Goal: Task Accomplishment & Management: Complete application form

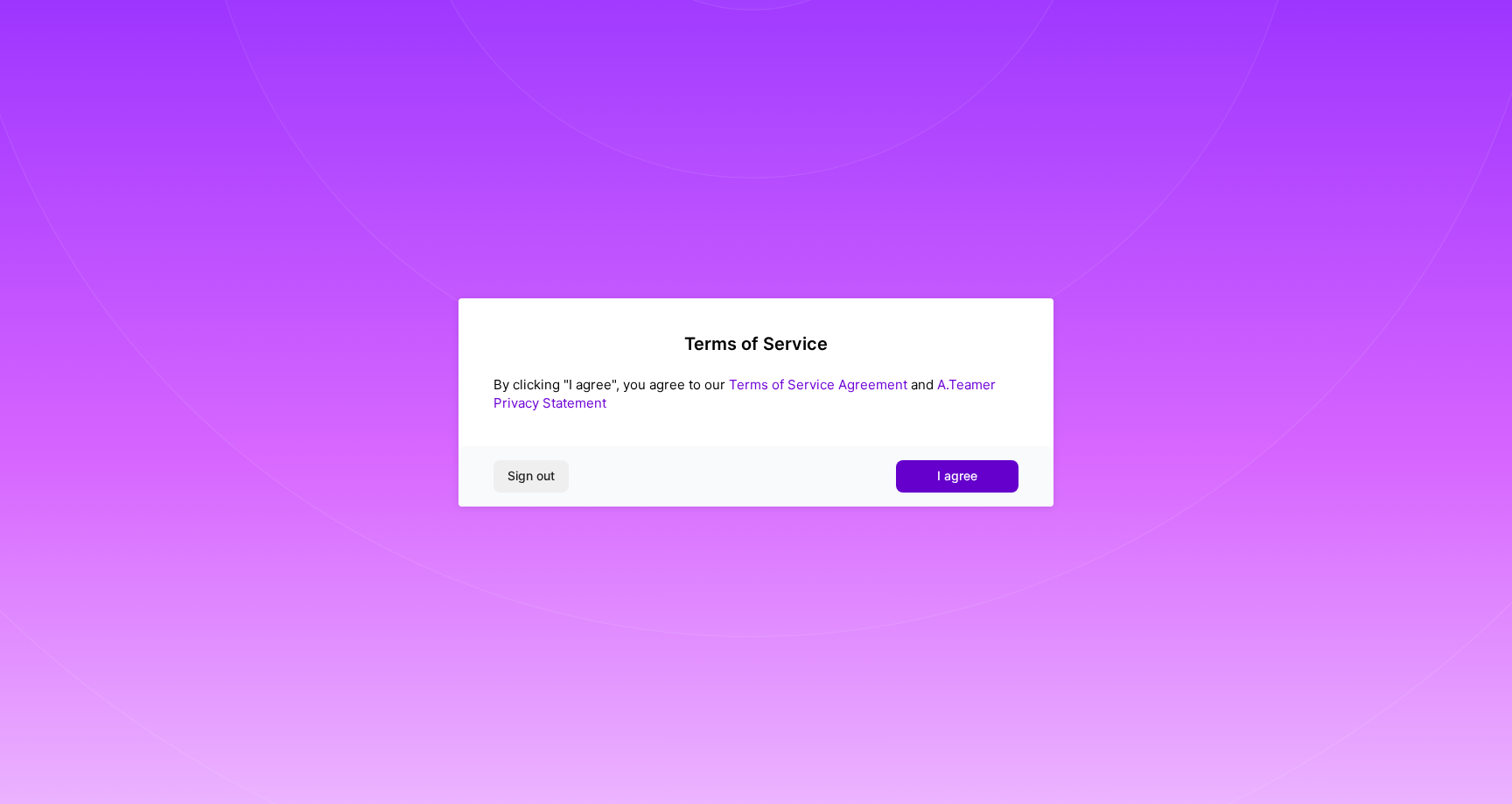
click at [942, 481] on span "I agree" at bounding box center [957, 475] width 40 height 17
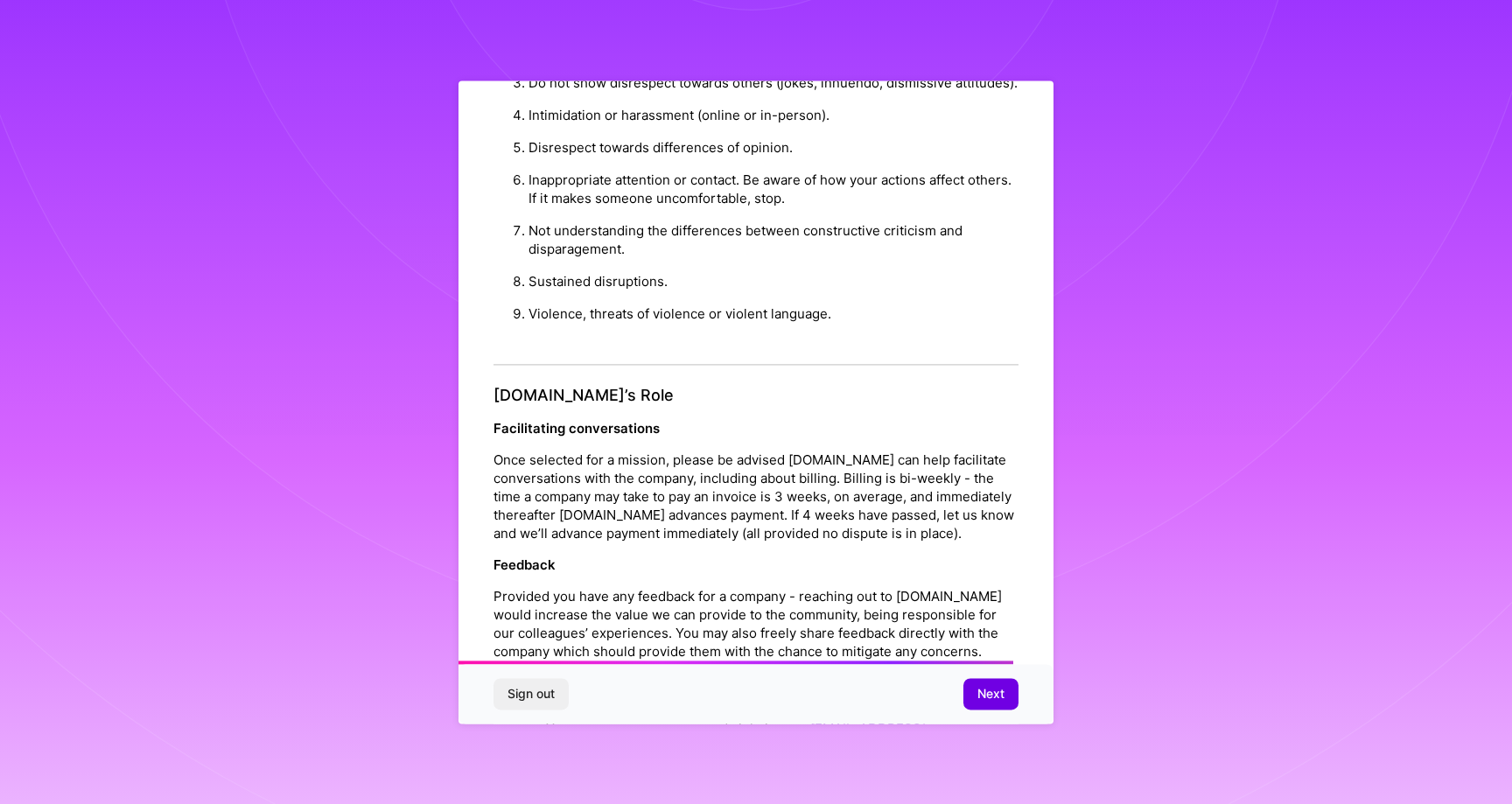
scroll to position [1759, 0]
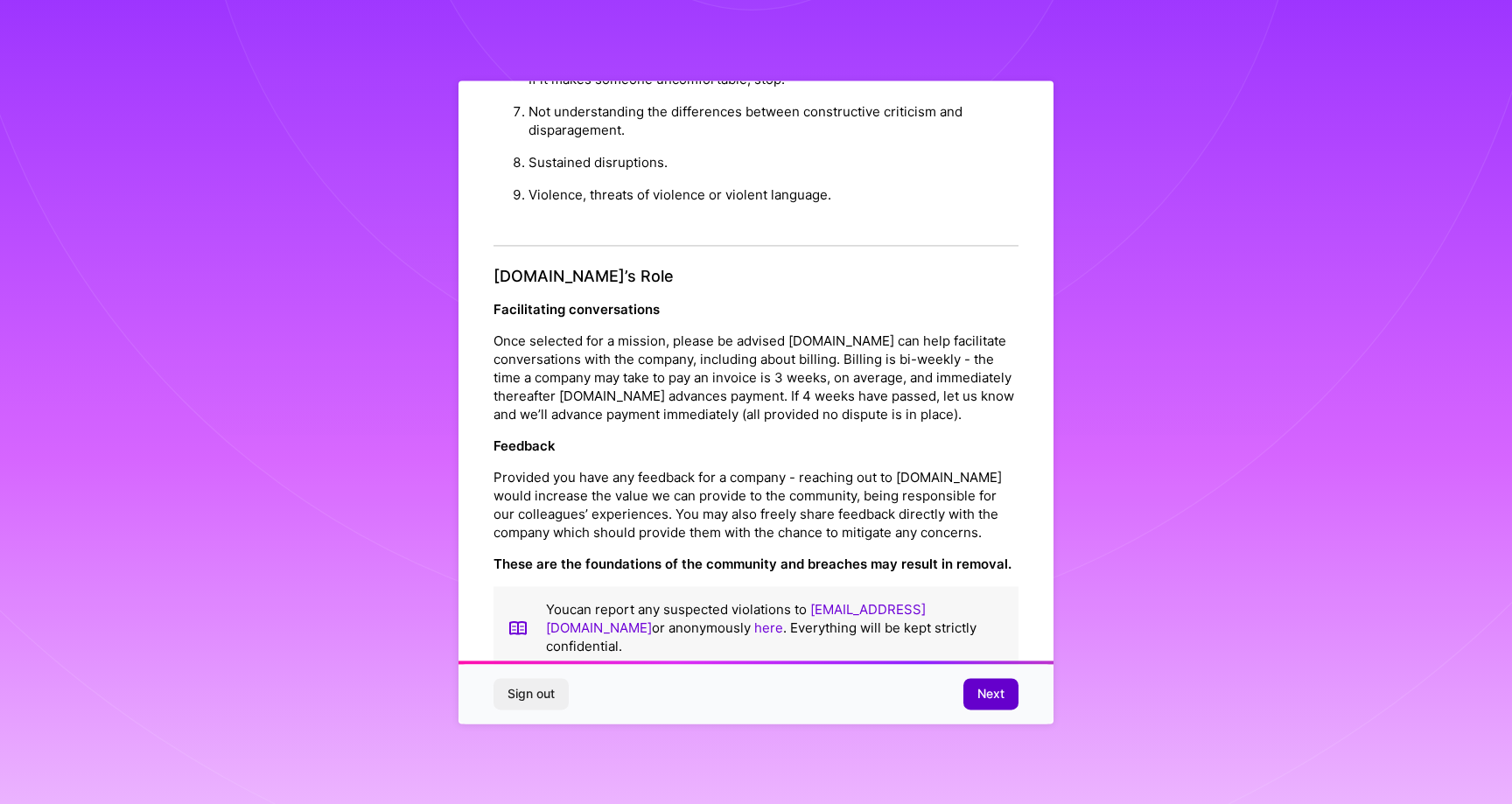
click at [990, 686] on span "Next" at bounding box center [991, 693] width 27 height 17
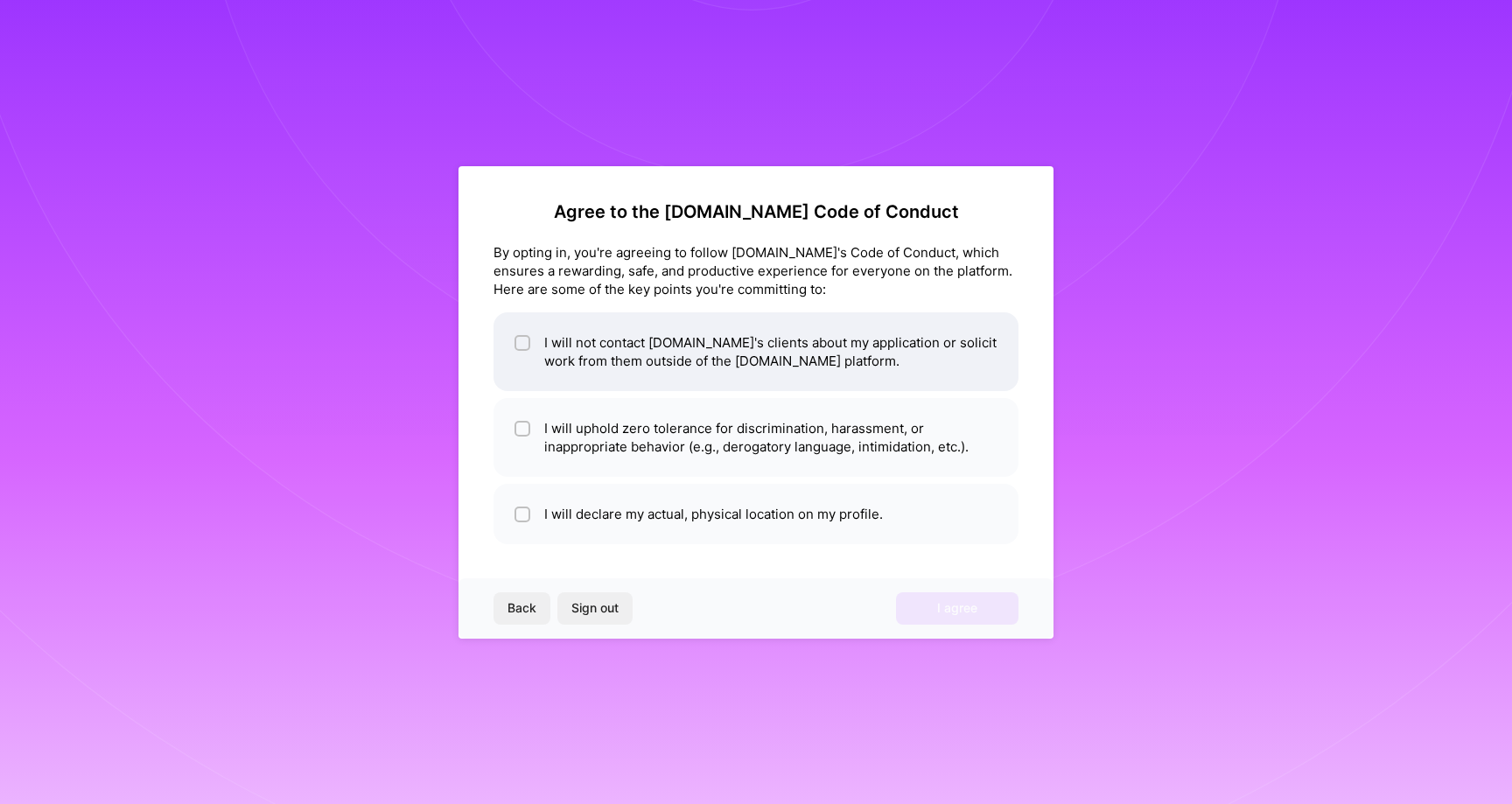
click at [680, 372] on li "I will not contact [DOMAIN_NAME]'s clients about my application or solicit work…" at bounding box center [756, 351] width 525 height 79
checkbox input "true"
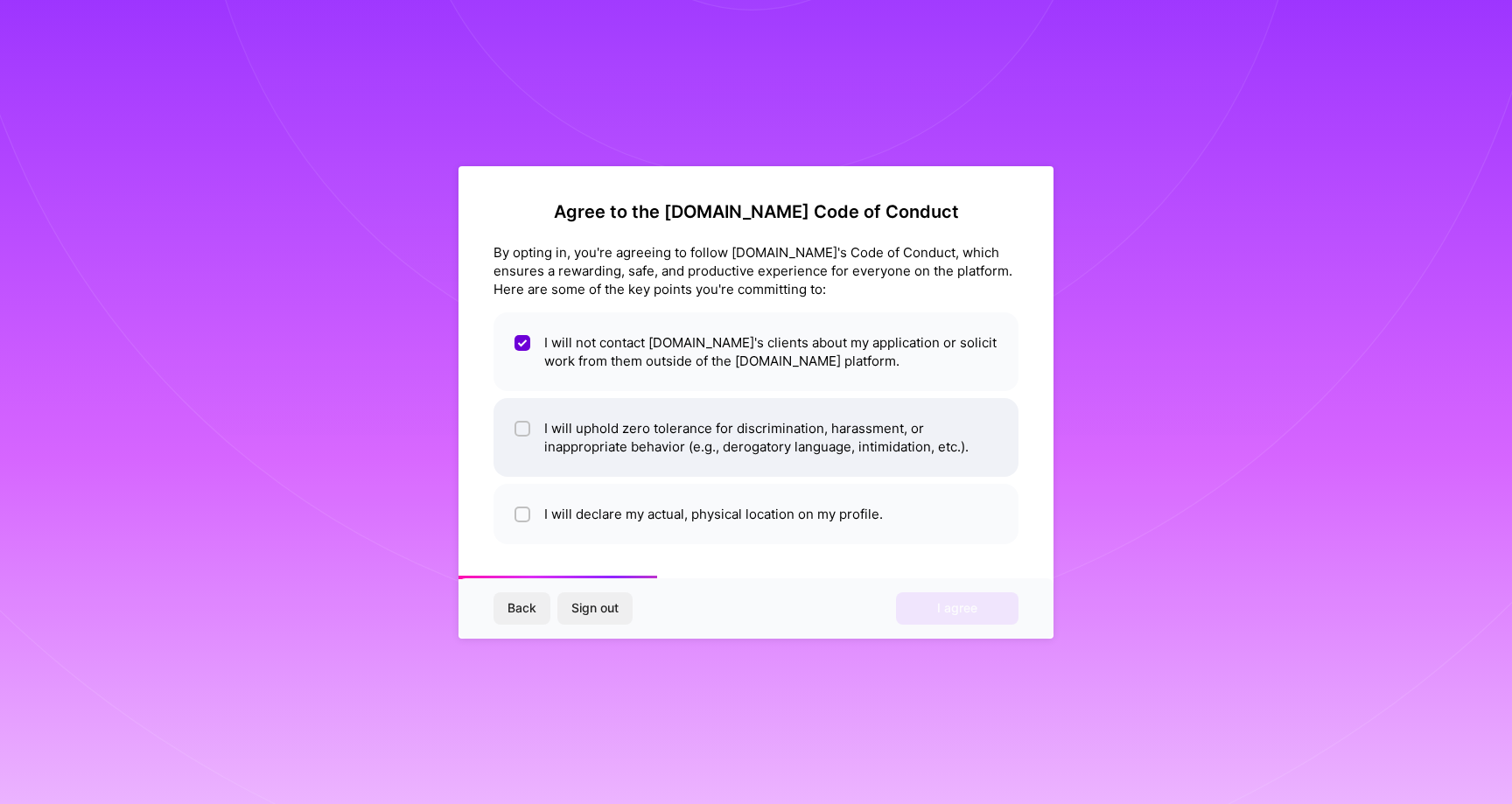
click at [686, 449] on li "I will uphold zero tolerance for discrimination, harassment, or inappropriate b…" at bounding box center [756, 437] width 525 height 79
checkbox input "true"
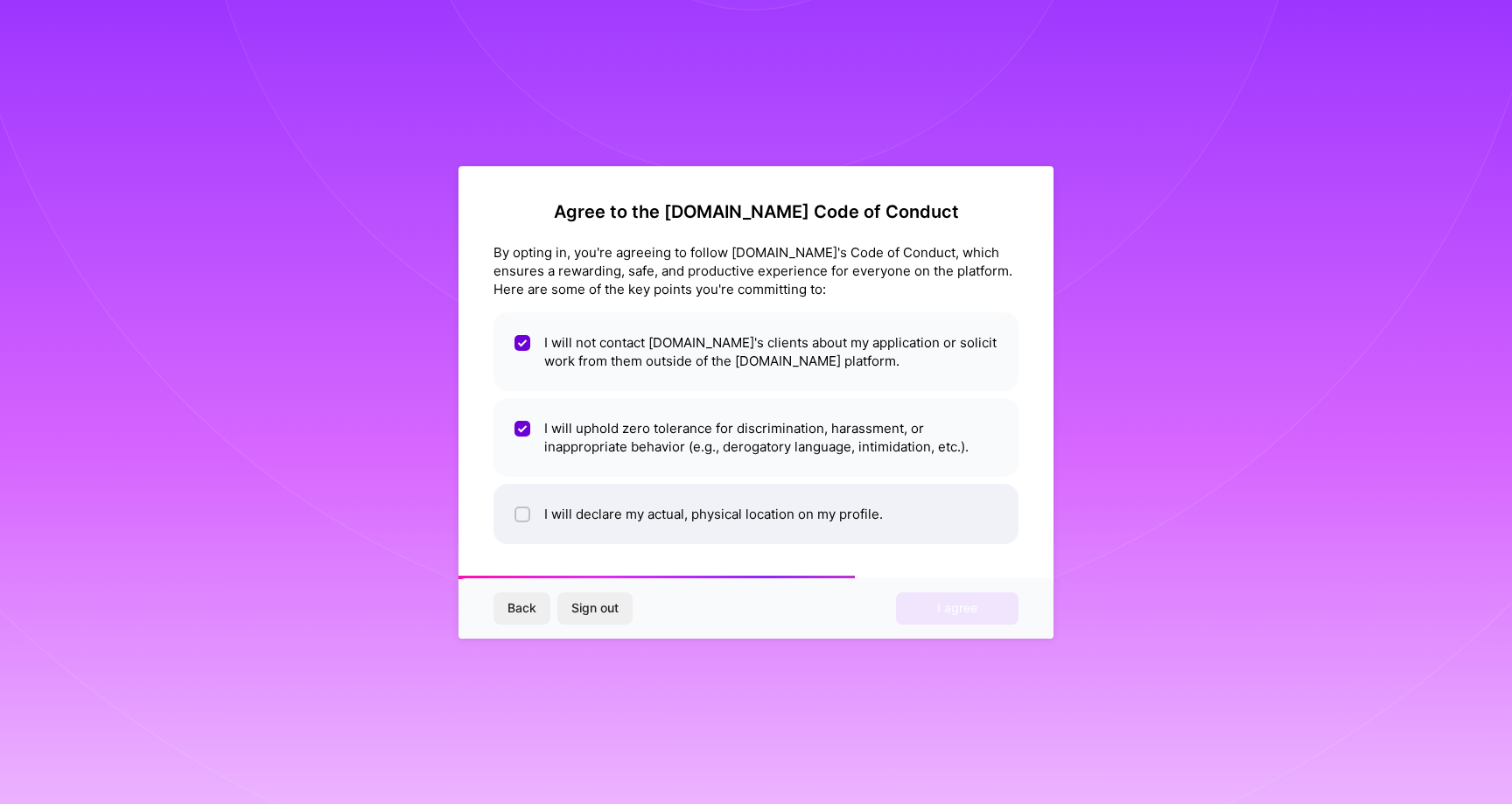
click at [717, 525] on li "I will declare my actual, physical location on my profile." at bounding box center [756, 514] width 525 height 61
checkbox input "true"
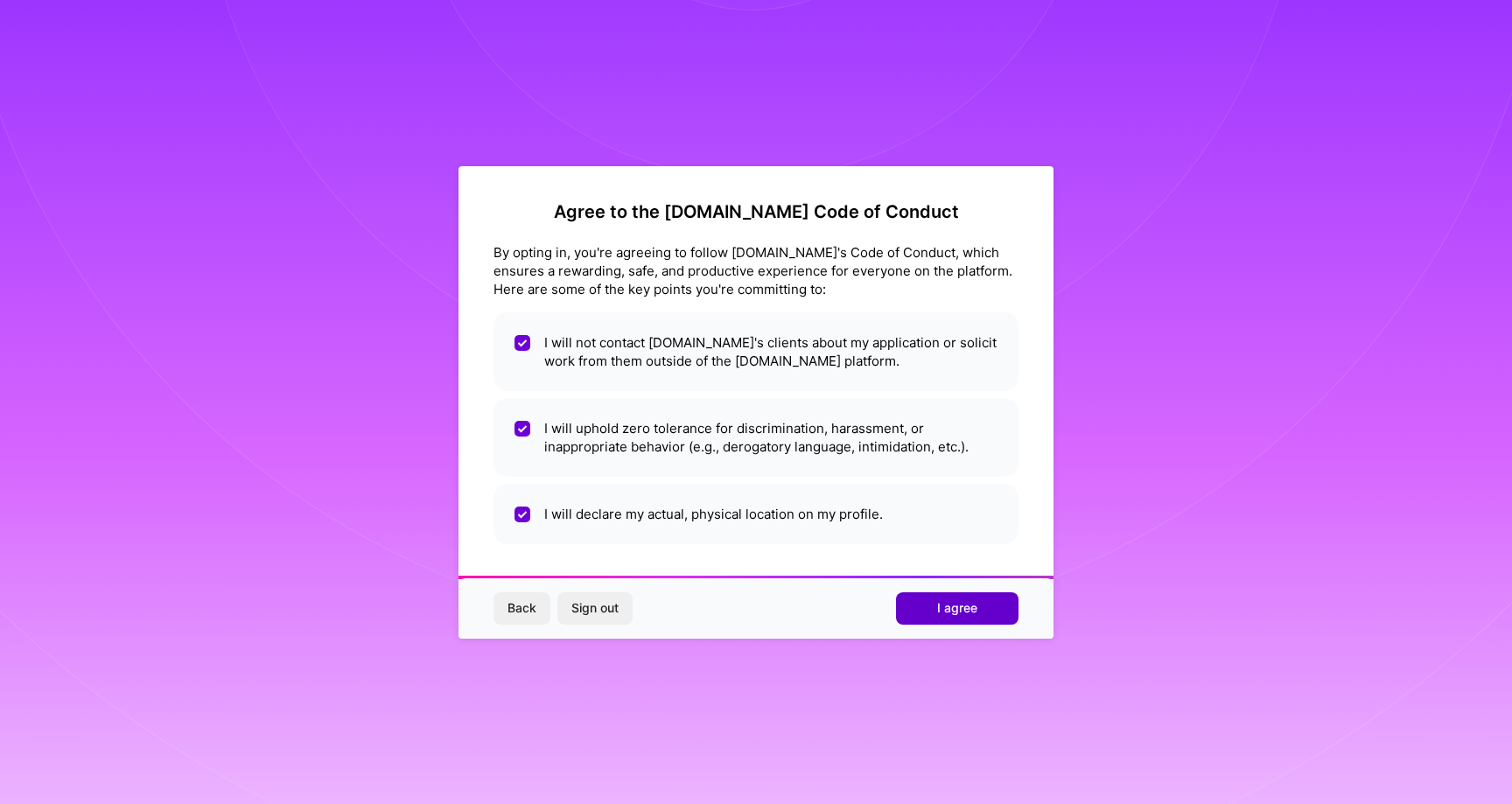
click at [946, 614] on span "I agree" at bounding box center [957, 607] width 40 height 17
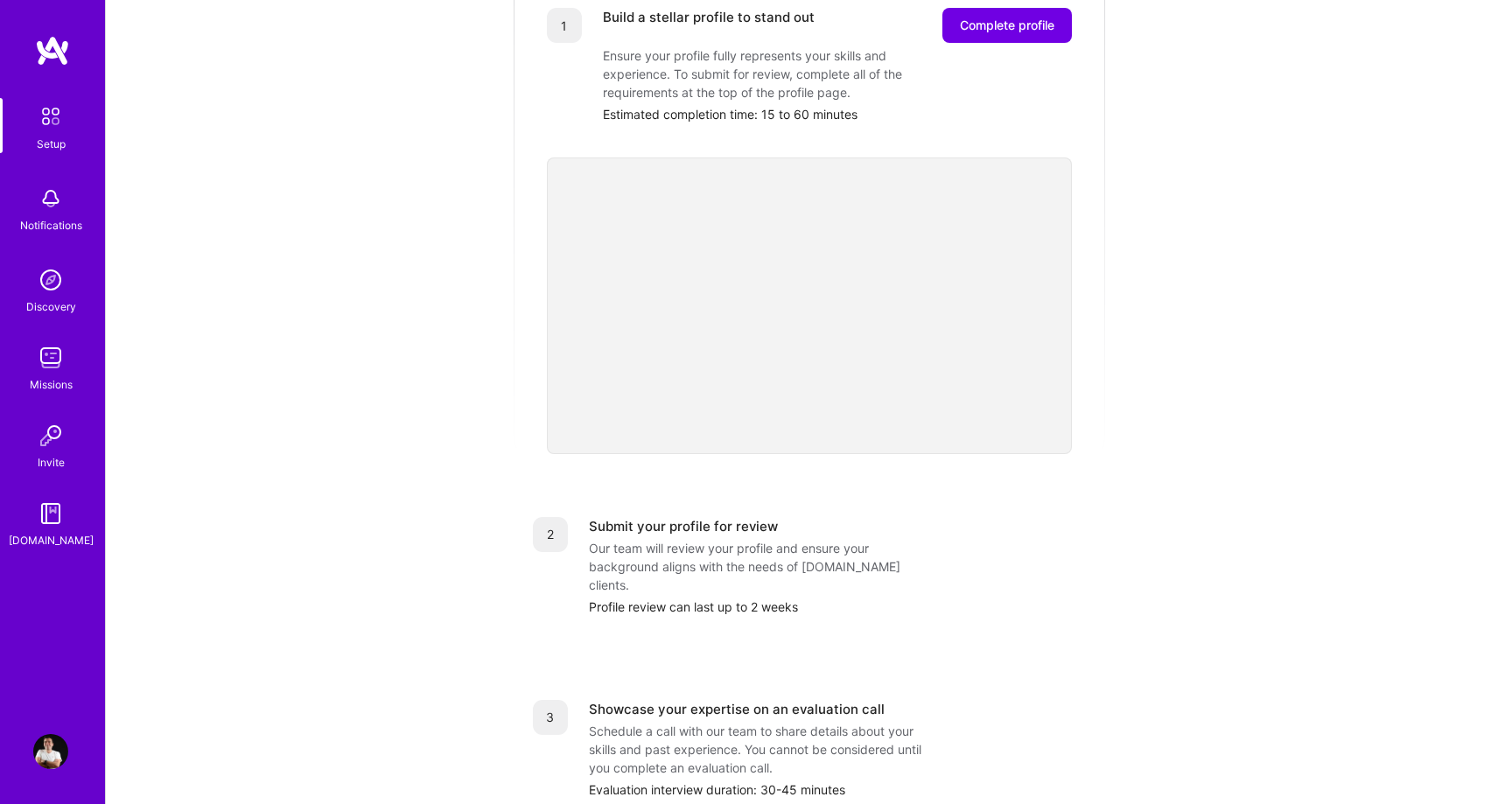
scroll to position [359, 0]
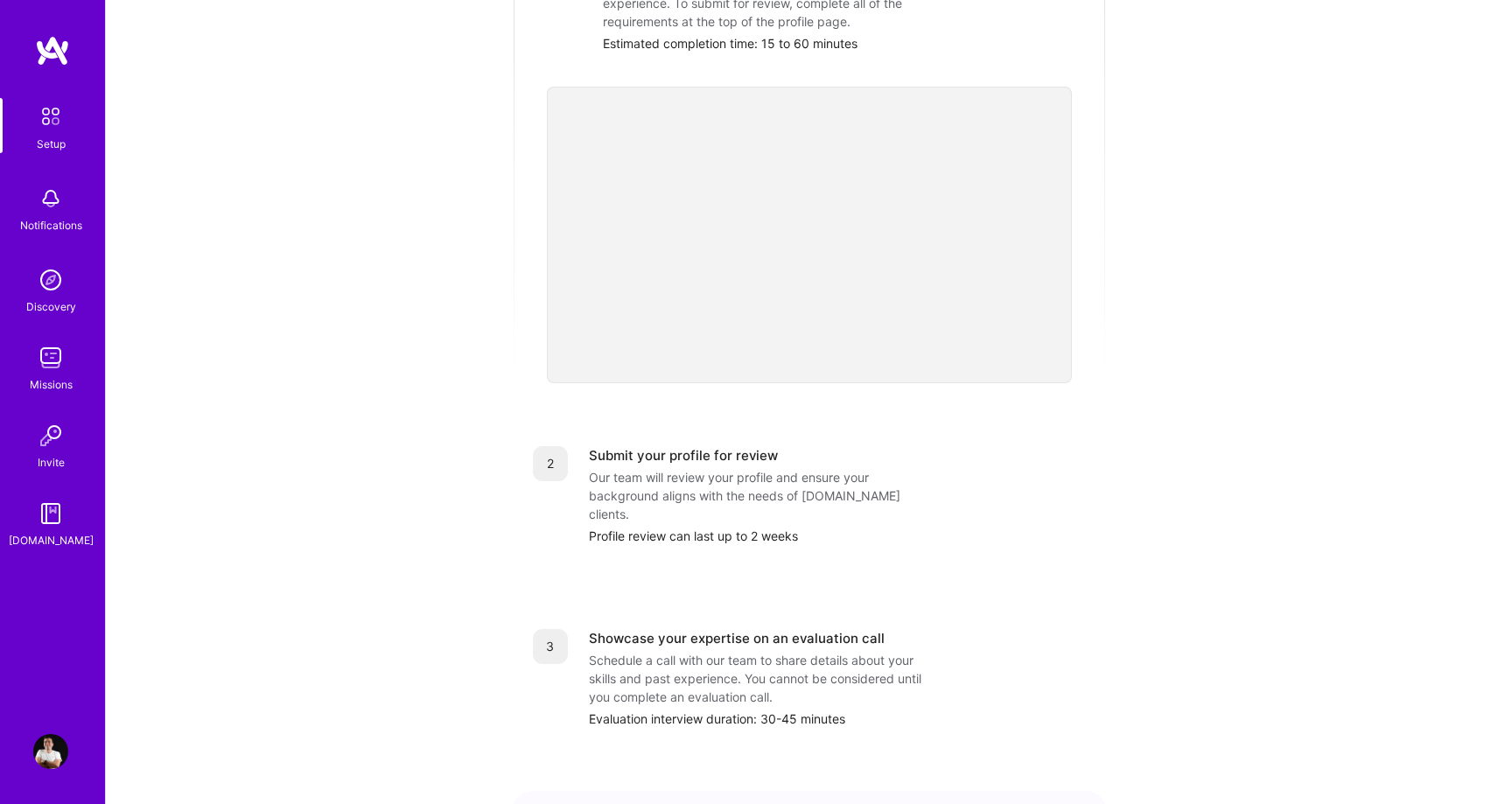
click at [700, 526] on div "Profile review can last up to 2 weeks" at bounding box center [837, 535] width 497 height 18
click at [734, 554] on div "1 Build a stellar profile to stand out Complete profile Ensure your profile ful…" at bounding box center [809, 423] width 594 height 1043
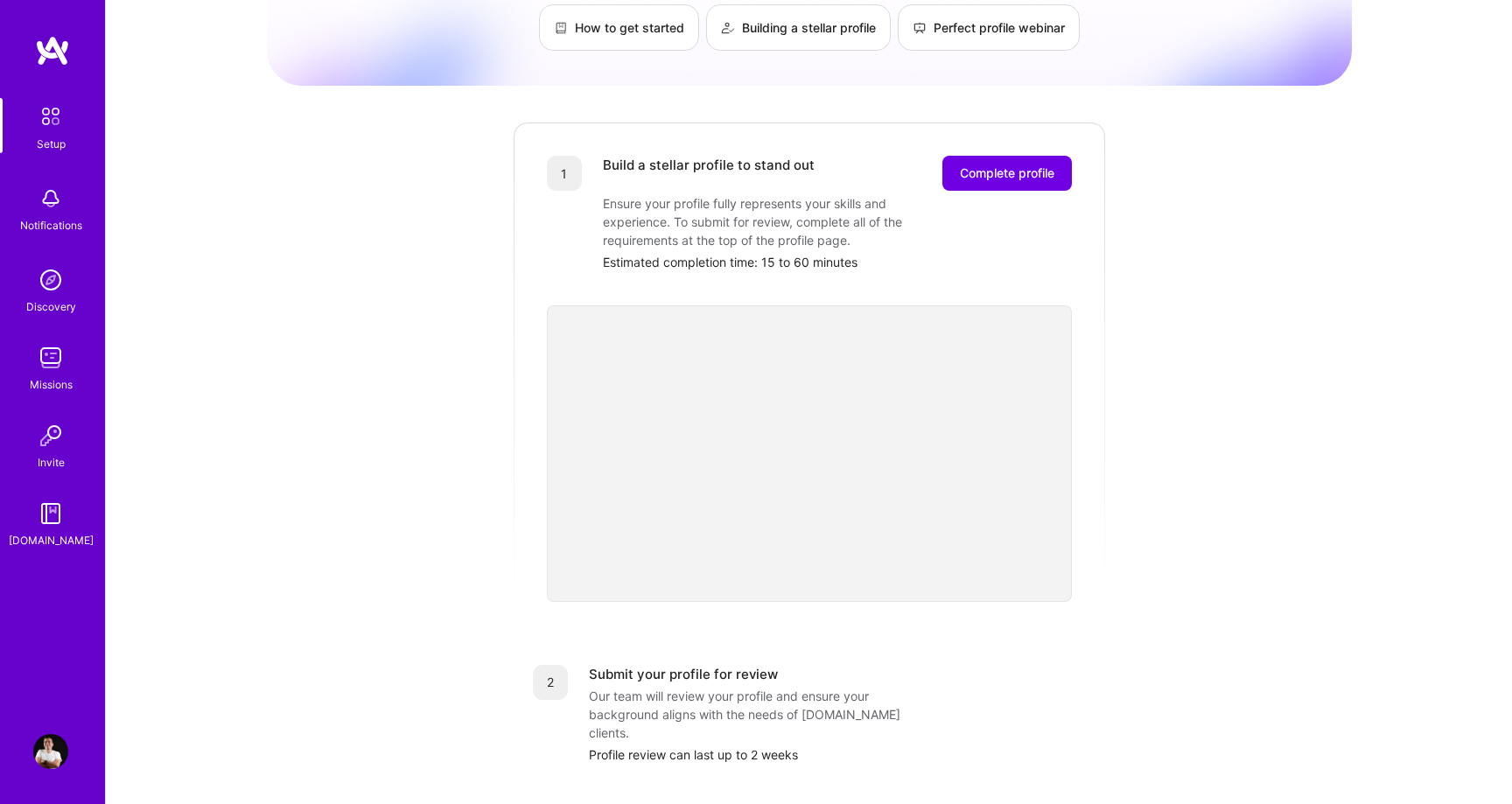
scroll to position [0, 0]
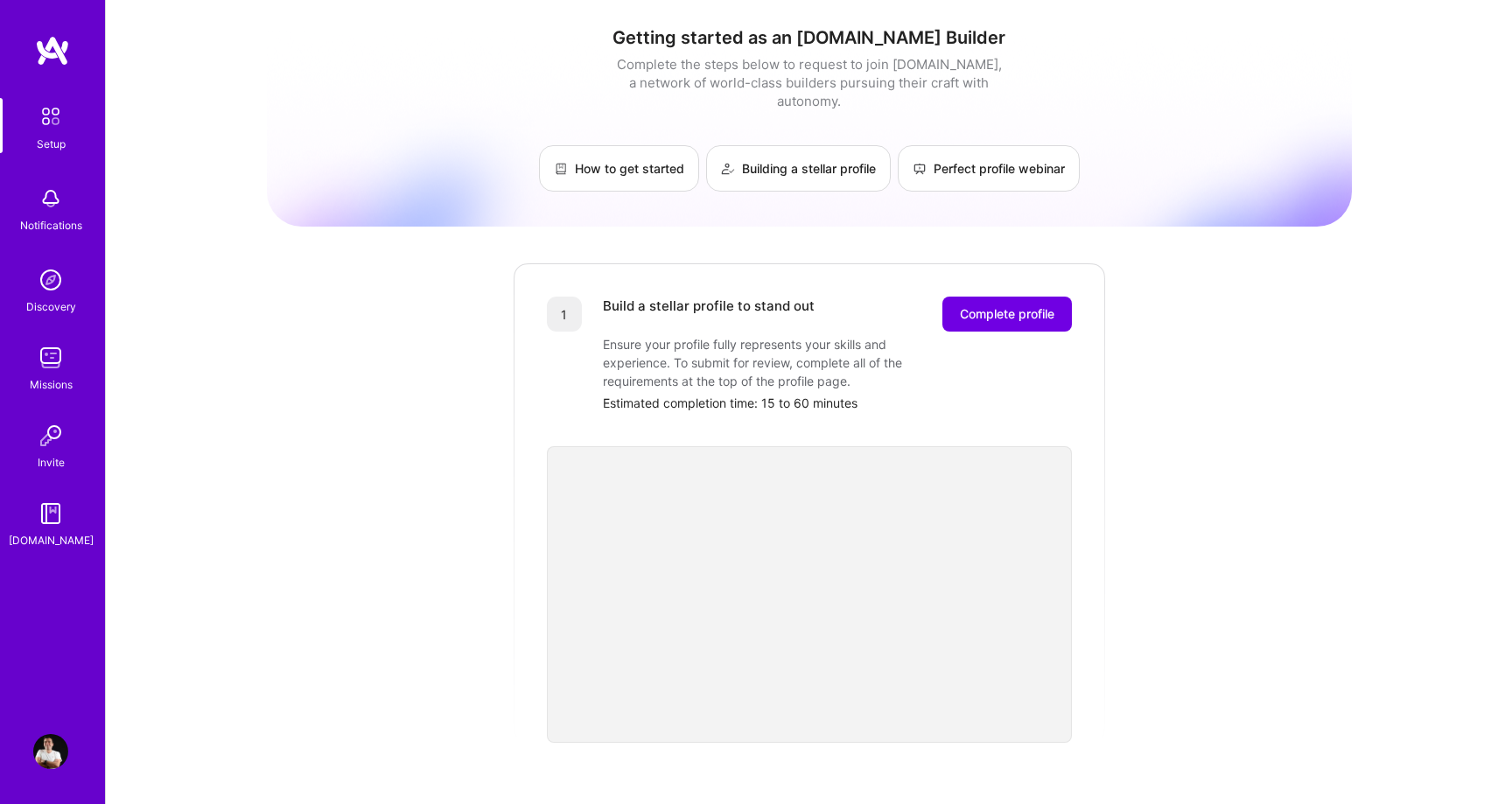
click at [559, 297] on div "1" at bounding box center [564, 314] width 35 height 35
click at [973, 305] on span "Complete profile" at bounding box center [1007, 313] width 94 height 17
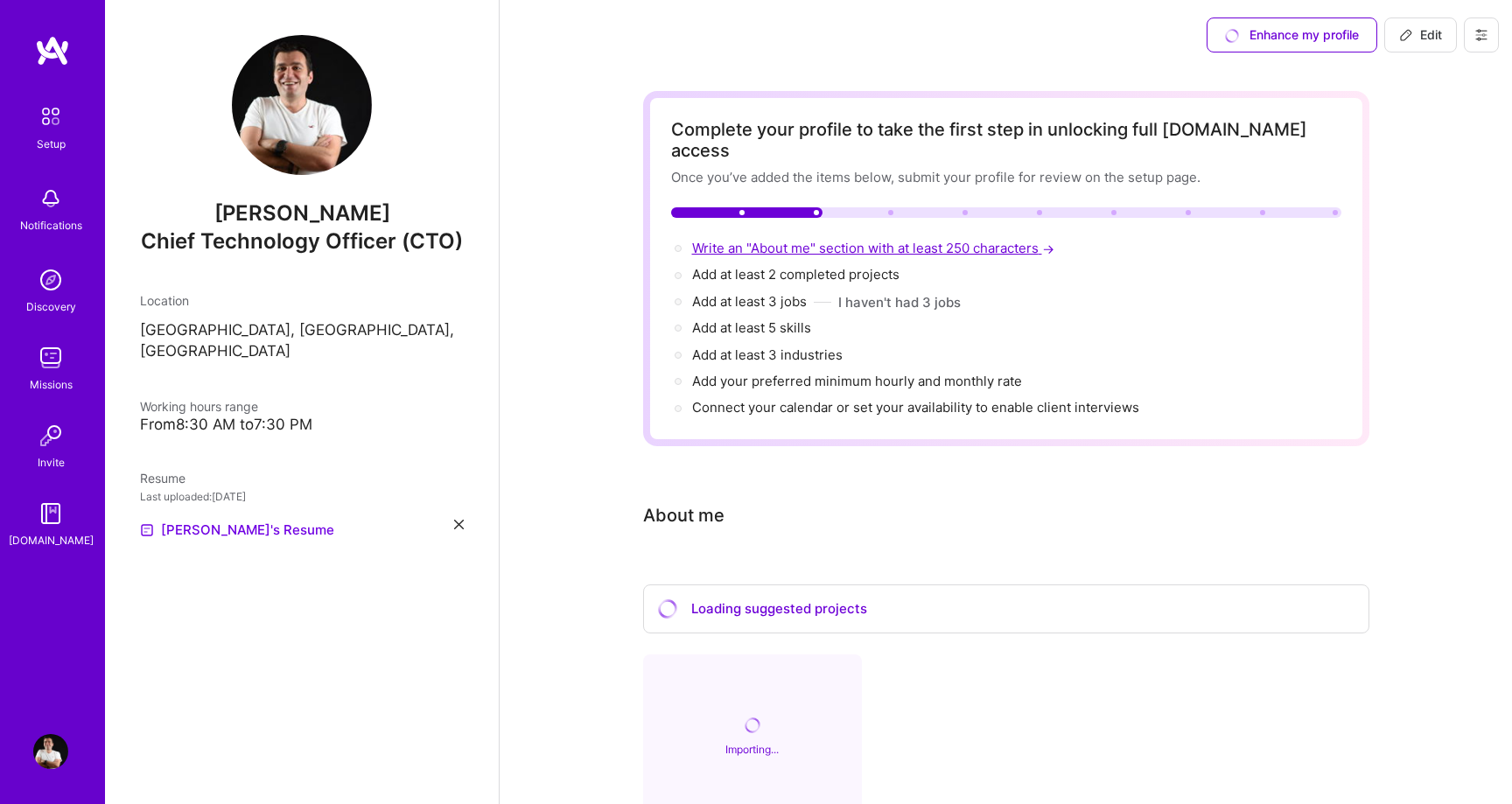
click at [798, 240] on span "Write an "About me" section with at least 250 characters →" at bounding box center [875, 248] width 366 height 16
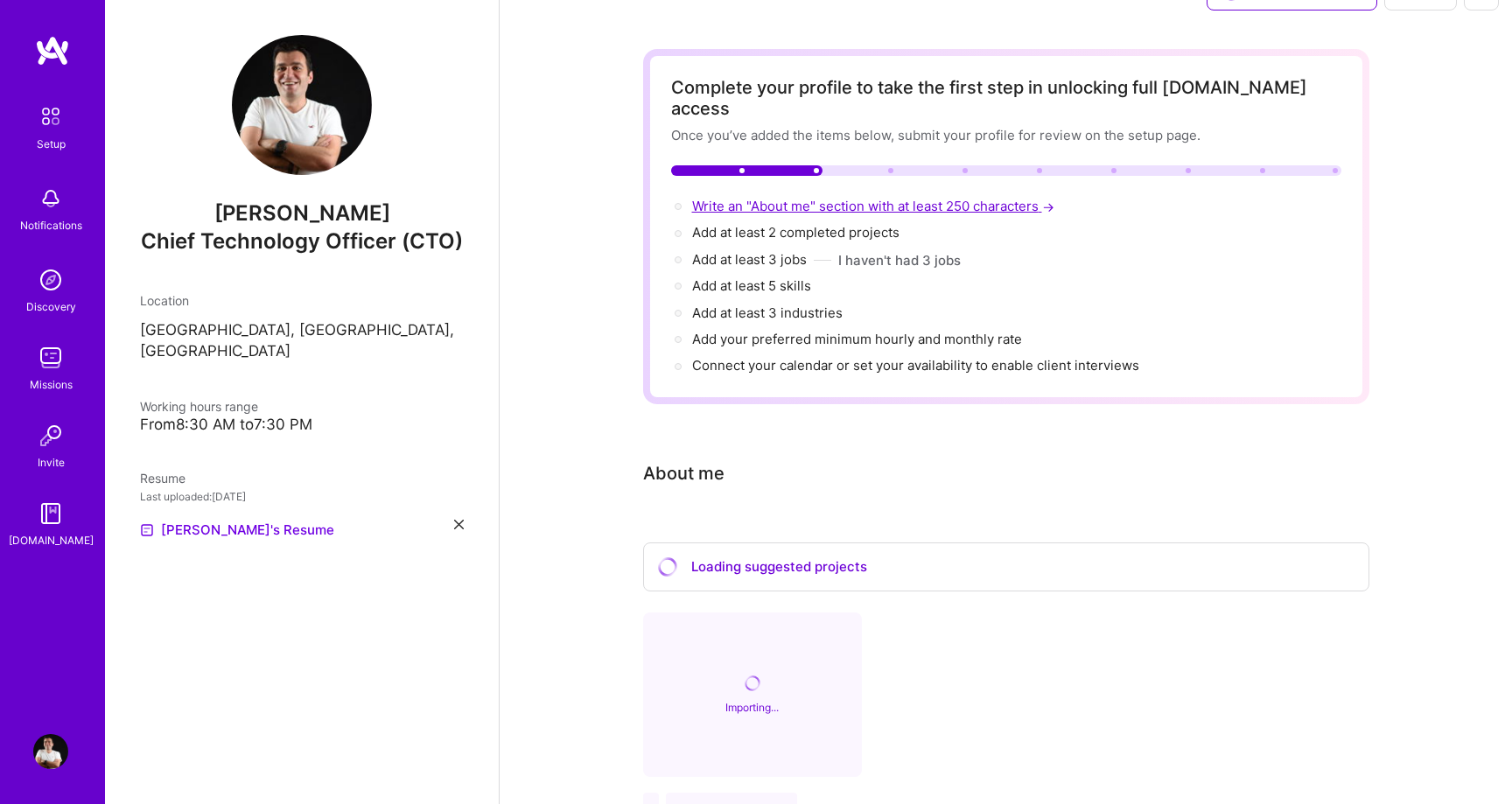
select select "US"
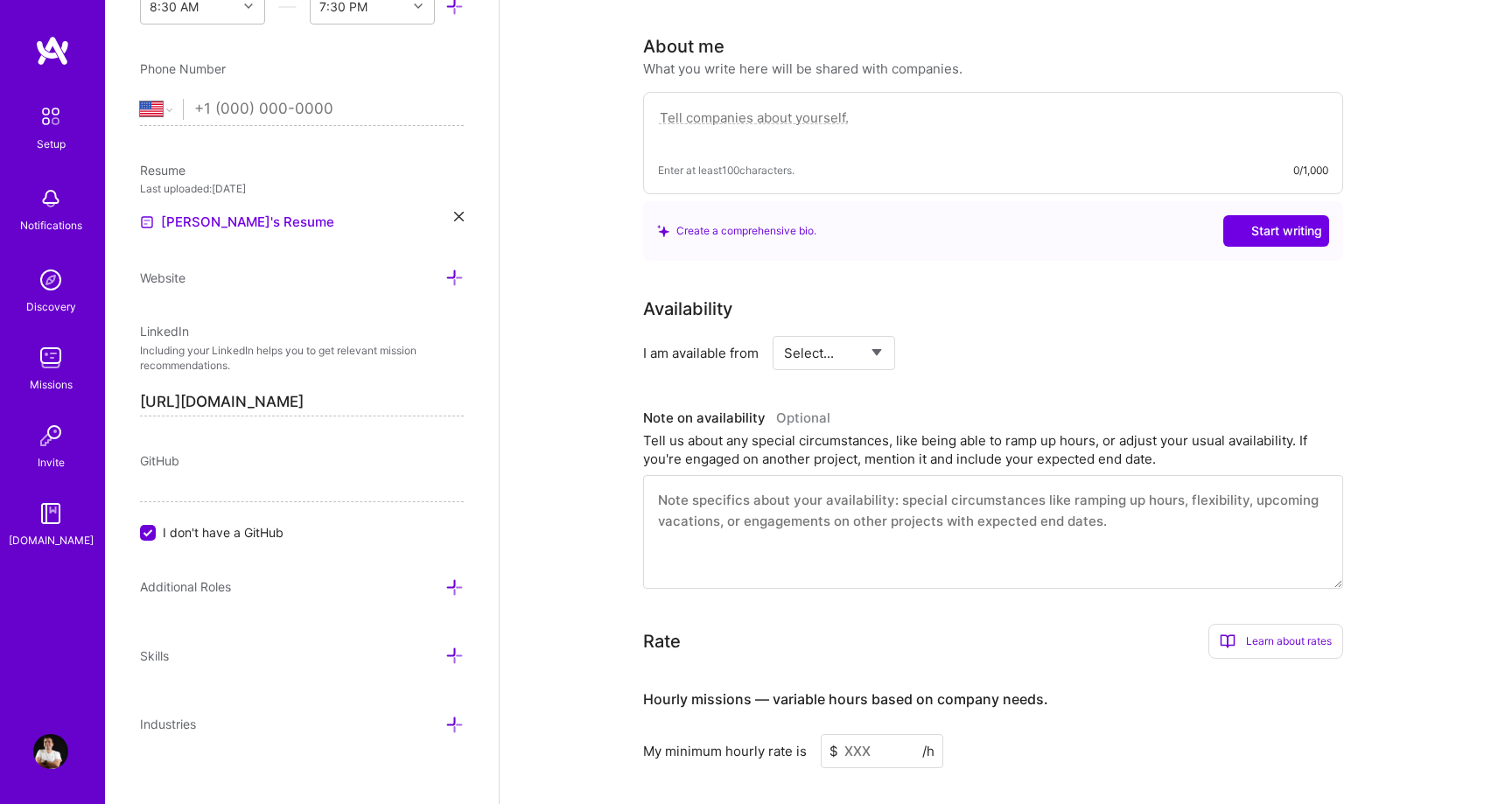
scroll to position [481, 0]
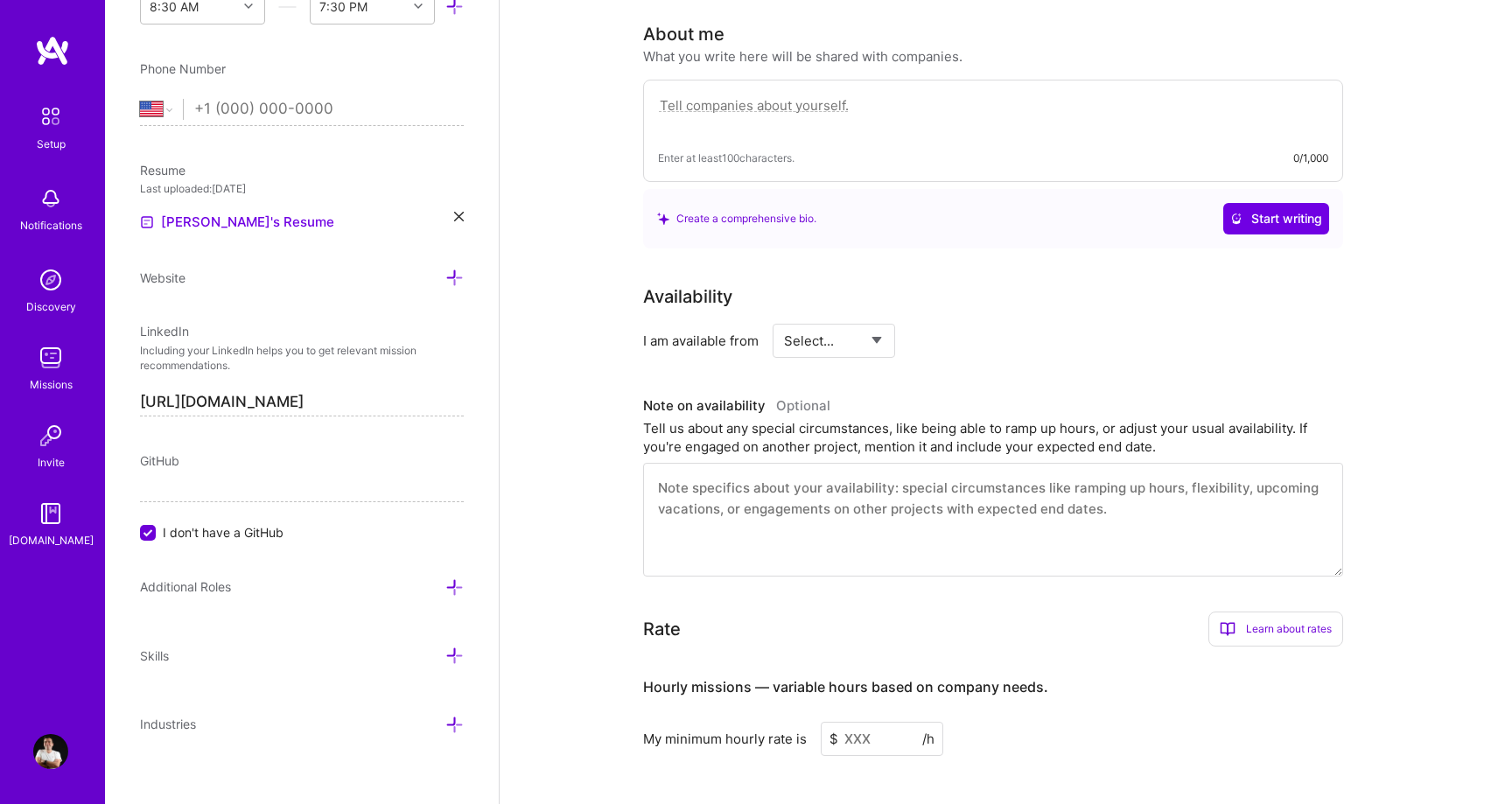
click at [863, 521] on textarea at bounding box center [993, 519] width 699 height 114
click at [837, 318] on select "Select... Right Now Future Date Not Available" at bounding box center [833, 340] width 100 height 44
select select "Right Now"
click at [784, 318] on select "Select... Right Now Future Date Not Available" at bounding box center [833, 340] width 100 height 44
click at [811, 94] on textarea at bounding box center [993, 114] width 670 height 40
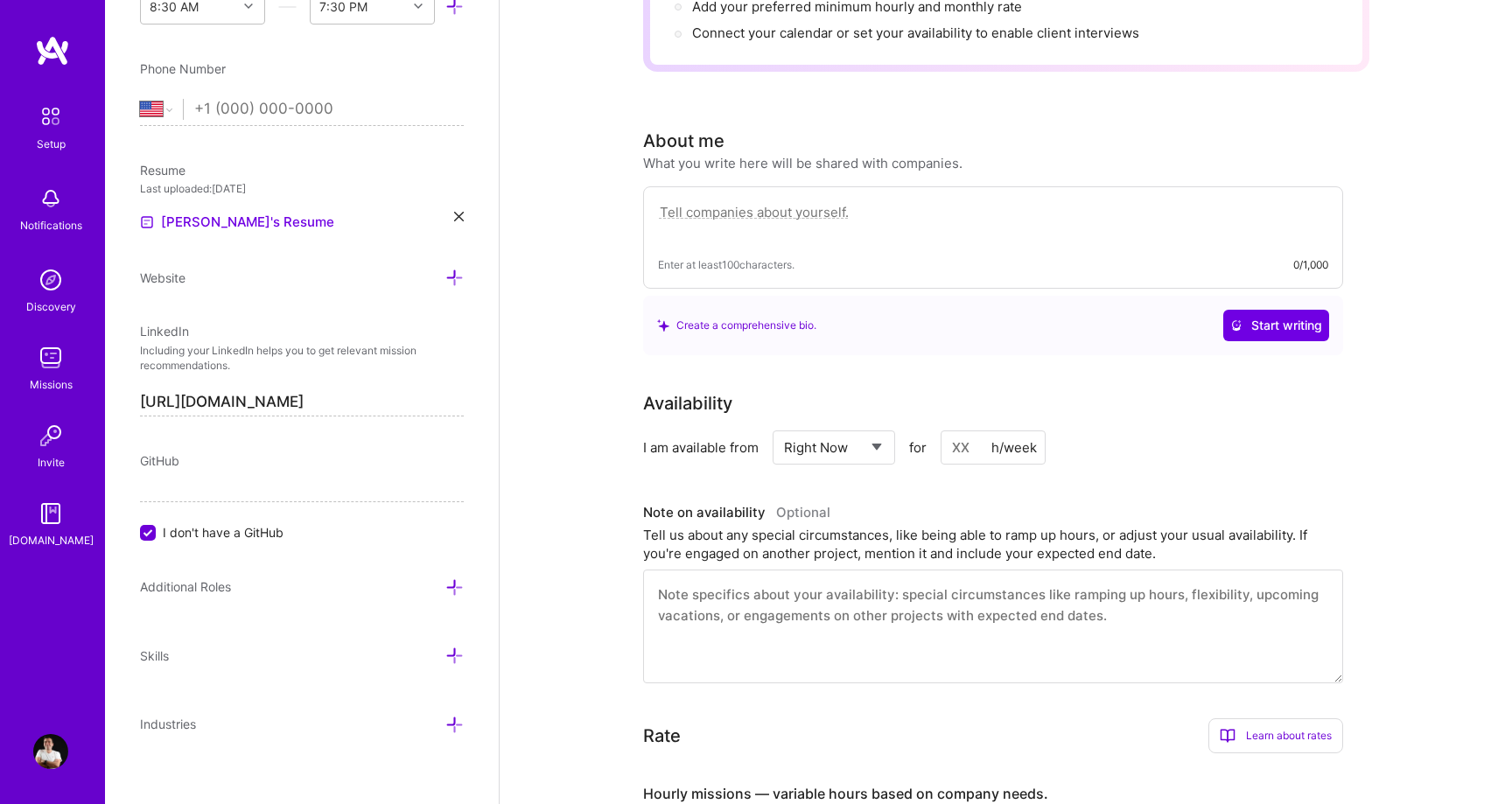
scroll to position [345, 0]
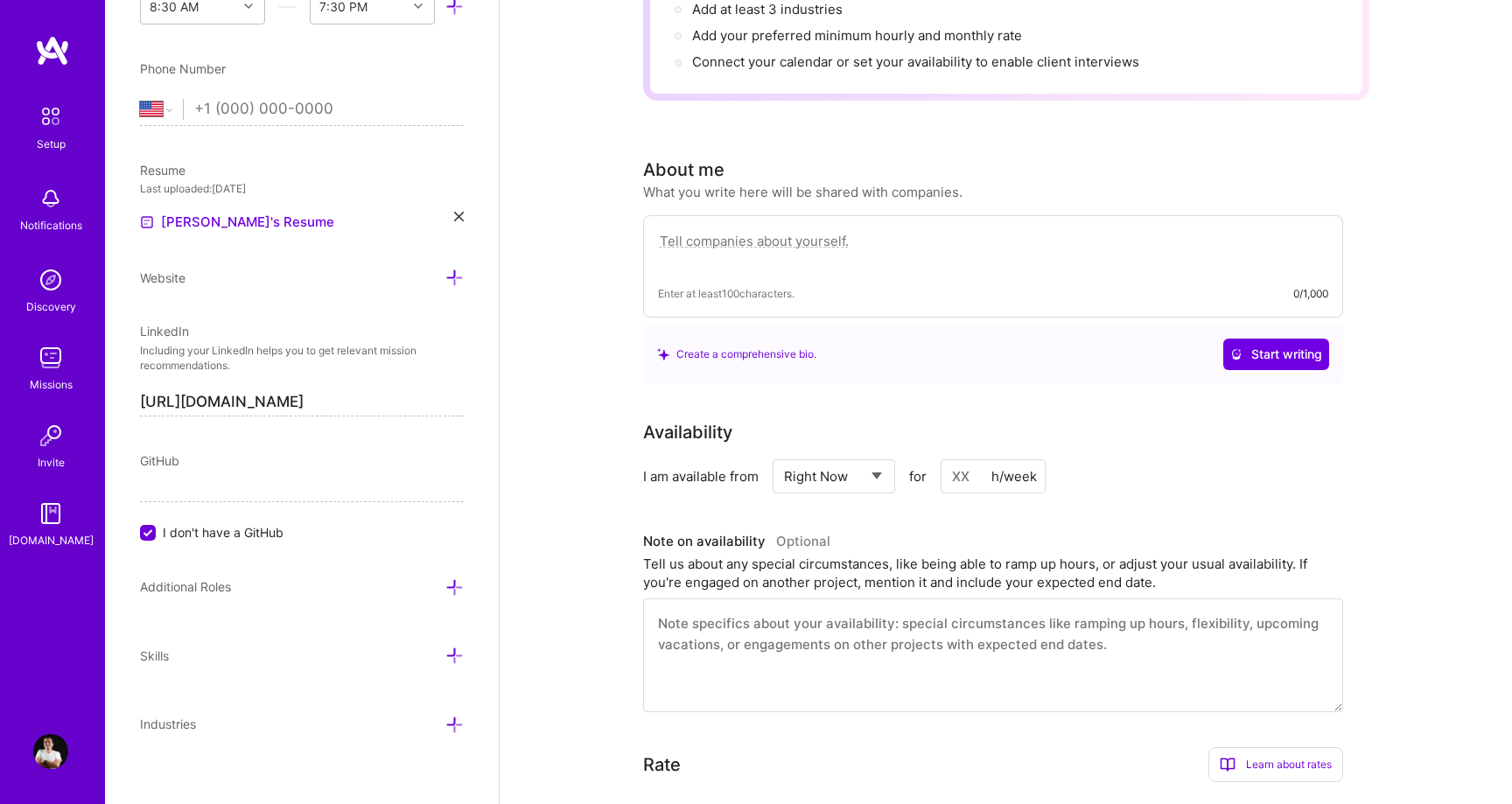
paste textarea "Software architect and engineer with 17+ years of experience, specializing in A…"
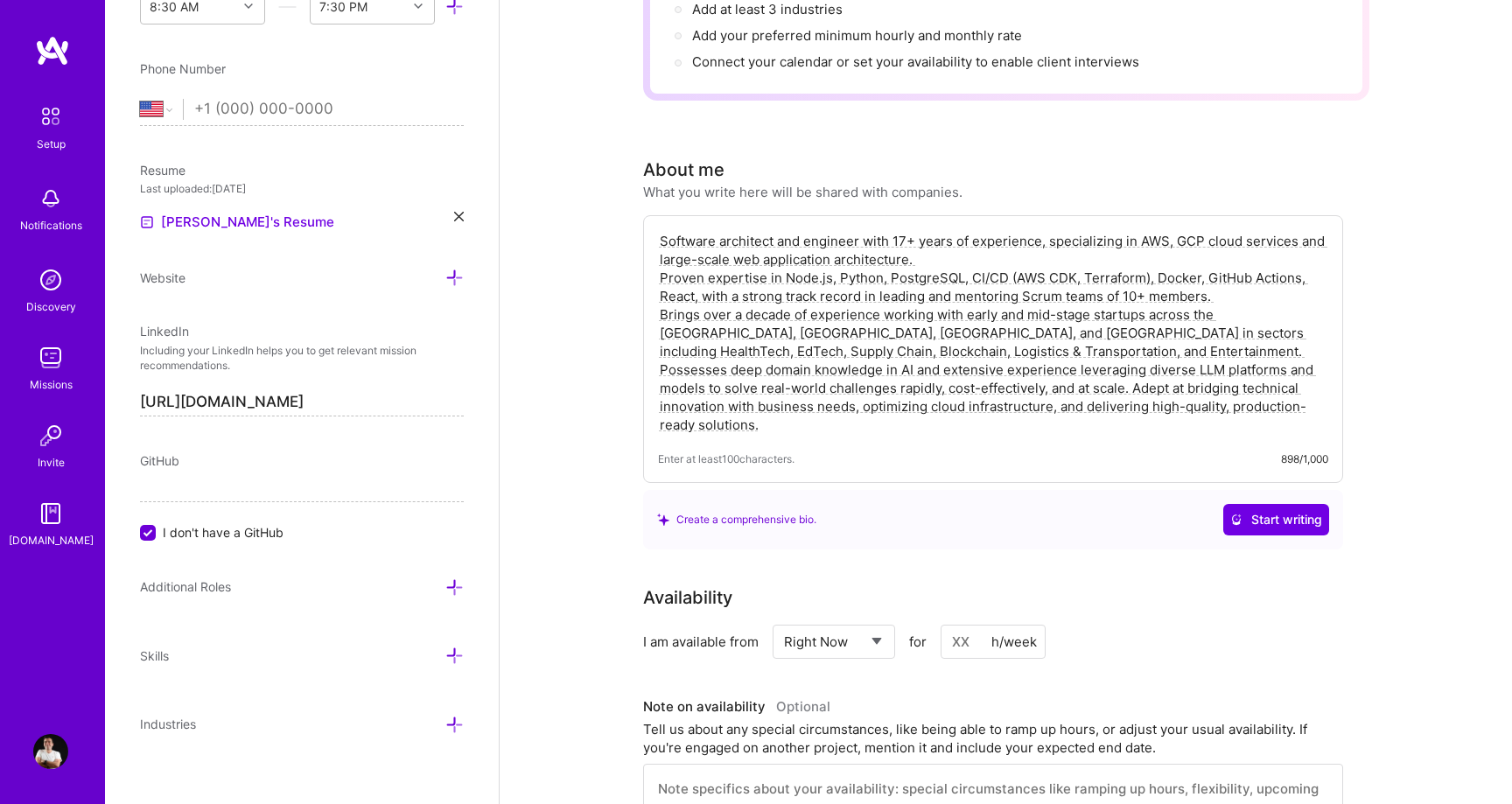
click at [912, 393] on textarea "Software architect and engineer with 17+ years of experience, specializing in A…" at bounding box center [993, 332] width 670 height 205
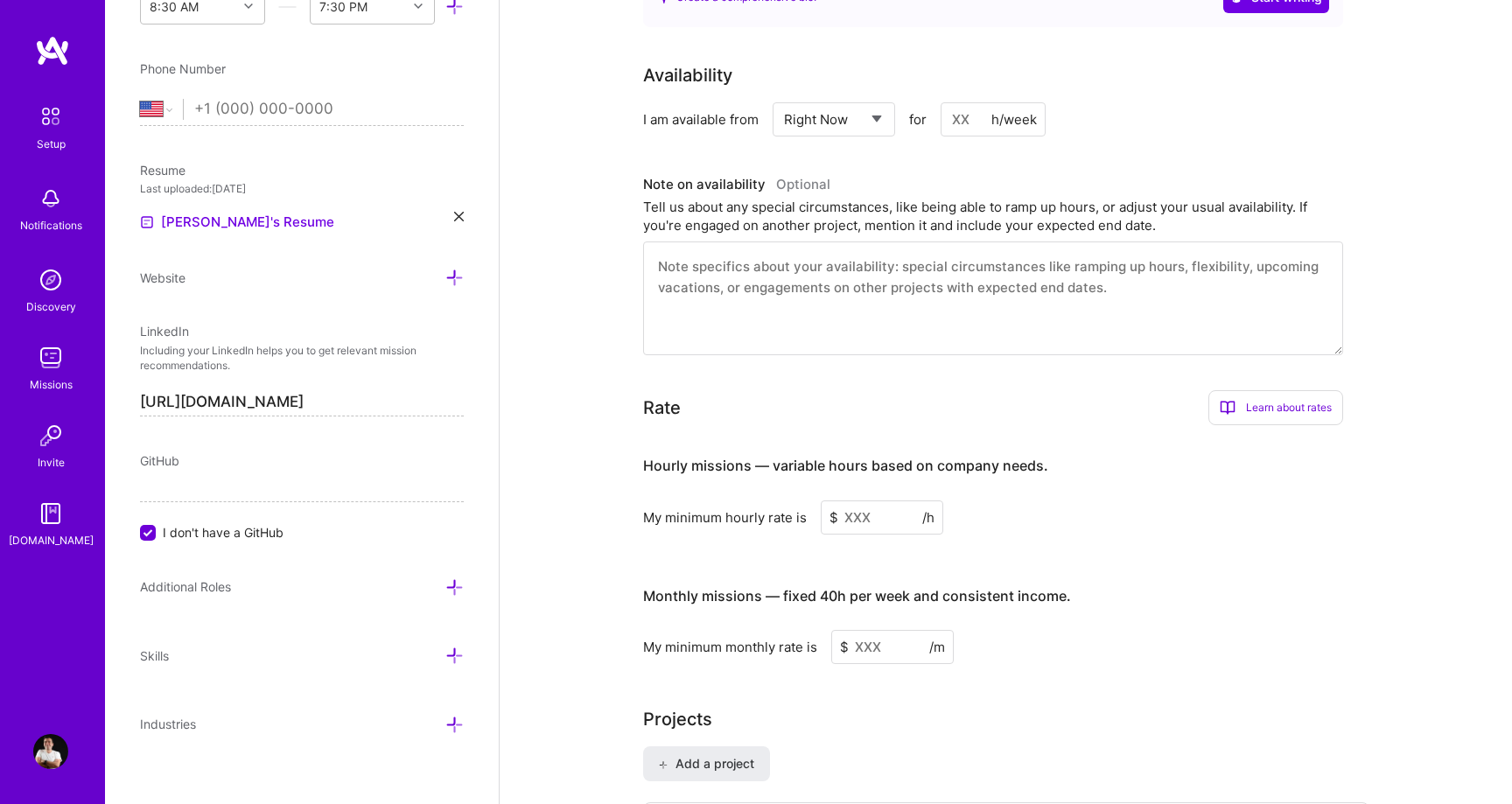
scroll to position [870, 0]
type textarea "Software architect and engineer with 17+ years of experience, specializing in A…"
click at [870, 497] on input at bounding box center [881, 515] width 122 height 34
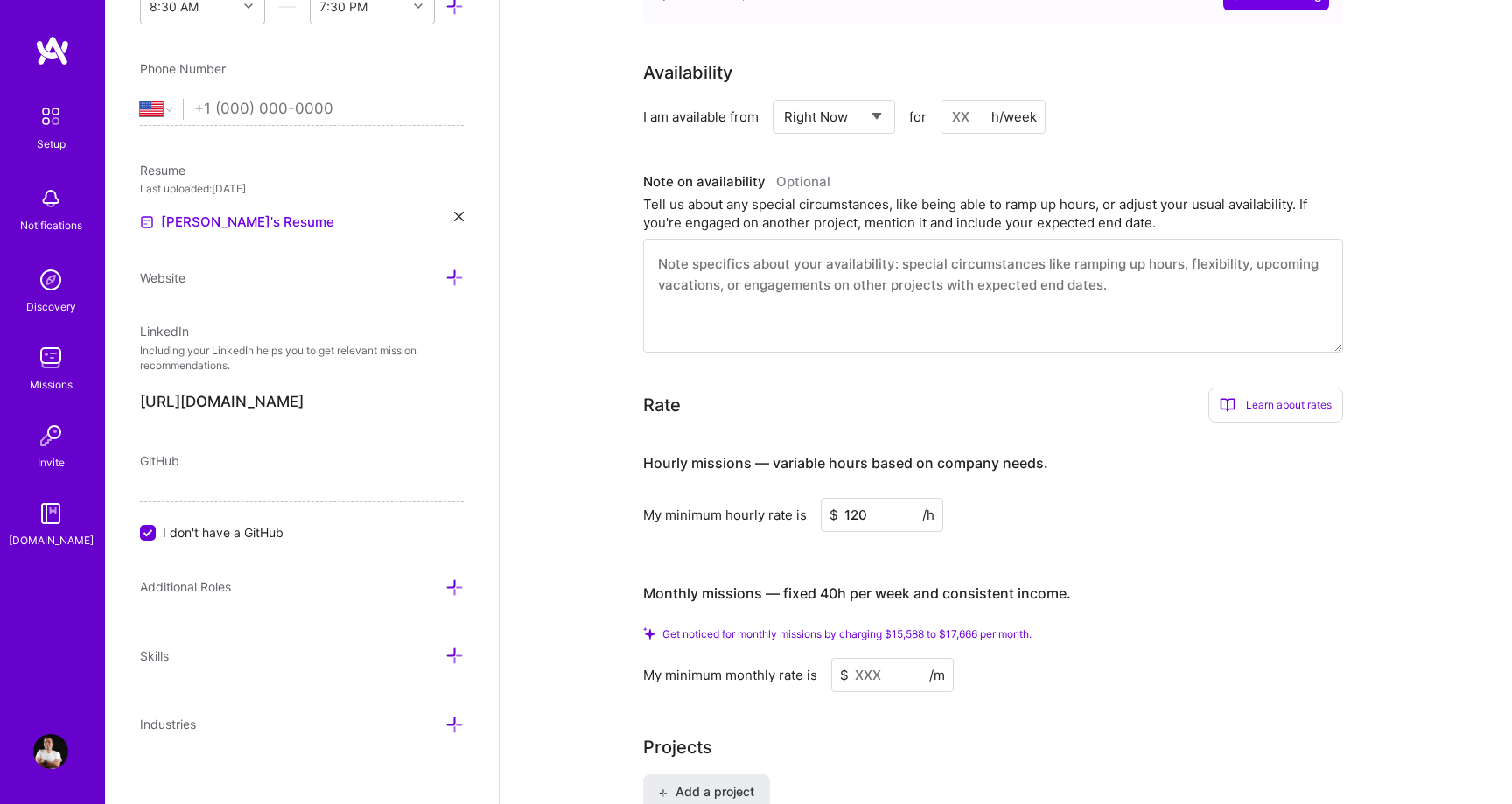
type input "120"
click at [1046, 535] on div "Hourly missions — variable hours based on company needs. My minimum hourly rate…" at bounding box center [993, 563] width 699 height 255
click at [876, 657] on input at bounding box center [892, 675] width 122 height 34
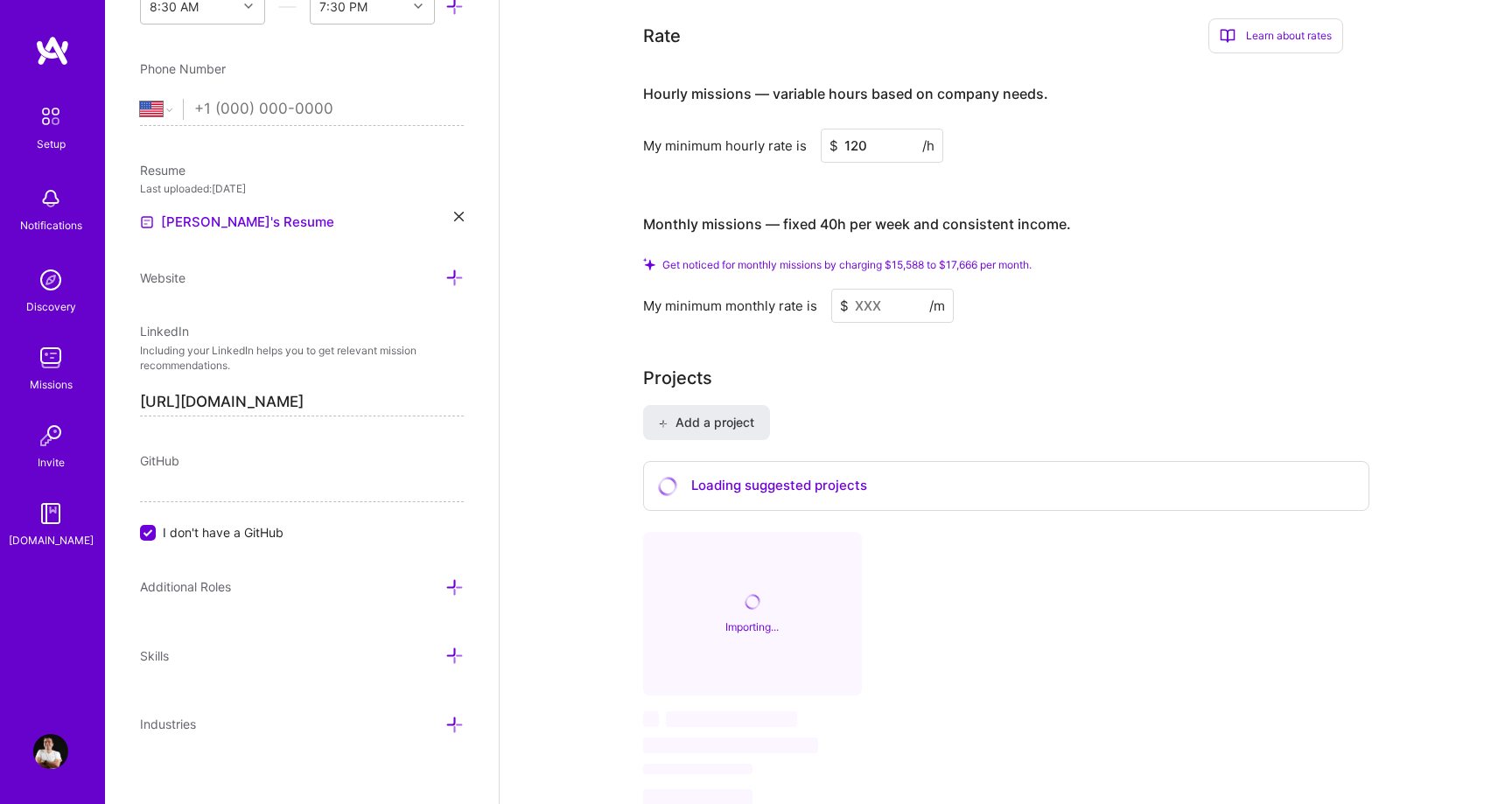
scroll to position [1066, 0]
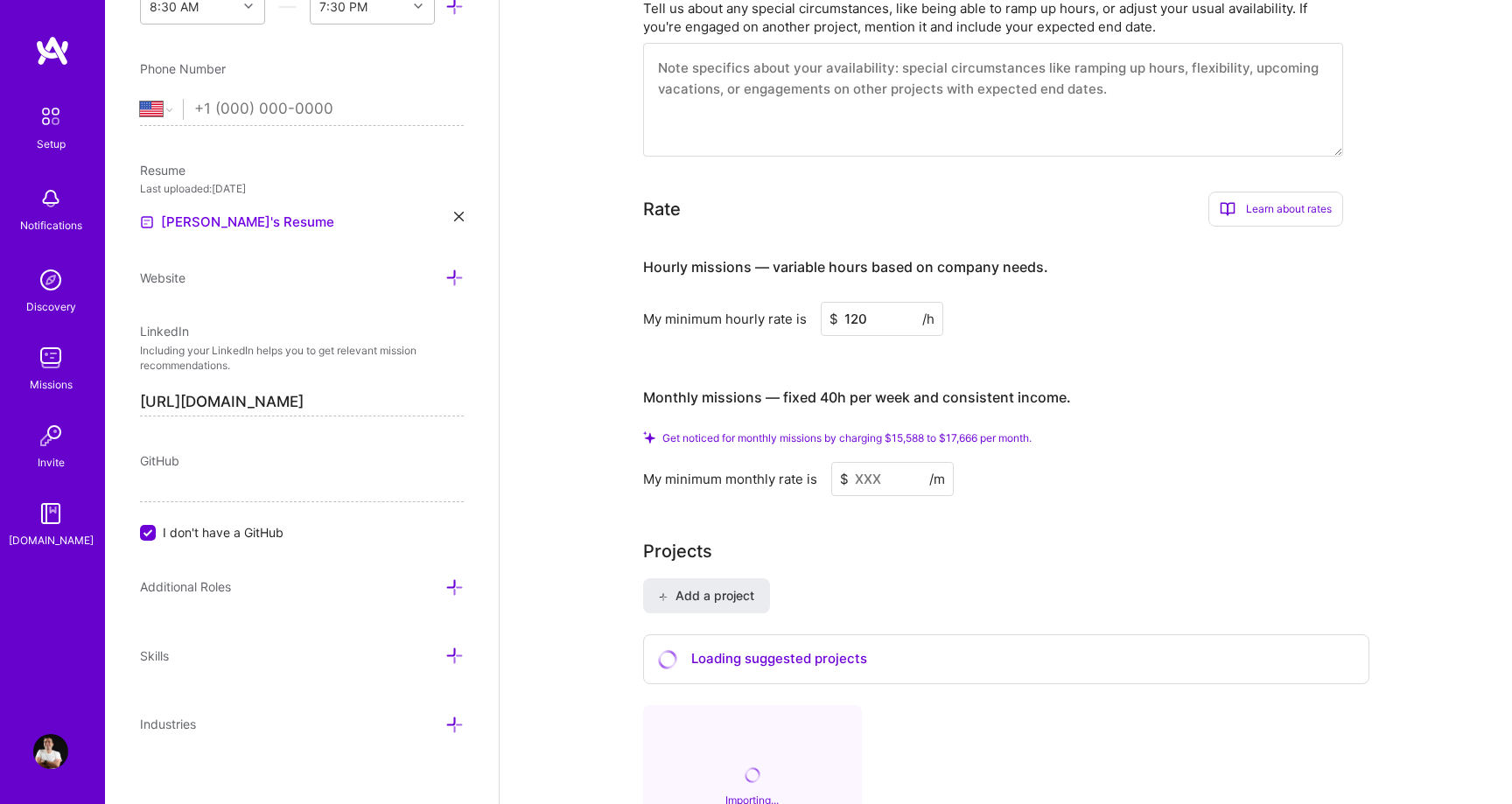
click at [856, 371] on div "Monthly missions — fixed 40h per week and consistent income." at bounding box center [857, 398] width 428 height 54
click at [859, 462] on input at bounding box center [892, 479] width 122 height 34
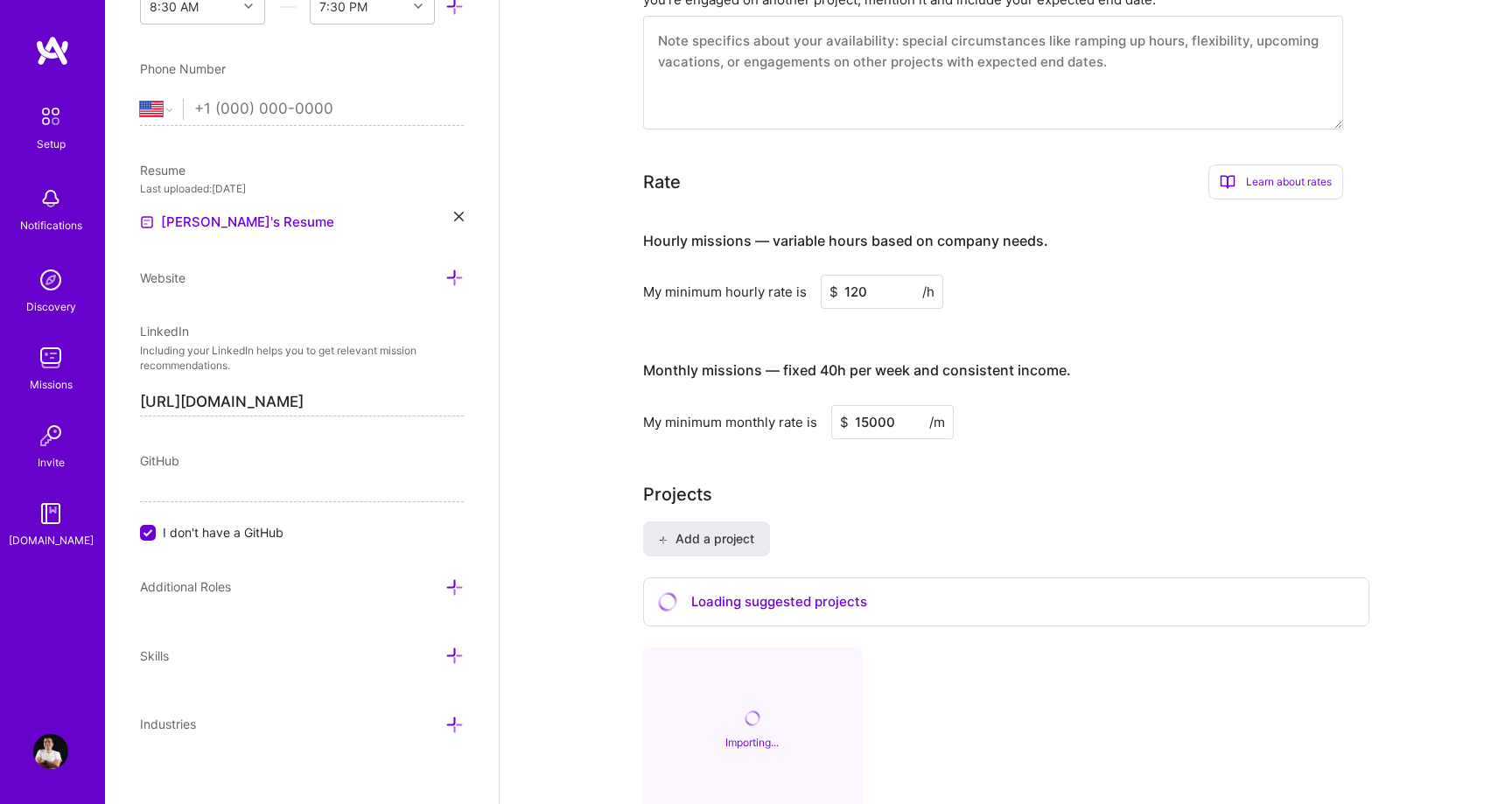
type input "15000"
click at [1008, 421] on div "Complete your profile to take the first step in unlocking full [DOMAIN_NAME] ac…" at bounding box center [1006, 46] width 726 height 2043
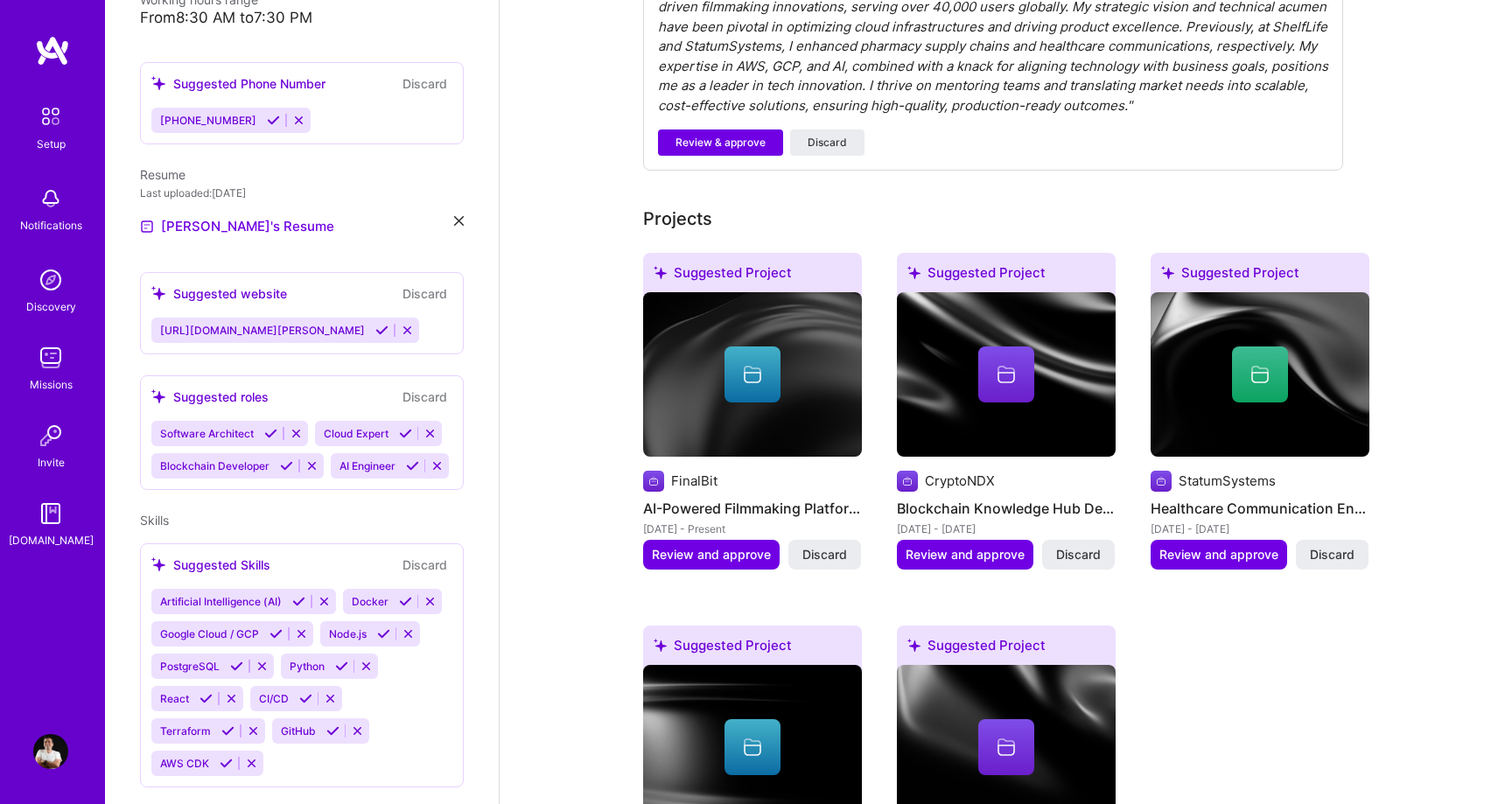
scroll to position [644, 0]
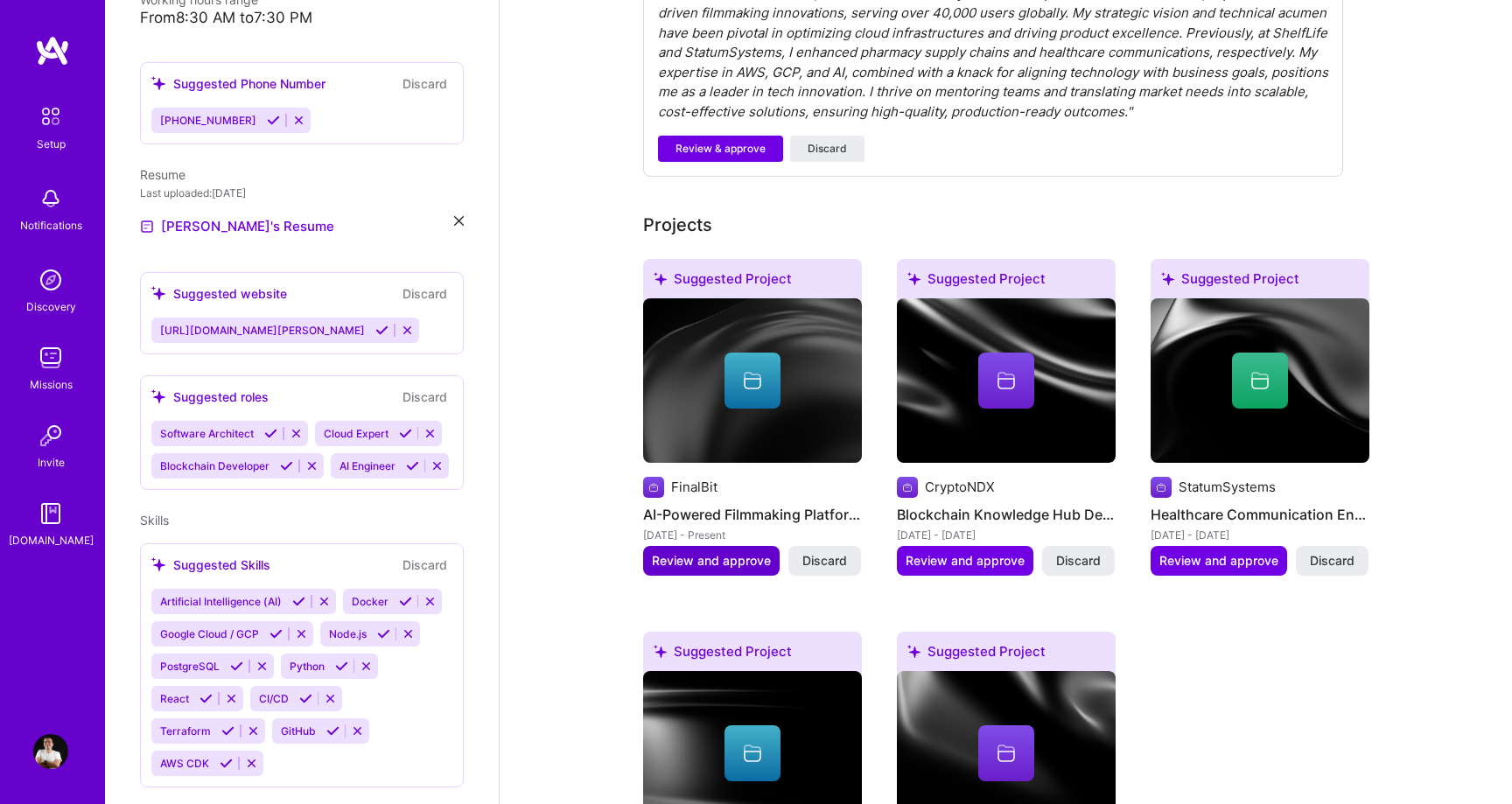
click at [737, 552] on span "Review and approve" at bounding box center [710, 560] width 119 height 17
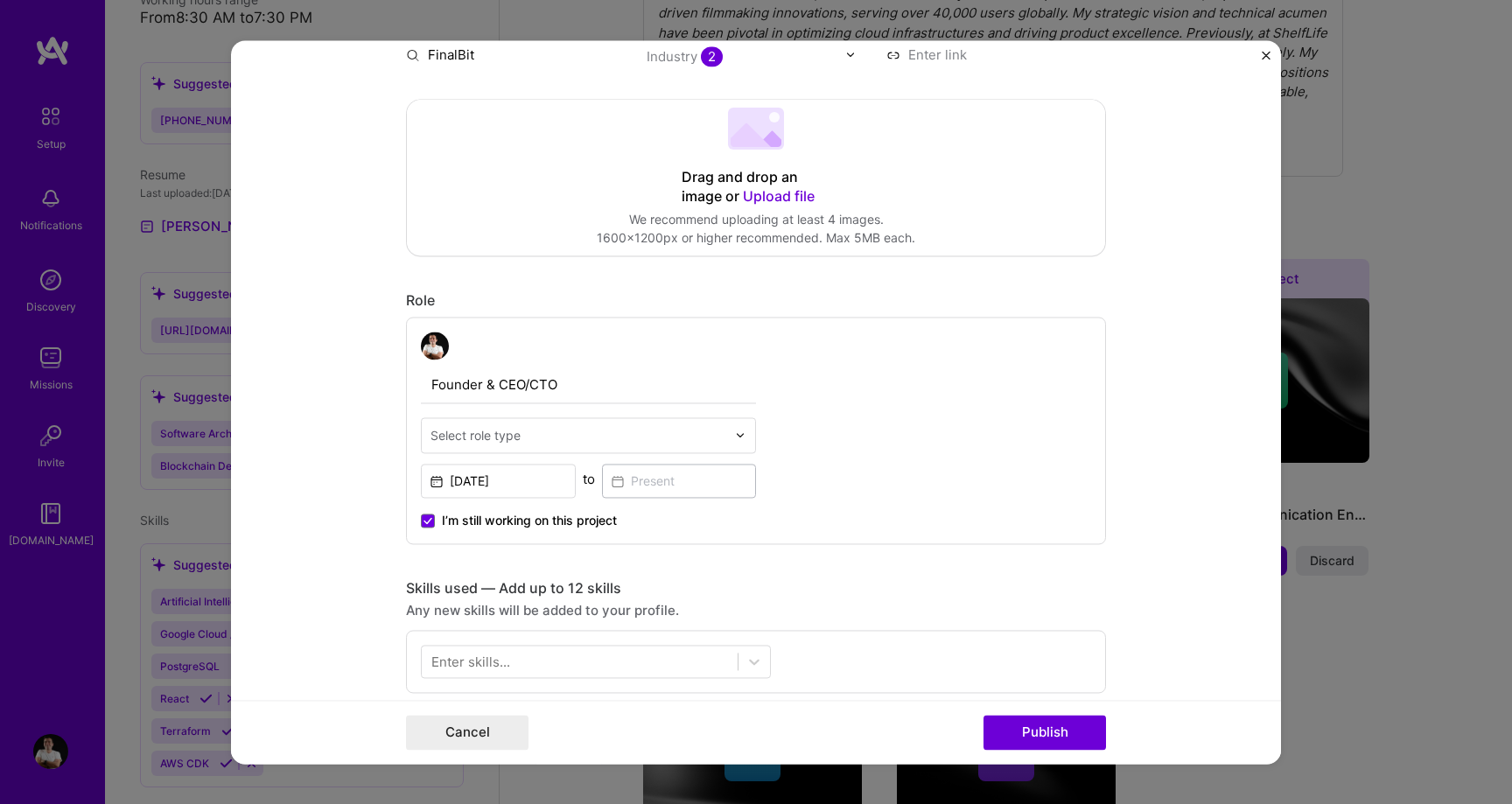
scroll to position [375, 0]
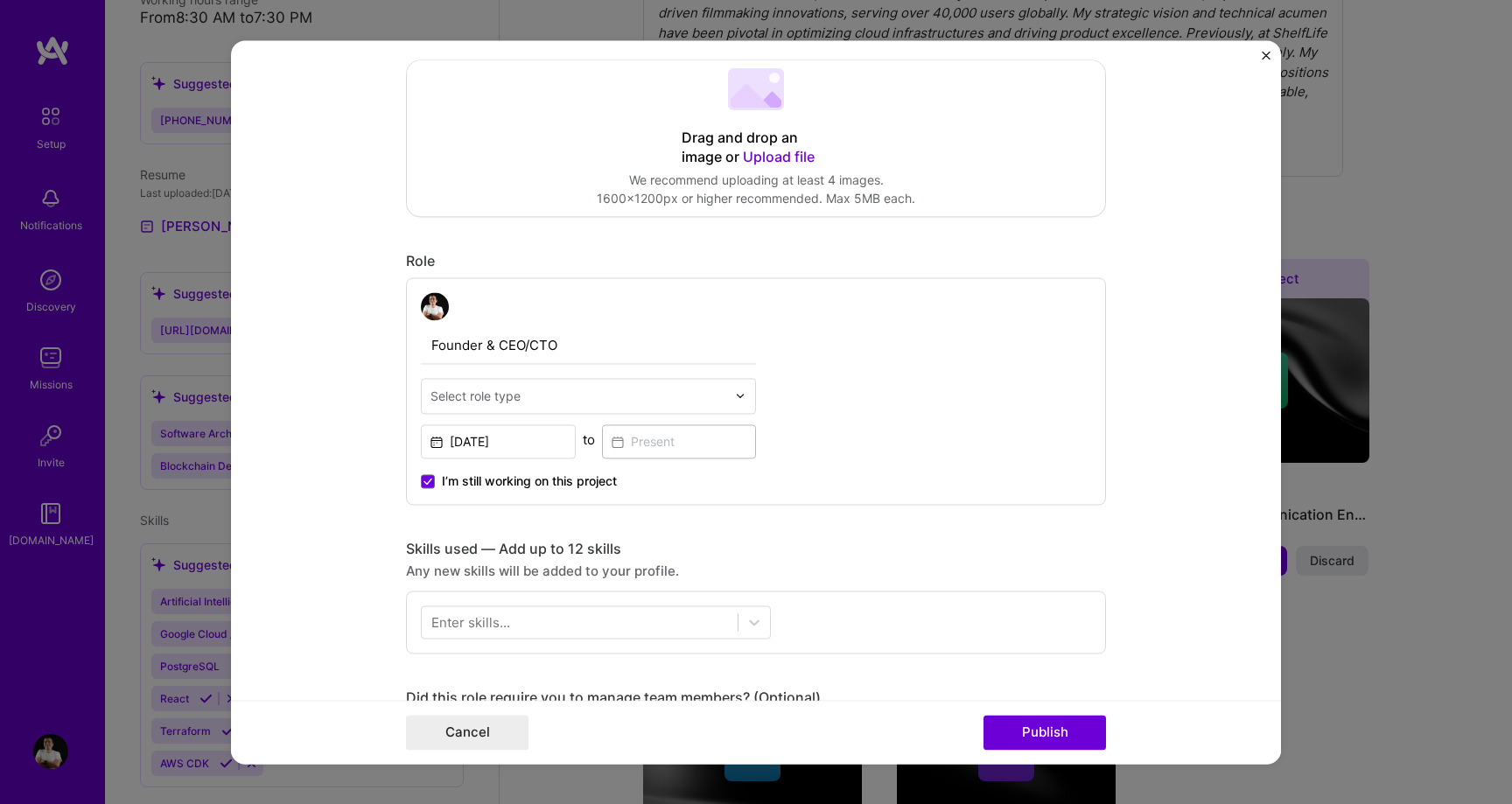
click at [610, 400] on input "text" at bounding box center [578, 395] width 296 height 18
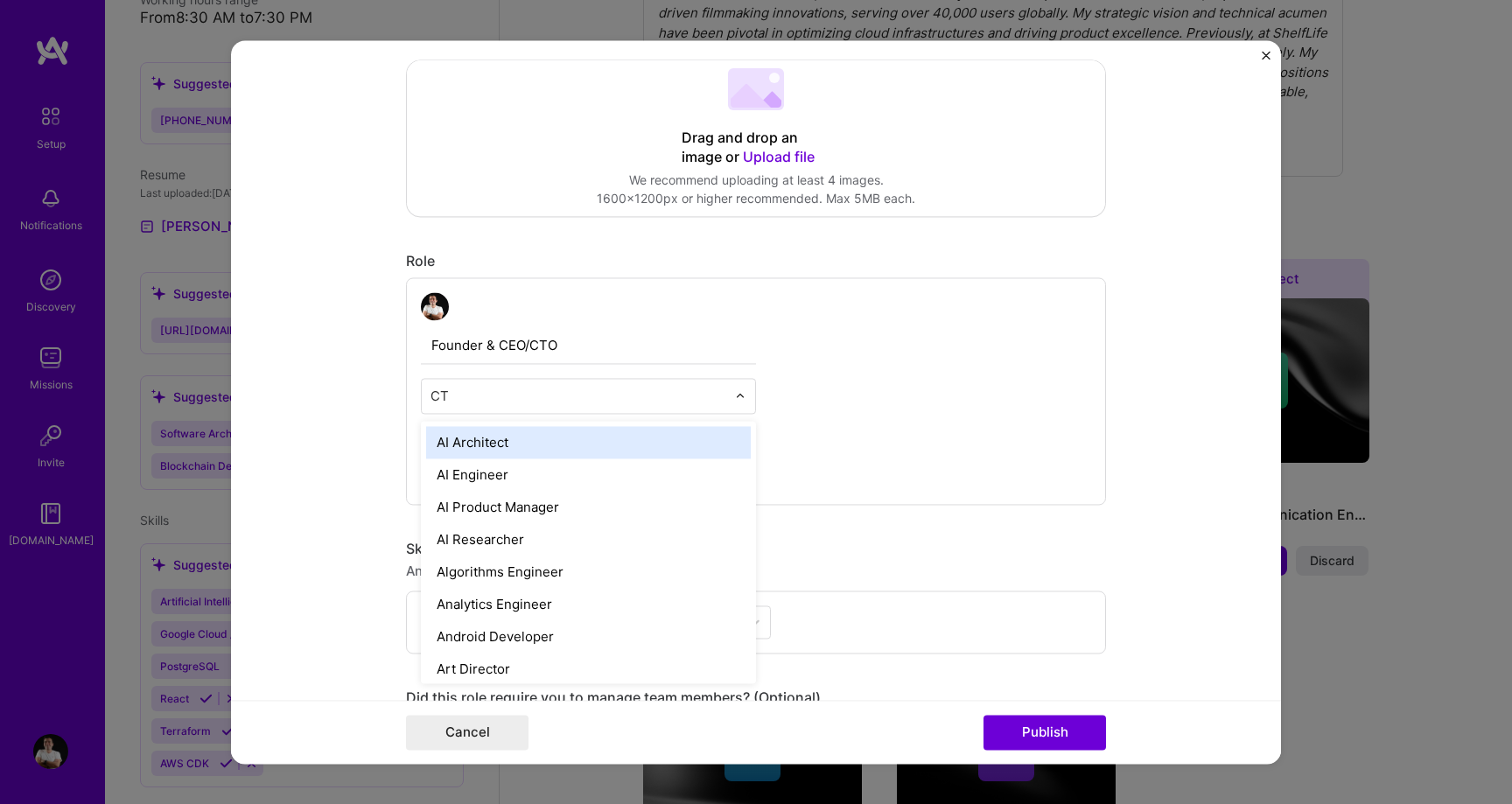
type input "CTO"
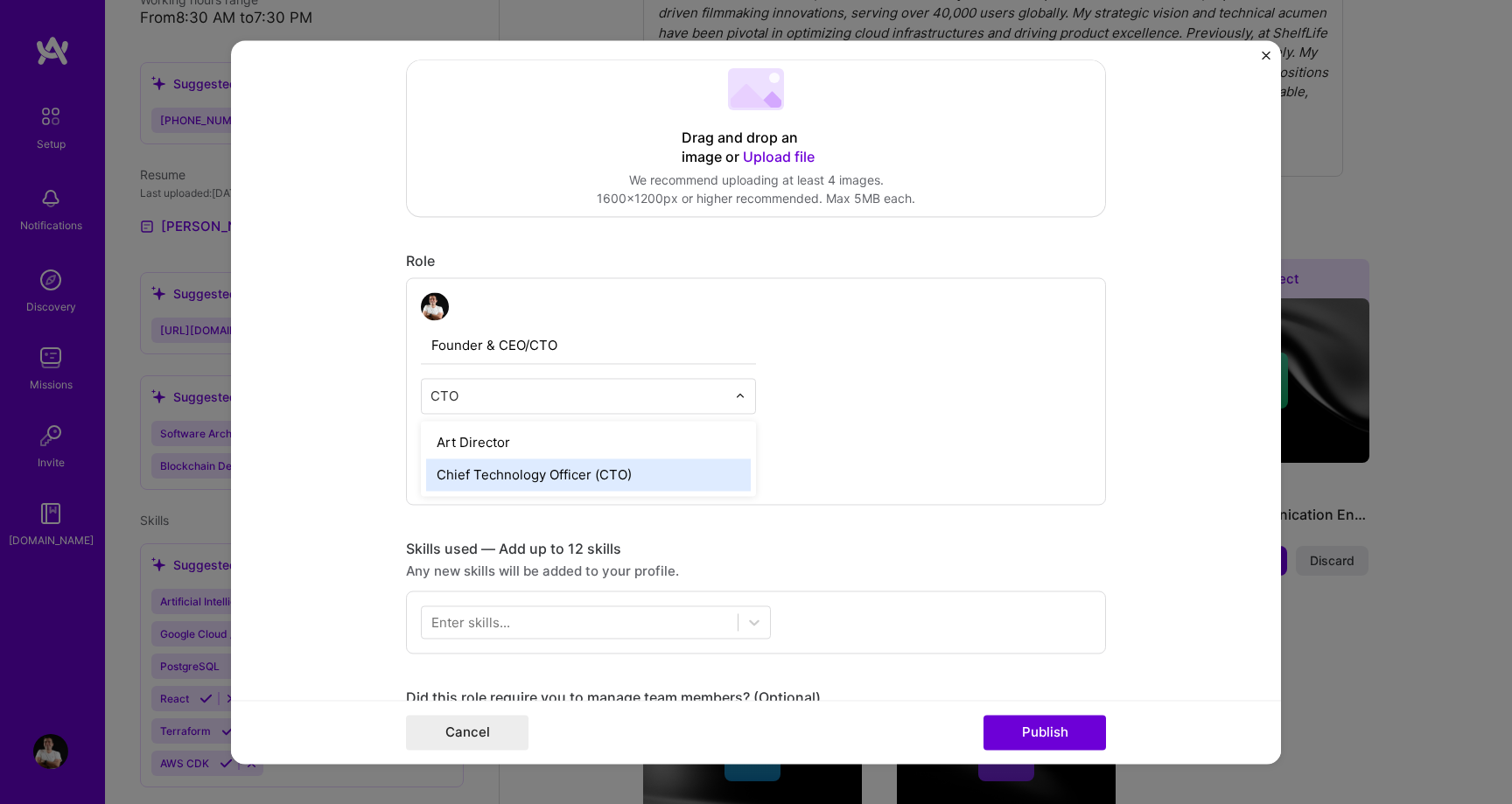
click at [575, 470] on div "Chief Technology Officer (CTO)" at bounding box center [588, 475] width 325 height 33
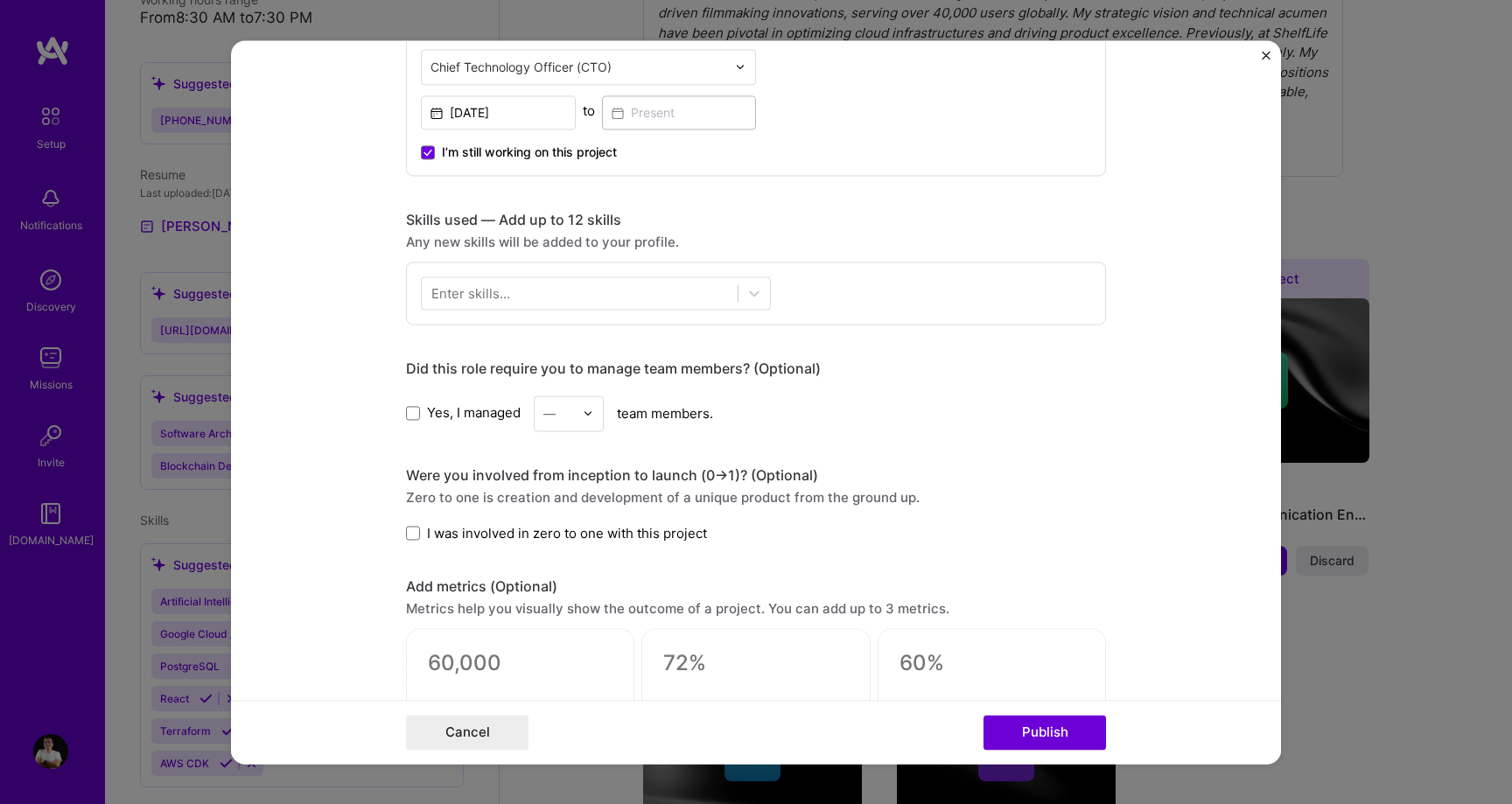
scroll to position [709, 0]
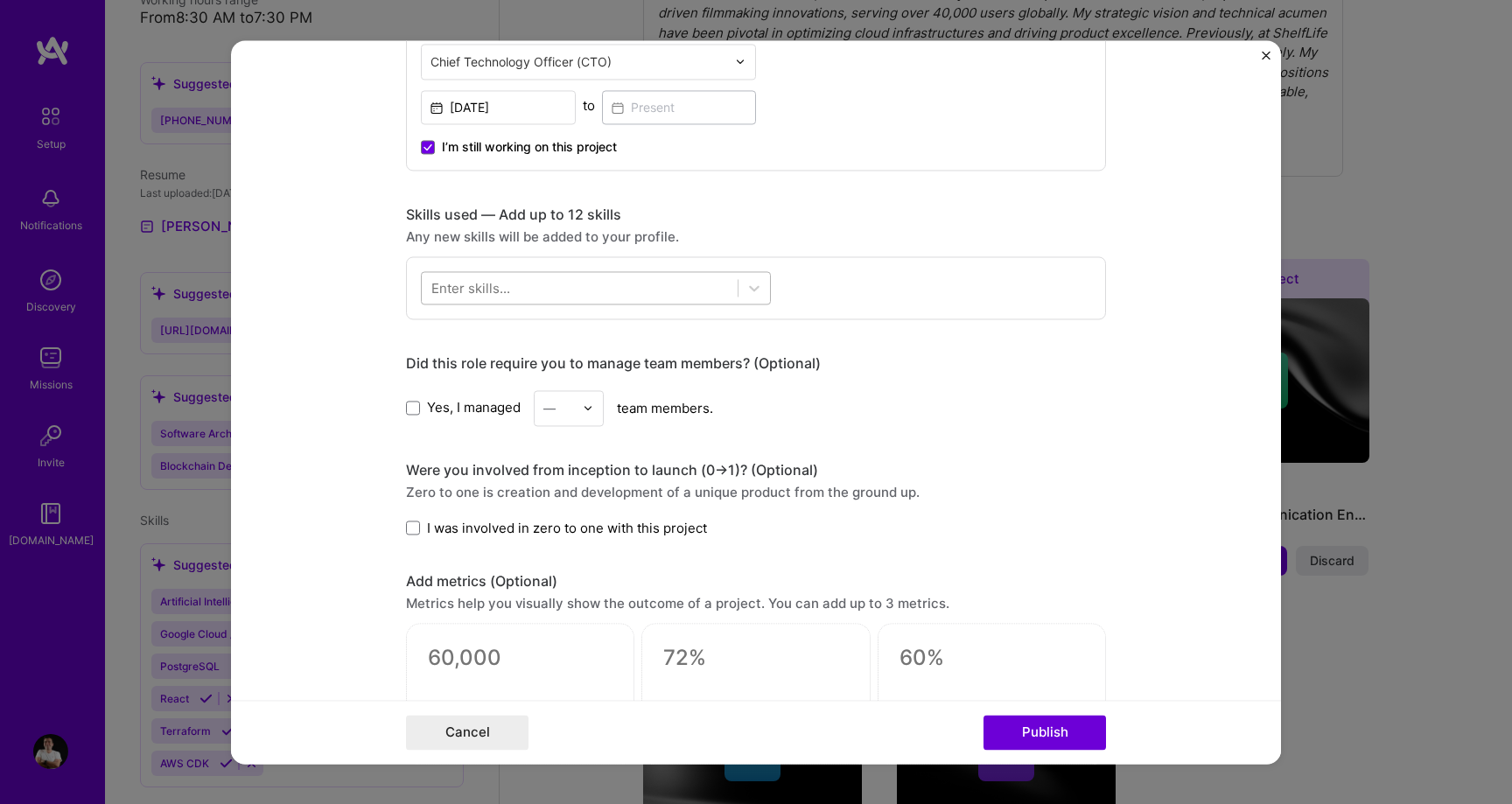
click at [635, 283] on div at bounding box center [579, 288] width 316 height 29
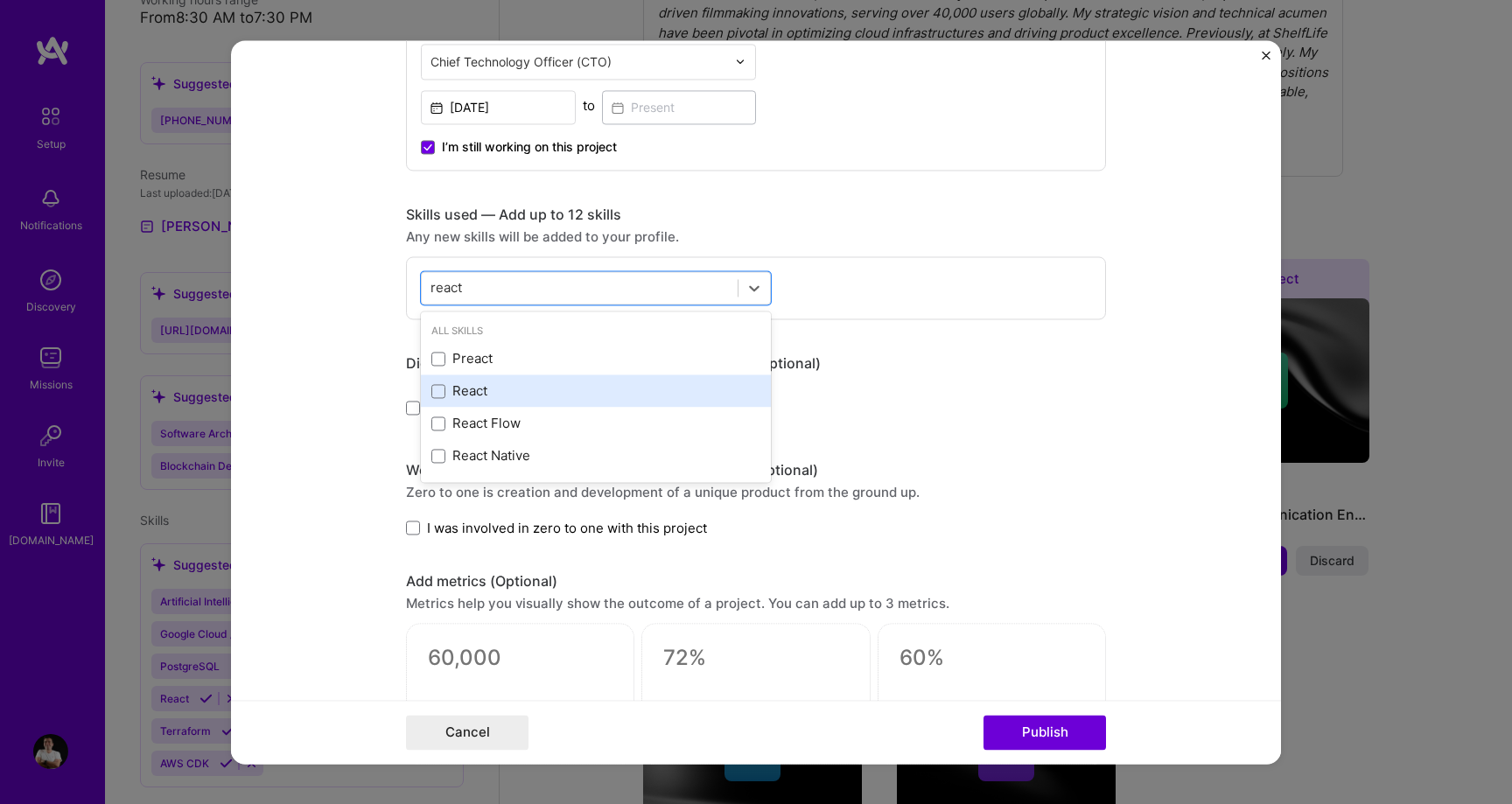
click at [522, 385] on div "React" at bounding box center [596, 392] width 329 height 18
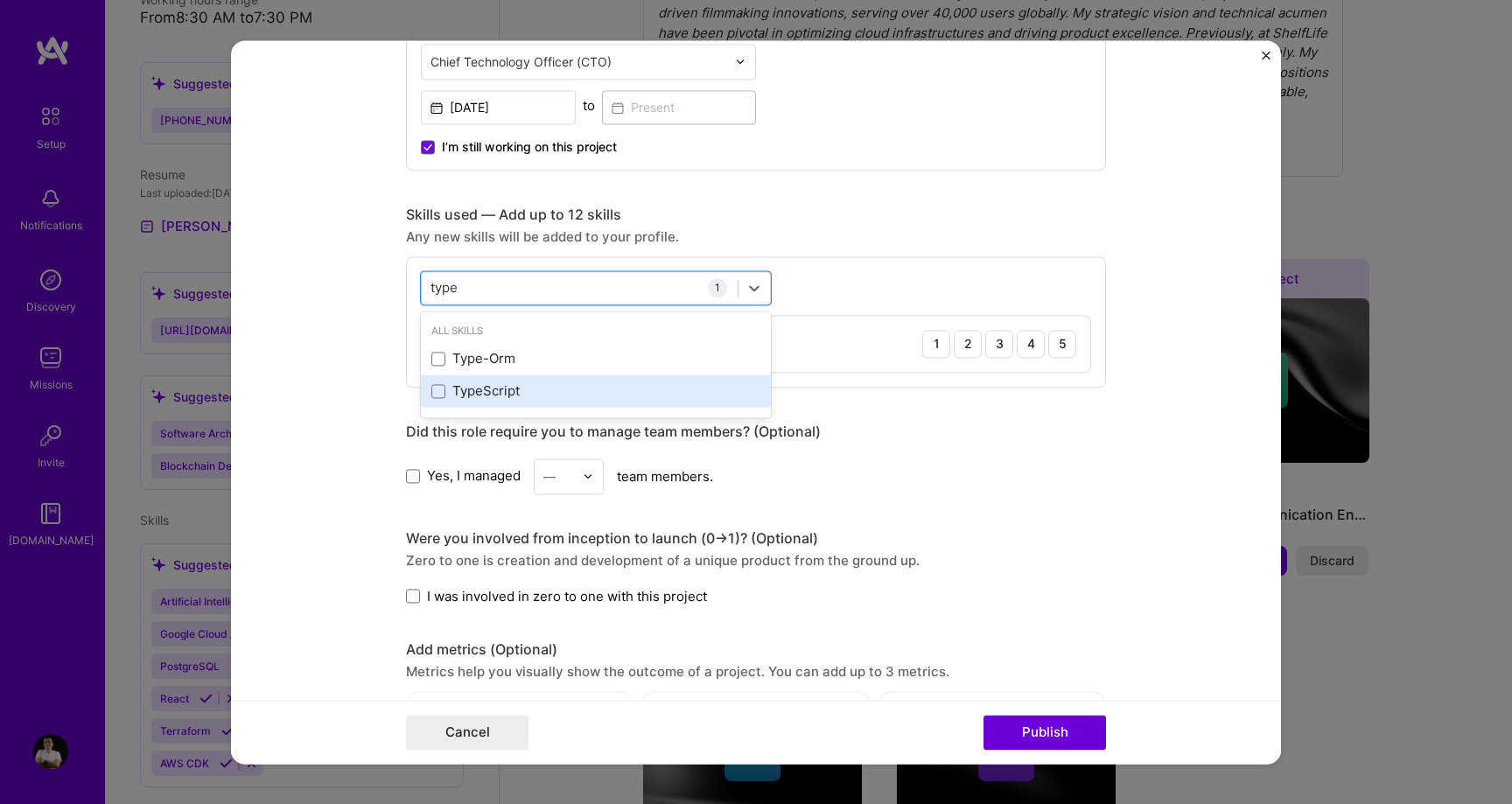
click at [529, 386] on div "TypeScript" at bounding box center [596, 392] width 329 height 18
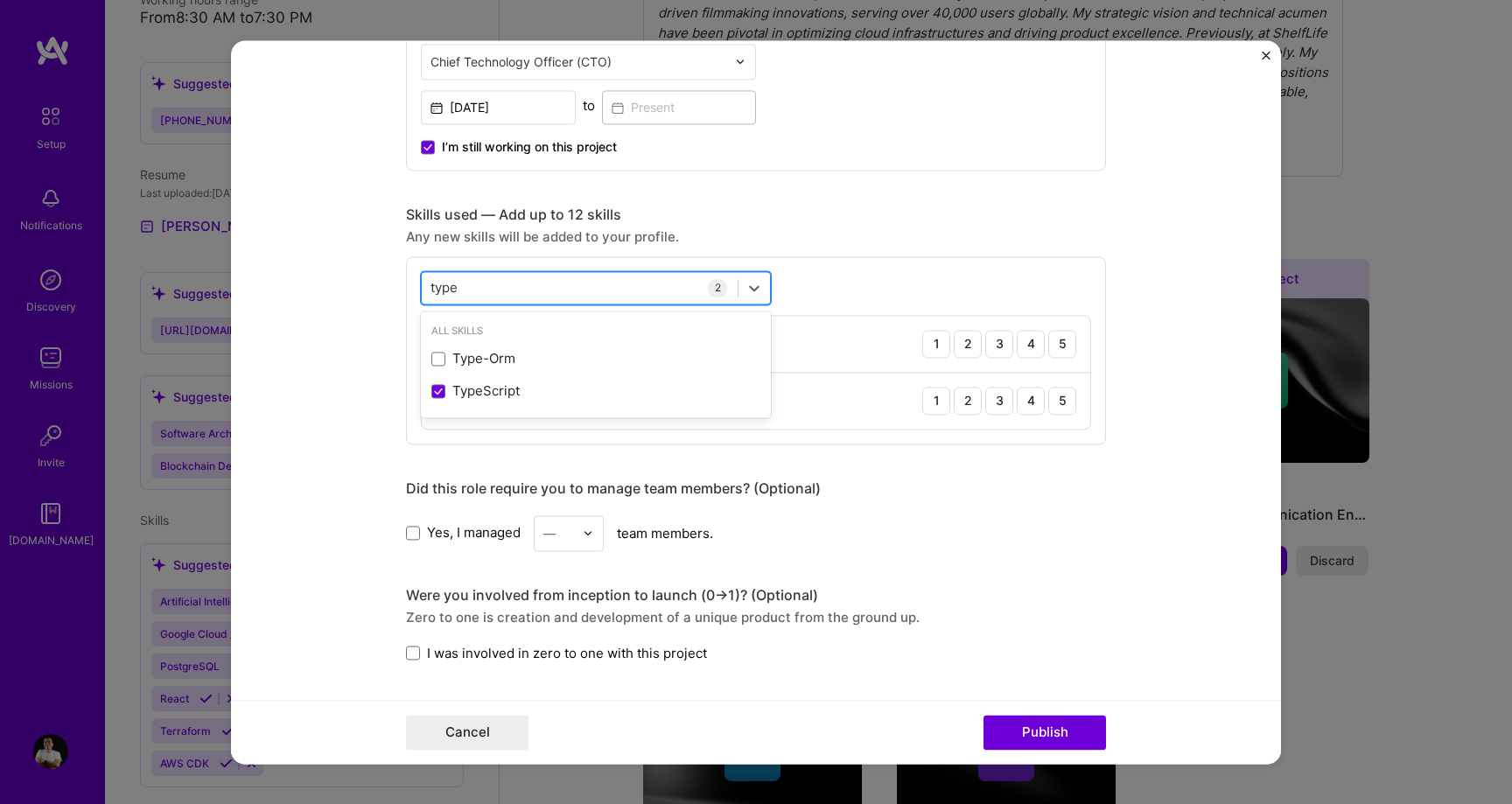
click at [526, 295] on div "type type" at bounding box center [579, 288] width 316 height 29
click at [495, 289] on div "type type" at bounding box center [579, 288] width 316 height 29
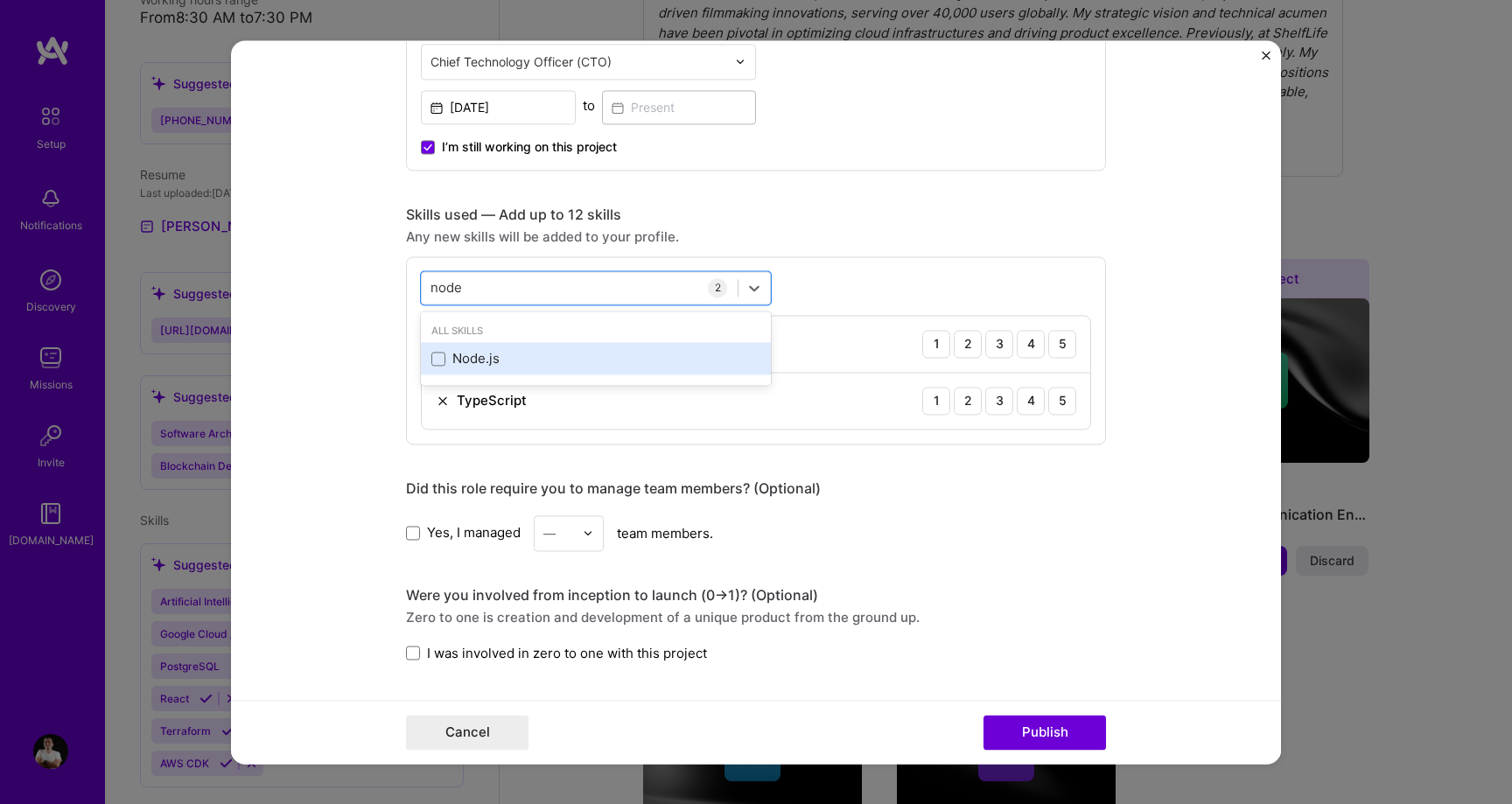
click at [455, 354] on div "Node.js" at bounding box center [596, 359] width 329 height 18
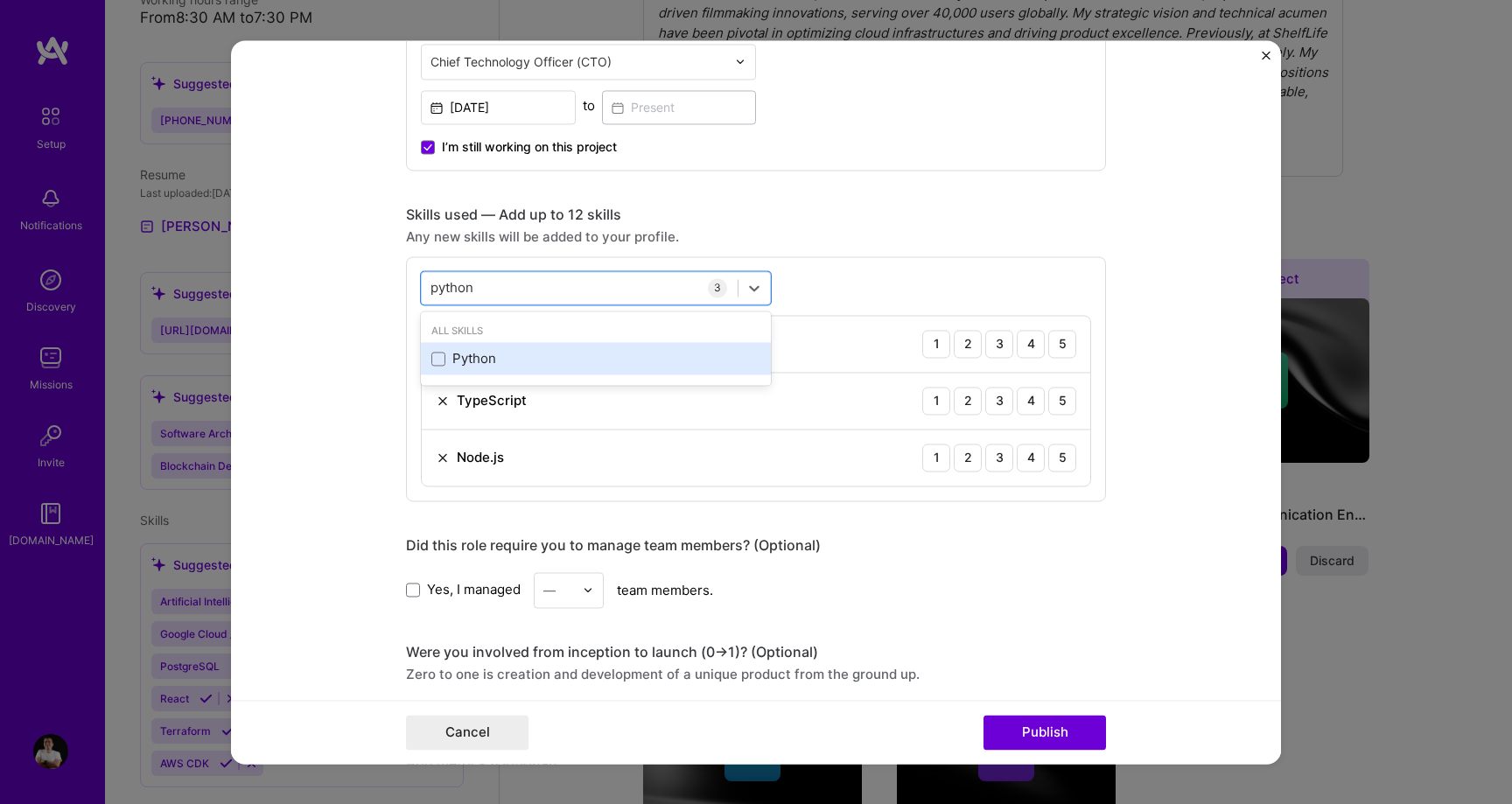
click at [470, 355] on div "Python" at bounding box center [596, 359] width 329 height 18
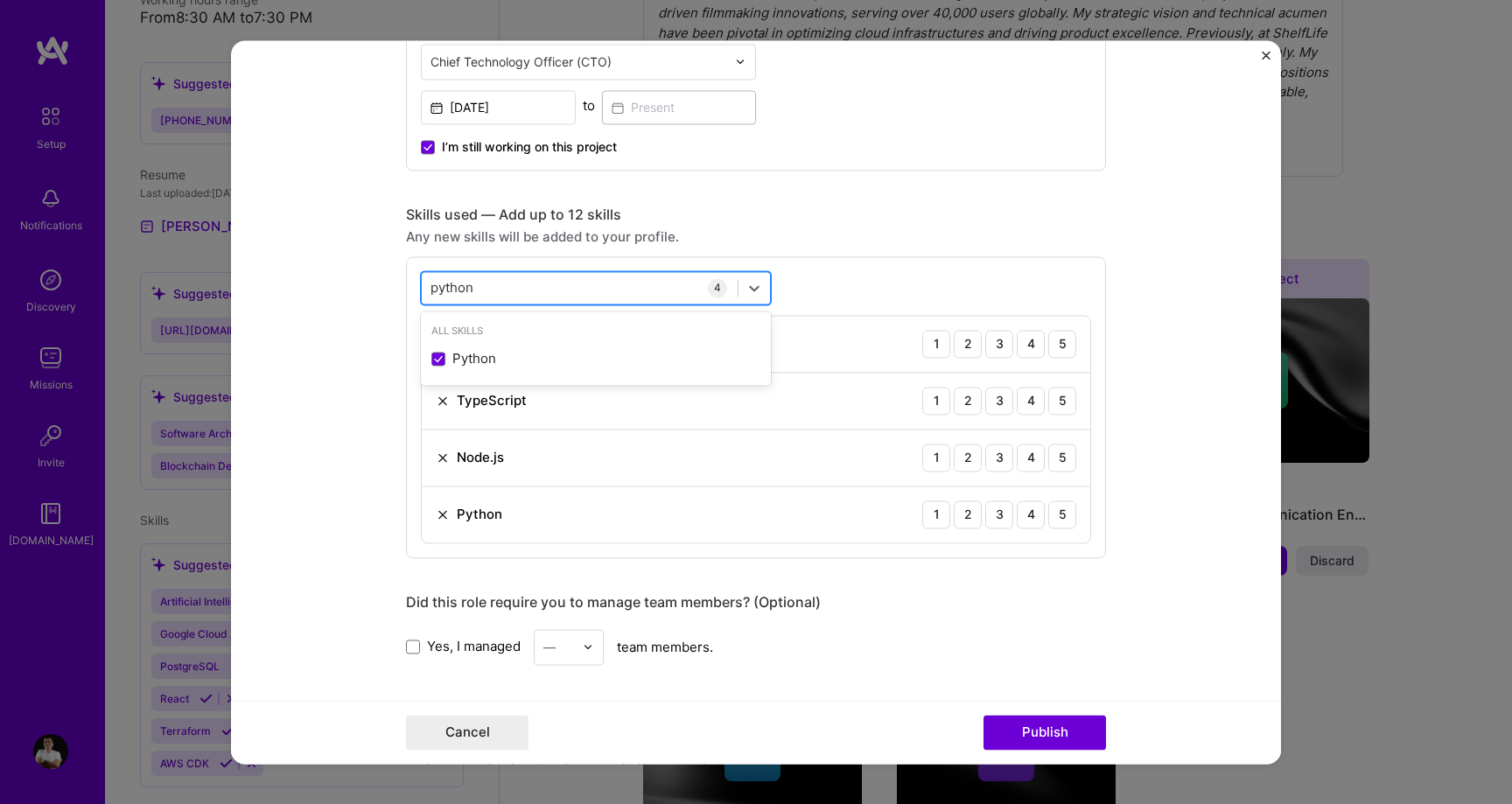
click at [488, 281] on div "python python" at bounding box center [579, 288] width 316 height 29
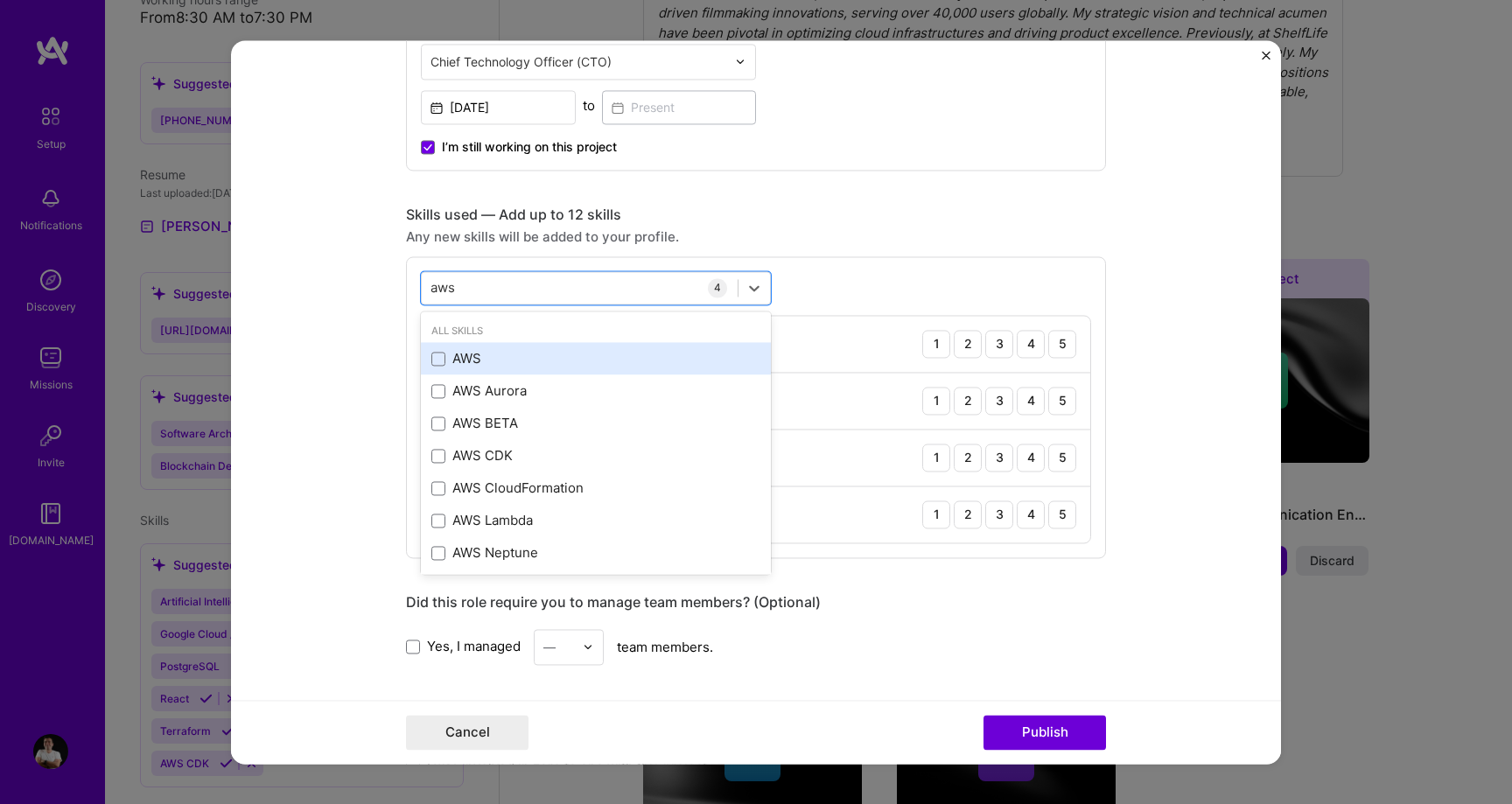
click at [490, 353] on div "AWS" at bounding box center [596, 359] width 329 height 18
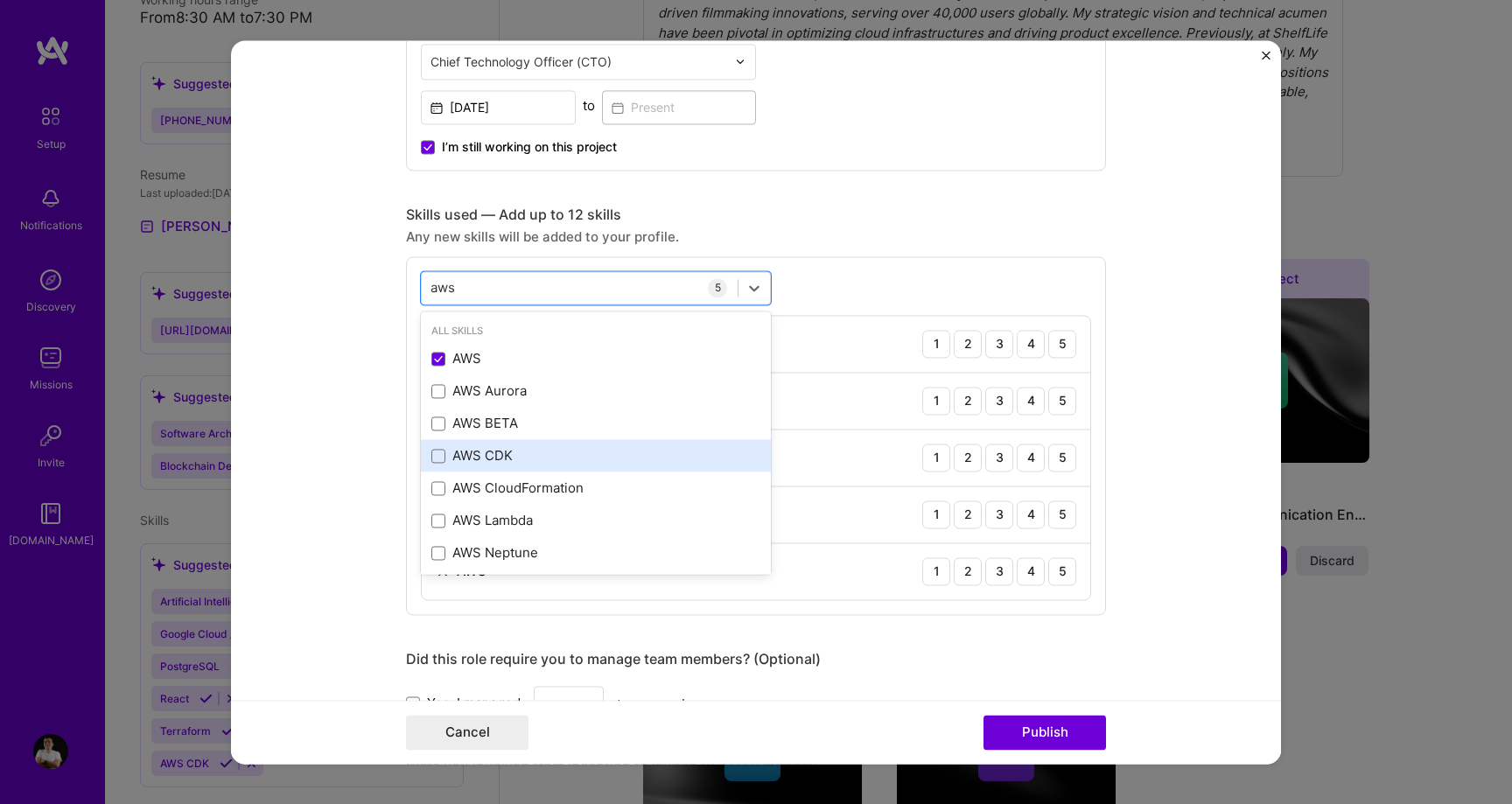
click at [490, 442] on div "AWS CDK" at bounding box center [595, 456] width 350 height 33
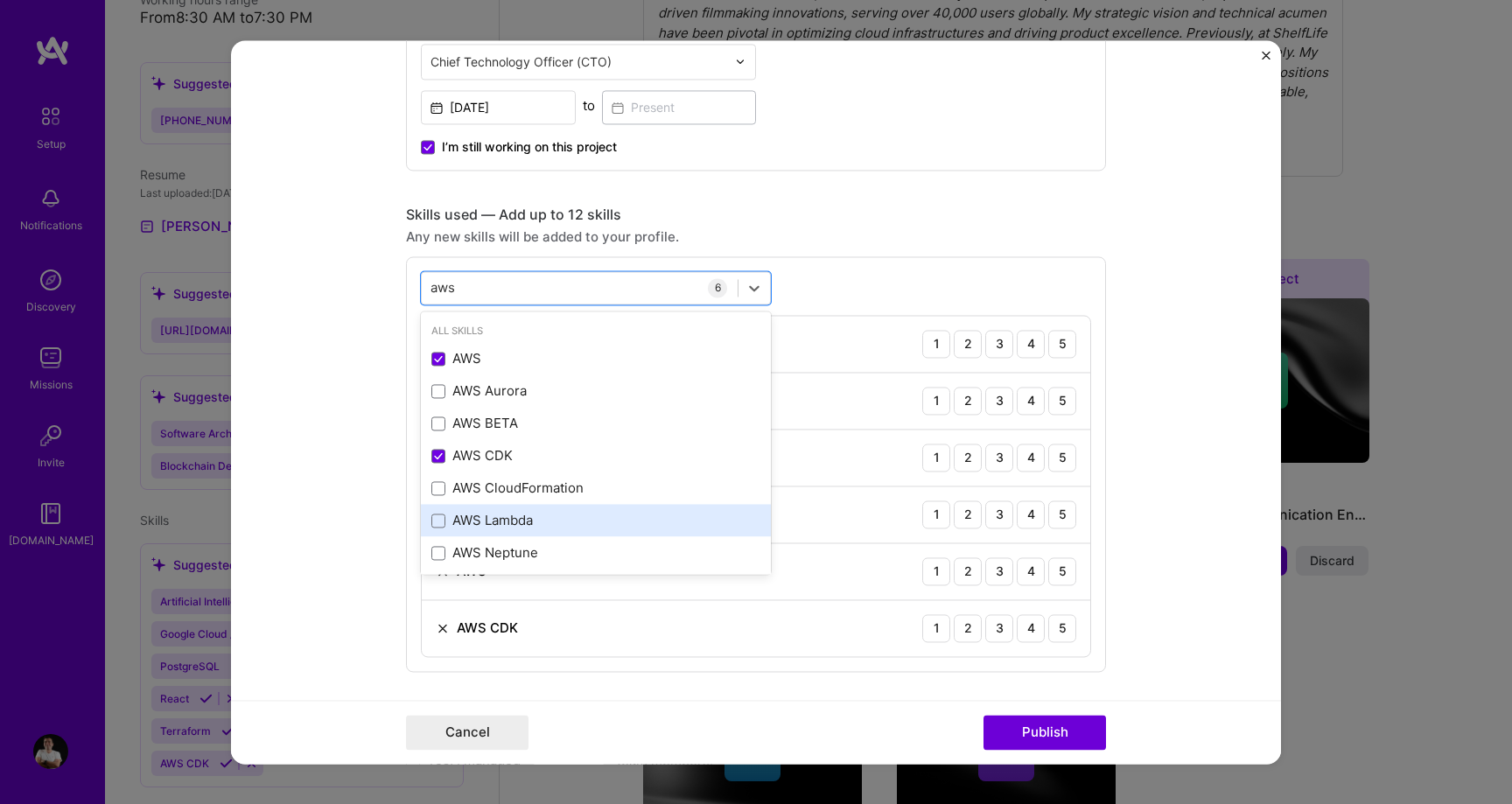
click at [513, 515] on div "AWS Lambda" at bounding box center [596, 521] width 329 height 18
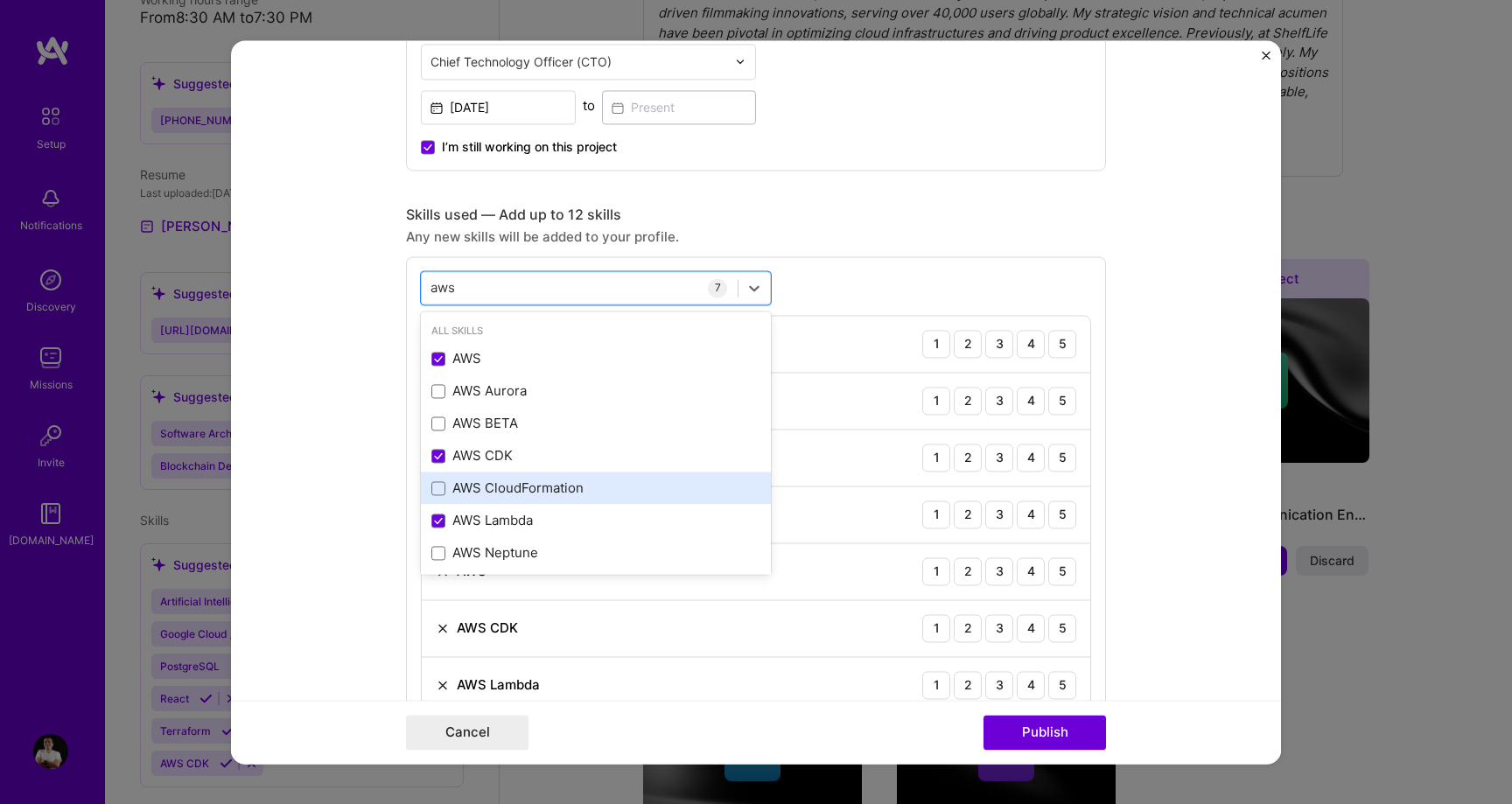
click at [544, 491] on div "AWS CloudFormation" at bounding box center [596, 488] width 329 height 18
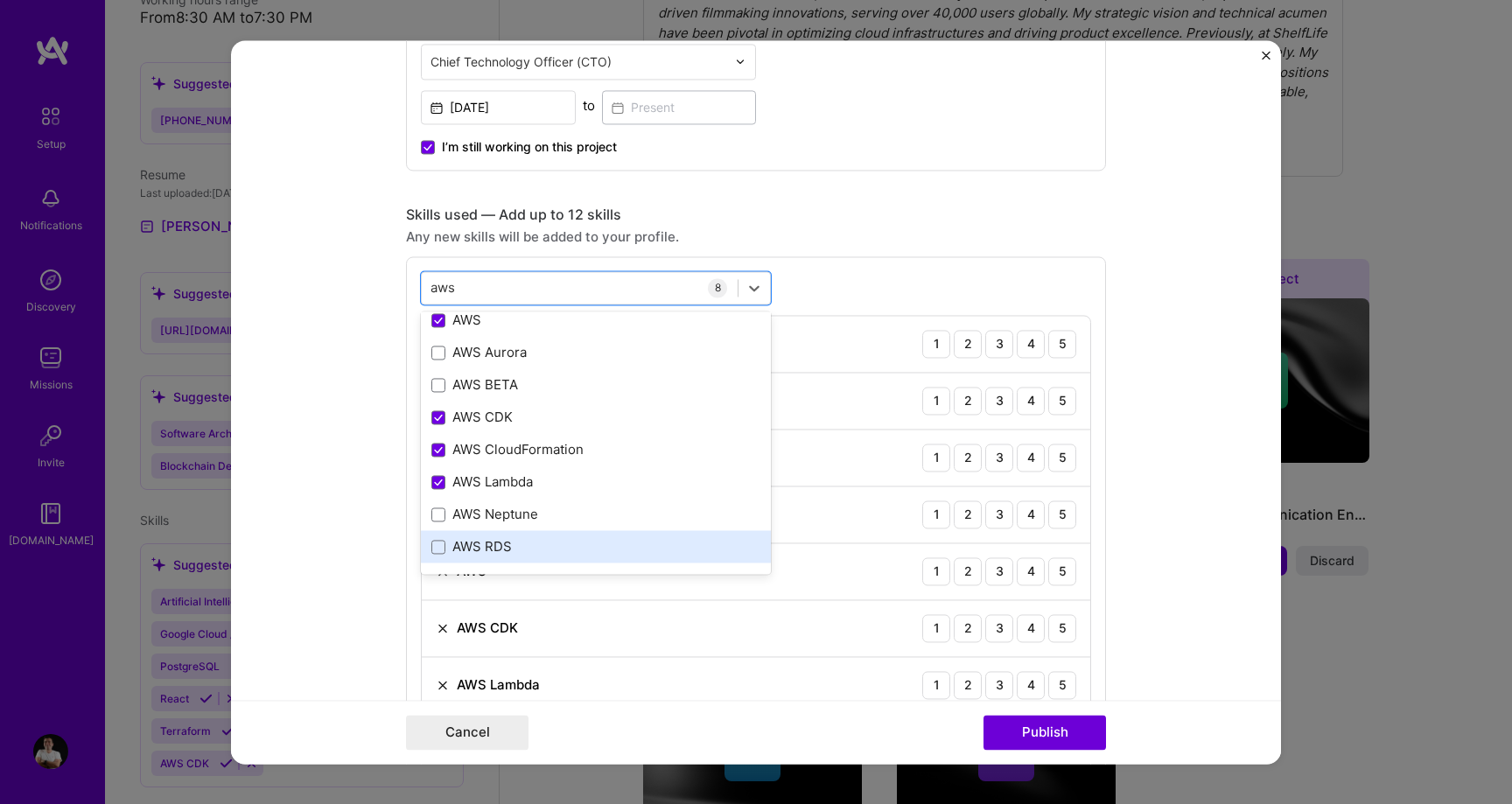
click at [531, 543] on div "AWS RDS" at bounding box center [596, 547] width 329 height 18
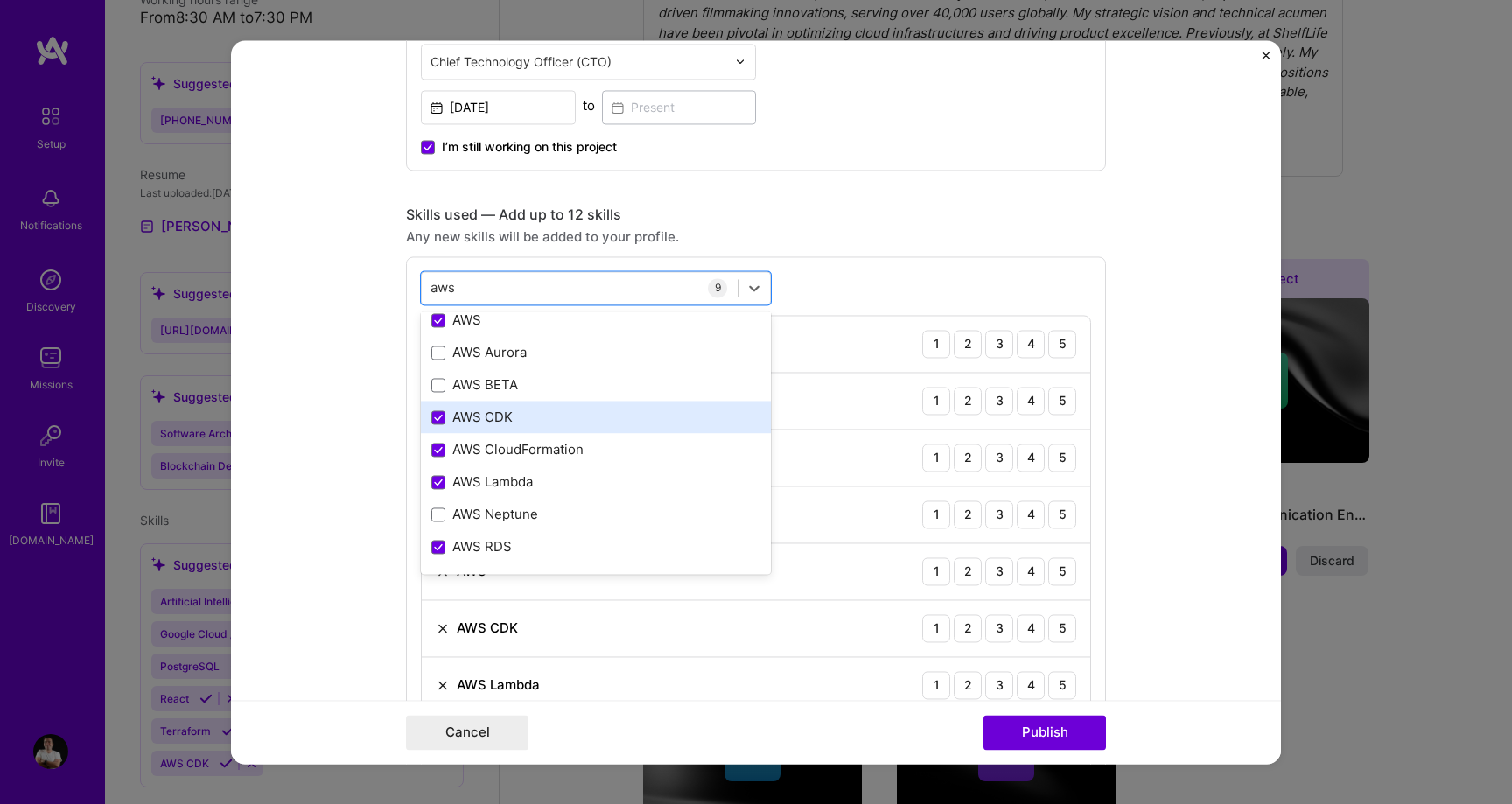
scroll to position [0, 0]
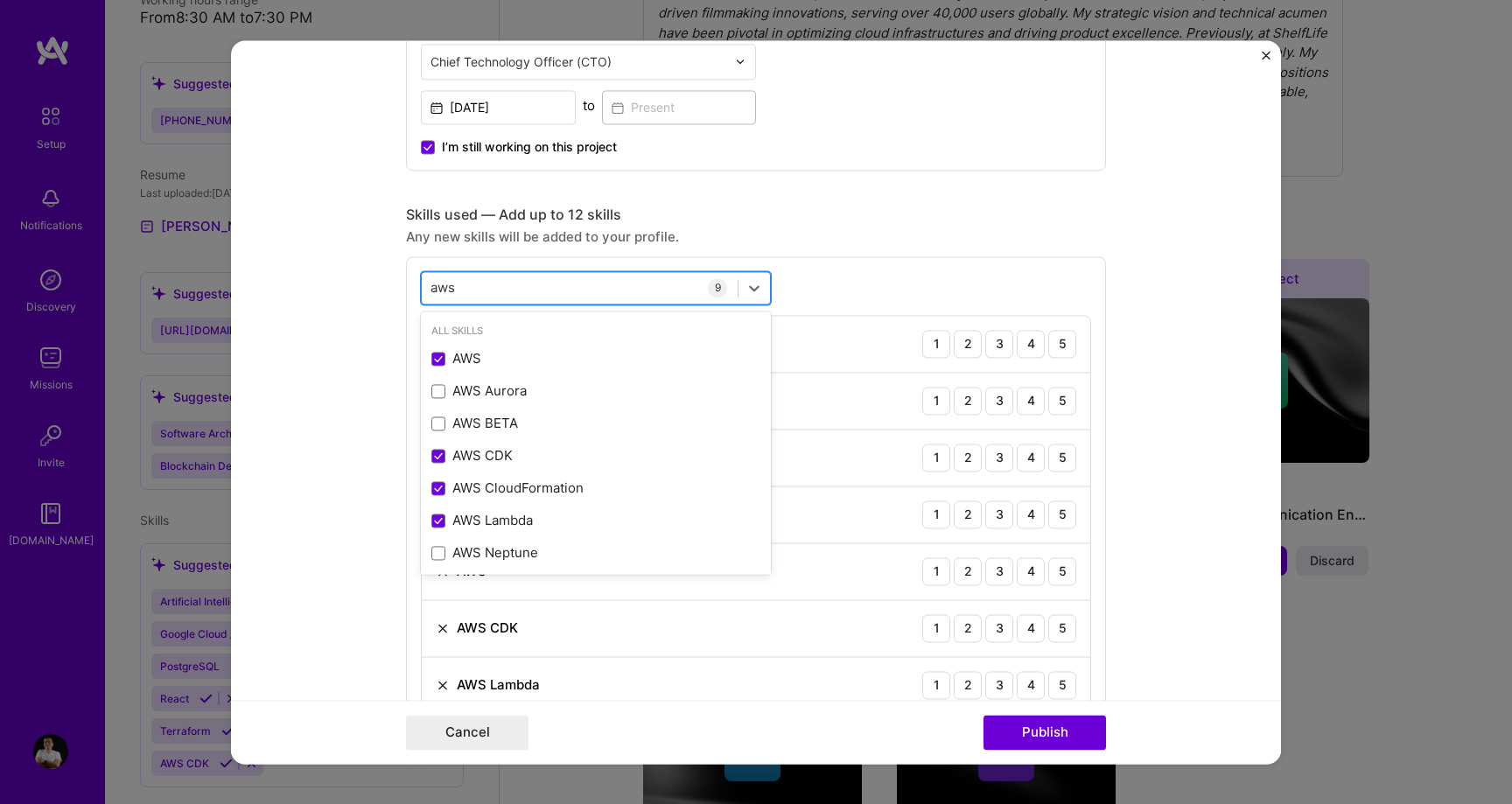
click at [534, 282] on div "aws aws" at bounding box center [579, 288] width 316 height 29
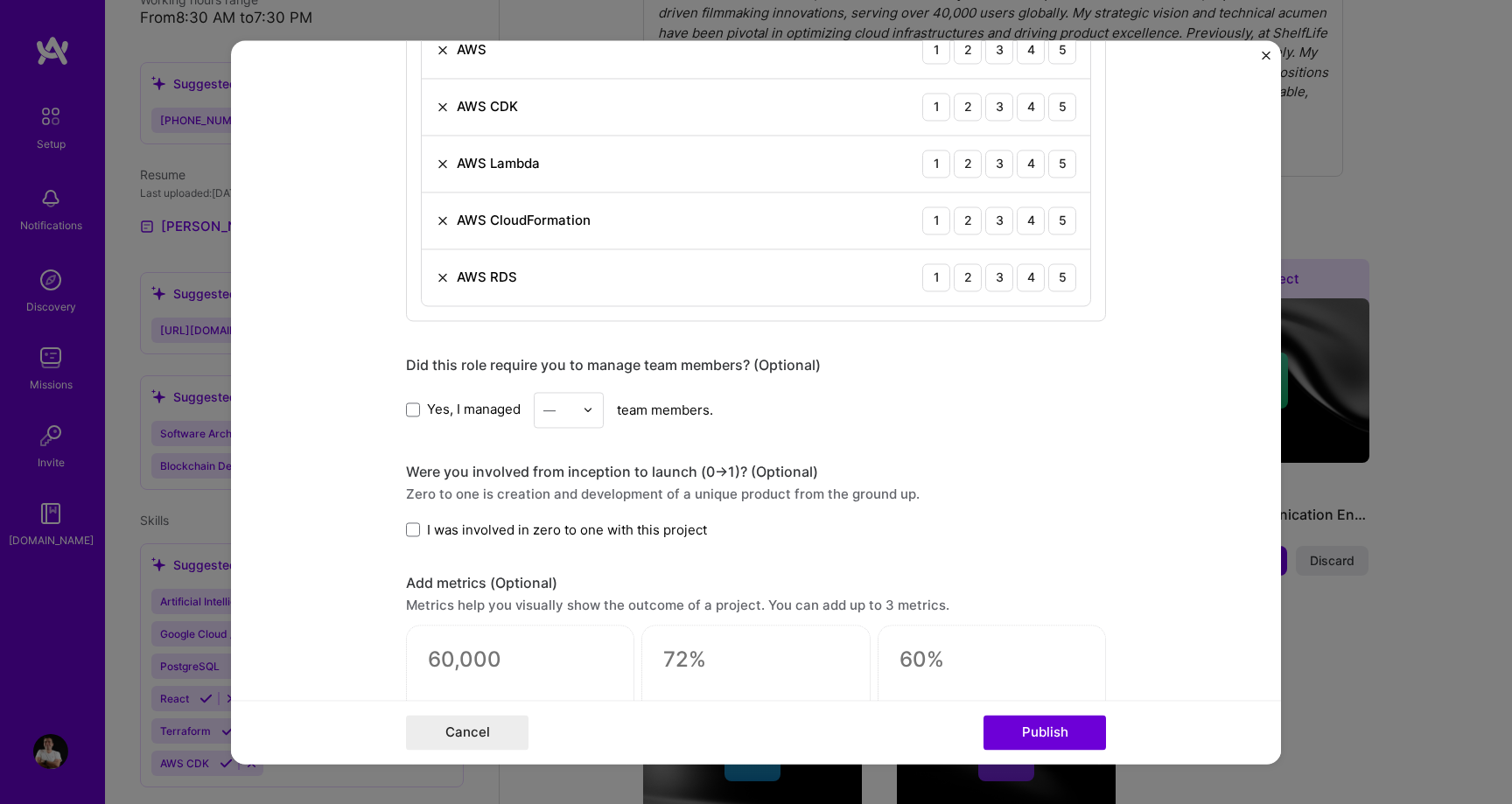
scroll to position [1235, 0]
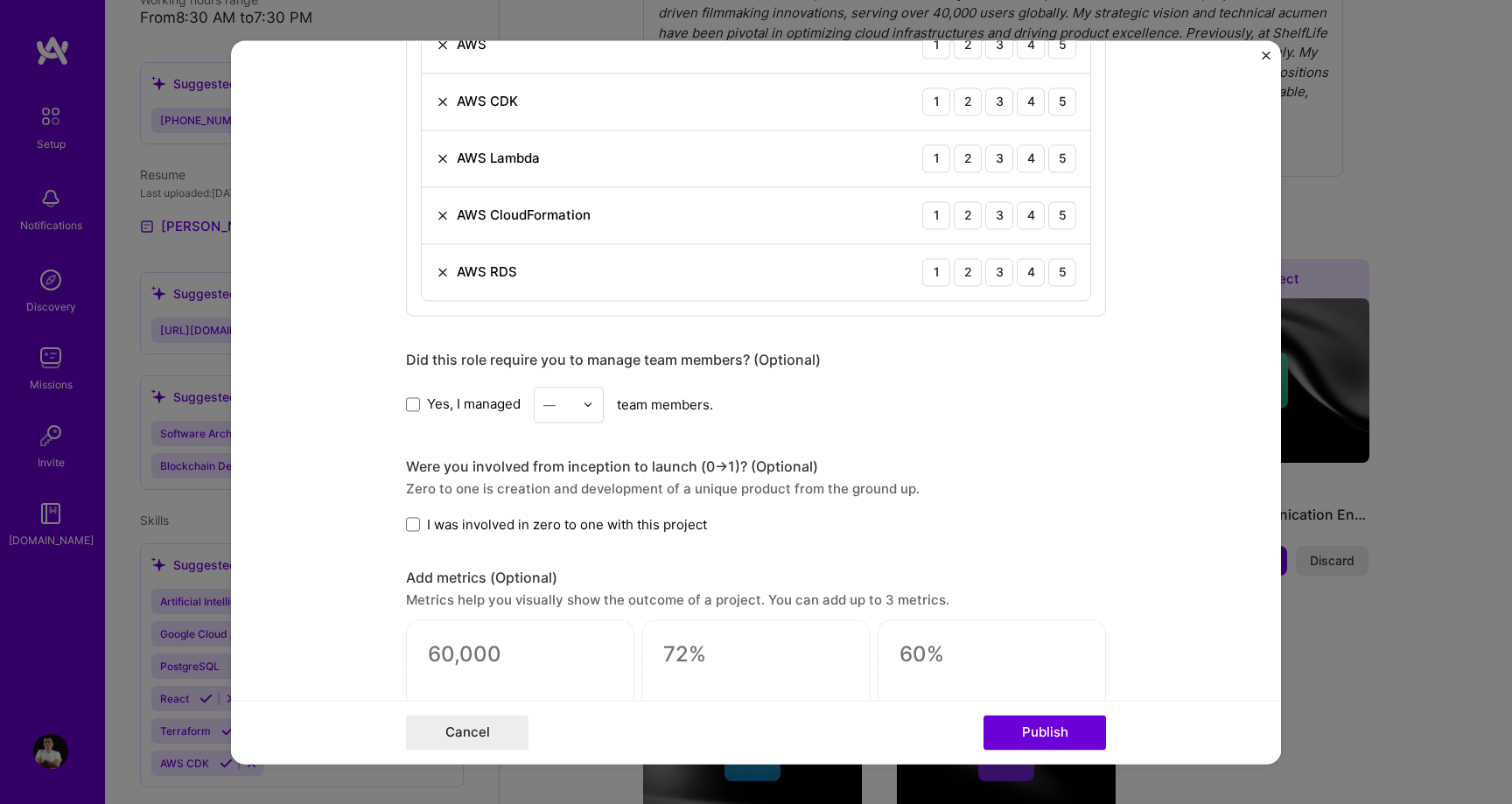
type input "aws"
click at [542, 522] on span "I was involved in zero to one with this project" at bounding box center [566, 524] width 280 height 18
click at [0, 0] on input "I was involved in zero to one with this project" at bounding box center [0, 0] width 0 height 0
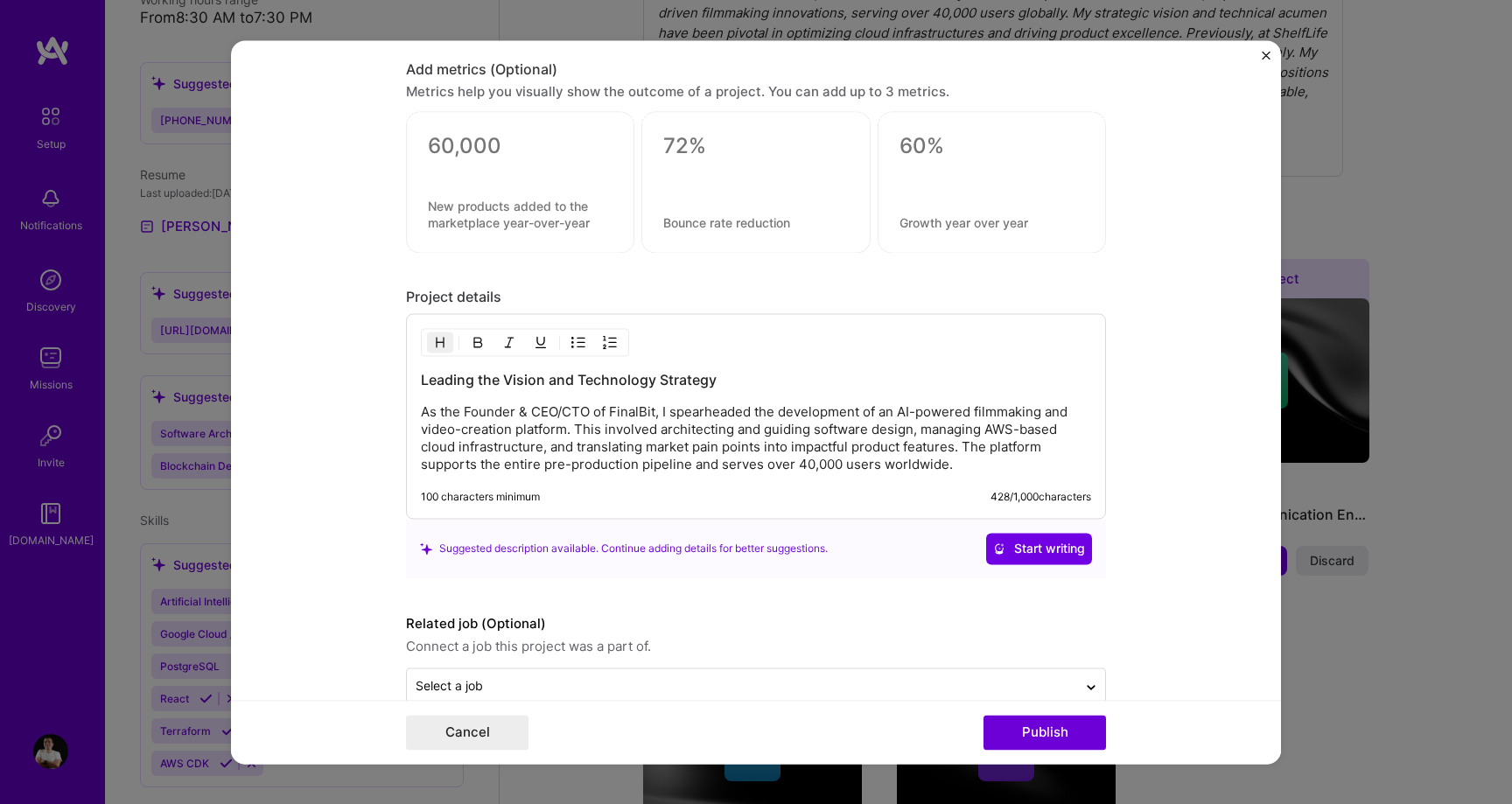
scroll to position [1781, 0]
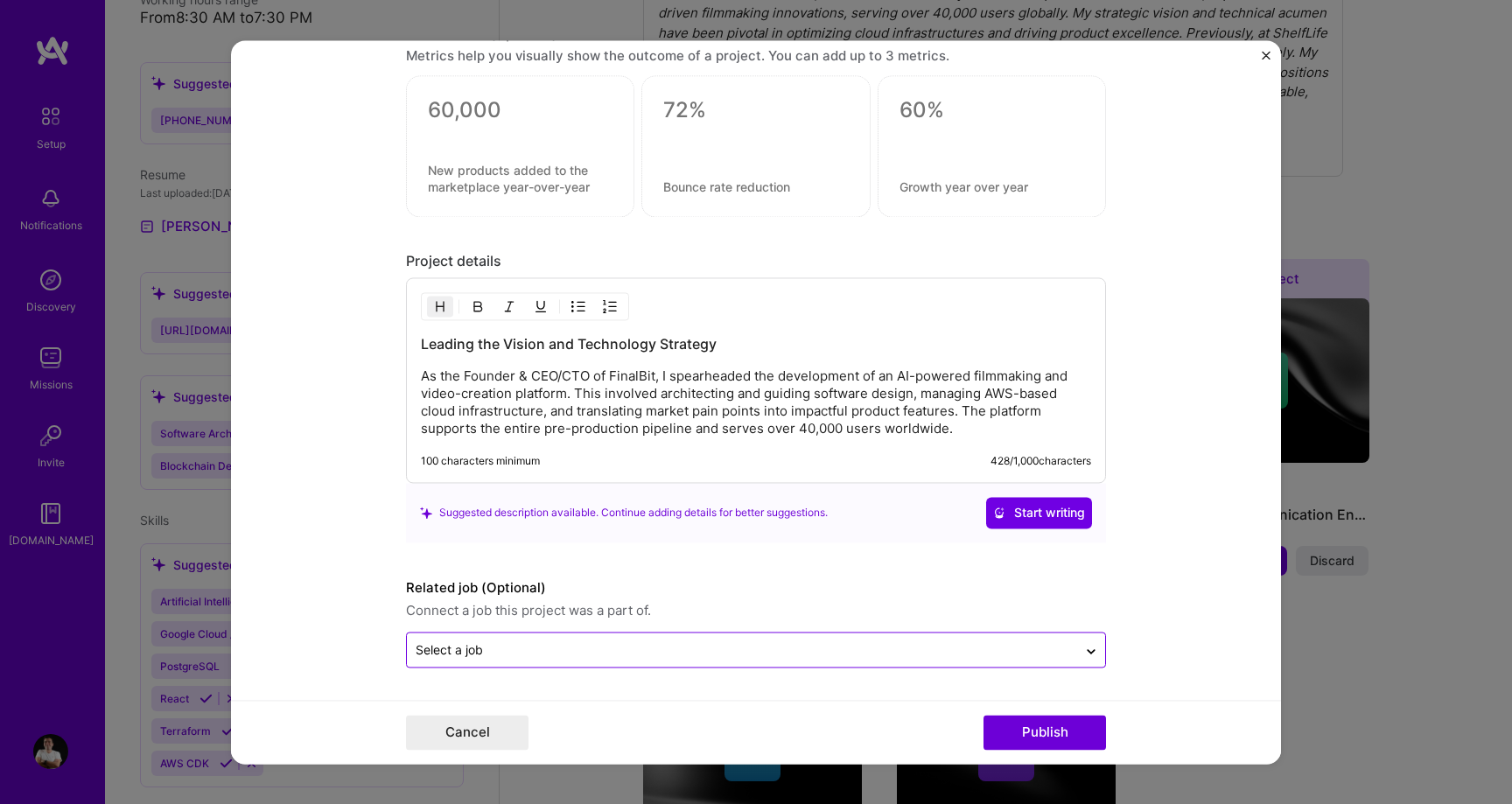
click at [668, 647] on input "text" at bounding box center [741, 649] width 652 height 18
click at [338, 591] on form "Editing suggested project This project is suggested based on your LinkedIn, res…" at bounding box center [756, 402] width 1050 height 724
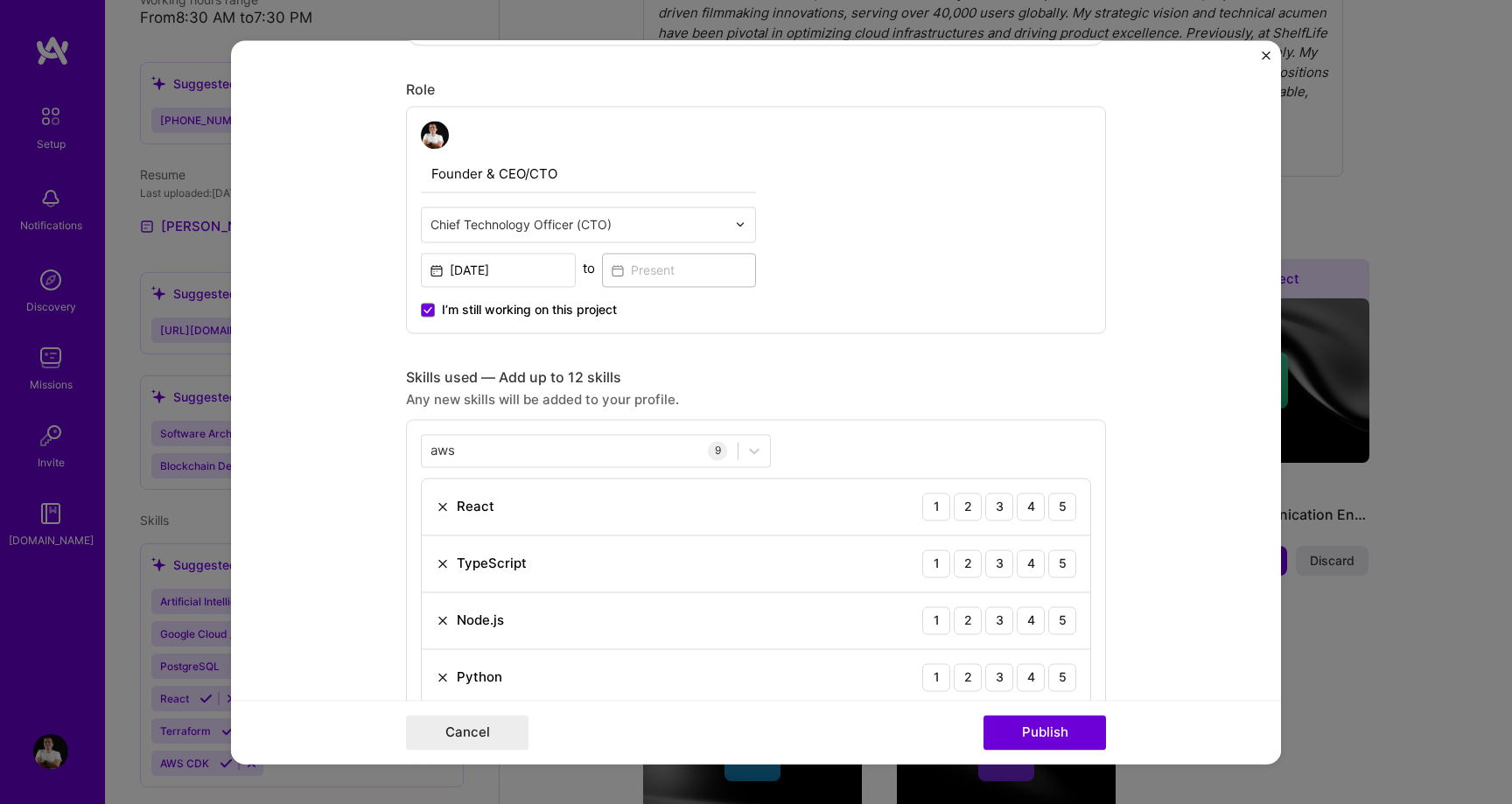
scroll to position [409, 0]
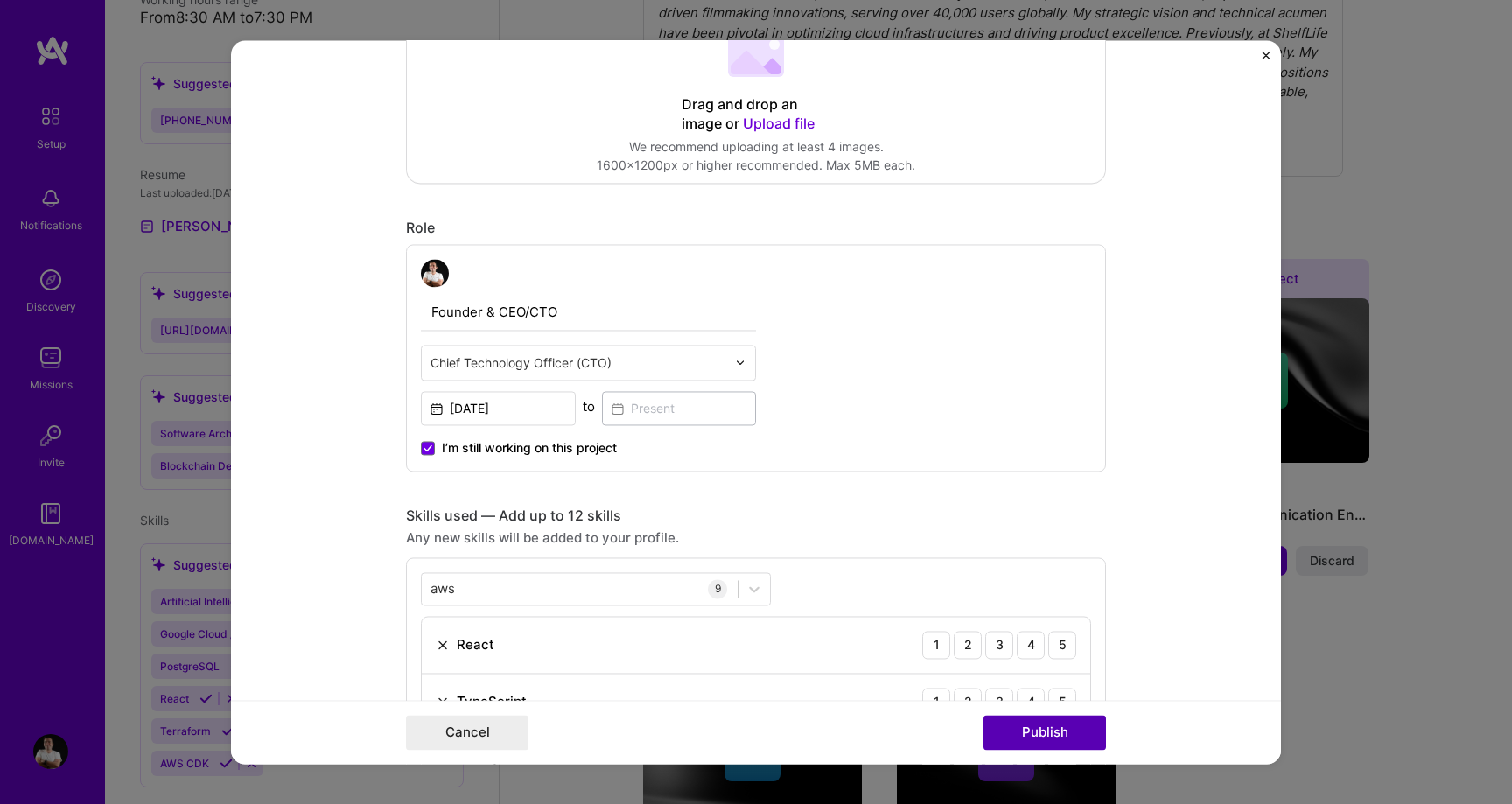
click at [1075, 729] on button "Publish" at bounding box center [1044, 732] width 122 height 35
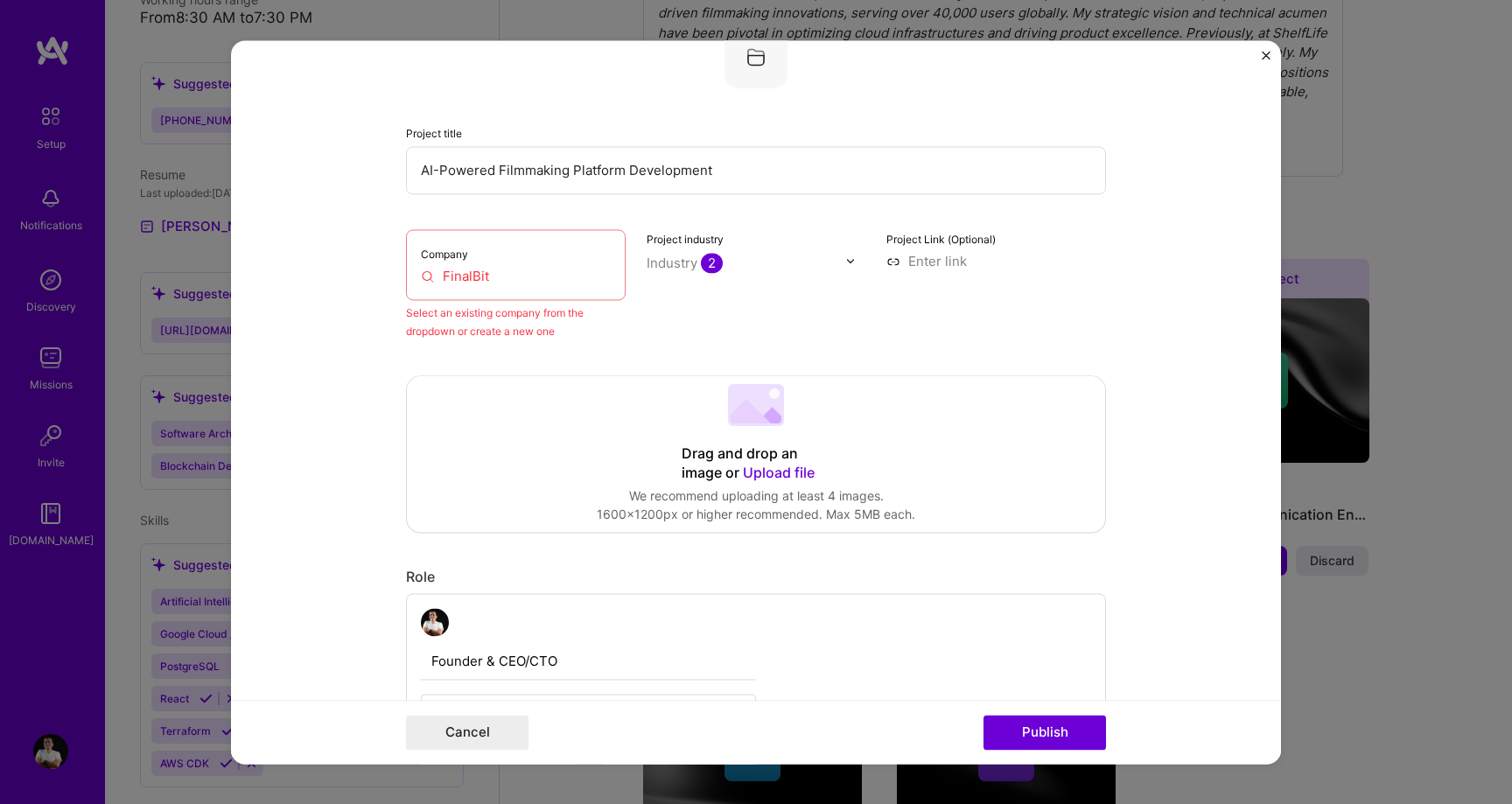
scroll to position [115, 0]
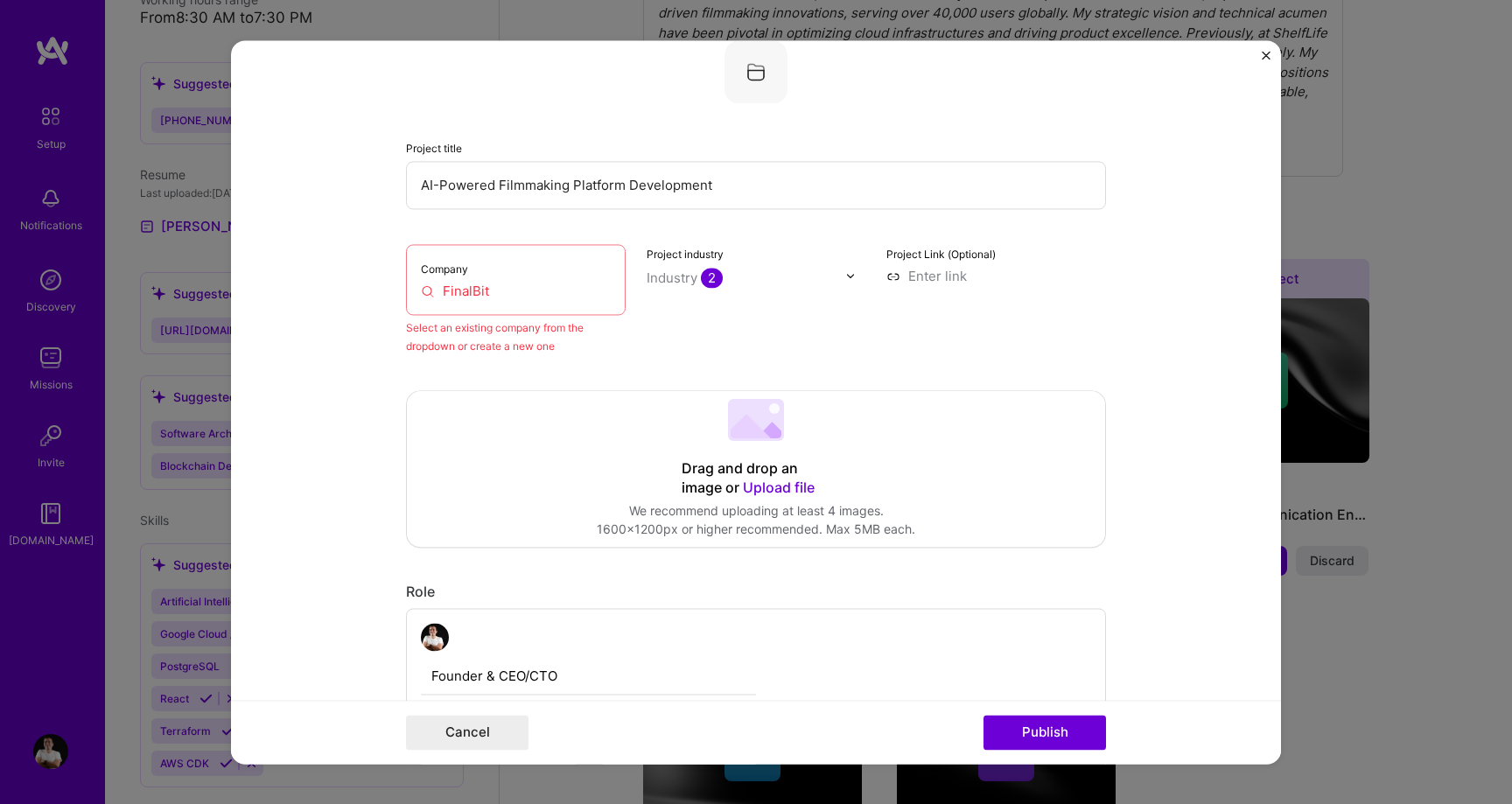
click at [529, 291] on input "FinalBit" at bounding box center [516, 290] width 190 height 18
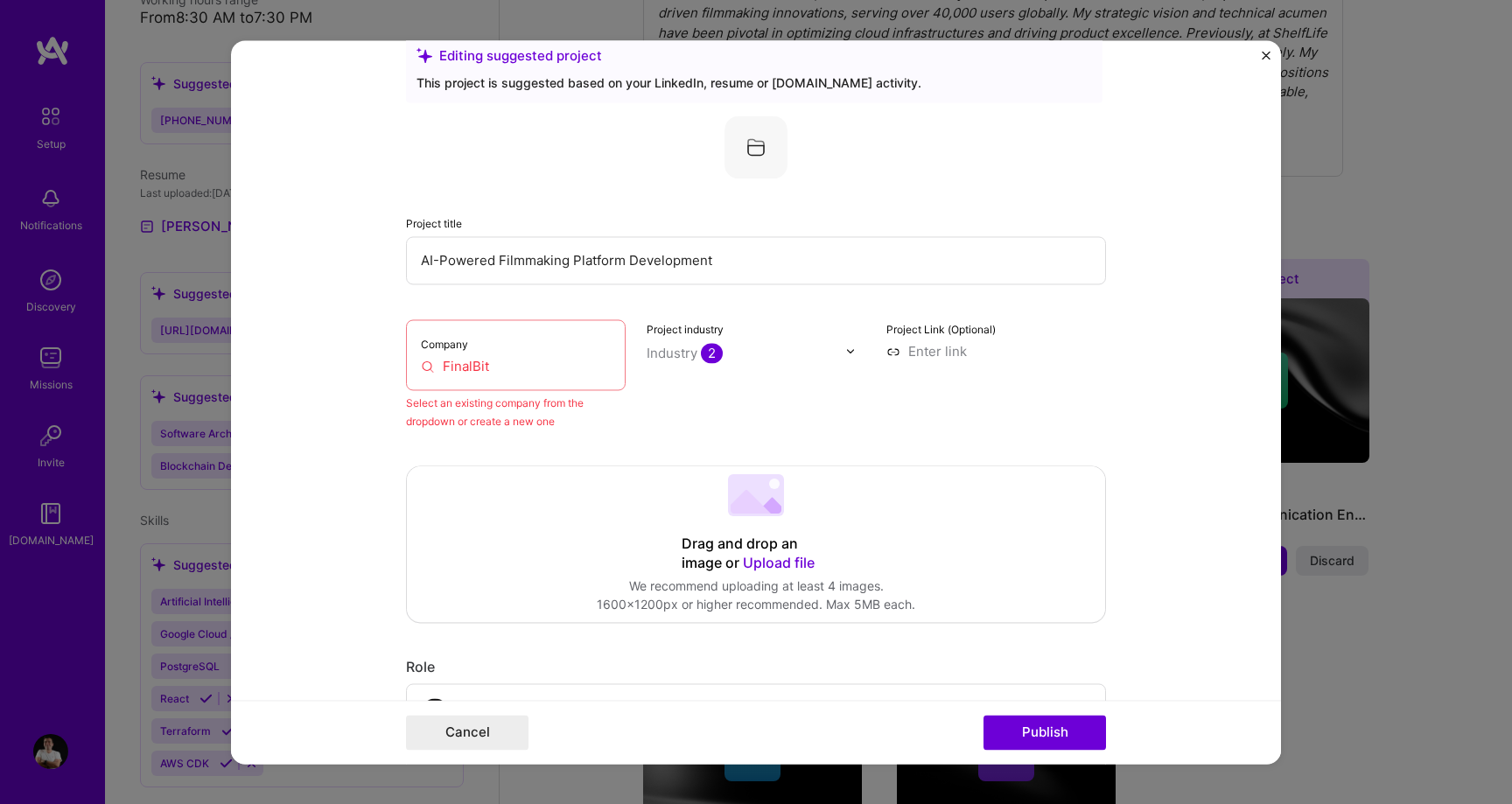
scroll to position [41, 0]
click at [747, 371] on div "Project industry Industry 2" at bounding box center [756, 373] width 220 height 111
click at [515, 368] on input "FinalBit" at bounding box center [516, 364] width 190 height 18
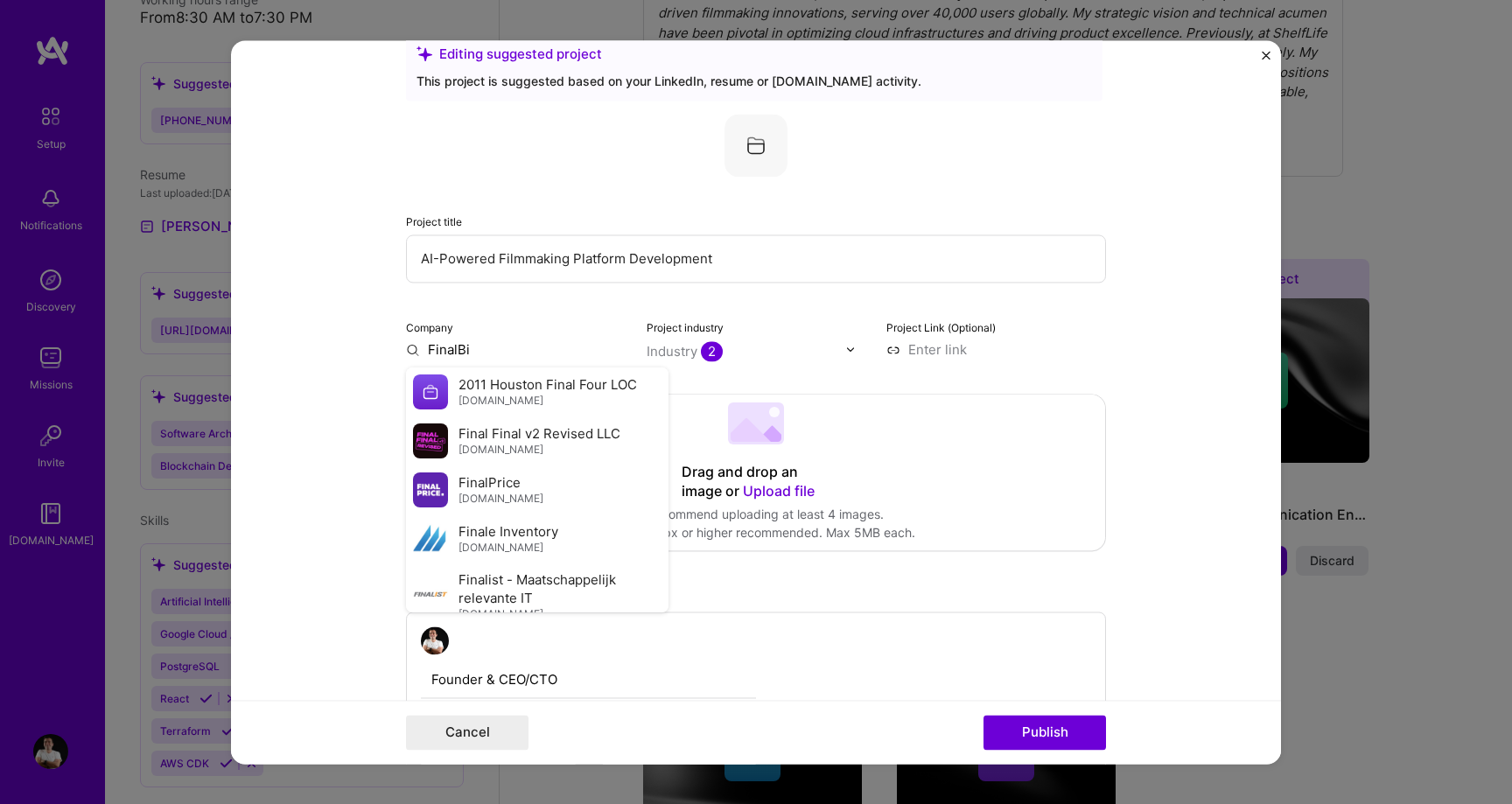
type input "FinalBit"
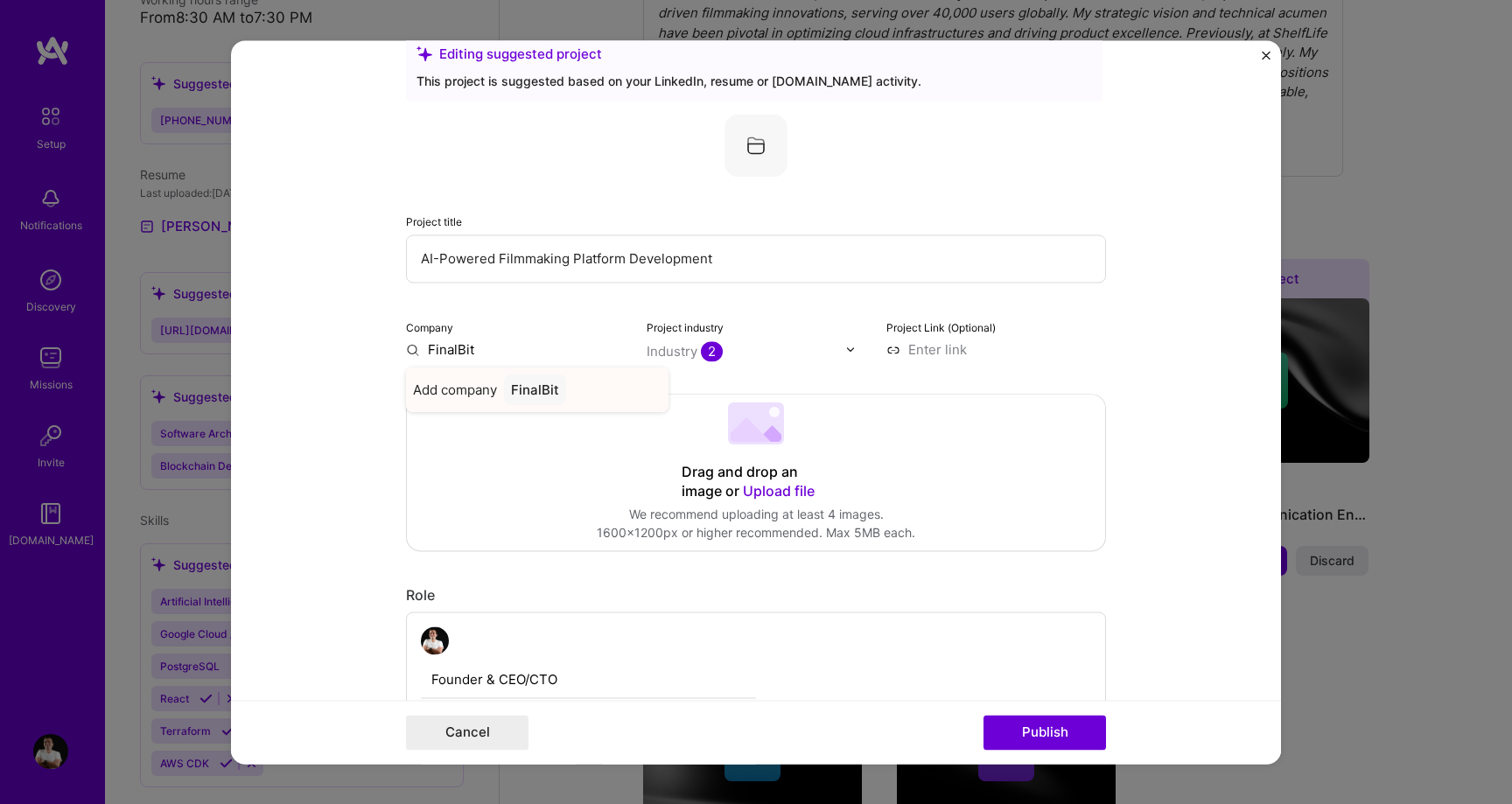
click at [548, 381] on div "FinalBit" at bounding box center [535, 390] width 62 height 31
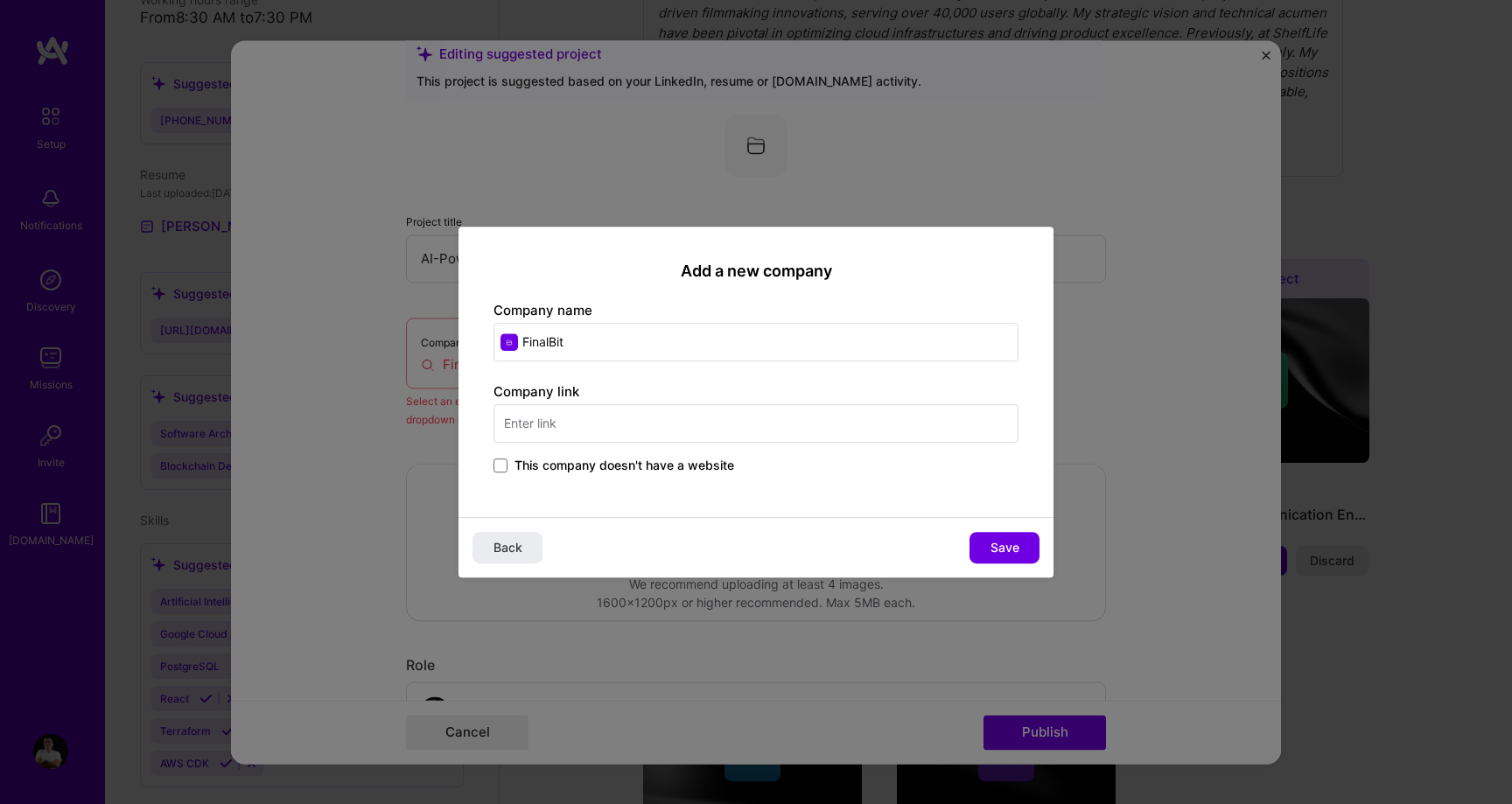
click at [624, 411] on input "text" at bounding box center [756, 423] width 525 height 39
type input "[URL][DOMAIN_NAME]"
click at [1024, 543] on button "Save" at bounding box center [1003, 547] width 70 height 32
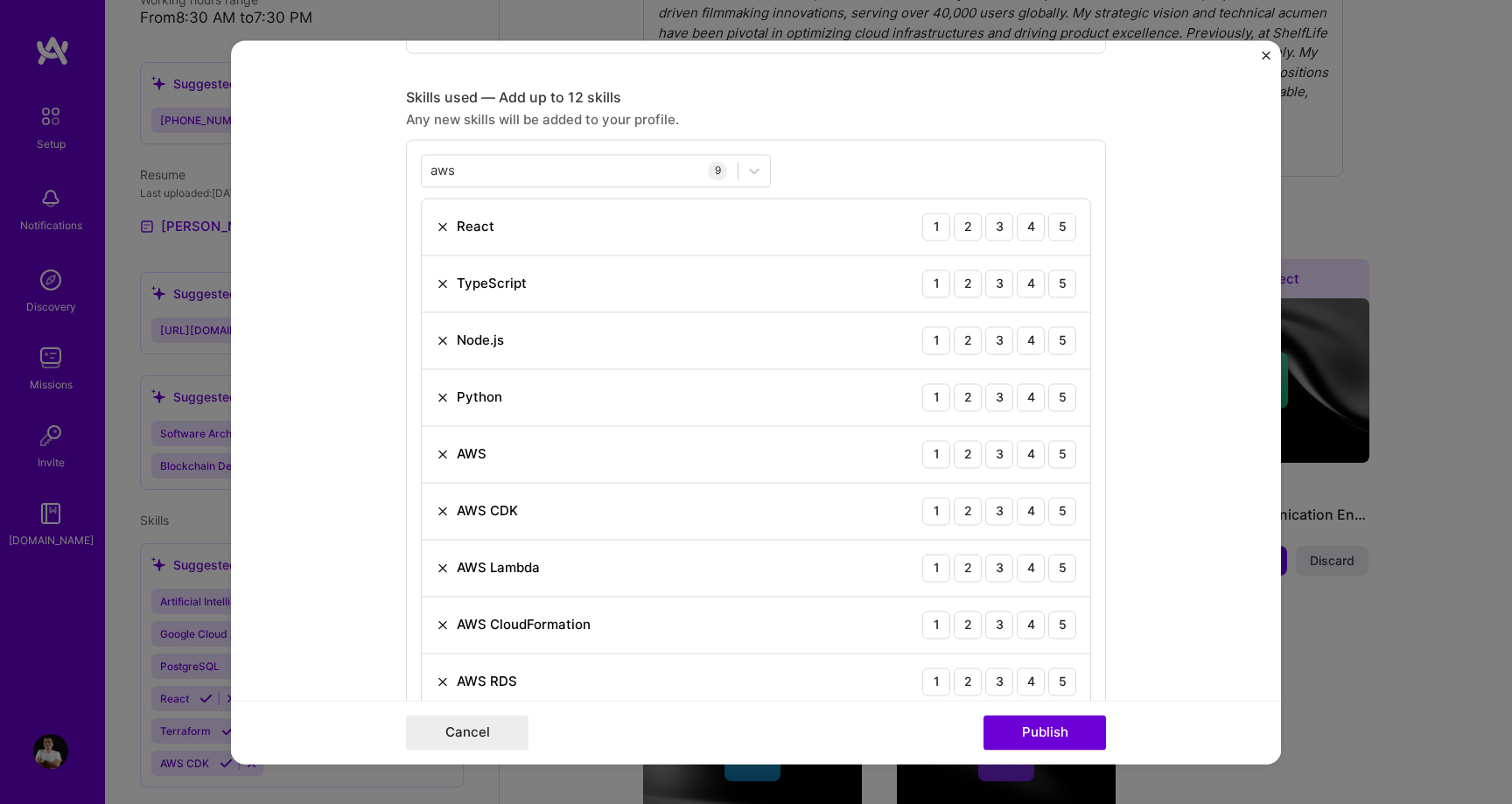
scroll to position [790, 0]
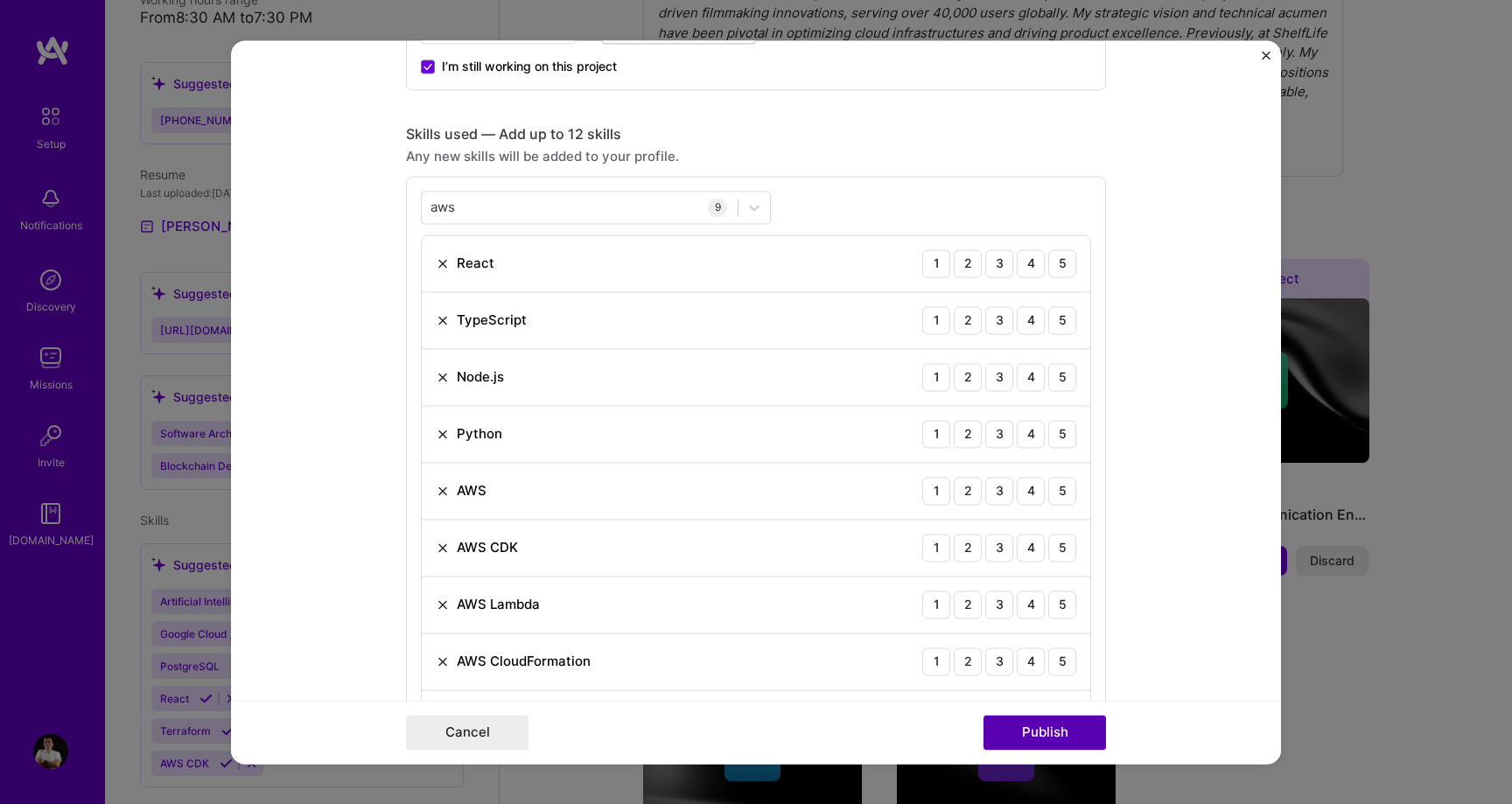
click at [1066, 724] on button "Publish" at bounding box center [1044, 732] width 122 height 35
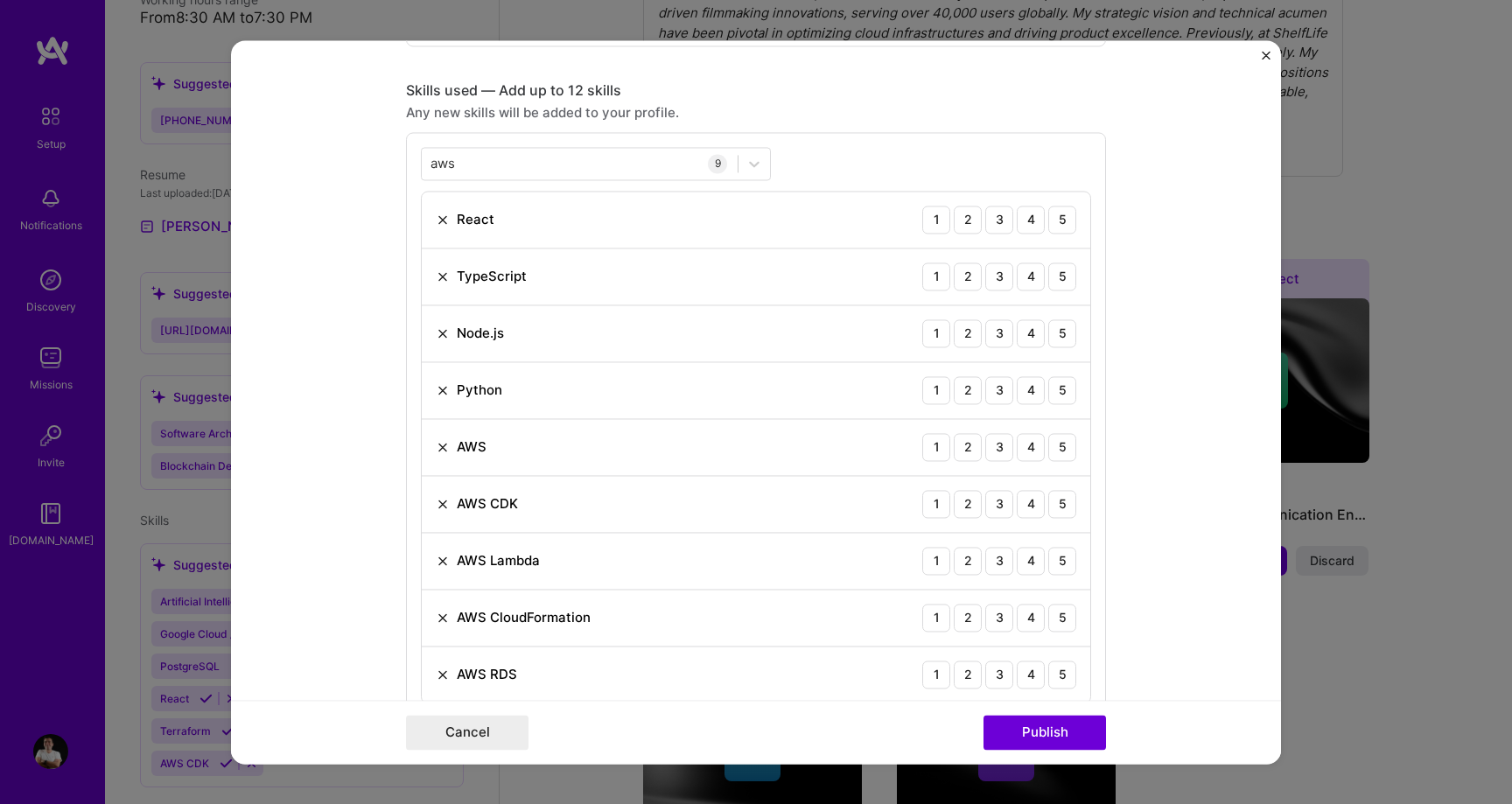
scroll to position [799, 0]
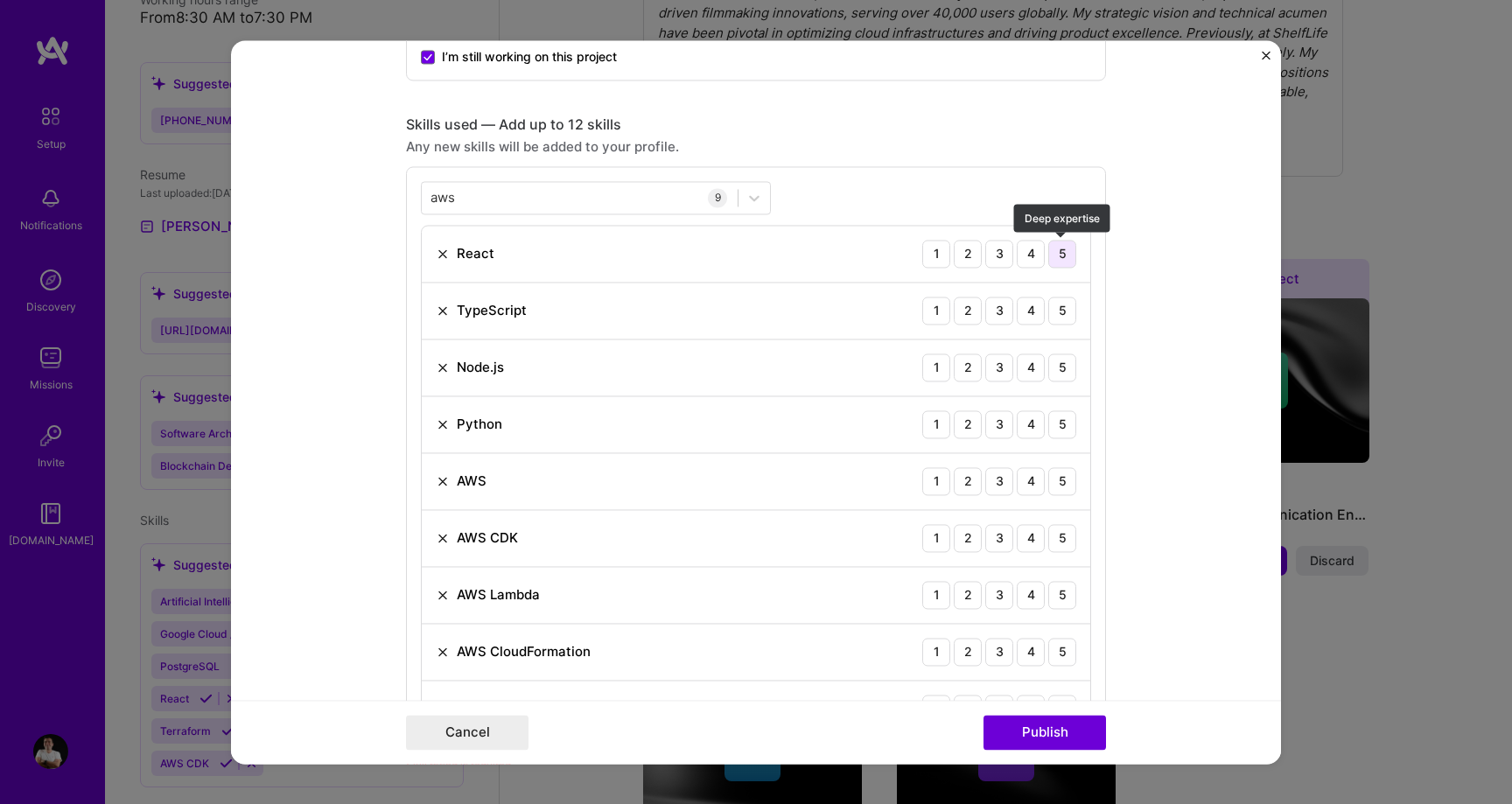
click at [1070, 267] on div "5" at bounding box center [1061, 253] width 28 height 28
click at [1065, 328] on div "TypeScript 1 2 3 4 5" at bounding box center [756, 310] width 669 height 57
click at [1065, 318] on div "5" at bounding box center [1061, 310] width 28 height 28
click at [1067, 381] on div "5" at bounding box center [1061, 367] width 28 height 28
click at [1068, 422] on div "5" at bounding box center [1061, 423] width 28 height 28
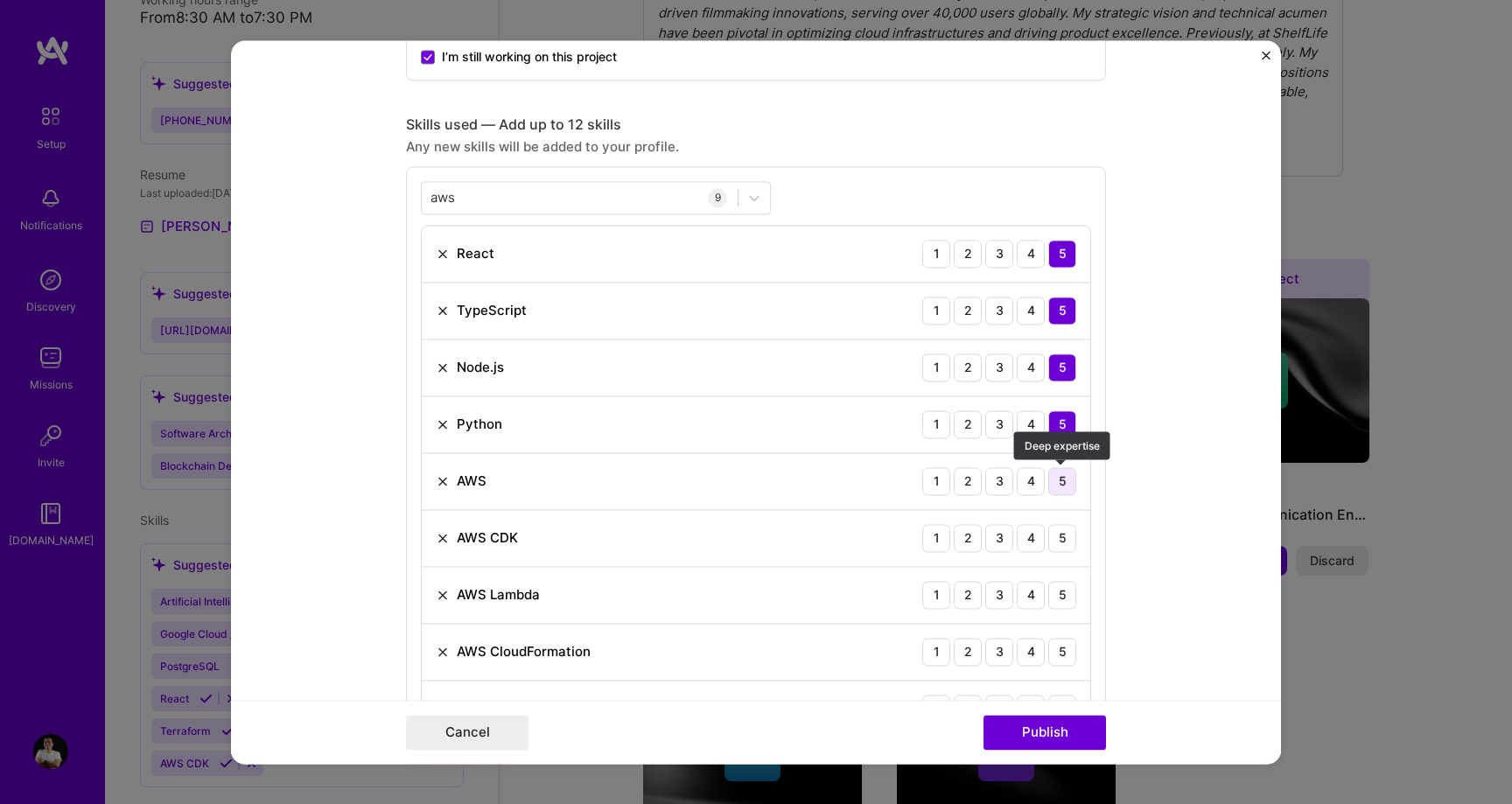
click at [1067, 477] on div "5" at bounding box center [1061, 480] width 28 height 28
click at [1067, 527] on div "5" at bounding box center [1061, 537] width 28 height 28
click at [1067, 592] on div "5" at bounding box center [1061, 594] width 28 height 28
click at [1067, 648] on div "5" at bounding box center [1061, 651] width 28 height 28
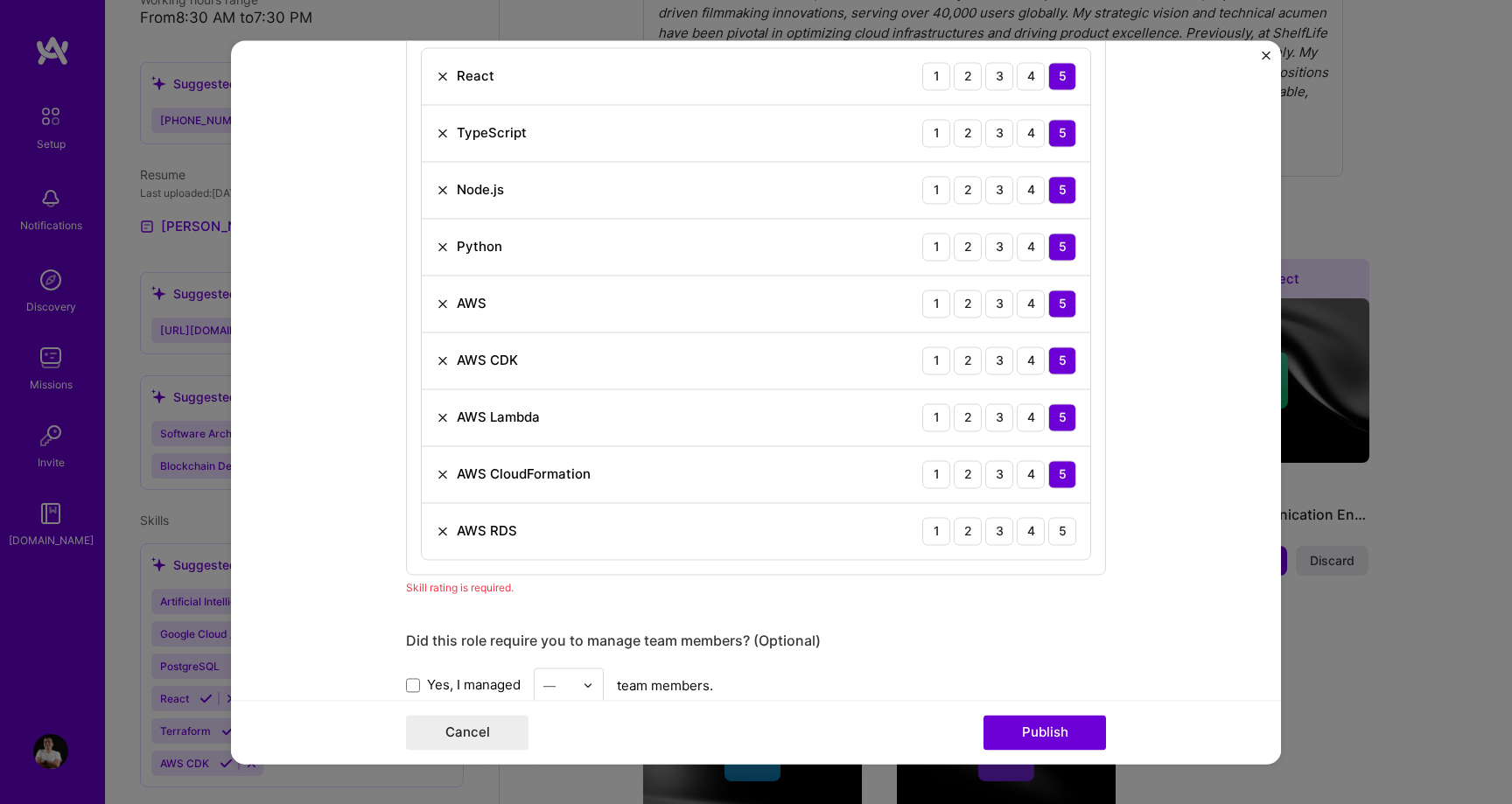
scroll to position [1012, 0]
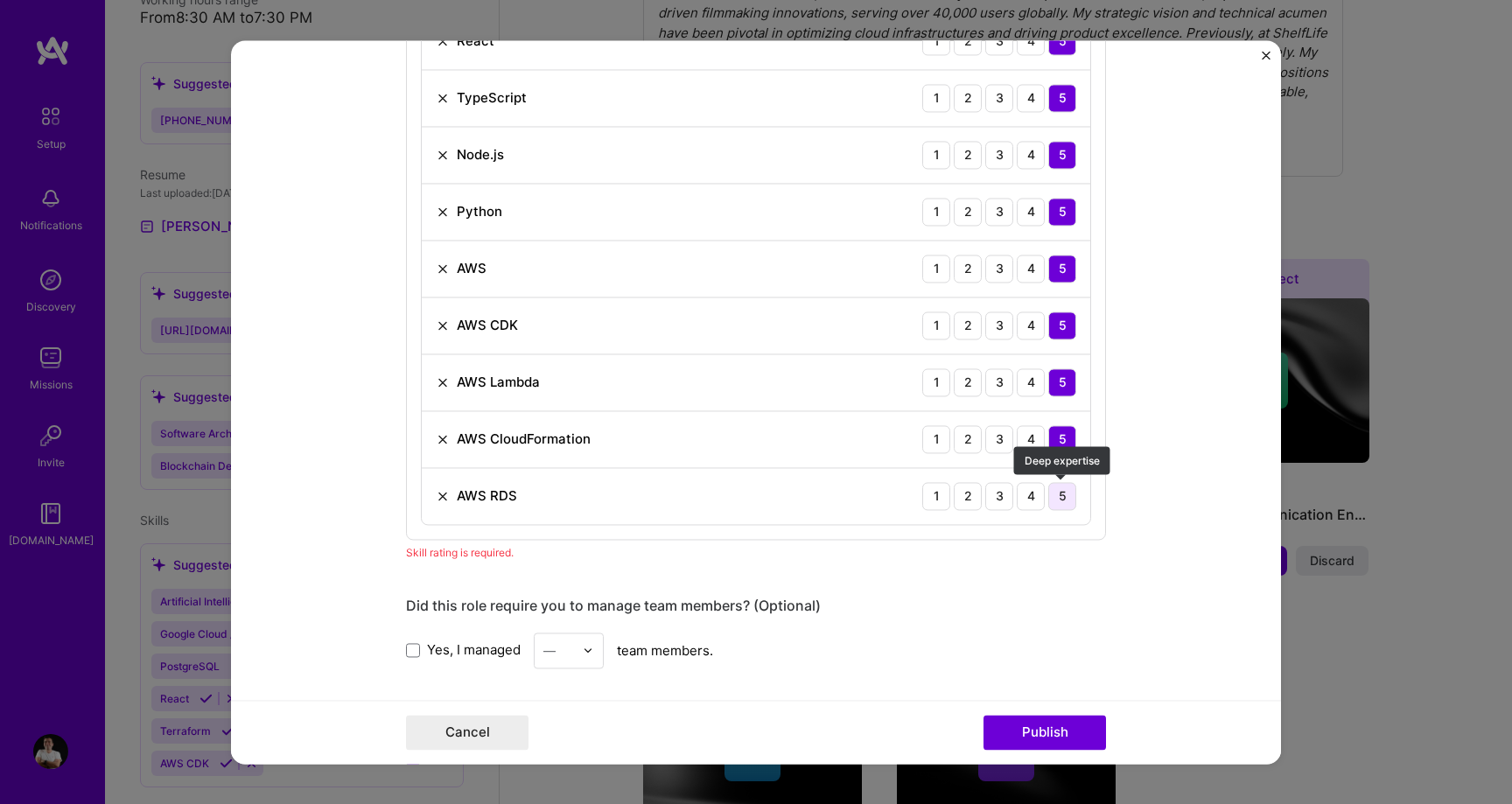
click at [1068, 503] on div "5" at bounding box center [1061, 496] width 28 height 28
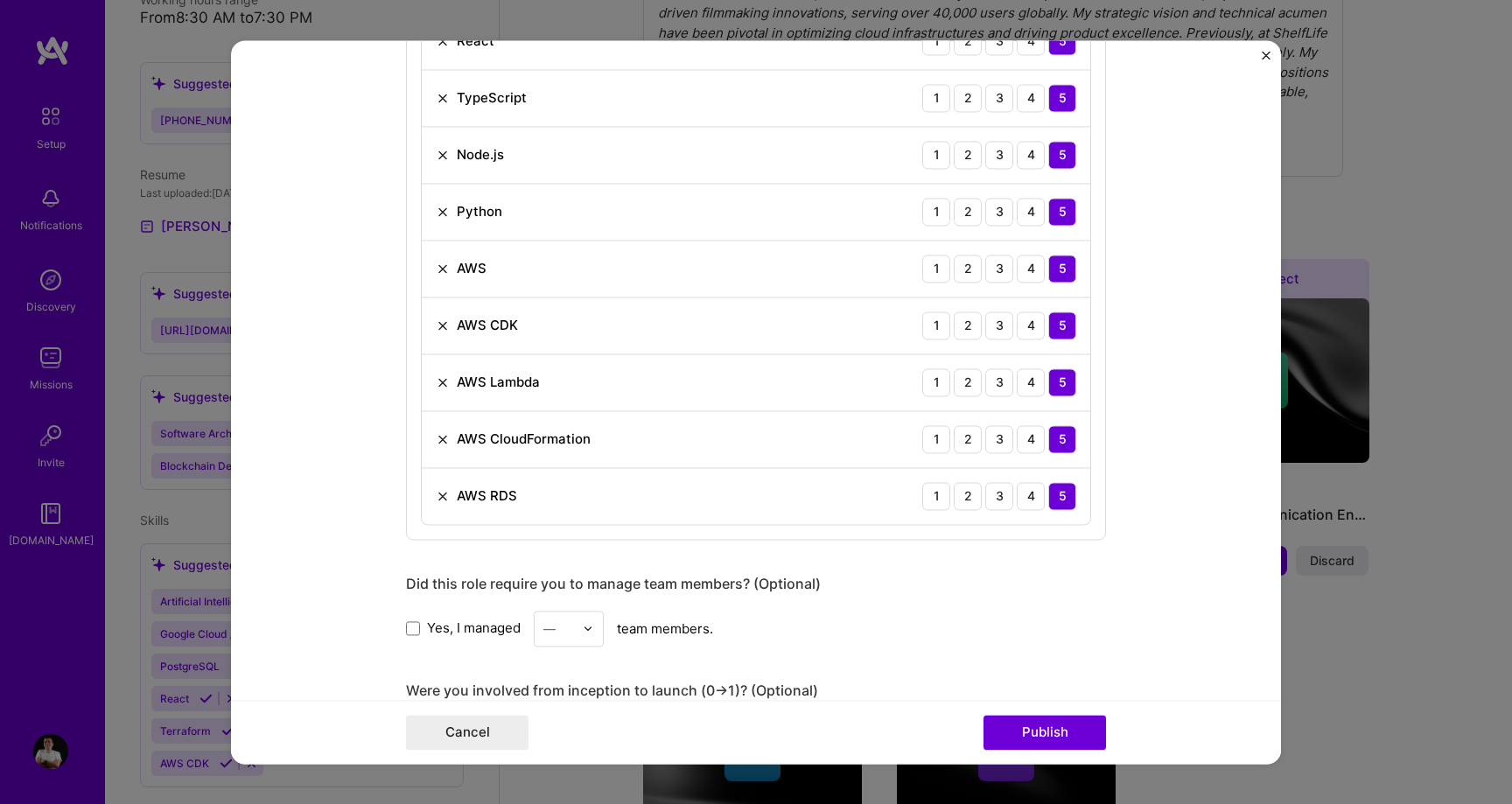
scroll to position [1069, 0]
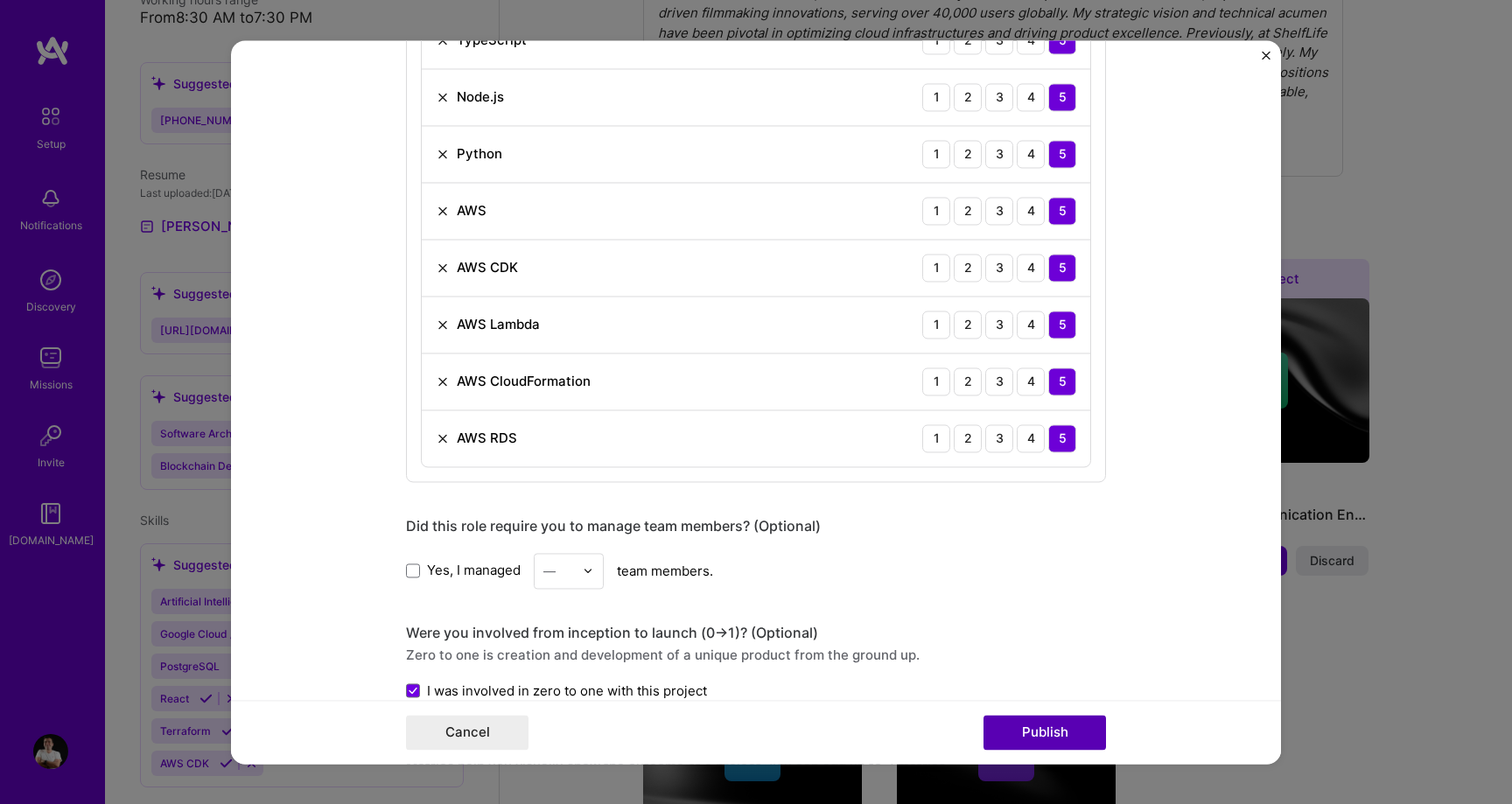
click at [1022, 720] on button "Publish" at bounding box center [1044, 732] width 122 height 35
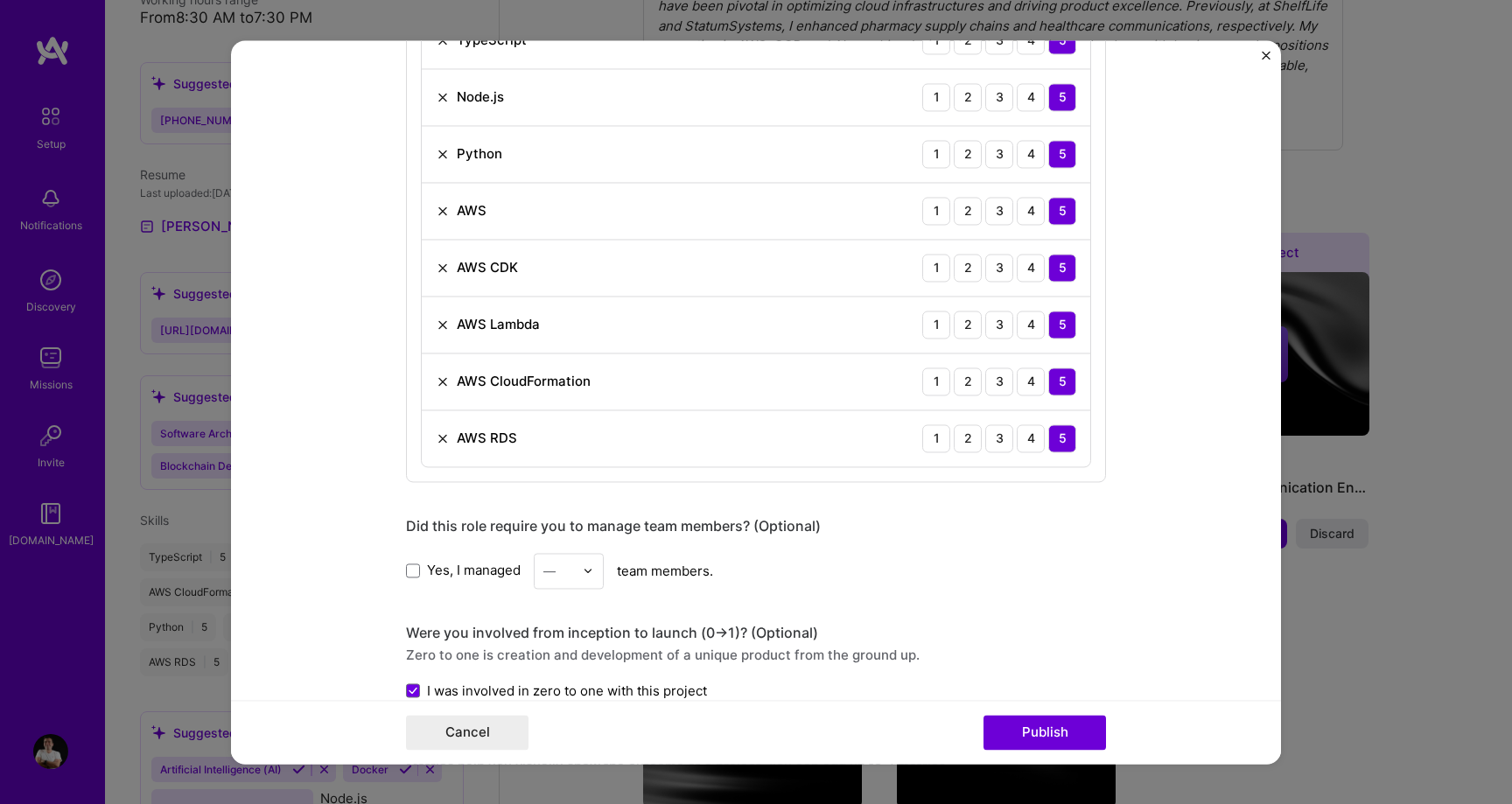
scroll to position [989, 0]
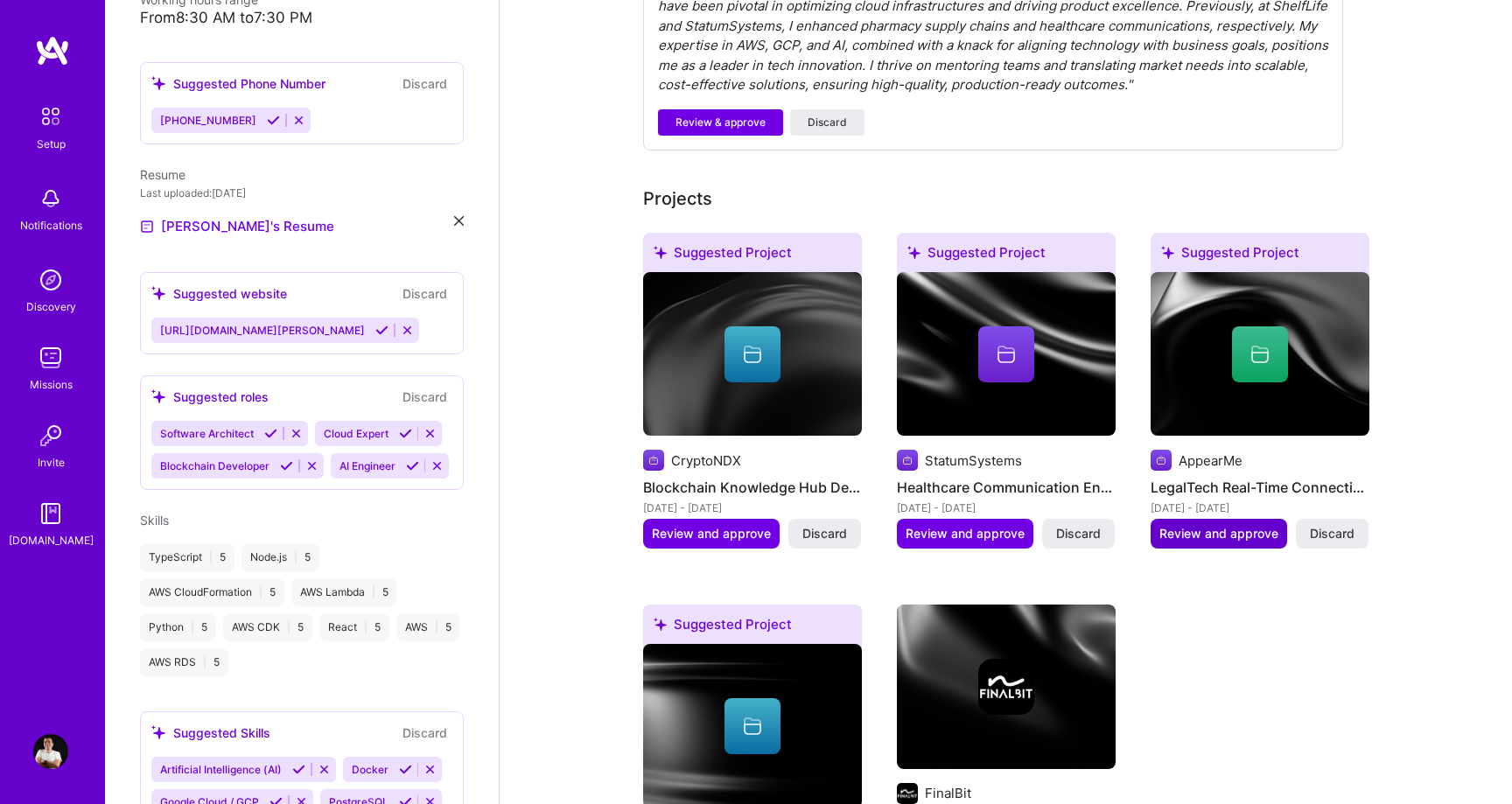
click at [1229, 525] on span "Review and approve" at bounding box center [1218, 533] width 119 height 17
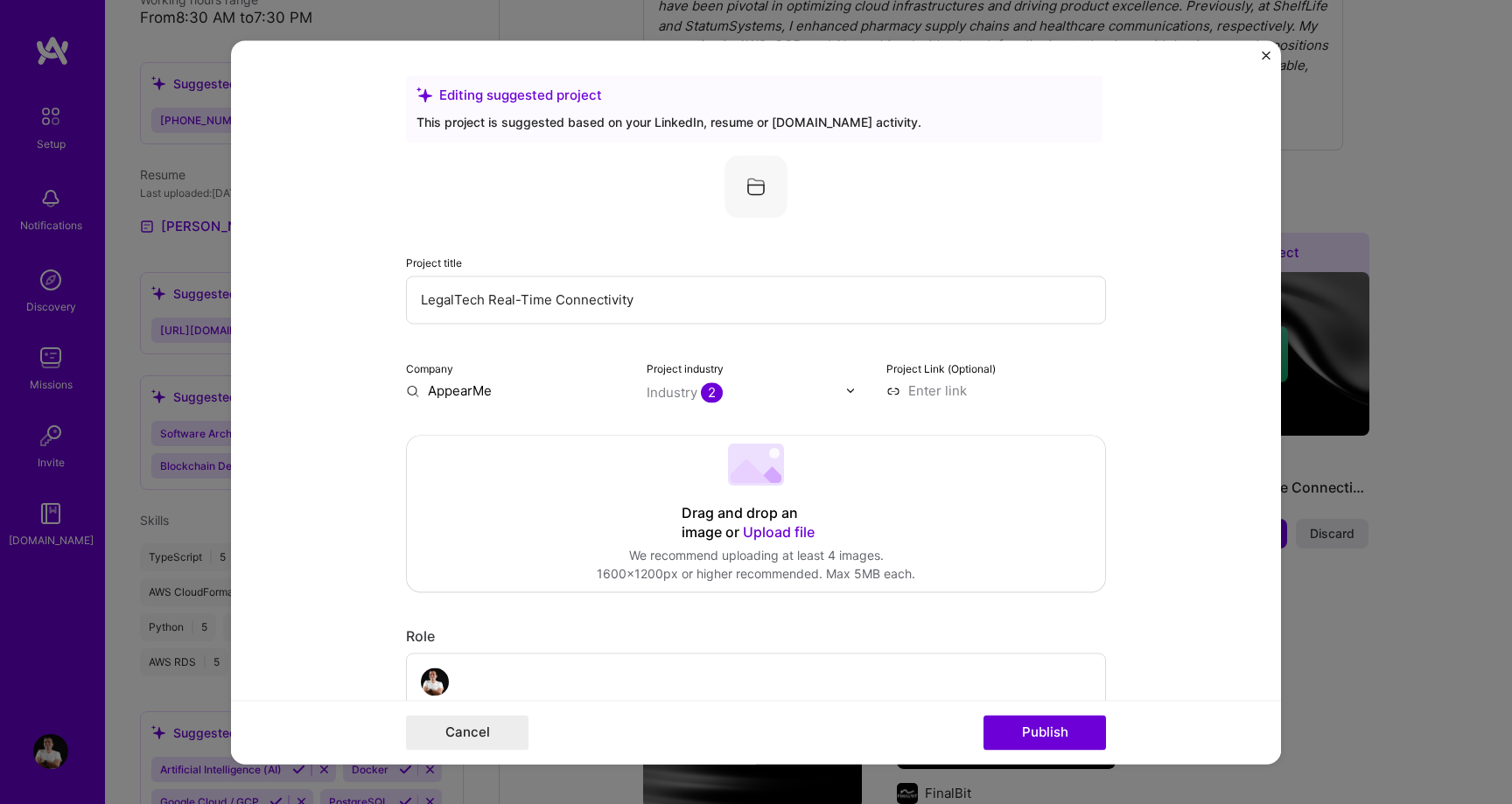
click at [469, 393] on input "AppearMe" at bounding box center [516, 391] width 220 height 18
click at [499, 393] on input "AppearMe" at bounding box center [516, 391] width 220 height 18
type input "AppearMe"
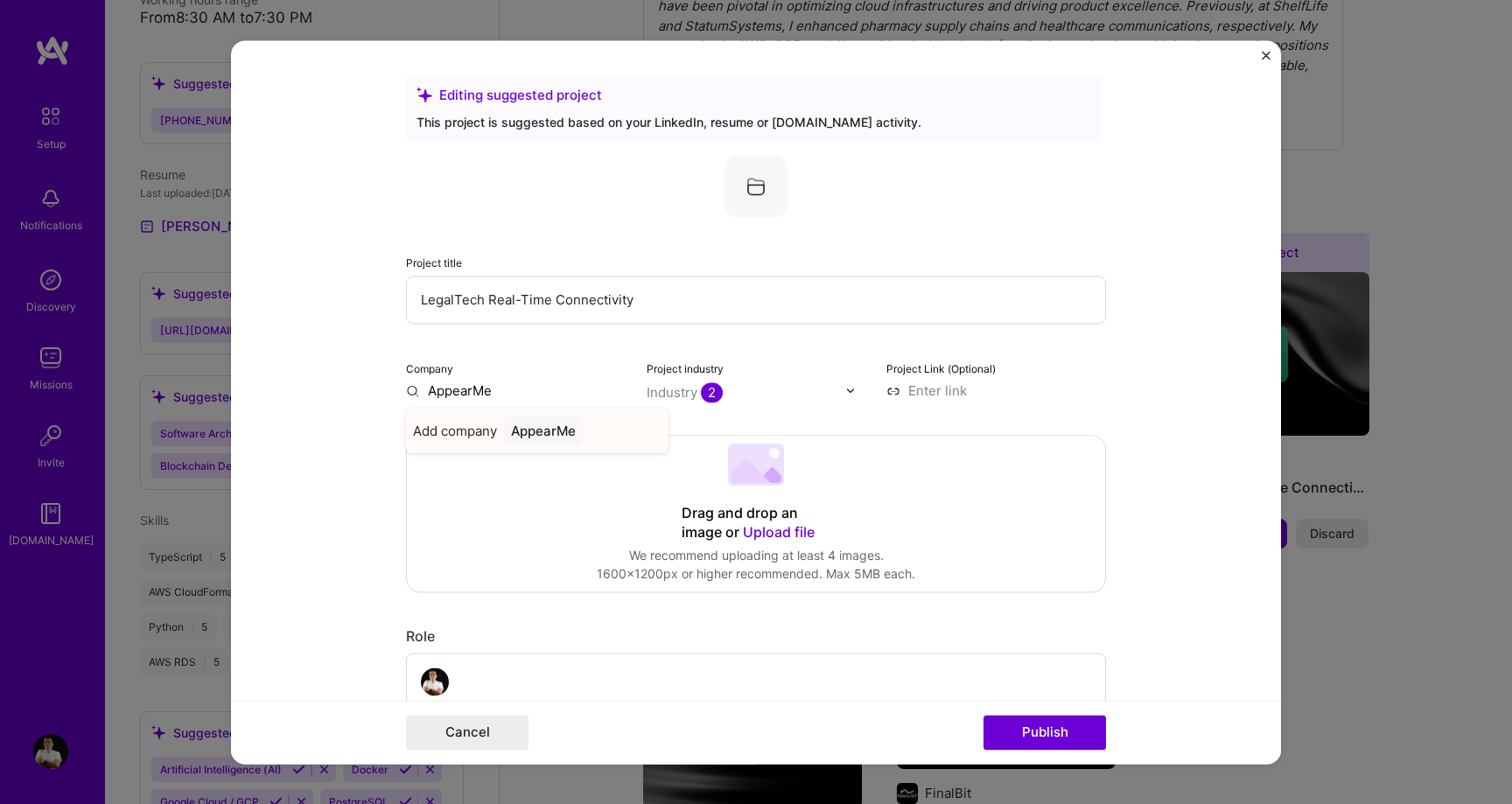
click at [559, 431] on div "AppearMe" at bounding box center [543, 430] width 79 height 31
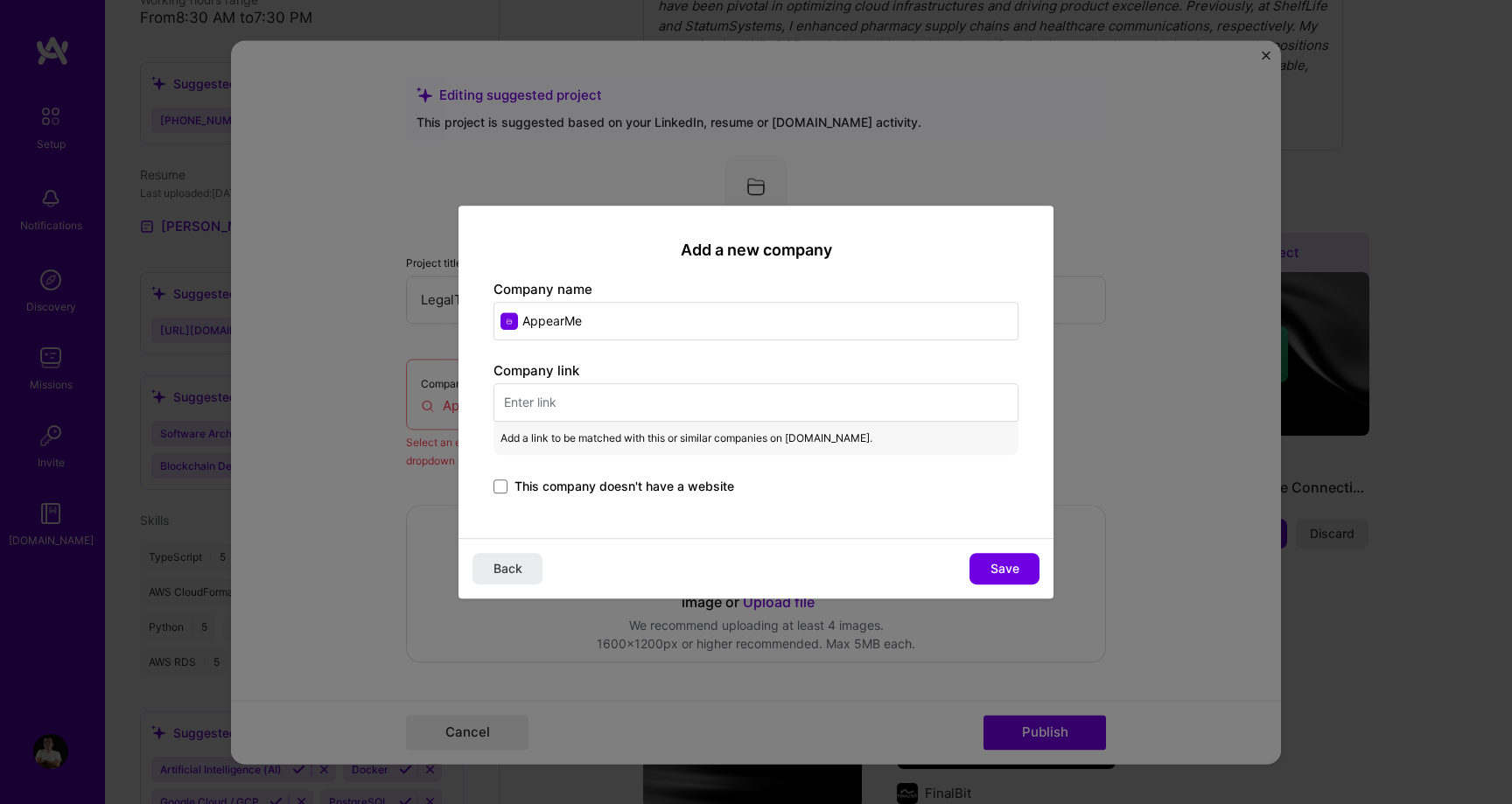
click at [722, 403] on input "text" at bounding box center [756, 402] width 525 height 39
paste input "[URL][DOMAIN_NAME]"
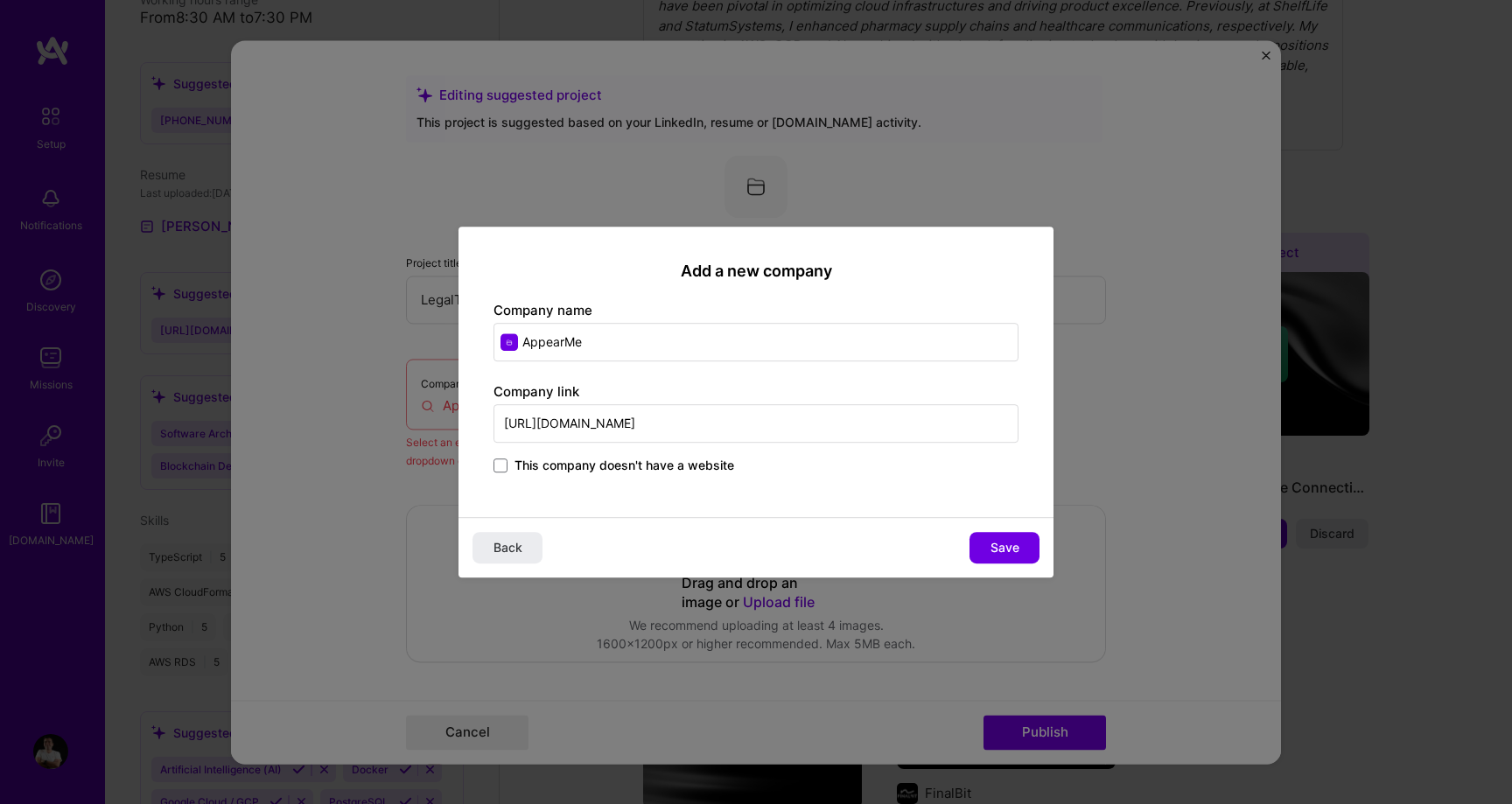
click at [557, 428] on input "[URL][DOMAIN_NAME]" at bounding box center [756, 423] width 525 height 39
type input "[URL][DOMAIN_NAME]"
click at [999, 556] on span "Save" at bounding box center [1004, 547] width 29 height 17
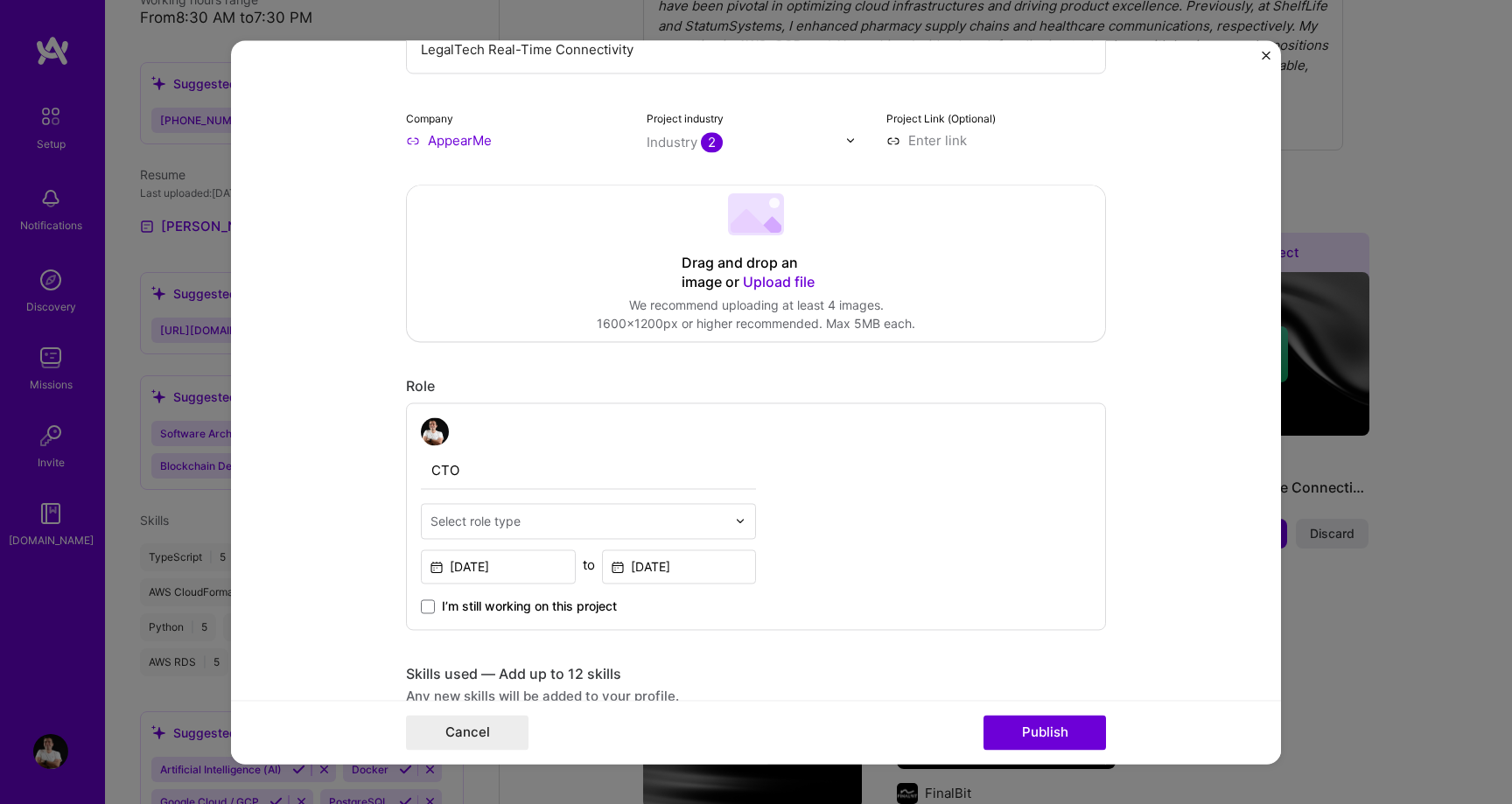
scroll to position [307, 0]
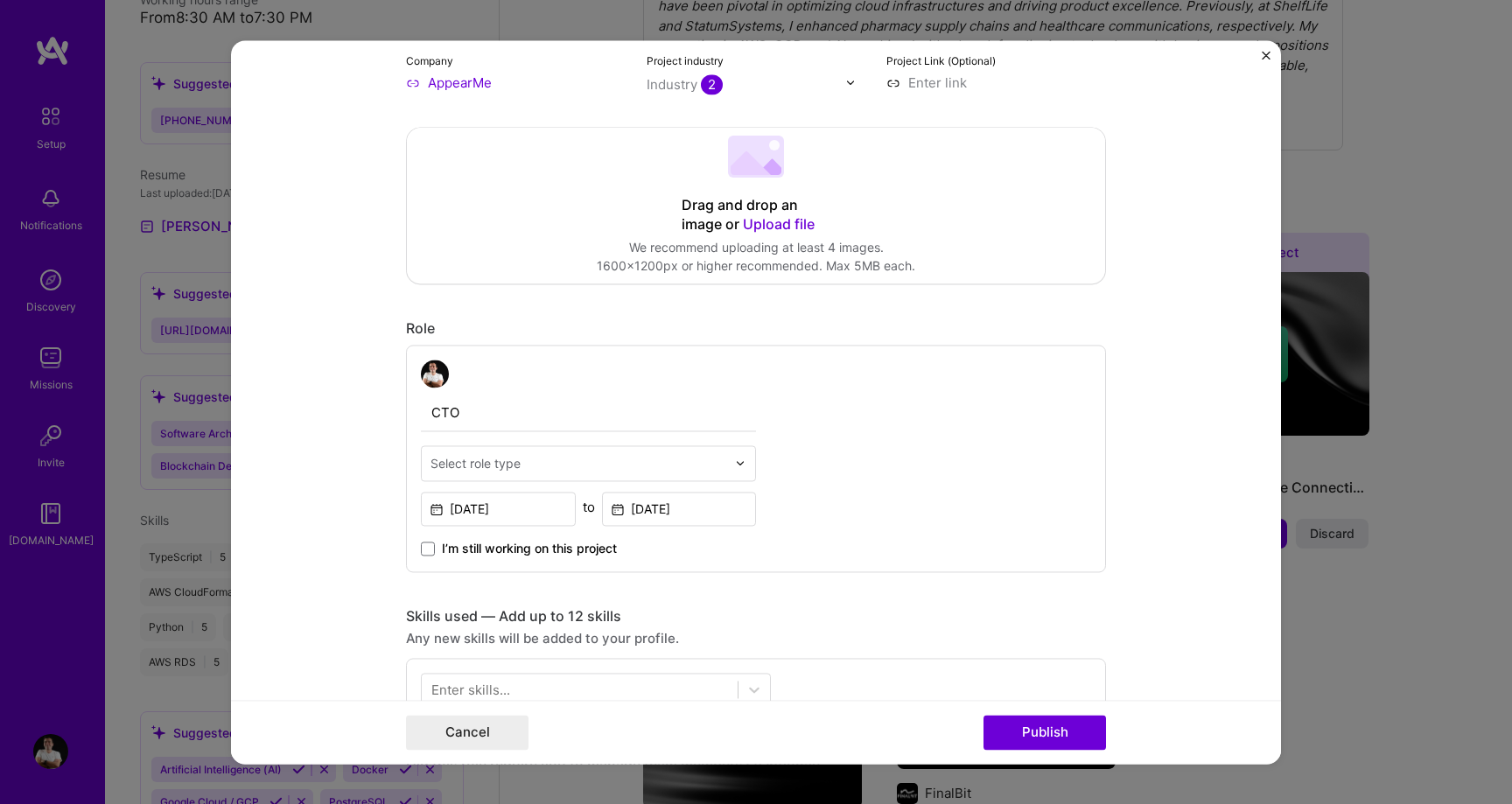
click at [532, 468] on input "text" at bounding box center [578, 463] width 296 height 18
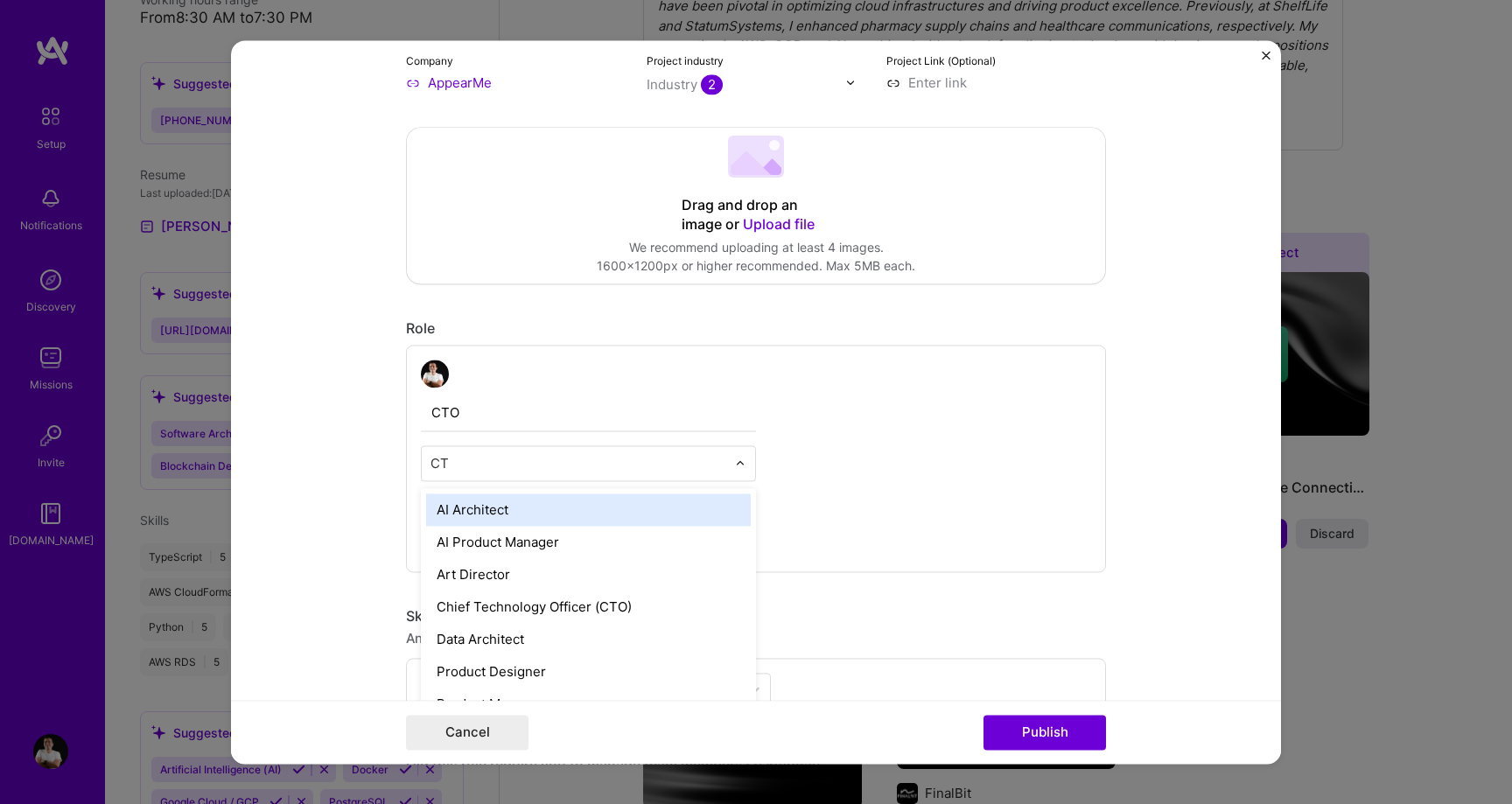
type input "CTO"
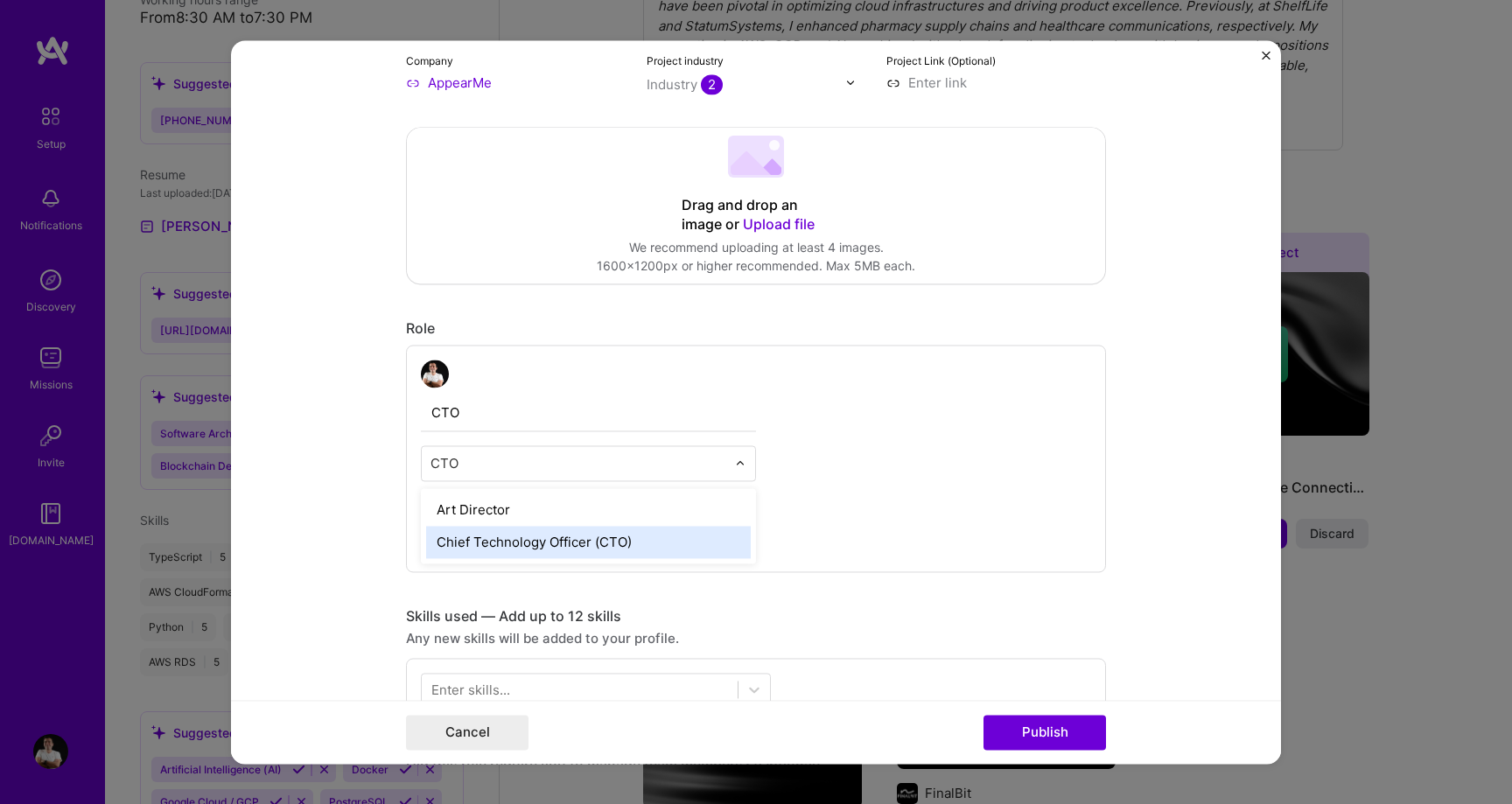
click at [543, 533] on div "Chief Technology Officer (CTO)" at bounding box center [588, 542] width 325 height 33
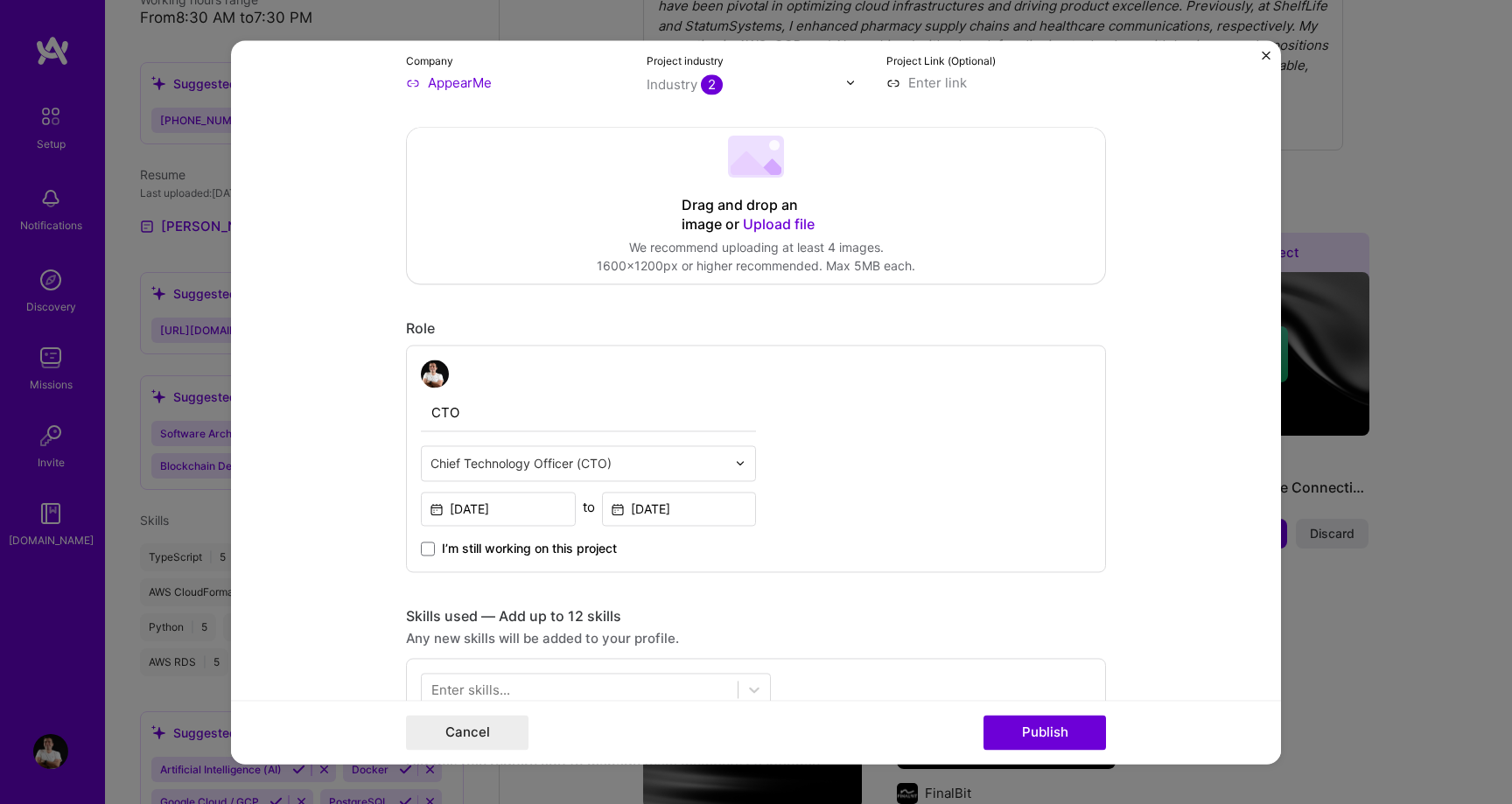
click at [510, 413] on input "CTO" at bounding box center [588, 412] width 335 height 37
type input "CTO"
click at [882, 421] on div "CTO Chief Technology Officer (CTO) [DATE] to [DATE] I’m still working on this p…" at bounding box center [756, 458] width 699 height 227
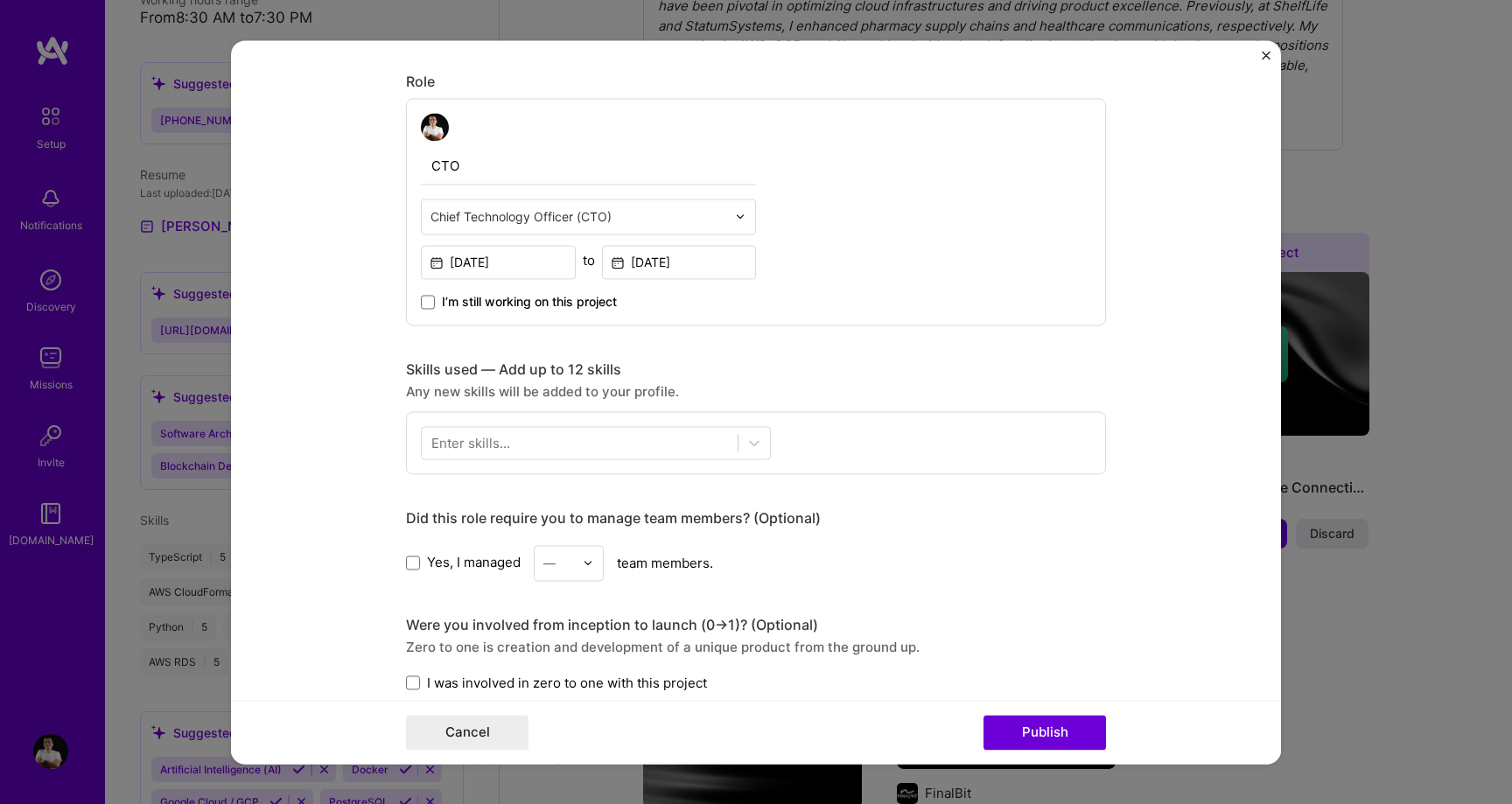
scroll to position [607, 0]
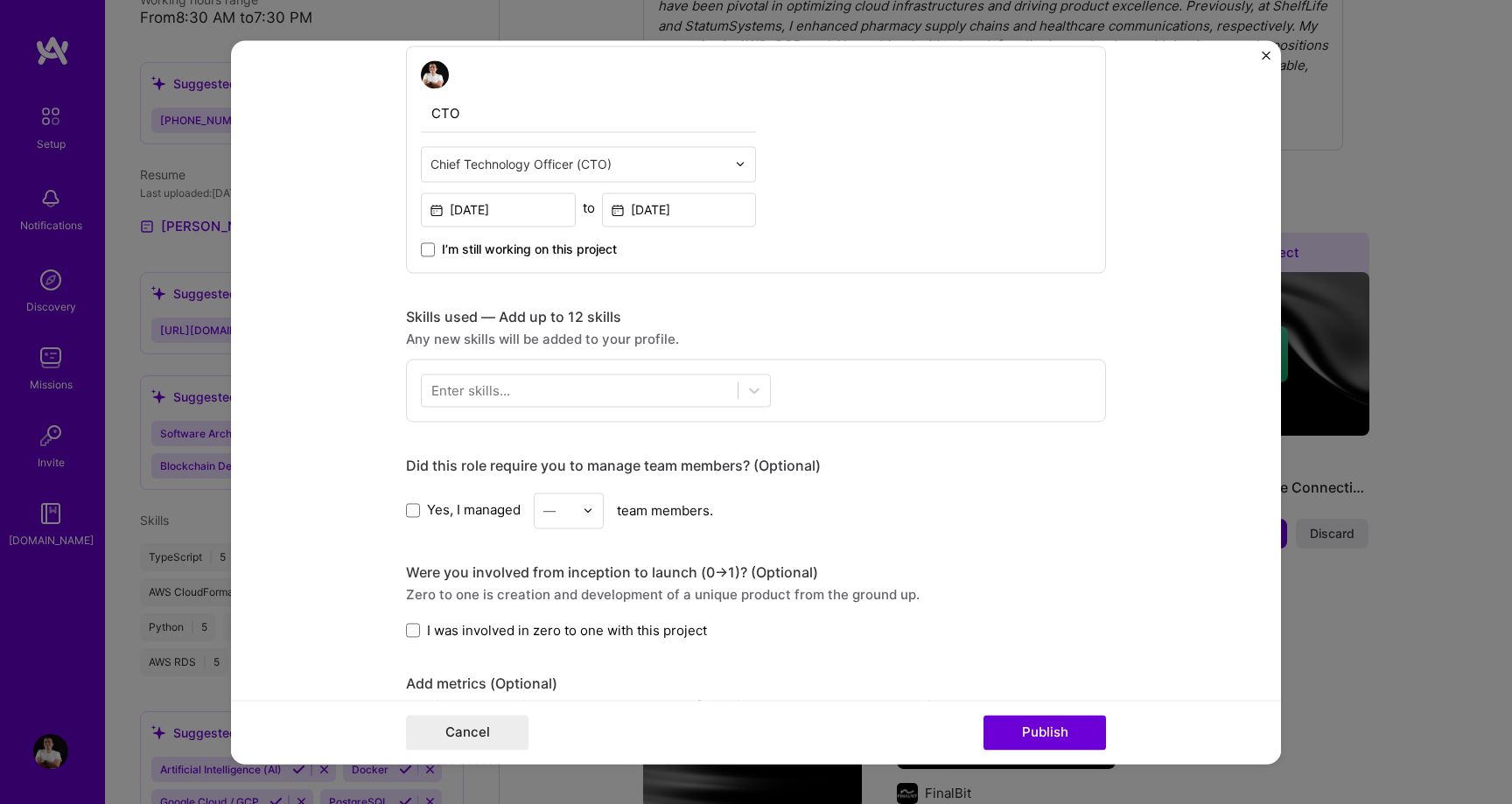
click at [577, 510] on div "—" at bounding box center [558, 510] width 48 height 34
click at [566, 638] on div "15" at bounding box center [569, 638] width 60 height 33
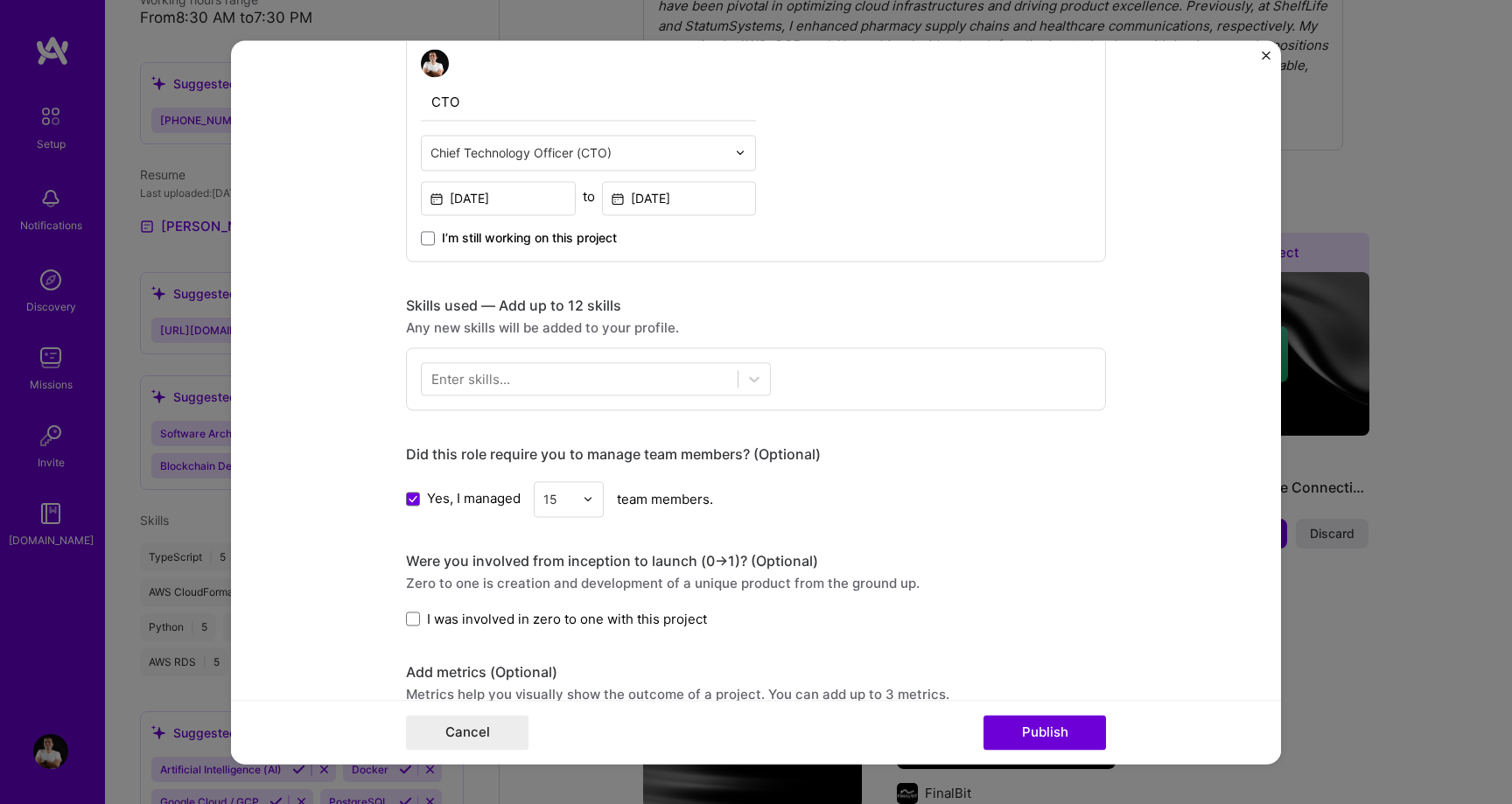
scroll to position [617, 0]
click at [1024, 728] on button "Publish" at bounding box center [1044, 732] width 122 height 35
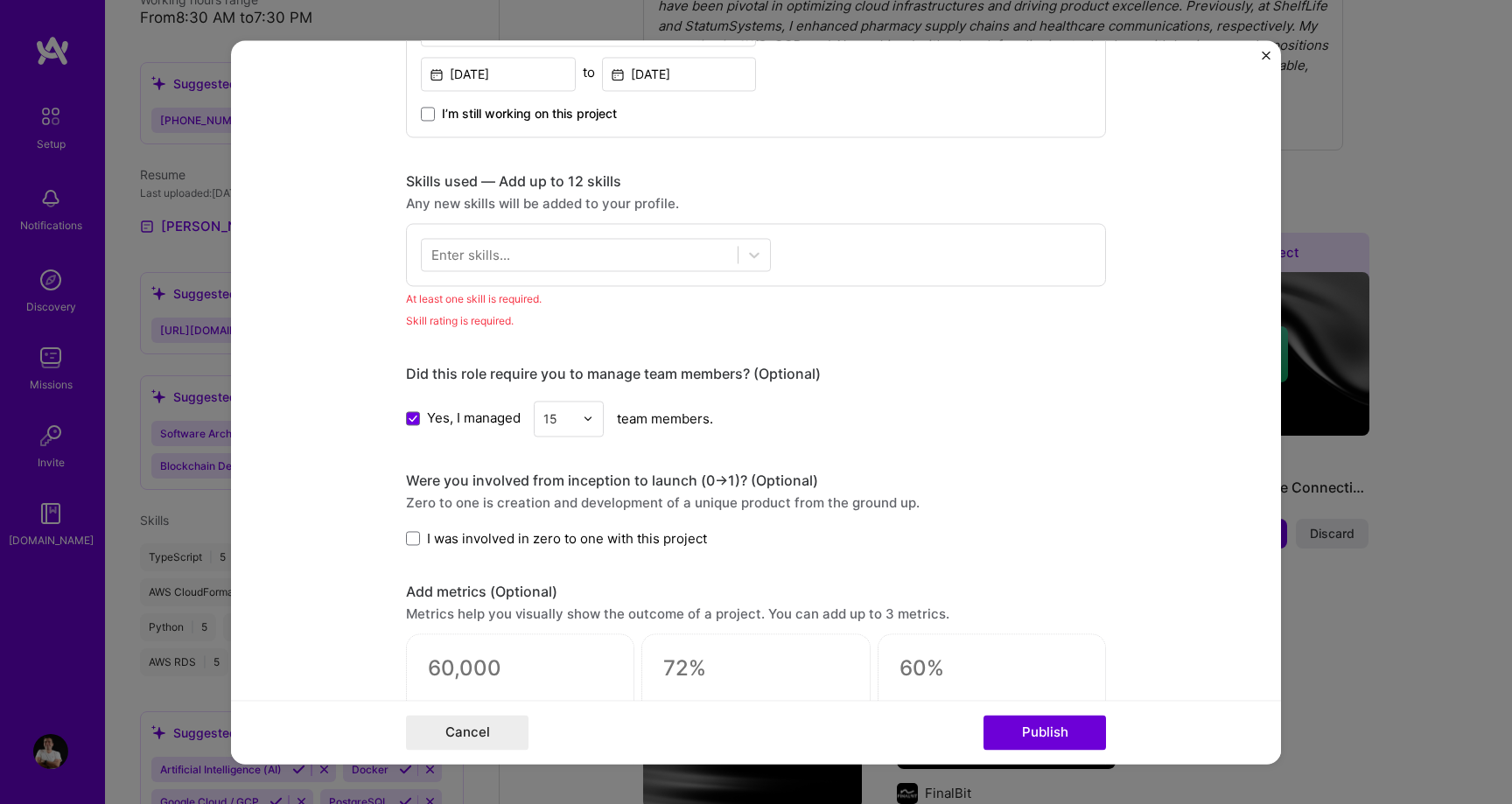
scroll to position [677, 0]
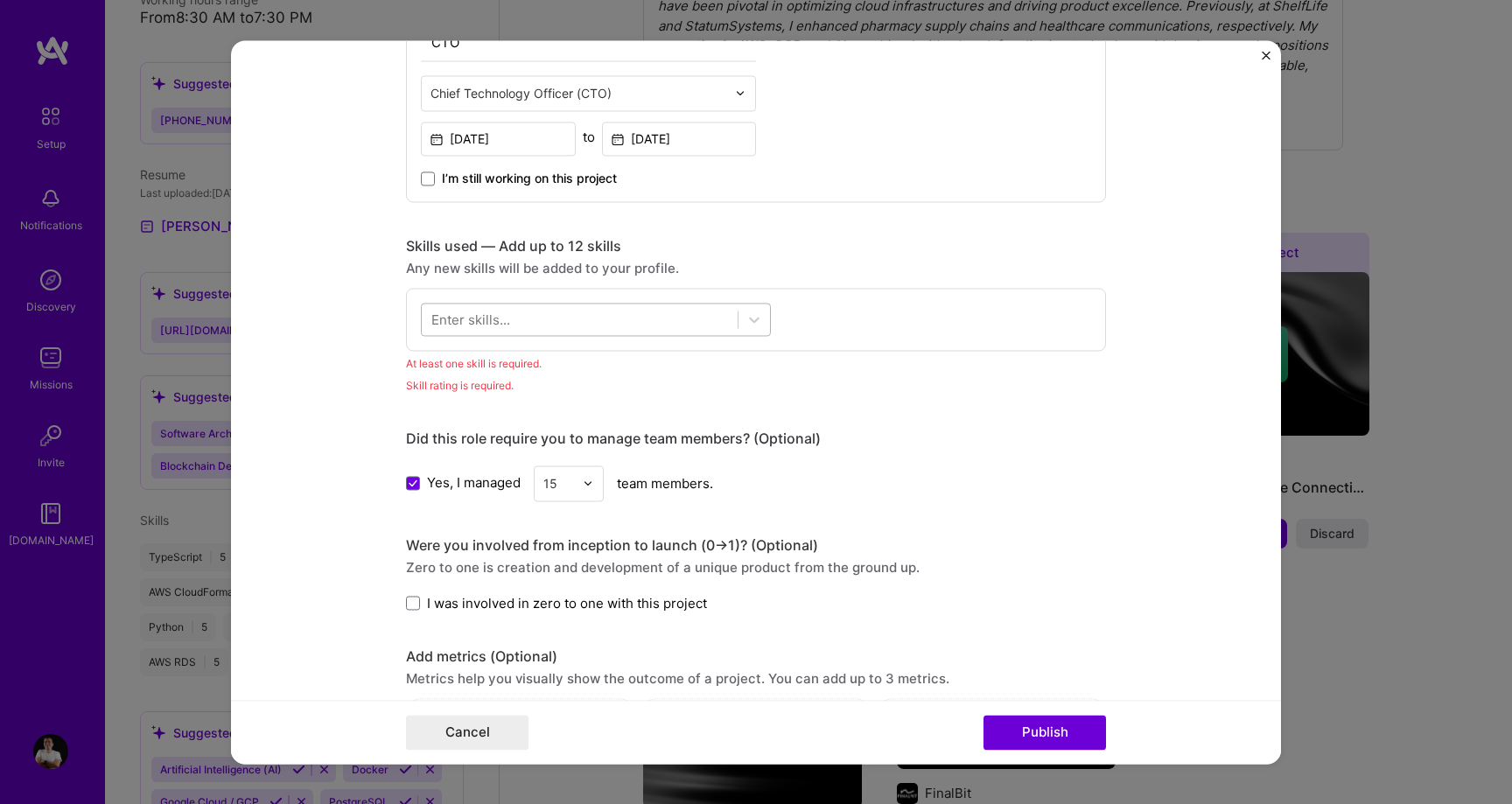
click at [616, 310] on div at bounding box center [579, 318] width 316 height 29
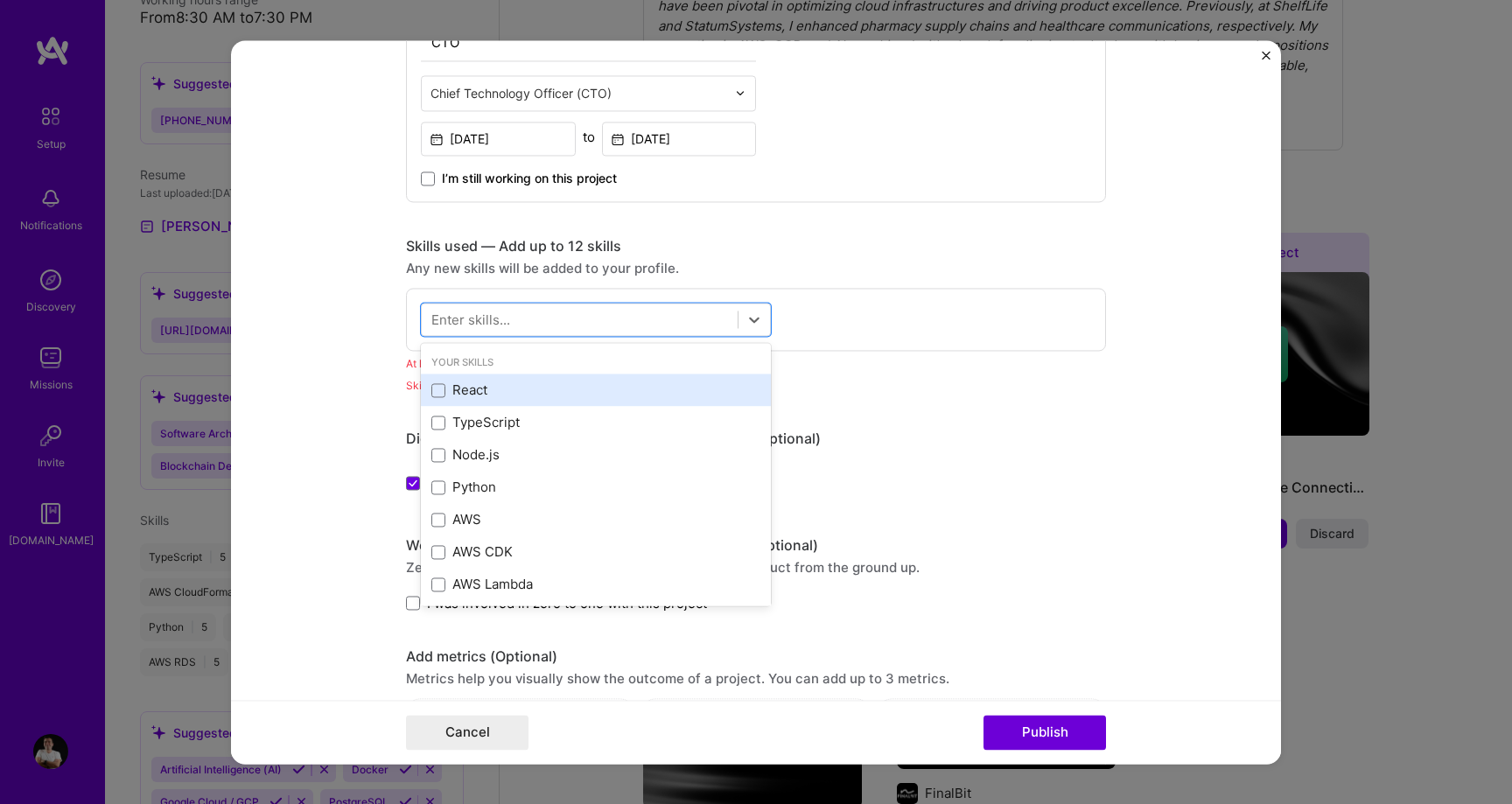
click at [539, 382] on div "React" at bounding box center [596, 391] width 329 height 18
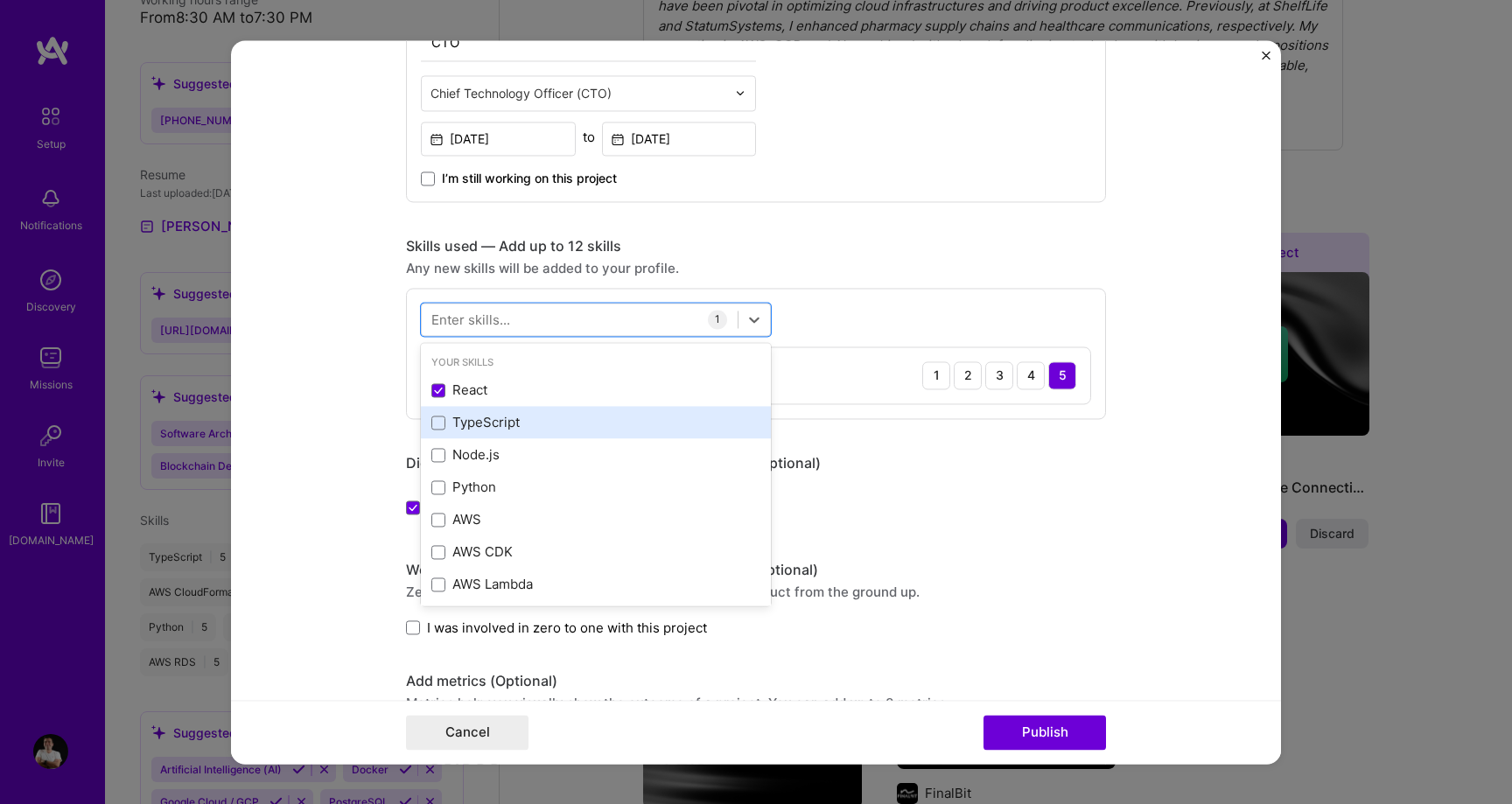
click at [528, 423] on div "TypeScript" at bounding box center [596, 422] width 329 height 18
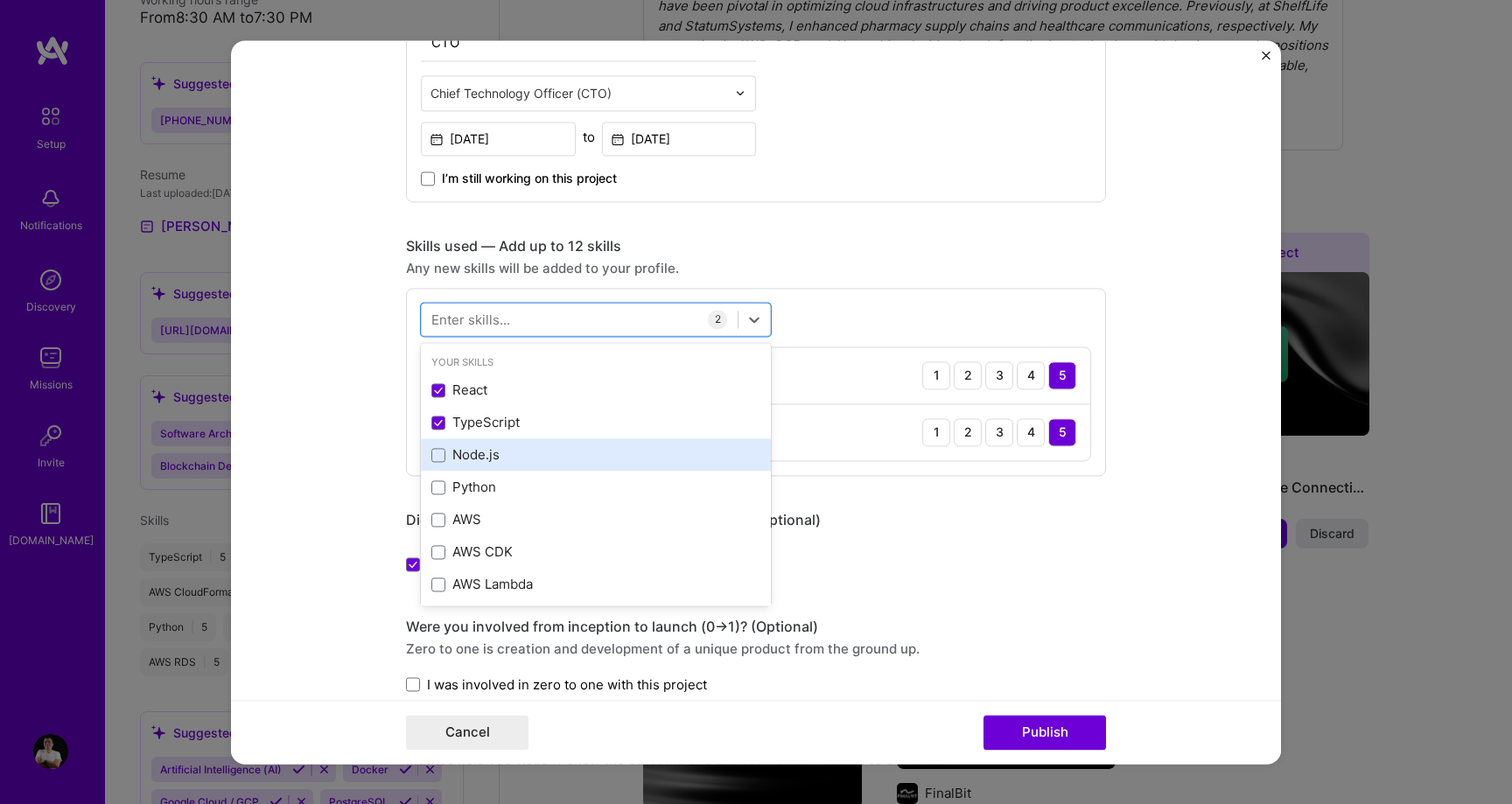
click at [520, 452] on div "Node.js" at bounding box center [596, 455] width 329 height 18
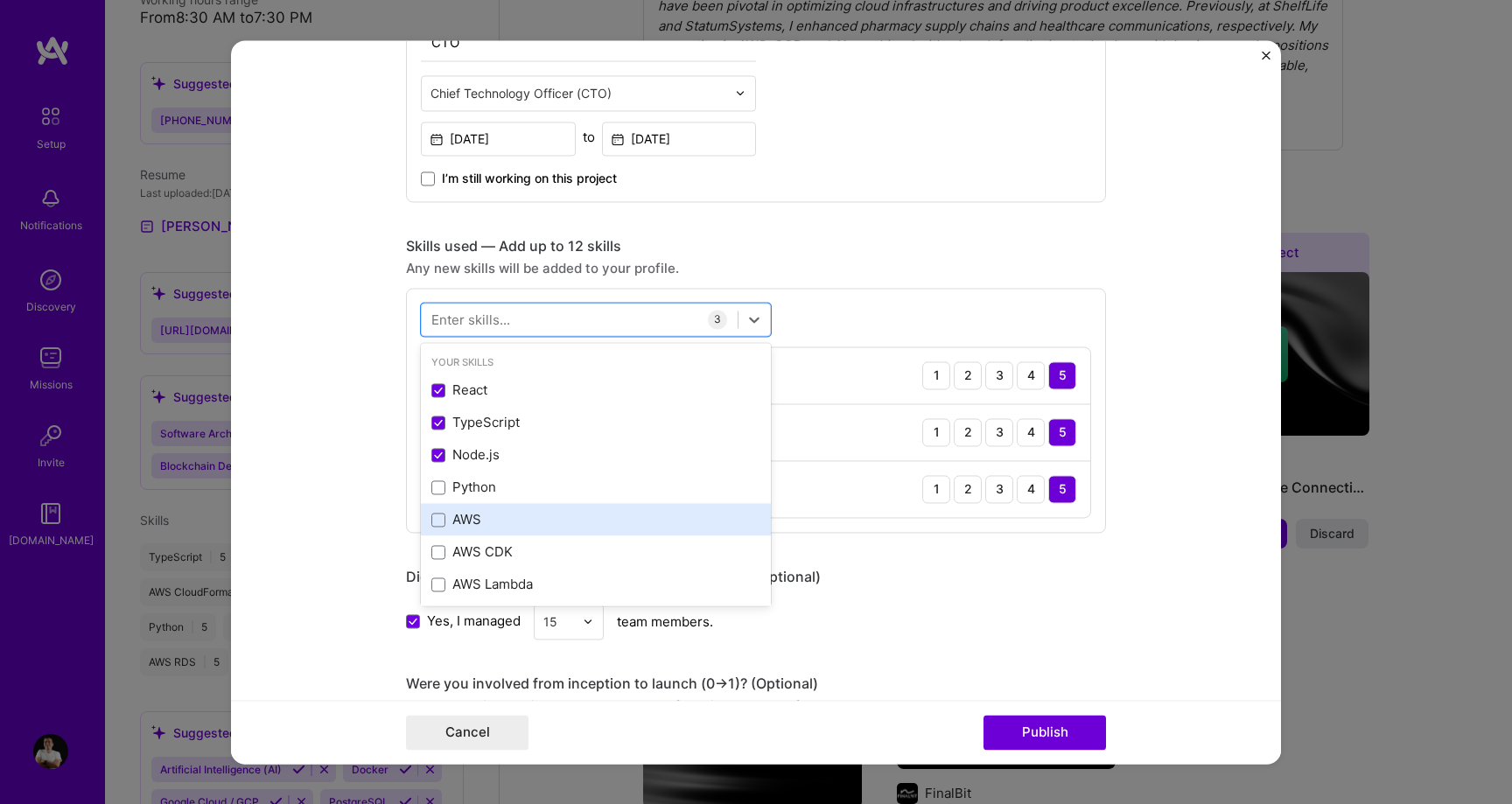
click at [514, 523] on div "AWS" at bounding box center [596, 520] width 329 height 18
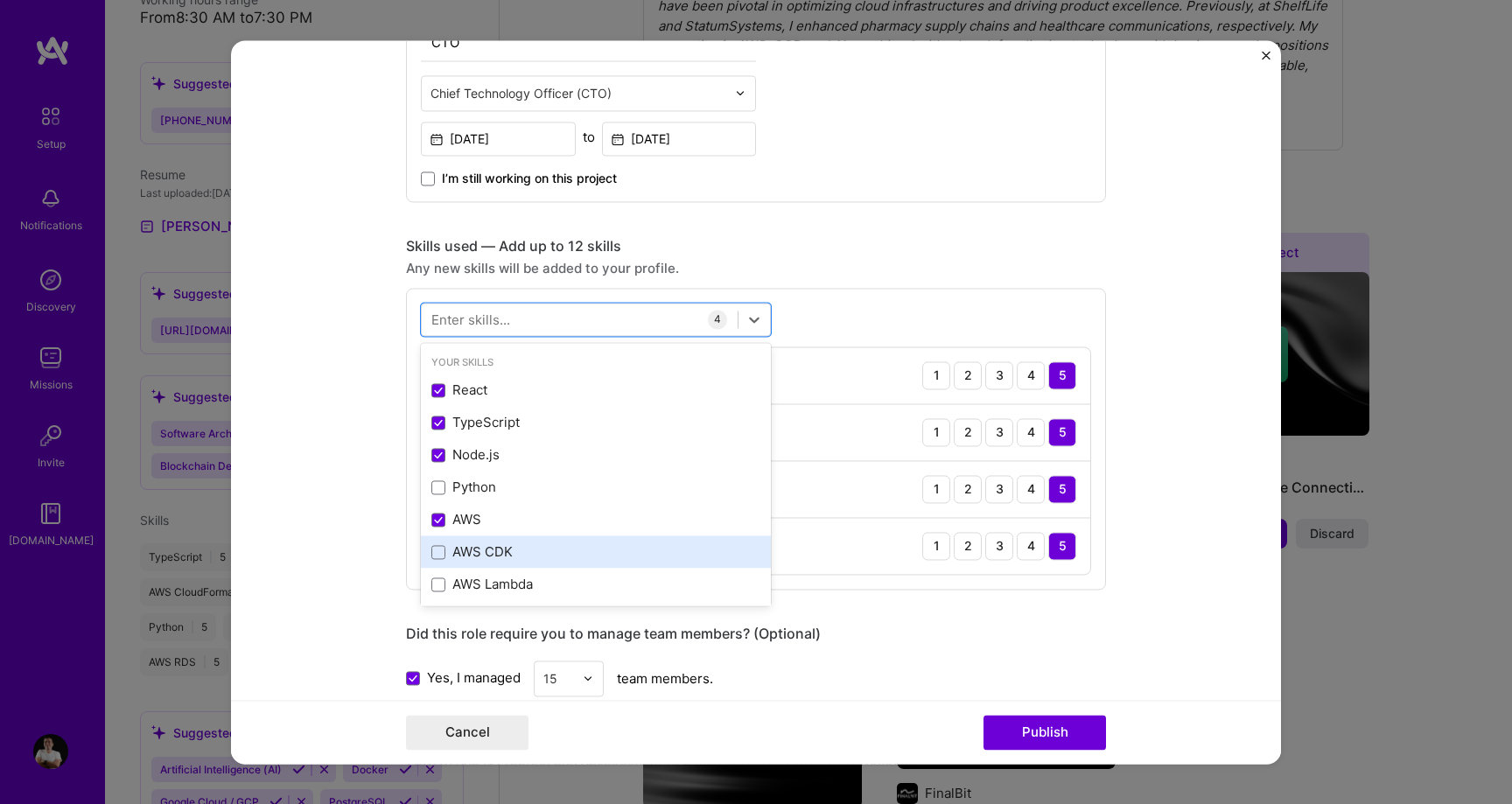
click at [515, 557] on div "AWS CDK" at bounding box center [596, 552] width 329 height 18
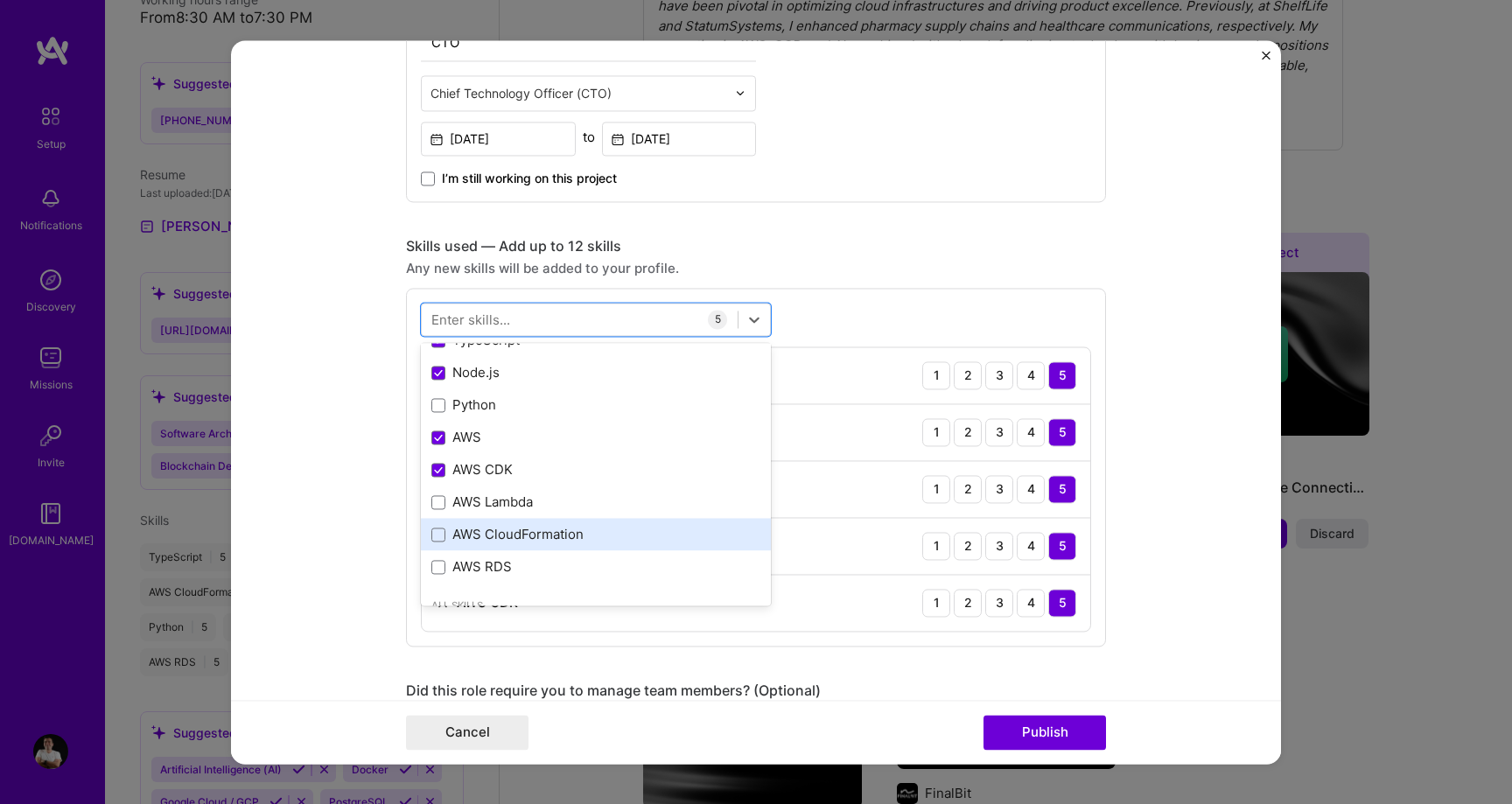
scroll to position [86, 0]
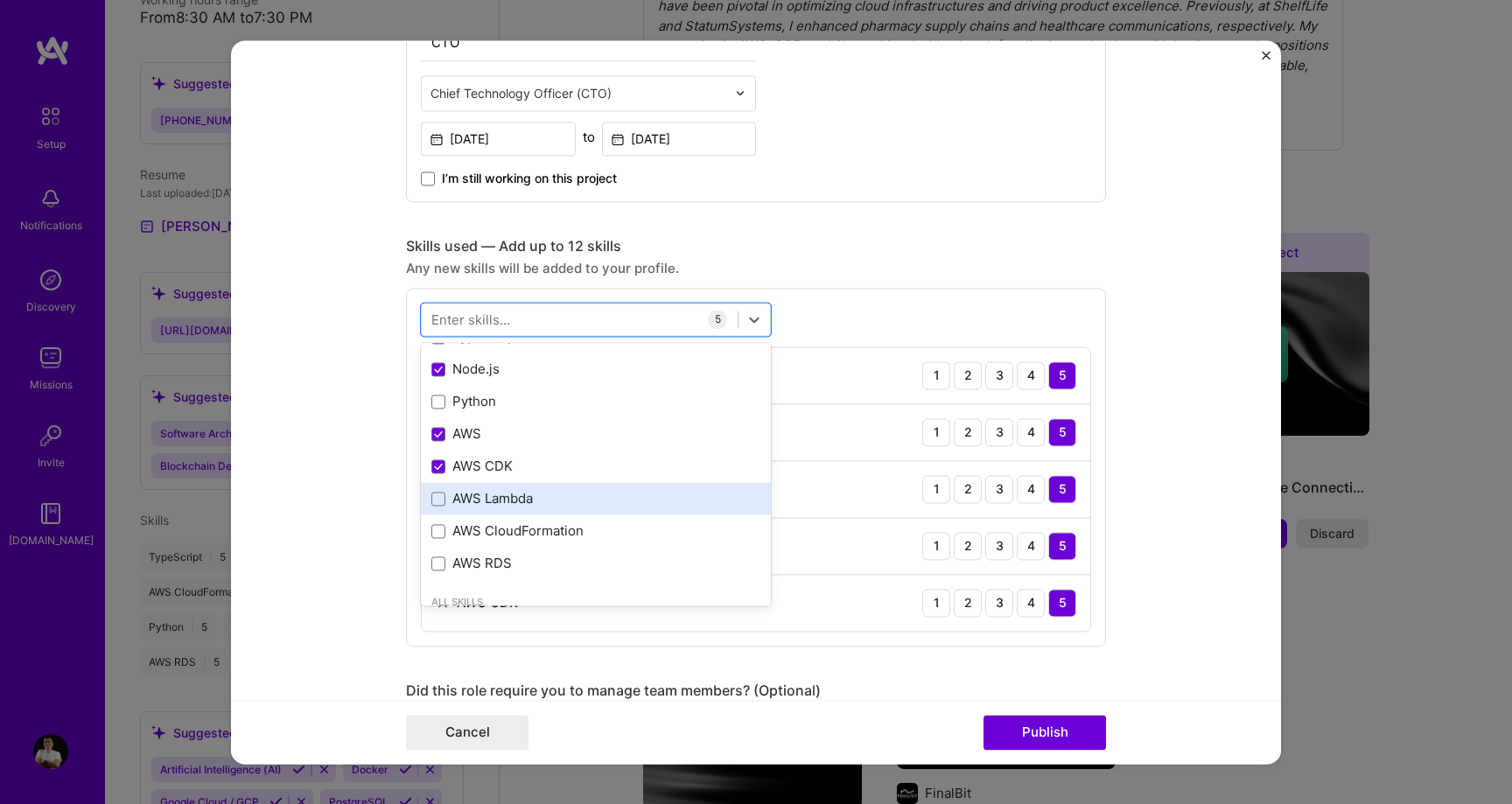
click at [547, 488] on div "AWS Lambda" at bounding box center [595, 499] width 350 height 33
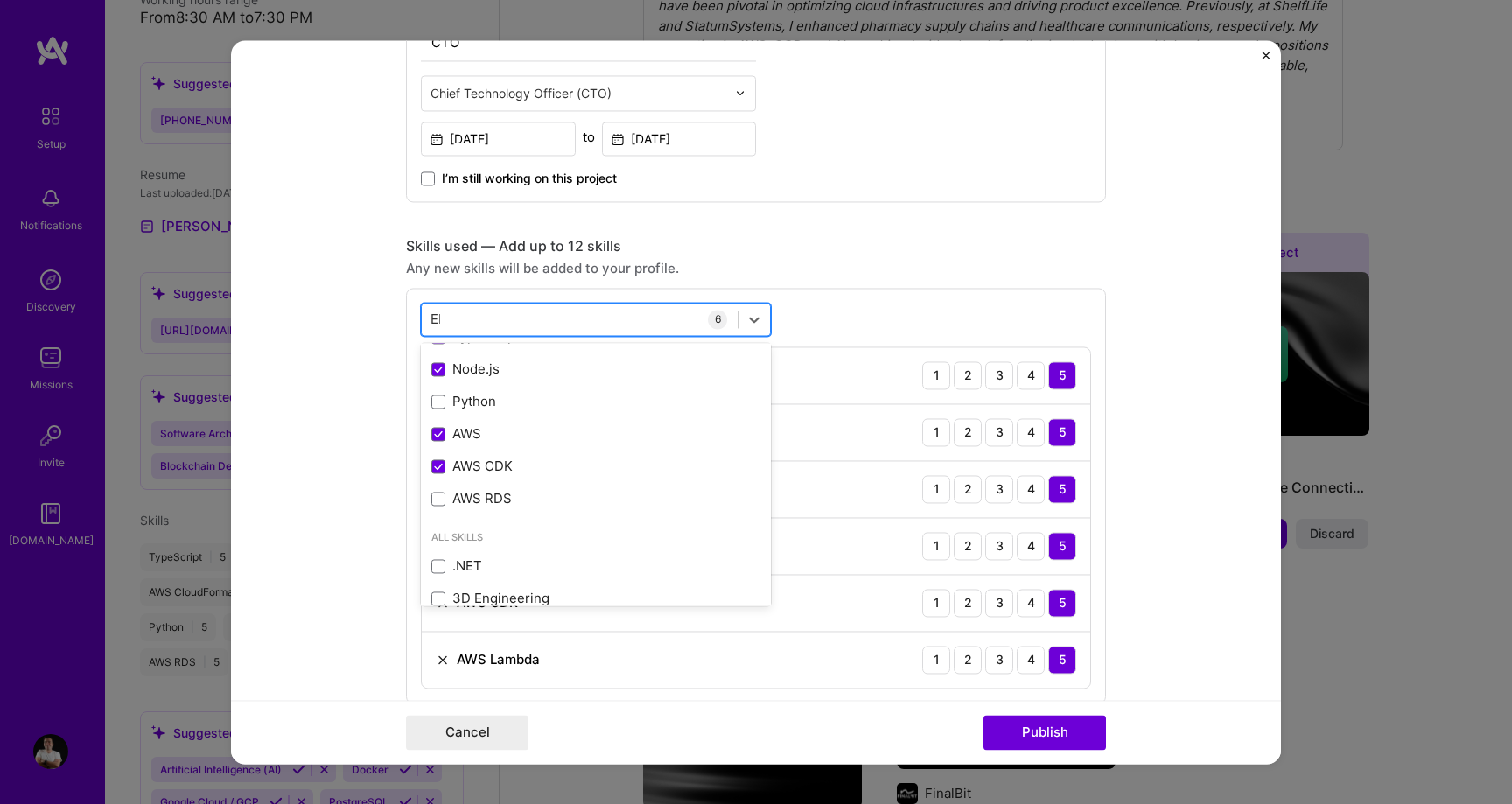
scroll to position [0, 0]
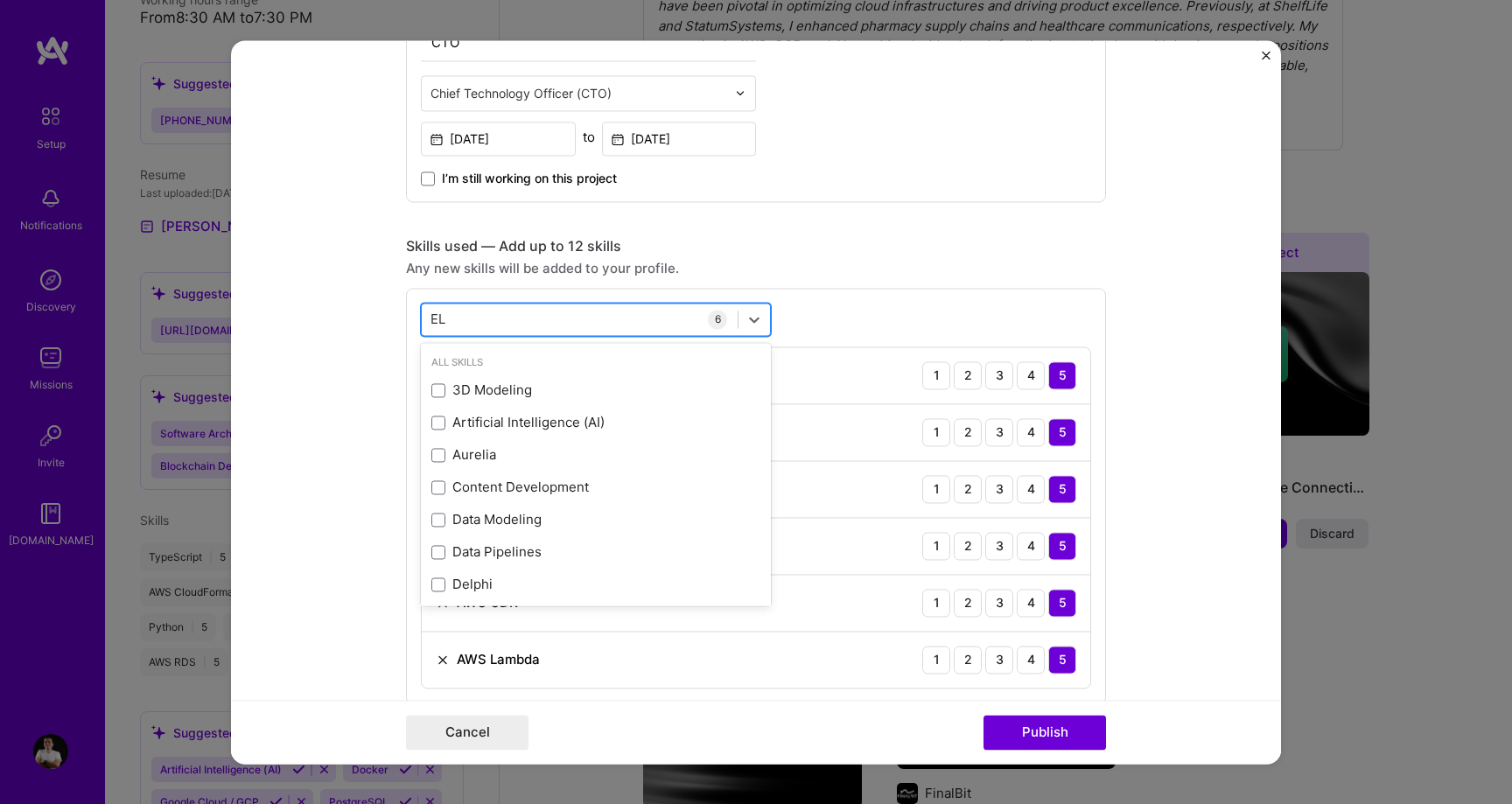
type input "ELB"
type input "elasti"
type input "angular"
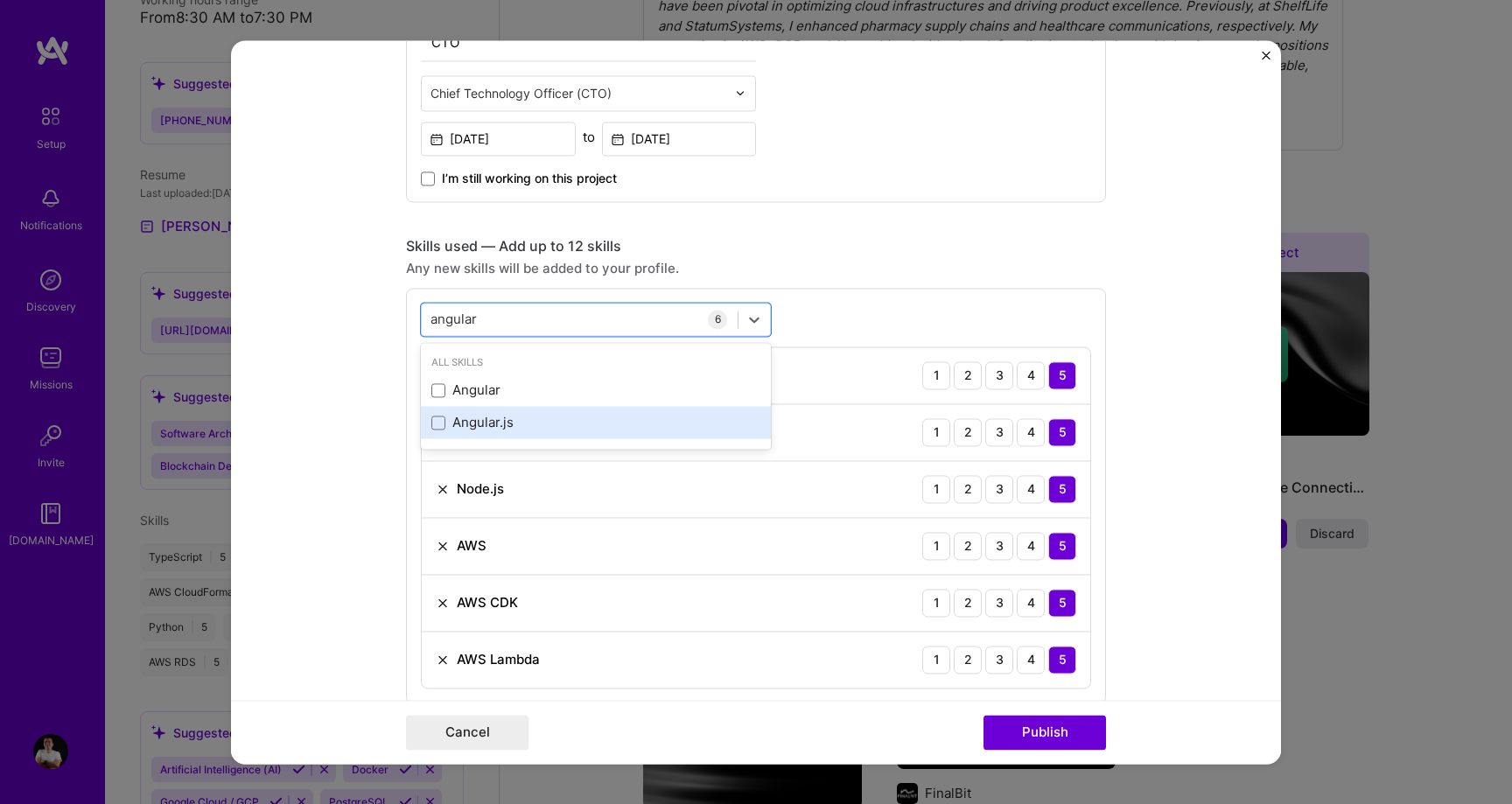
click at [541, 427] on div "Angular.js" at bounding box center [596, 422] width 329 height 18
click at [543, 320] on div "angular angular" at bounding box center [579, 318] width 316 height 29
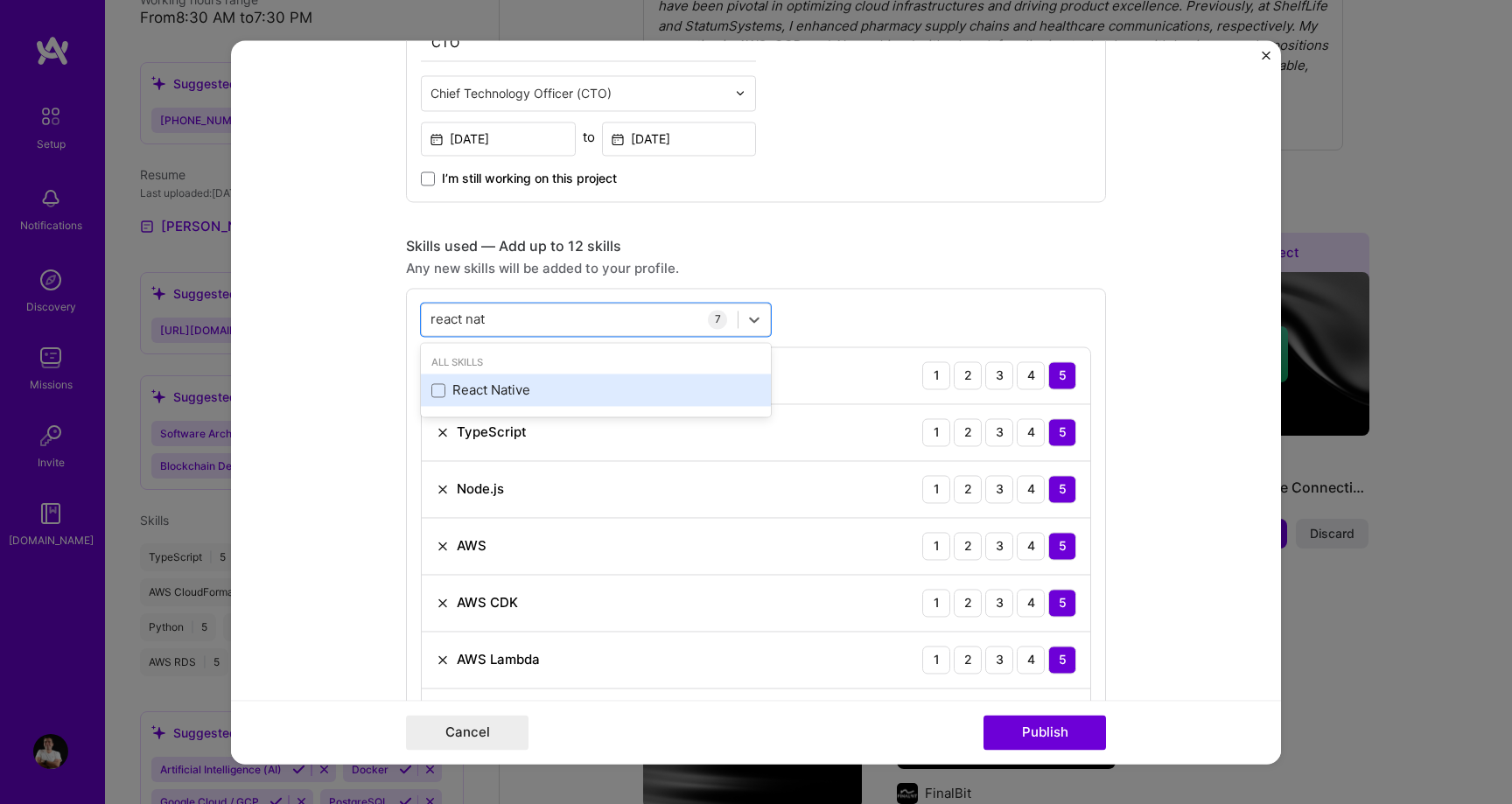
click at [585, 396] on div "React Native" at bounding box center [596, 391] width 329 height 18
click at [837, 295] on div "option React Native, selected. option React Native selected, 0 of 2. 1 result a…" at bounding box center [756, 552] width 699 height 529
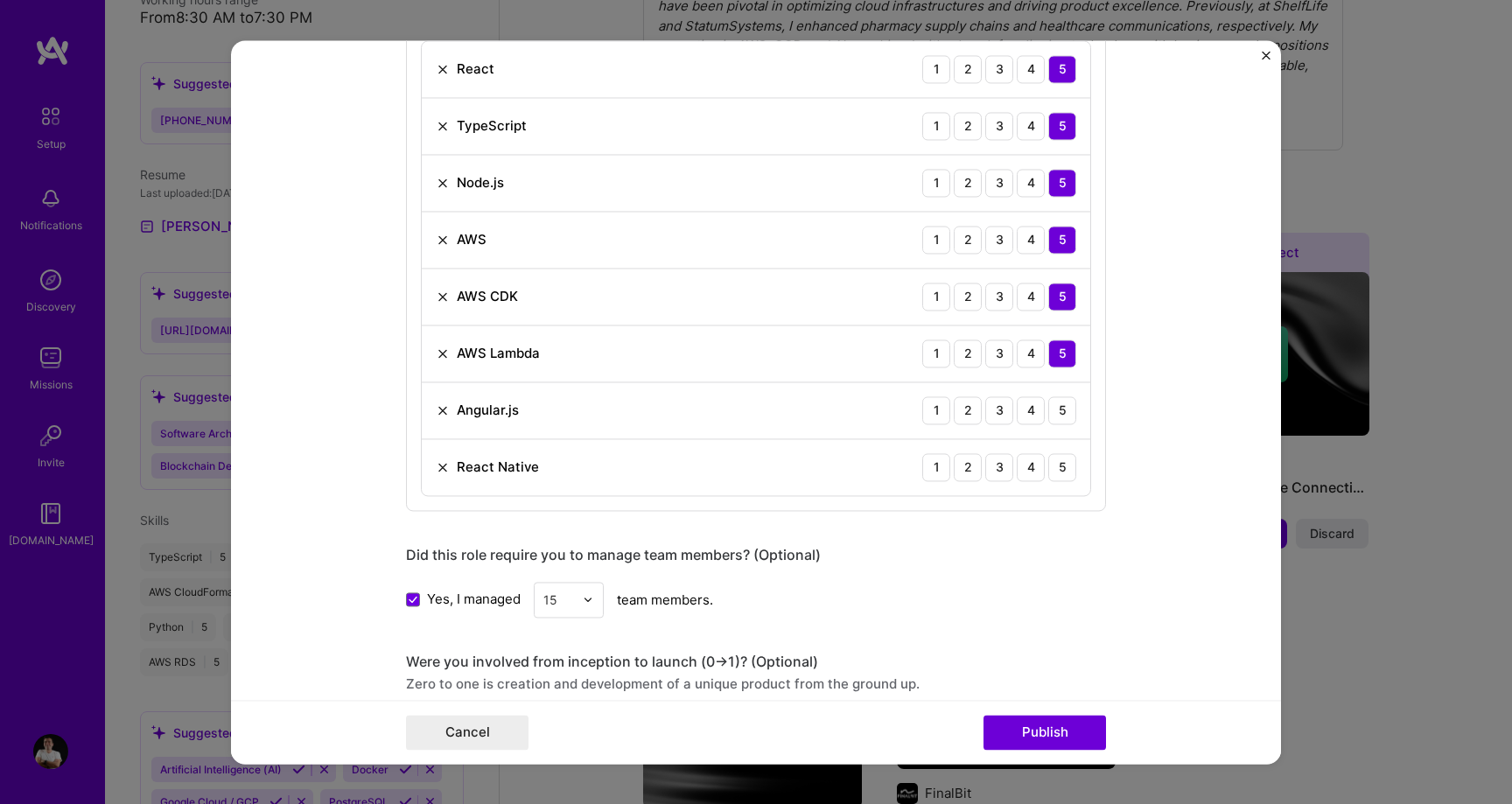
scroll to position [995, 0]
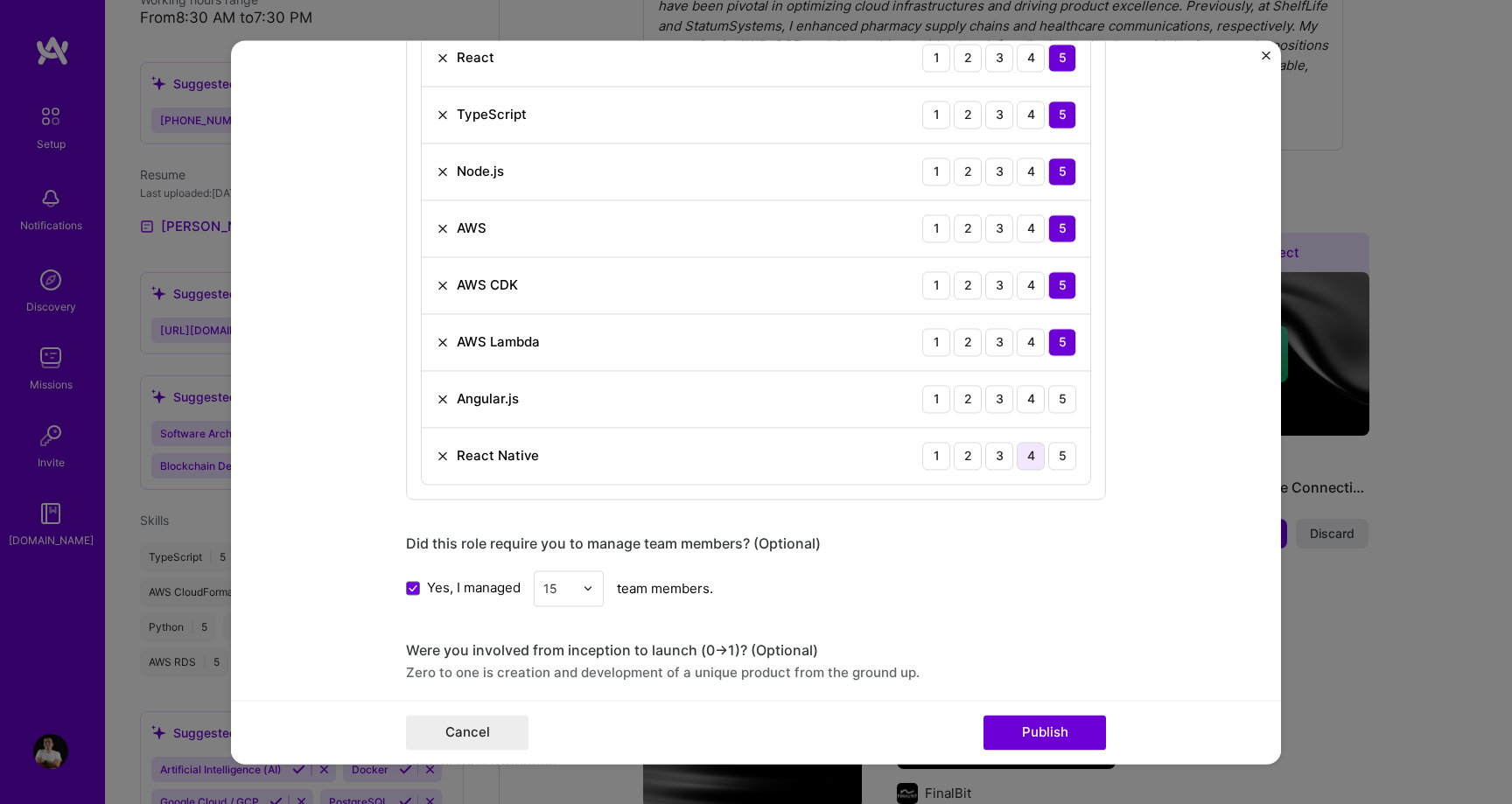
click at [1031, 454] on div "4" at bounding box center [1030, 455] width 28 height 28
click at [1027, 394] on div "4" at bounding box center [1030, 398] width 28 height 28
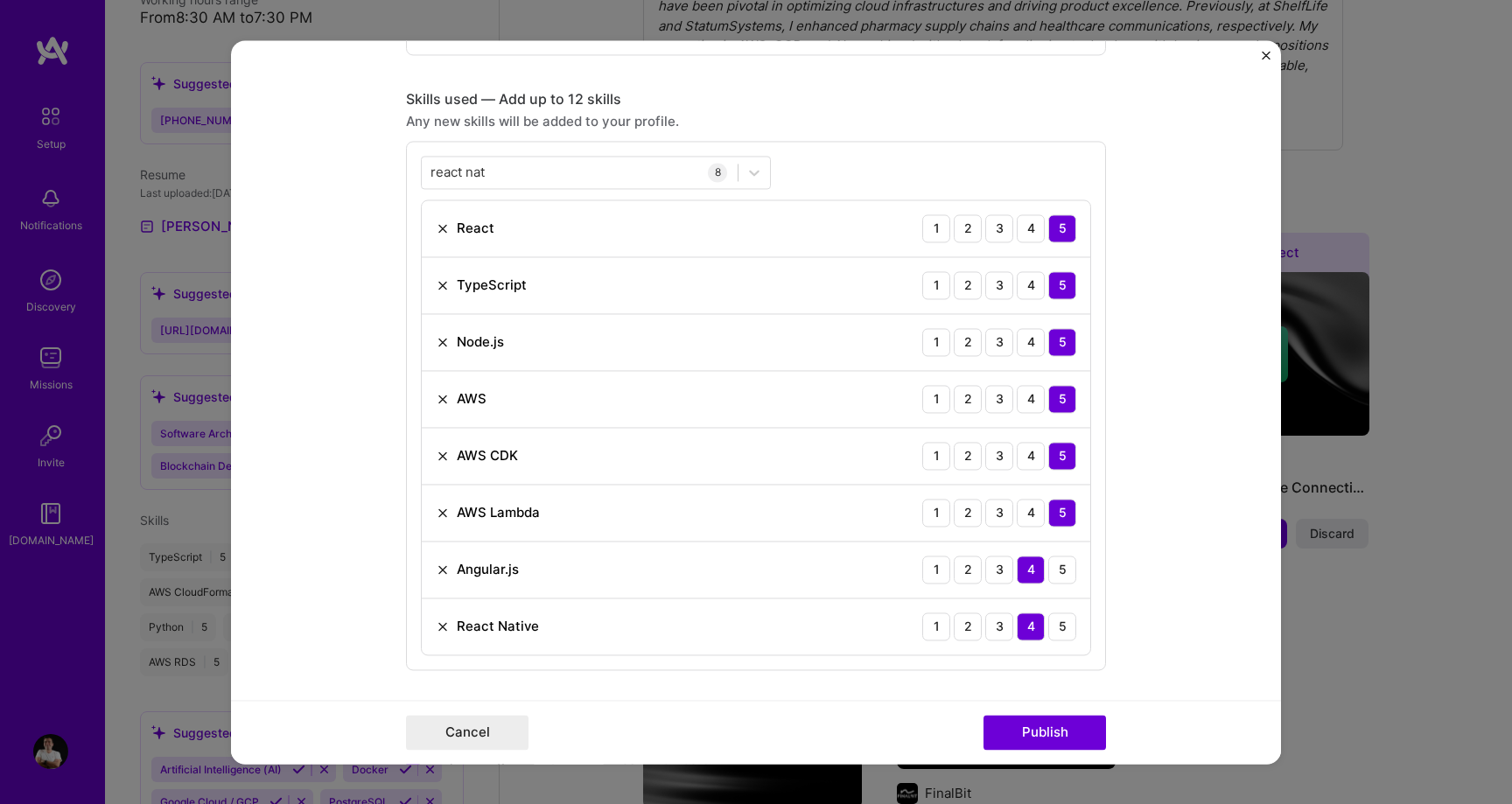
scroll to position [826, 0]
click at [580, 172] on div "react nat react nat" at bounding box center [579, 171] width 316 height 29
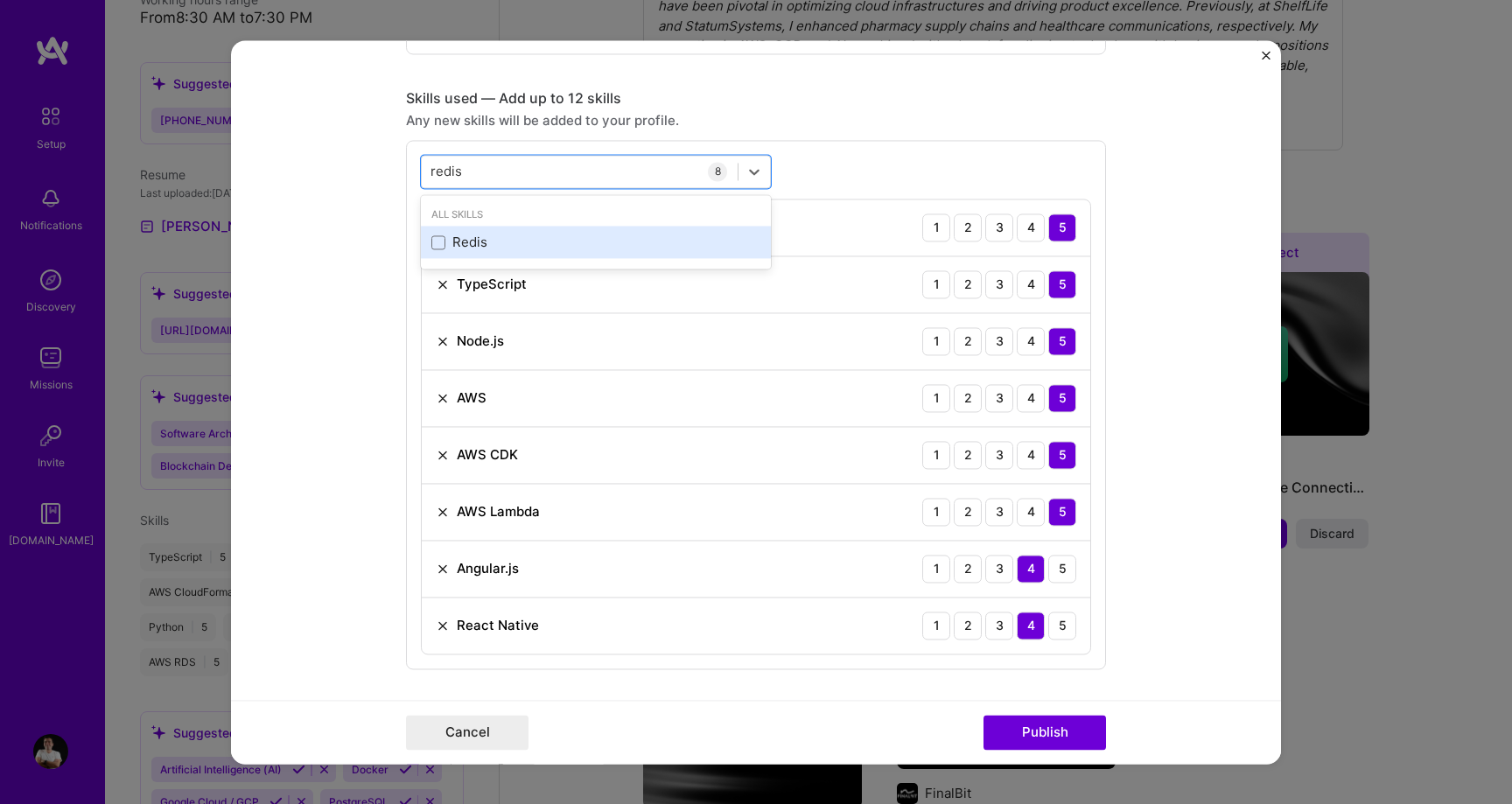
click at [548, 236] on div "Redis" at bounding box center [596, 242] width 329 height 18
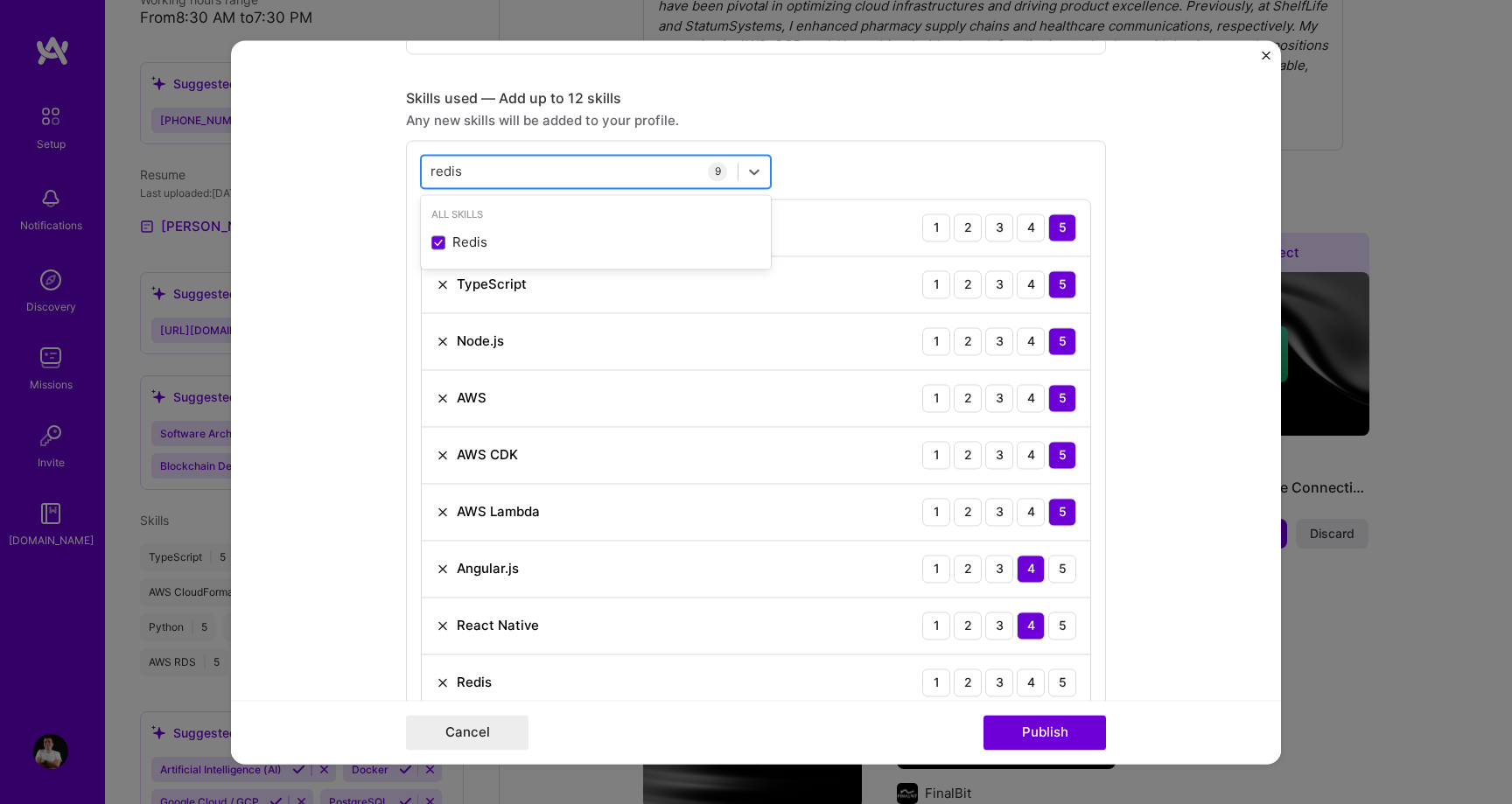
click at [540, 172] on div "redis redis" at bounding box center [579, 171] width 316 height 29
click at [541, 236] on div "PostgreSQL" at bounding box center [596, 242] width 329 height 18
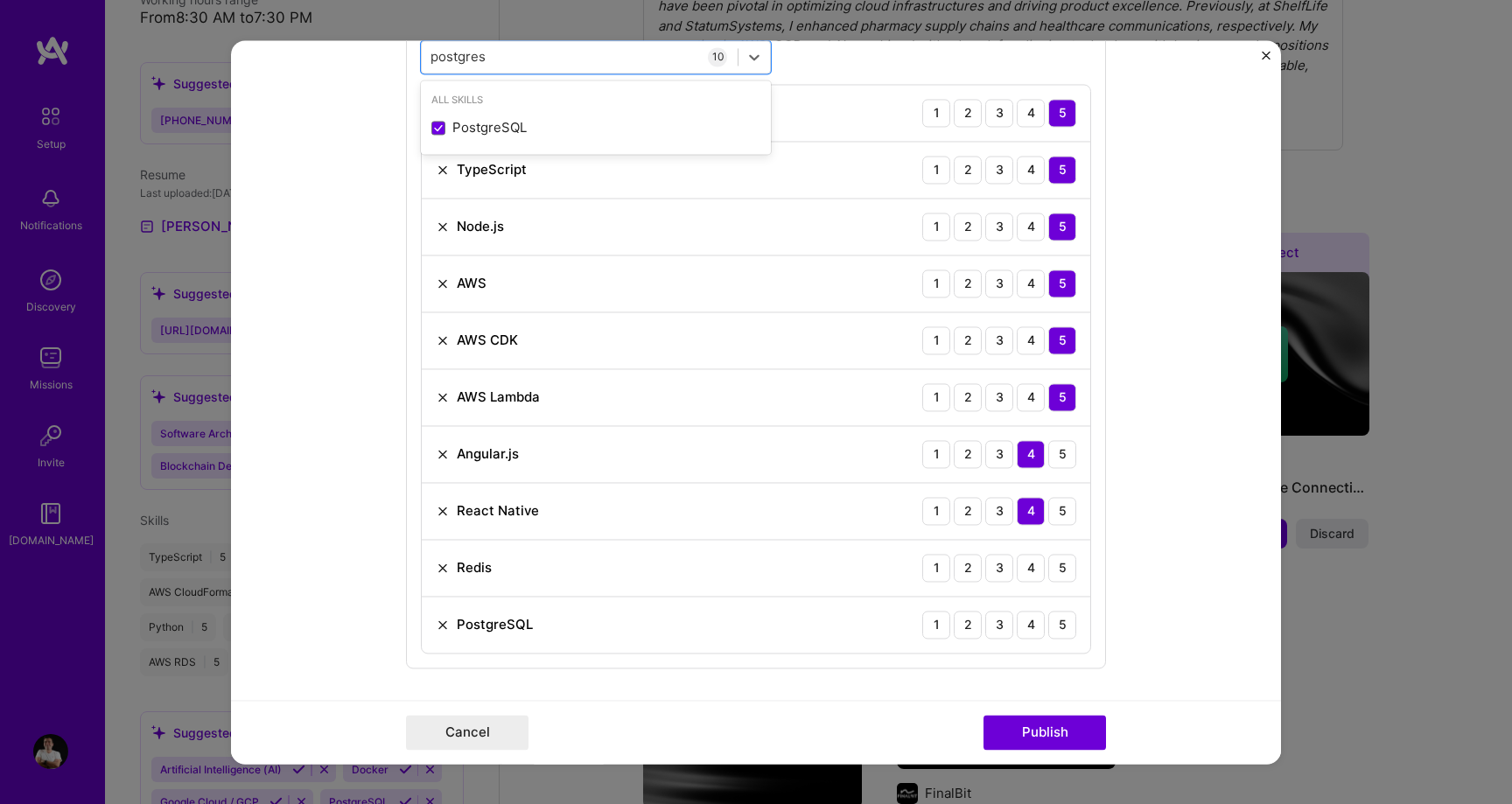
scroll to position [960, 0]
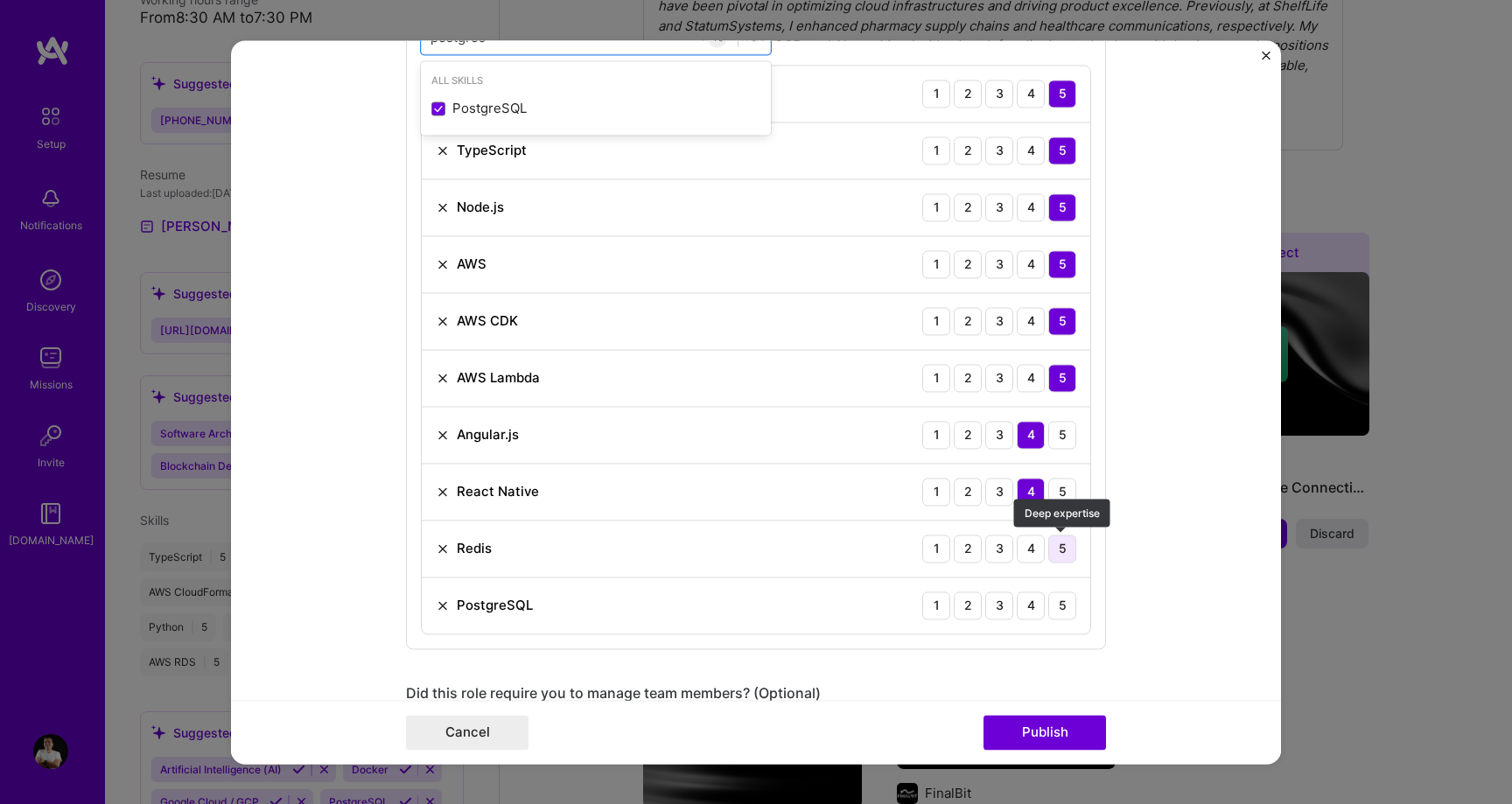
type input "postgres"
click at [1060, 560] on div "5" at bounding box center [1061, 548] width 28 height 28
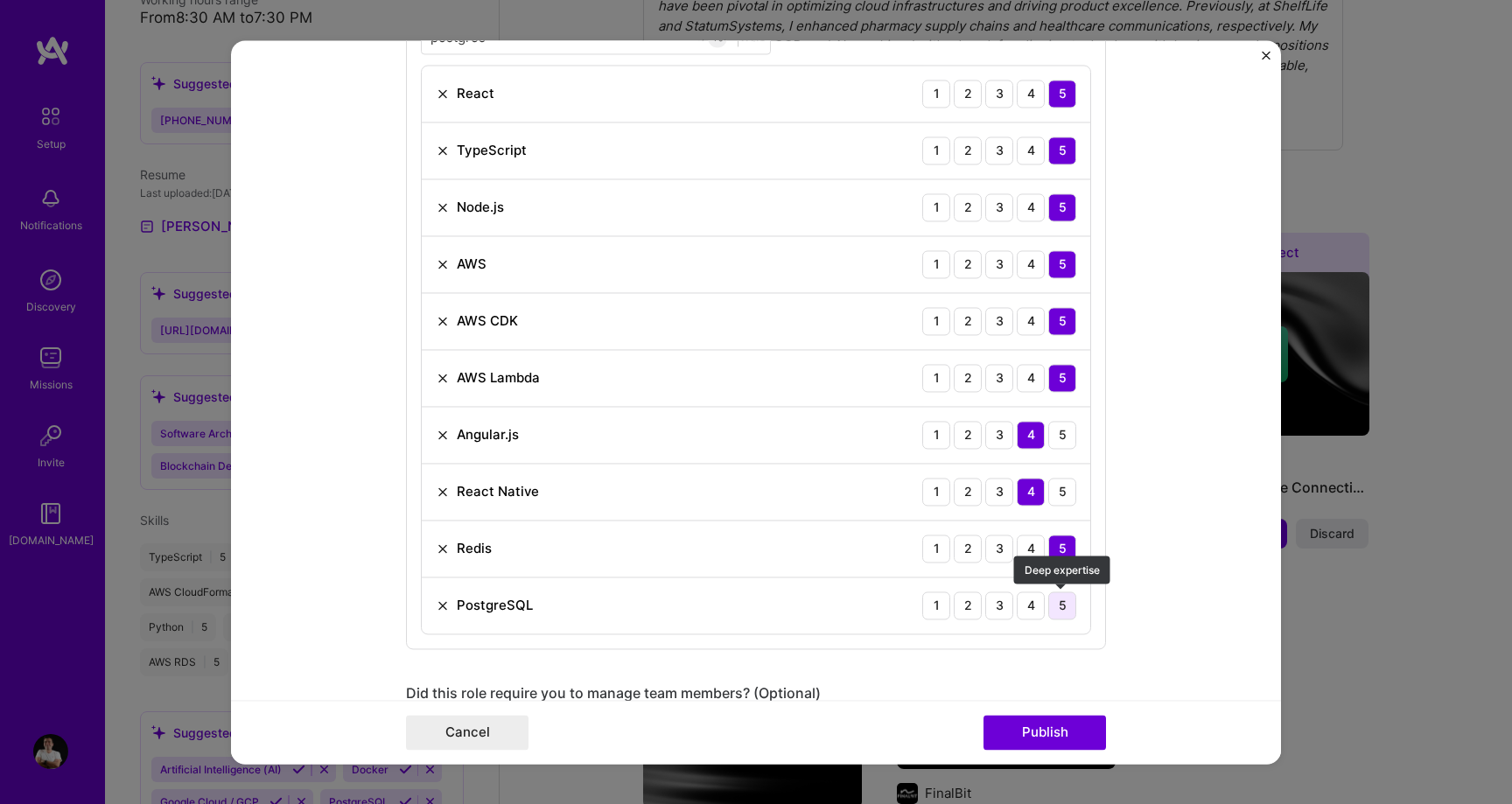
click at [1065, 592] on div "5" at bounding box center [1061, 605] width 28 height 28
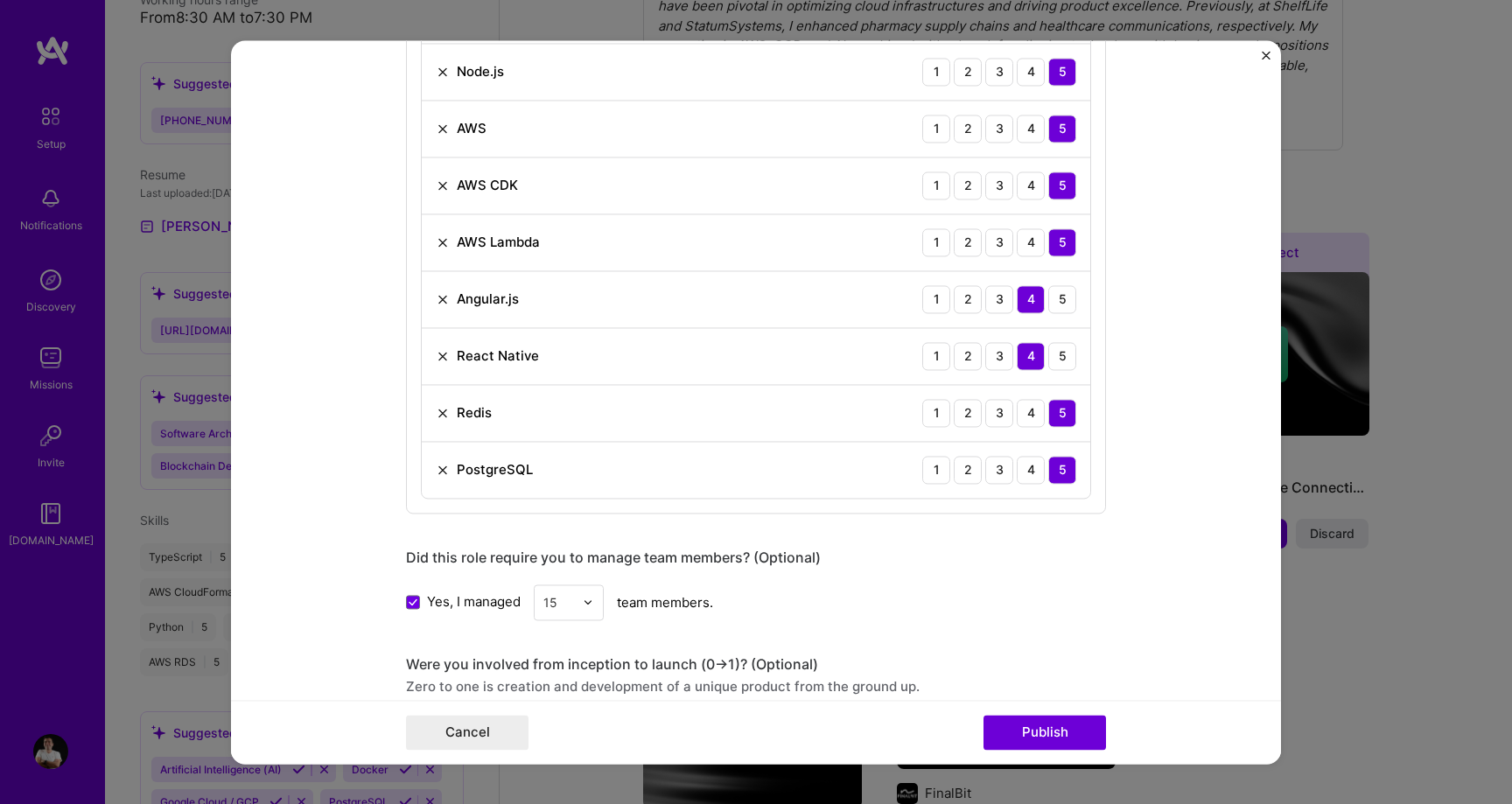
scroll to position [1122, 0]
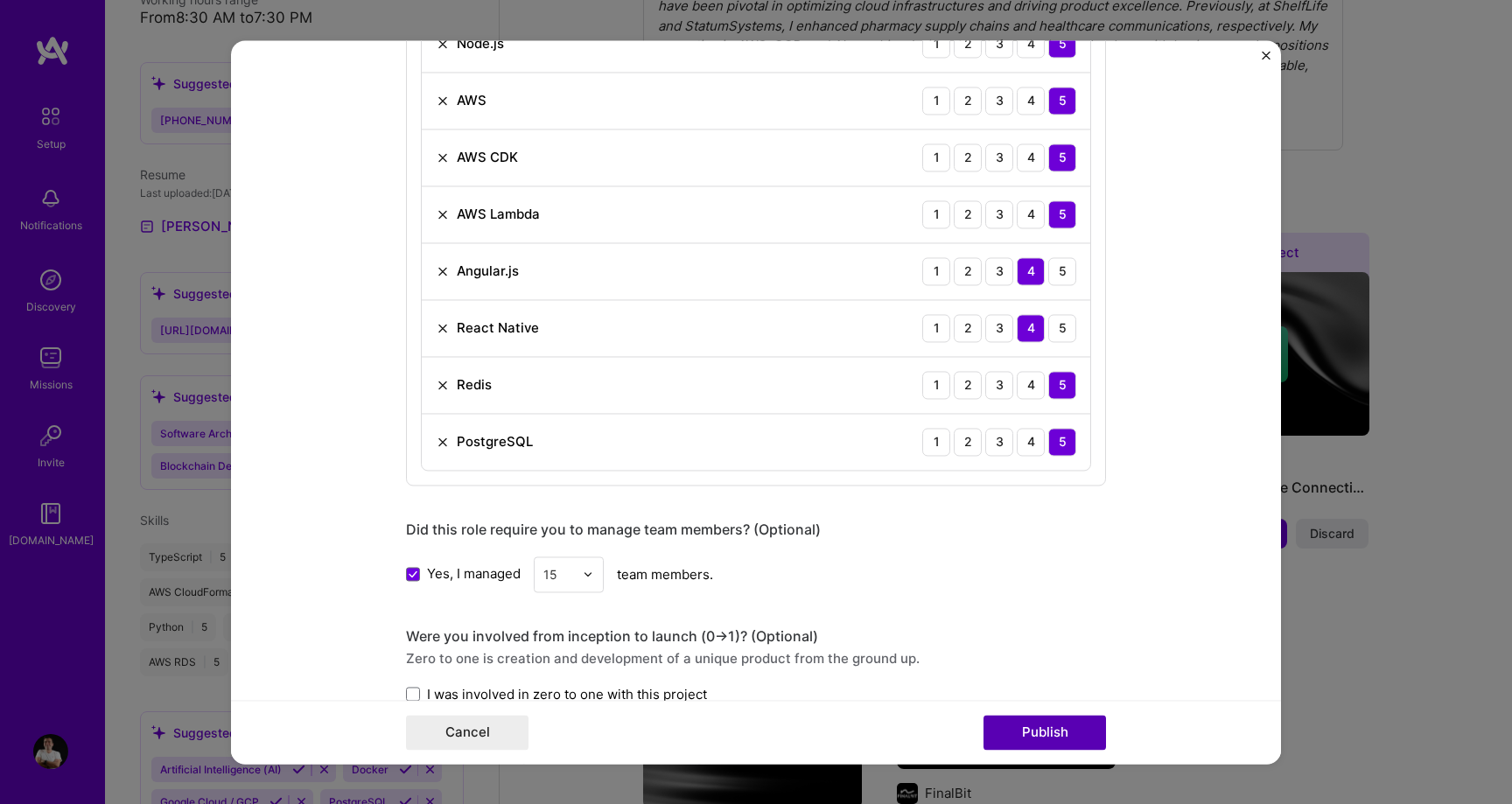
click at [1062, 720] on button "Publish" at bounding box center [1044, 732] width 122 height 35
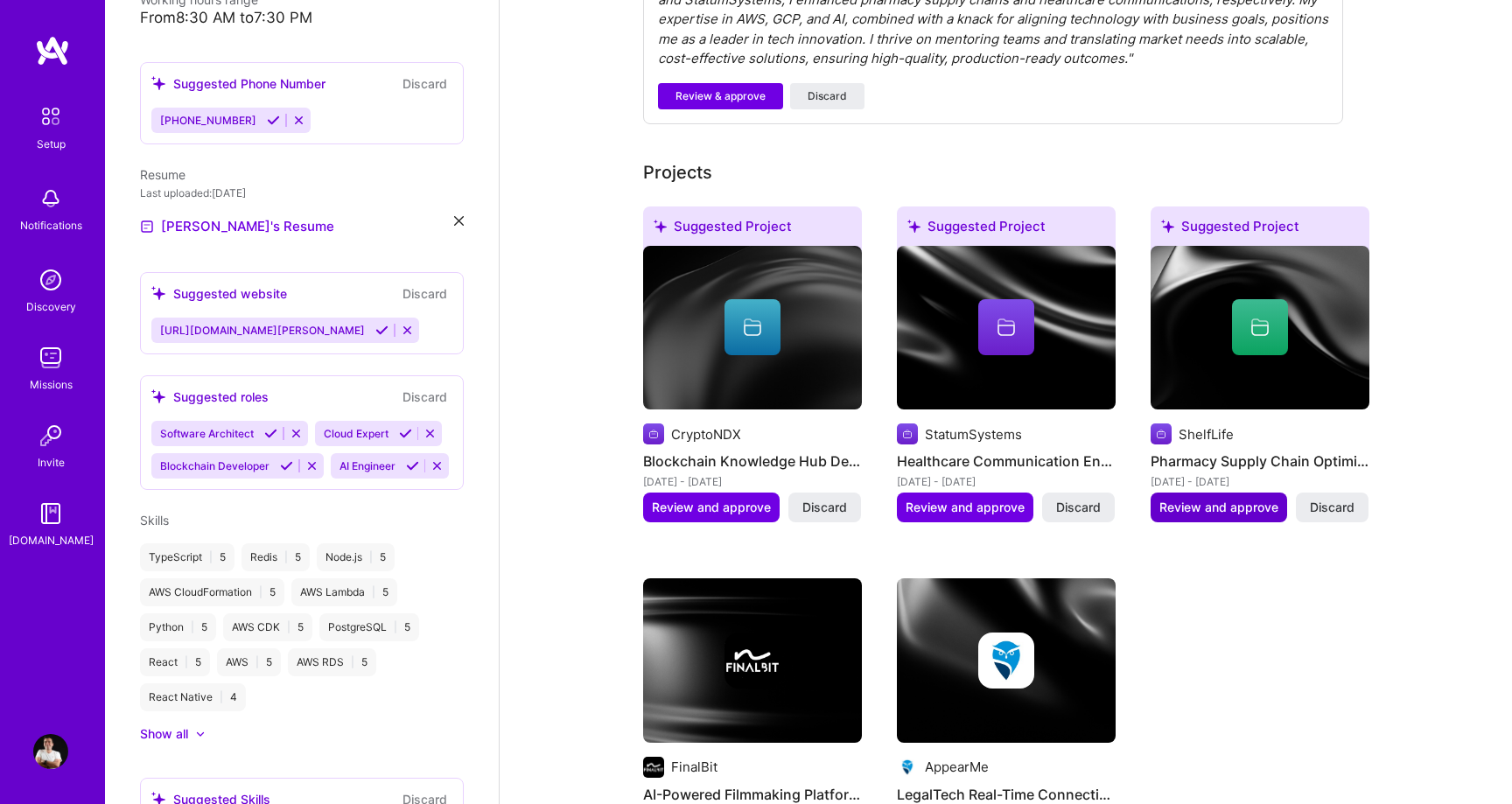
click at [1226, 498] on span "Review and approve" at bounding box center [1218, 506] width 119 height 17
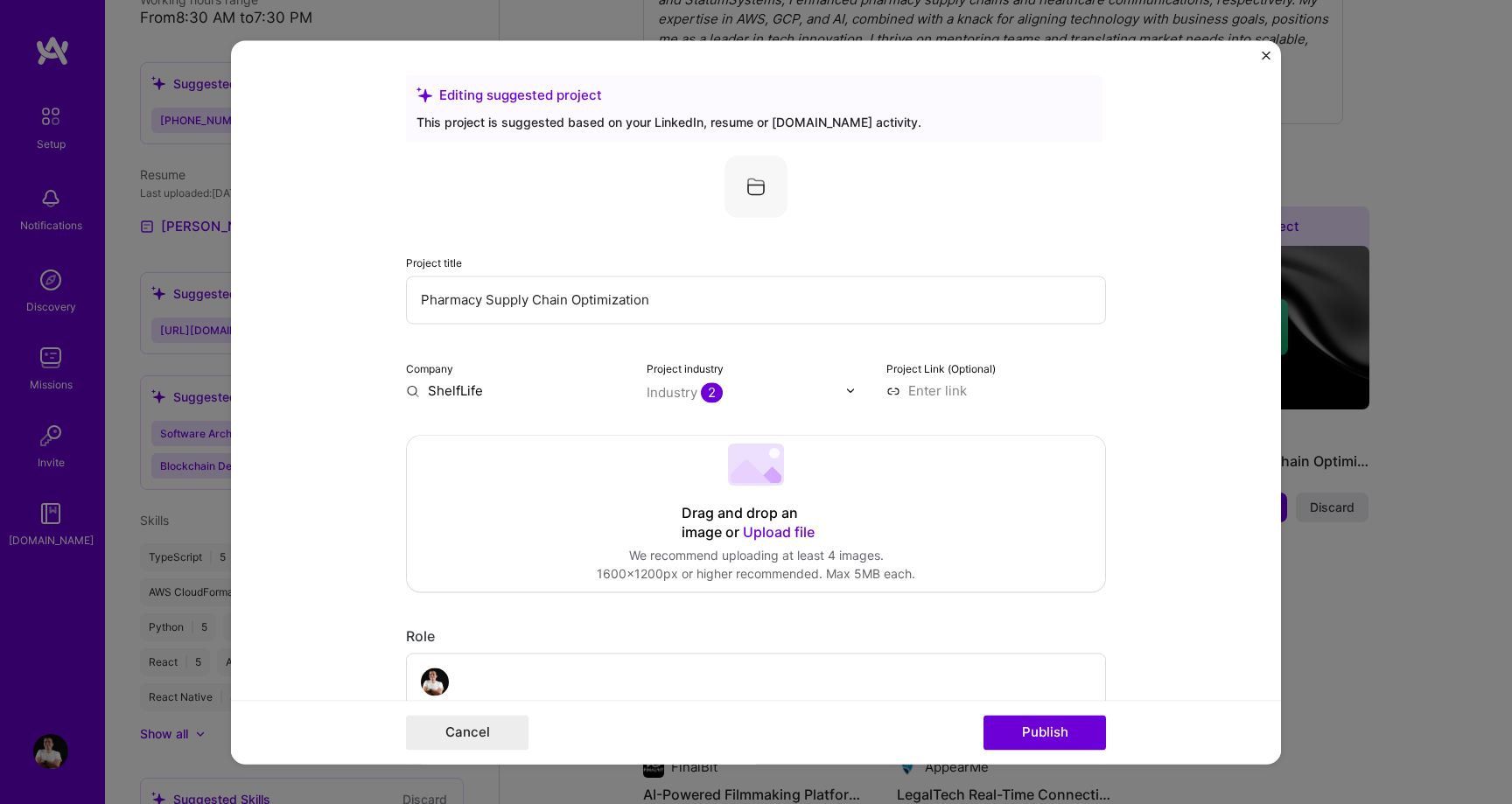
click at [452, 387] on input "ShelfLife" at bounding box center [516, 391] width 220 height 18
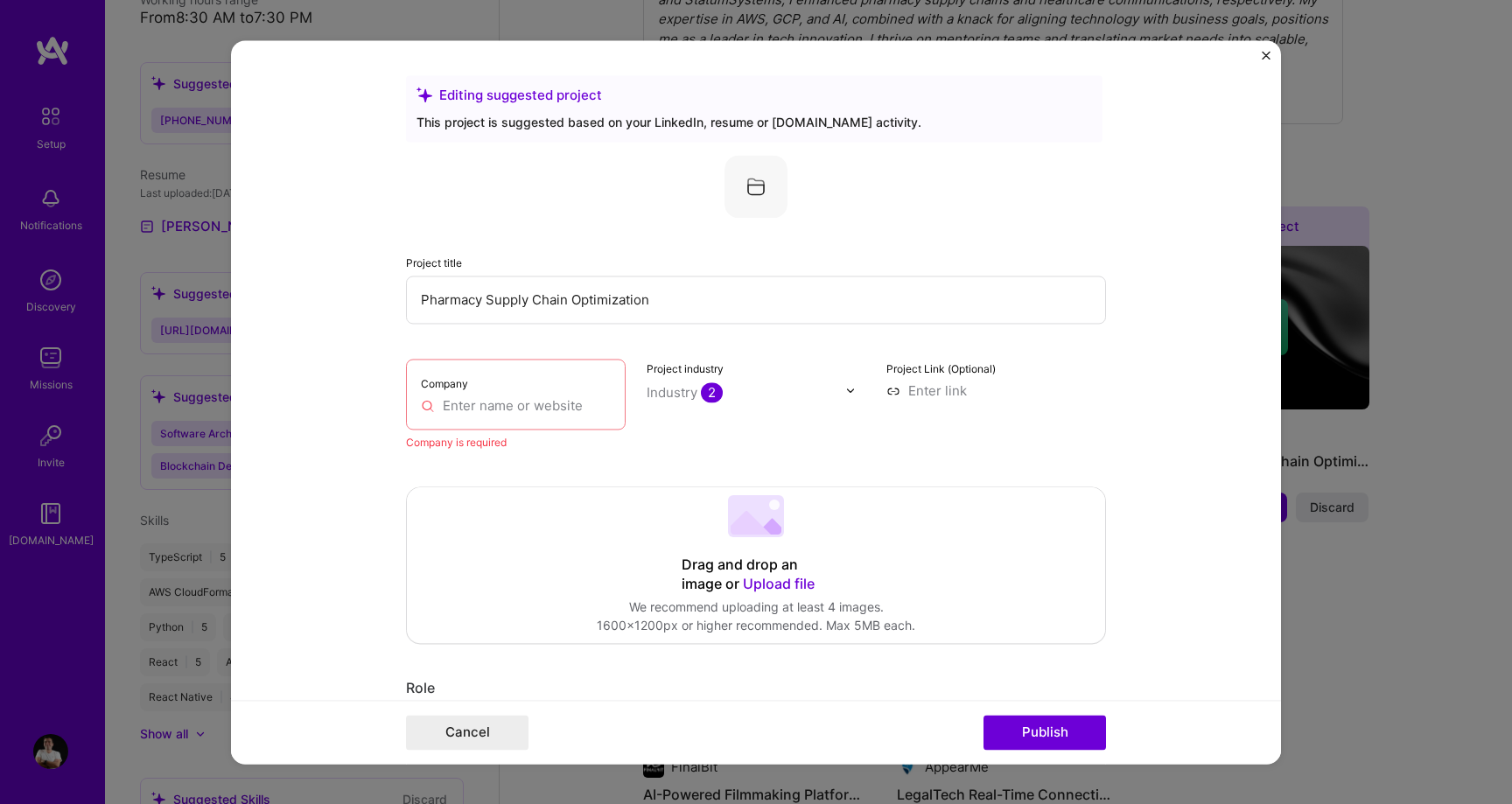
paste input "ShelfLife"
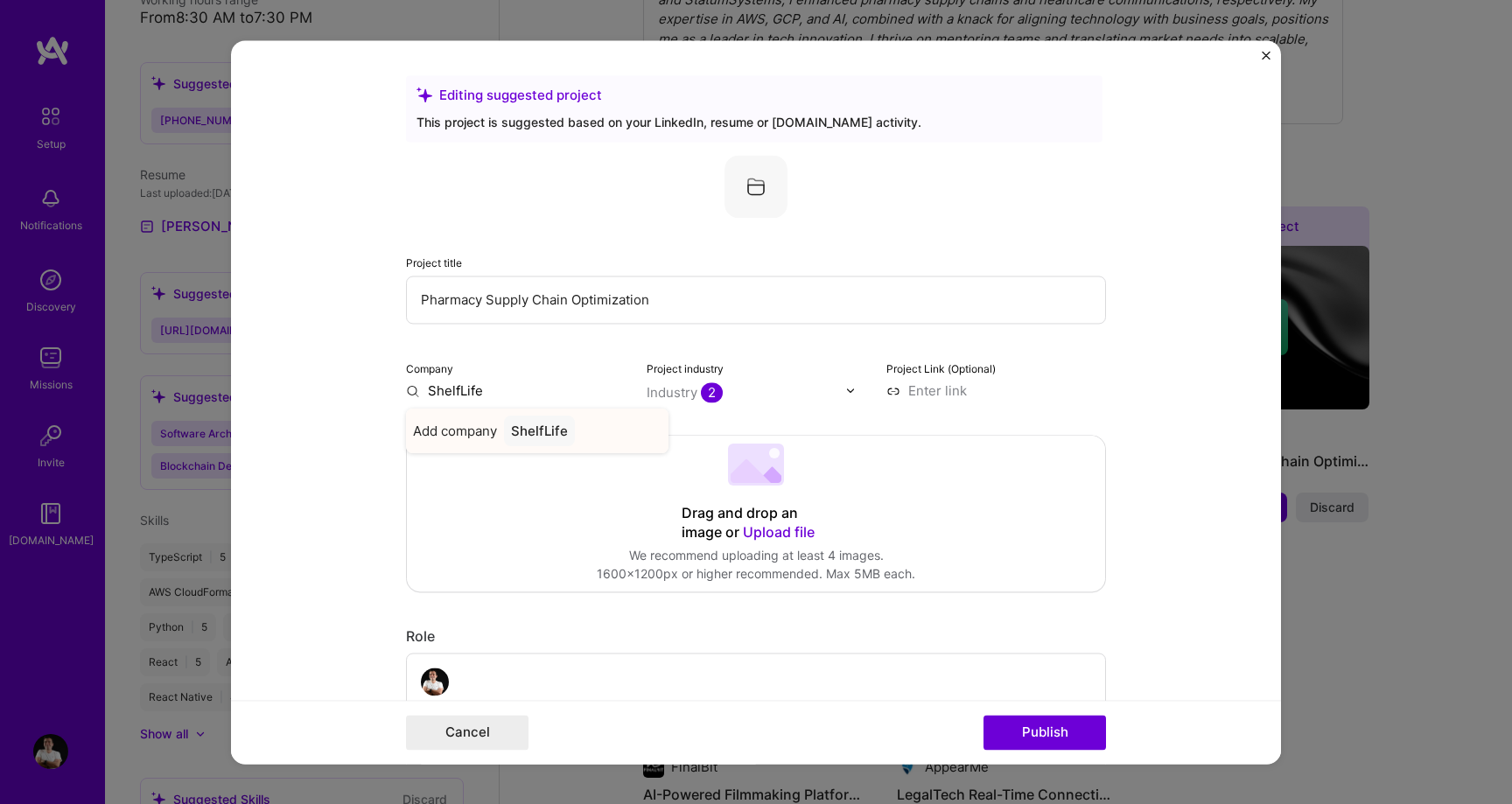
type input "ShelfLife"
click at [543, 429] on div "ShelfLife" at bounding box center [539, 430] width 71 height 31
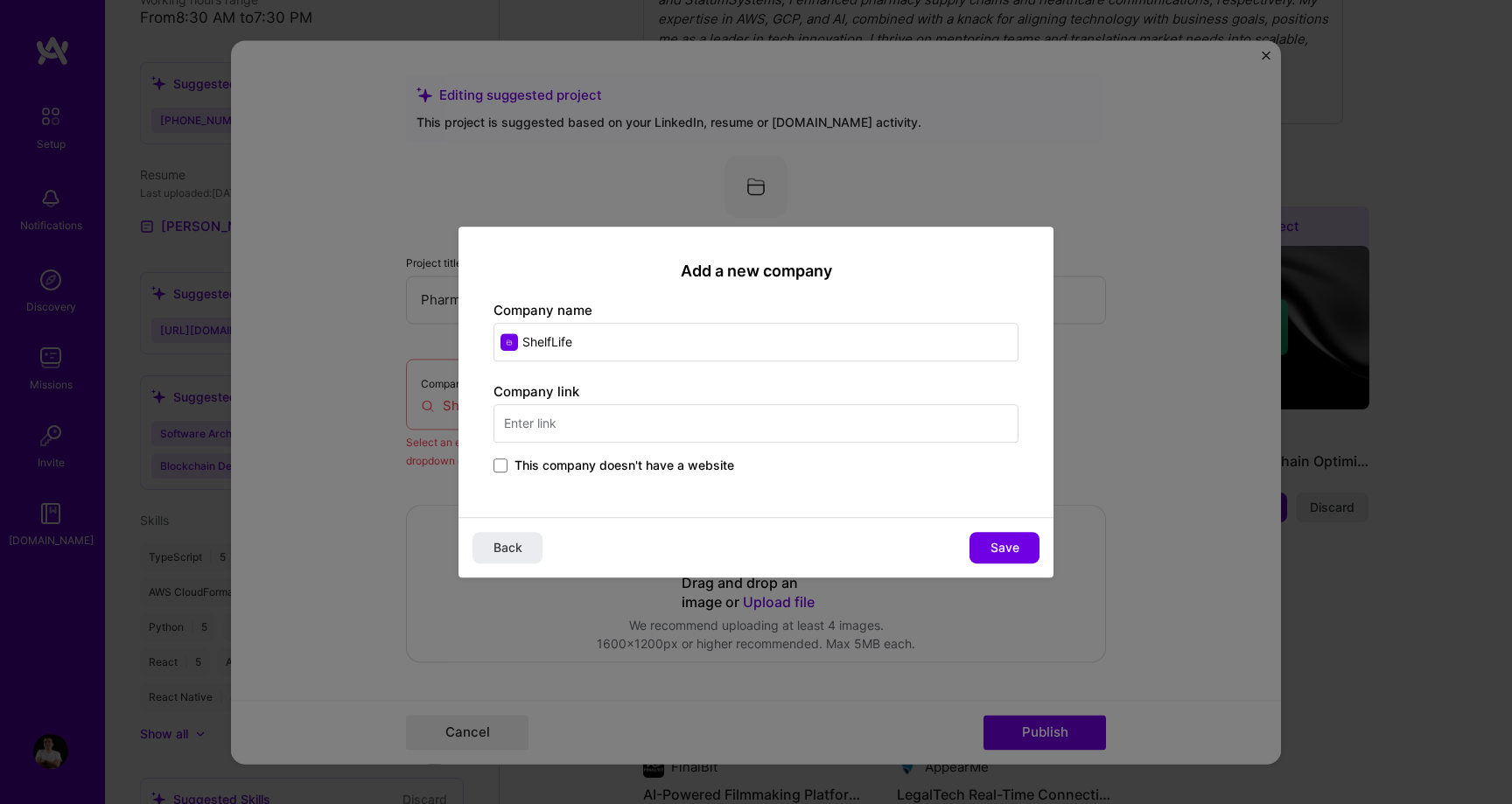
click at [569, 418] on input "text" at bounding box center [756, 423] width 525 height 39
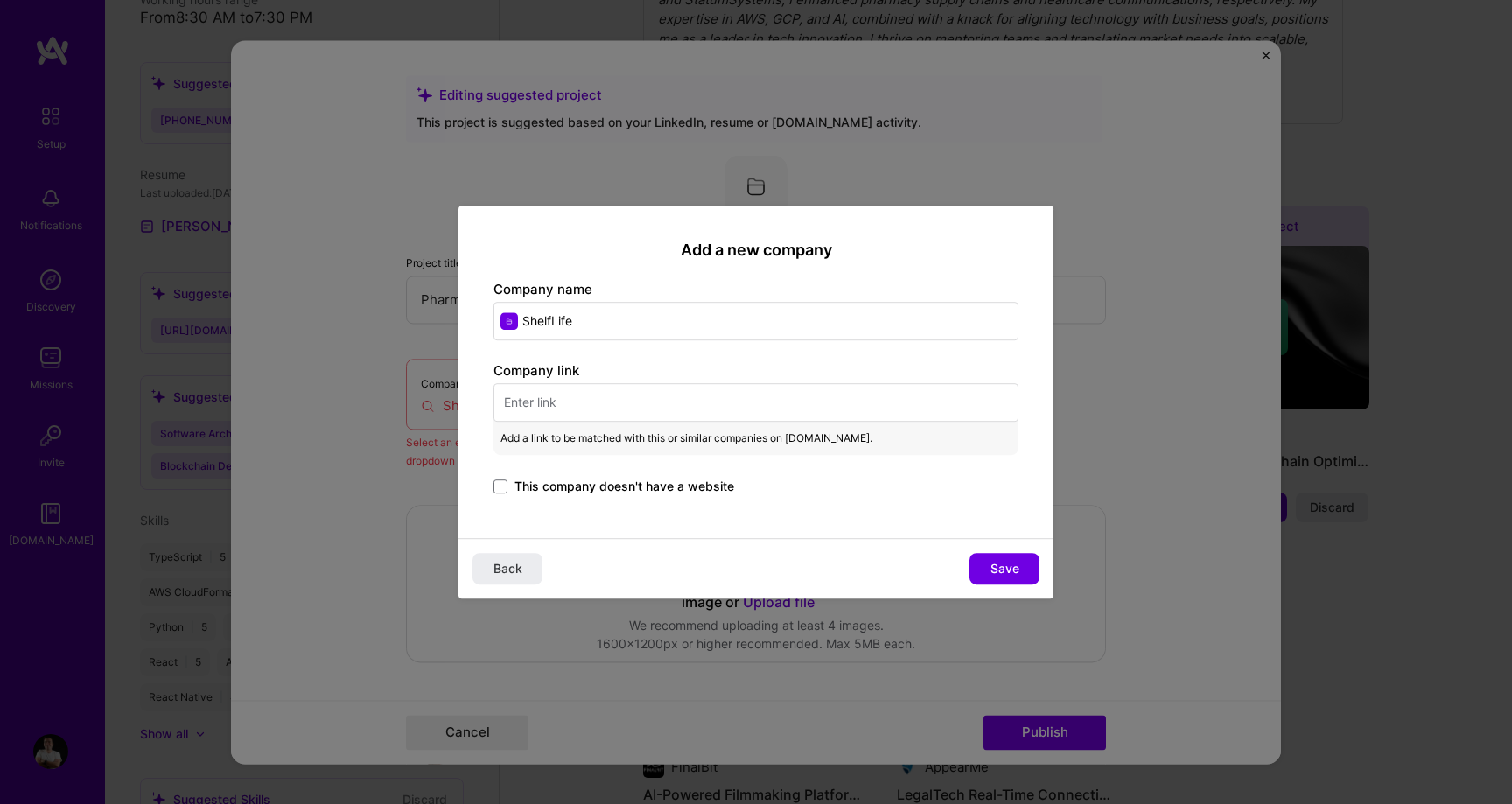
paste input "[URL][DOMAIN_NAME]"
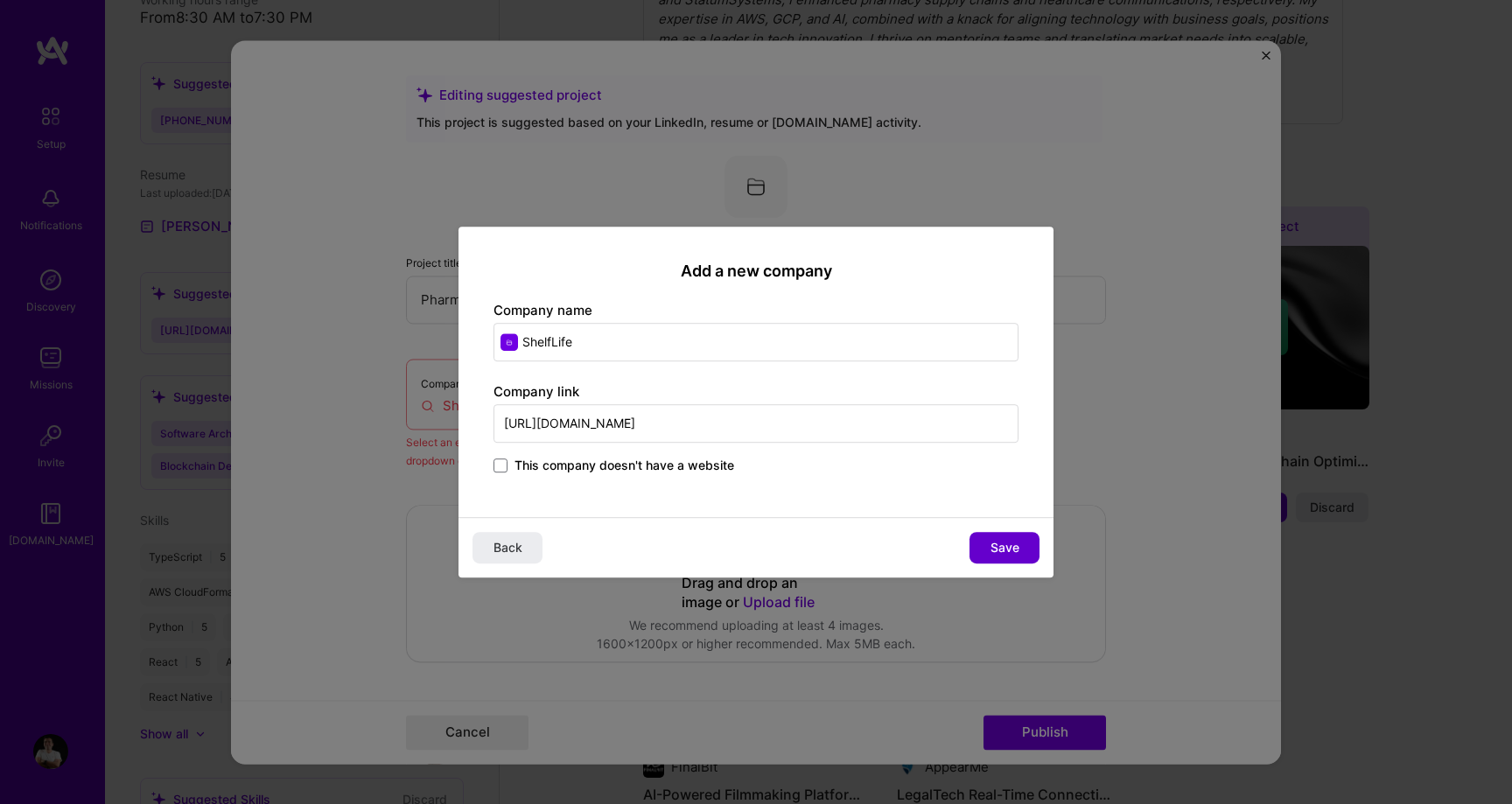
type input "[URL][DOMAIN_NAME]"
click at [995, 539] on span "Save" at bounding box center [1004, 547] width 29 height 17
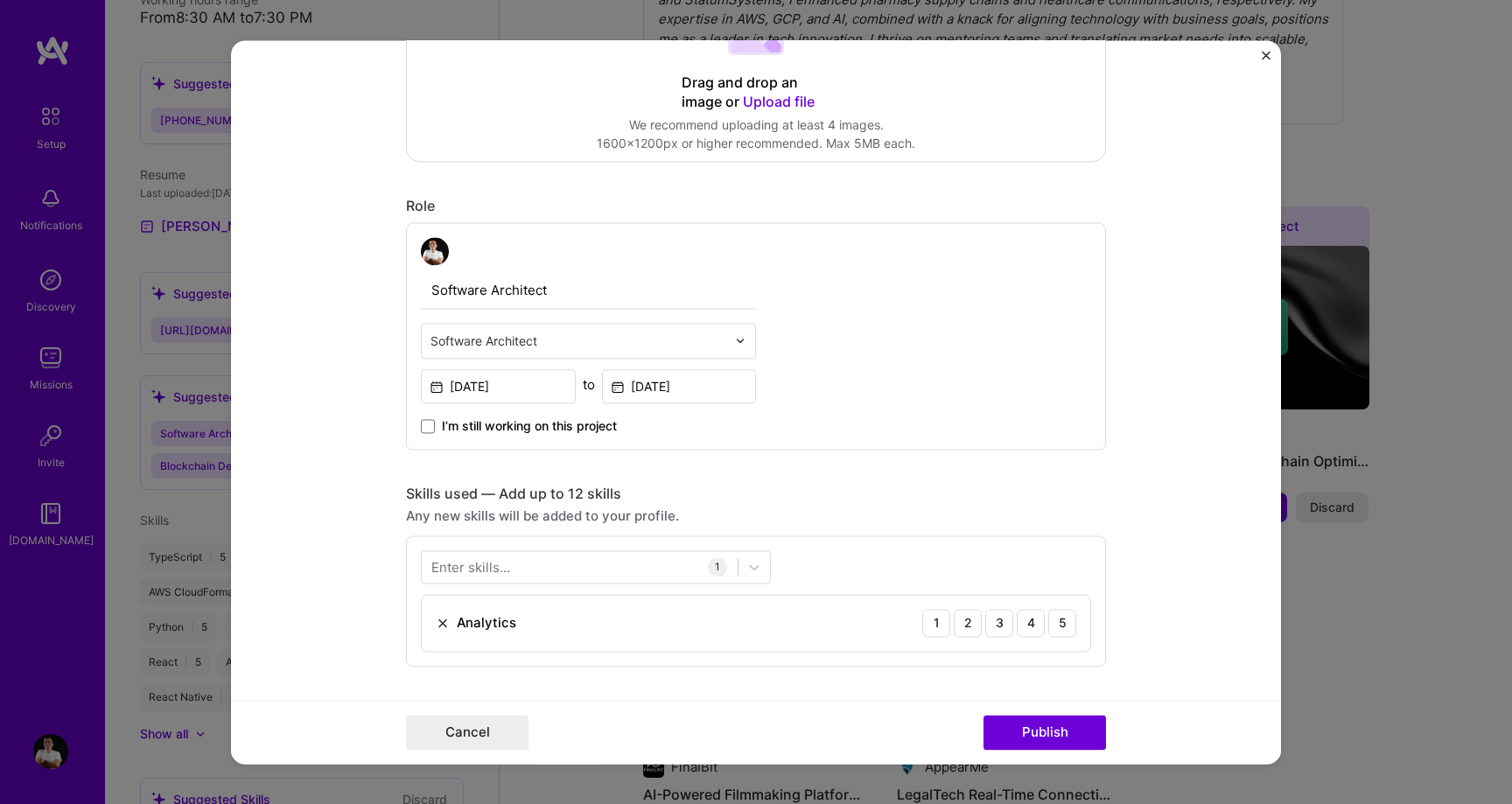
scroll to position [608, 0]
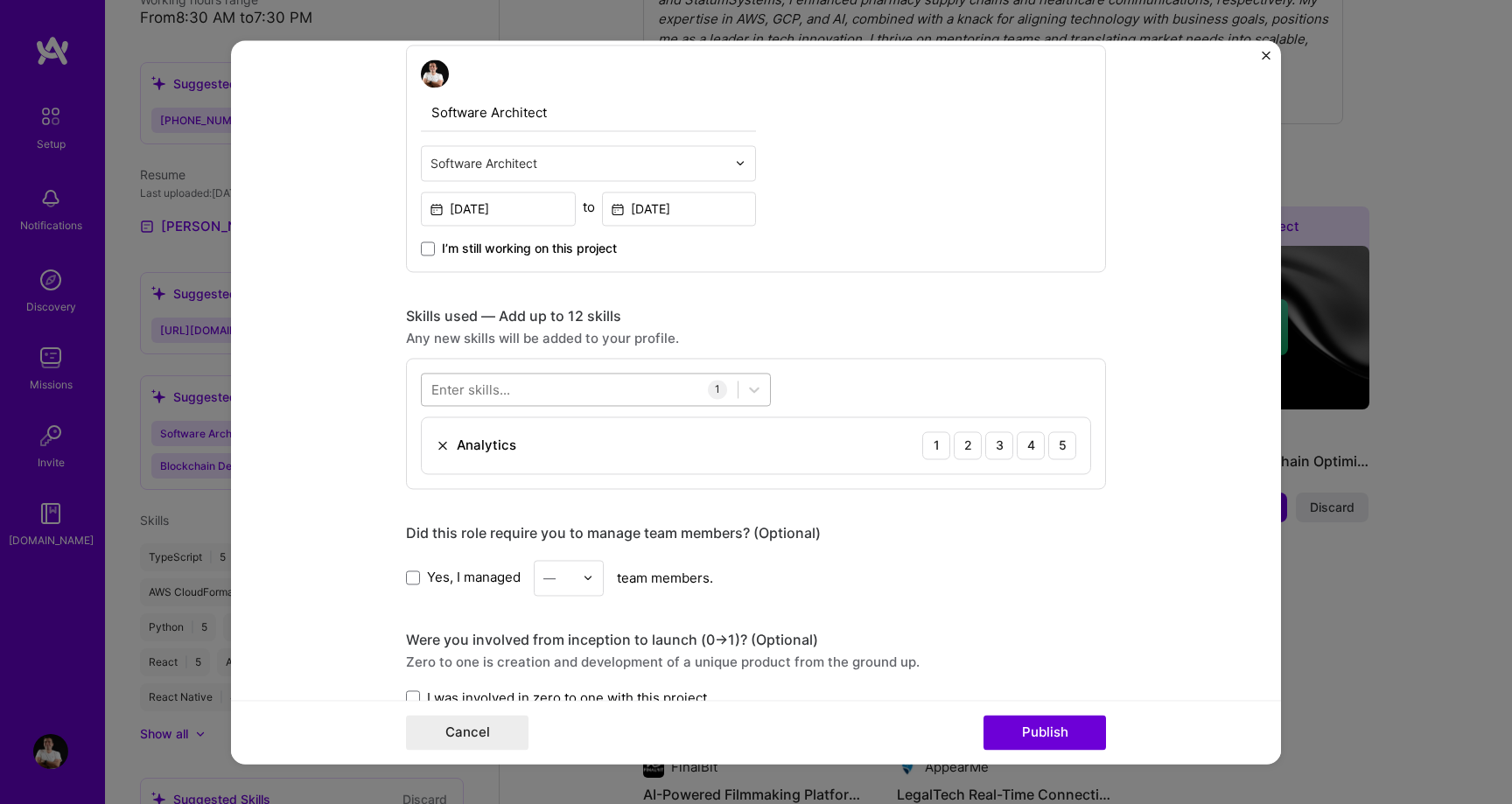
click at [549, 382] on div at bounding box center [579, 389] width 316 height 29
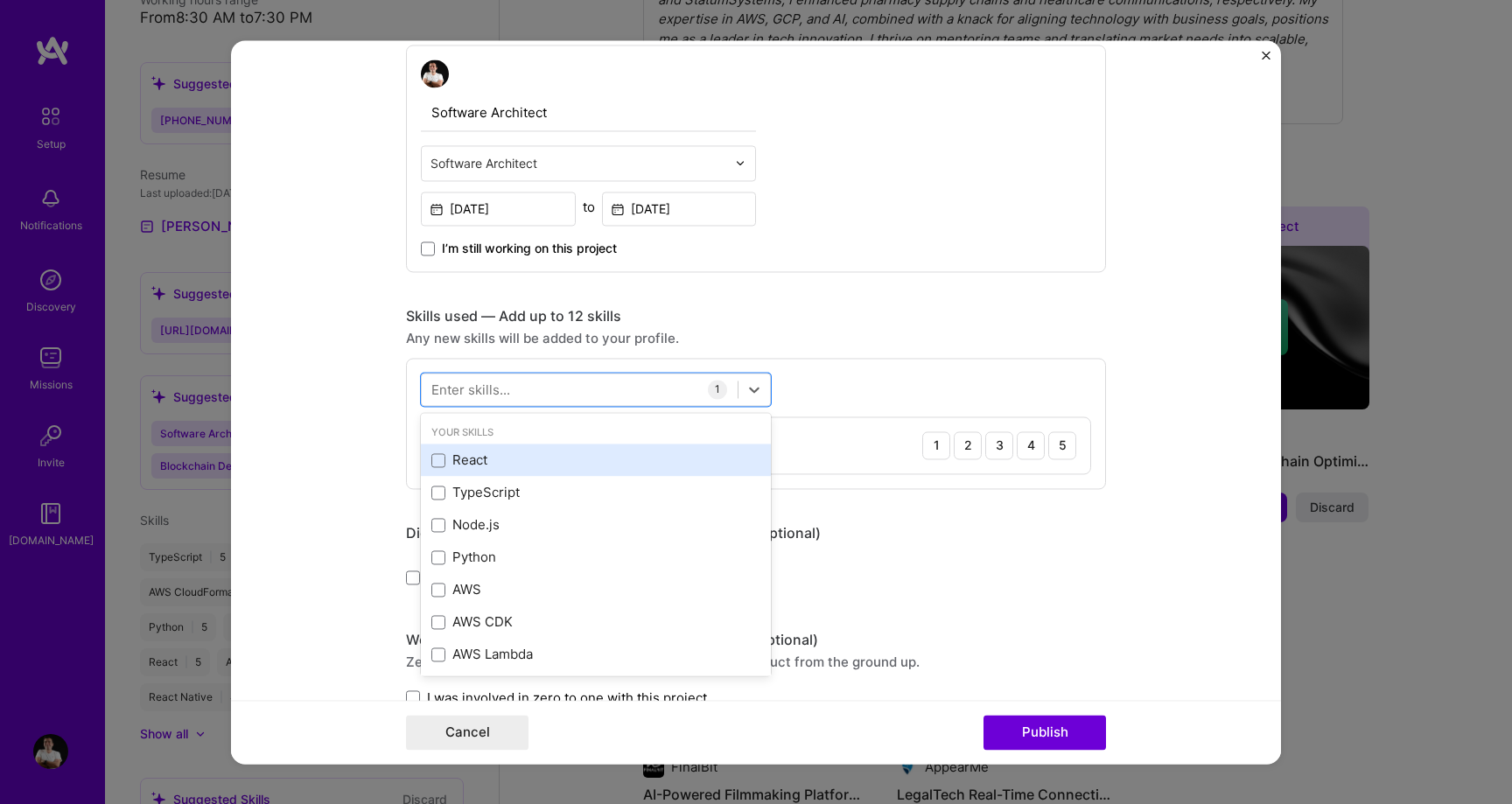
click at [514, 462] on div "React" at bounding box center [596, 460] width 329 height 18
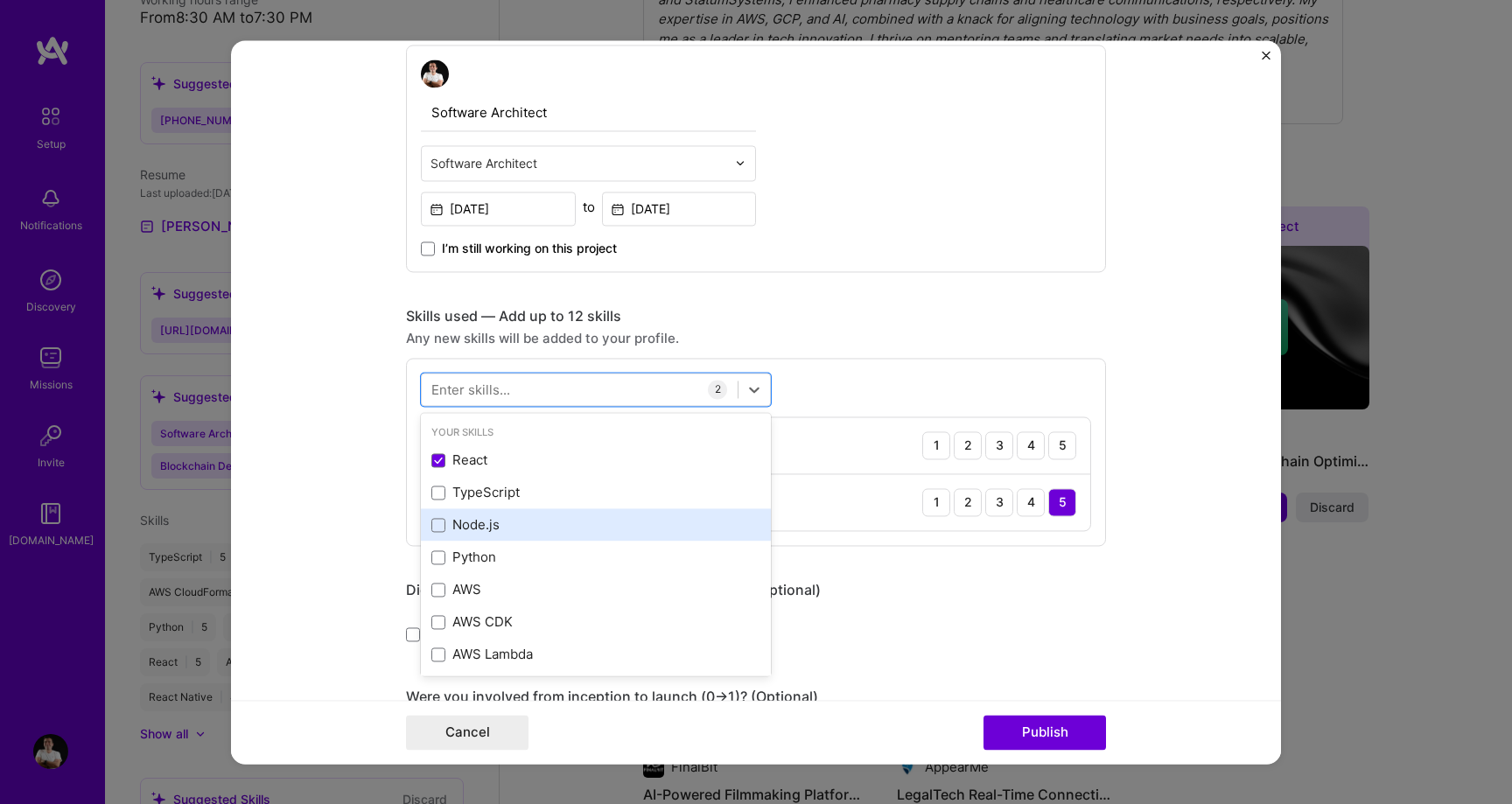
click at [510, 521] on div "Node.js" at bounding box center [596, 525] width 329 height 18
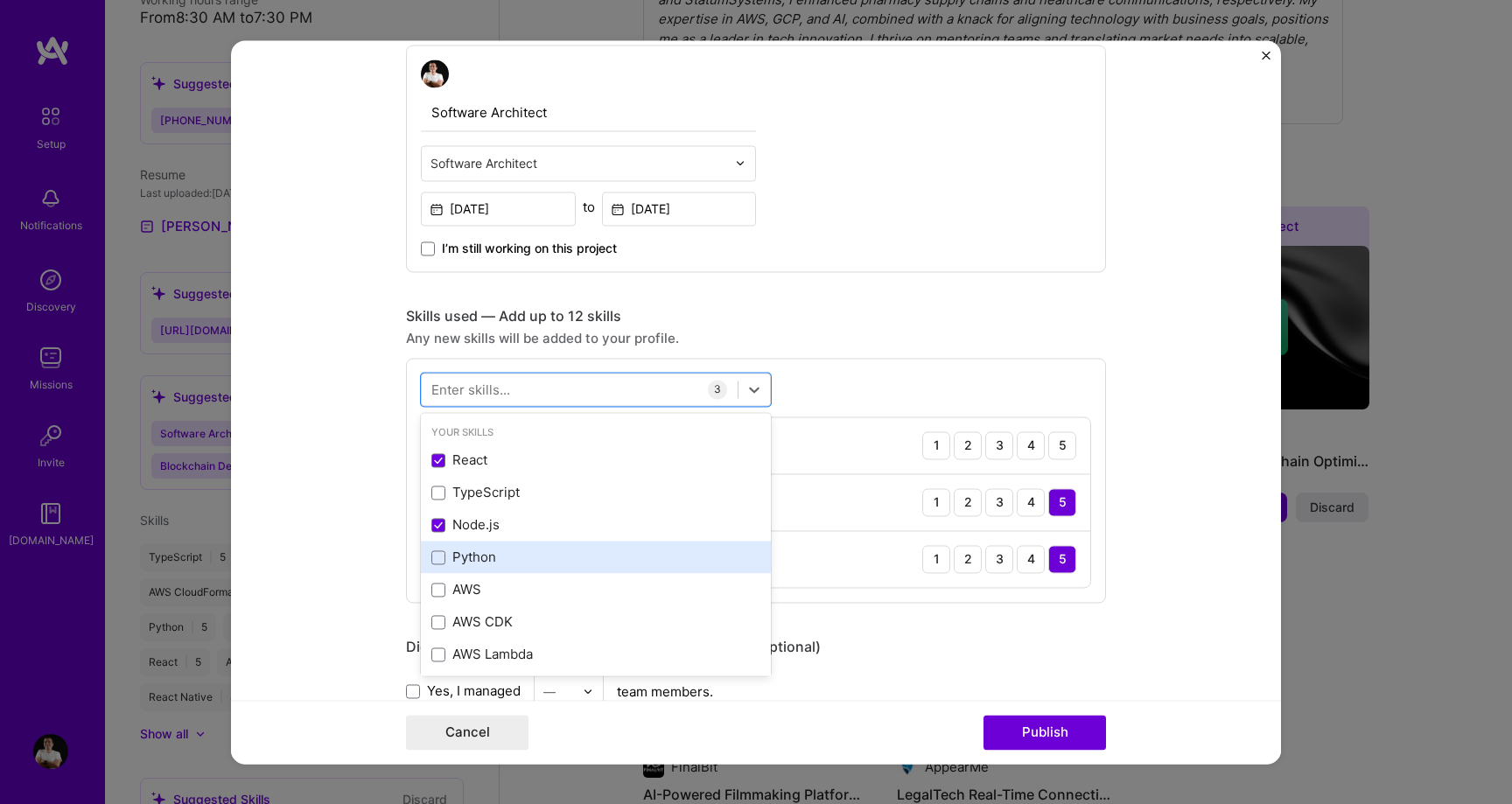
click at [504, 559] on div "Python" at bounding box center [596, 557] width 329 height 18
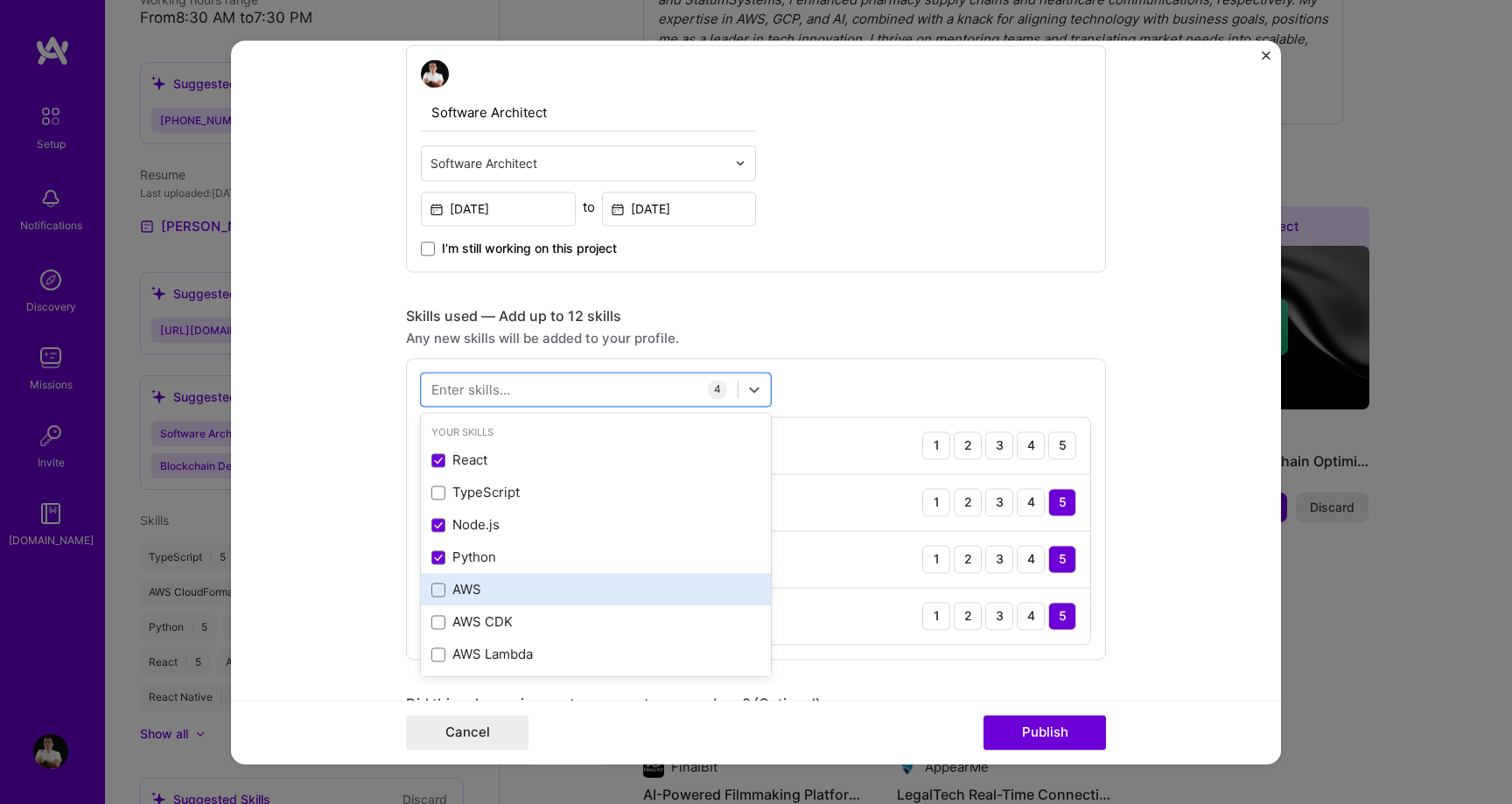
click at [501, 592] on div "AWS" at bounding box center [596, 590] width 329 height 18
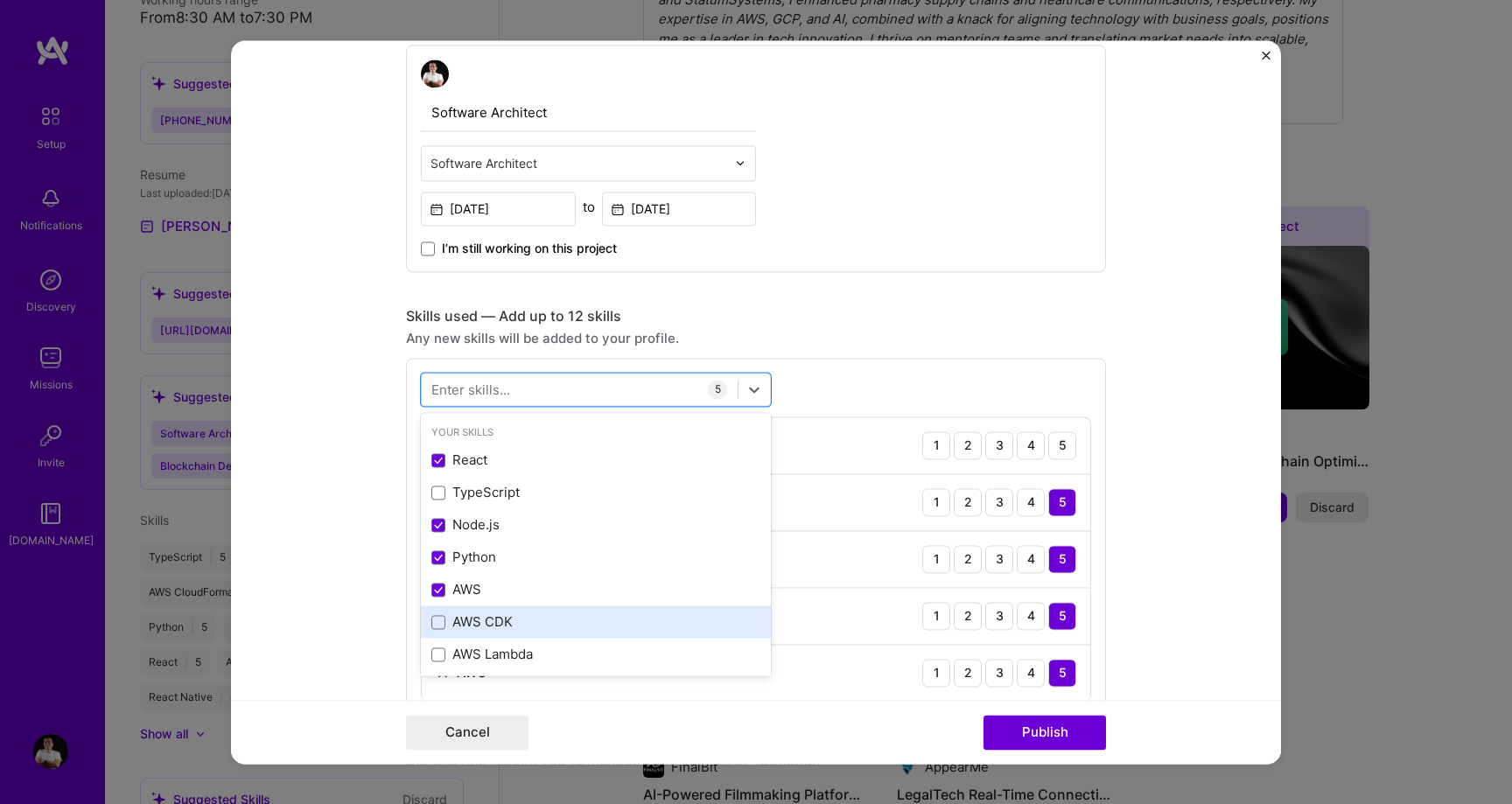
click at [509, 620] on div "AWS CDK" at bounding box center [596, 622] width 329 height 18
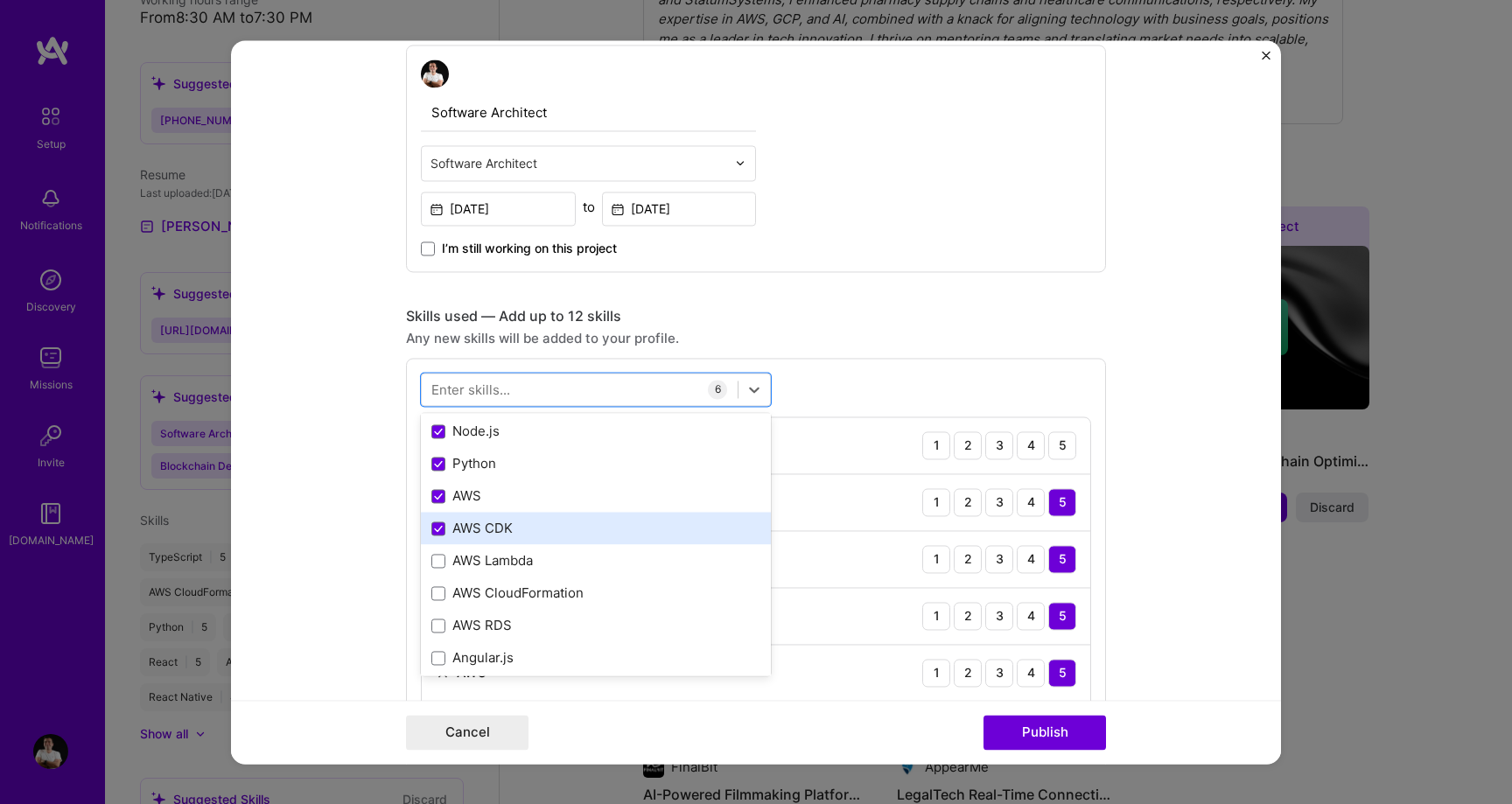
scroll to position [116, 0]
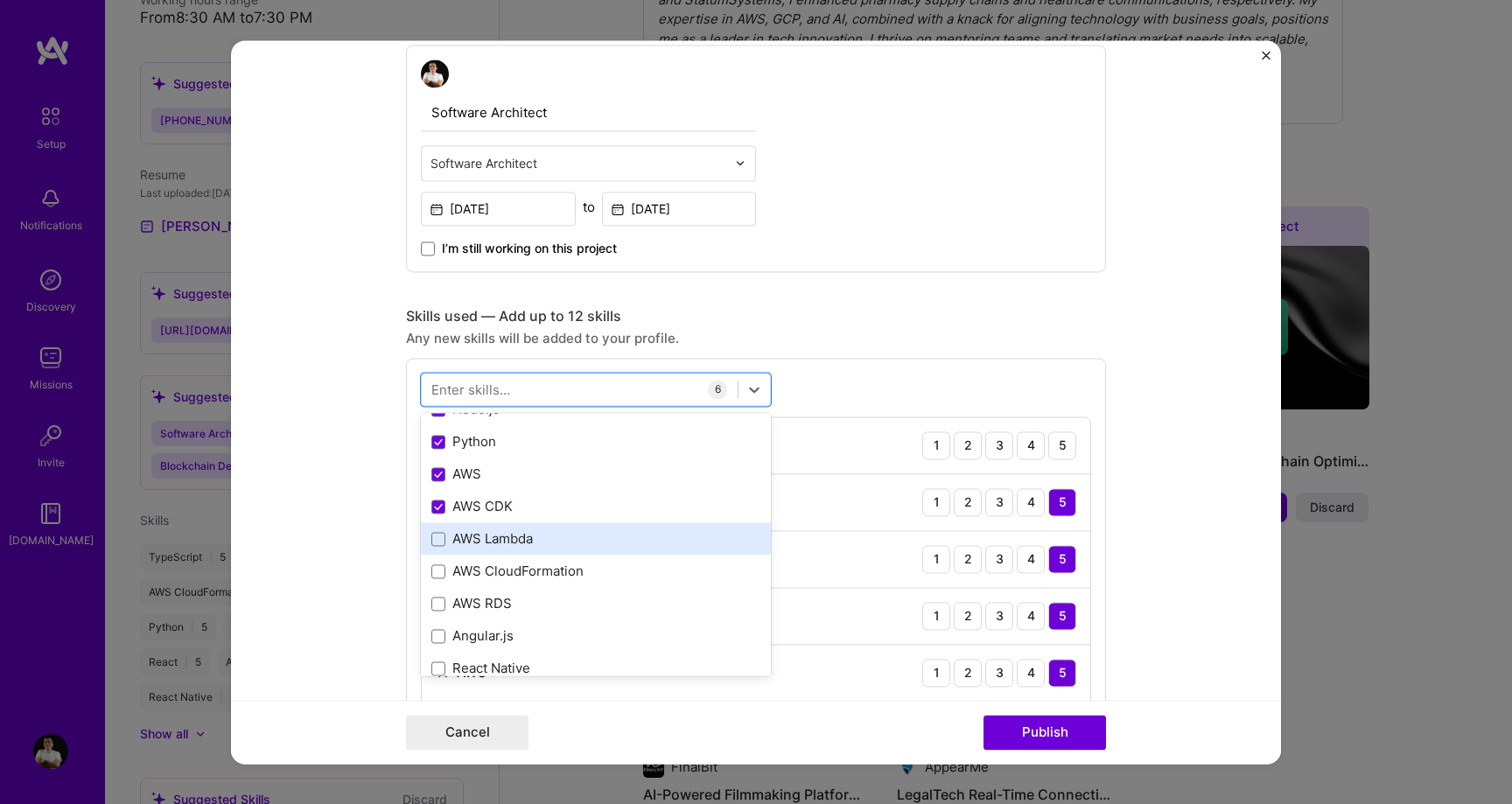
click at [520, 541] on div "AWS Lambda" at bounding box center [596, 539] width 329 height 18
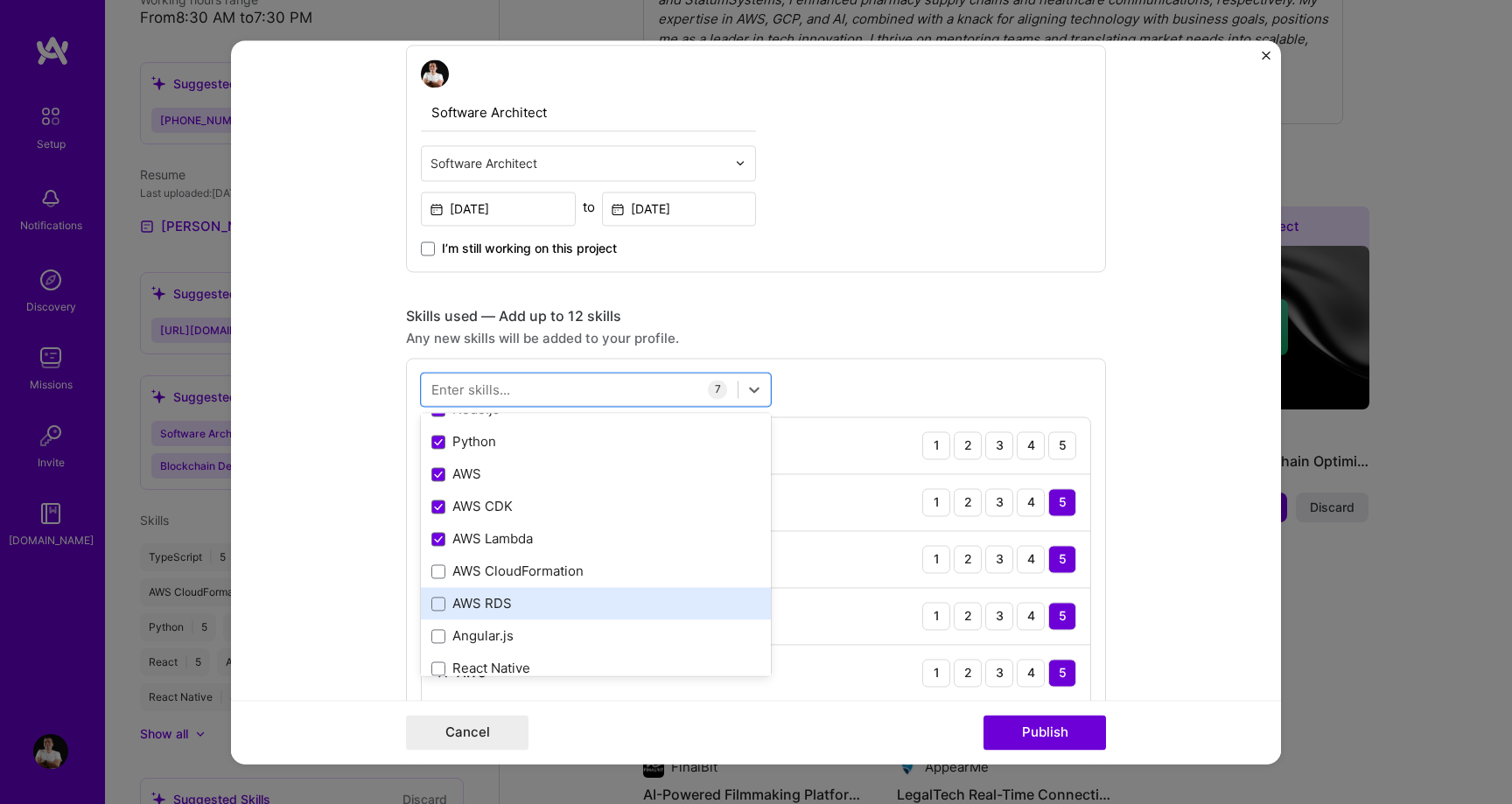
click at [518, 601] on div "AWS RDS" at bounding box center [596, 603] width 329 height 18
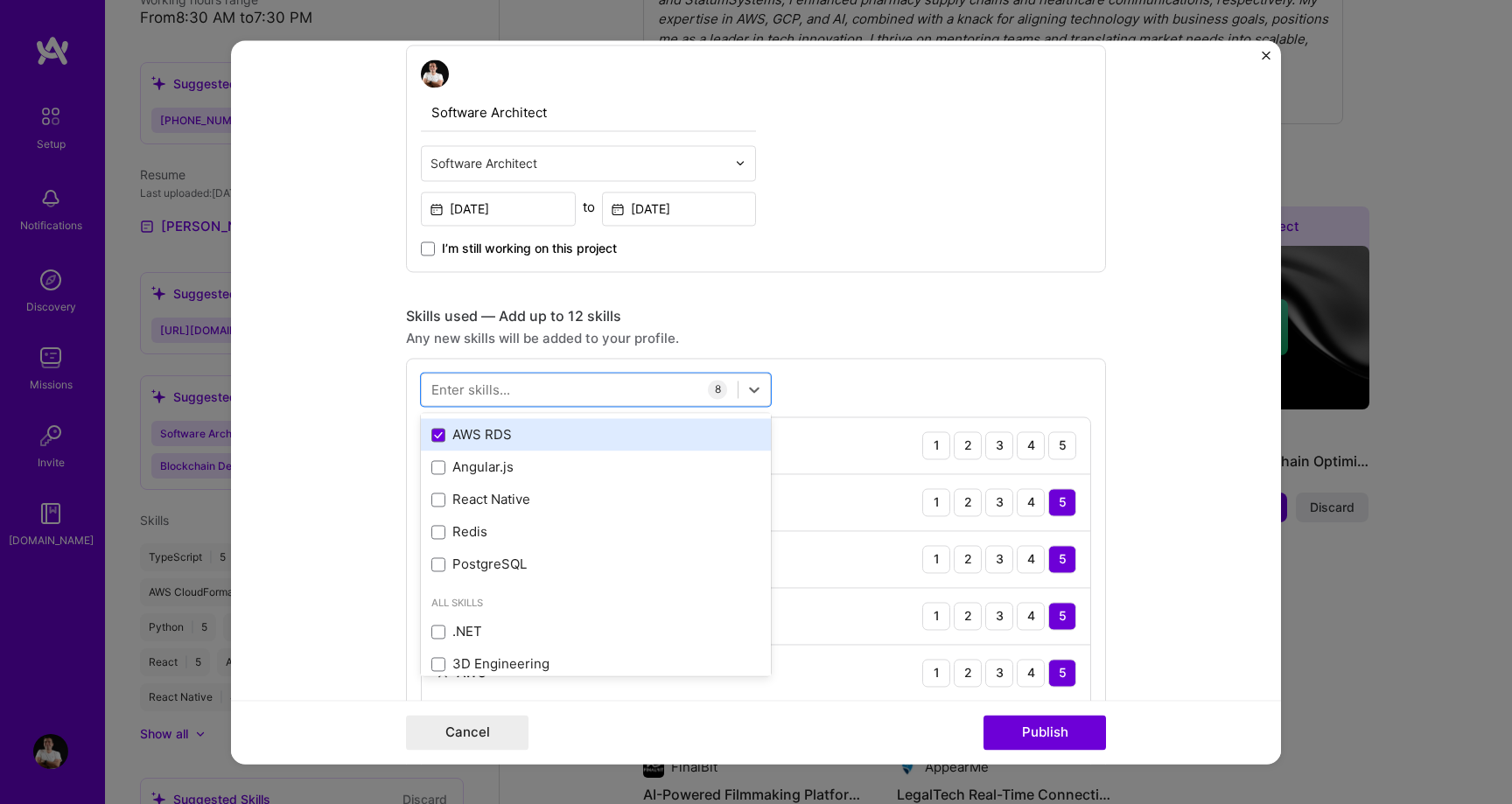
scroll to position [319, 0]
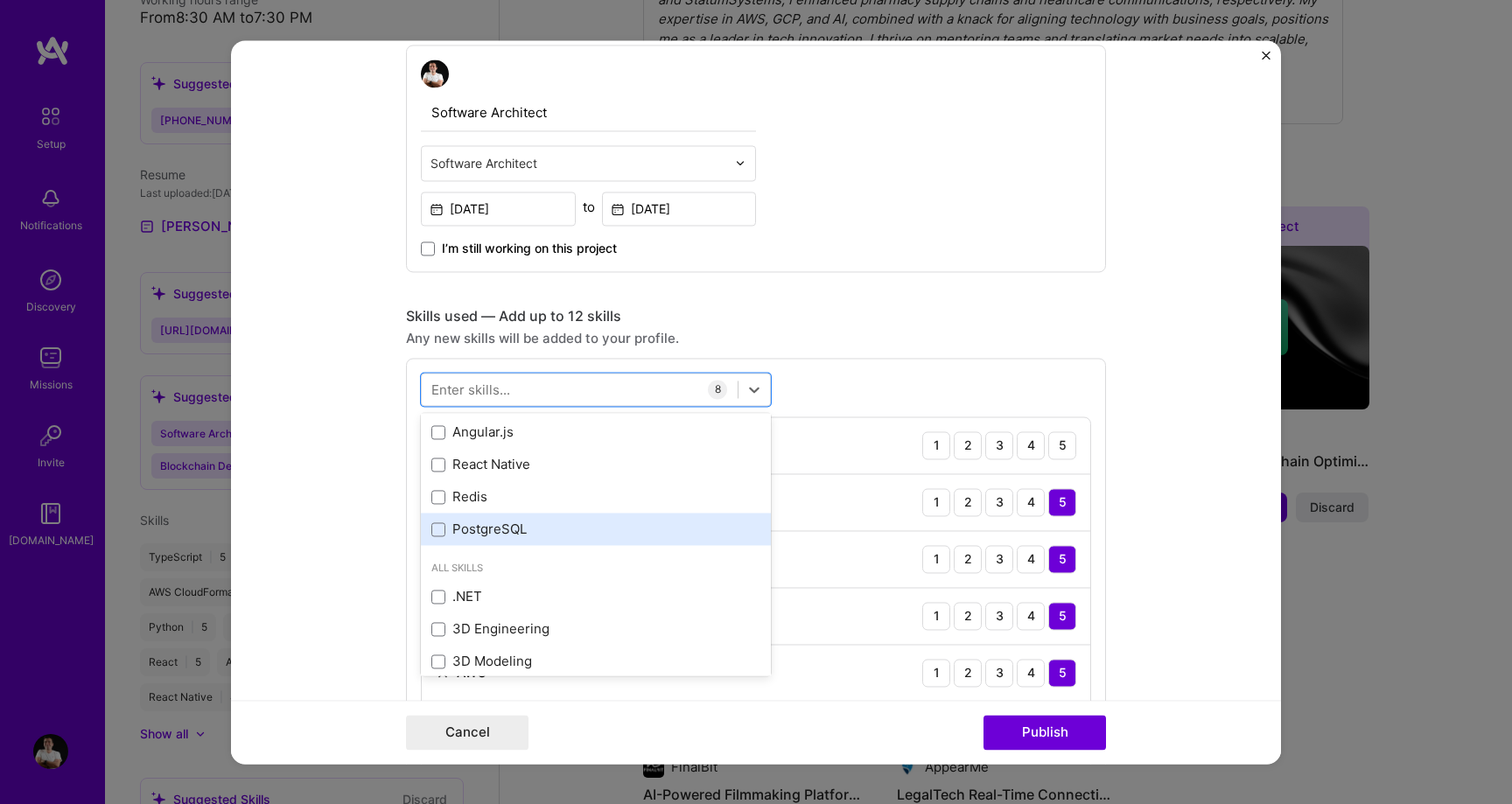
click at [527, 528] on div "PostgreSQL" at bounding box center [596, 529] width 329 height 18
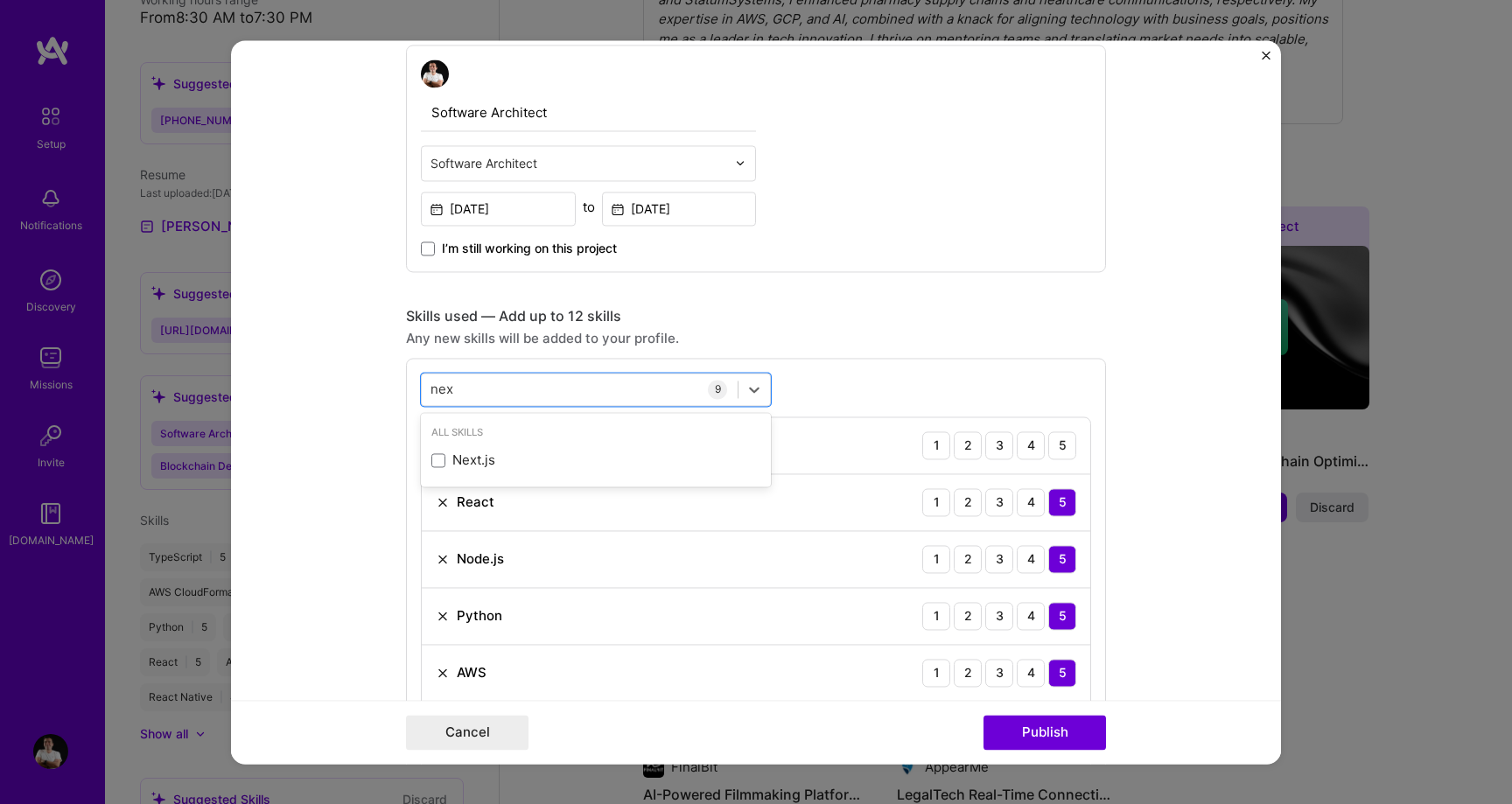
scroll to position [0, 0]
click at [518, 466] on div "Next.js" at bounding box center [596, 460] width 329 height 18
type input "next"
click at [783, 321] on div "Skills used — Add up to 12 skills" at bounding box center [756, 316] width 699 height 18
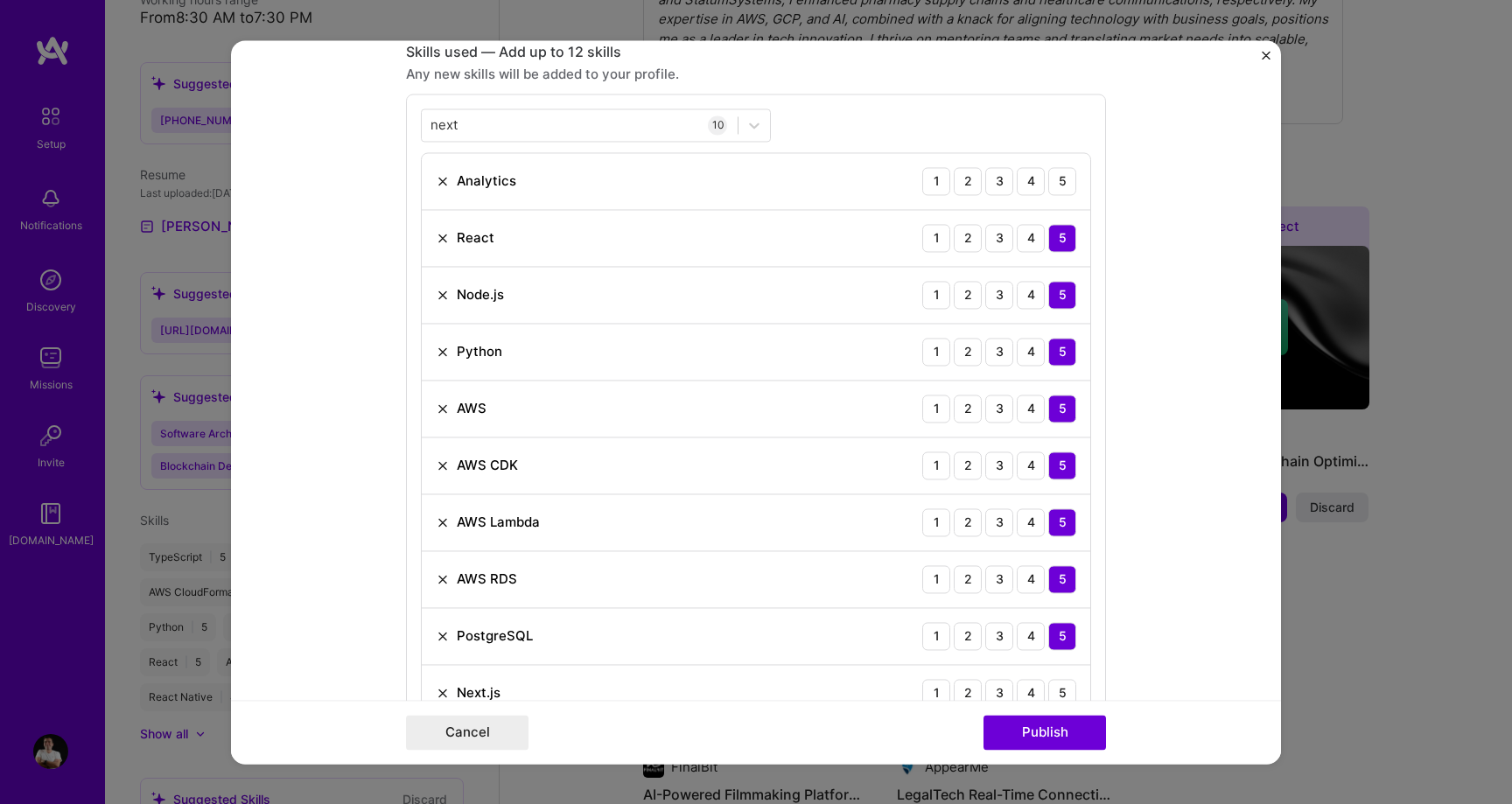
scroll to position [1033, 0]
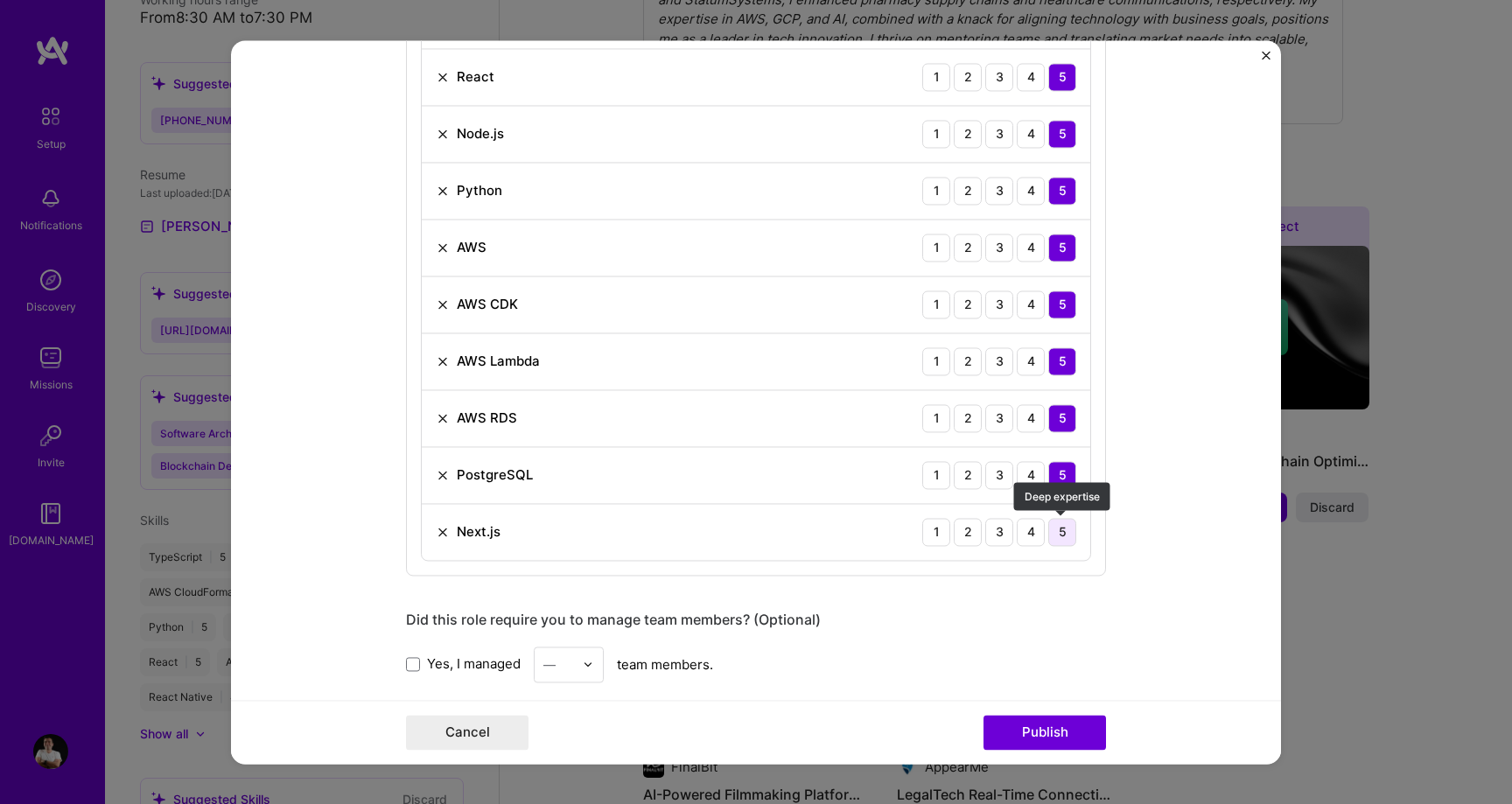
click at [1053, 525] on div "5" at bounding box center [1061, 531] width 28 height 28
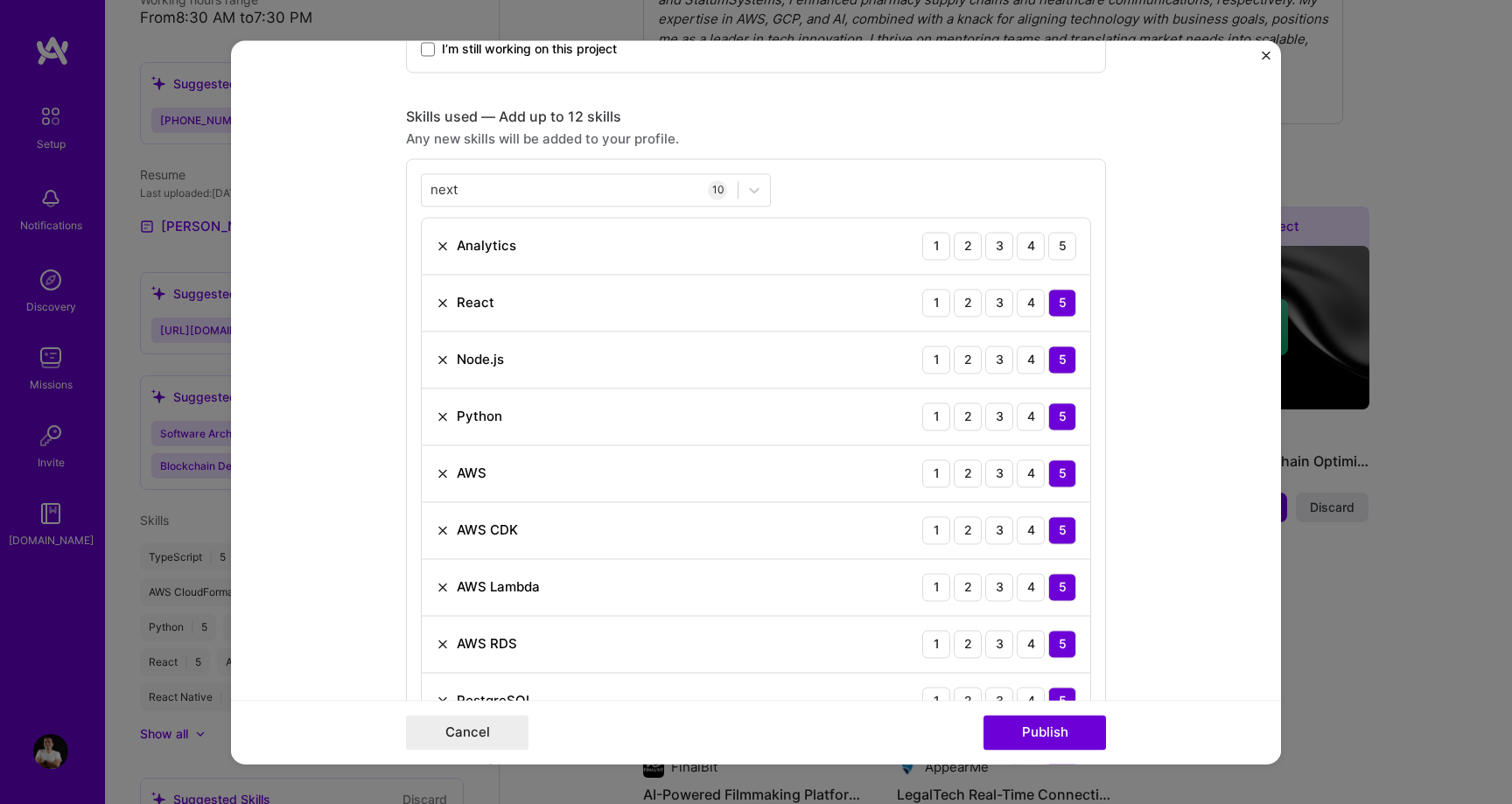
scroll to position [740, 0]
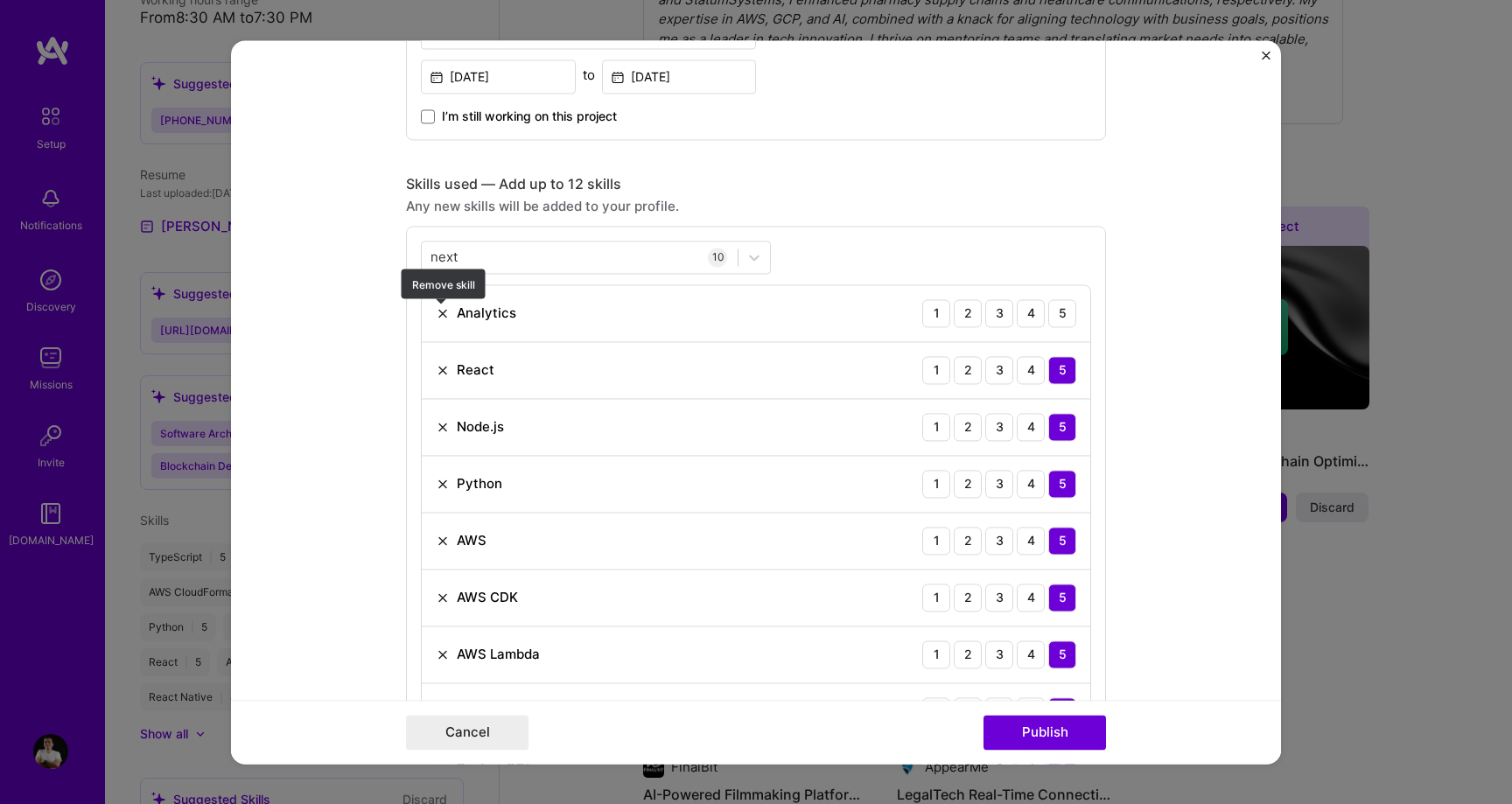
click at [446, 309] on img at bounding box center [442, 312] width 14 height 14
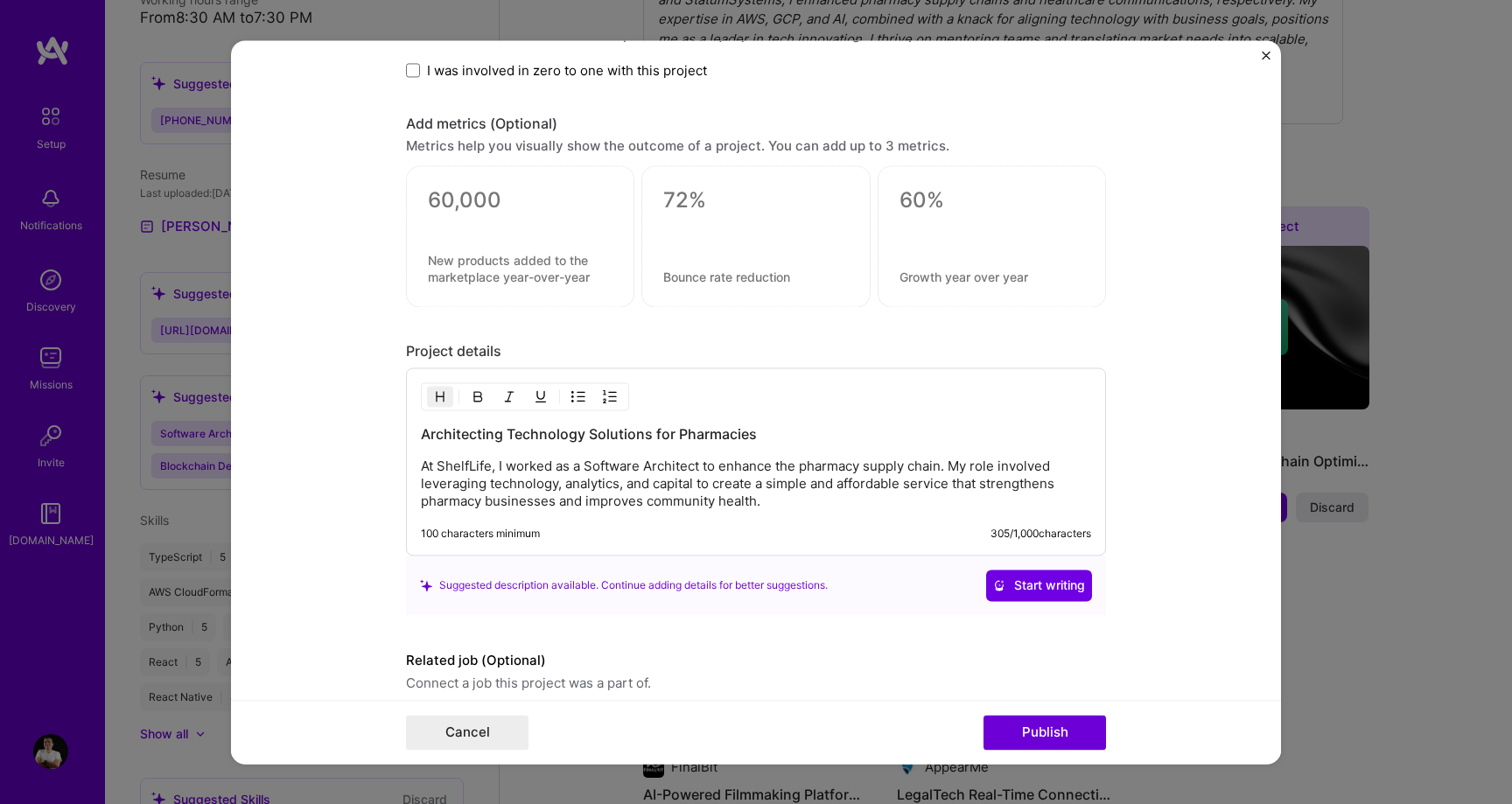
scroll to position [1763, 0]
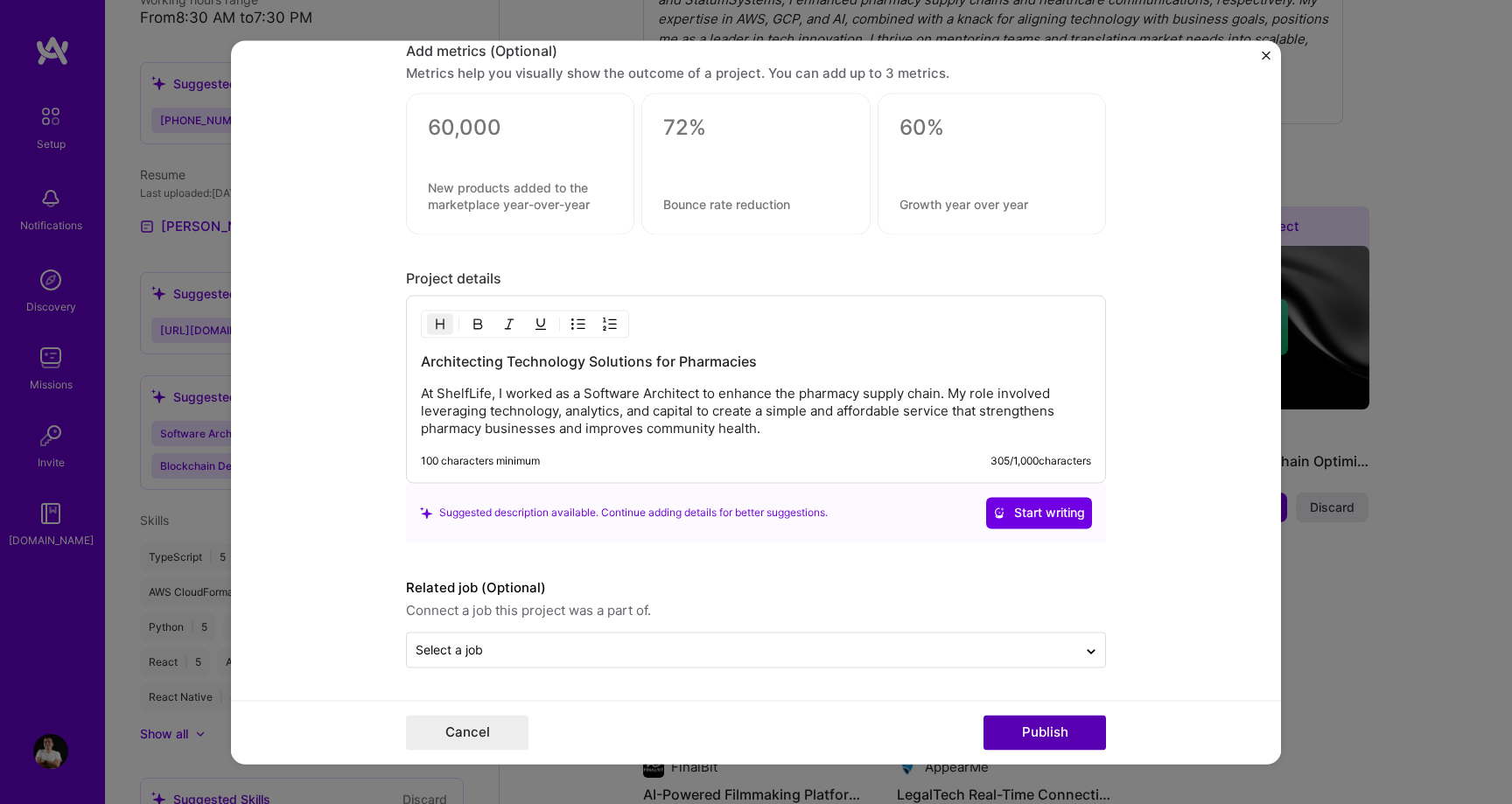
click at [1050, 728] on button "Publish" at bounding box center [1044, 732] width 122 height 35
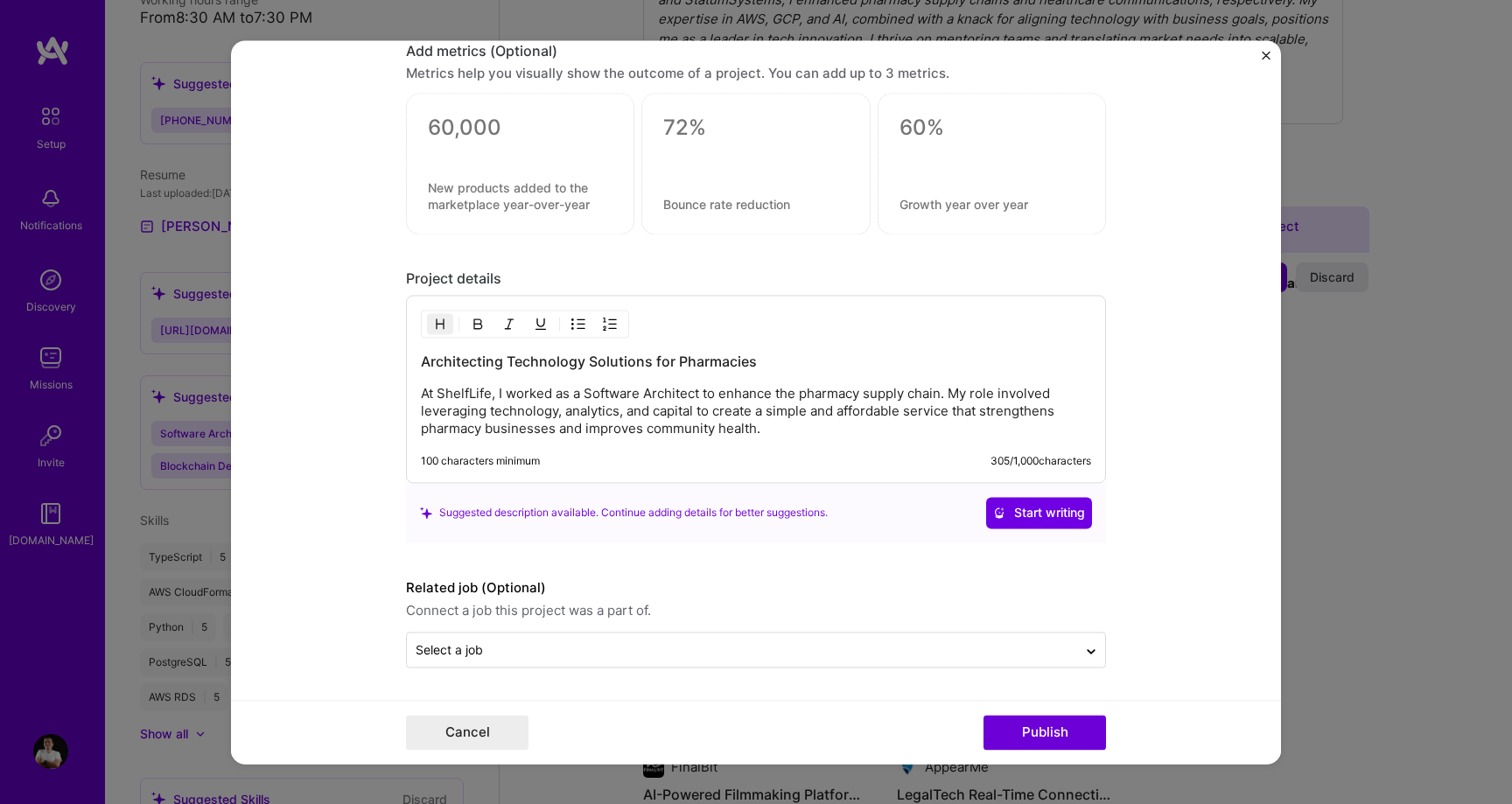
scroll to position [1683, 0]
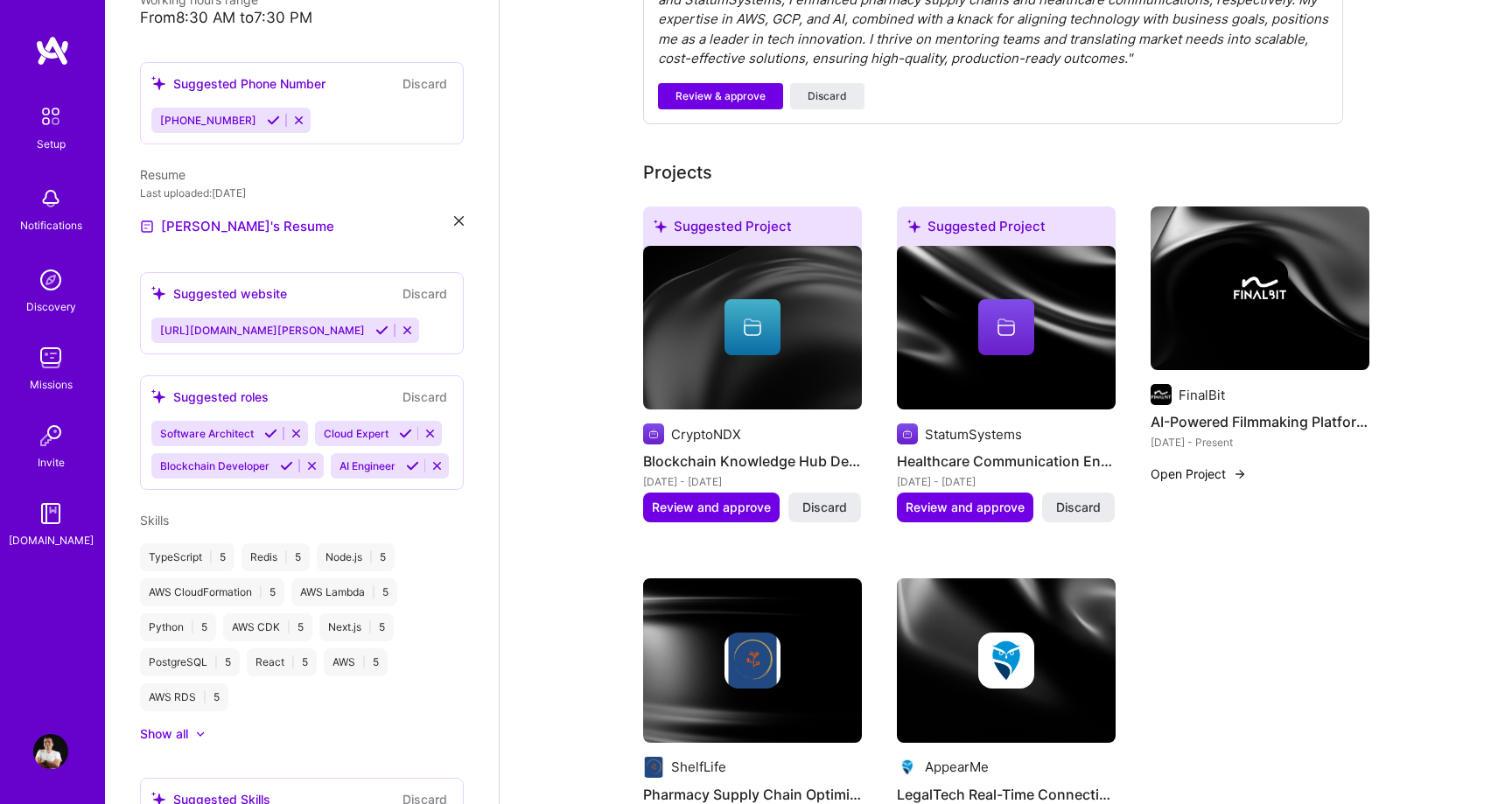
click at [1260, 309] on img at bounding box center [1260, 288] width 219 height 165
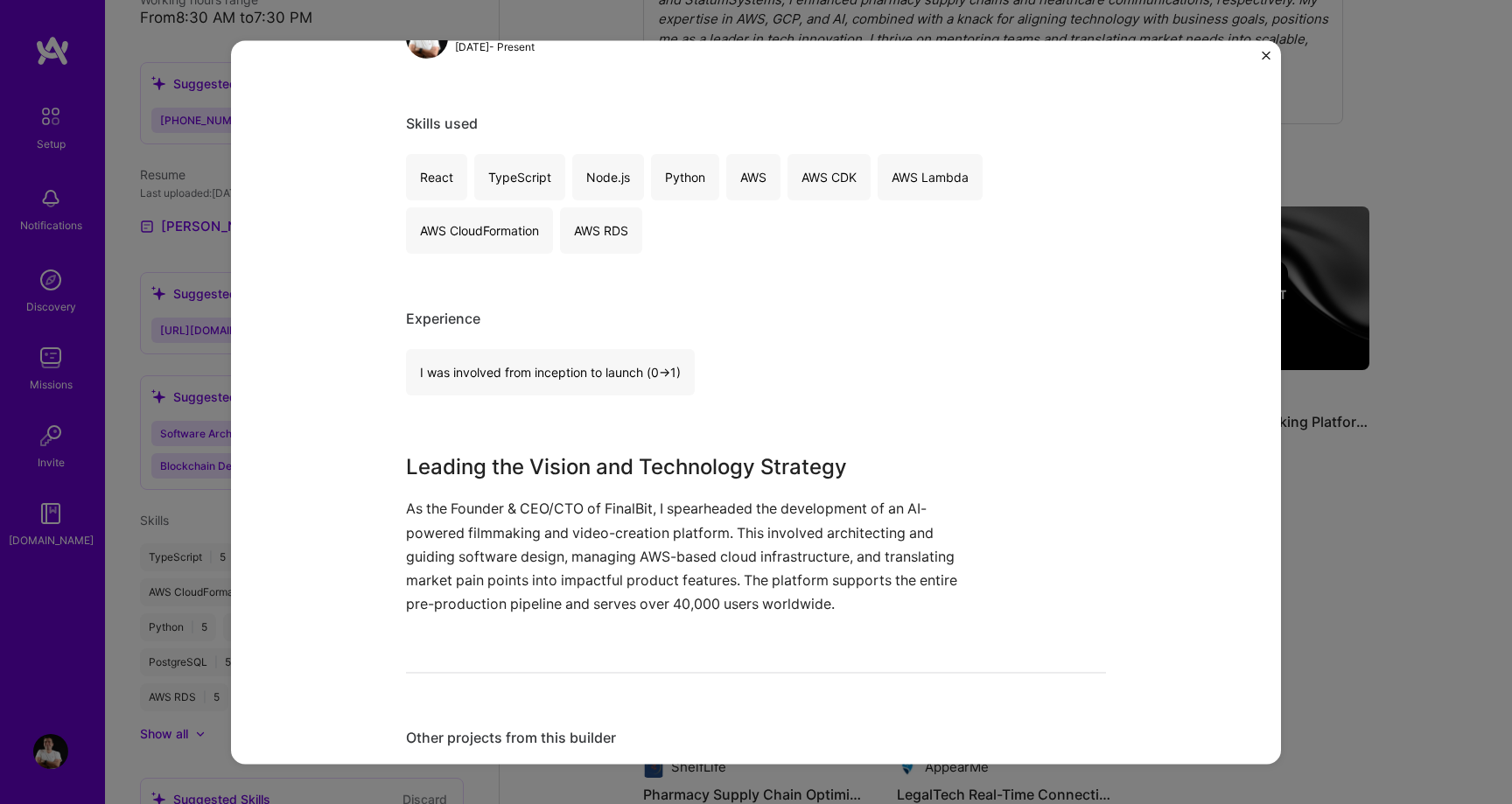
scroll to position [612, 0]
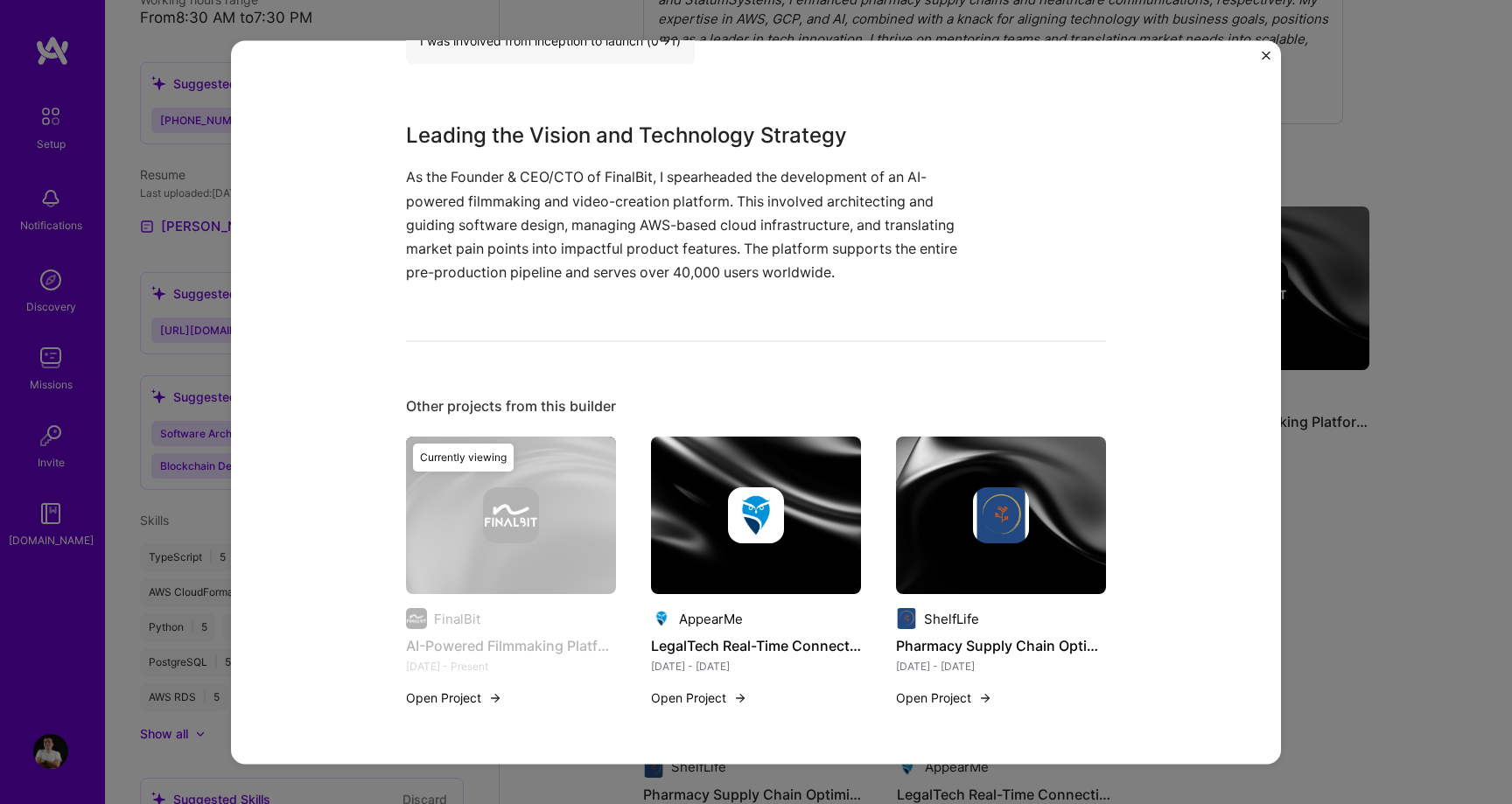
click at [905, 328] on div "AI-Powered Filmmaking Platform Development FinalBit Entertainment, Cloud Servic…" at bounding box center [756, 95] width 699 height 1265
click at [1263, 58] on img "Close" at bounding box center [1266, 55] width 9 height 9
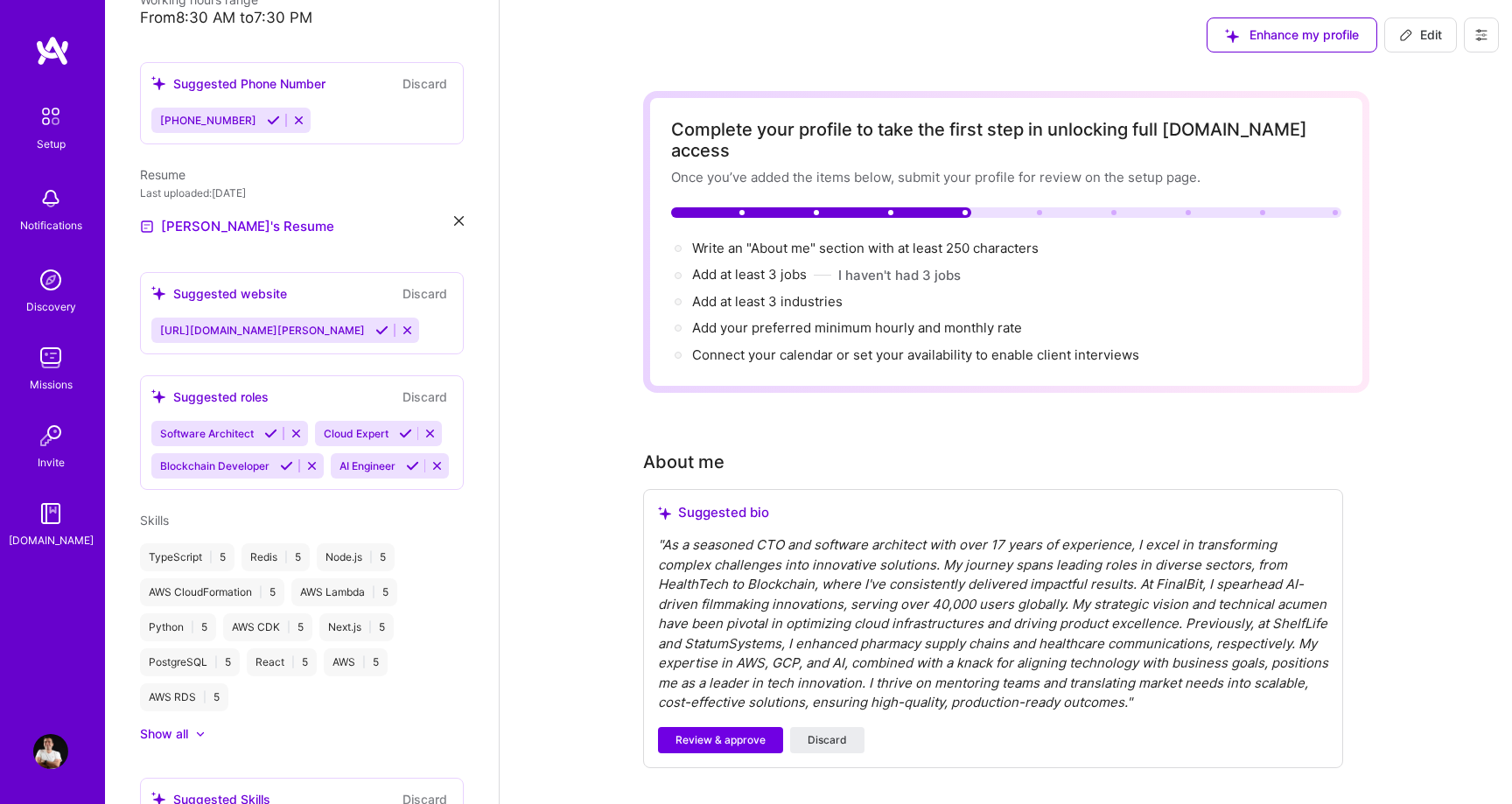
click at [1491, 37] on button at bounding box center [1481, 34] width 35 height 35
click at [897, 266] on button "I haven't had 3 jobs" at bounding box center [899, 275] width 122 height 18
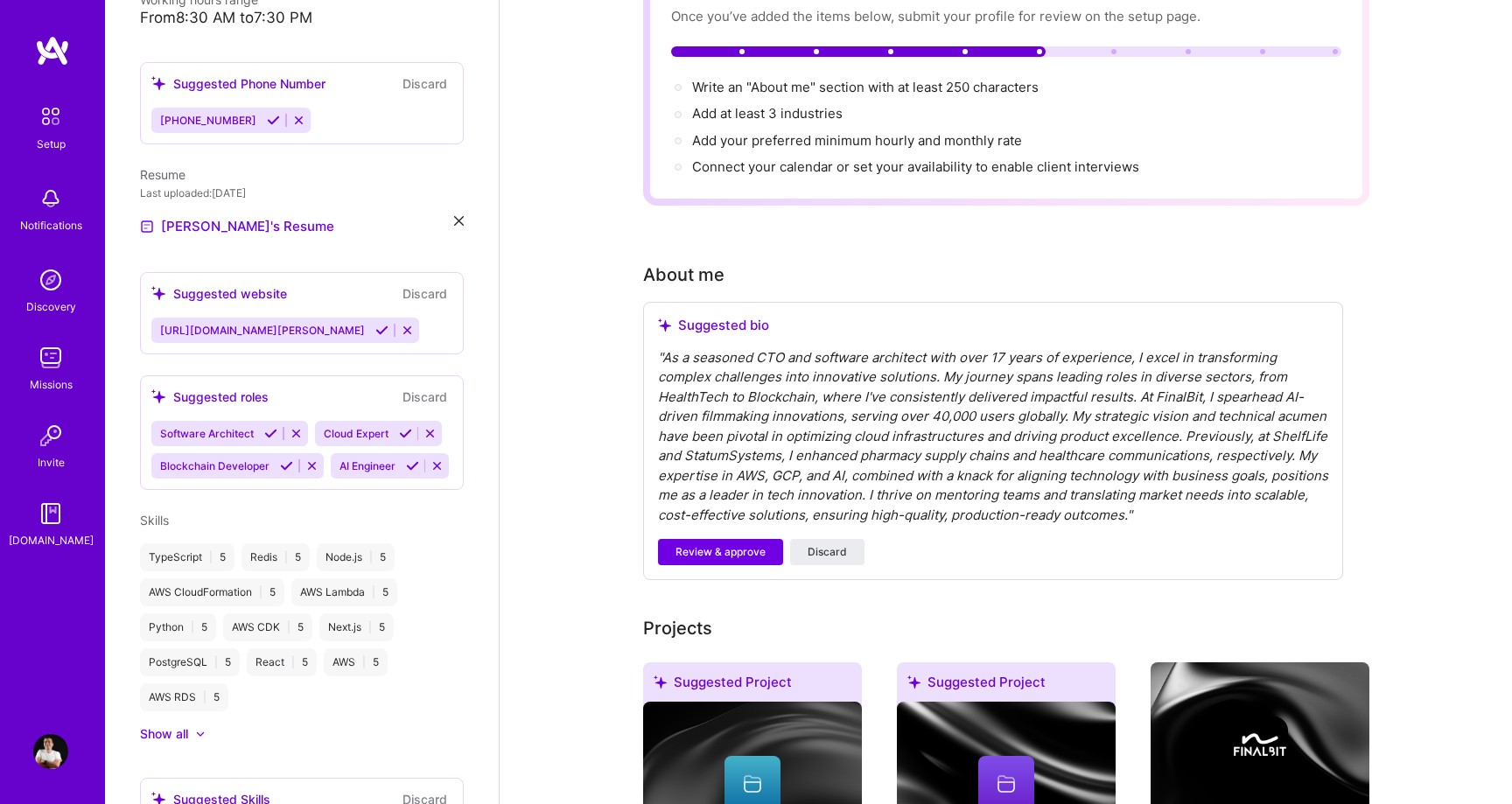
scroll to position [169, 0]
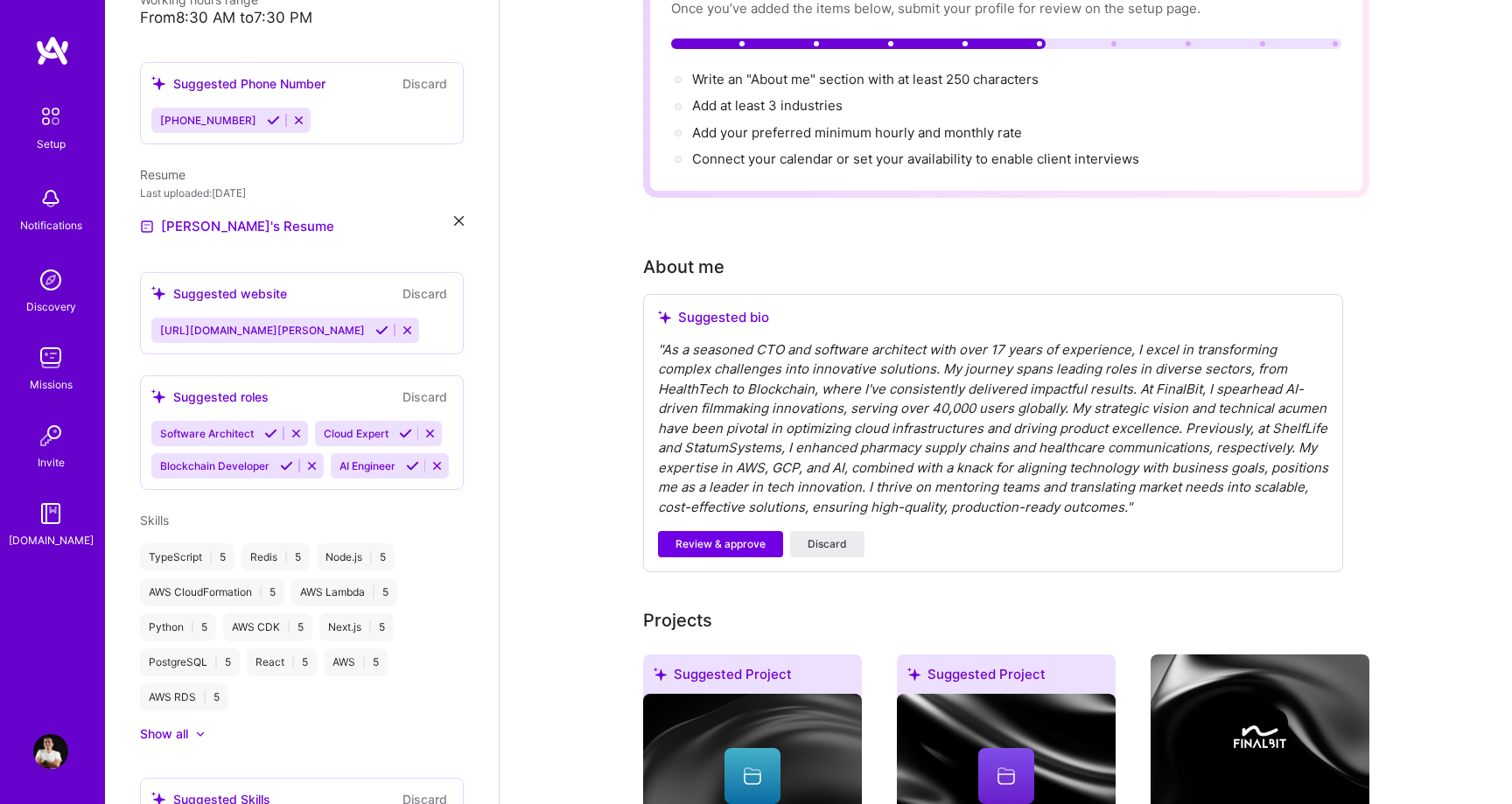
click at [833, 456] on div "" As a seasoned CTO and software architect with over 17 years of experience, I …" at bounding box center [993, 429] width 670 height 177
click at [823, 536] on span "Discard" at bounding box center [827, 544] width 40 height 15
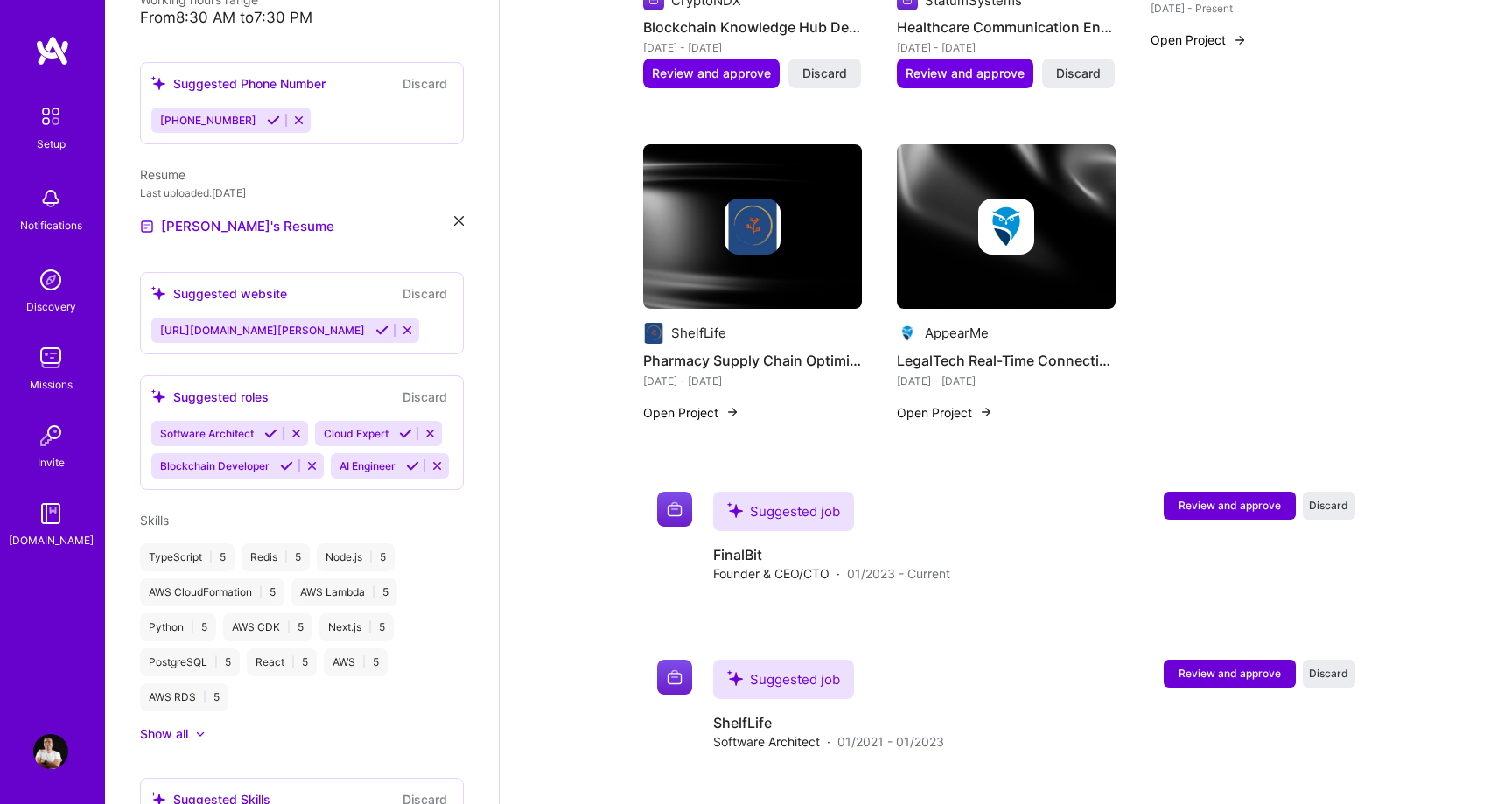
scroll to position [921, 0]
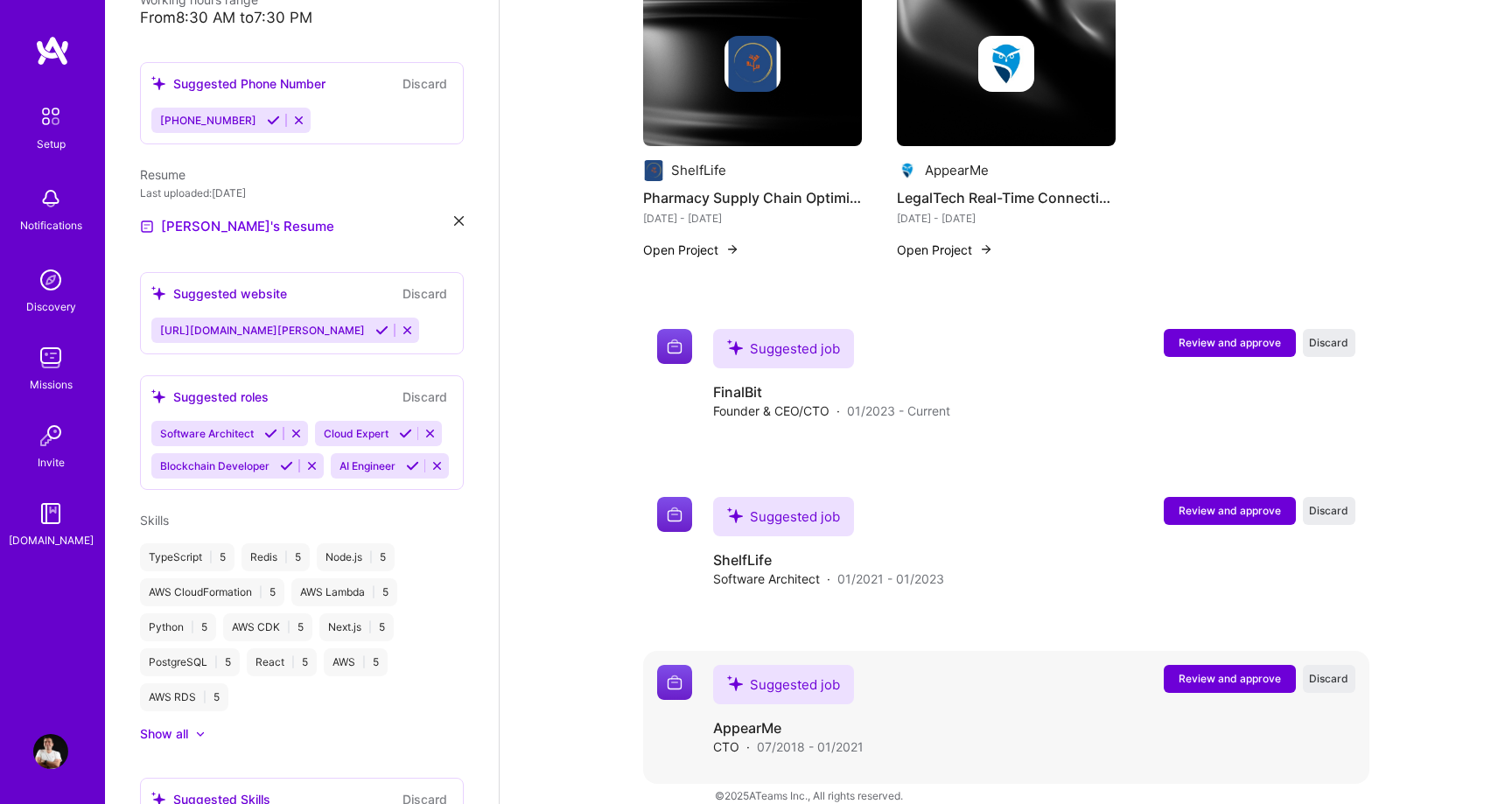
click at [1215, 671] on span "Review and approve" at bounding box center [1229, 678] width 102 height 14
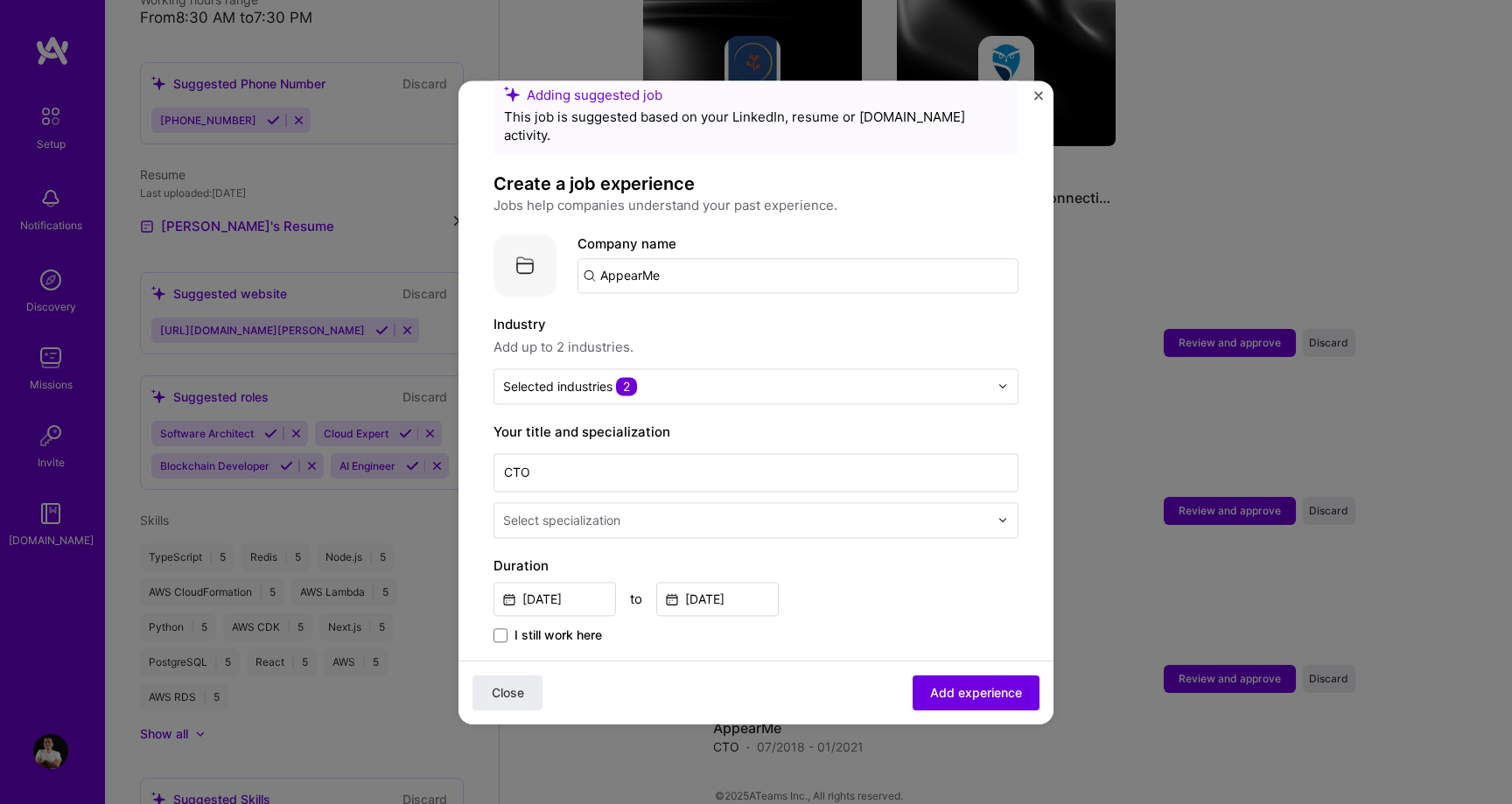
scroll to position [0, 0]
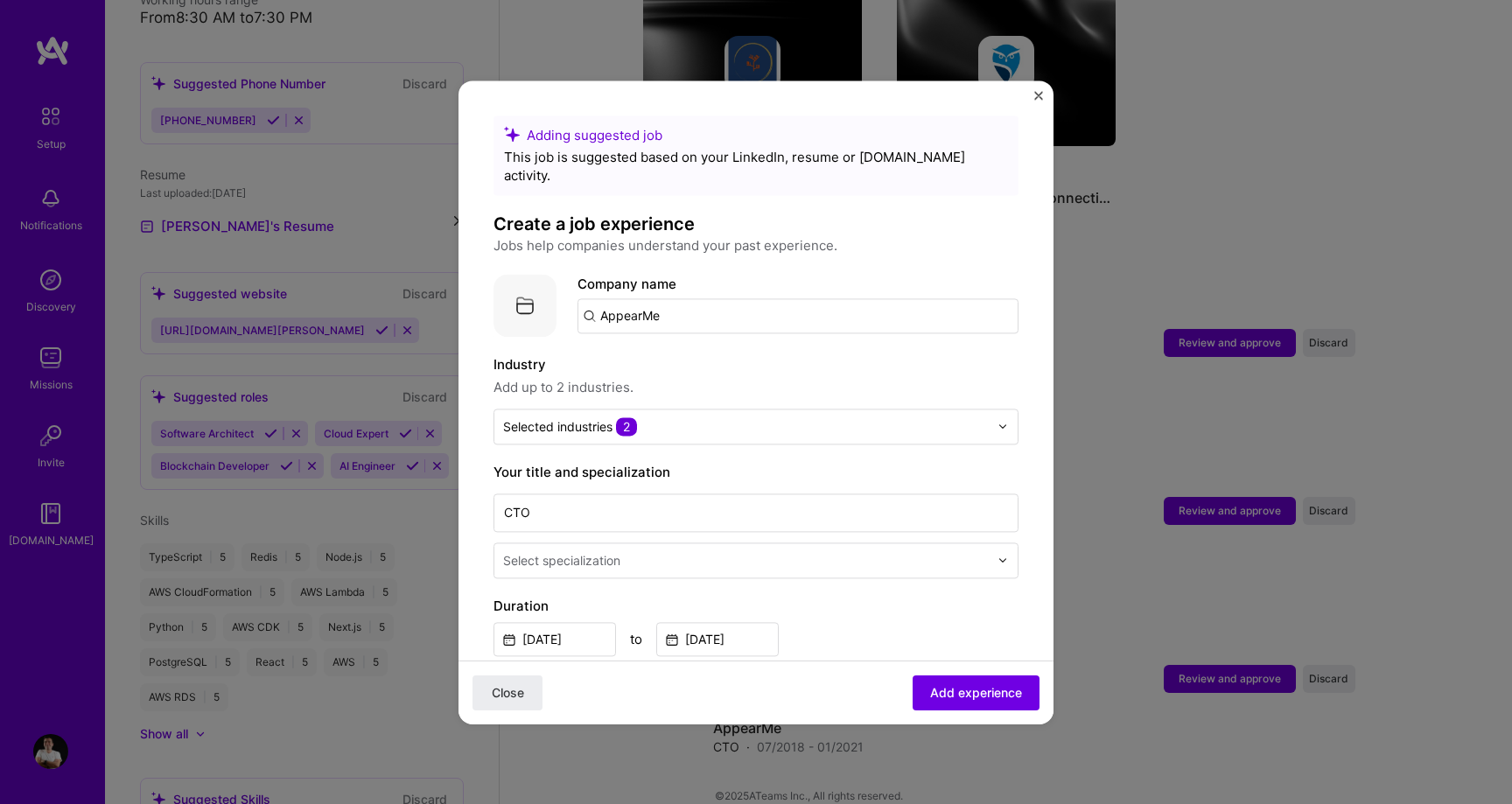
click at [1038, 98] on img "Close" at bounding box center [1039, 96] width 9 height 9
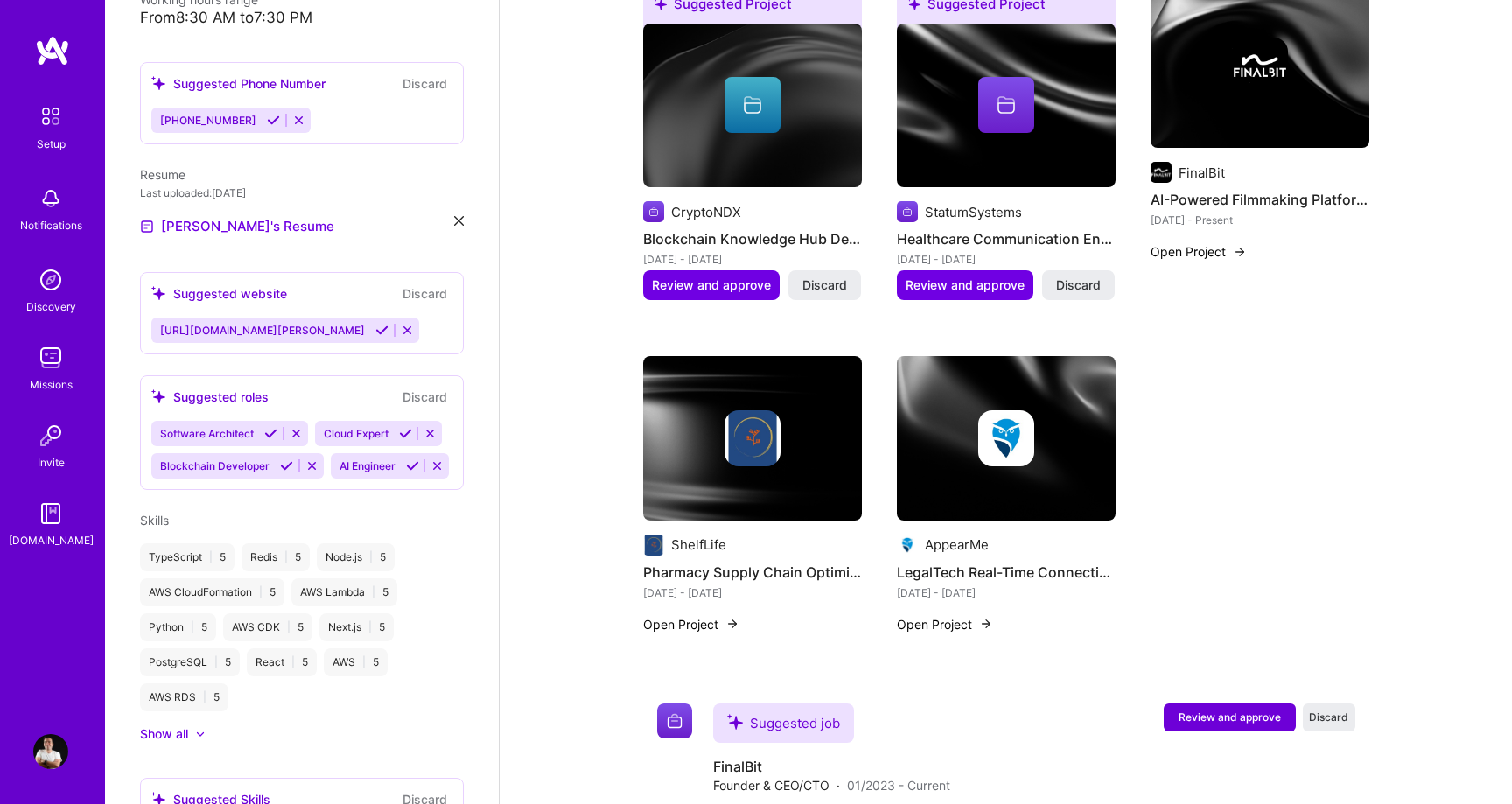
scroll to position [473, 0]
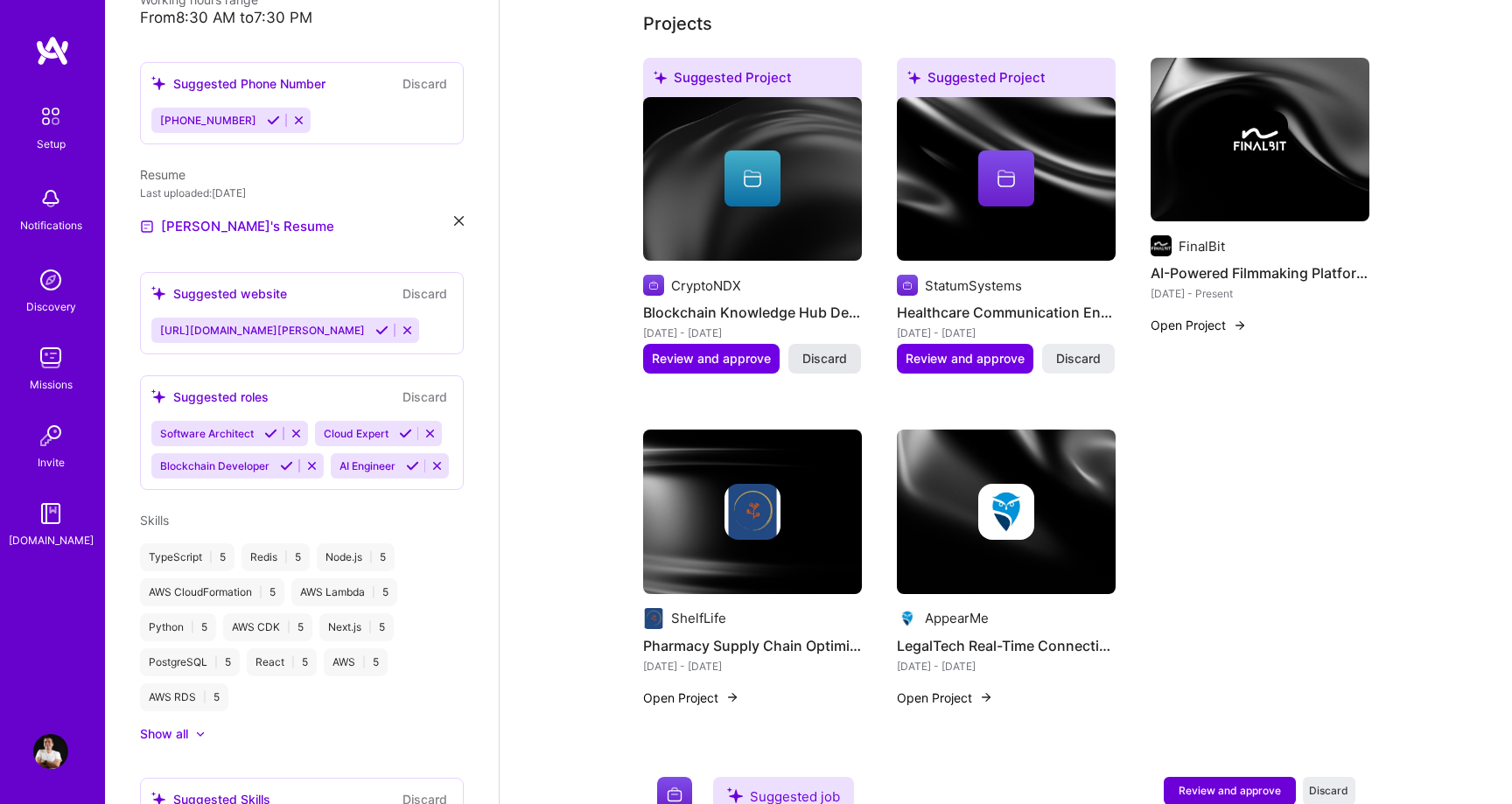
click at [830, 350] on span "Discard" at bounding box center [824, 358] width 44 height 17
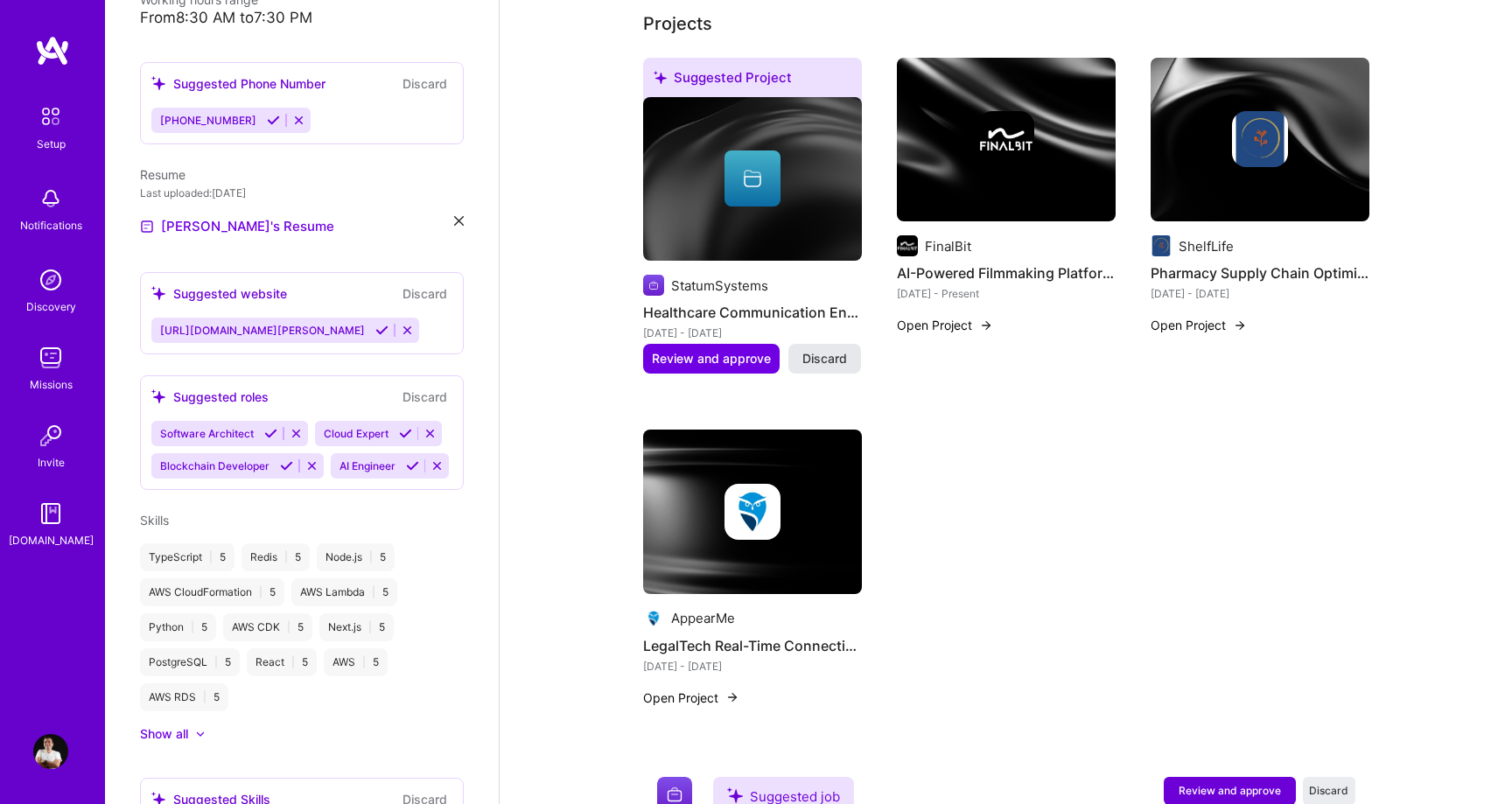
click at [831, 350] on span "Discard" at bounding box center [824, 358] width 44 height 17
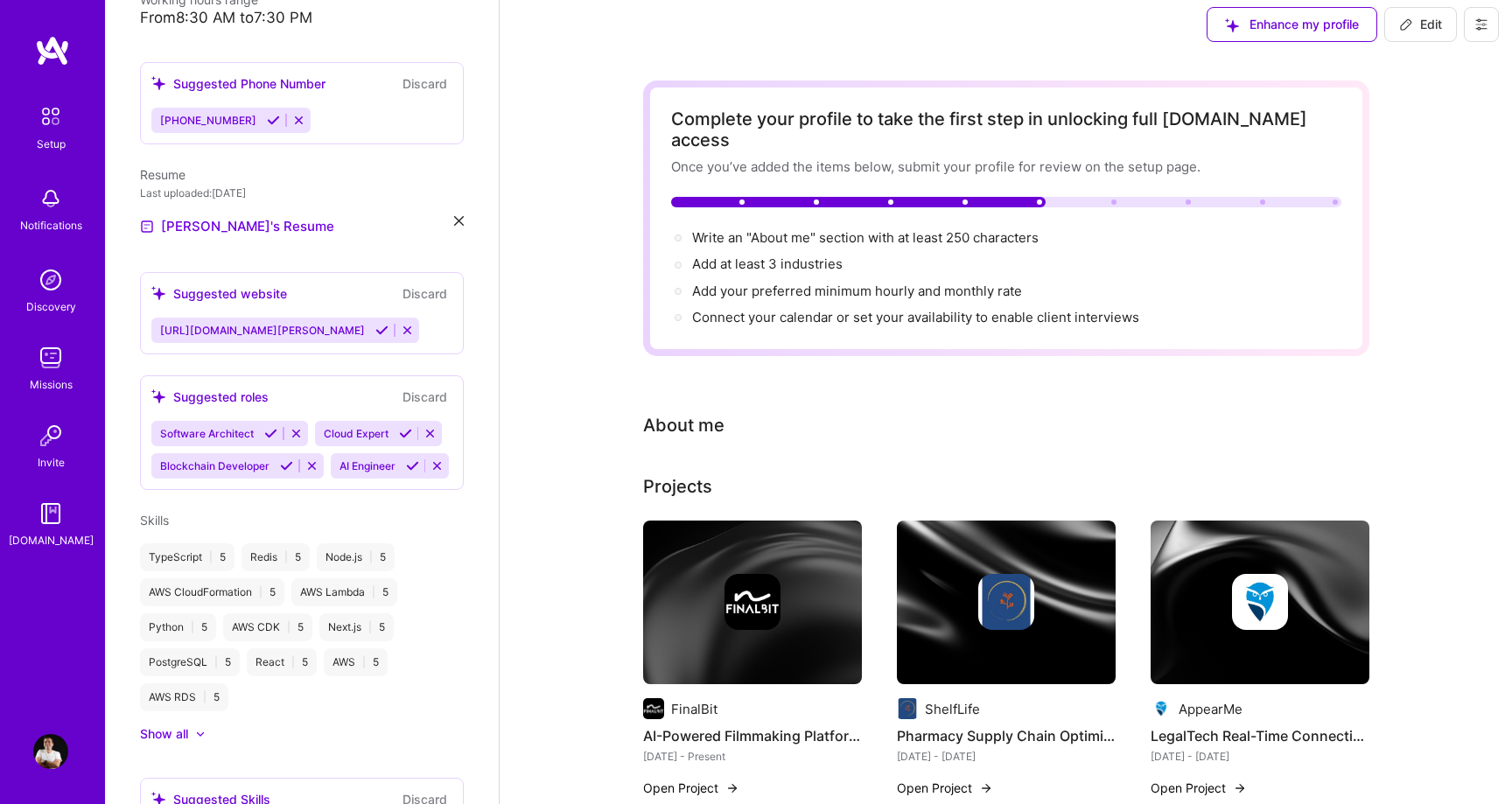
scroll to position [0, 0]
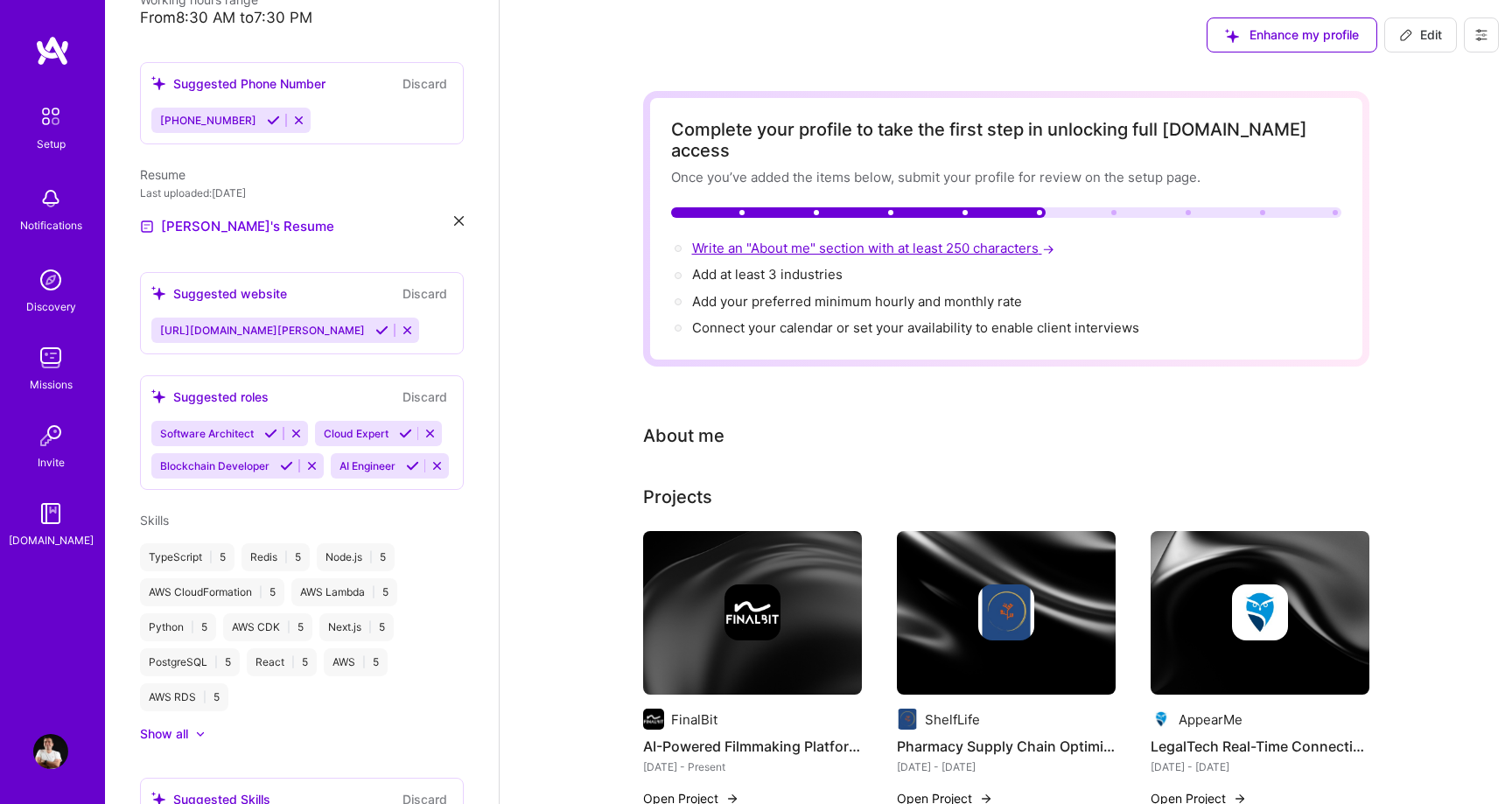
click at [807, 240] on span "Write an "About me" section with at least 250 characters →" at bounding box center [875, 248] width 366 height 16
select select "US"
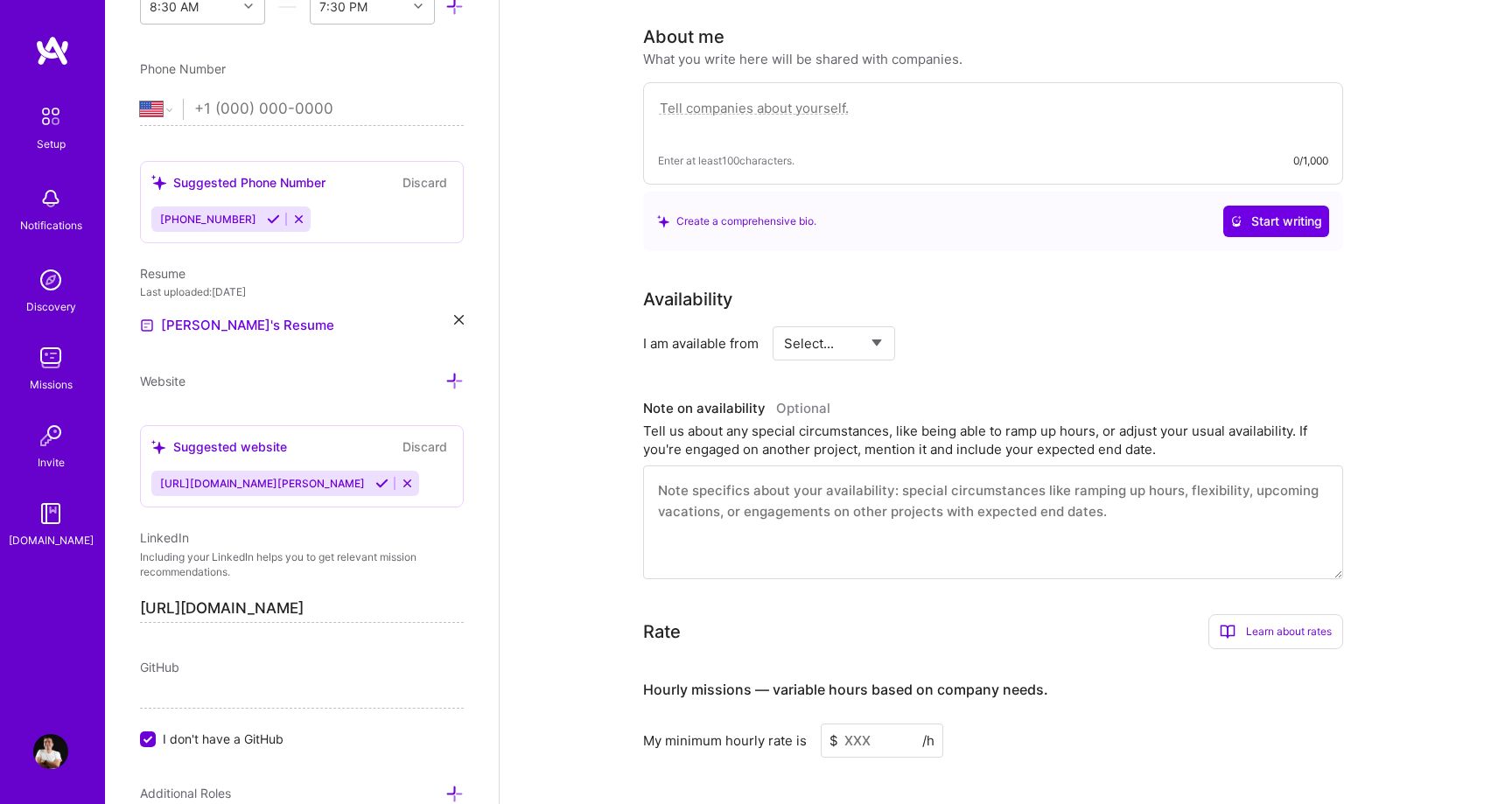
scroll to position [401, 0]
paste textarea "Software architect and engineer with 17+ years of experience, specializing in A…"
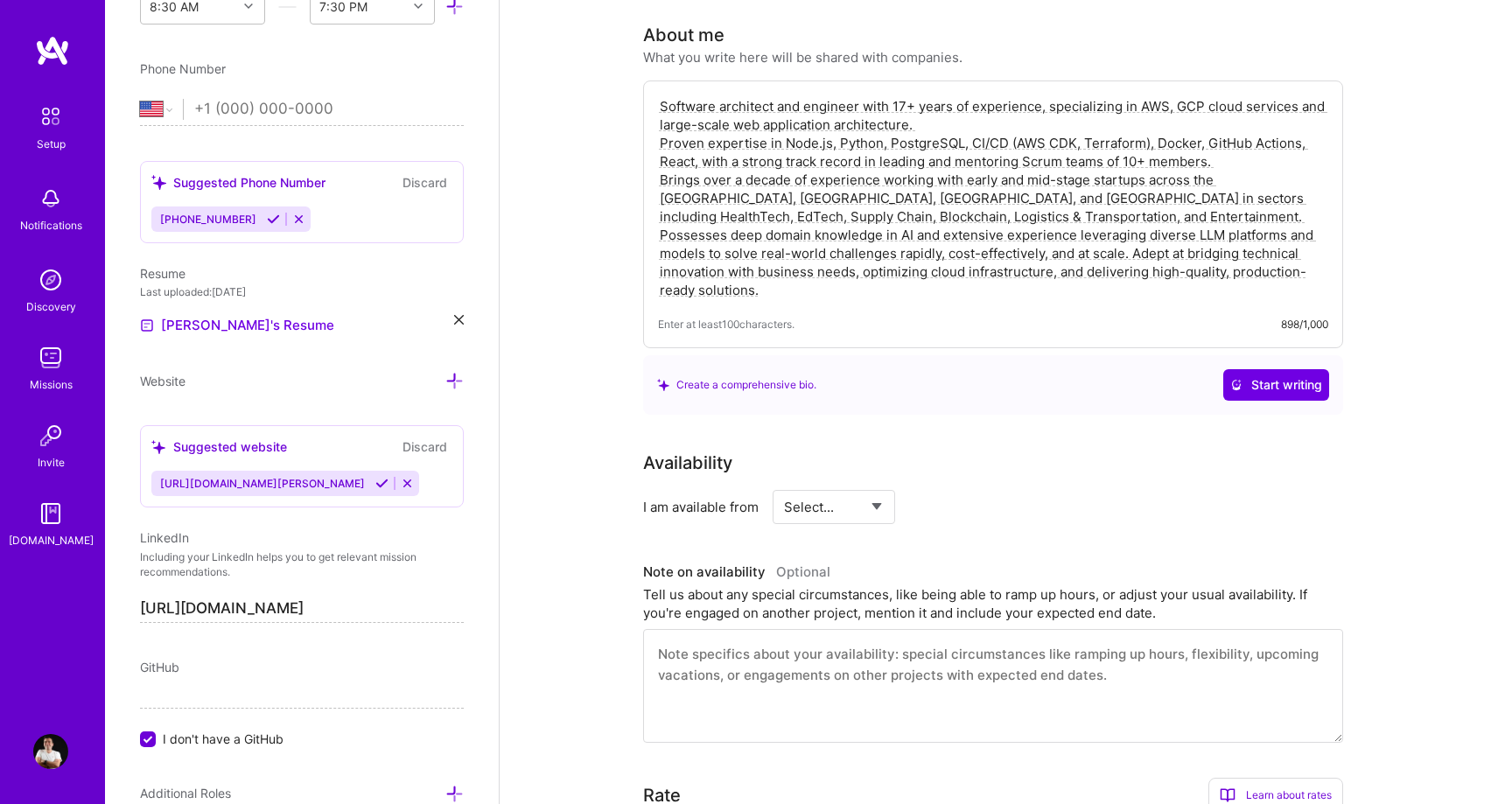
type textarea "Software architect and engineer with 17+ years of experience, specializing in A…"
click at [1089, 454] on div "Availability I am available from Select... Right Now Future Date Not Available" at bounding box center [993, 487] width 699 height 74
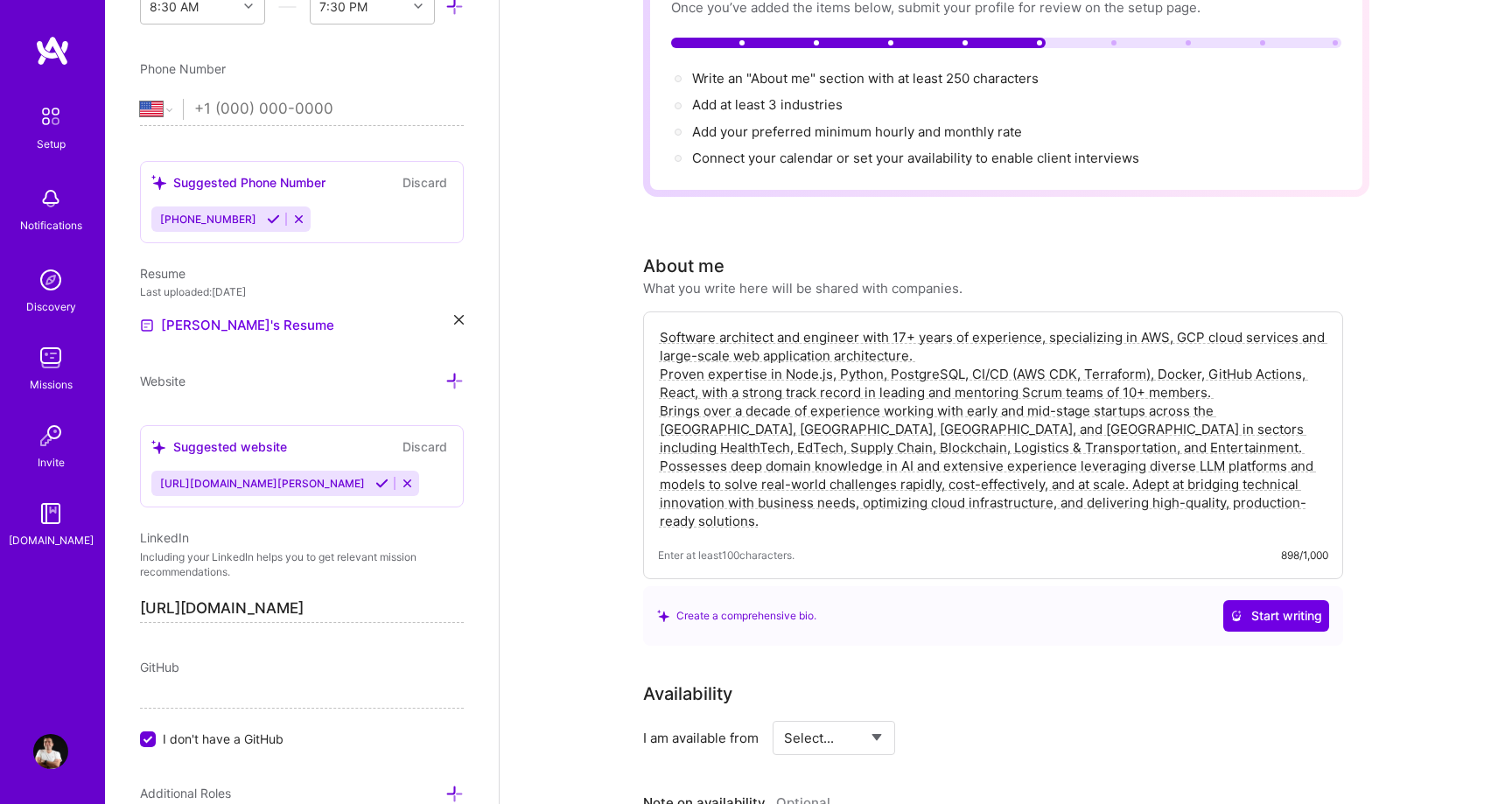
scroll to position [88, 0]
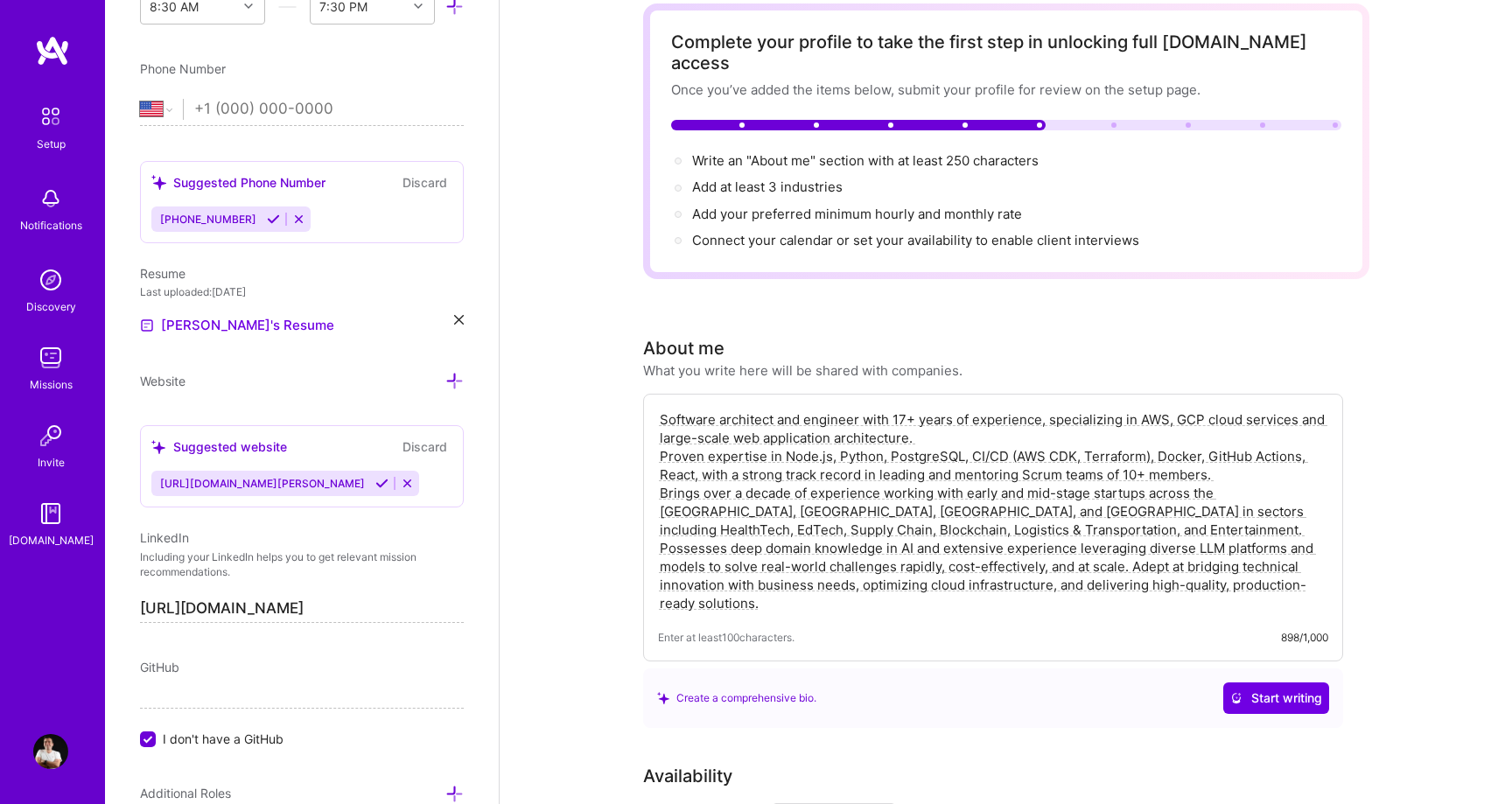
click at [951, 452] on textarea "Software architect and engineer with 17+ years of experience, specializing in A…" at bounding box center [993, 511] width 670 height 205
click at [848, 152] on span "Write an "About me" section with at least 250 characters →" at bounding box center [875, 160] width 366 height 16
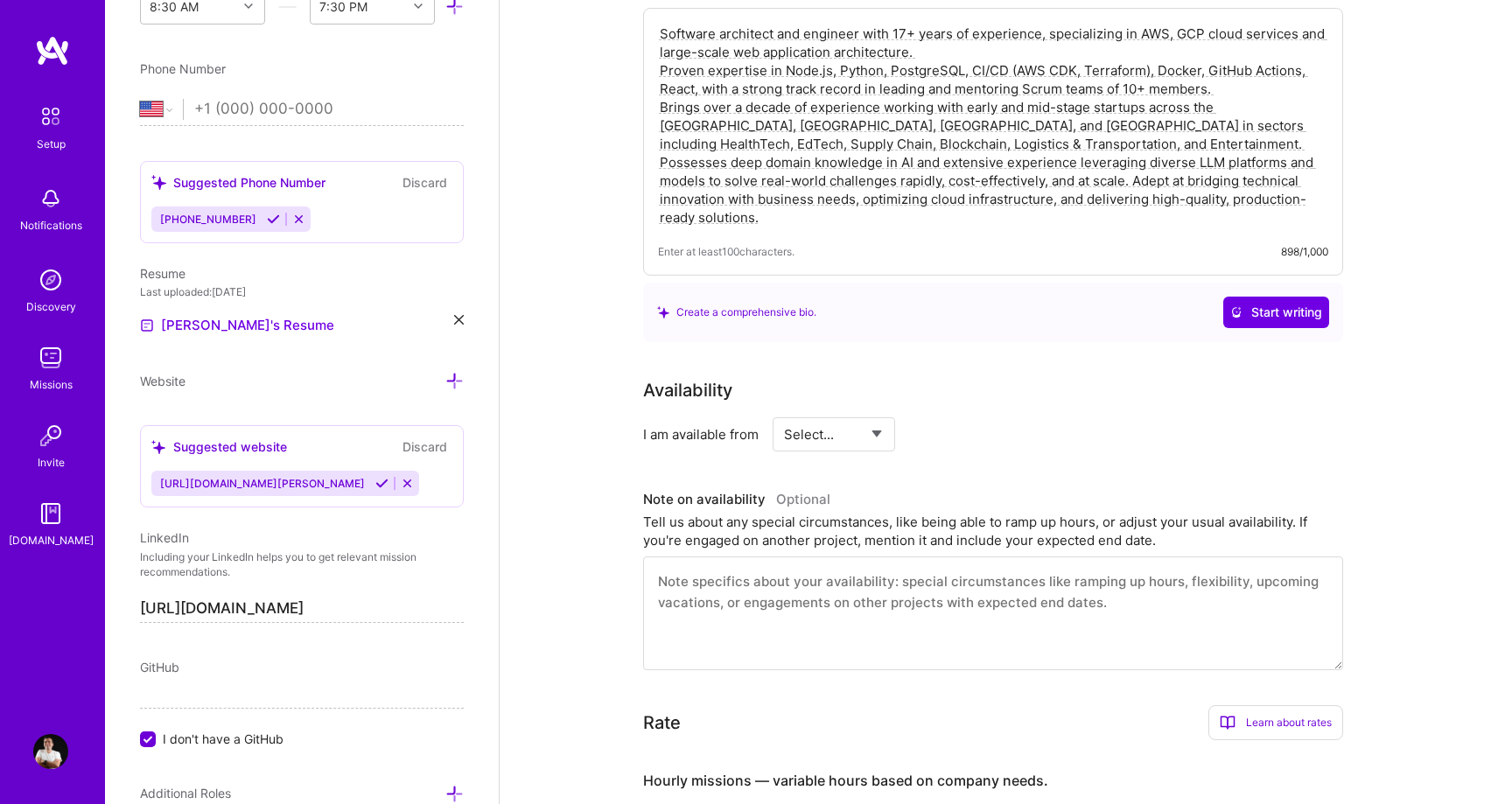
scroll to position [479, 0]
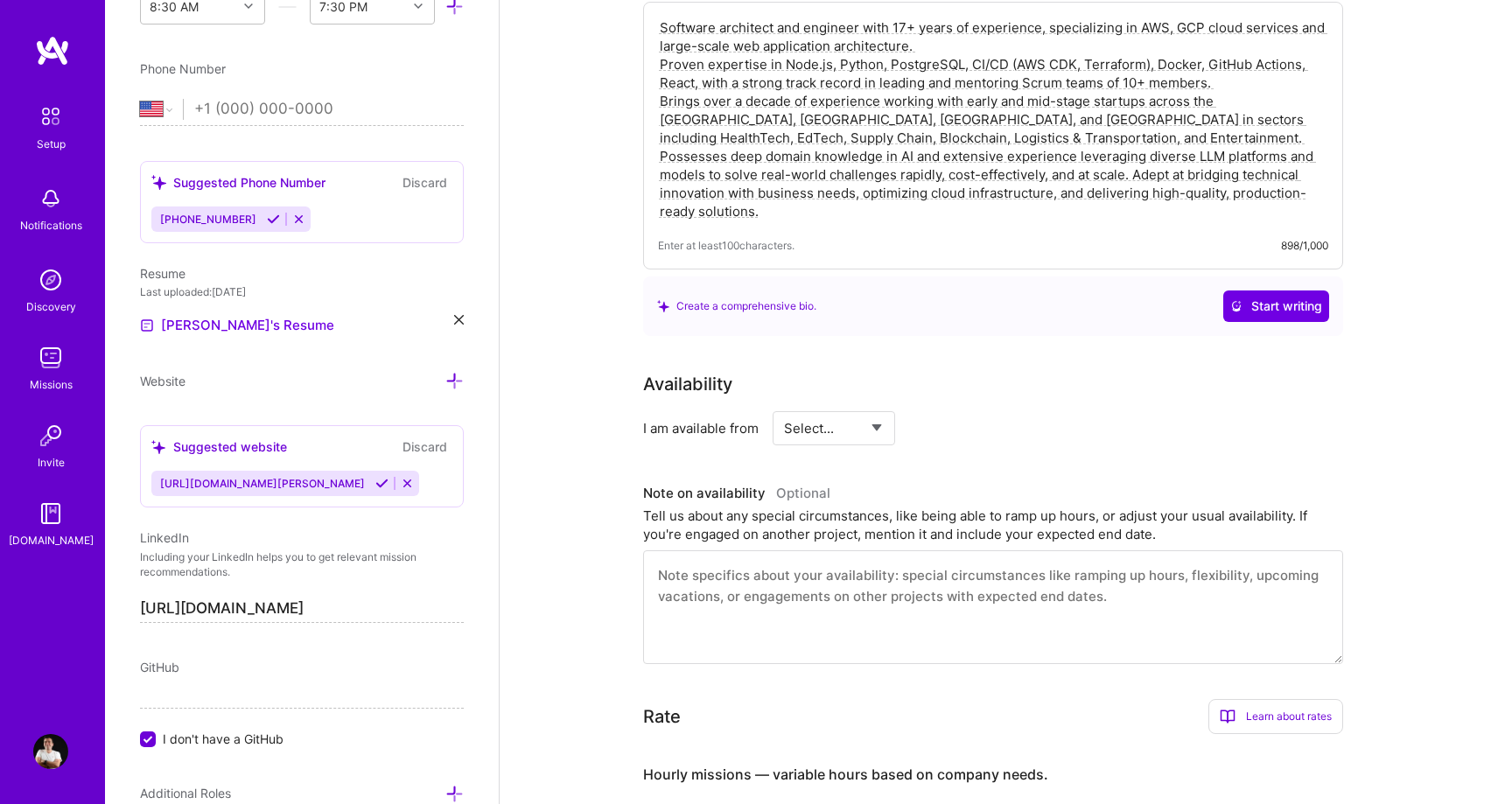
click at [872, 411] on select "Select... Right Now Future Date Not Available" at bounding box center [833, 428] width 100 height 44
select select "Right Now"
click at [784, 406] on select "Select... Right Now Future Date Not Available" at bounding box center [833, 428] width 100 height 44
click at [969, 411] on input at bounding box center [993, 428] width 105 height 34
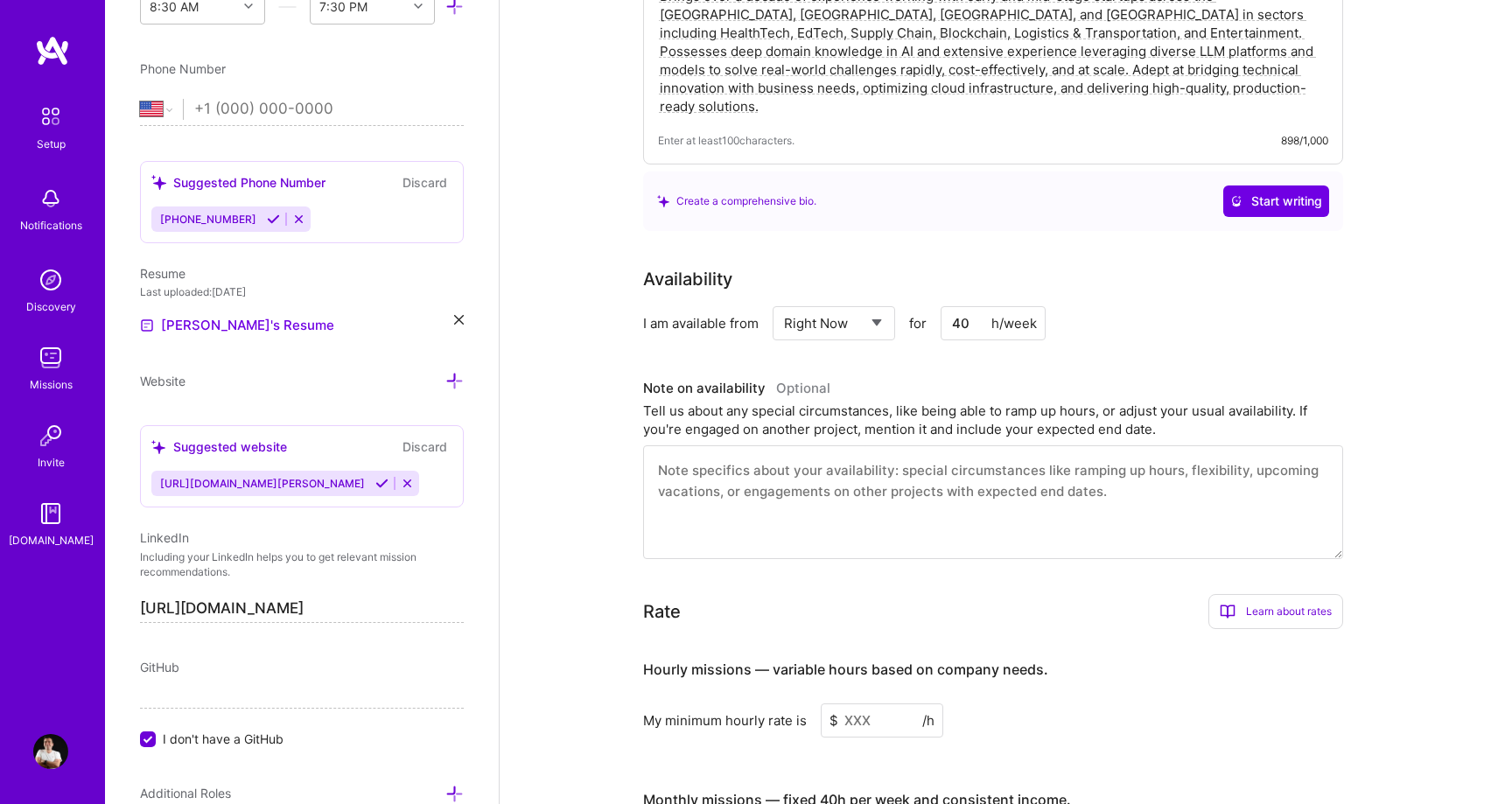
scroll to position [627, 0]
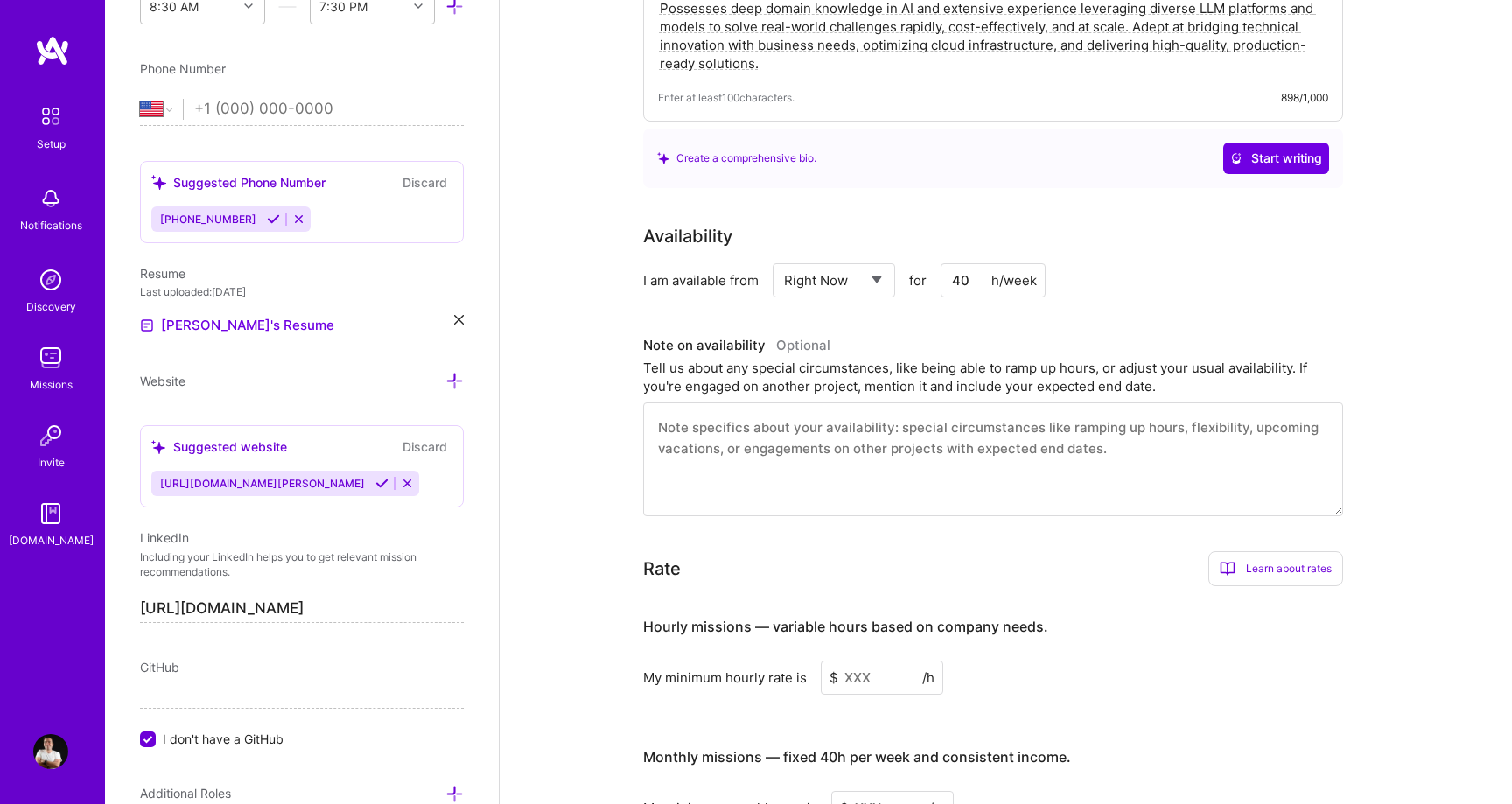
type input "40"
click at [832, 364] on div "Tell us about any special circumstances, like being able to ramp up hours, or a…" at bounding box center [993, 376] width 699 height 37
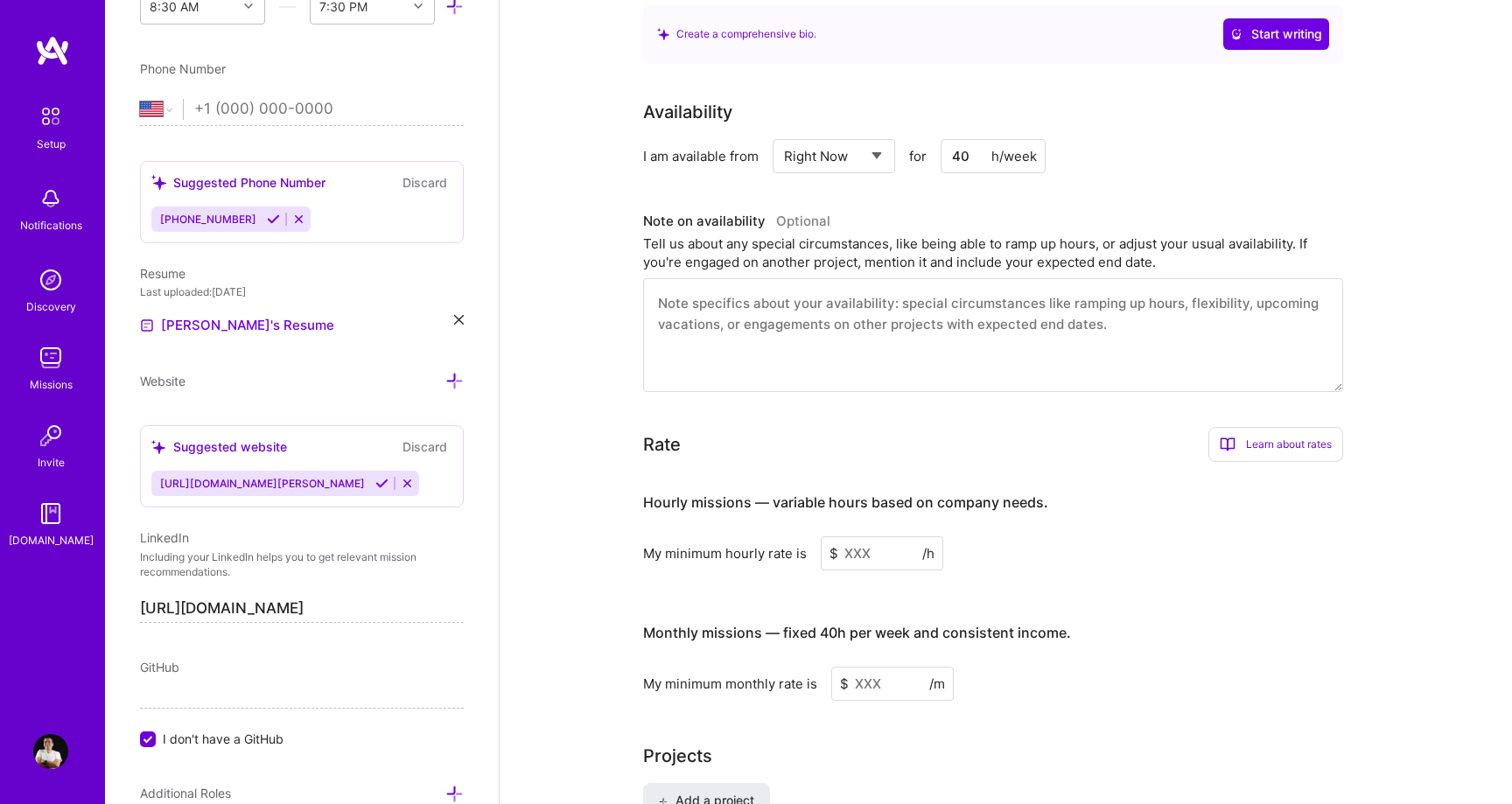
scroll to position [762, 0]
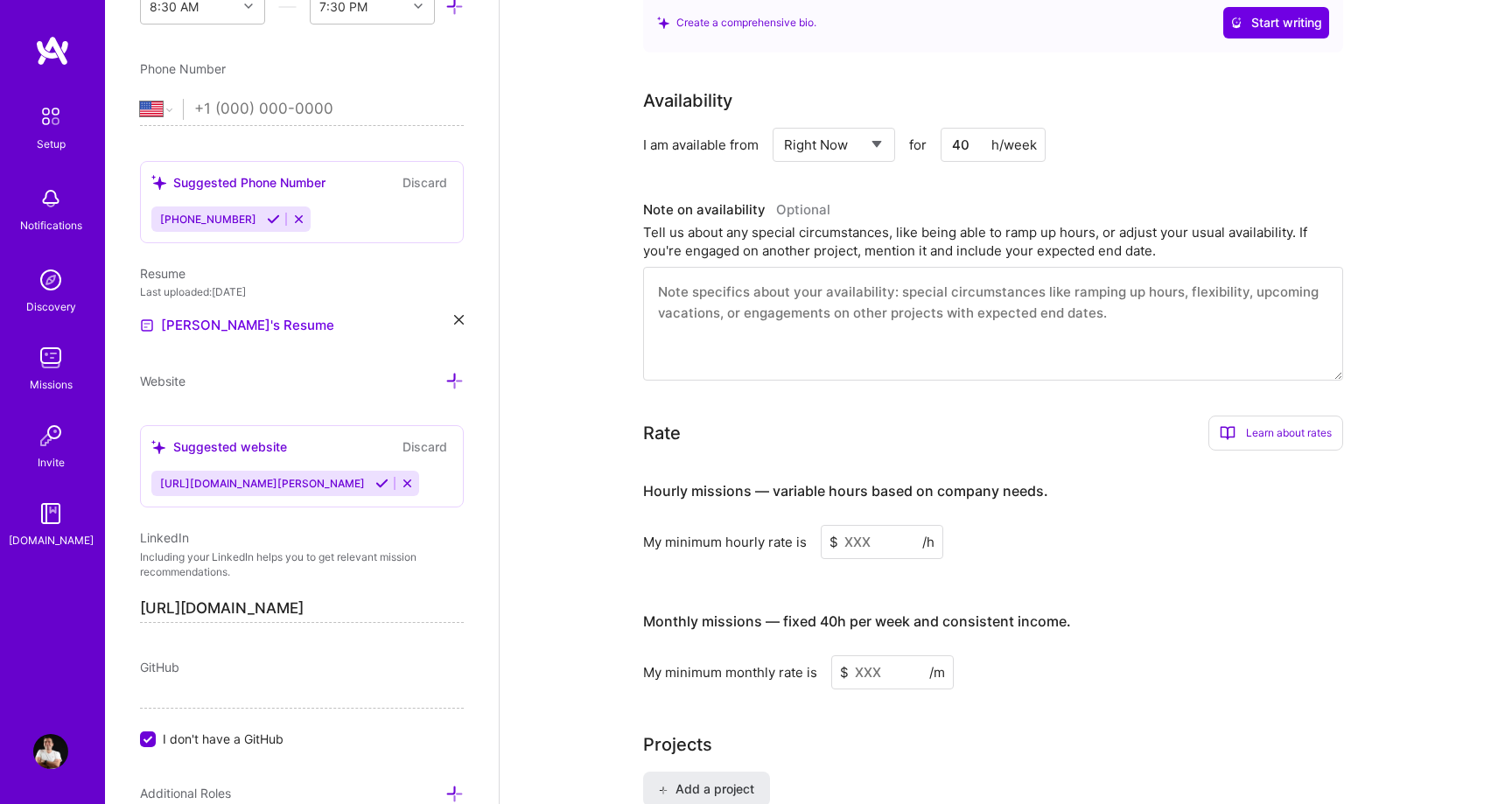
click at [882, 525] on input at bounding box center [881, 542] width 122 height 34
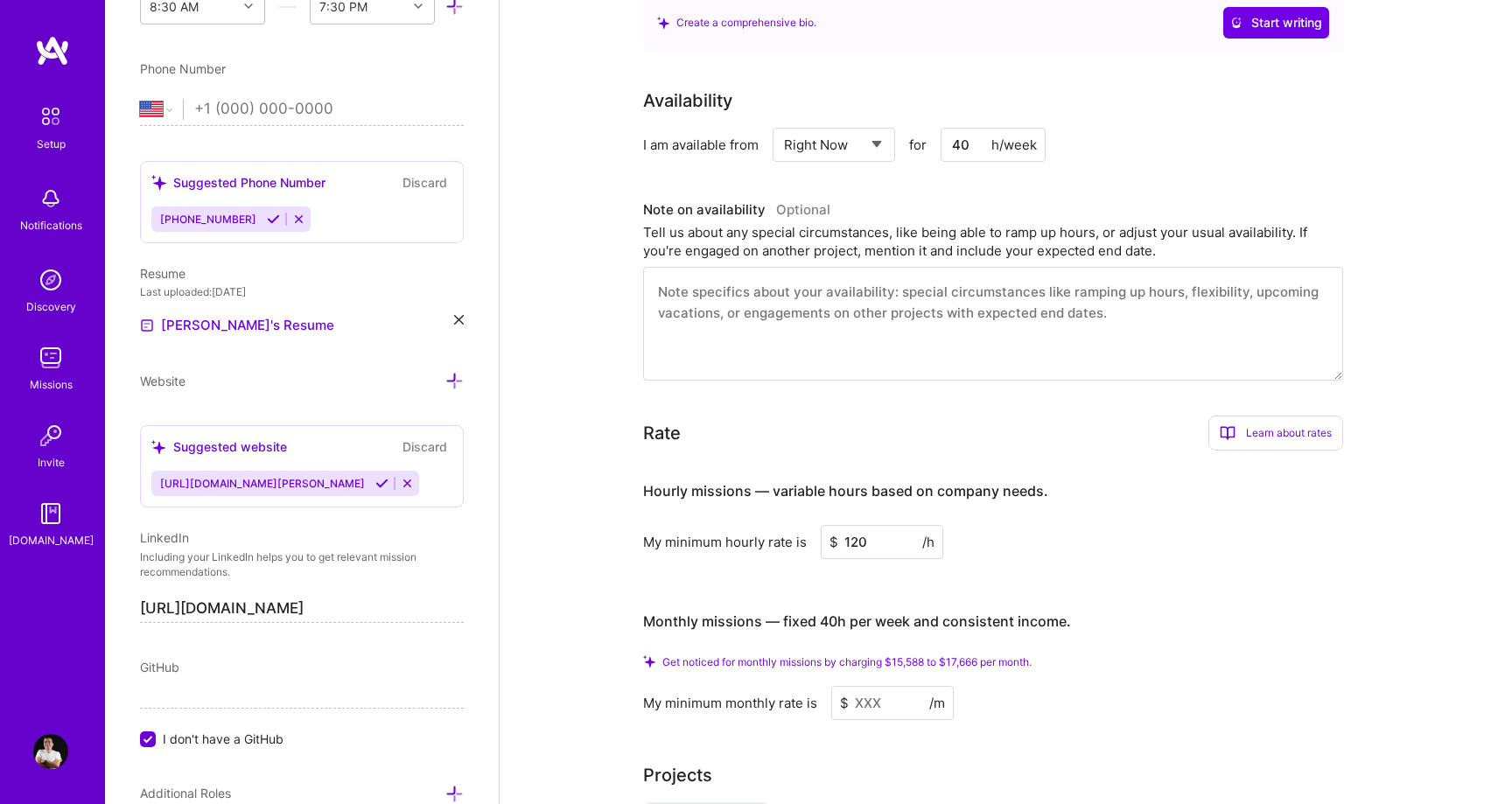
type input "120"
click at [889, 686] on input at bounding box center [892, 703] width 122 height 34
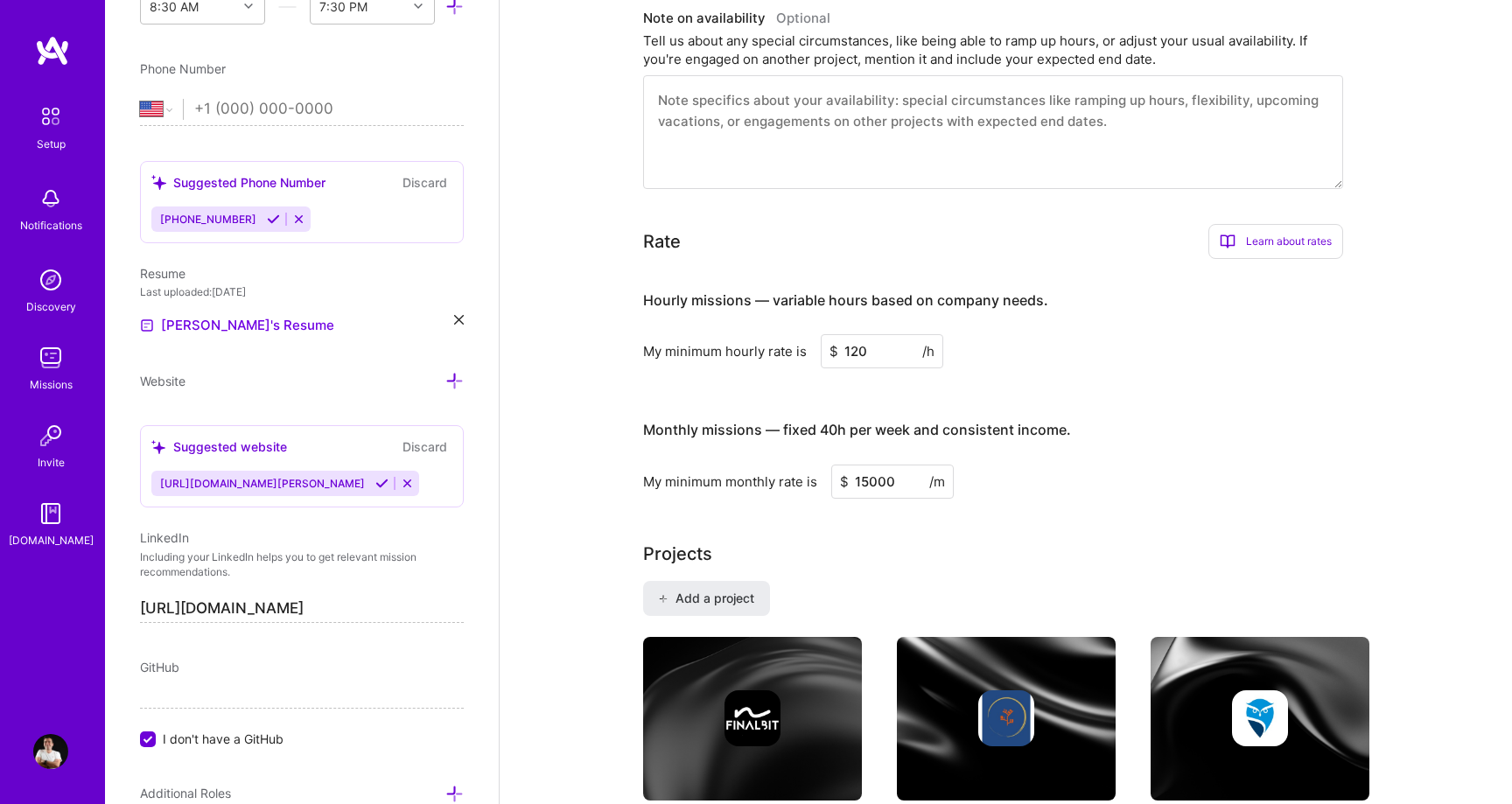
scroll to position [932, 0]
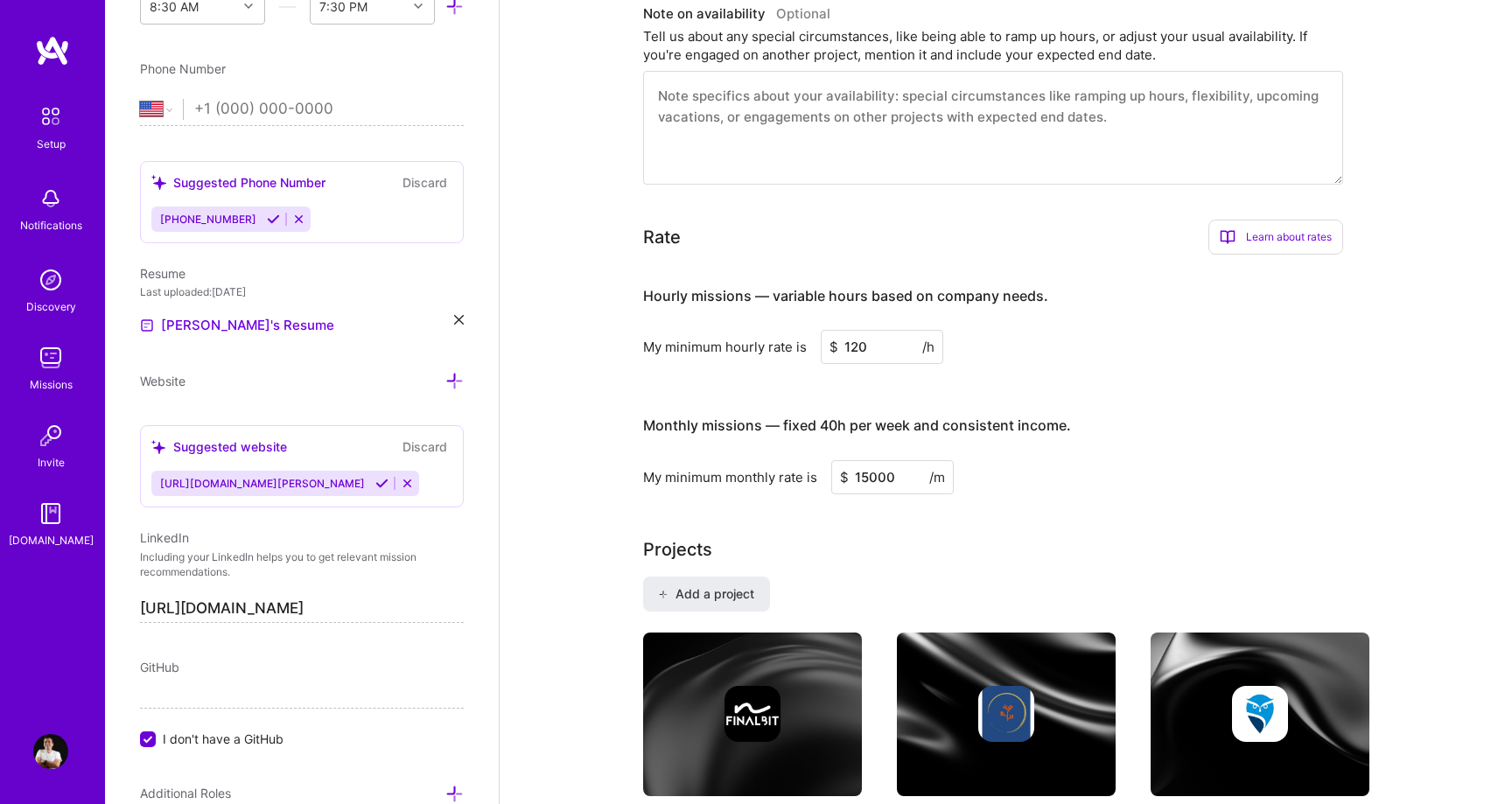
type input "15000"
click at [849, 541] on div "Projects Add a project FinalBit AI-Powered Filmmaking Platform Development [DAT…" at bounding box center [1006, 733] width 726 height 394
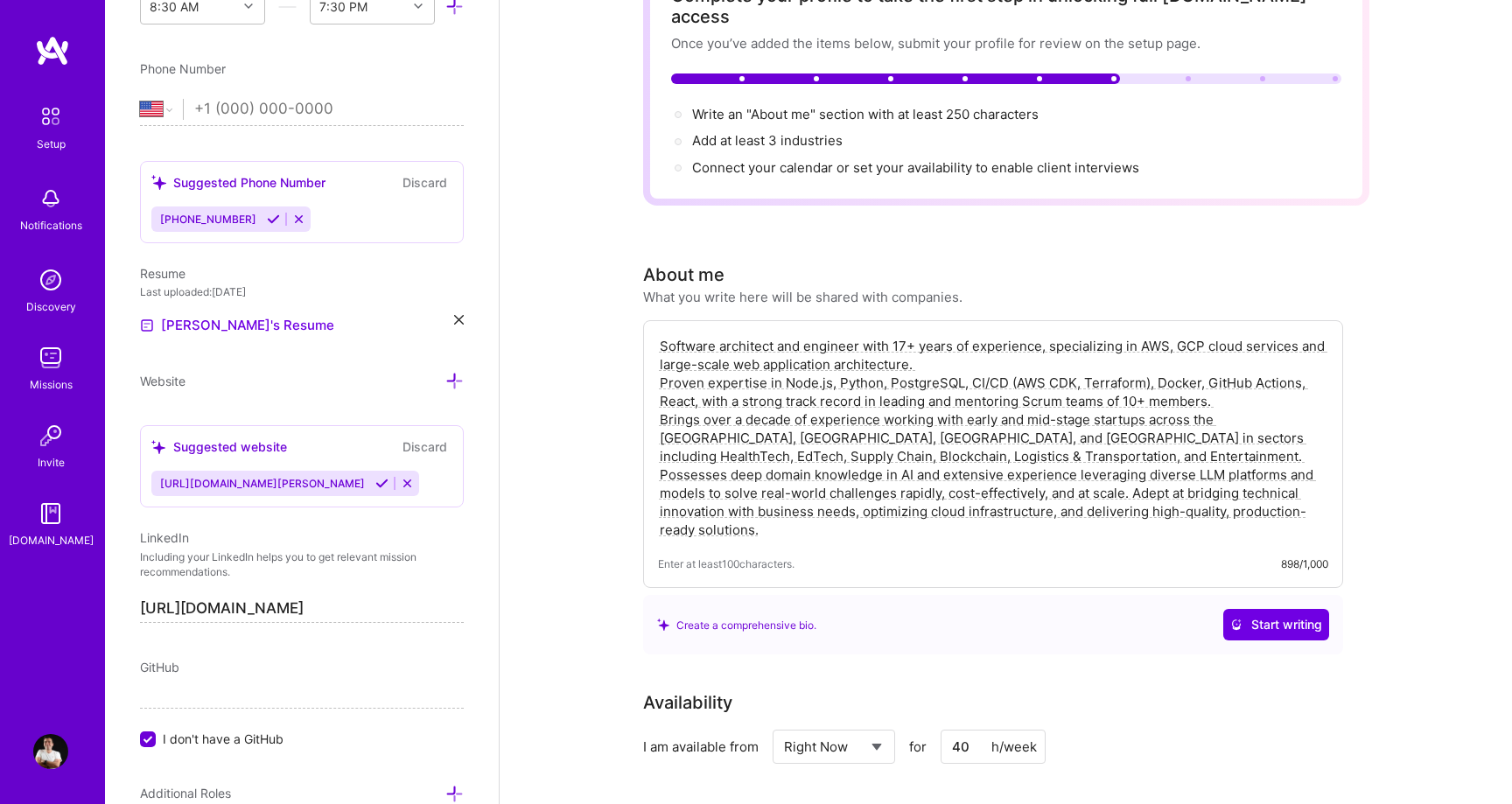
scroll to position [0, 0]
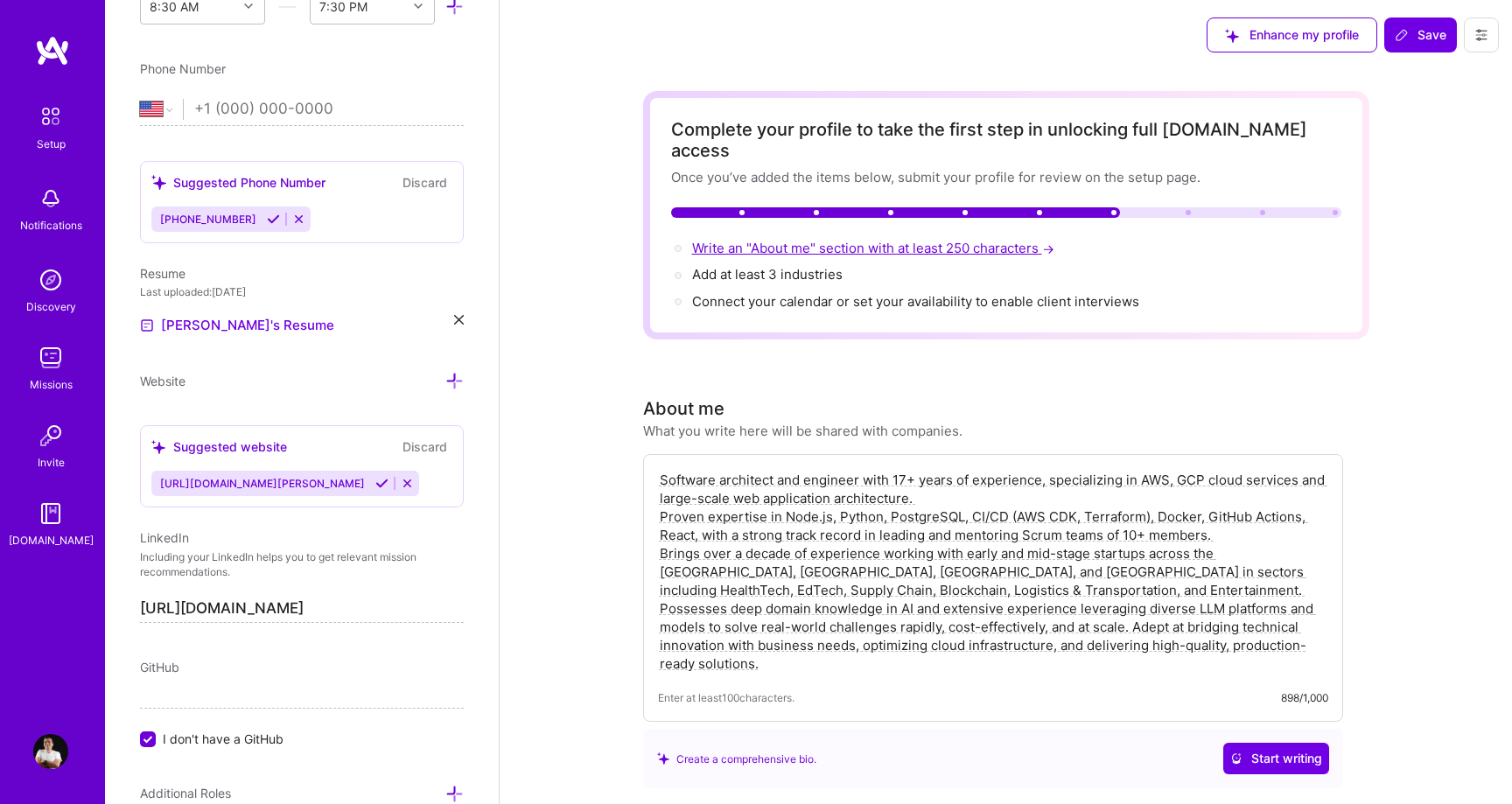
click at [761, 240] on span "Write an "About me" section with at least 250 characters →" at bounding box center [875, 248] width 366 height 16
click at [1016, 620] on textarea "Software architect and engineer with 17+ years of experience, specializing in A…" at bounding box center [993, 571] width 670 height 205
click at [790, 750] on div "Create a comprehensive bio." at bounding box center [737, 759] width 159 height 18
click at [1415, 23] on button "Save" at bounding box center [1421, 34] width 72 height 35
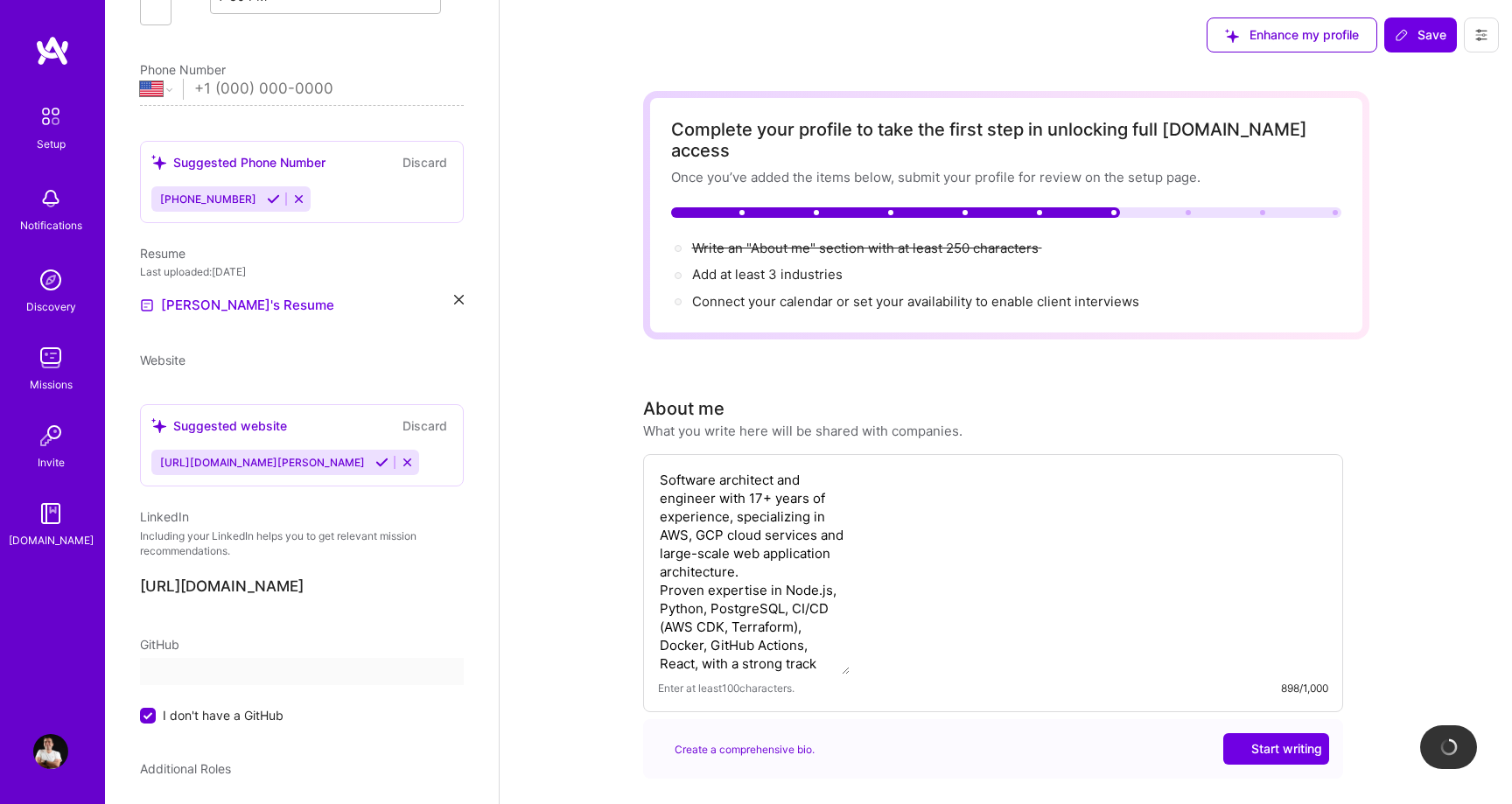
scroll to position [439, 0]
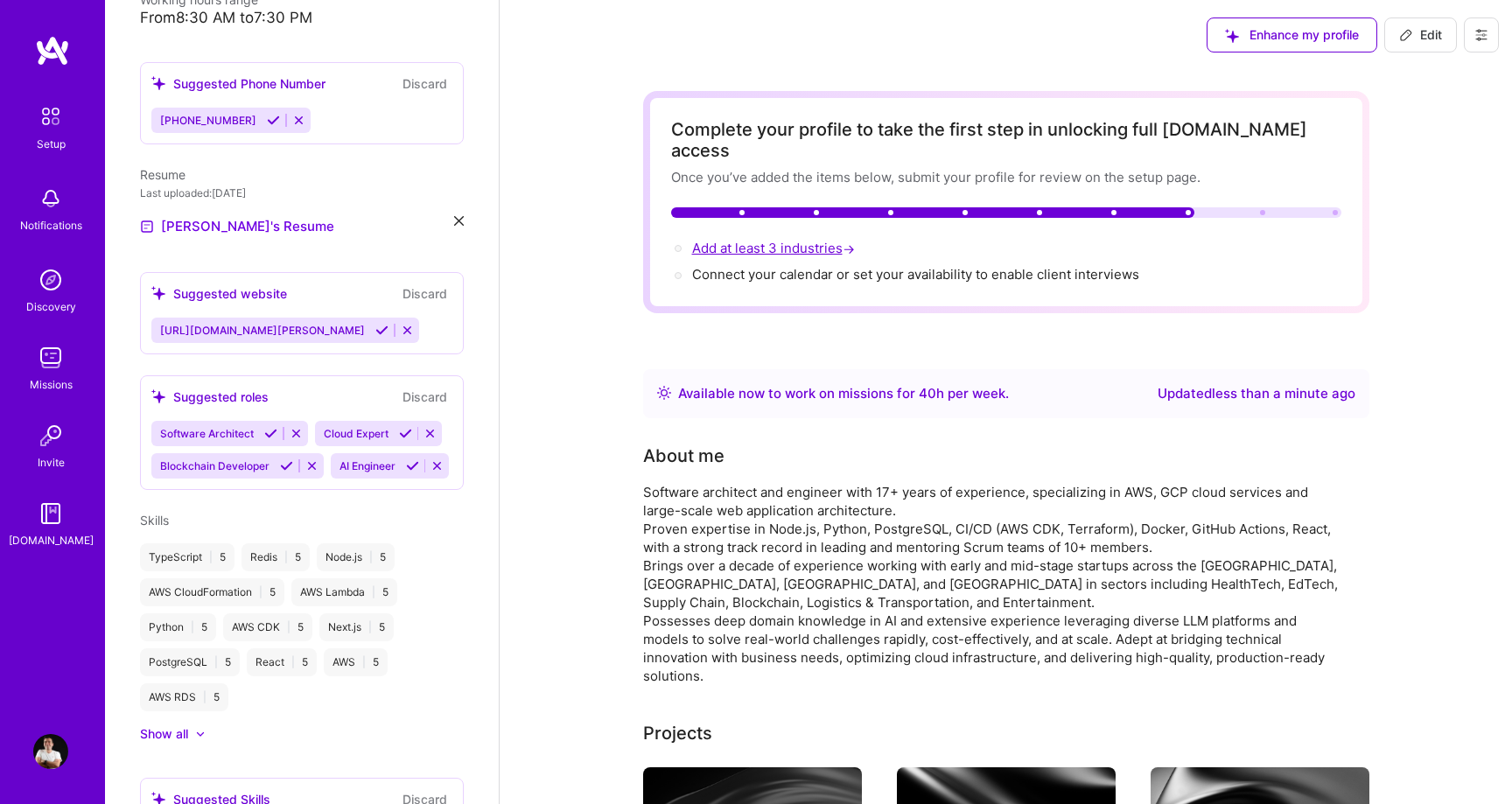
click at [785, 240] on span "Add at least 3 industries →" at bounding box center [775, 248] width 166 height 16
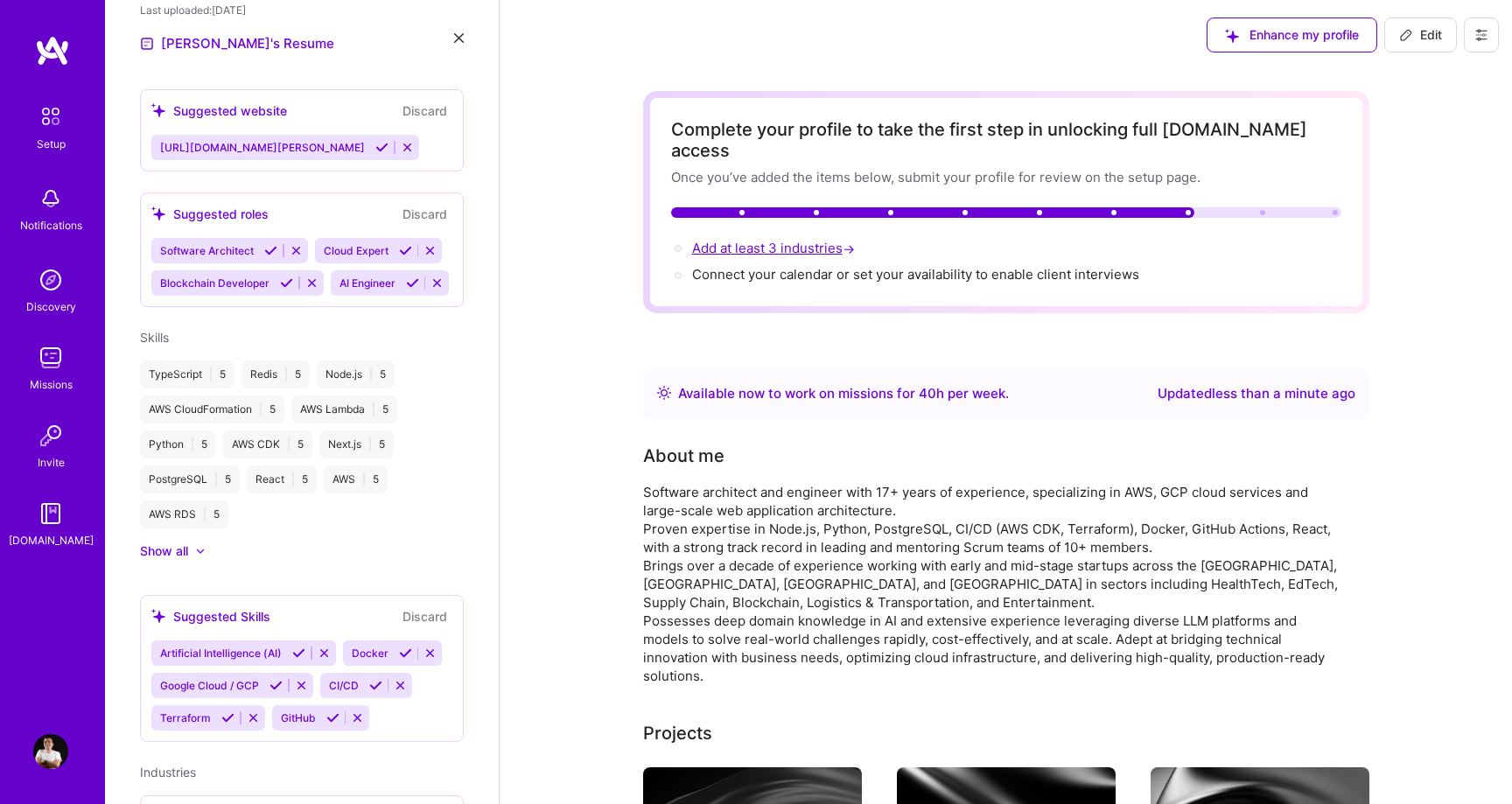
select select "US"
select select "Right Now"
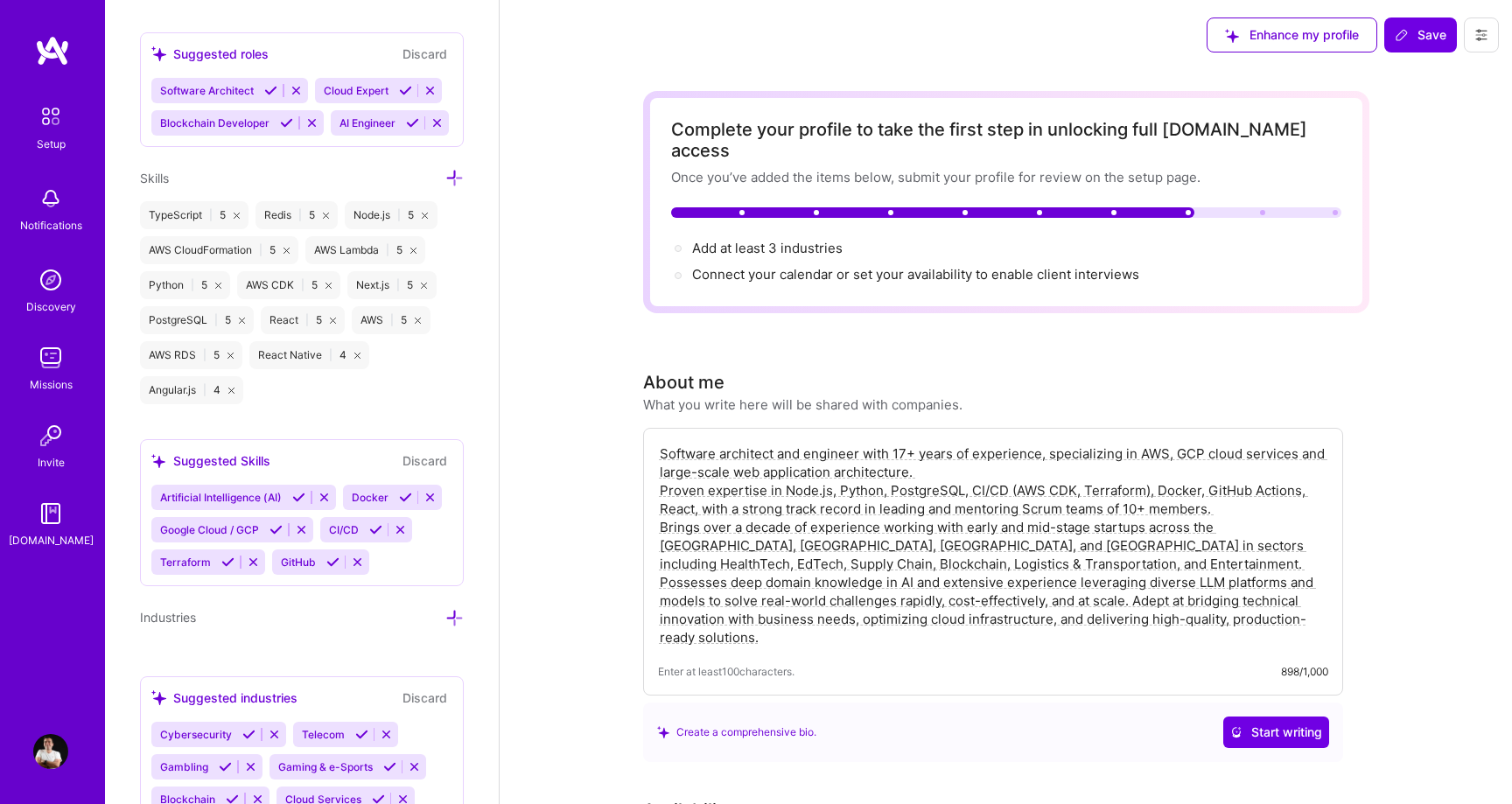
scroll to position [1426, 0]
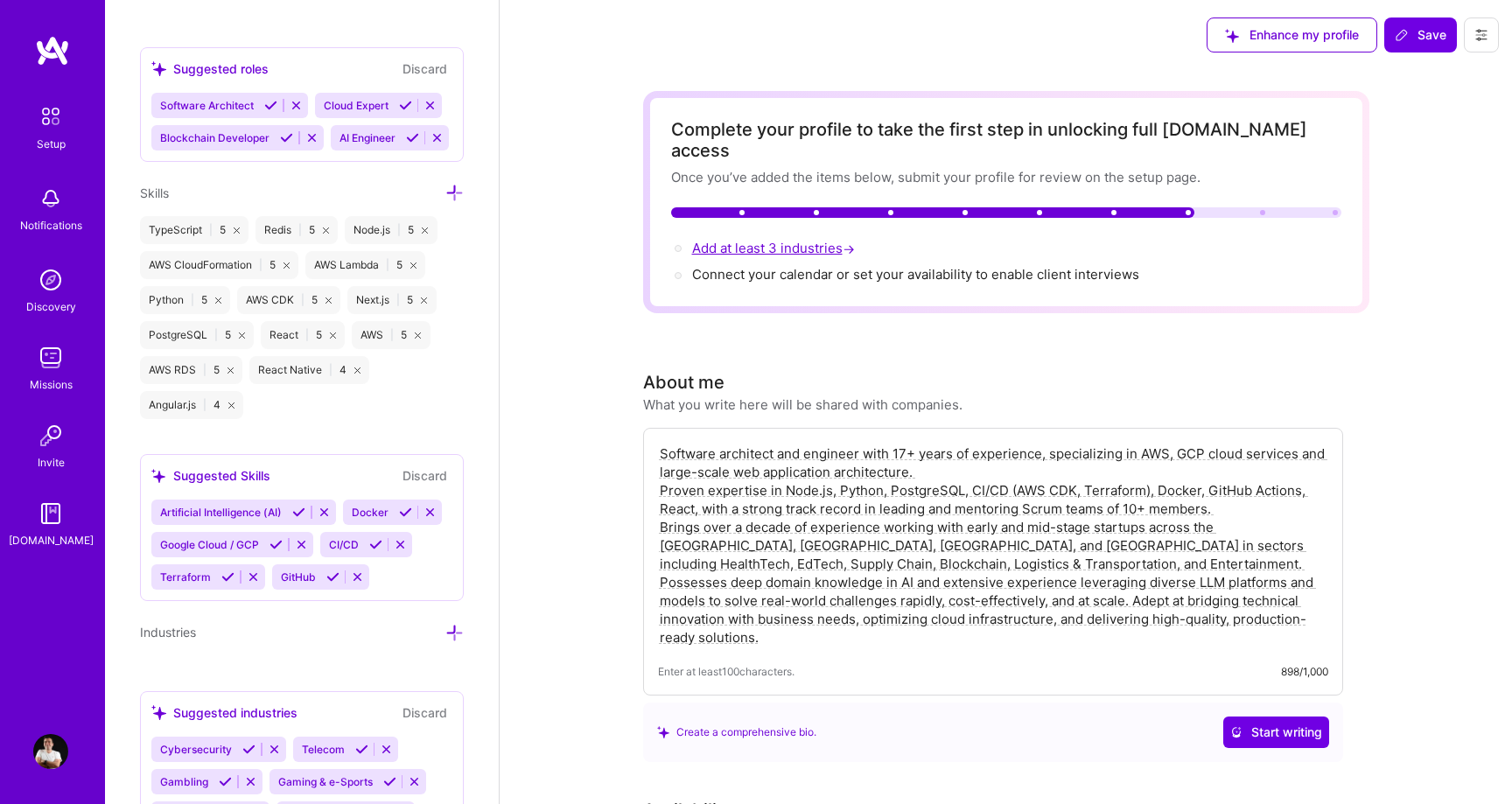
click at [753, 240] on span "Add at least 3 industries →" at bounding box center [775, 248] width 166 height 16
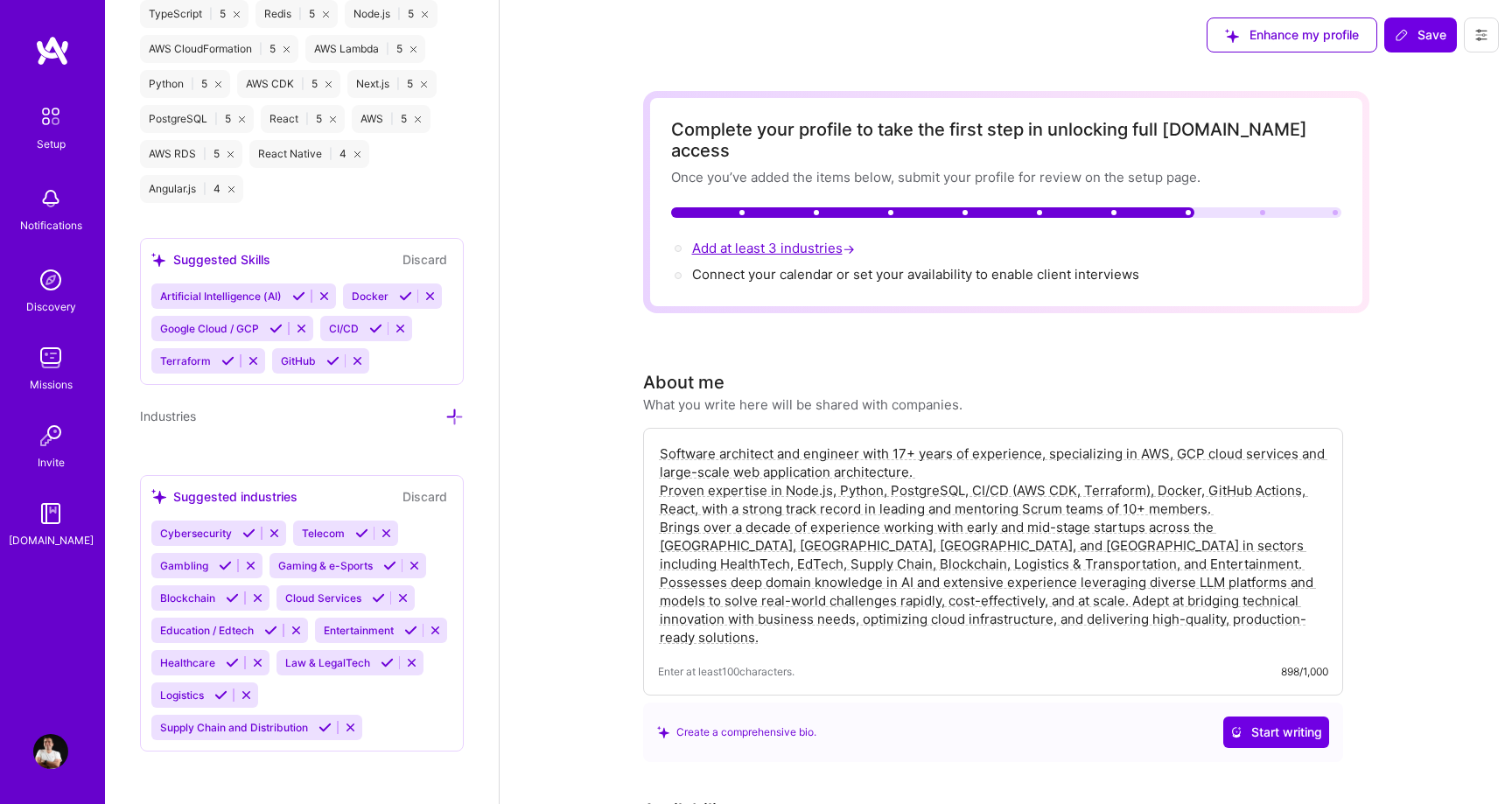
scroll to position [1644, 0]
click at [287, 156] on div "React Native | 4" at bounding box center [309, 152] width 119 height 28
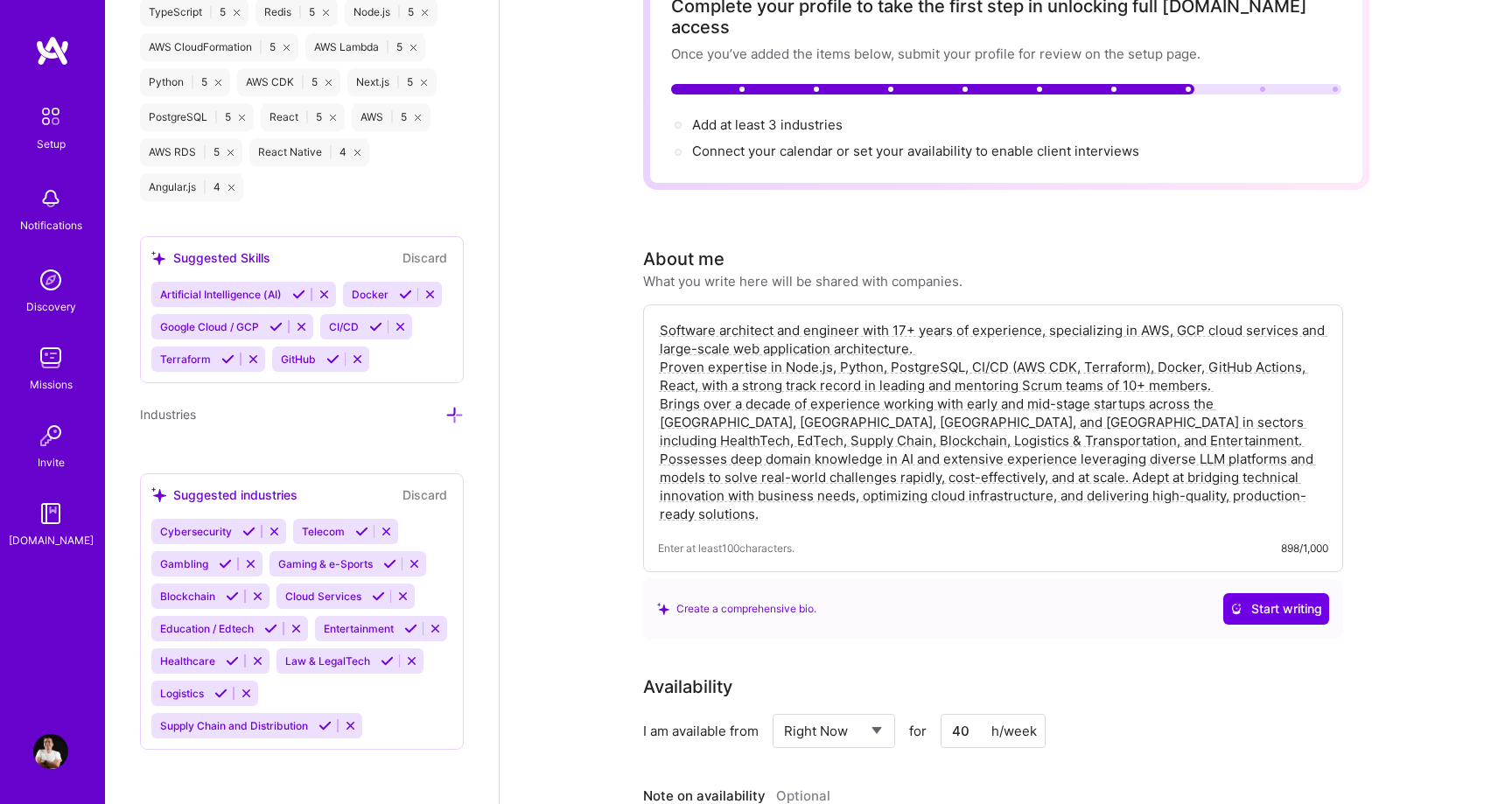
scroll to position [124, 0]
click at [222, 688] on icon at bounding box center [221, 693] width 14 height 14
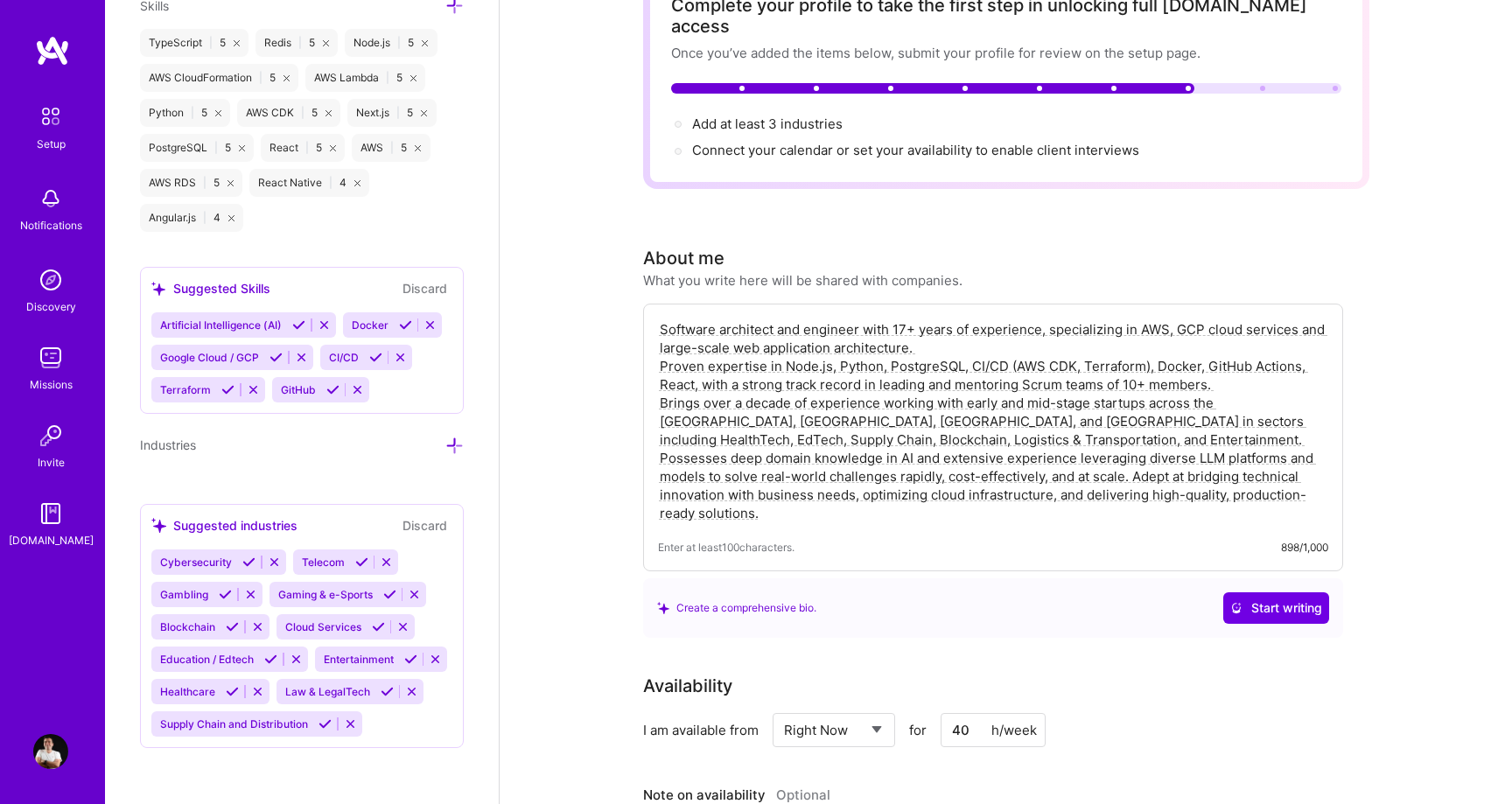
scroll to position [1612, 0]
click at [408, 657] on icon at bounding box center [411, 660] width 14 height 14
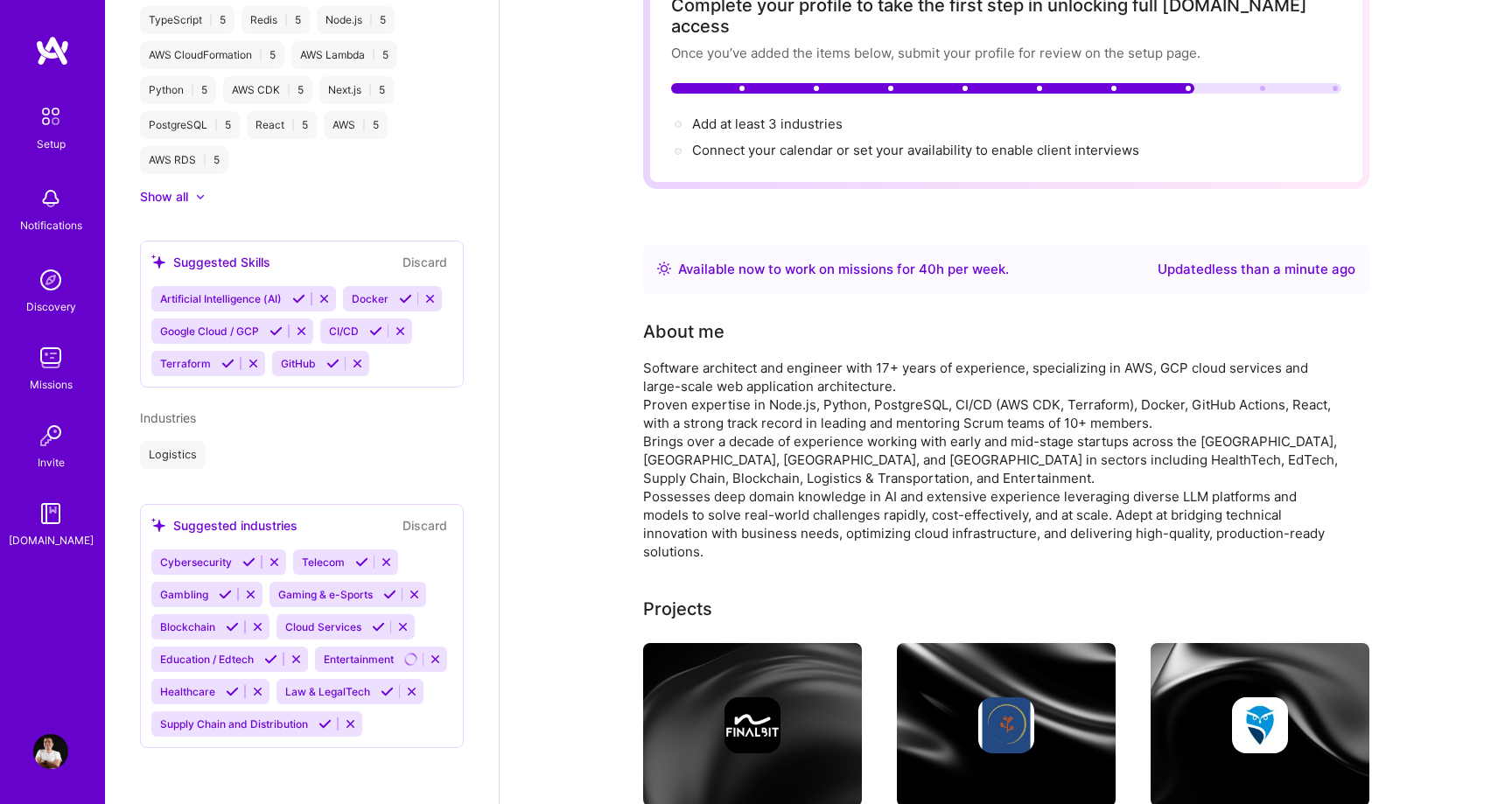
scroll to position [932, 0]
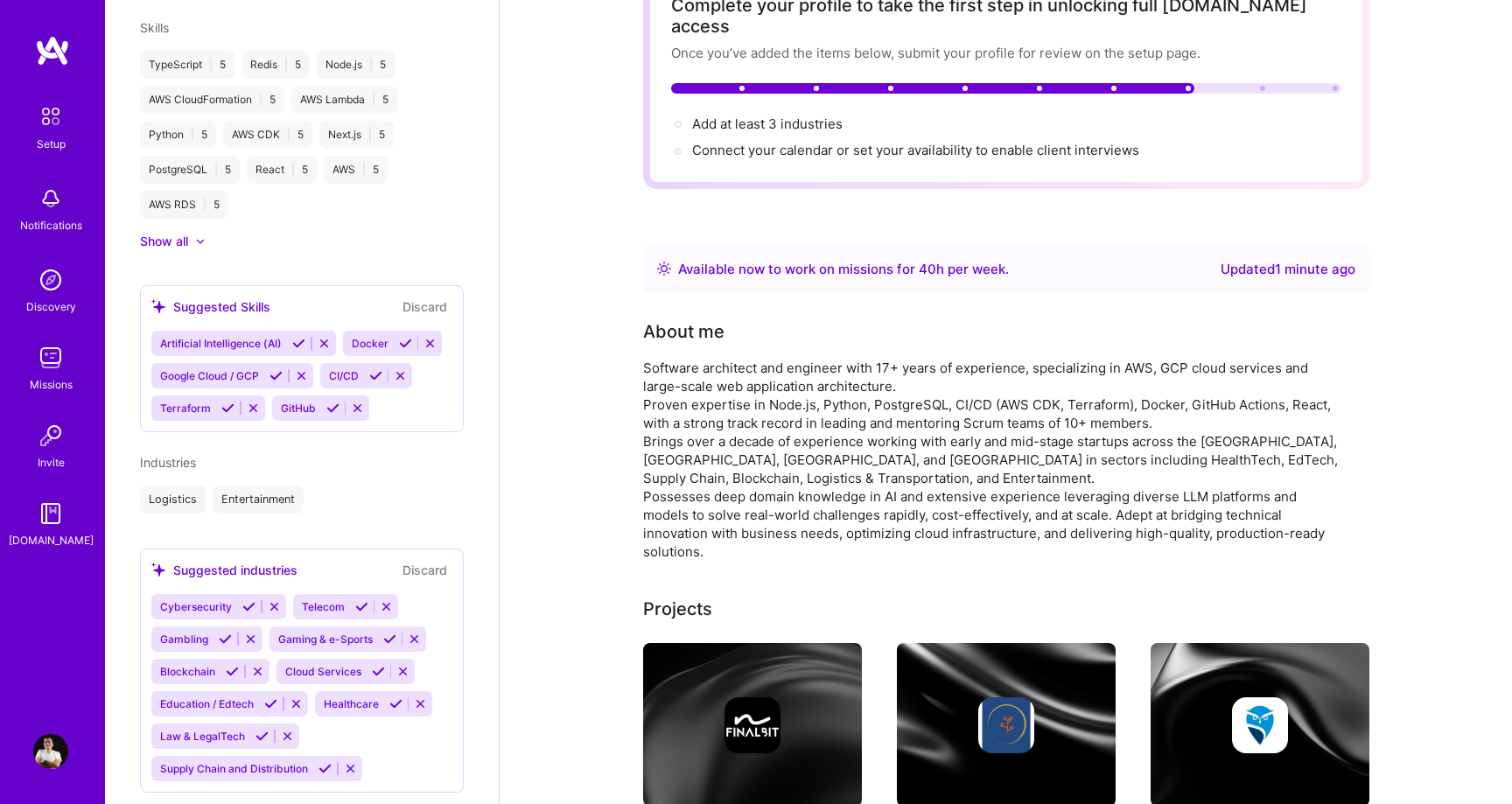
click at [262, 729] on icon at bounding box center [262, 735] width 14 height 14
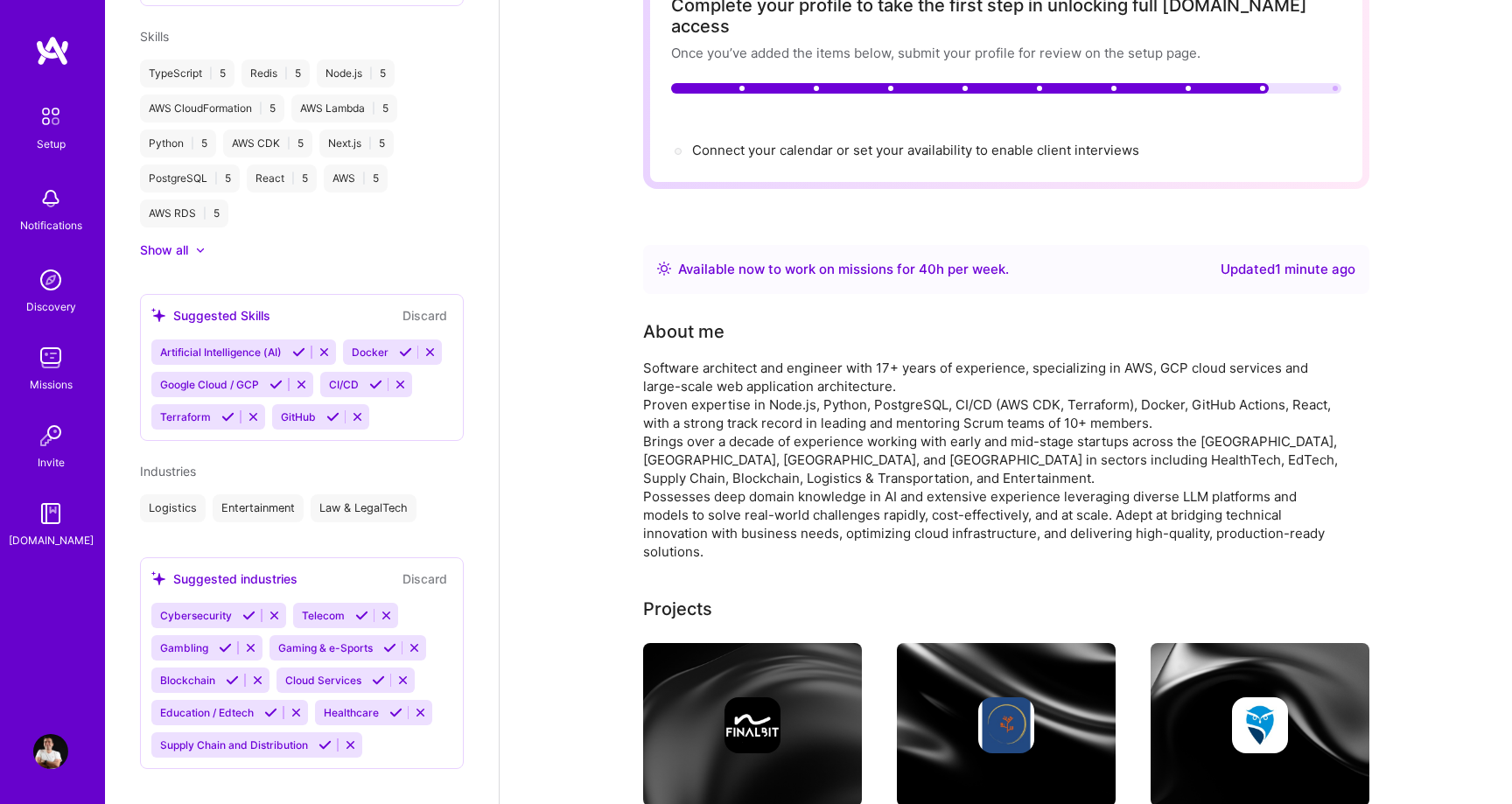
click at [322, 738] on icon at bounding box center [325, 744] width 14 height 14
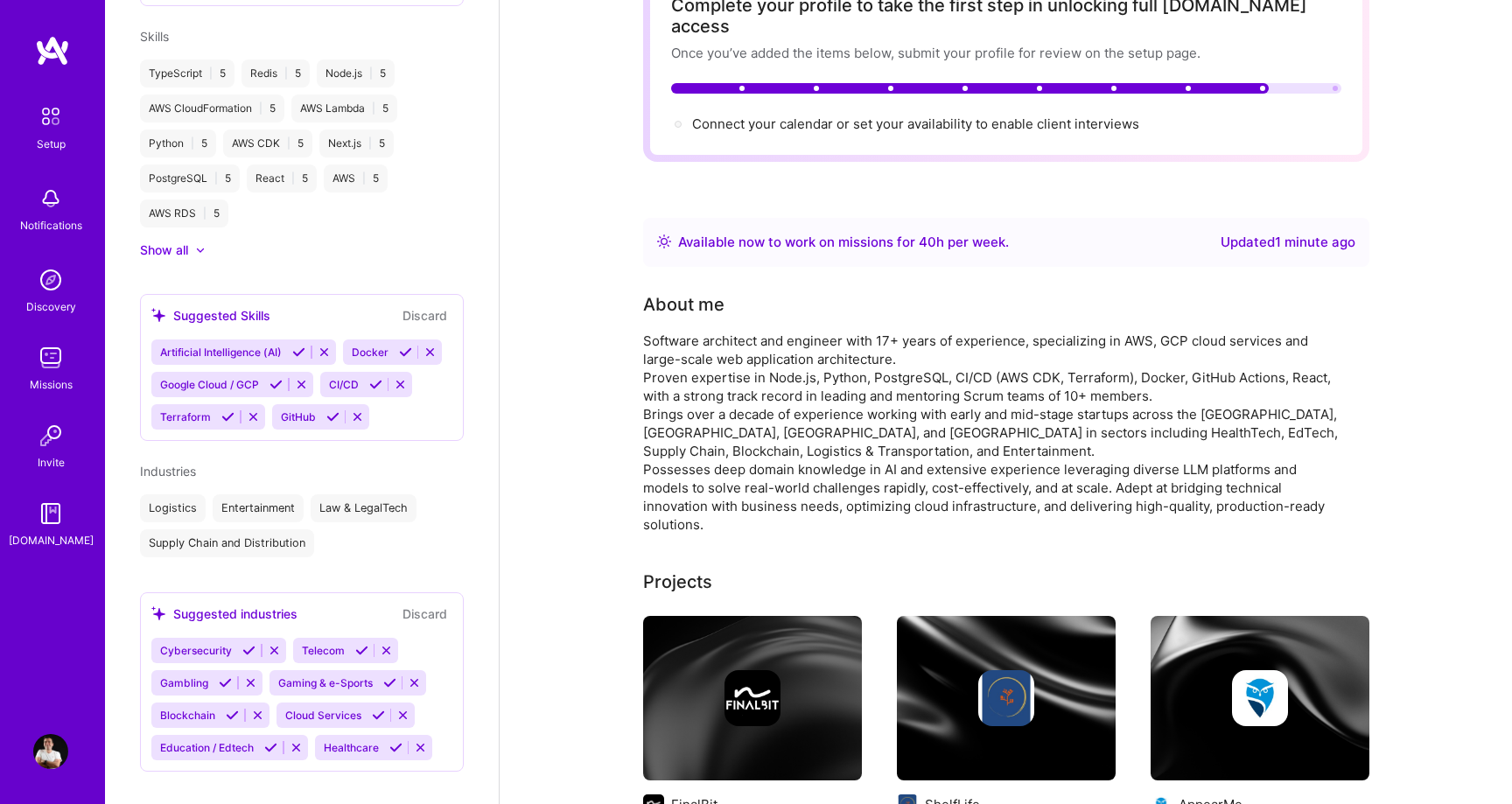
click at [375, 708] on icon at bounding box center [378, 714] width 14 height 14
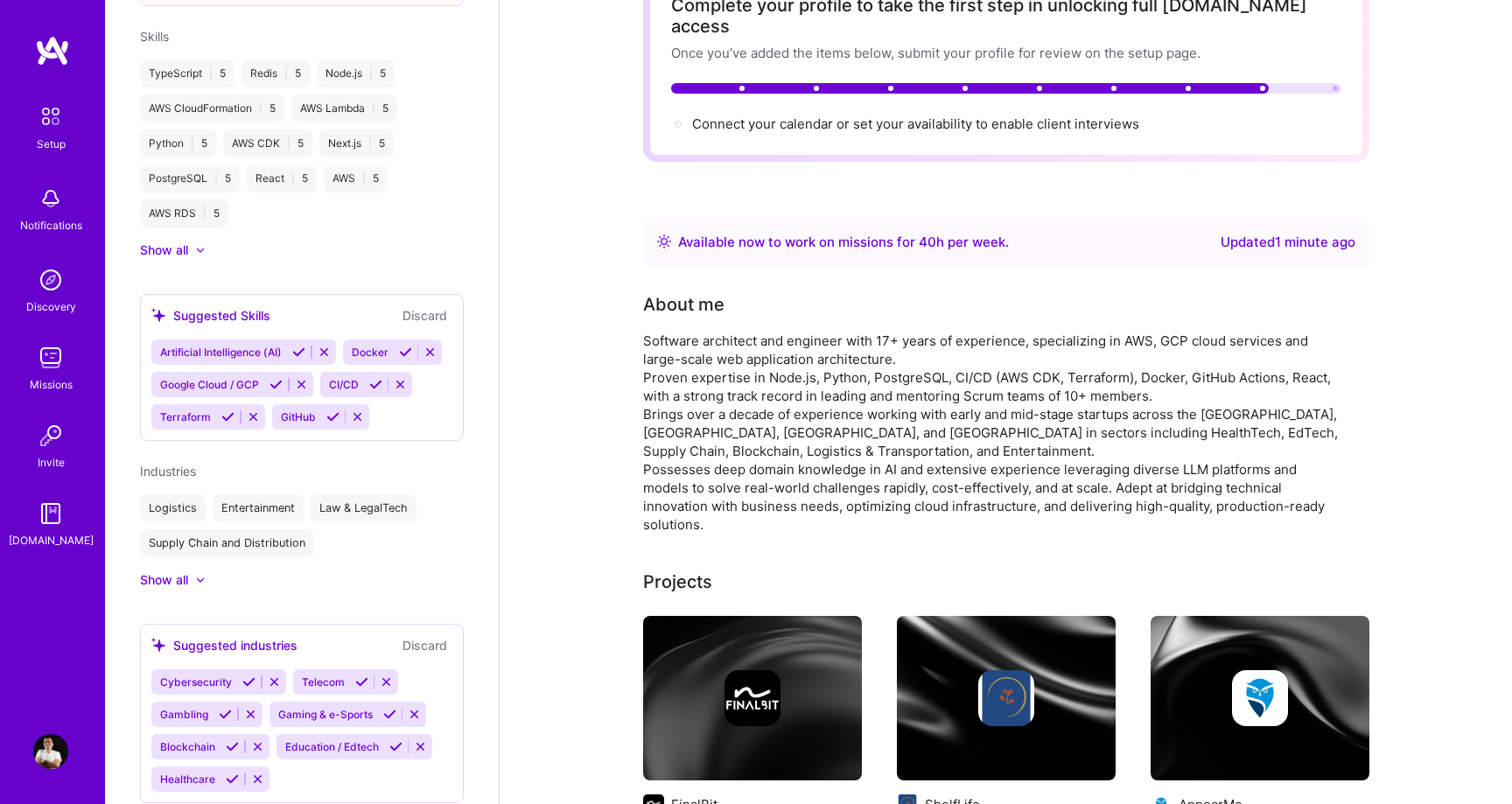
click at [233, 740] on icon at bounding box center [232, 746] width 14 height 14
click at [386, 494] on div "Law & LegalTech" at bounding box center [363, 507] width 106 height 28
click at [397, 740] on icon at bounding box center [395, 746] width 14 height 14
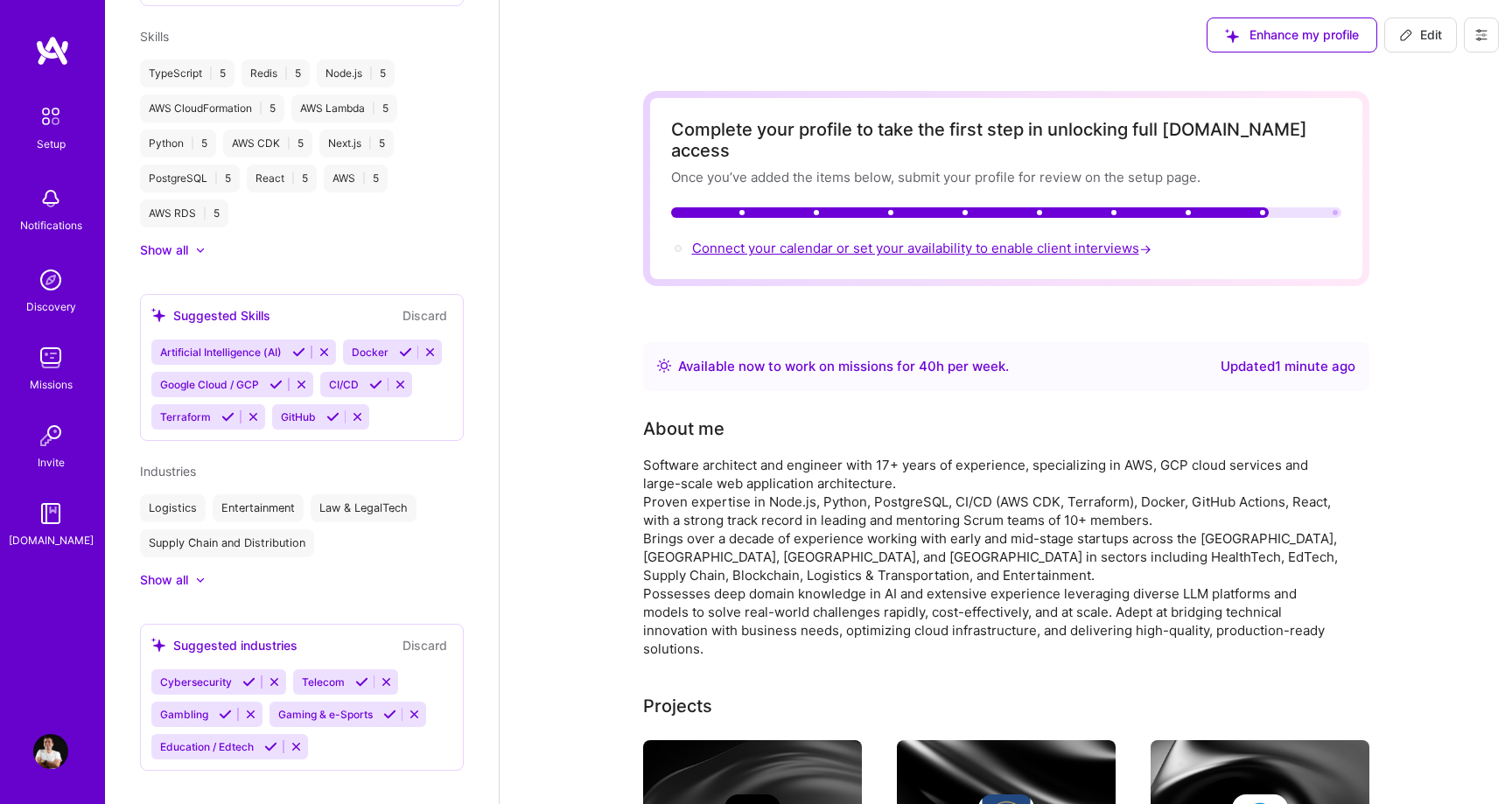
click at [911, 240] on span "Connect your calendar or set your availability to enable client interviews →" at bounding box center [923, 248] width 462 height 16
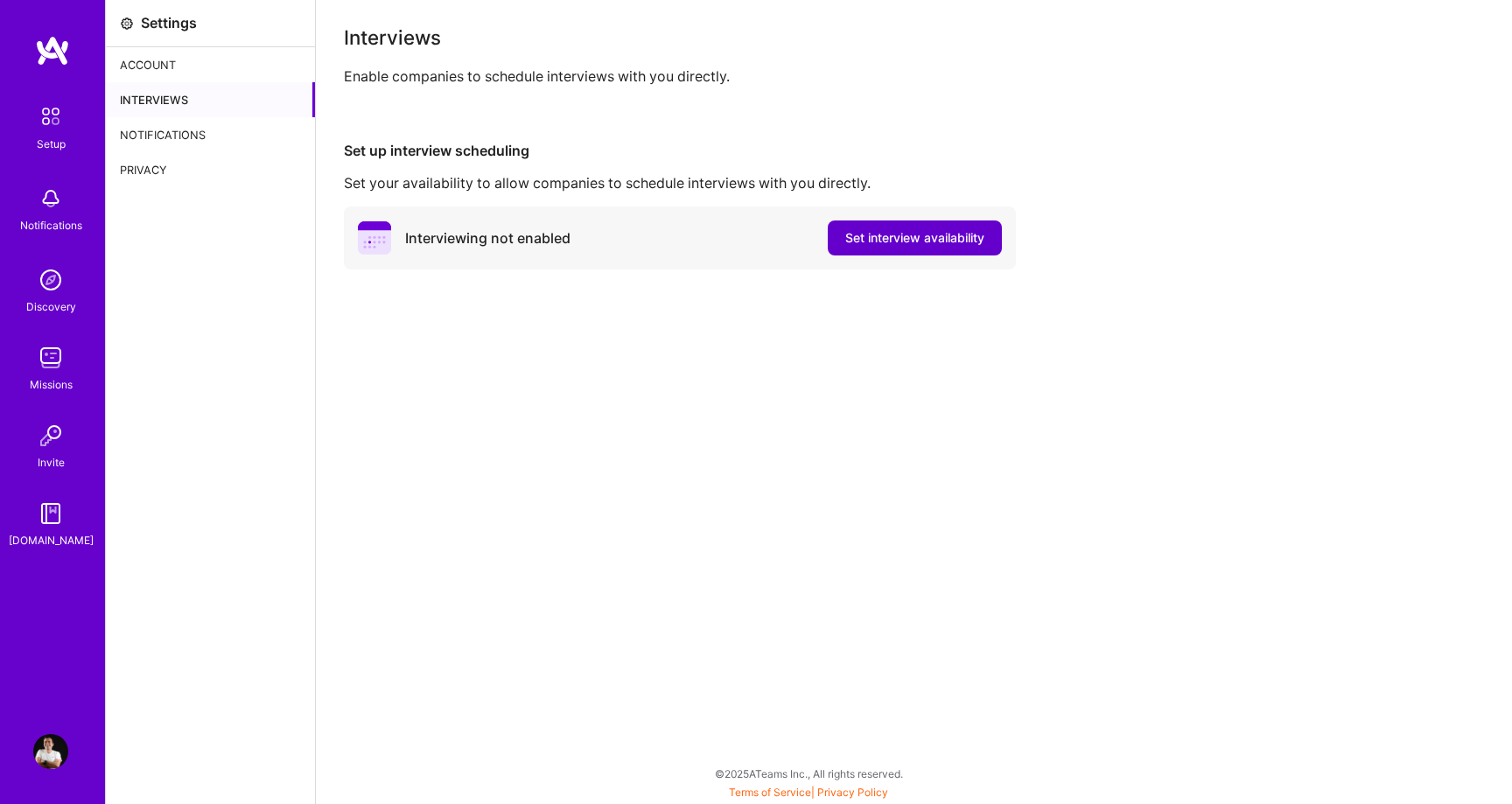
click at [895, 243] on span "Set interview availability" at bounding box center [915, 237] width 139 height 17
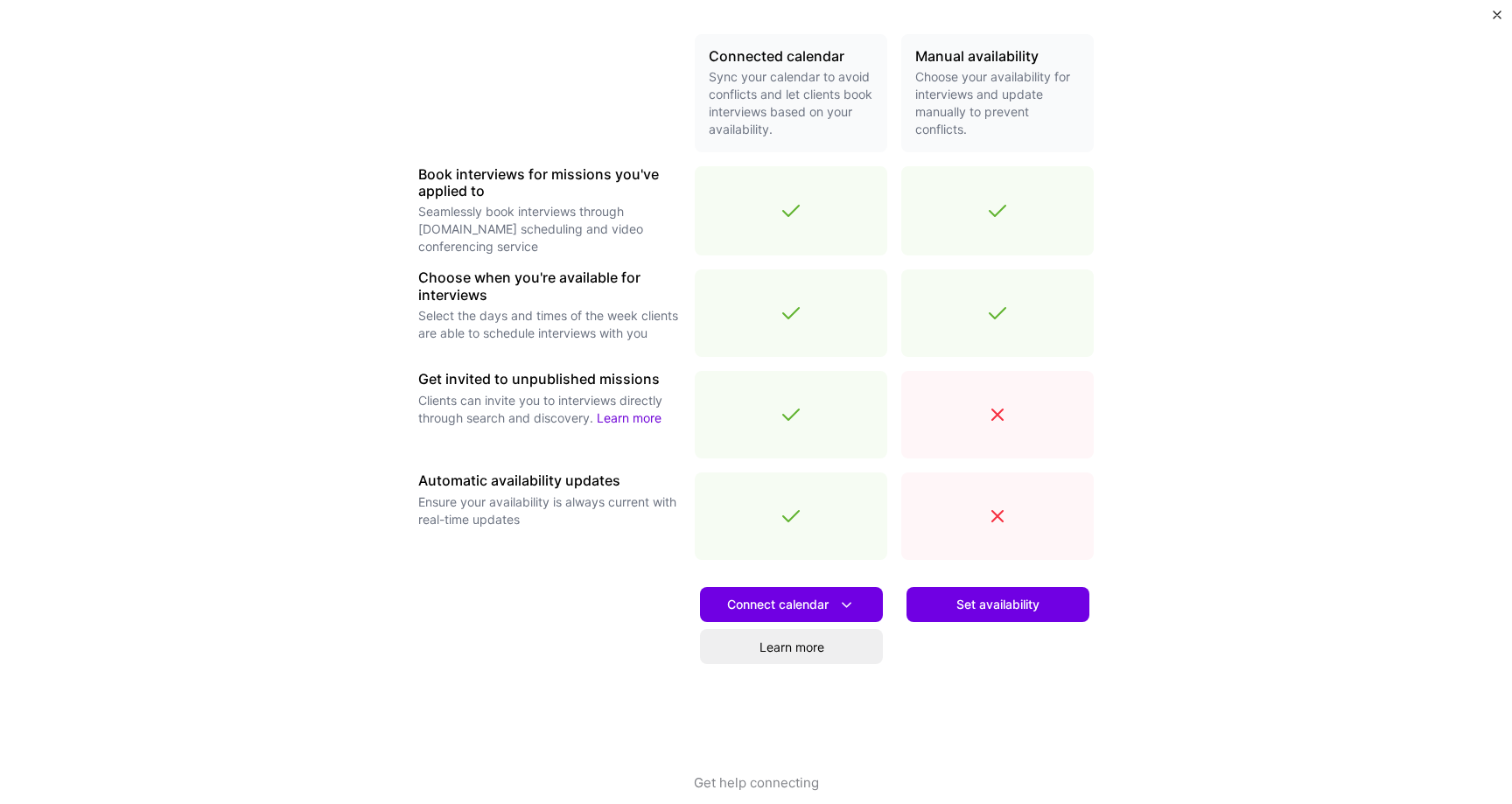
scroll to position [404, 0]
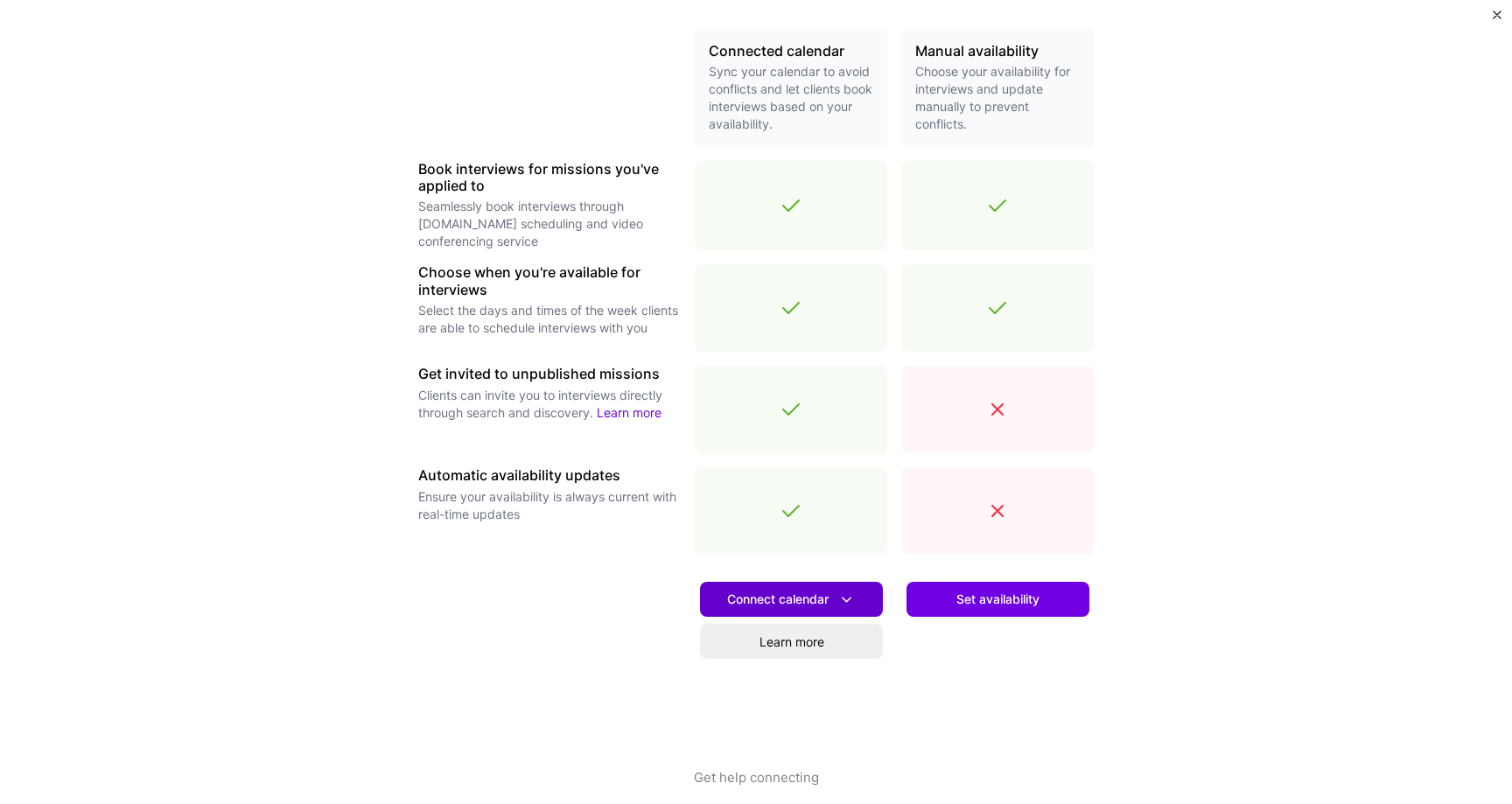
click at [852, 603] on icon at bounding box center [846, 600] width 18 height 18
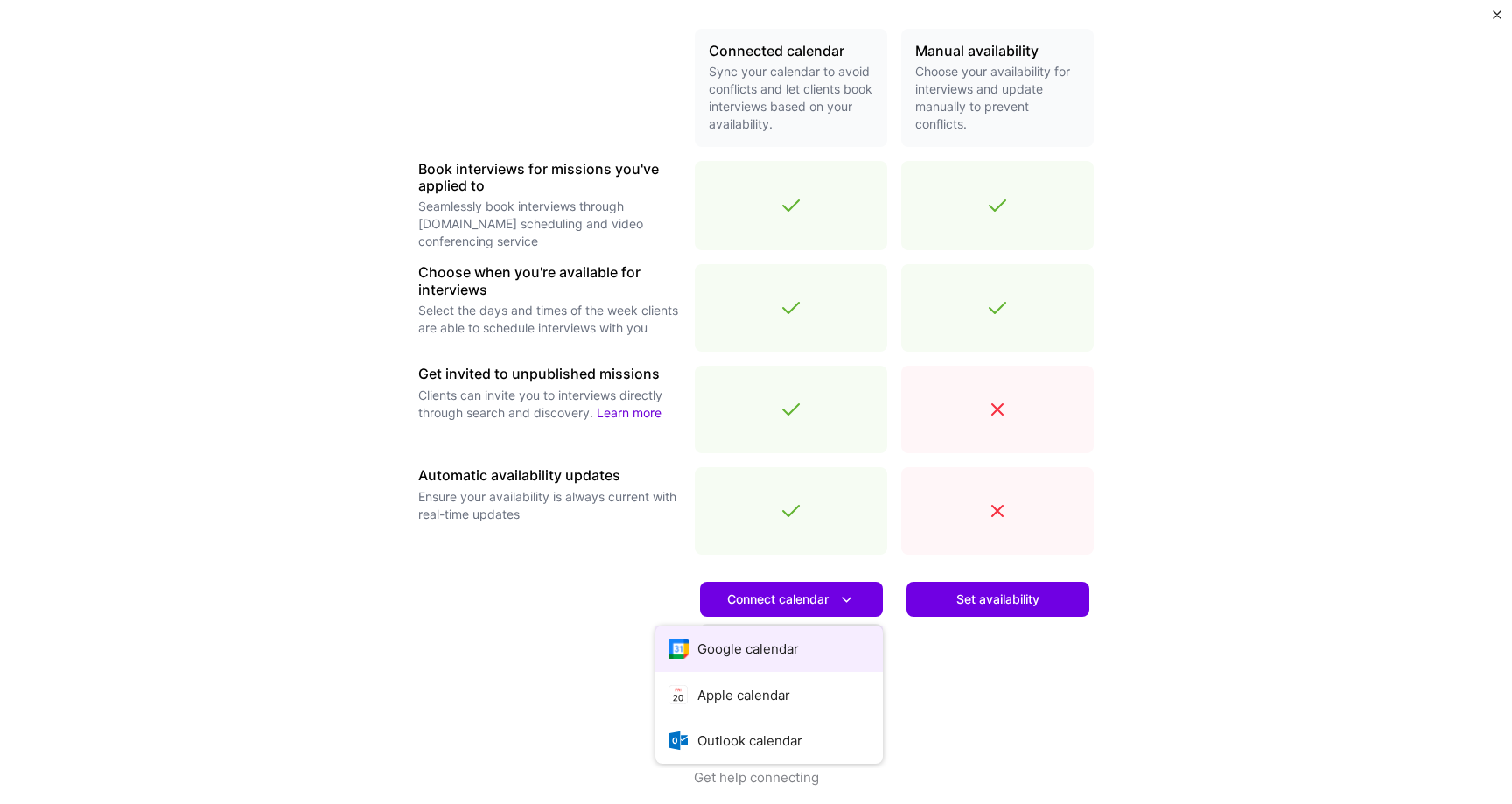
click at [807, 647] on button "Google calendar" at bounding box center [768, 648] width 227 height 46
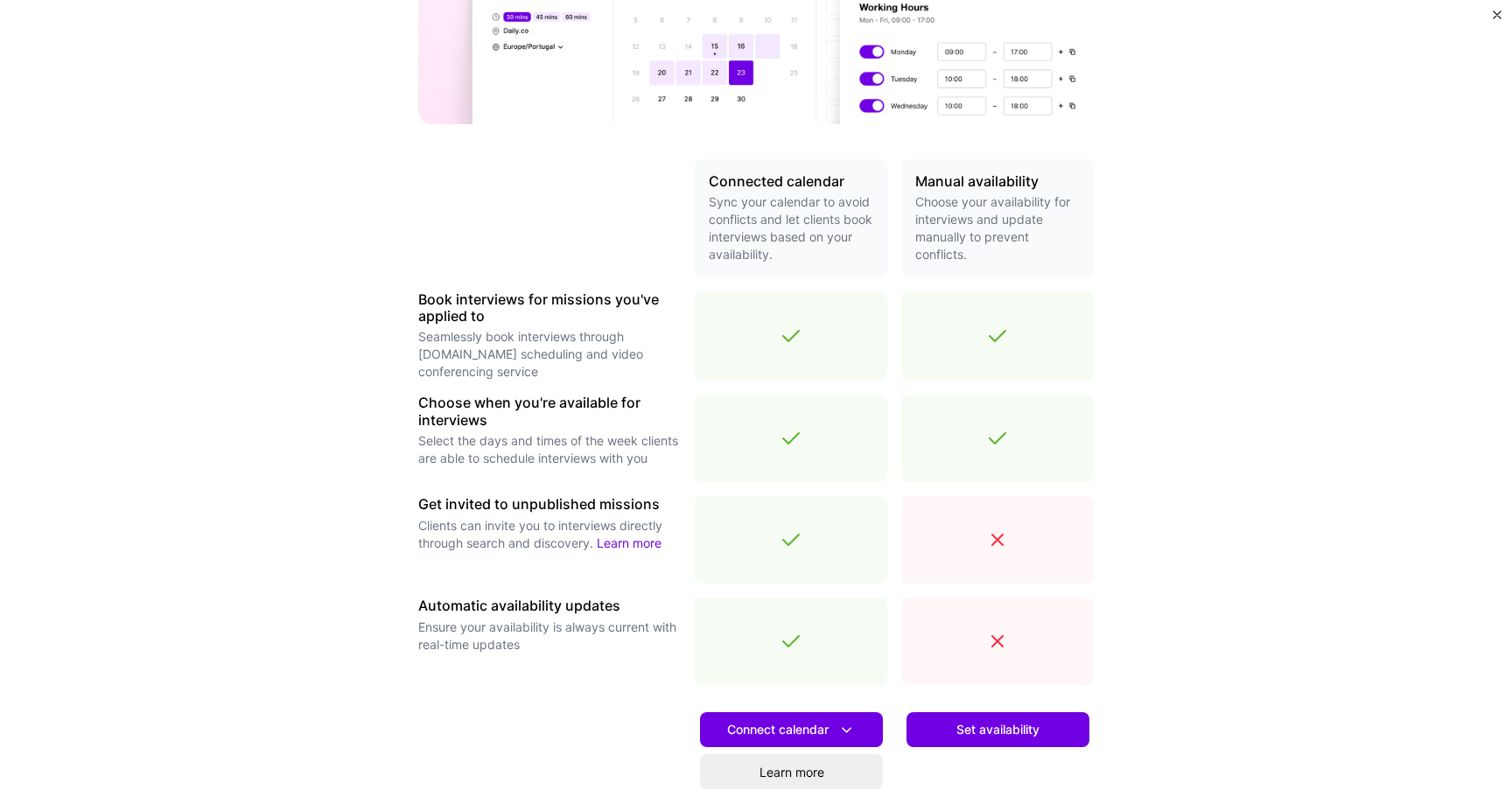
scroll to position [0, 0]
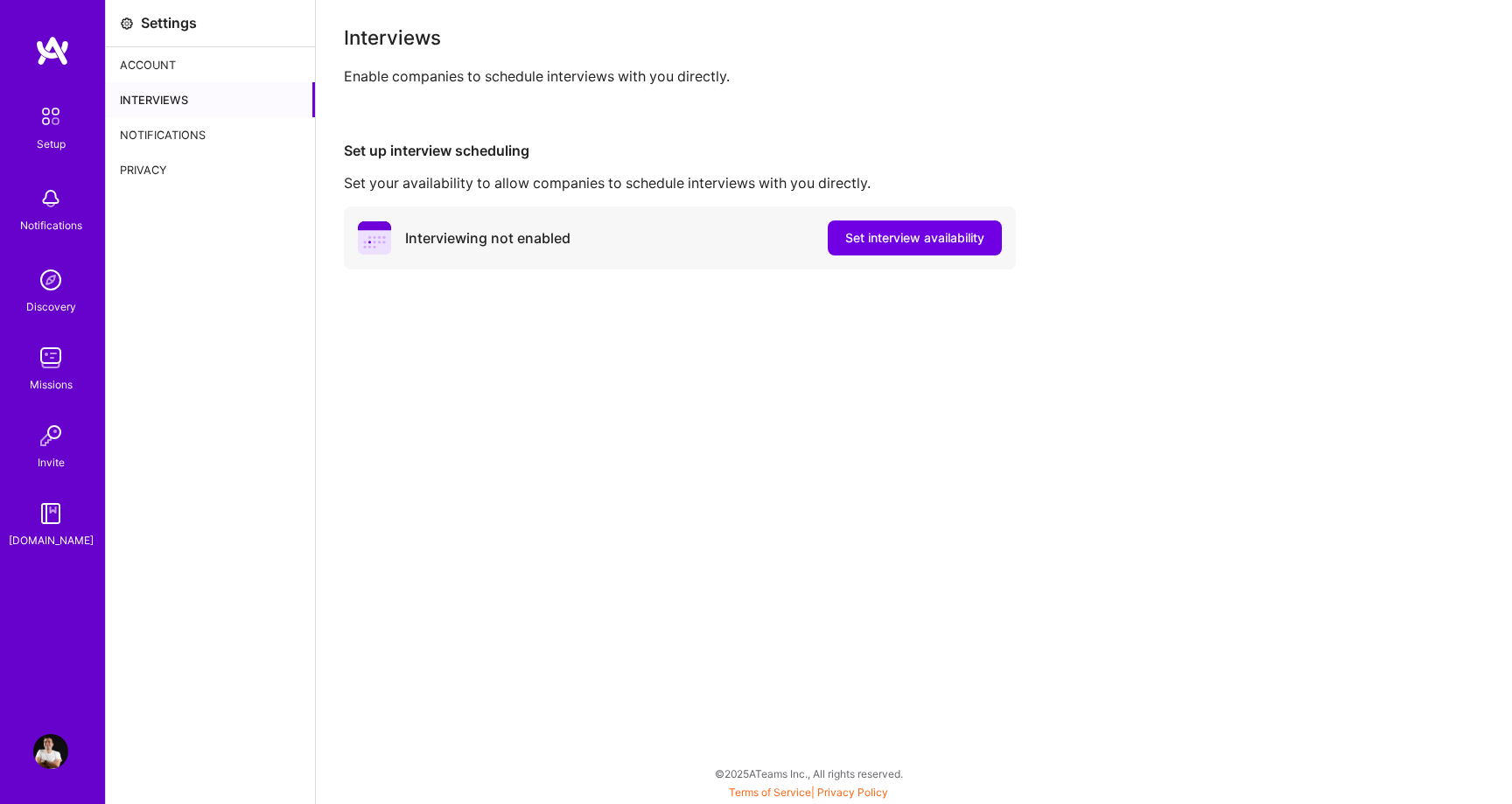
click at [188, 66] on div "Account" at bounding box center [210, 64] width 209 height 35
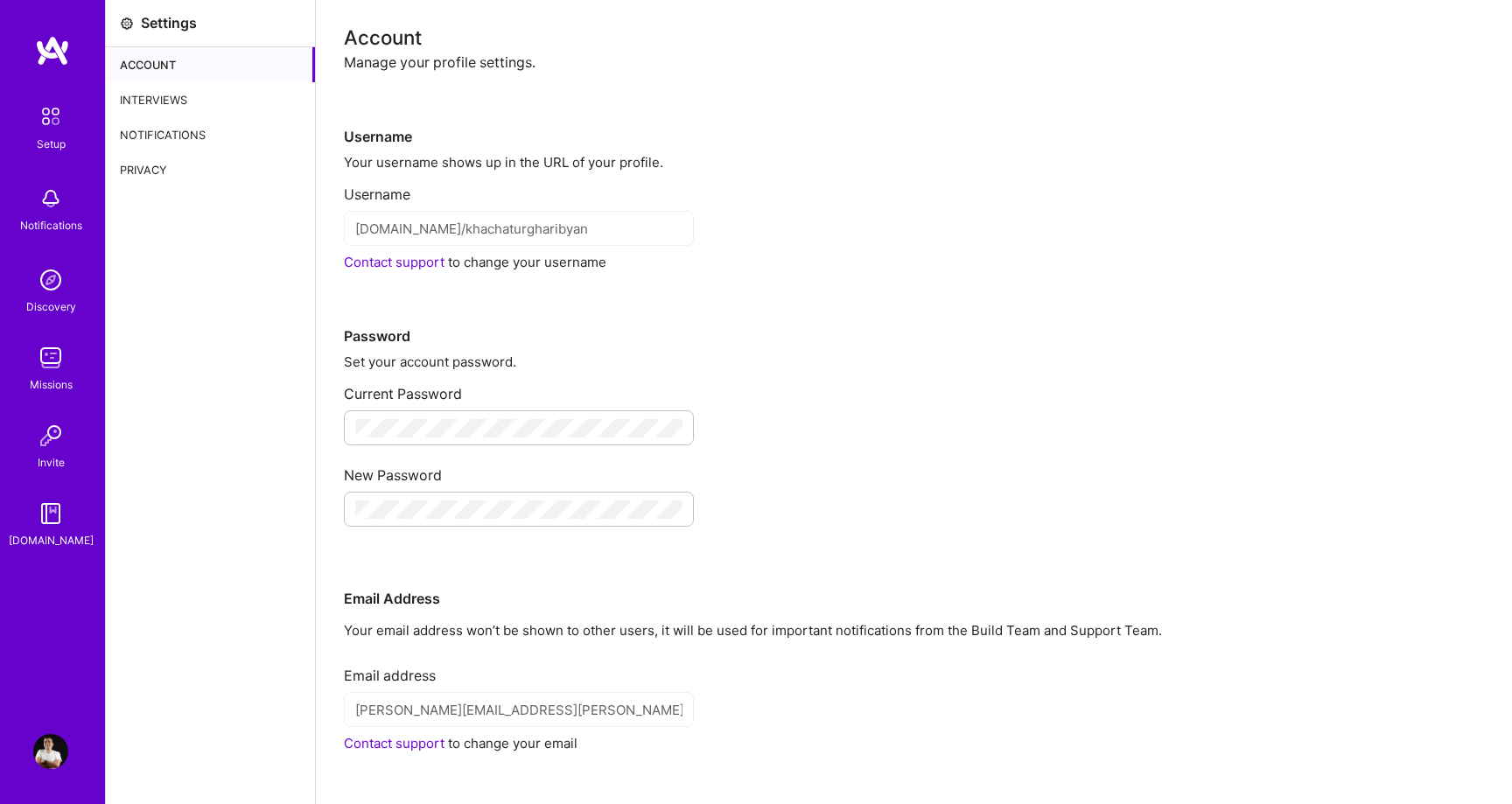
click at [224, 109] on div "Interviews" at bounding box center [210, 99] width 209 height 35
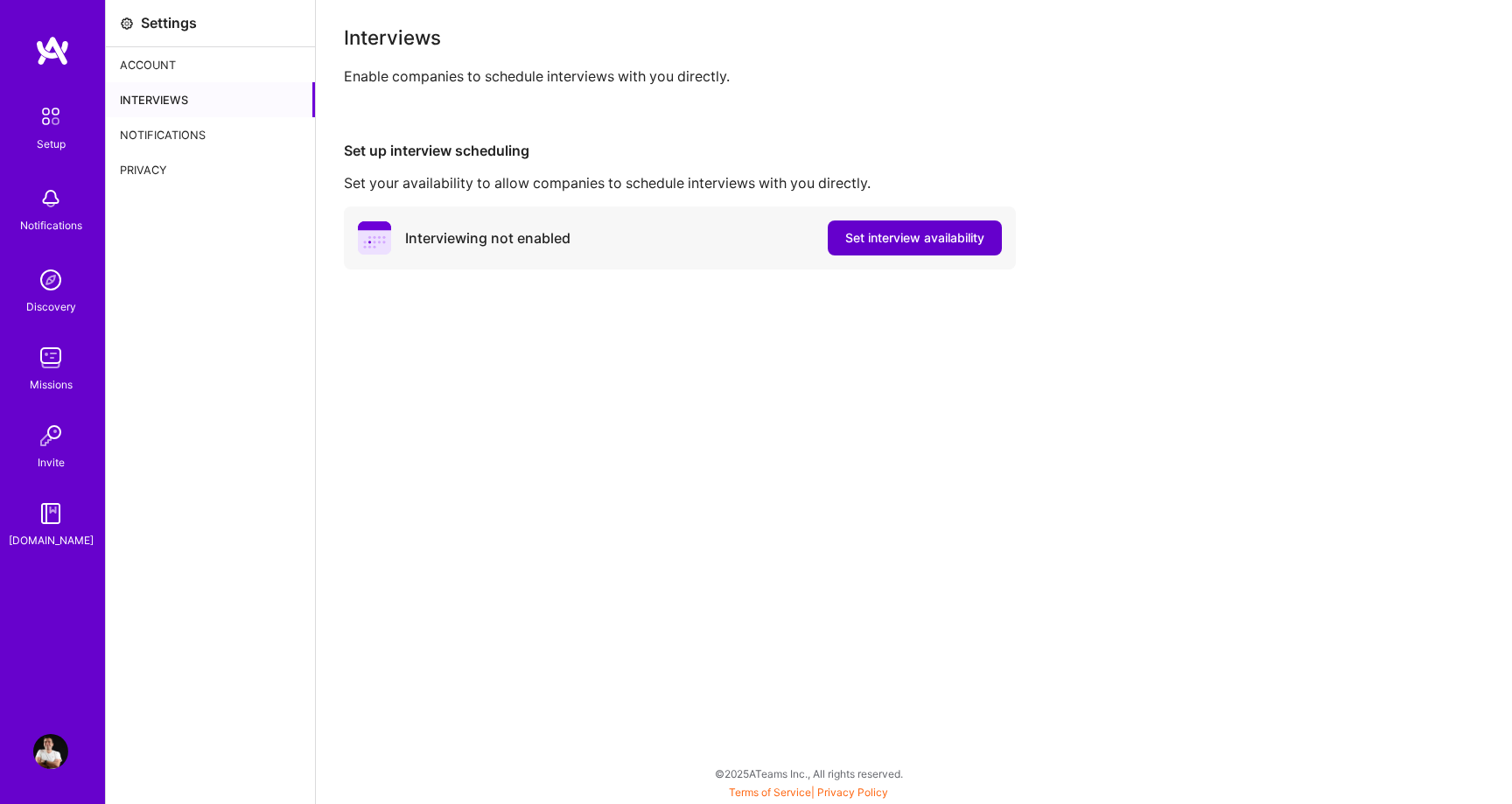
click at [883, 240] on span "Set interview availability" at bounding box center [915, 237] width 139 height 17
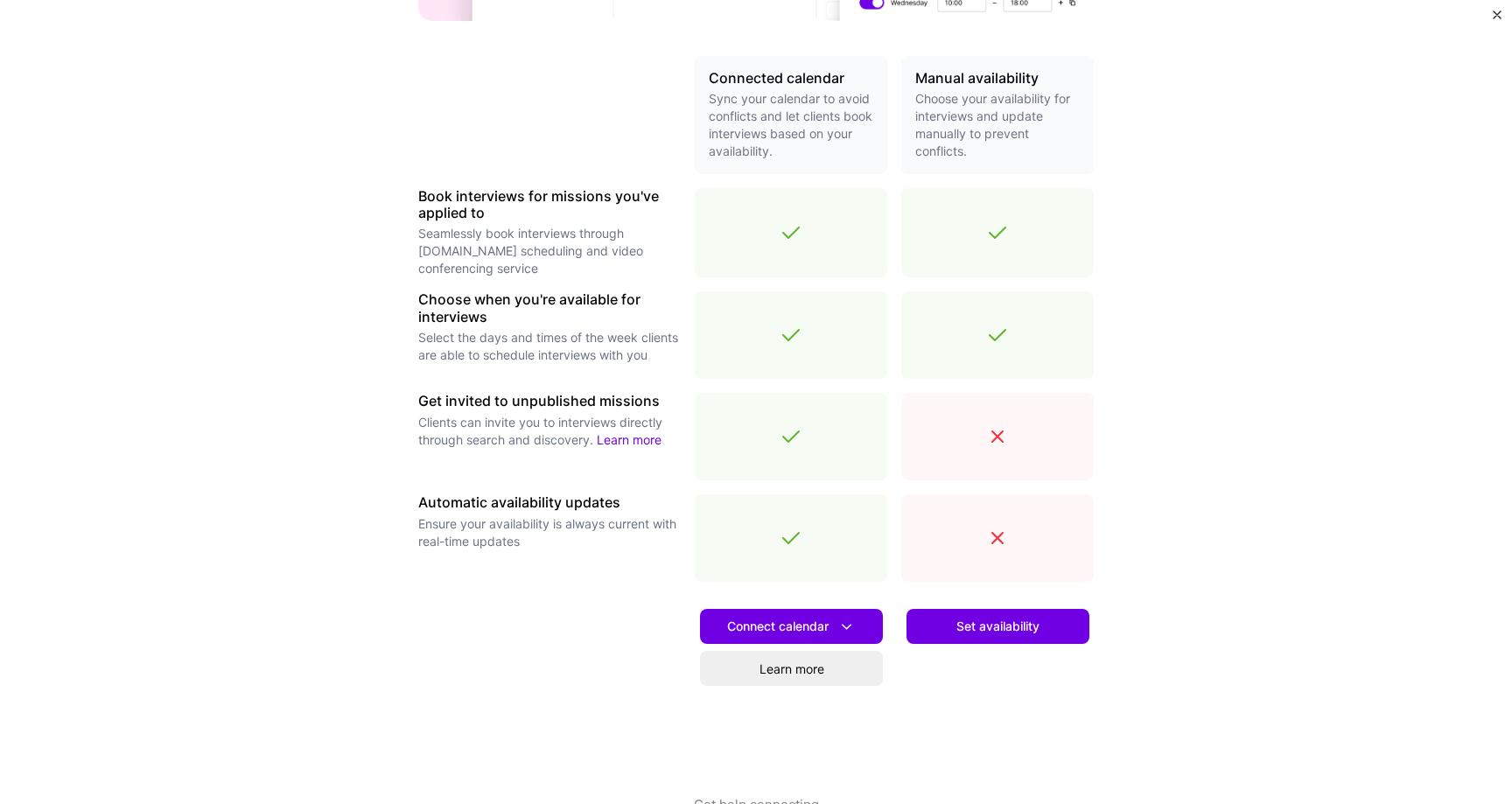
scroll to position [401, 0]
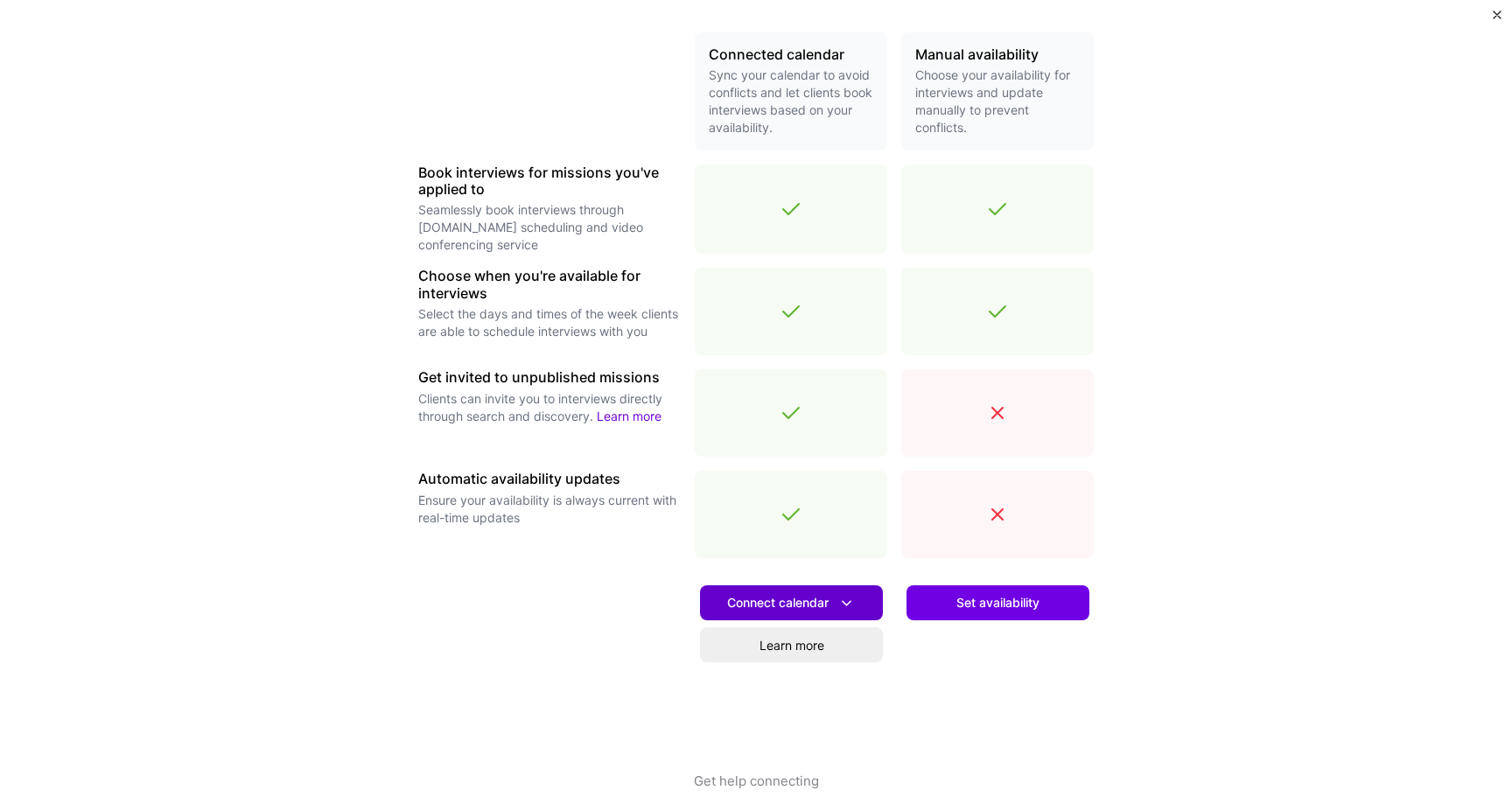
click at [843, 606] on icon at bounding box center [846, 603] width 18 height 18
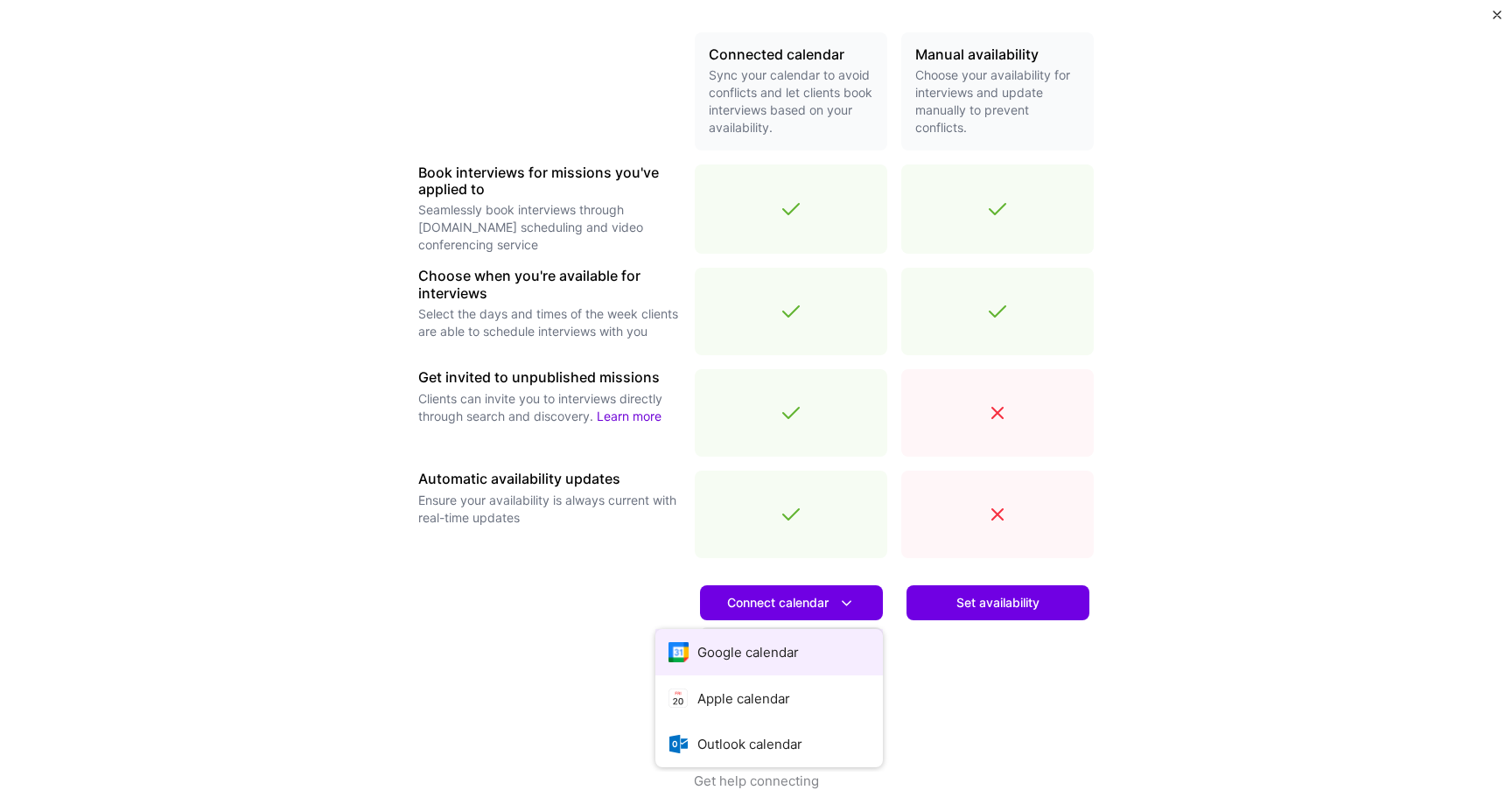
click at [780, 659] on button "Google calendar" at bounding box center [768, 651] width 227 height 46
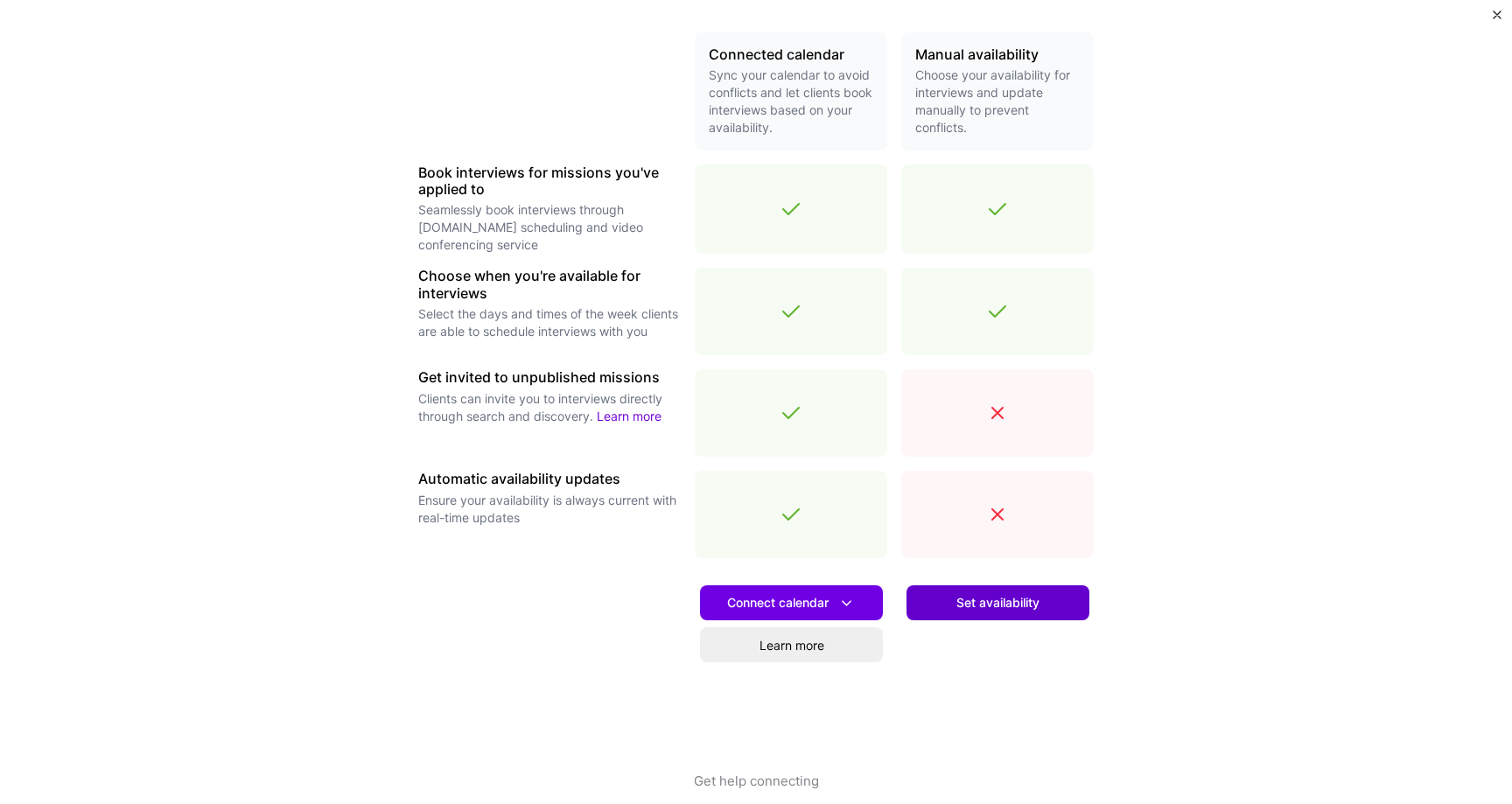
click at [1029, 600] on span "Set availability" at bounding box center [998, 602] width 83 height 17
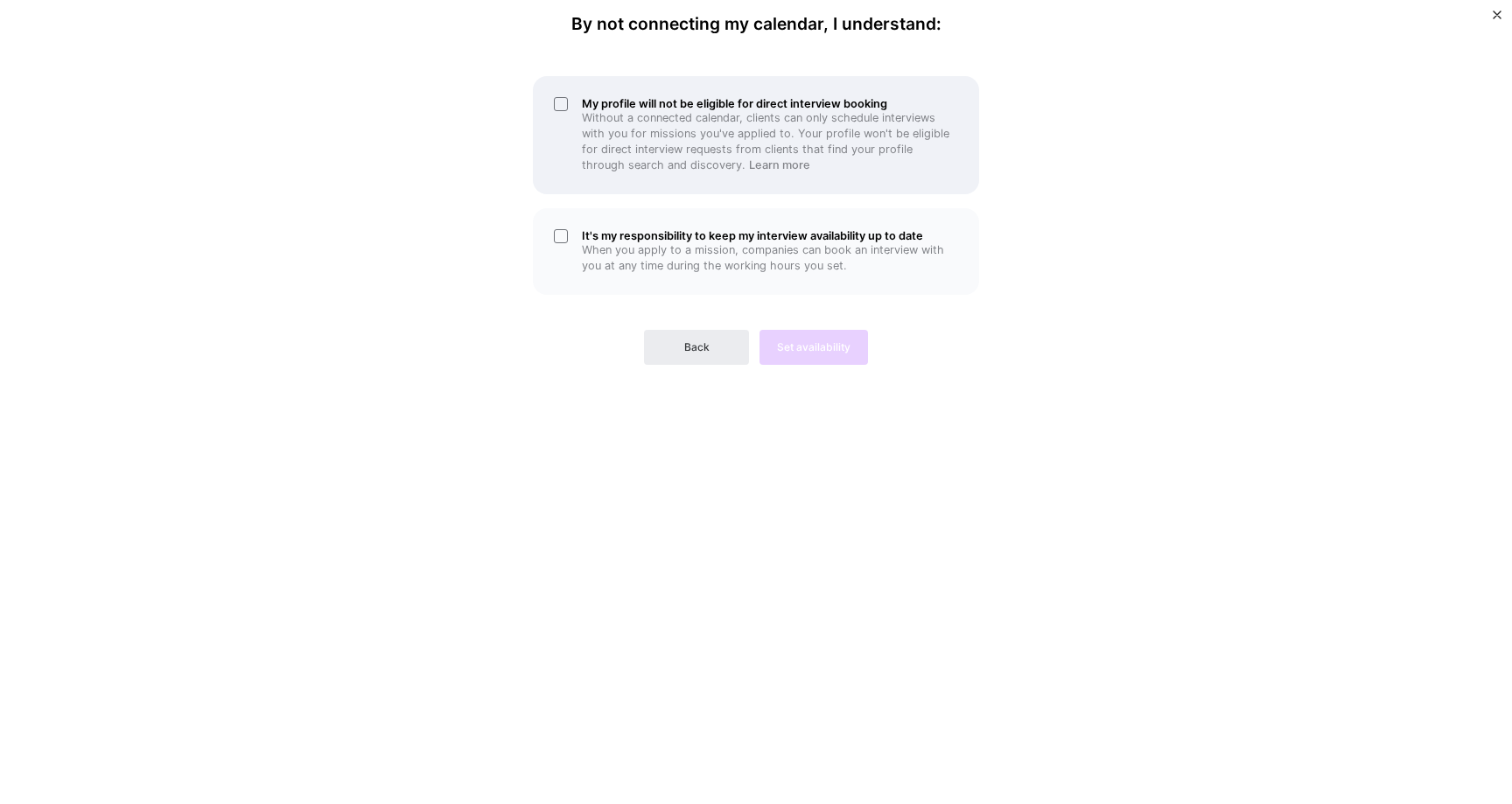
click at [643, 111] on p "Without a connected calendar, clients can only schedule interviews with you for…" at bounding box center [770, 142] width 376 height 63
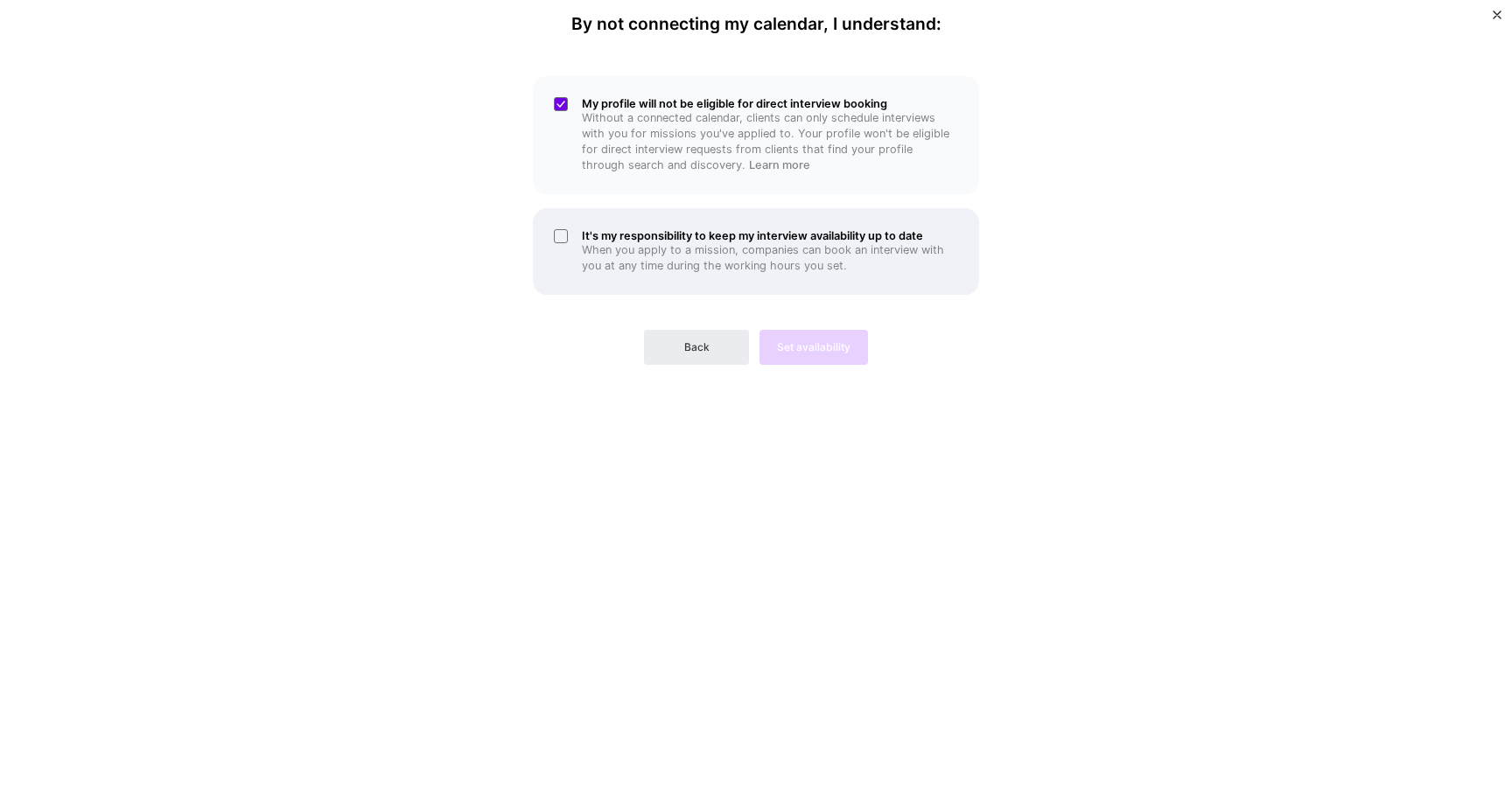
click at [667, 229] on h5 "It's my responsibility to keep my interview availability up to date" at bounding box center [770, 235] width 376 height 14
click at [817, 355] on button "Set availability" at bounding box center [813, 347] width 109 height 35
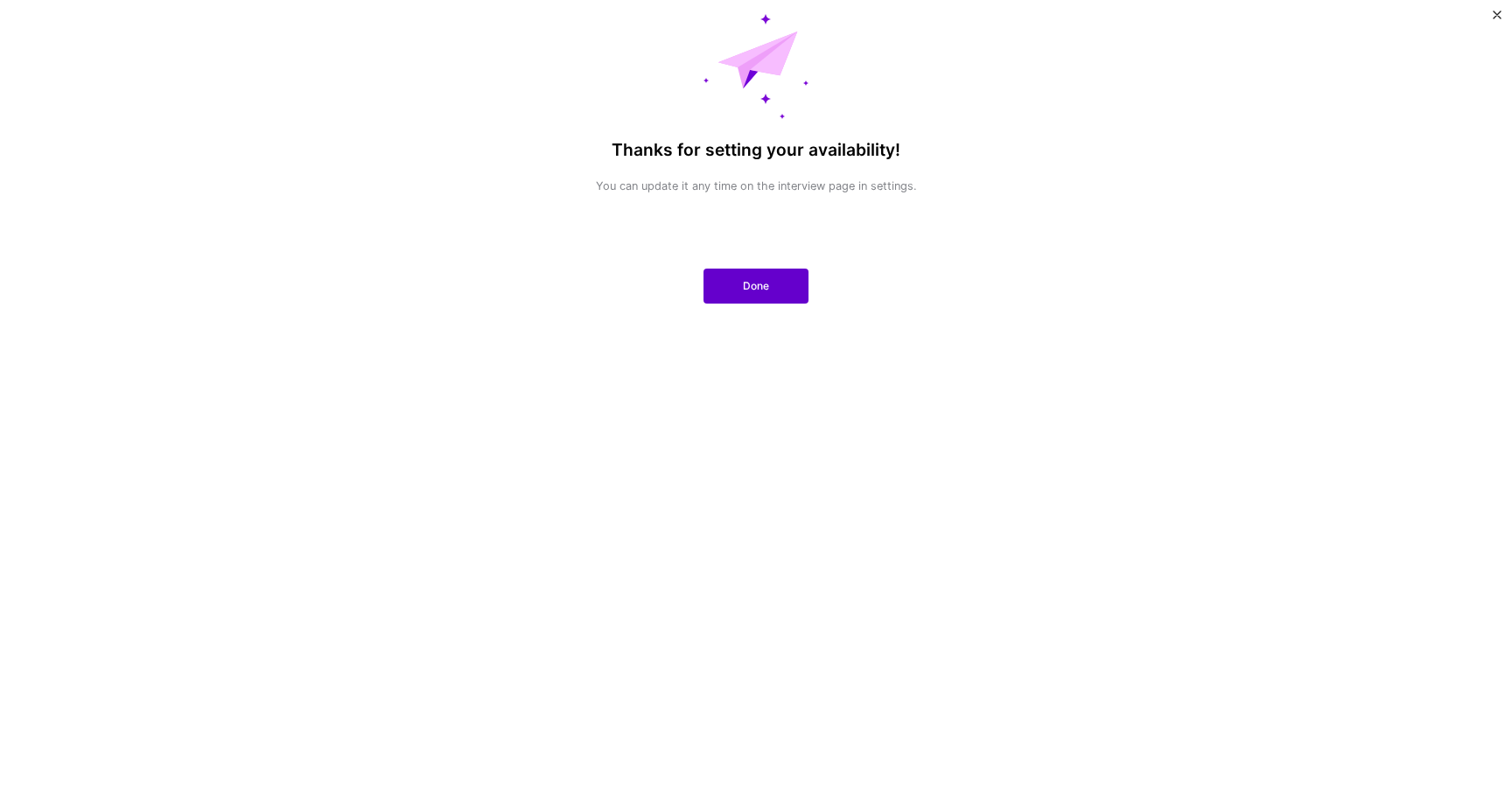
click at [770, 285] on button "Done" at bounding box center [756, 286] width 105 height 35
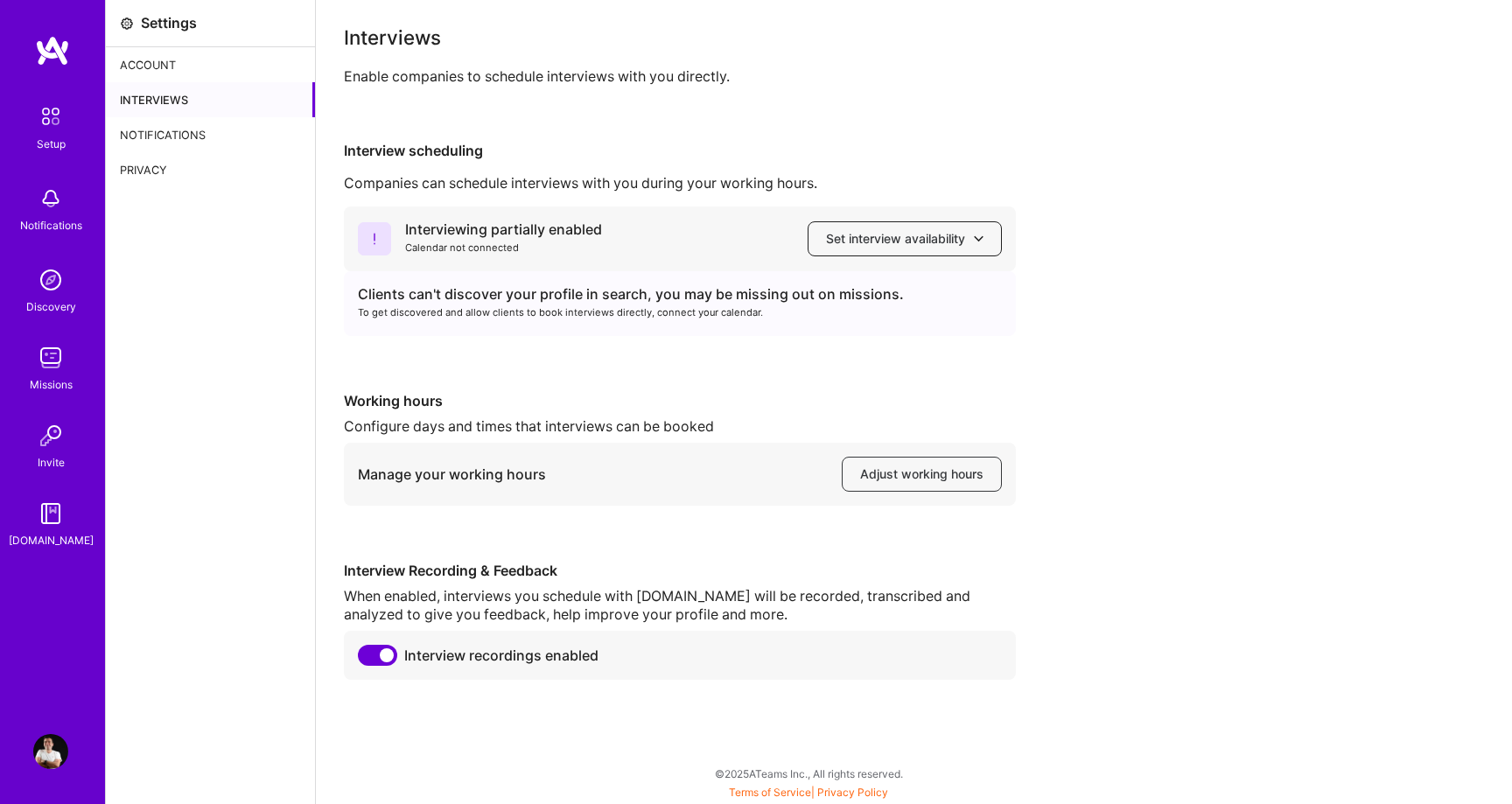
click at [907, 245] on span "Set interview availability" at bounding box center [905, 238] width 157 height 17
click at [611, 380] on div "Interviewing partially enabled Calendar not connected Set interview availabilit…" at bounding box center [914, 442] width 1140 height 473
click at [903, 470] on span "Adjust working hours" at bounding box center [921, 473] width 123 height 17
click at [571, 510] on div "Interviewing partially enabled Calendar not connected Set interview availabilit…" at bounding box center [914, 442] width 1140 height 473
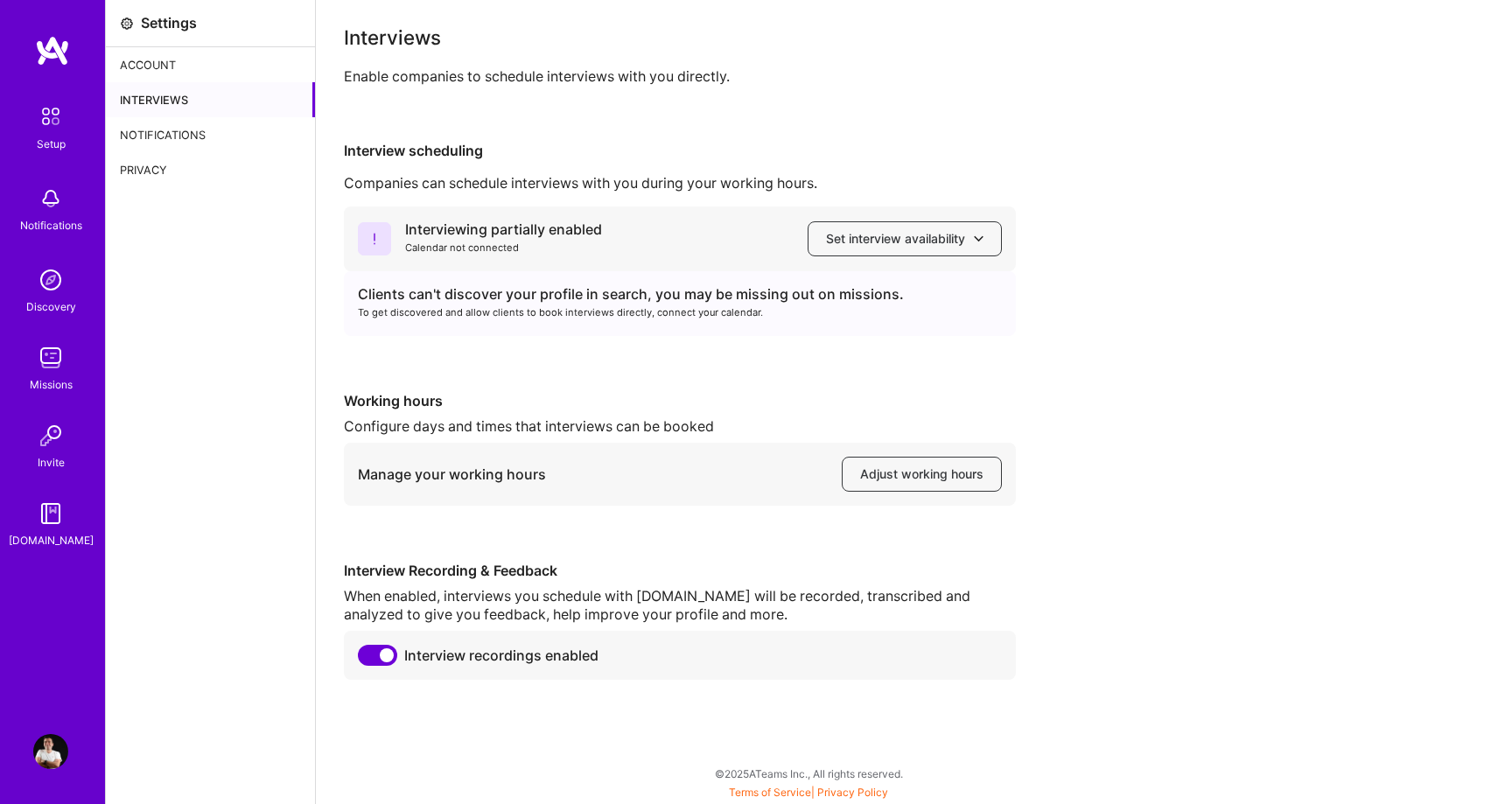
click at [71, 128] on link "Setup" at bounding box center [51, 125] width 109 height 55
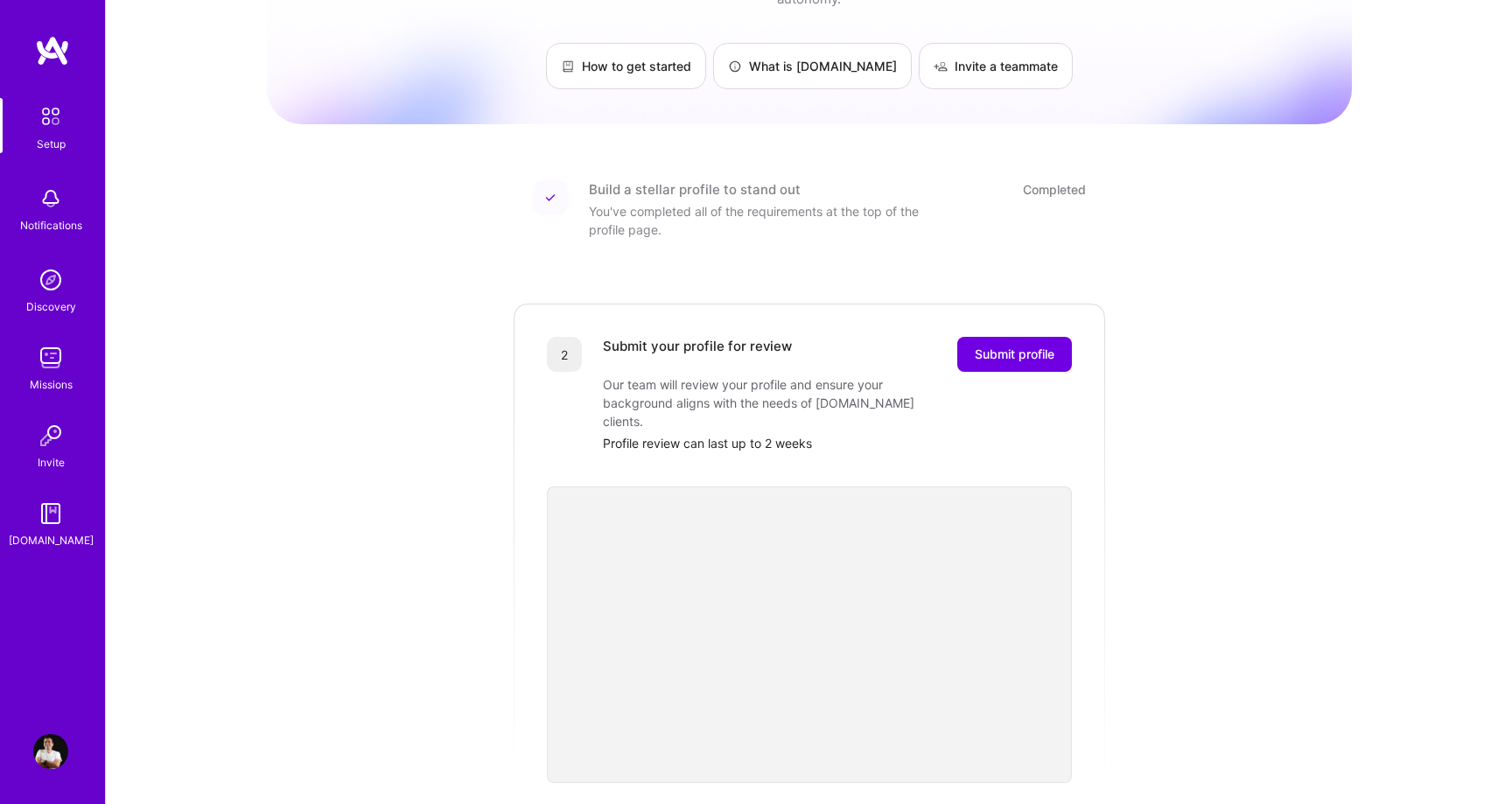
scroll to position [105, 0]
click at [1011, 343] on span "Submit profile" at bounding box center [1014, 351] width 80 height 17
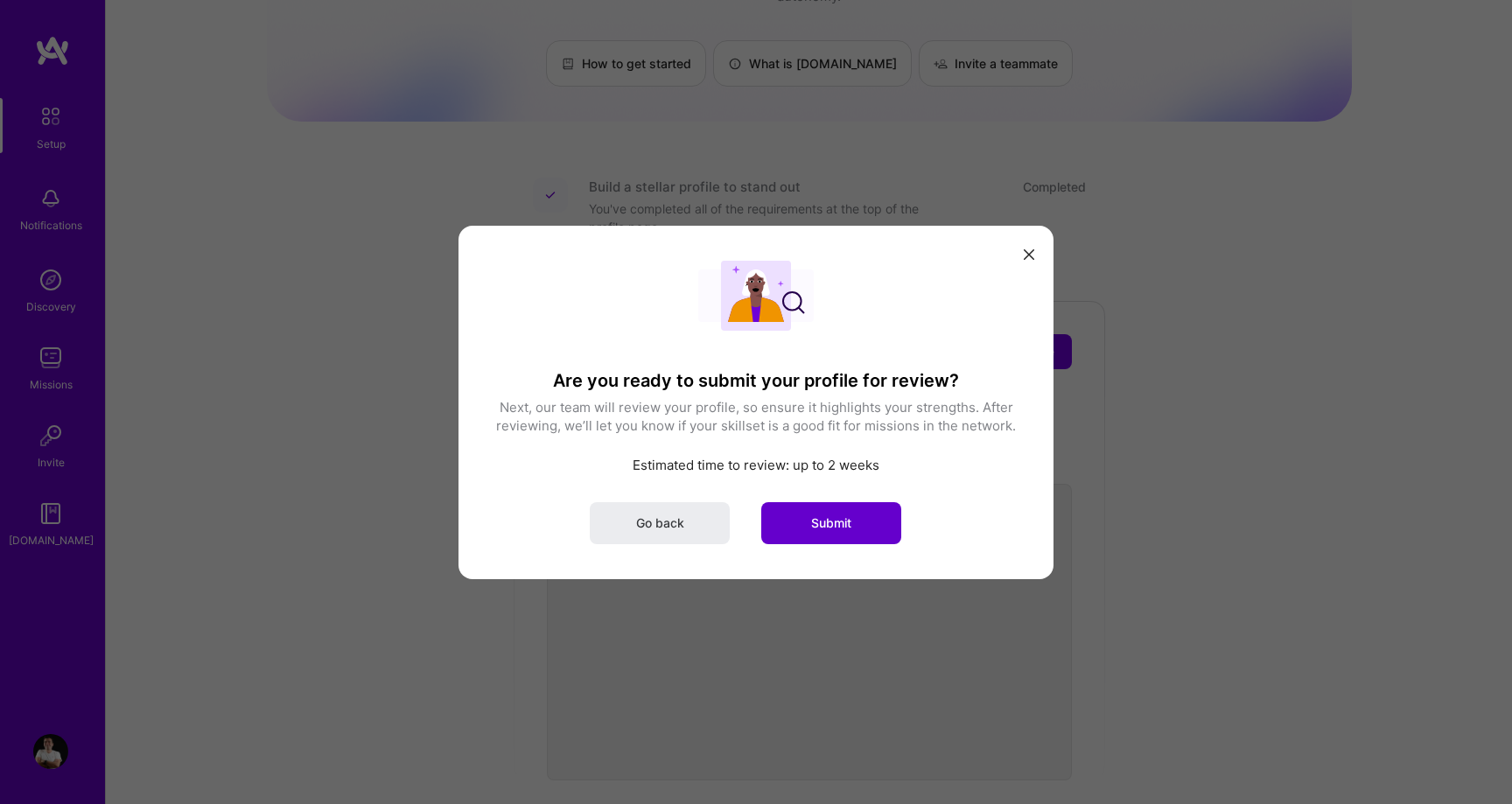
click at [832, 522] on span "Submit" at bounding box center [831, 522] width 40 height 17
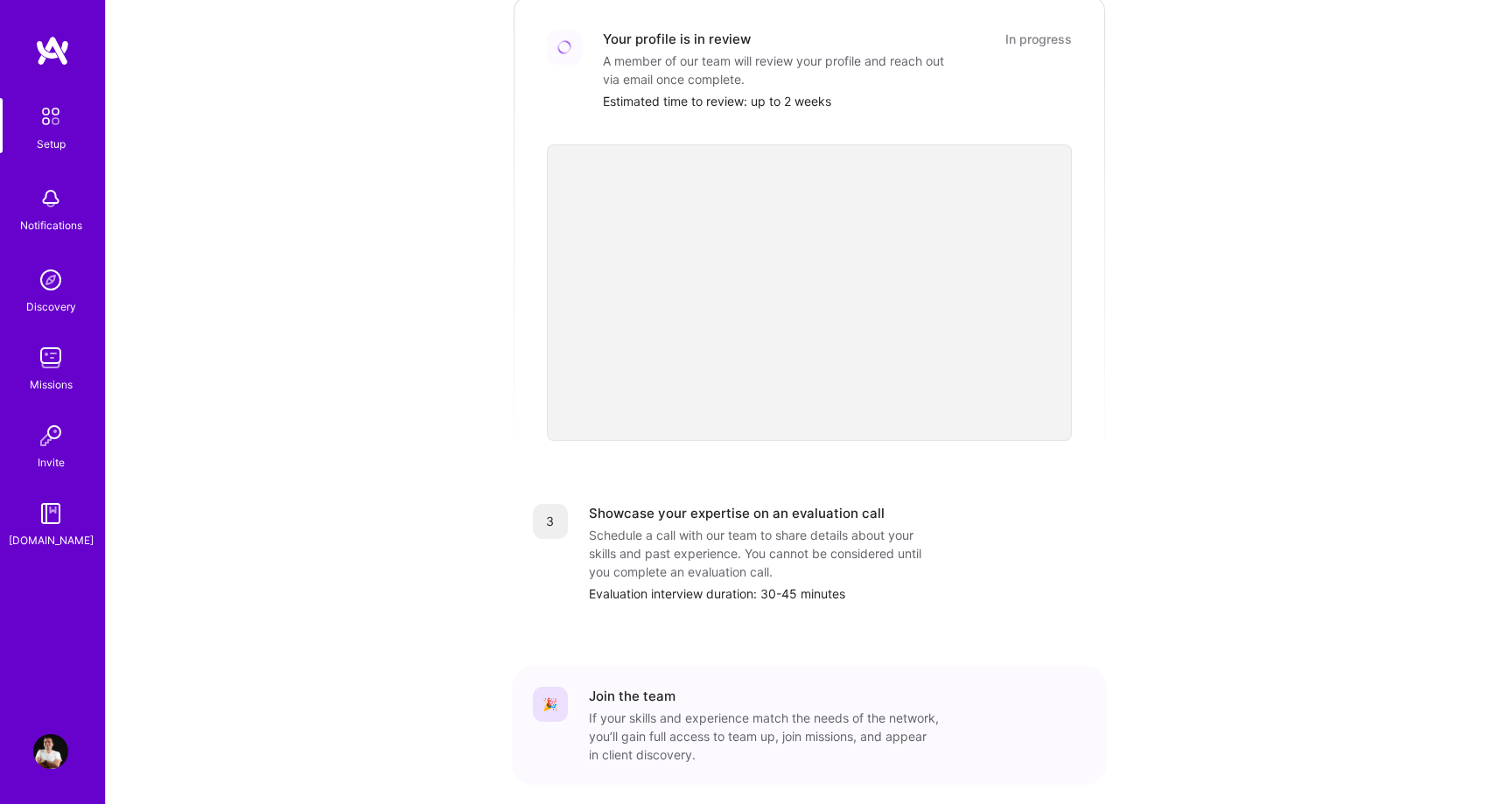
scroll to position [468, 0]
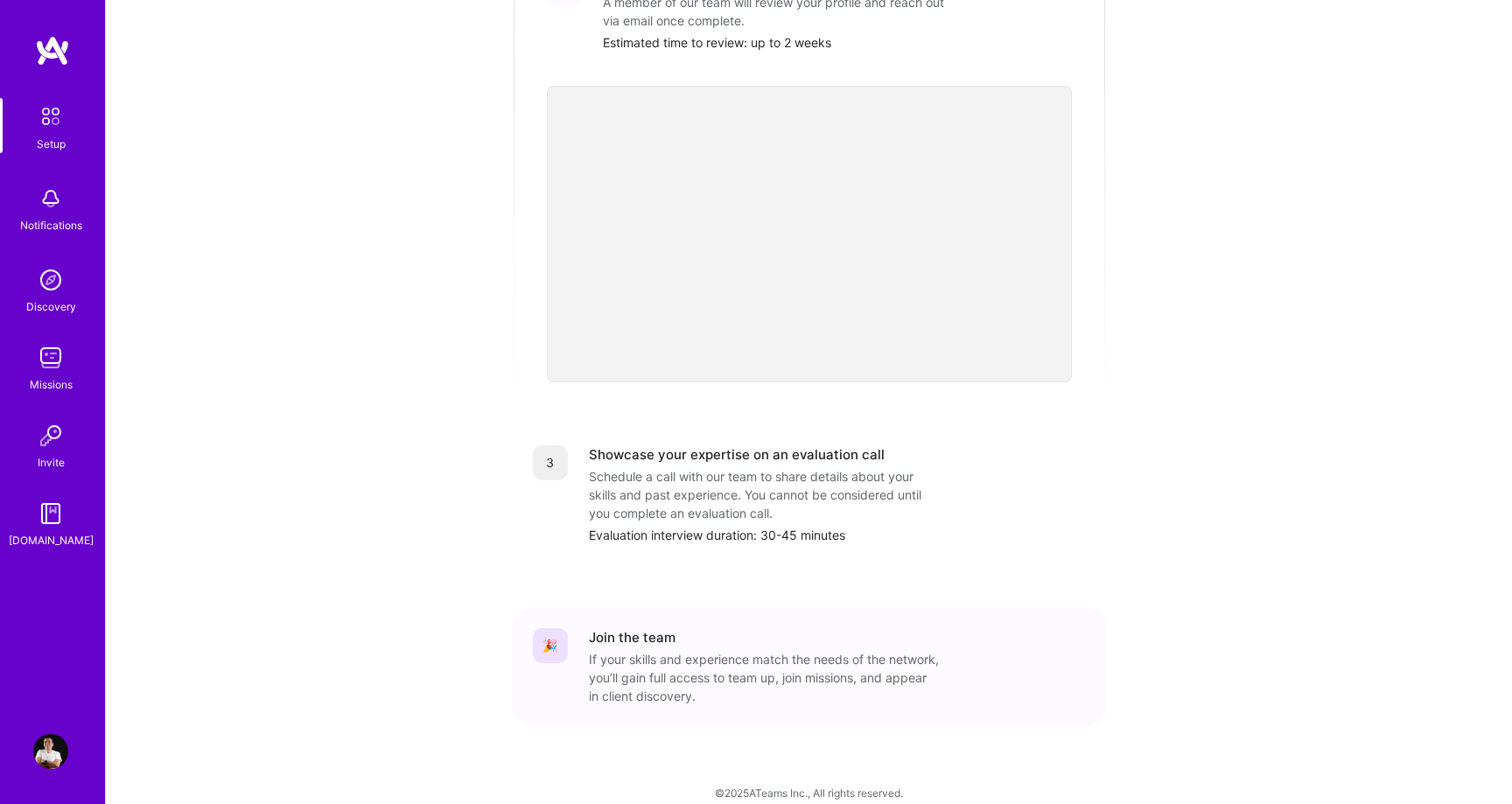
click at [557, 445] on div "3" at bounding box center [550, 462] width 35 height 35
click at [547, 519] on div "3" at bounding box center [550, 494] width 35 height 99
click at [69, 292] on link "Discovery" at bounding box center [51, 288] width 109 height 53
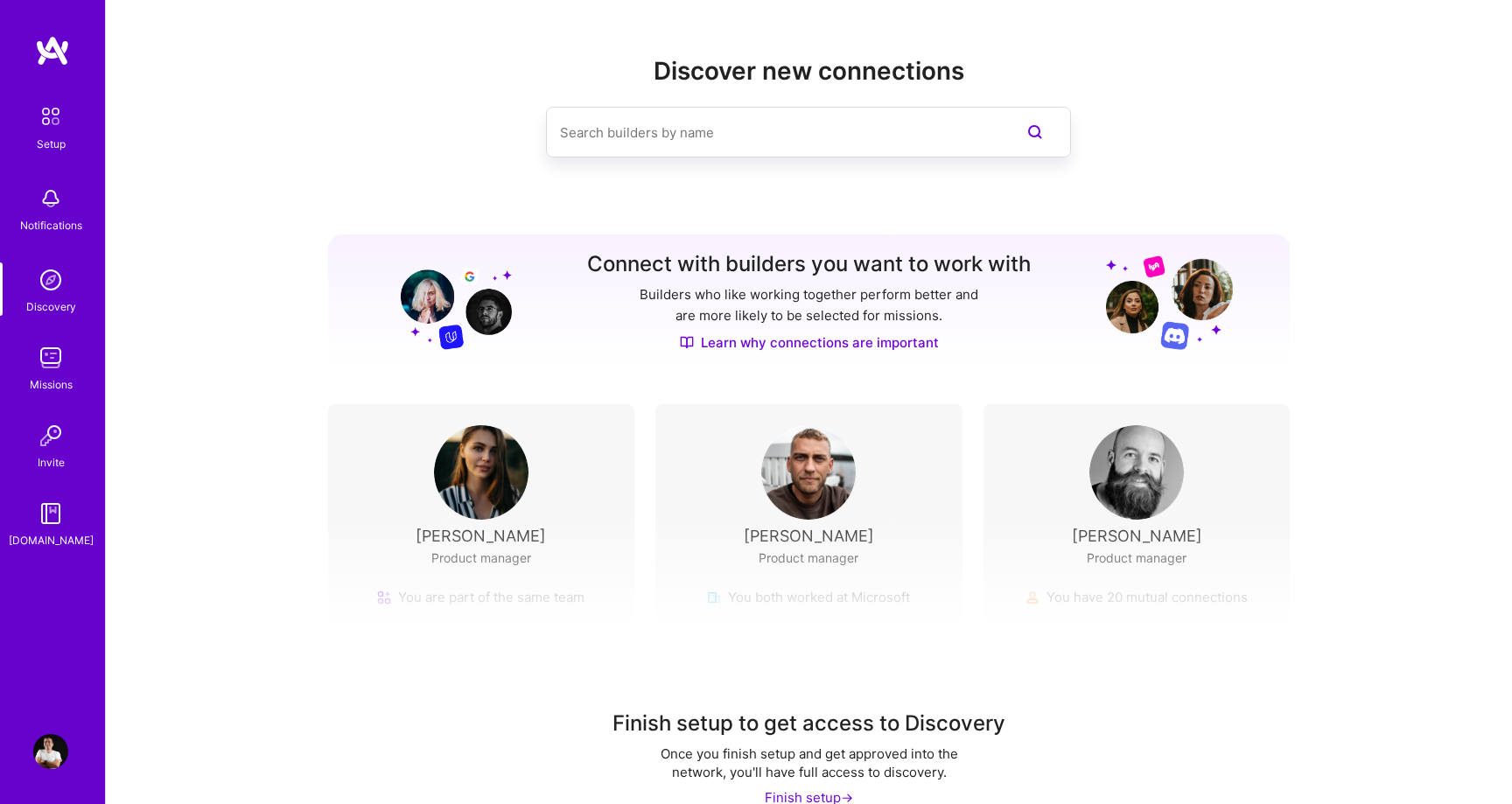
scroll to position [33, 0]
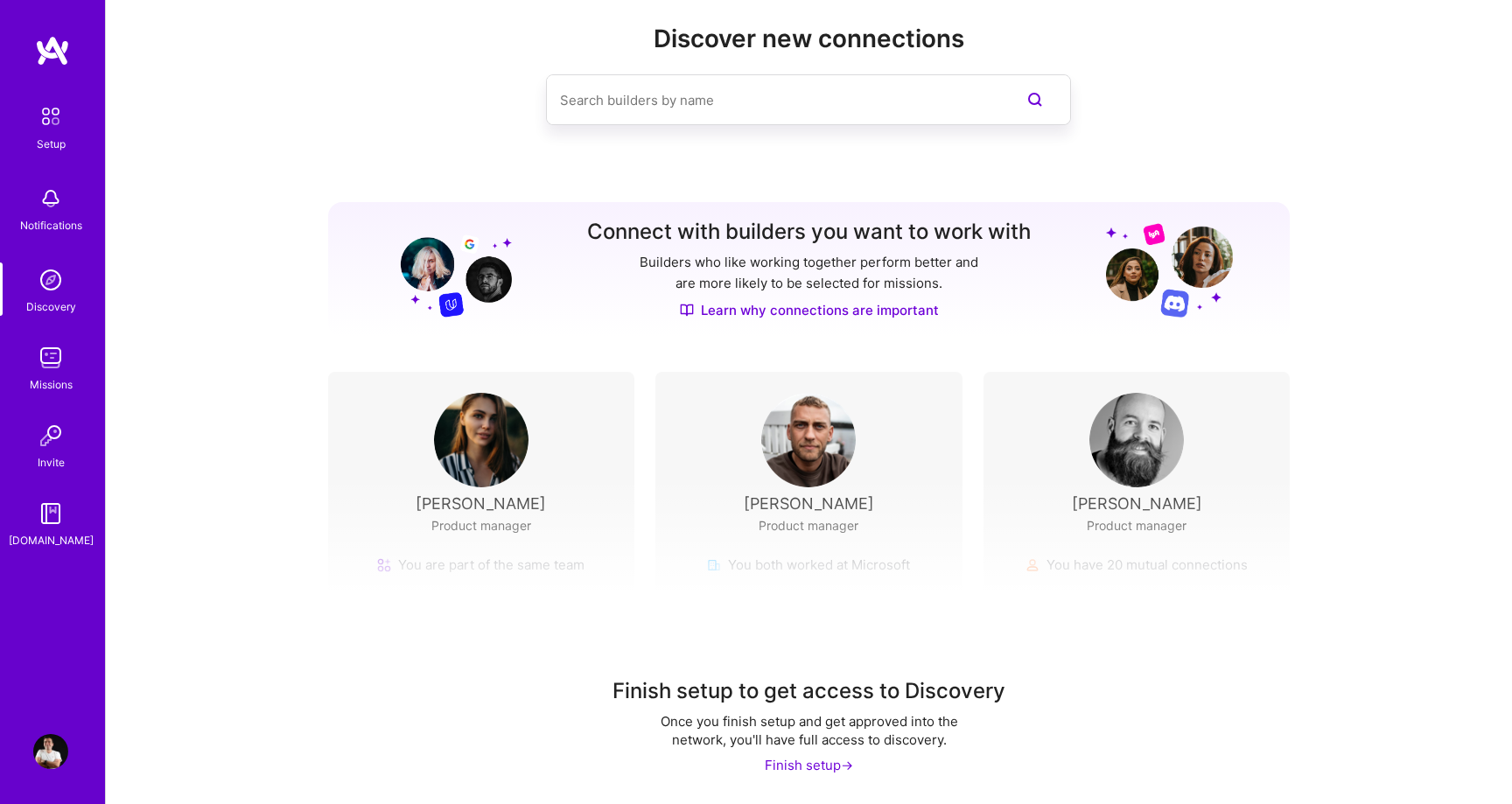
click at [62, 62] on img at bounding box center [52, 51] width 35 height 32
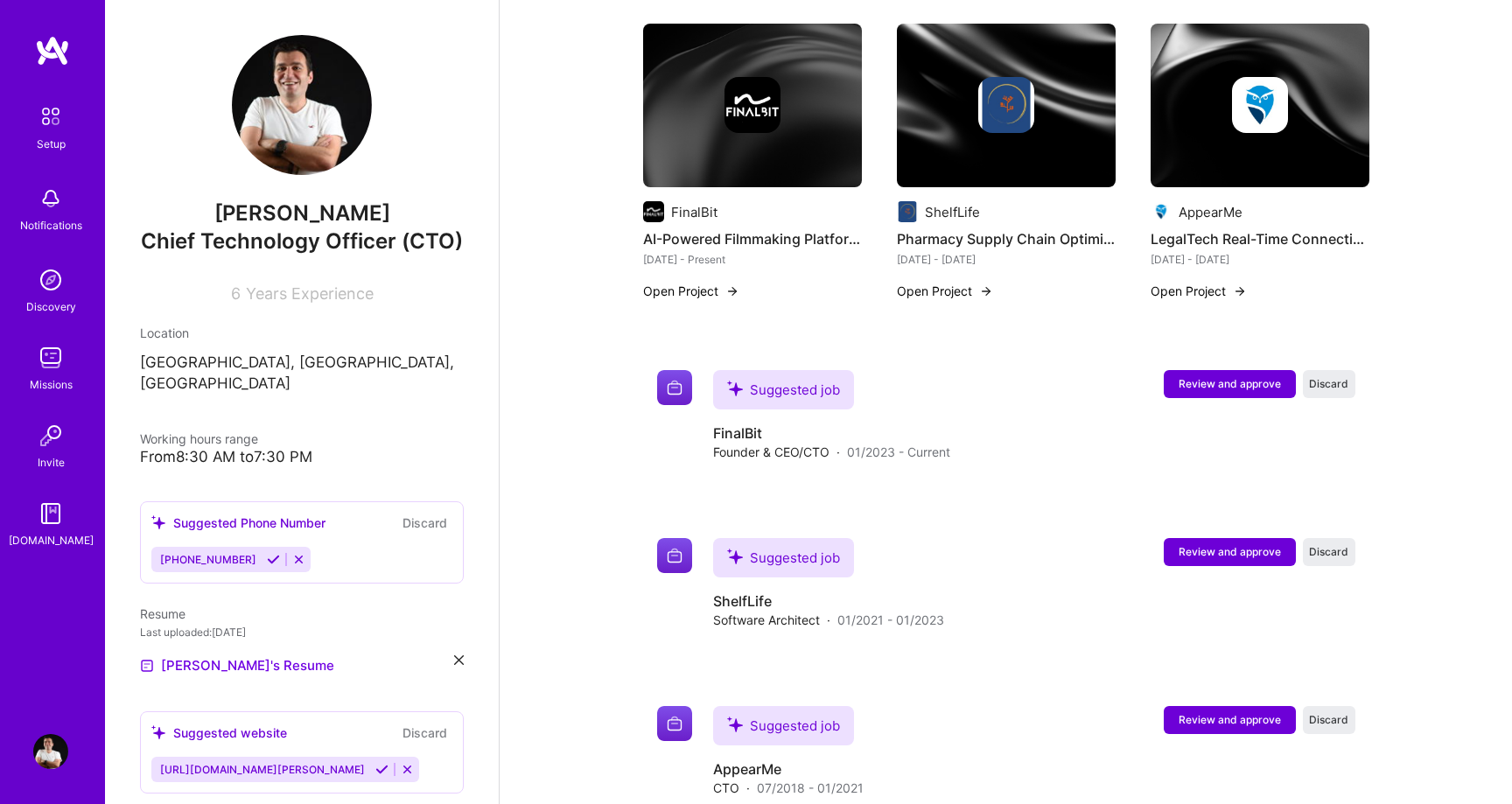
scroll to position [664, 0]
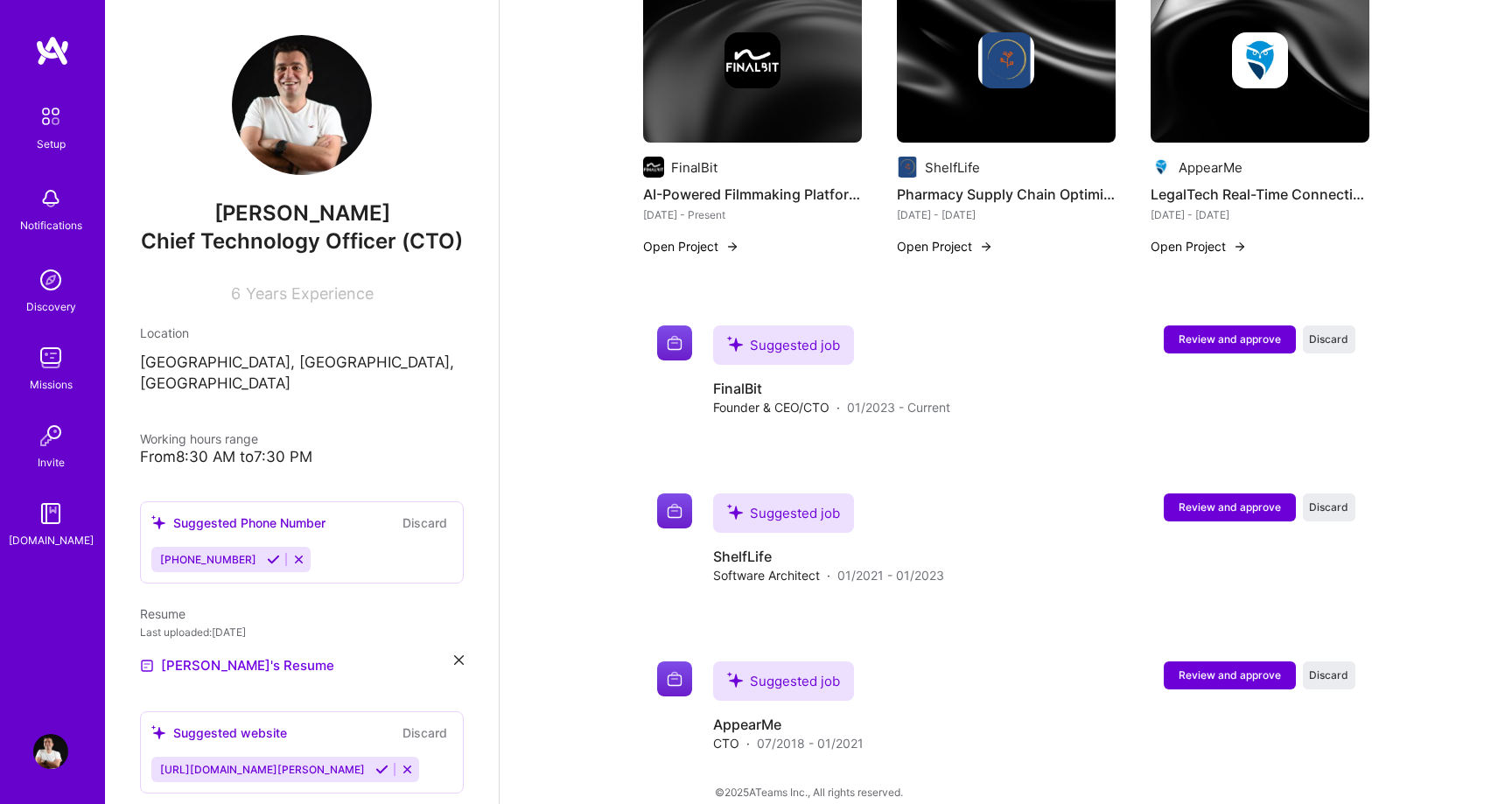
click at [278, 448] on div "From 8:30 AM to 7:30 PM" at bounding box center [302, 457] width 324 height 18
click at [312, 448] on div "From 8:30 AM to 7:30 PM" at bounding box center [302, 457] width 324 height 18
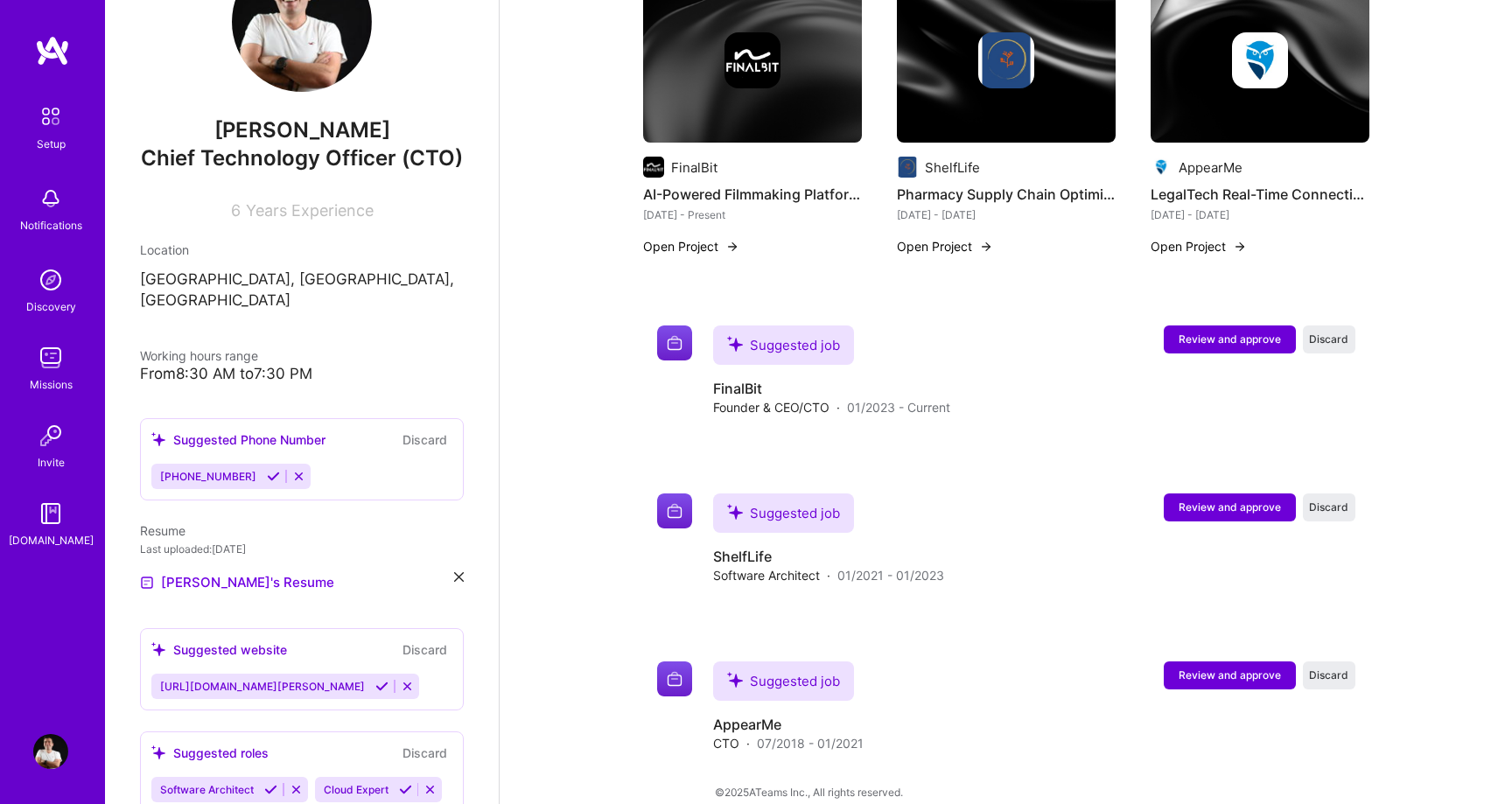
scroll to position [0, 0]
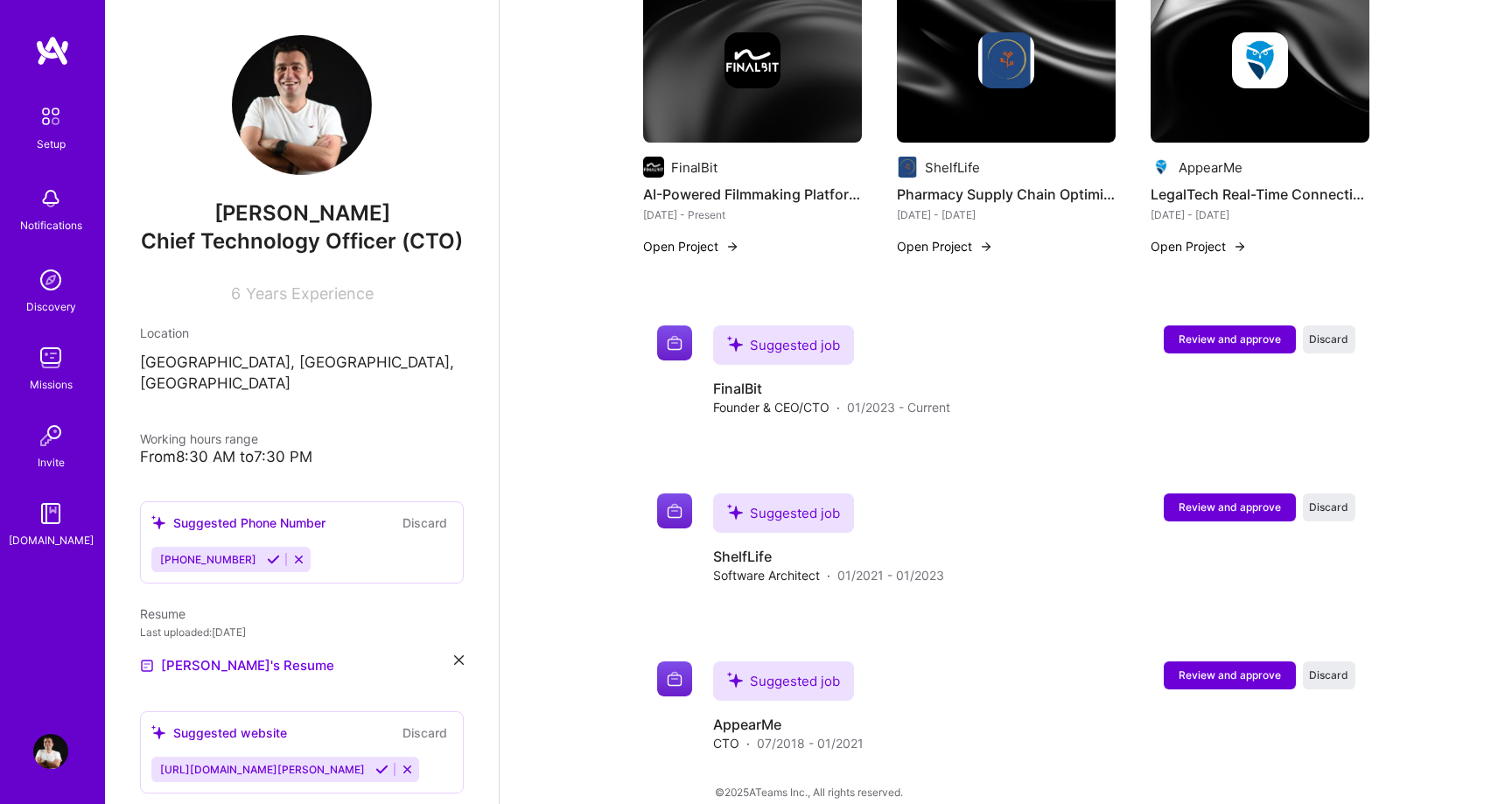
click at [328, 258] on div "Khachatur Gharibyan Chief Technology Officer (CTO) 6 Years Experience" at bounding box center [302, 169] width 324 height 268
click at [302, 287] on span "Years Experience" at bounding box center [309, 293] width 128 height 18
click at [330, 333] on div "Location" at bounding box center [302, 333] width 324 height 18
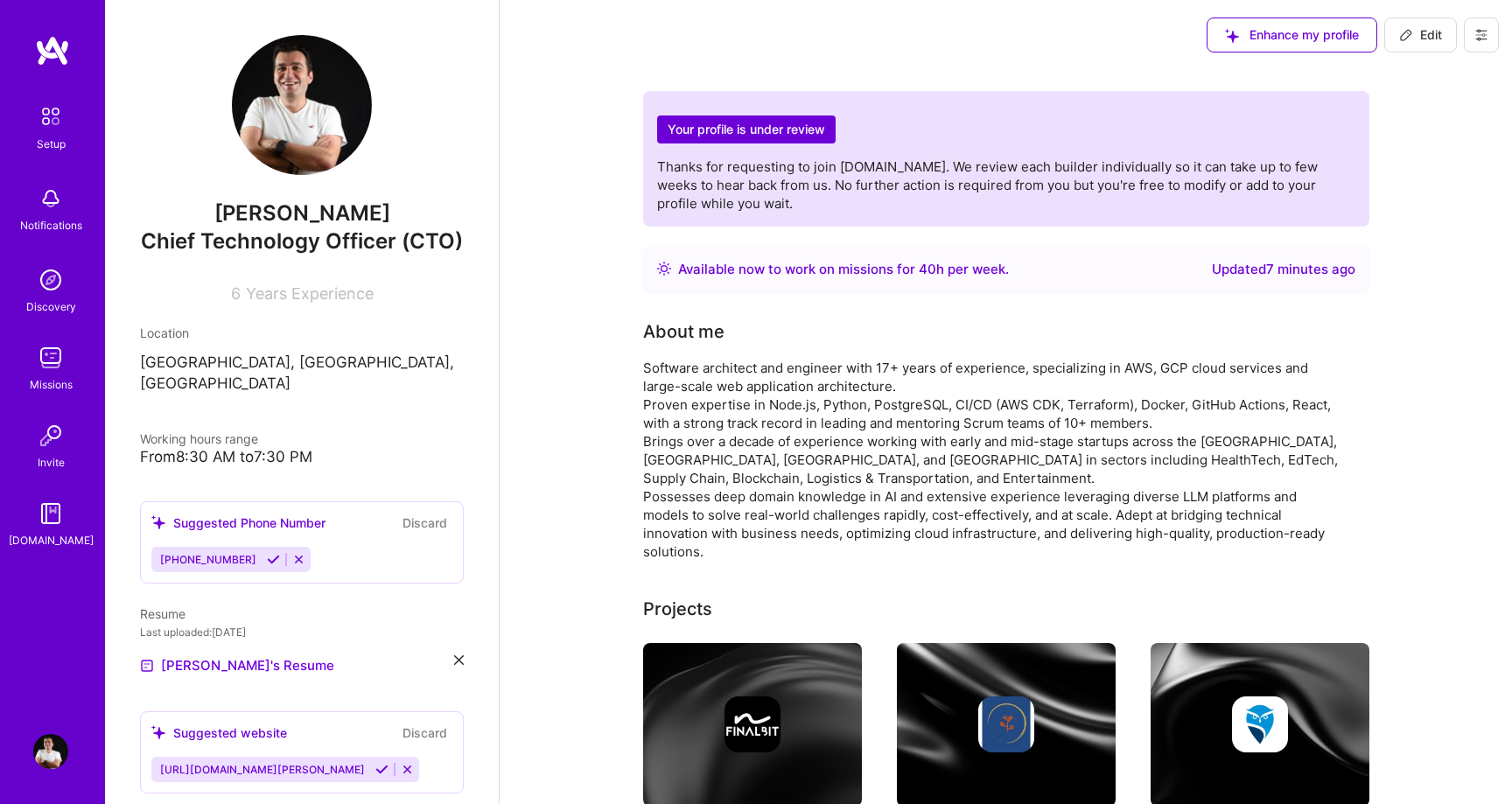
click at [1416, 37] on span "Edit" at bounding box center [1420, 34] width 43 height 17
select select "US"
select select "Right Now"
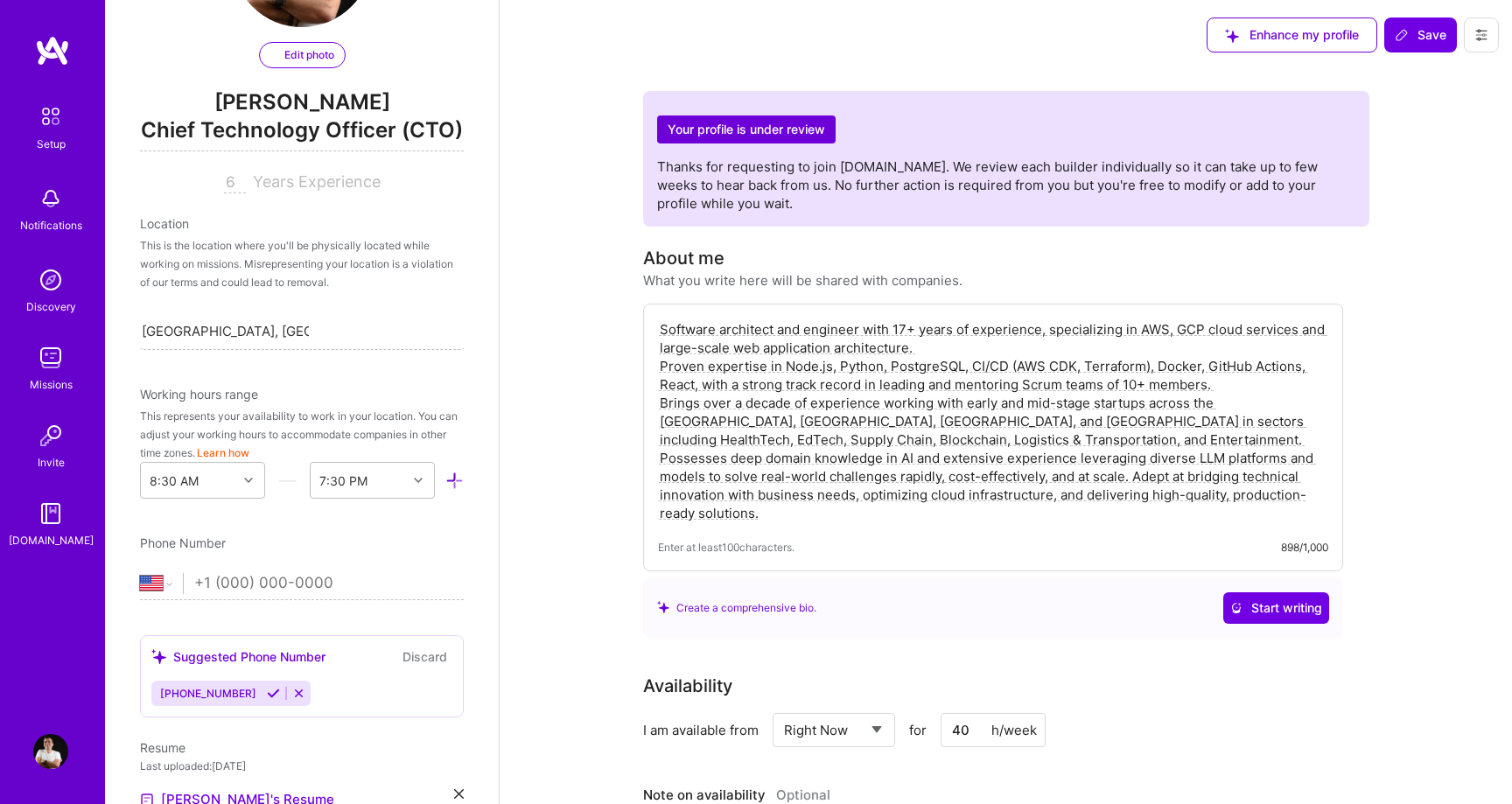
scroll to position [141, 0]
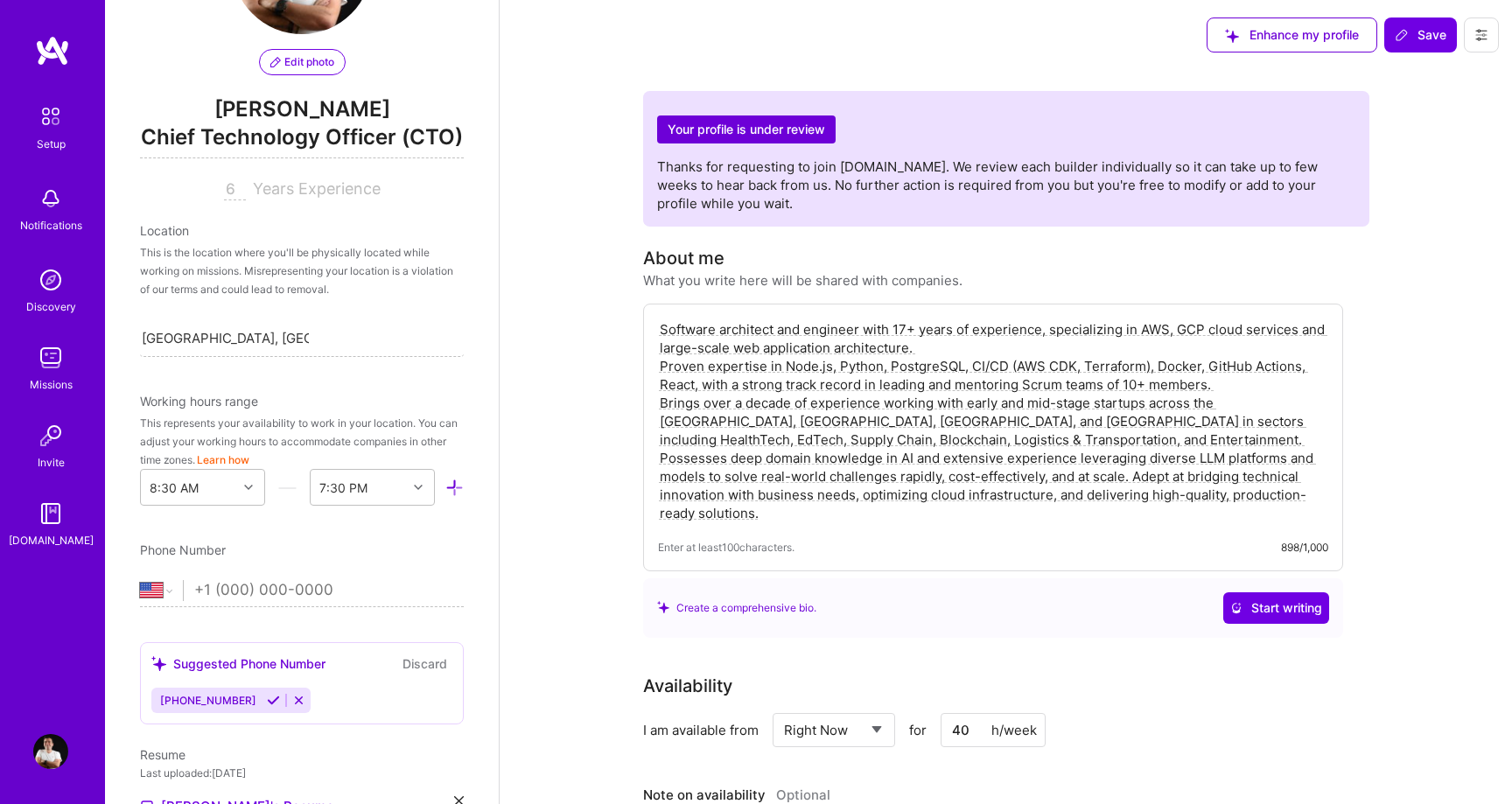
click at [235, 184] on input "6" at bounding box center [235, 189] width 22 height 21
type input "17"
click at [347, 189] on span "Years Experience" at bounding box center [316, 188] width 128 height 18
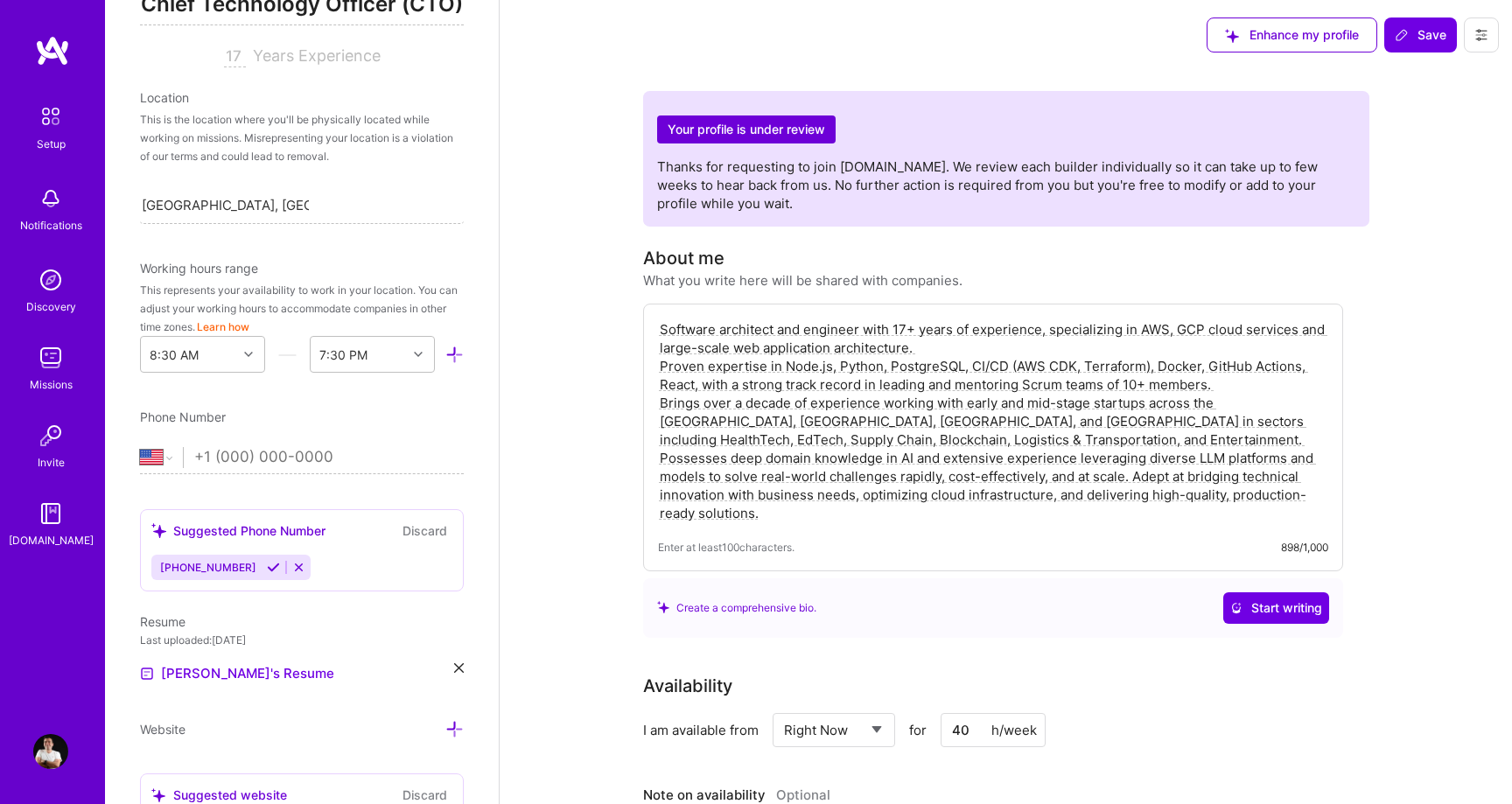
scroll to position [276, 0]
click at [273, 460] on input "tel" at bounding box center [329, 456] width 270 height 51
paste input "+1 747 351 7769"
click at [397, 435] on input "+1 747 351 7769" at bounding box center [329, 456] width 270 height 51
type input "+1 747 351 7769"
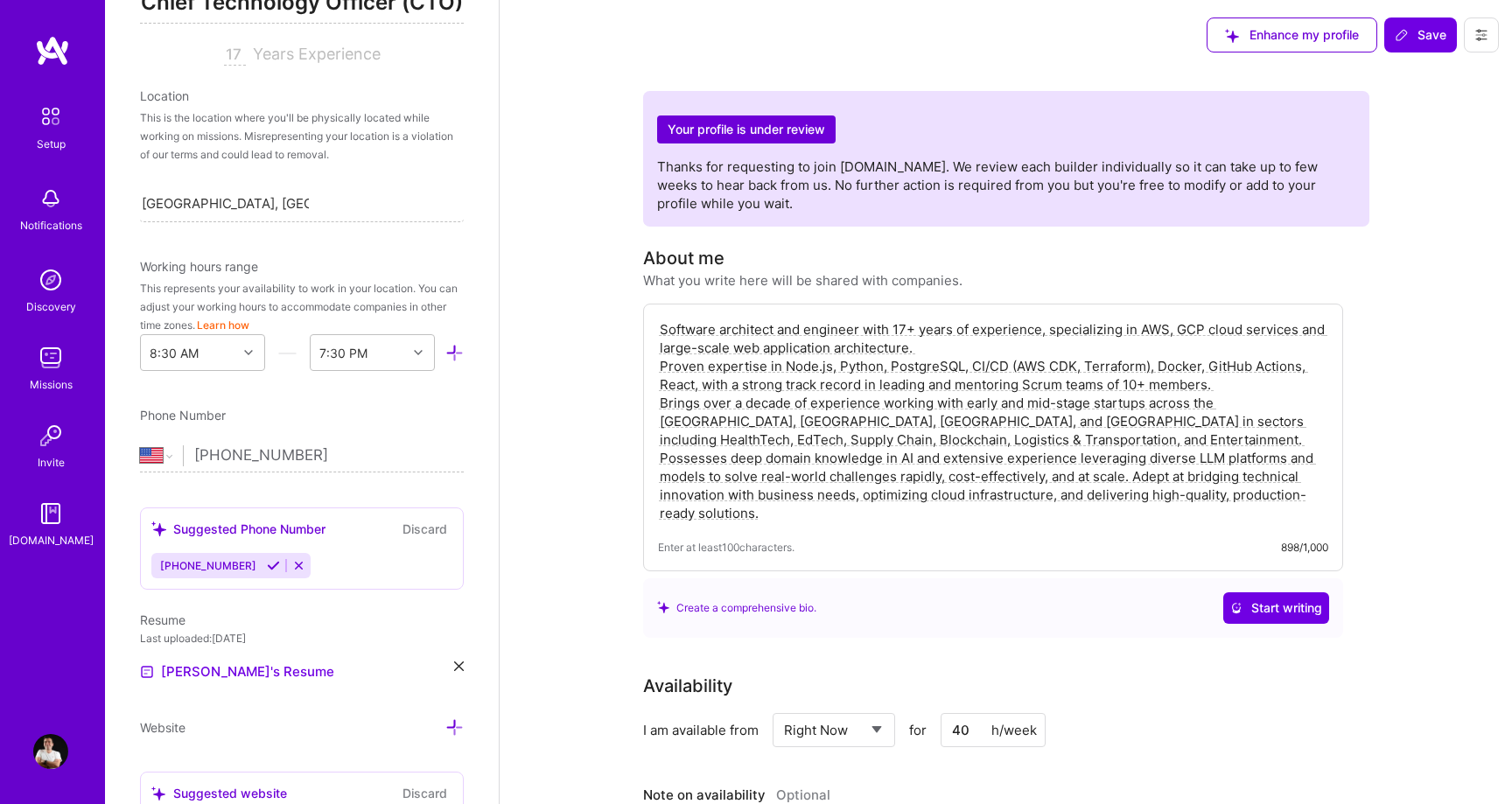
click at [311, 61] on span "Years Experience" at bounding box center [316, 53] width 128 height 18
click at [329, 151] on div "This is the location where you'll be physically located while working on missio…" at bounding box center [302, 136] width 324 height 55
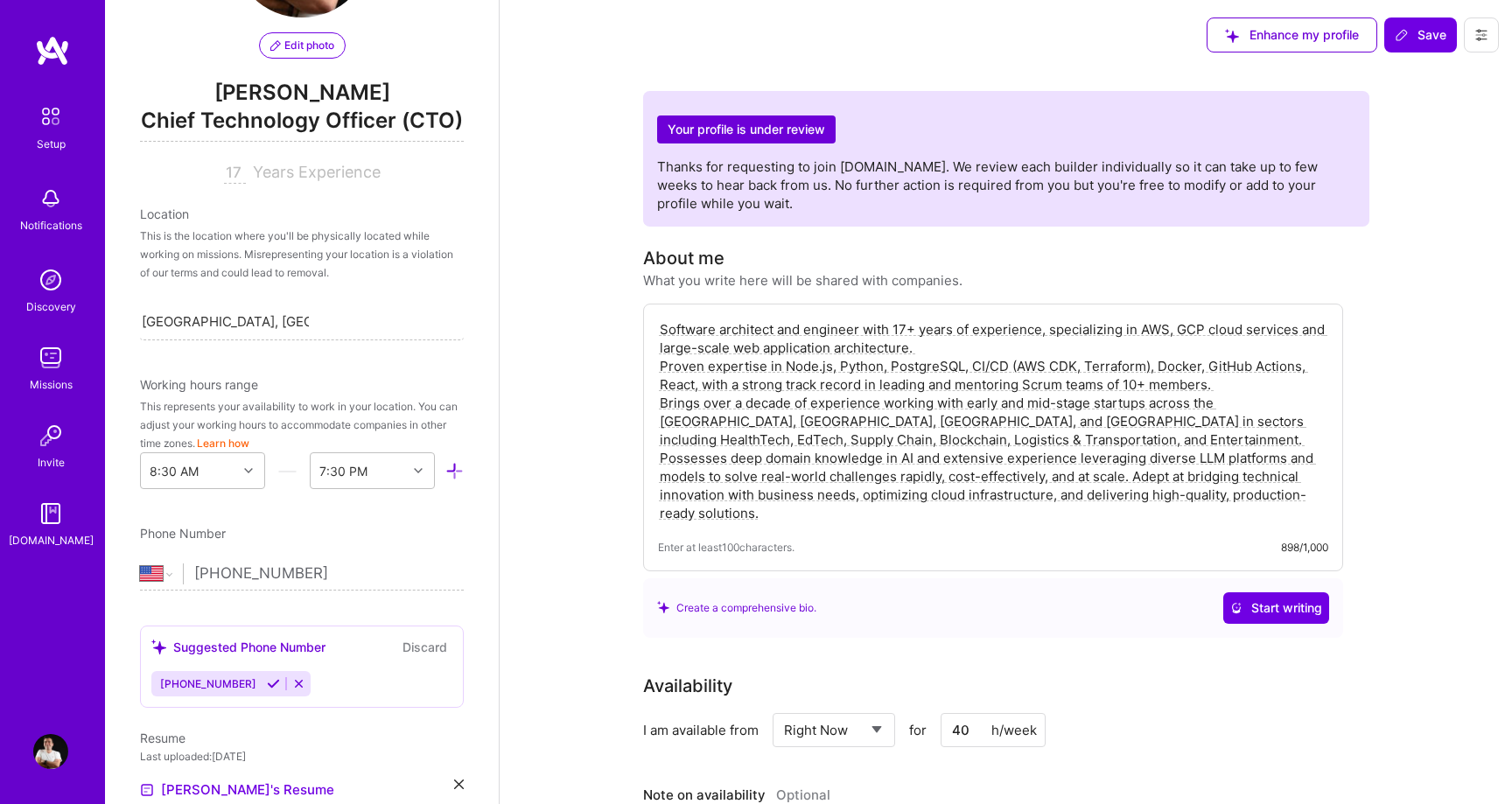
scroll to position [92, 0]
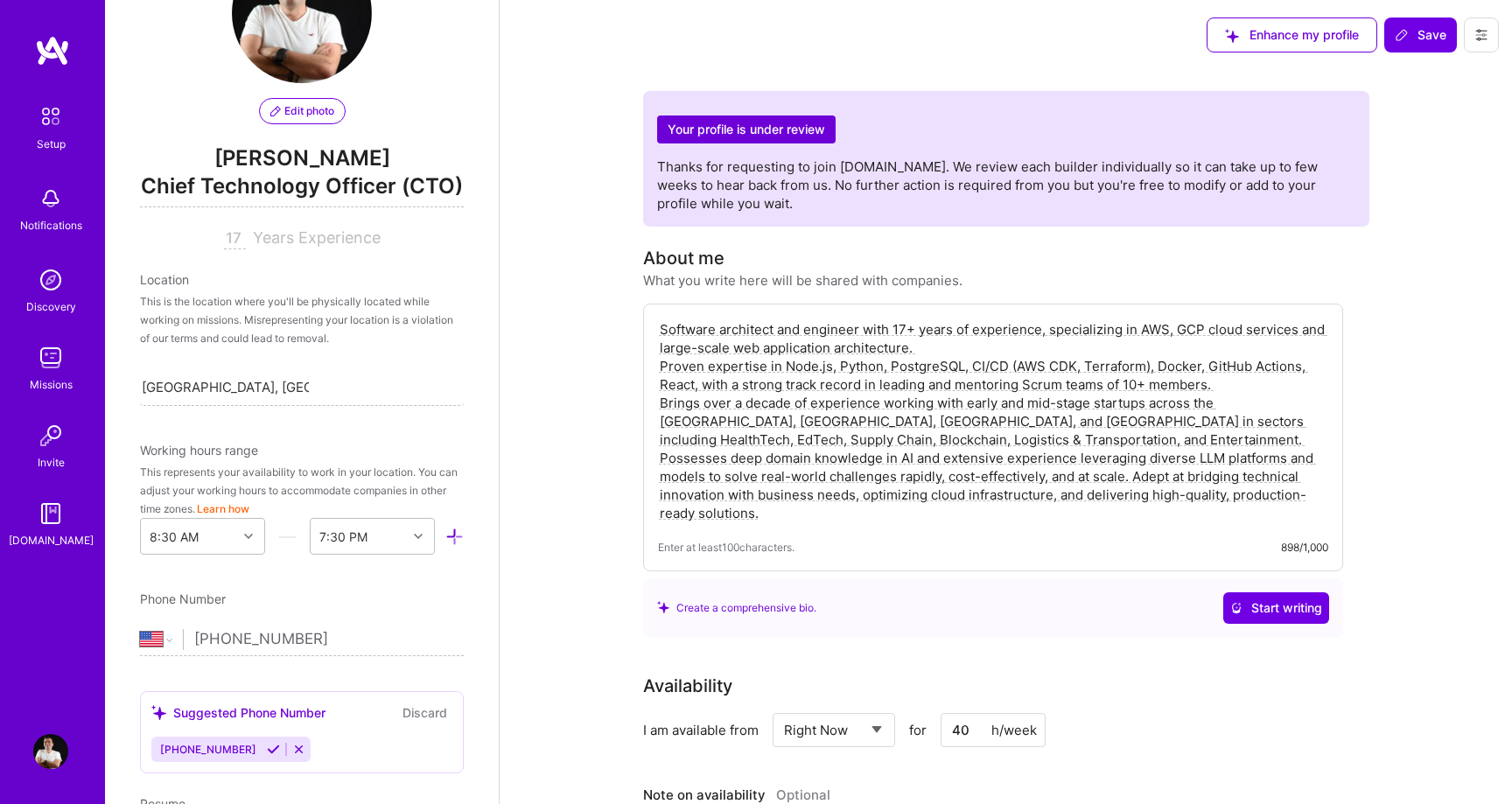
click at [349, 186] on span "Chief Technology Officer (CTO)" at bounding box center [302, 190] width 324 height 36
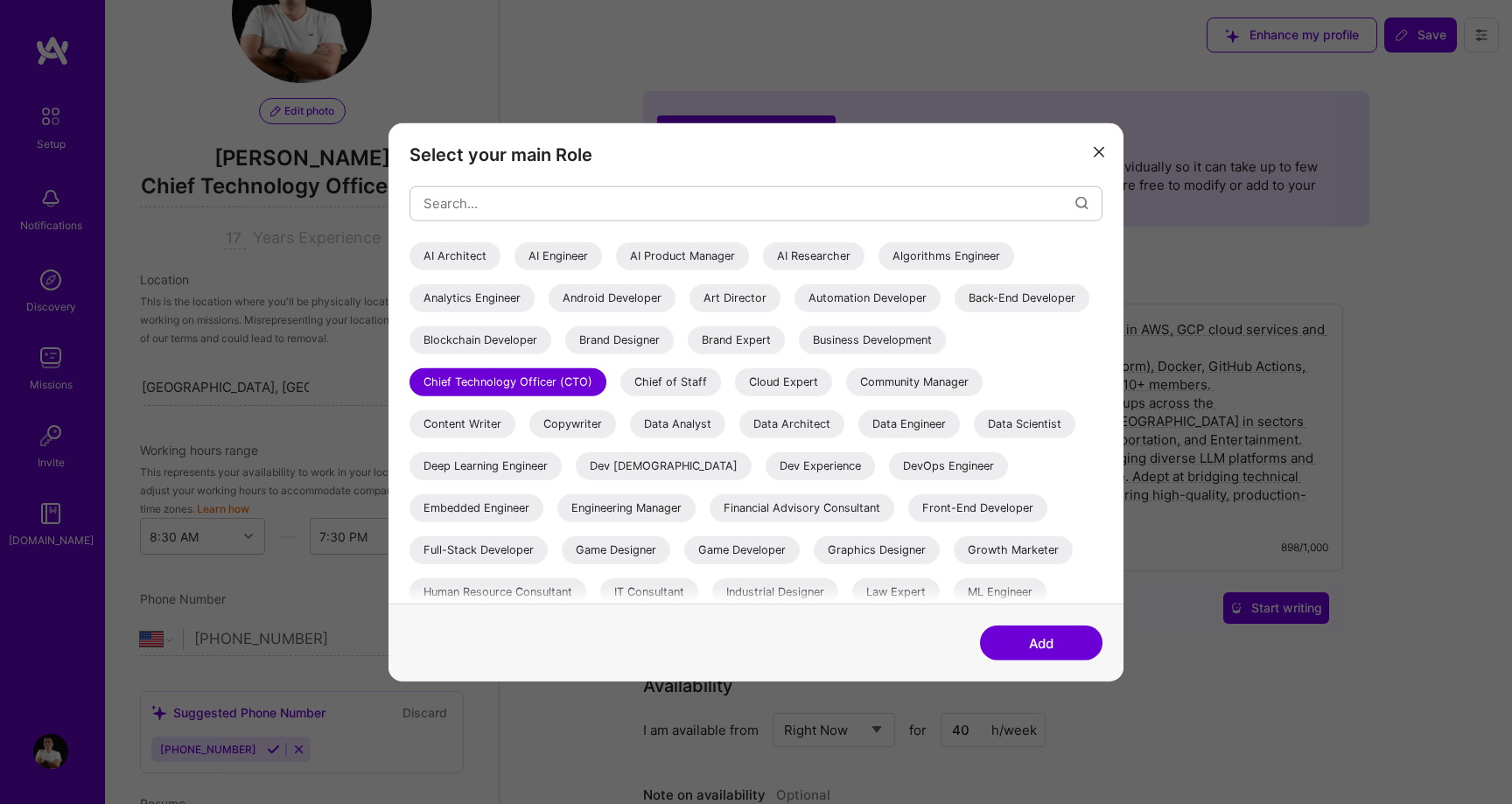
click at [476, 256] on div "AI Architect" at bounding box center [454, 255] width 91 height 28
click at [606, 383] on div "Chief Technology Officer (CTO)" at bounding box center [508, 381] width 197 height 28
click at [606, 373] on div "Chief Technology Officer (CTO)" at bounding box center [508, 381] width 197 height 28
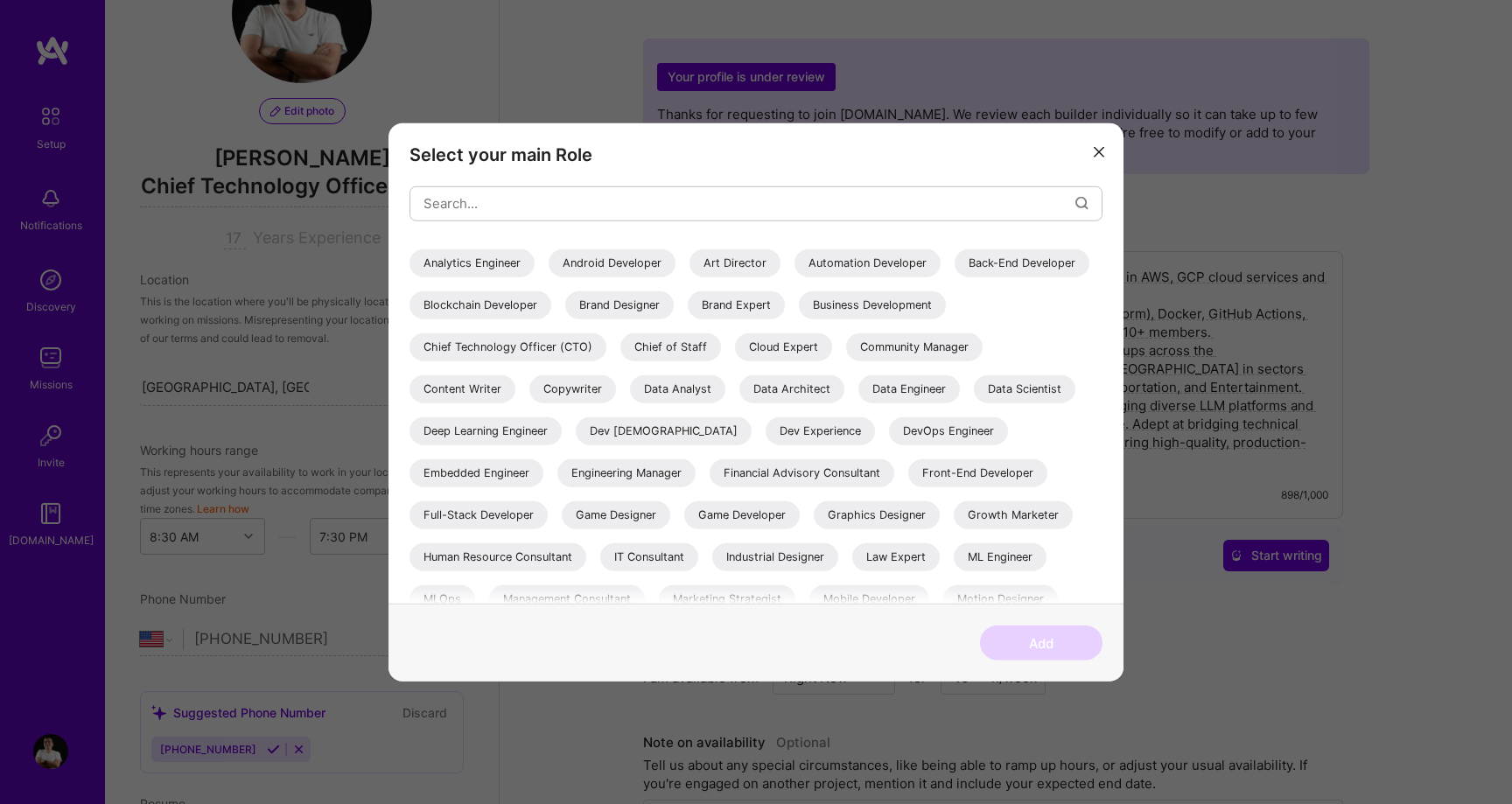
scroll to position [0, 0]
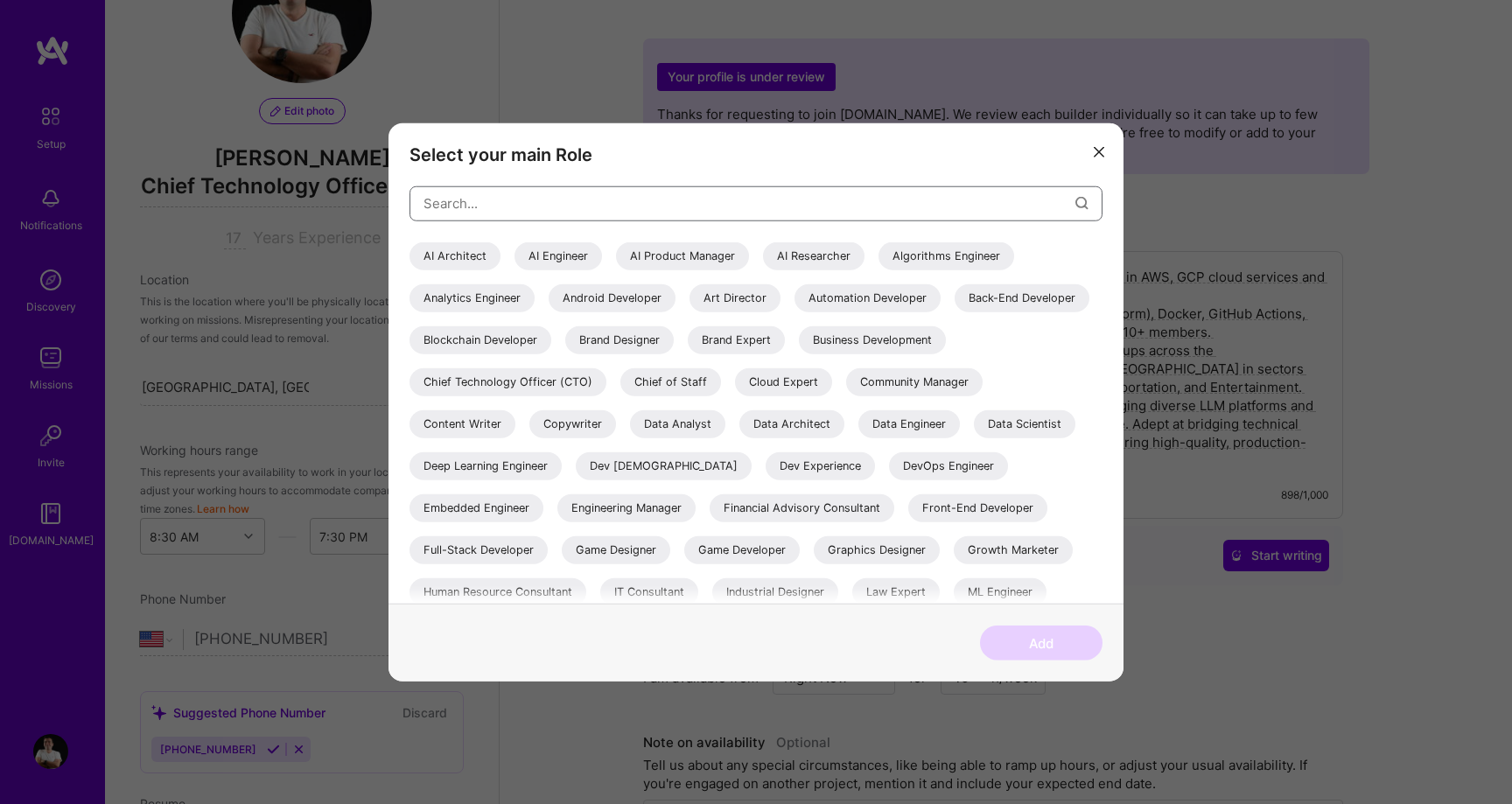
click at [614, 194] on input "modal" at bounding box center [749, 203] width 651 height 44
type input "vp"
type input "Engineering"
type input "staff"
click at [606, 373] on div "Chief Technology Officer (CTO)" at bounding box center [508, 381] width 197 height 28
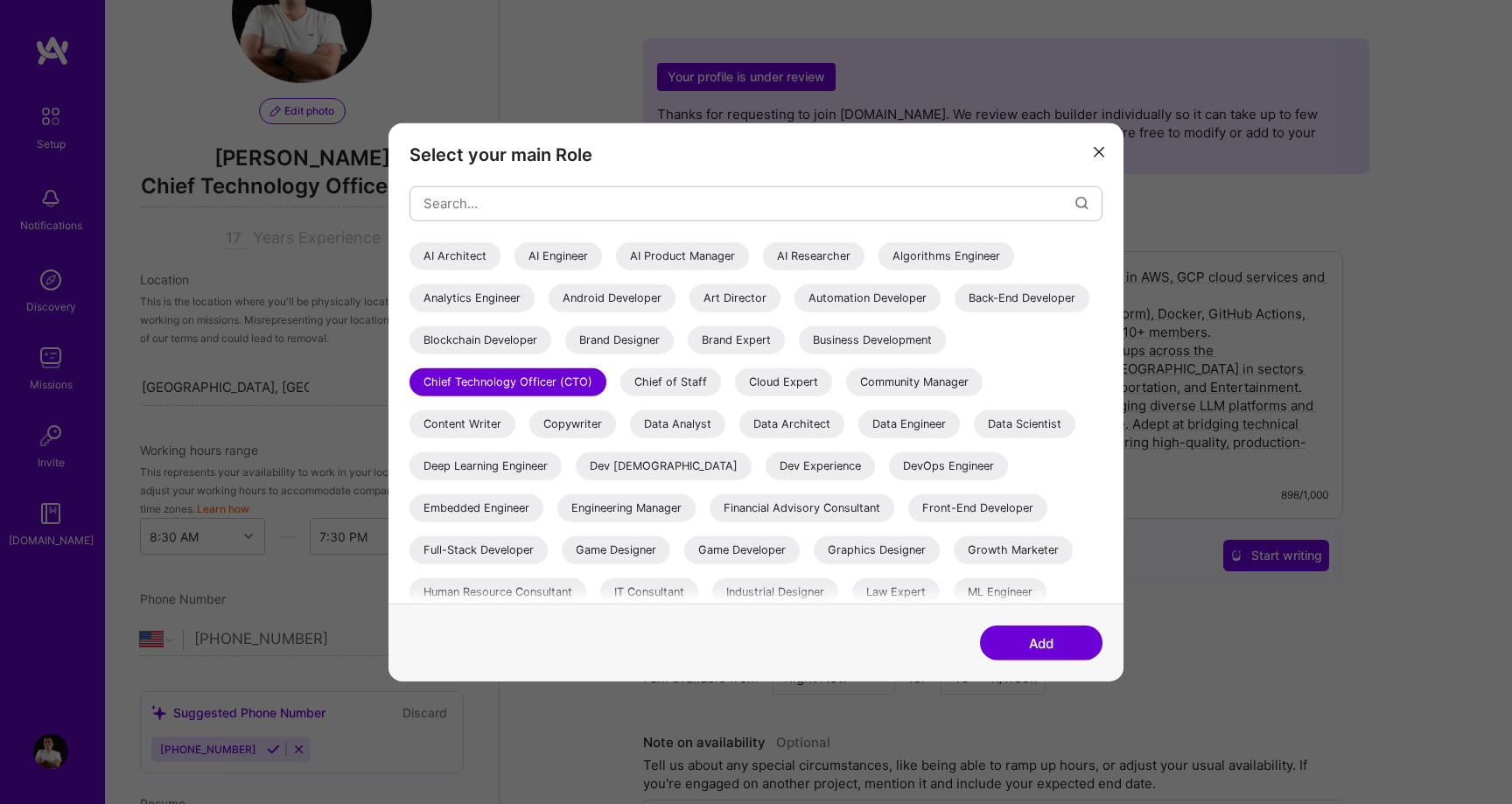
click at [1023, 648] on button "Add" at bounding box center [1041, 642] width 122 height 35
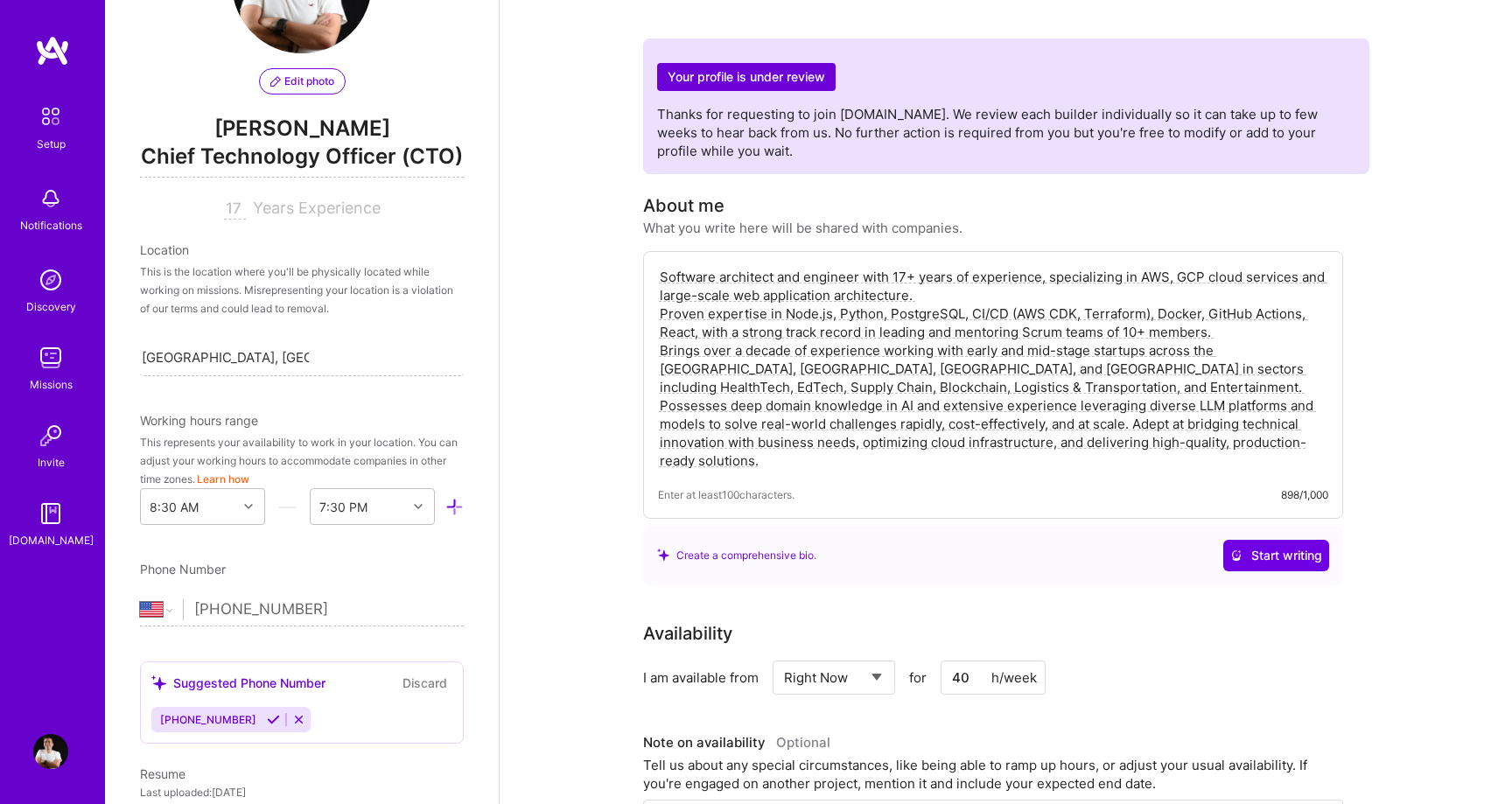
scroll to position [125, 0]
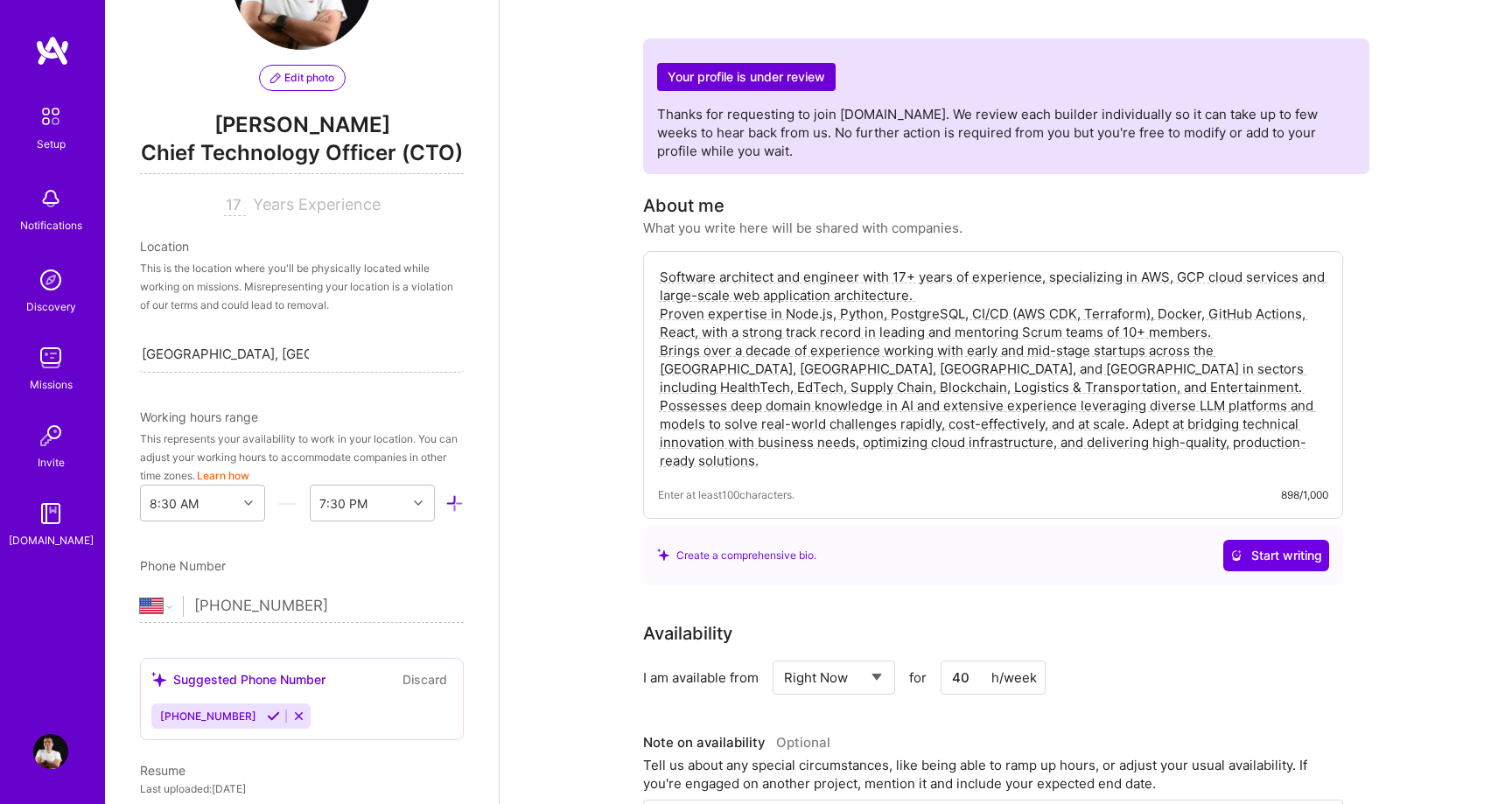
click at [292, 288] on div "This is the location where you'll be physically located while working on missio…" at bounding box center [302, 286] width 324 height 55
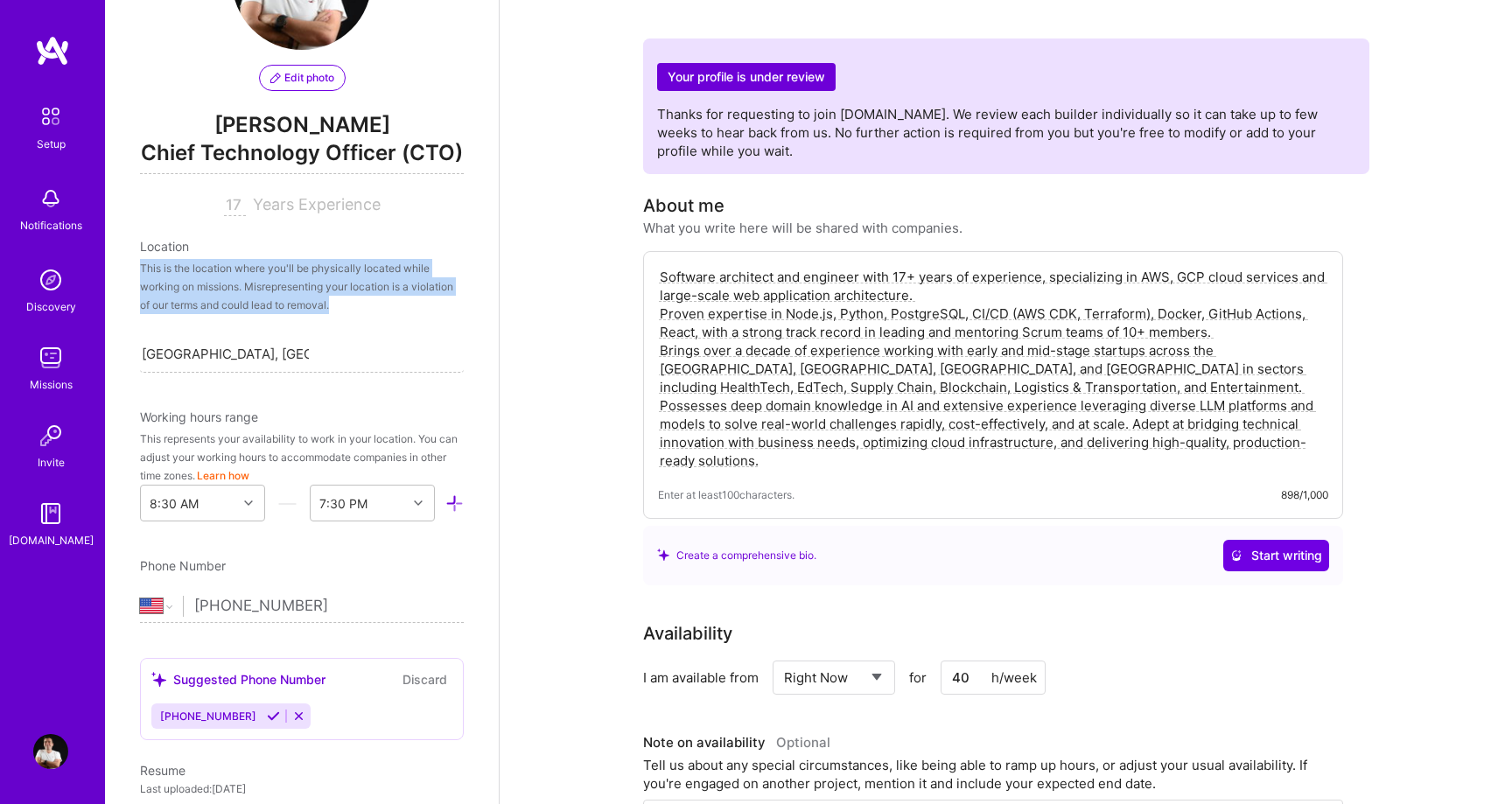
click at [316, 308] on div "This is the location where you'll be physically located while working on missio…" at bounding box center [302, 286] width 324 height 55
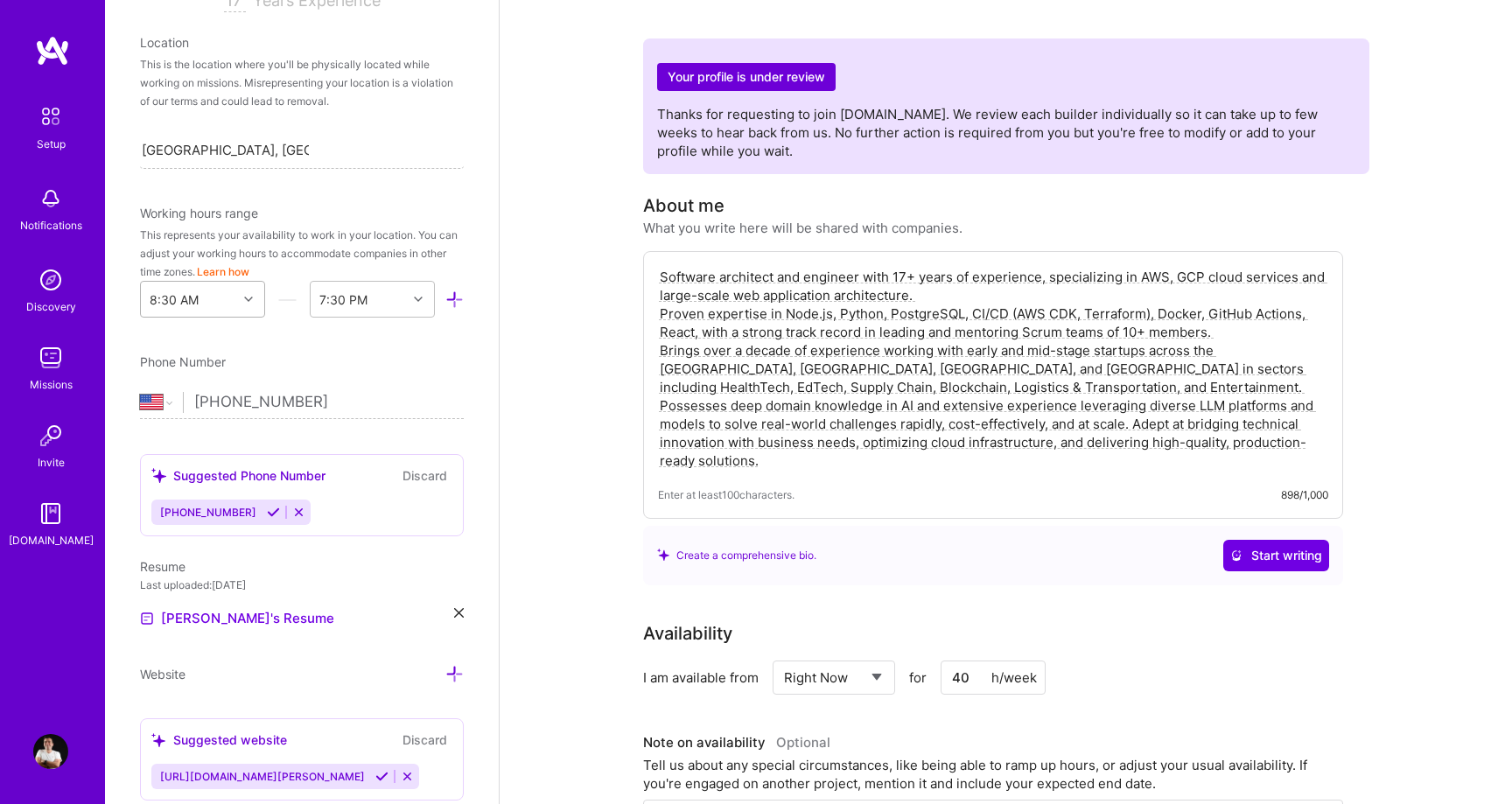
scroll to position [332, 0]
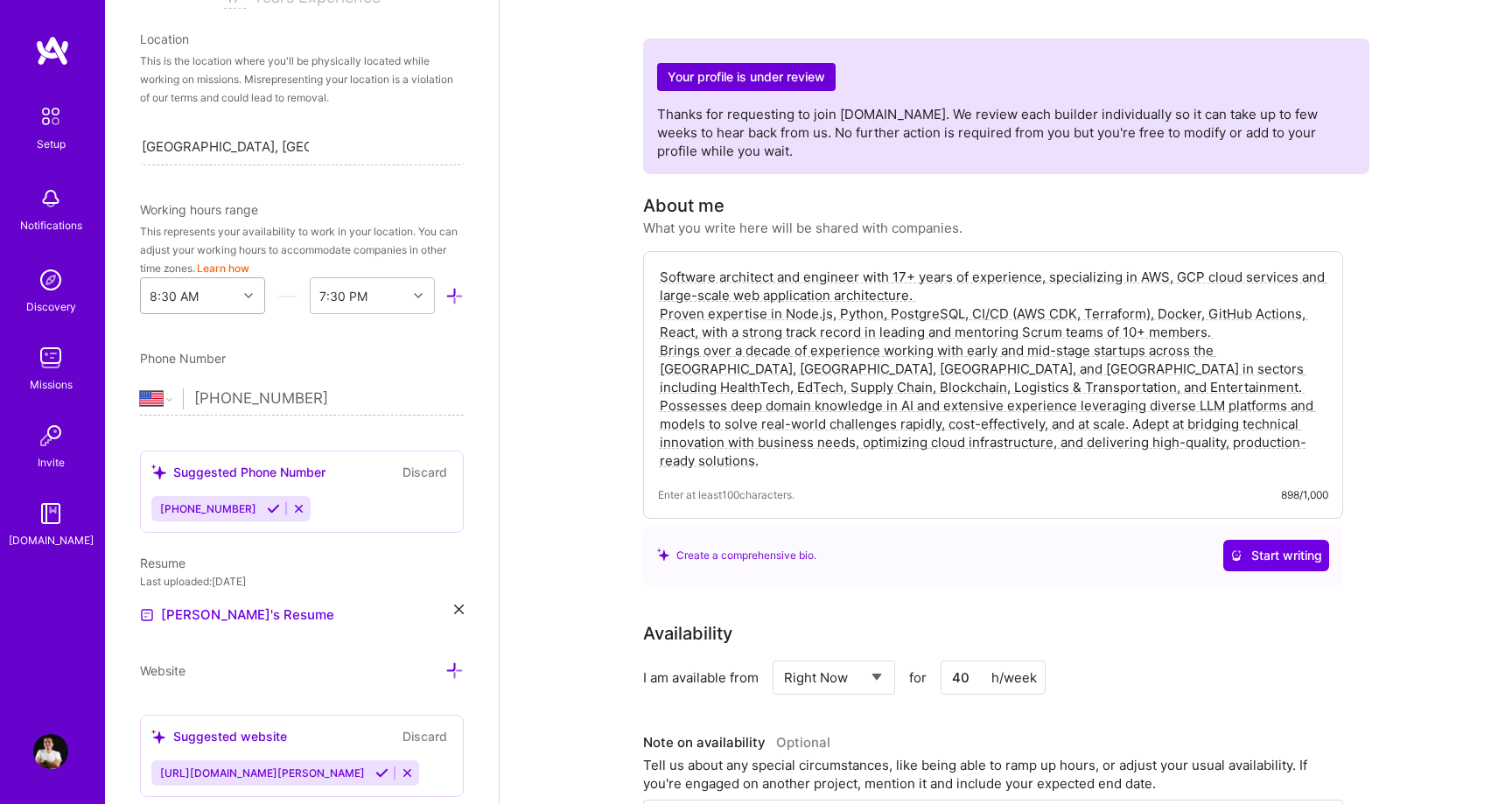
click at [248, 297] on icon at bounding box center [249, 296] width 9 height 9
click at [195, 440] on div "11:30 AM" at bounding box center [203, 447] width 125 height 33
click at [363, 284] on div "End Time" at bounding box center [358, 295] width 96 height 35
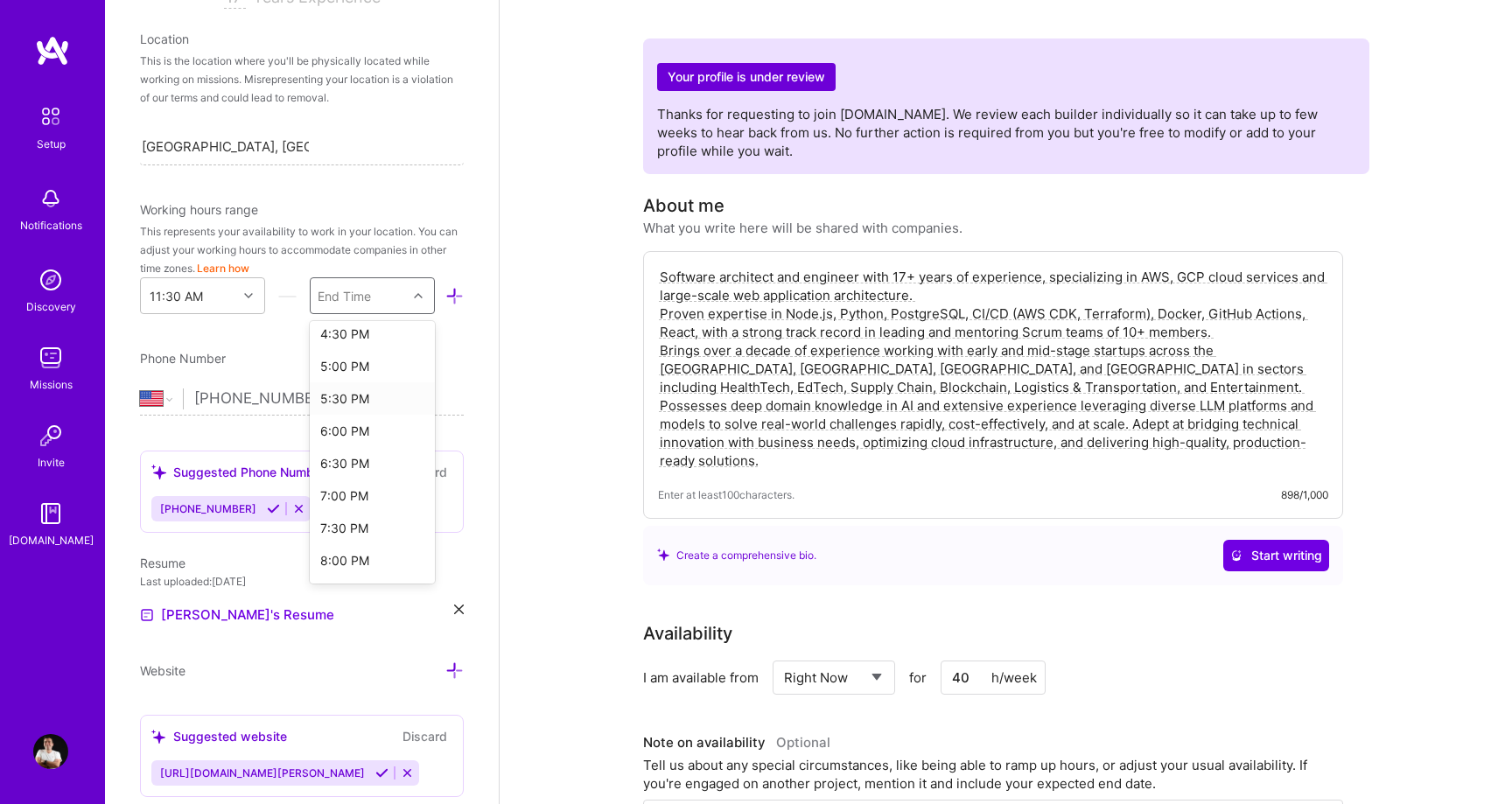
click at [374, 387] on div "5:30 PM" at bounding box center [372, 399] width 125 height 33
click at [450, 284] on div "11:30 AM option 5:30 PM, selected. Select is focused ,type to refine list, pres…" at bounding box center [302, 295] width 324 height 37
click at [455, 302] on icon at bounding box center [454, 296] width 18 height 18
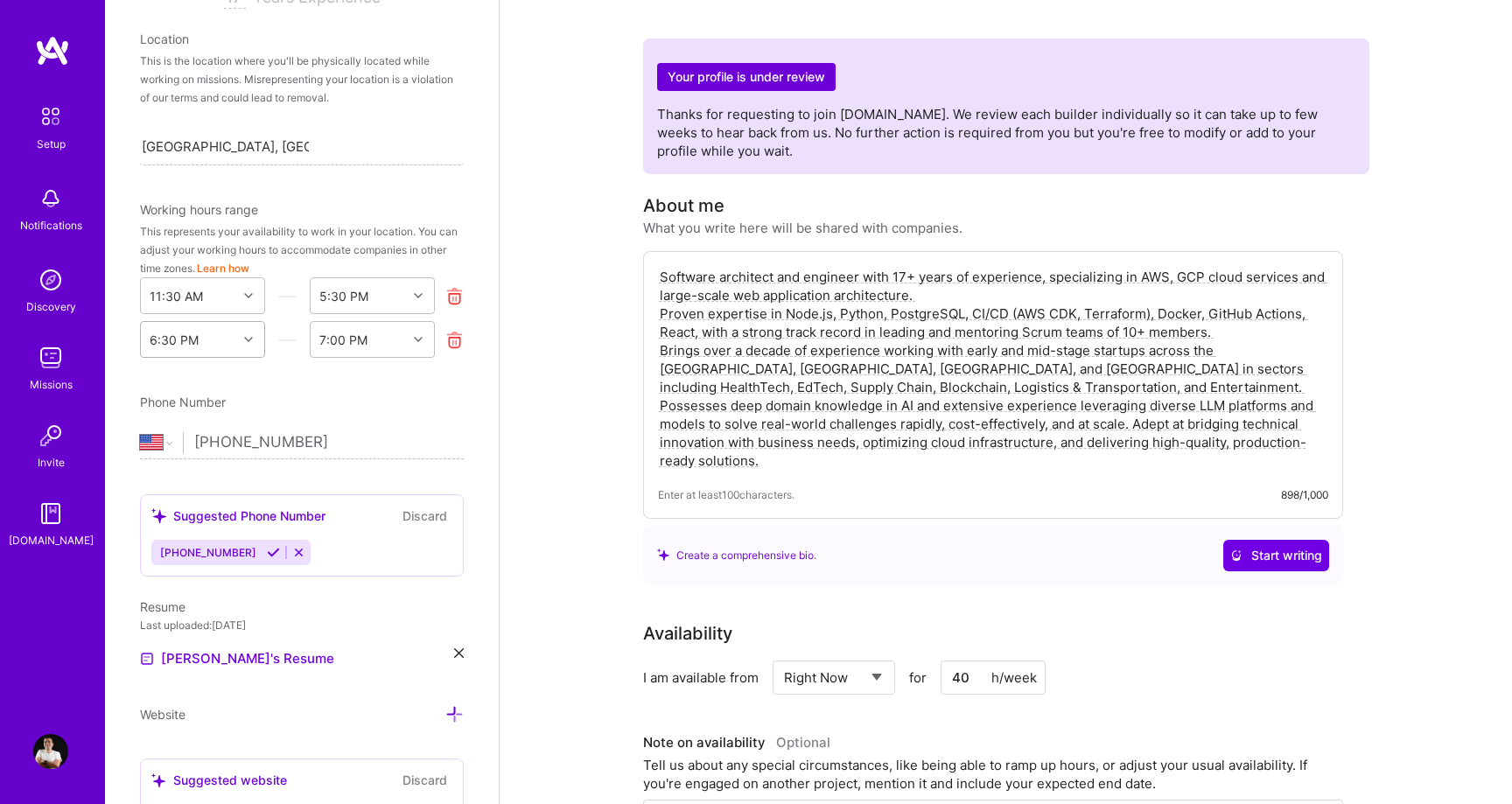
click at [189, 349] on div "6:30 PM" at bounding box center [189, 339] width 96 height 35
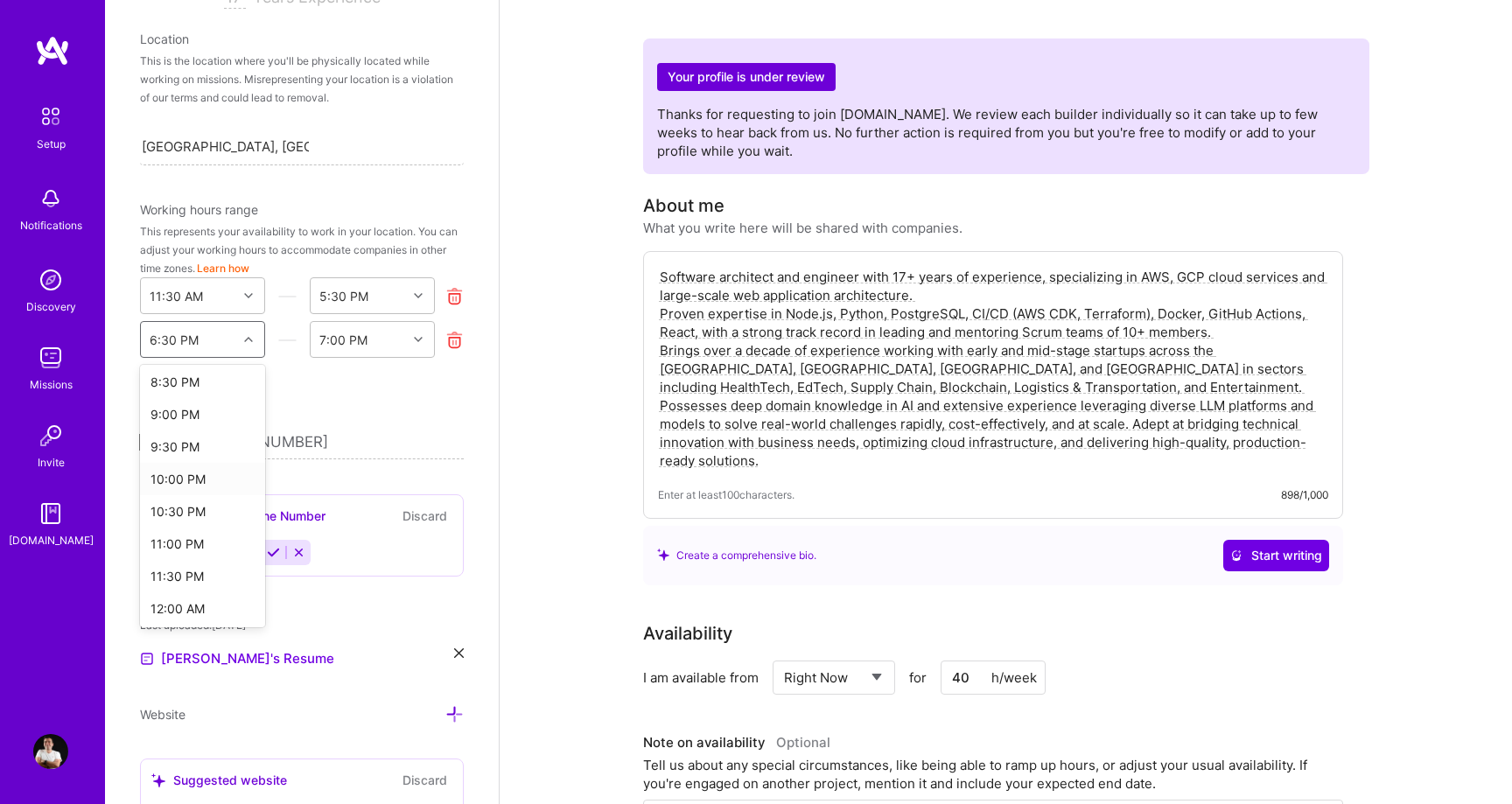
click at [189, 478] on div "10:00 PM" at bounding box center [203, 478] width 125 height 33
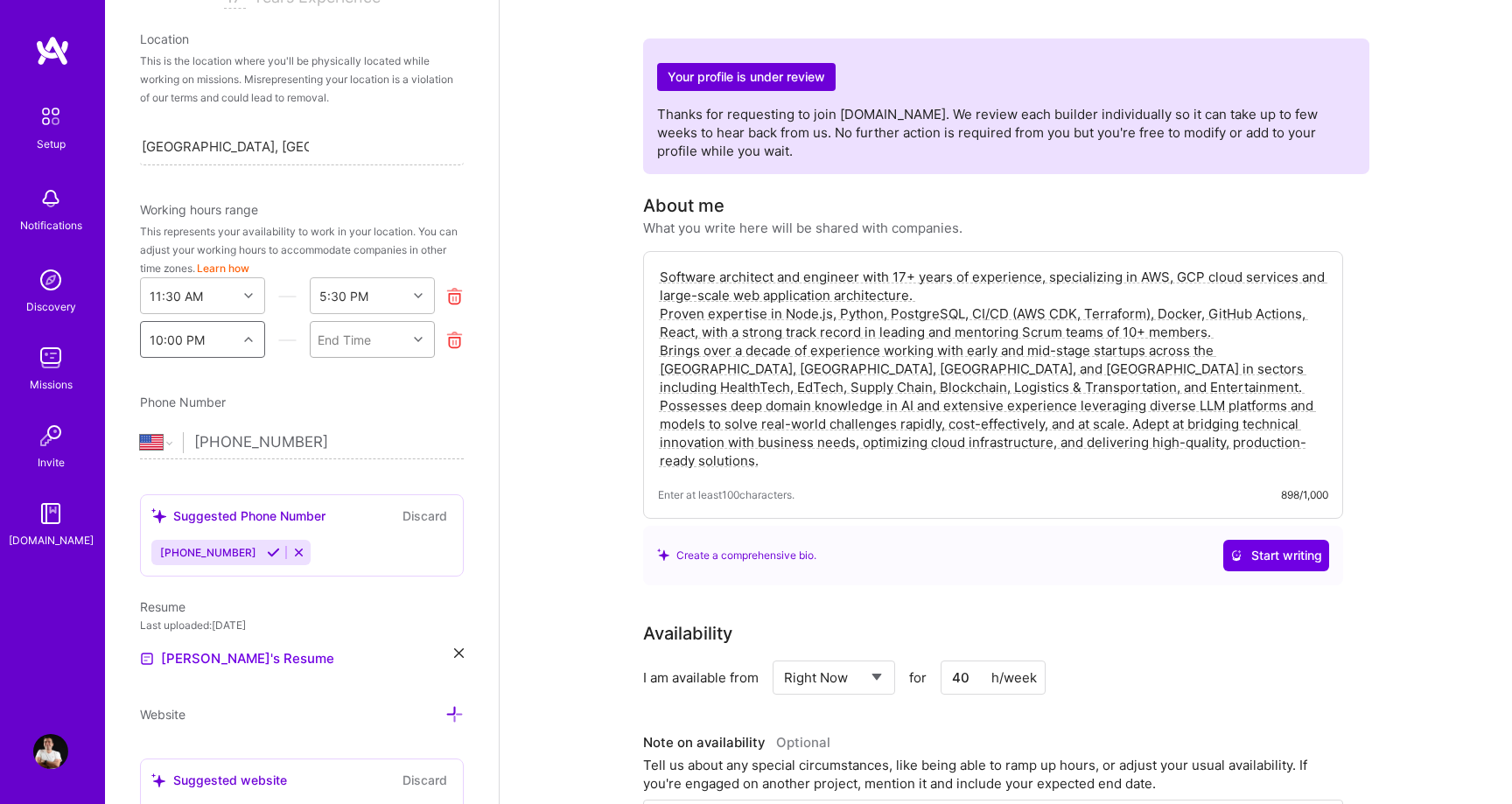
click at [372, 341] on div "End Time" at bounding box center [358, 339] width 96 height 35
click at [362, 498] on div "2:00 AM" at bounding box center [372, 500] width 125 height 33
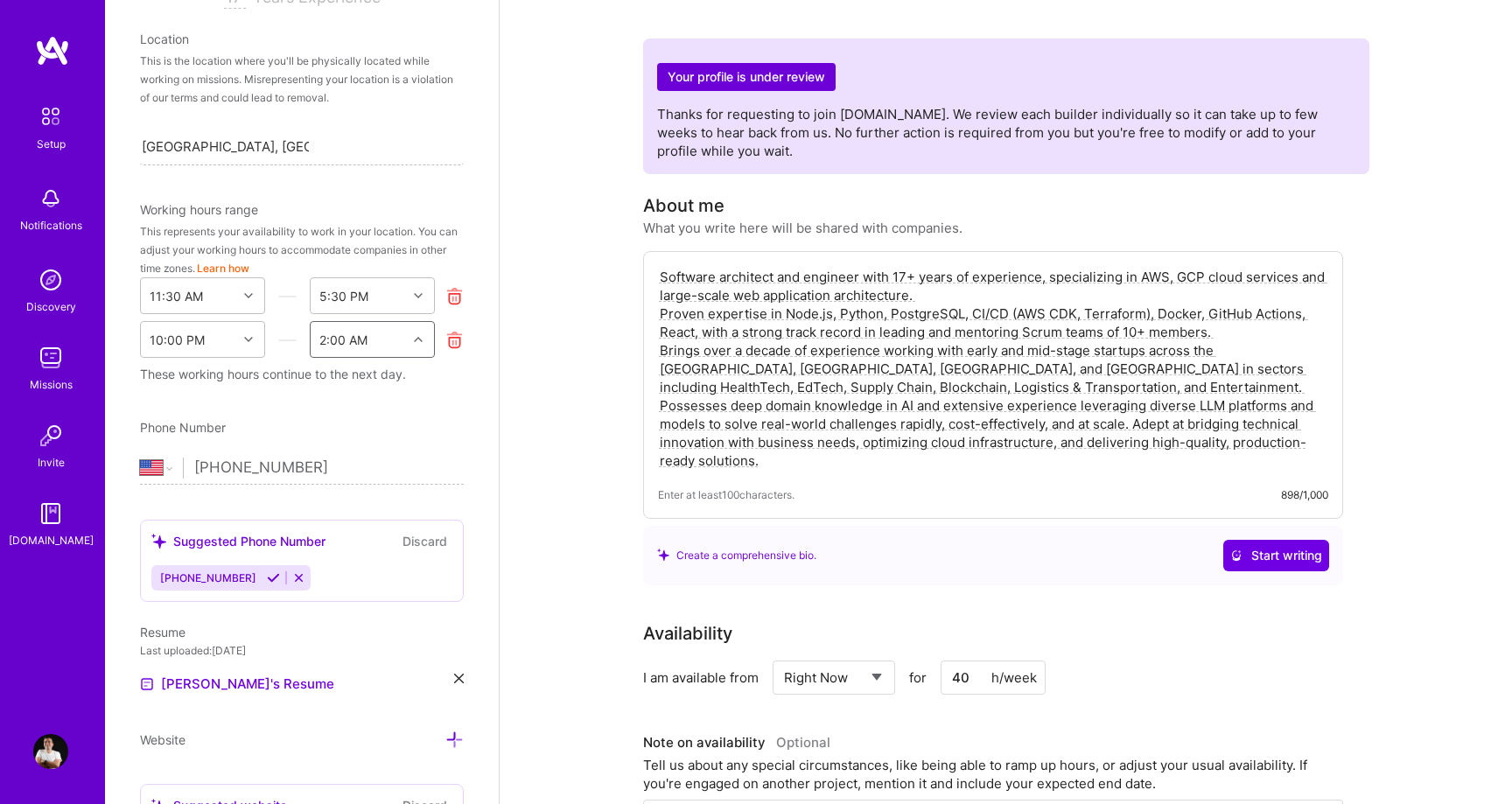
click at [331, 396] on div "Edit photo Khachatur Gharibyan Chief Technology Officer (CTO) 17 Years Experien…" at bounding box center [301, 402] width 394 height 804
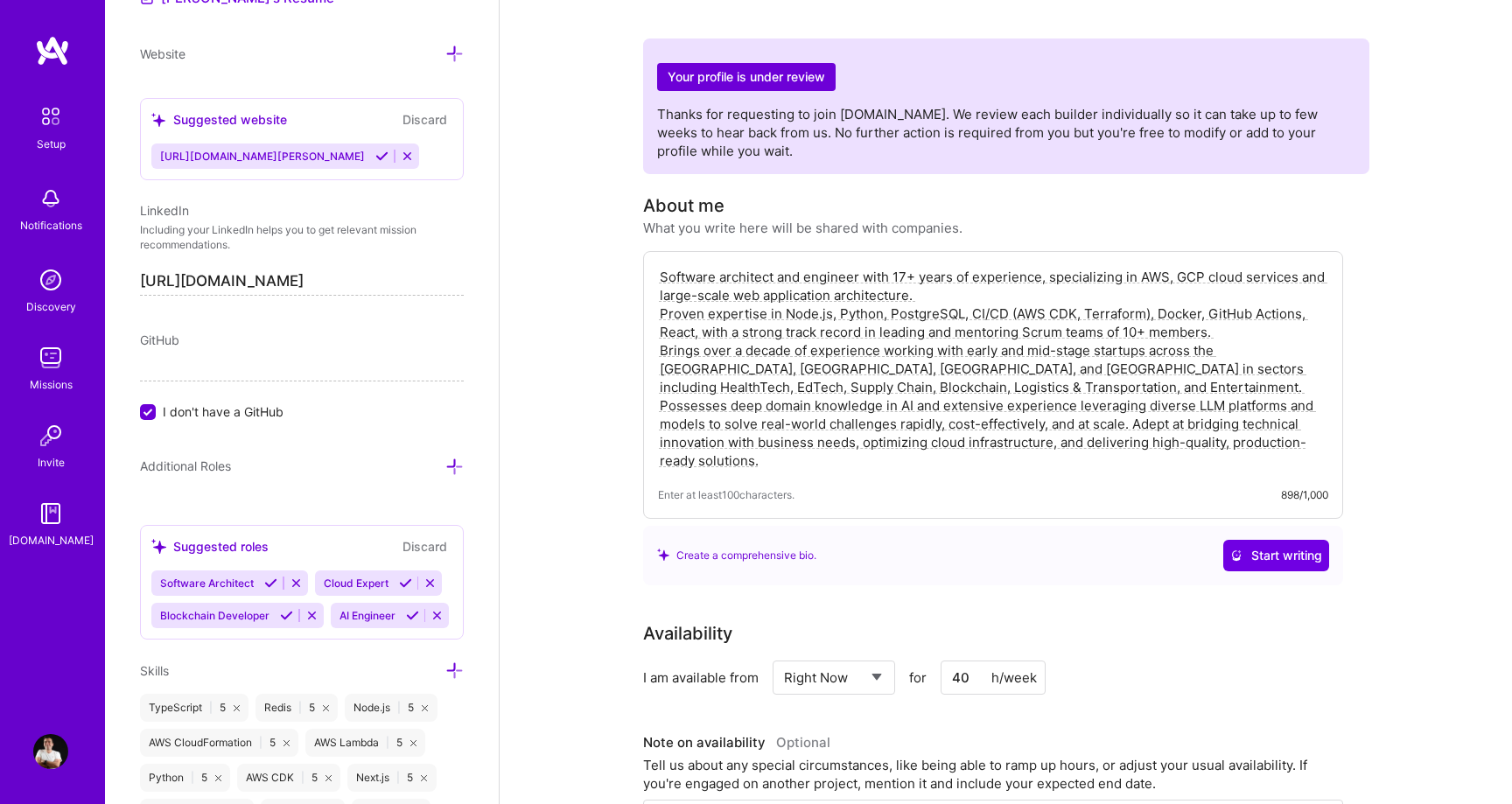
scroll to position [1022, 0]
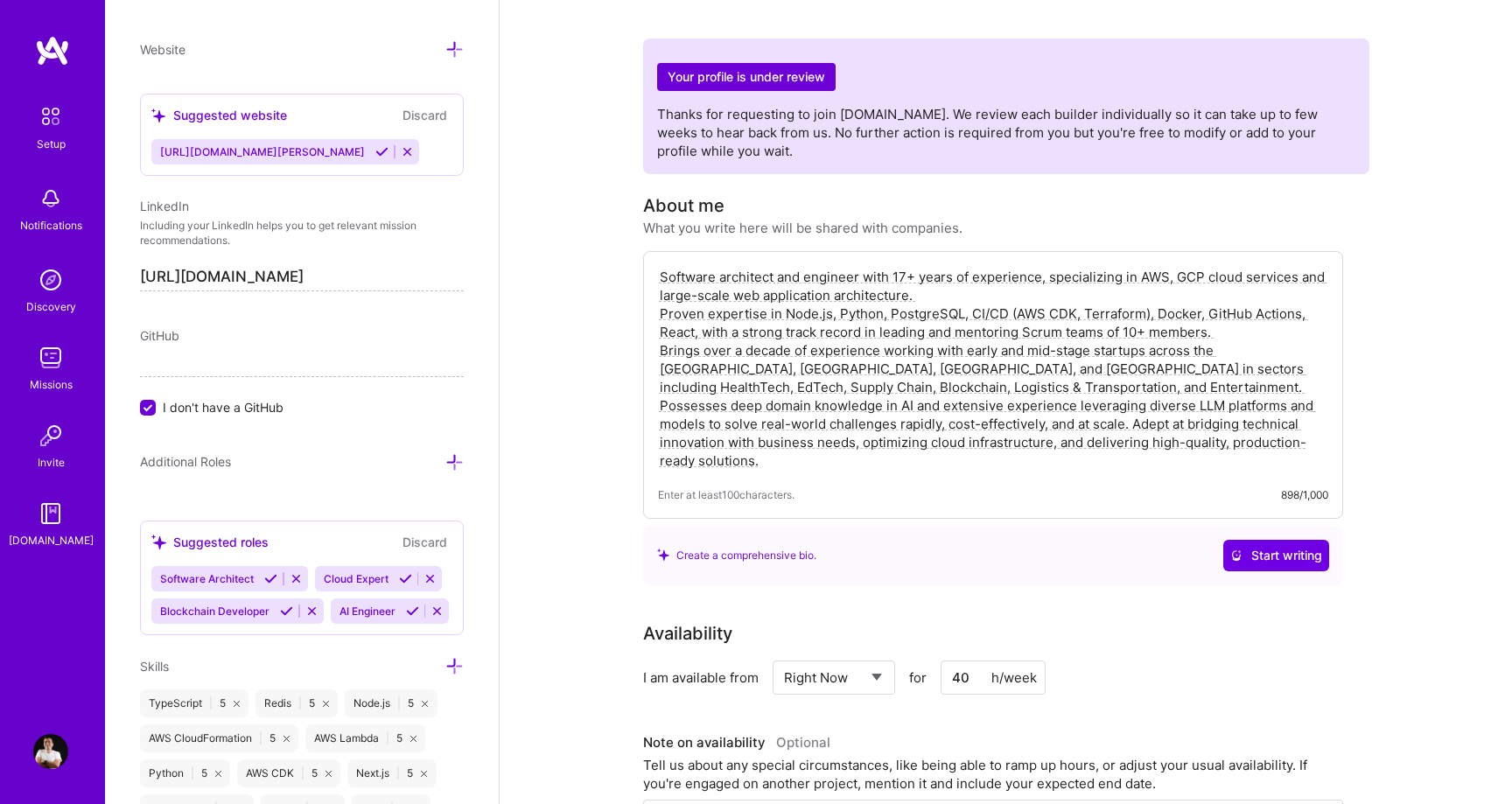
click at [232, 402] on span "I don't have a GitHub" at bounding box center [223, 407] width 120 height 18
click at [157, 402] on input "I don't have a GitHub" at bounding box center [149, 408] width 15 height 15
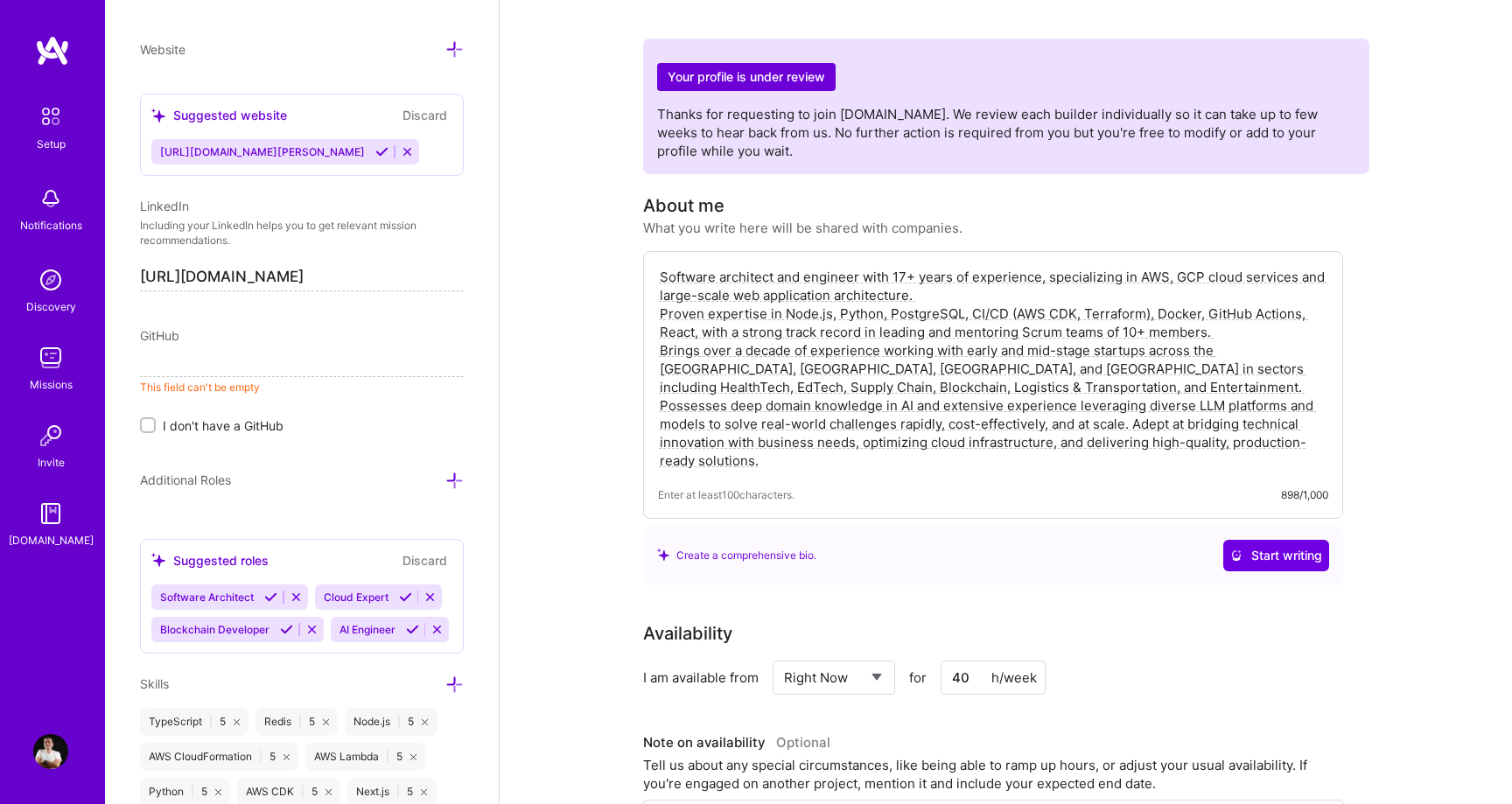
paste input "[URL][DOMAIN_NAME][PERSON_NAME]"
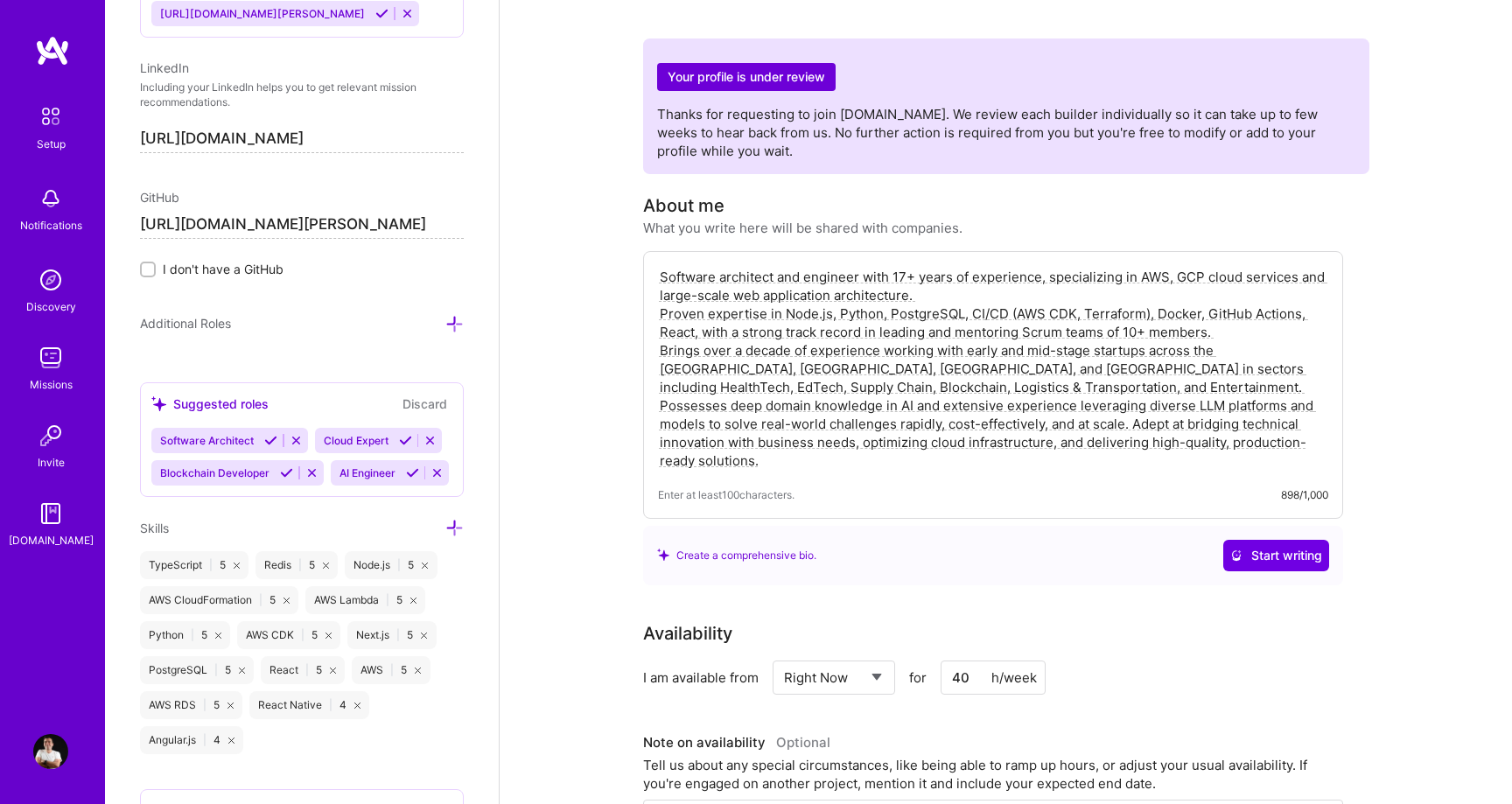
scroll to position [1225, 0]
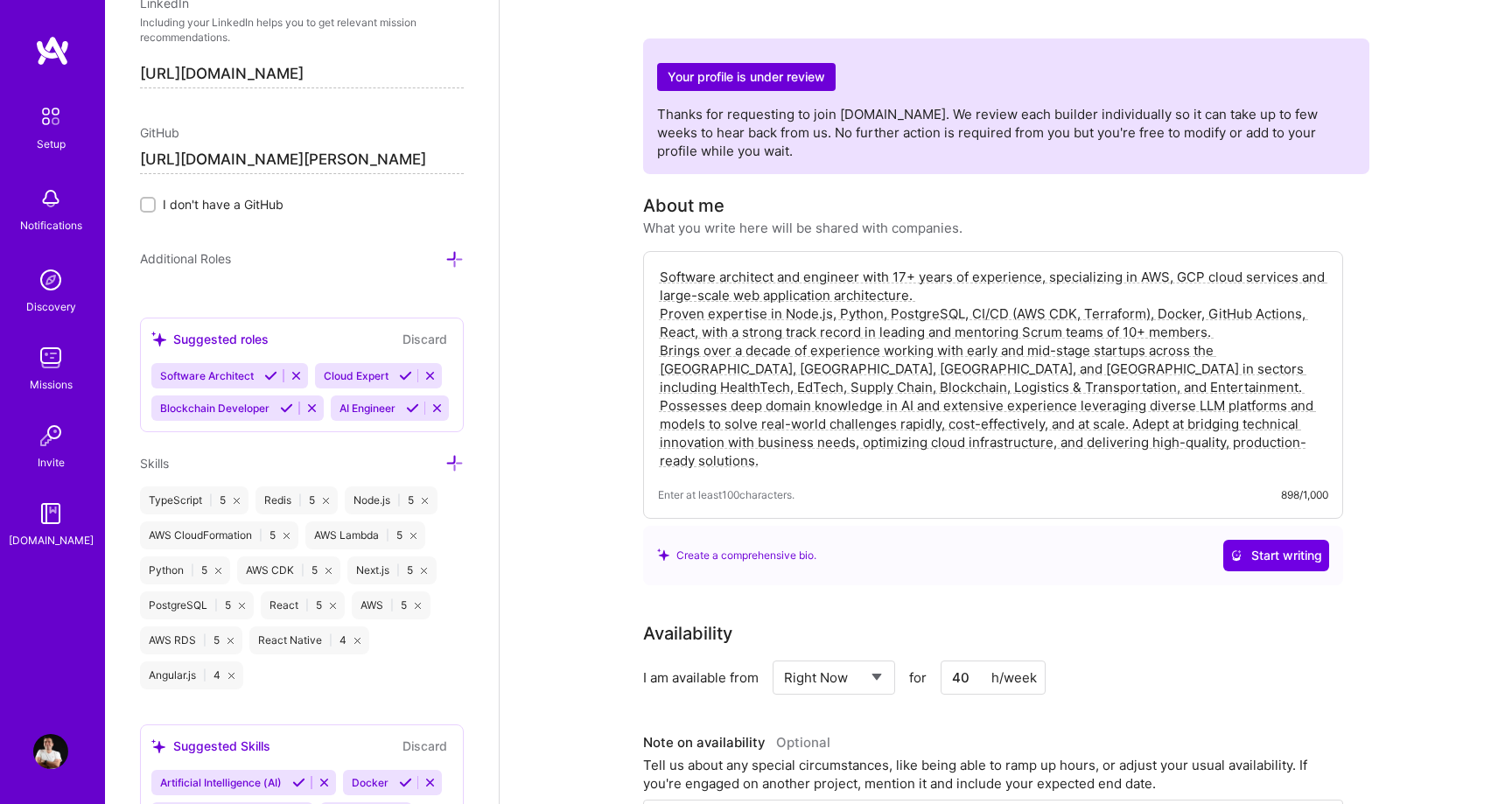
type input "[URL][DOMAIN_NAME][PERSON_NAME]"
click at [312, 411] on icon at bounding box center [311, 408] width 14 height 14
click at [327, 409] on div "Software Architect Cloud Expert AI Engineer" at bounding box center [301, 392] width 301 height 58
click at [451, 265] on icon at bounding box center [454, 260] width 18 height 18
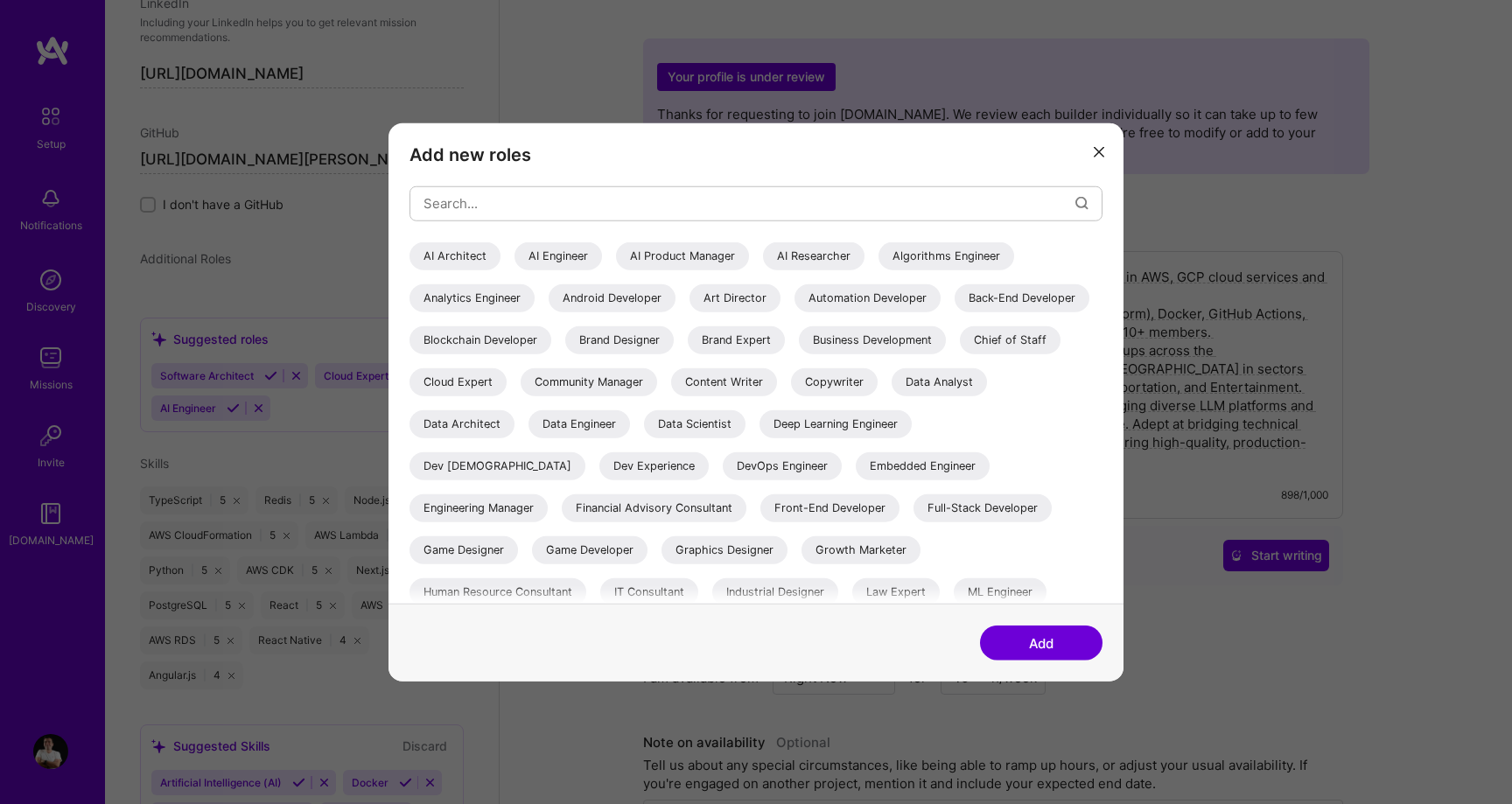
click at [264, 378] on div "Add new roles AI Architect AI Engineer AI Product Manager AI Researcher Algorit…" at bounding box center [756, 402] width 1512 height 804
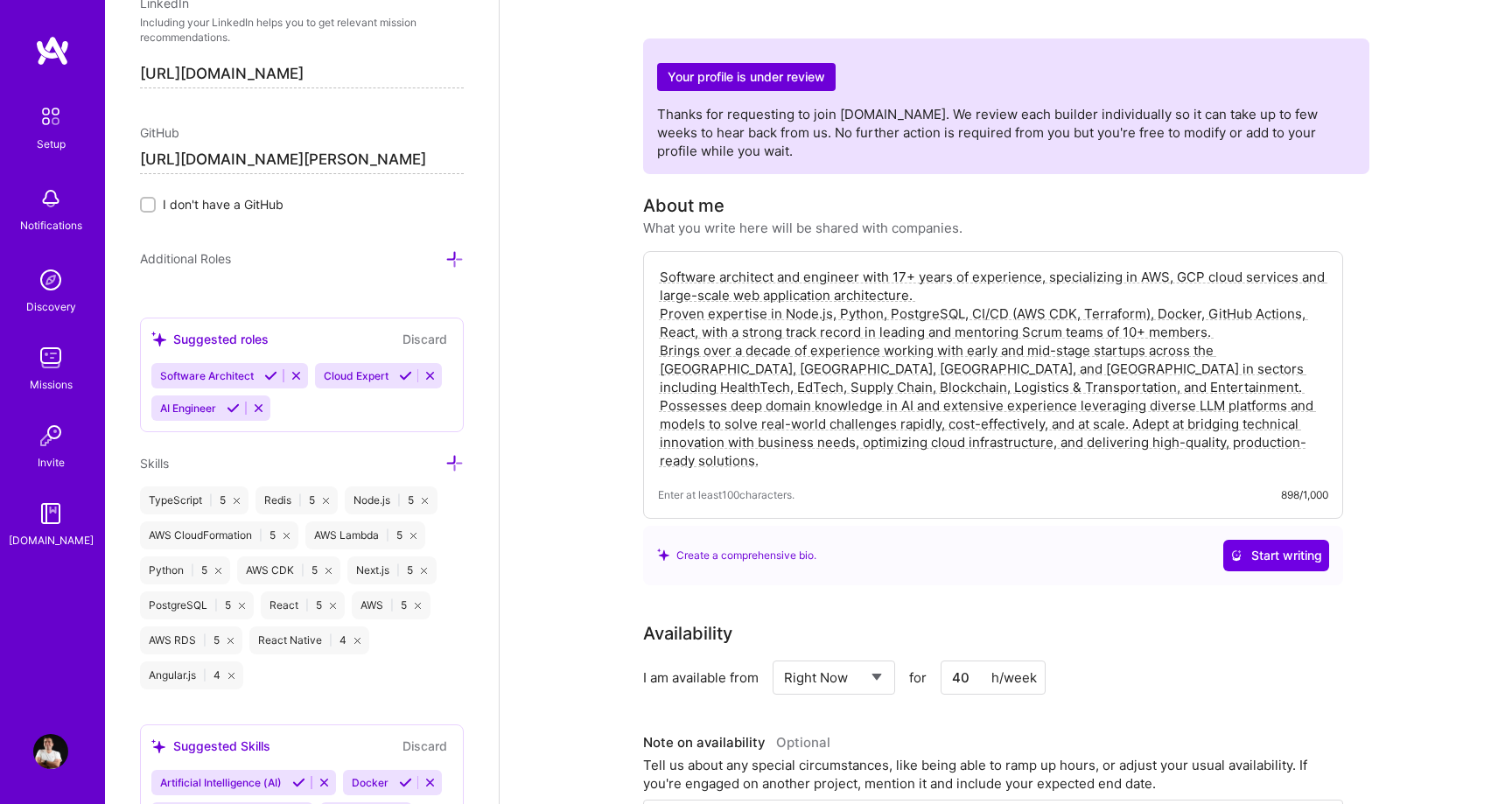
click at [267, 378] on icon at bounding box center [271, 375] width 14 height 14
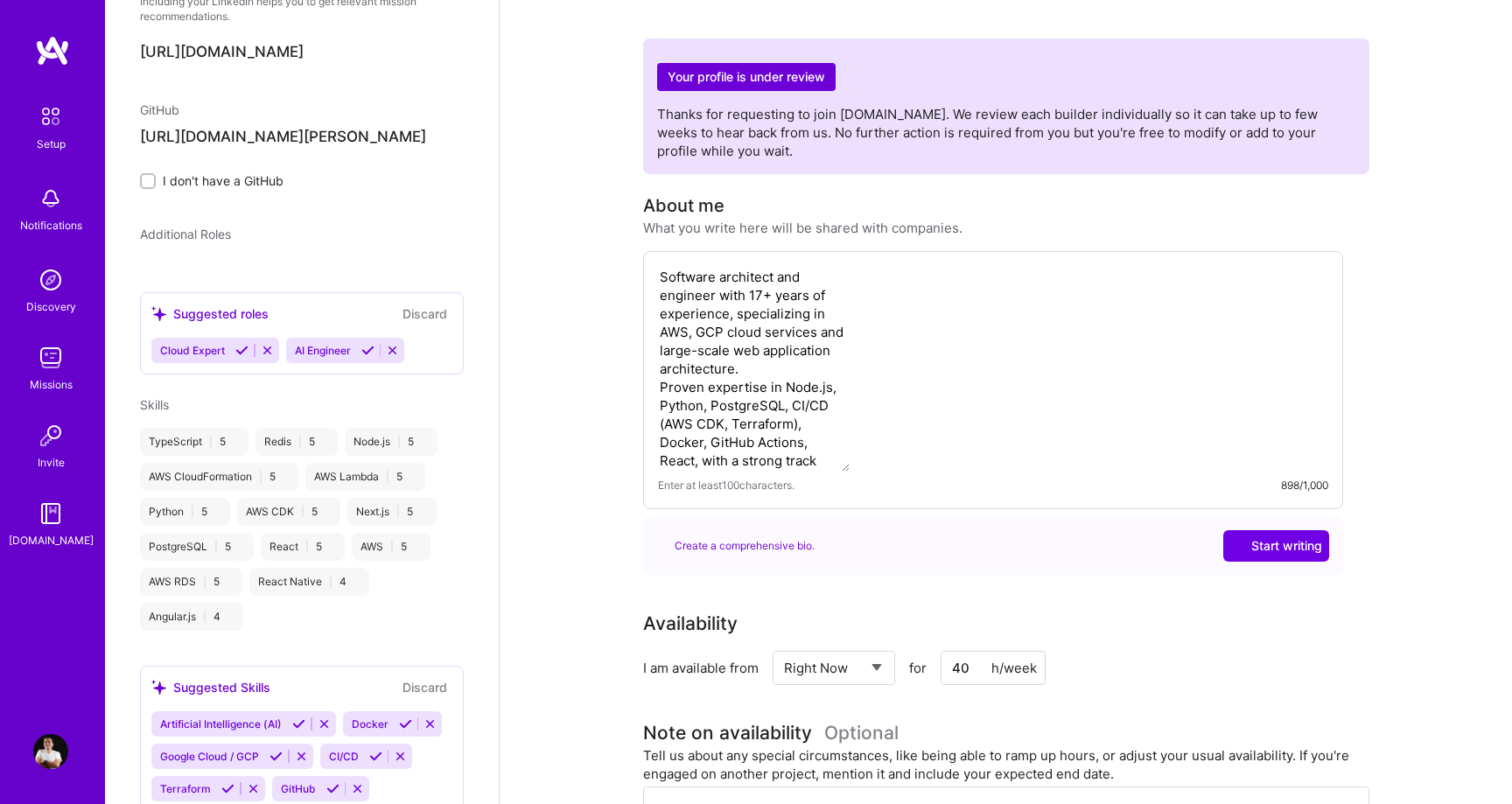
scroll to position [582, 0]
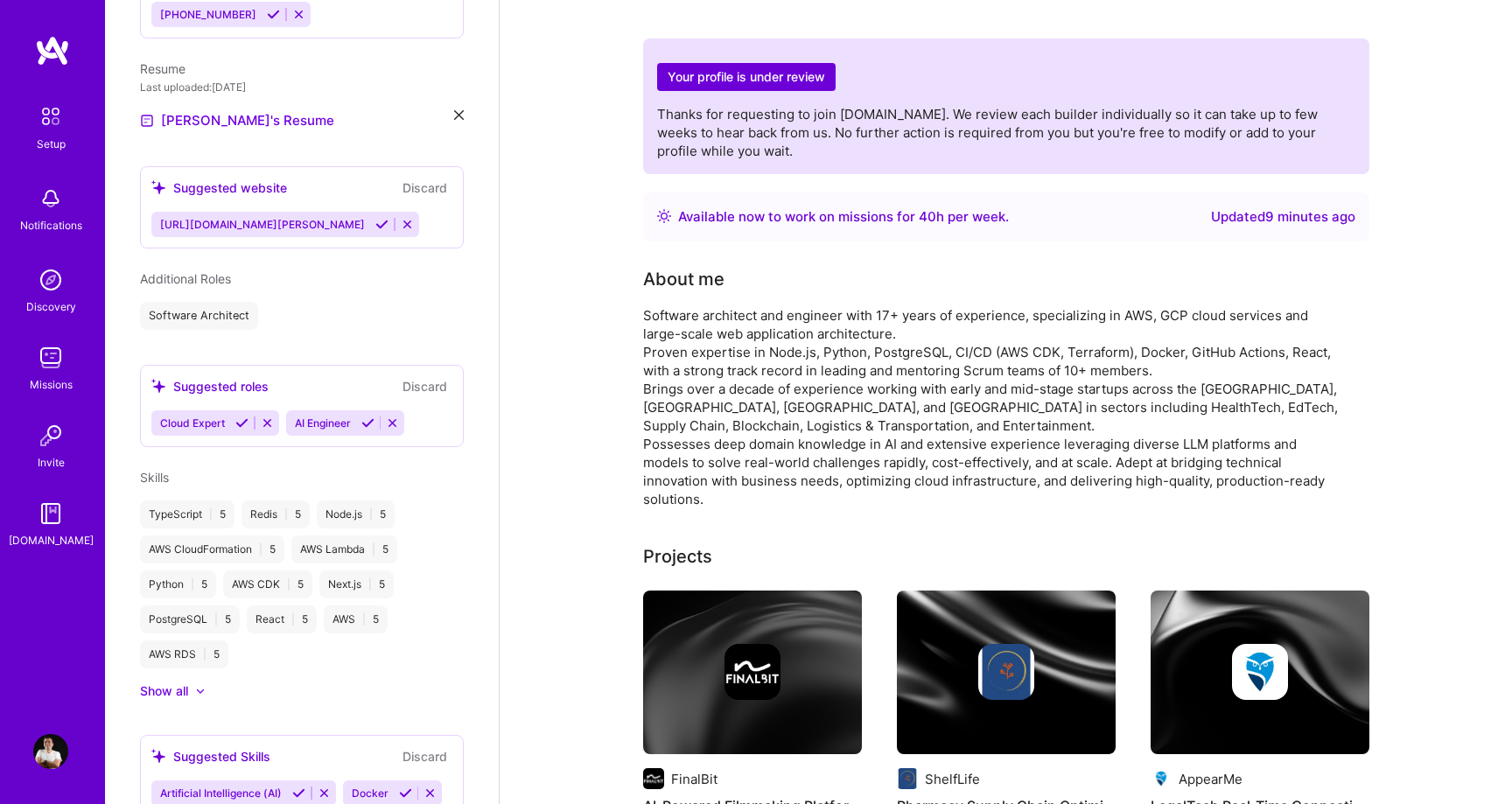
click at [241, 416] on icon at bounding box center [242, 422] width 14 height 14
click at [236, 416] on icon at bounding box center [233, 422] width 14 height 14
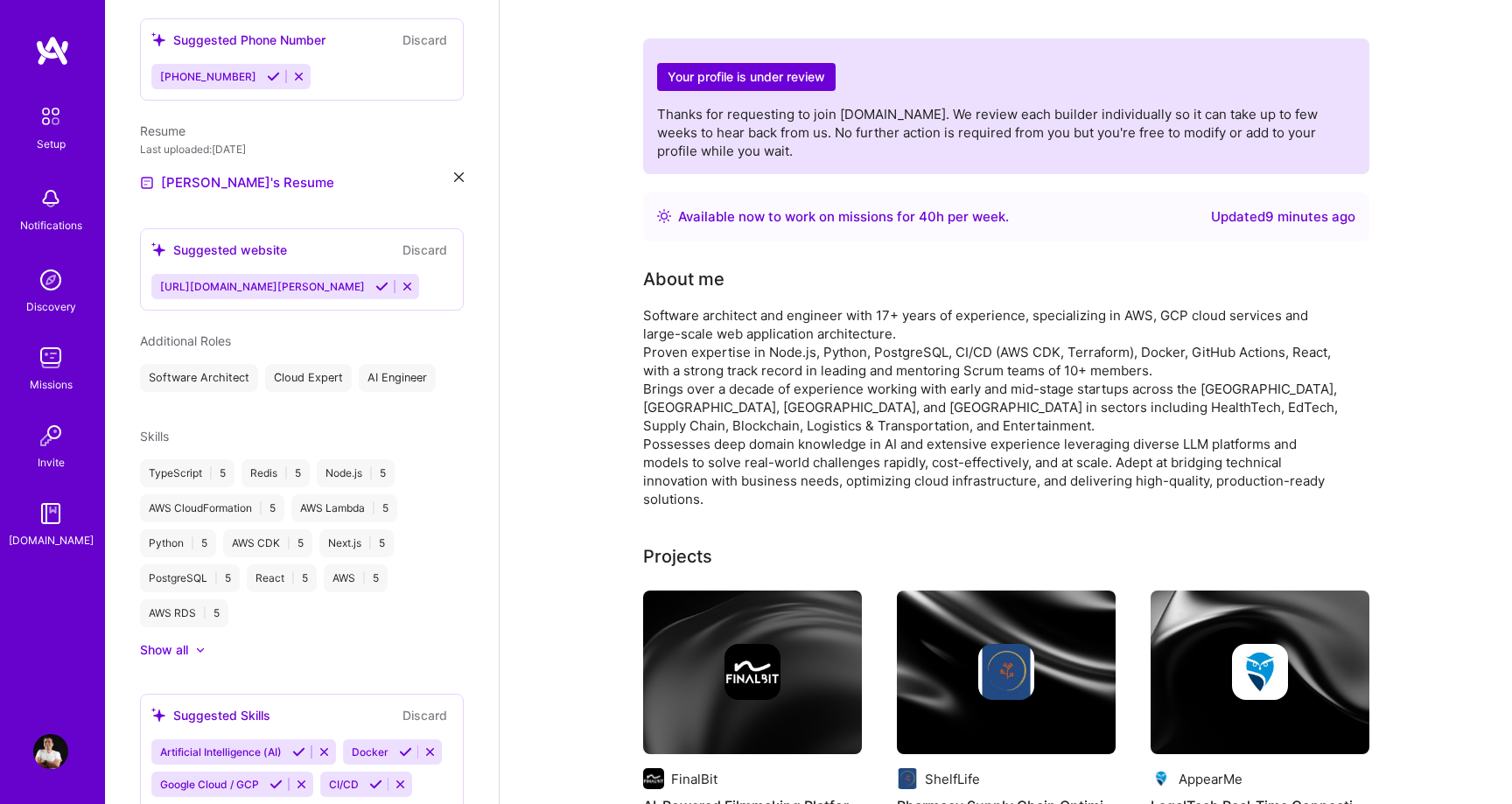
scroll to position [512, 0]
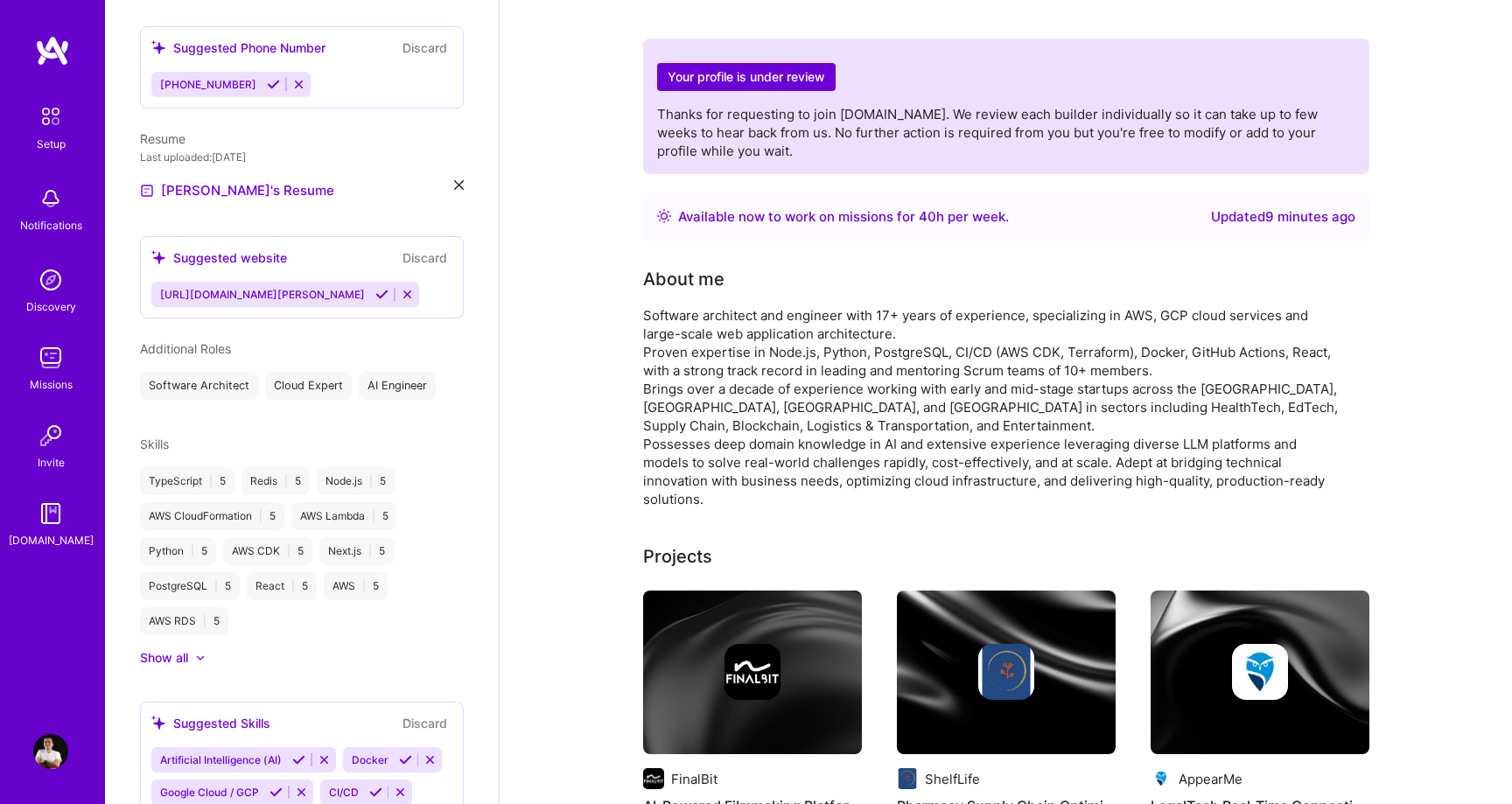
click at [376, 288] on icon at bounding box center [382, 294] width 14 height 14
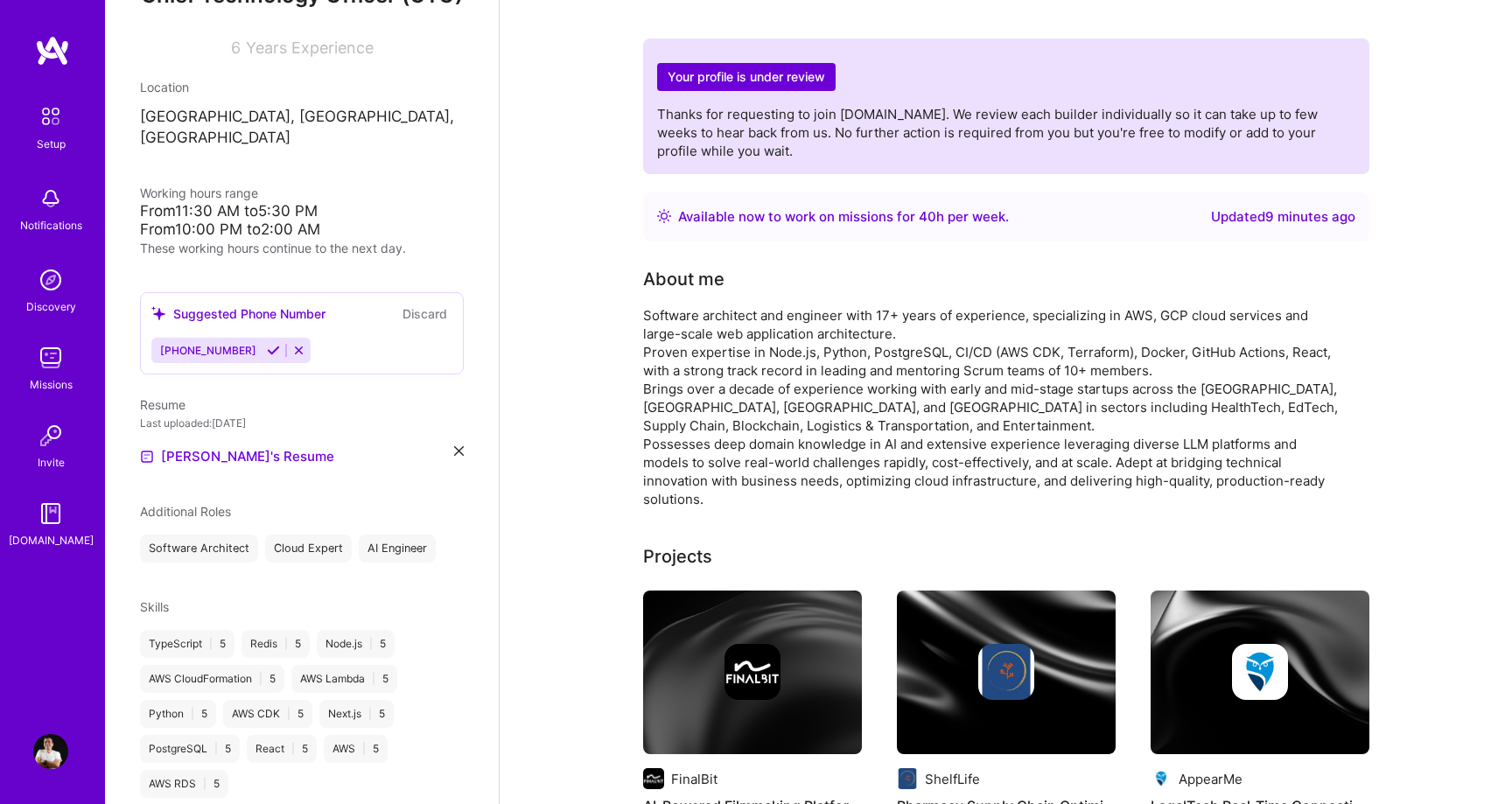
scroll to position [221, 0]
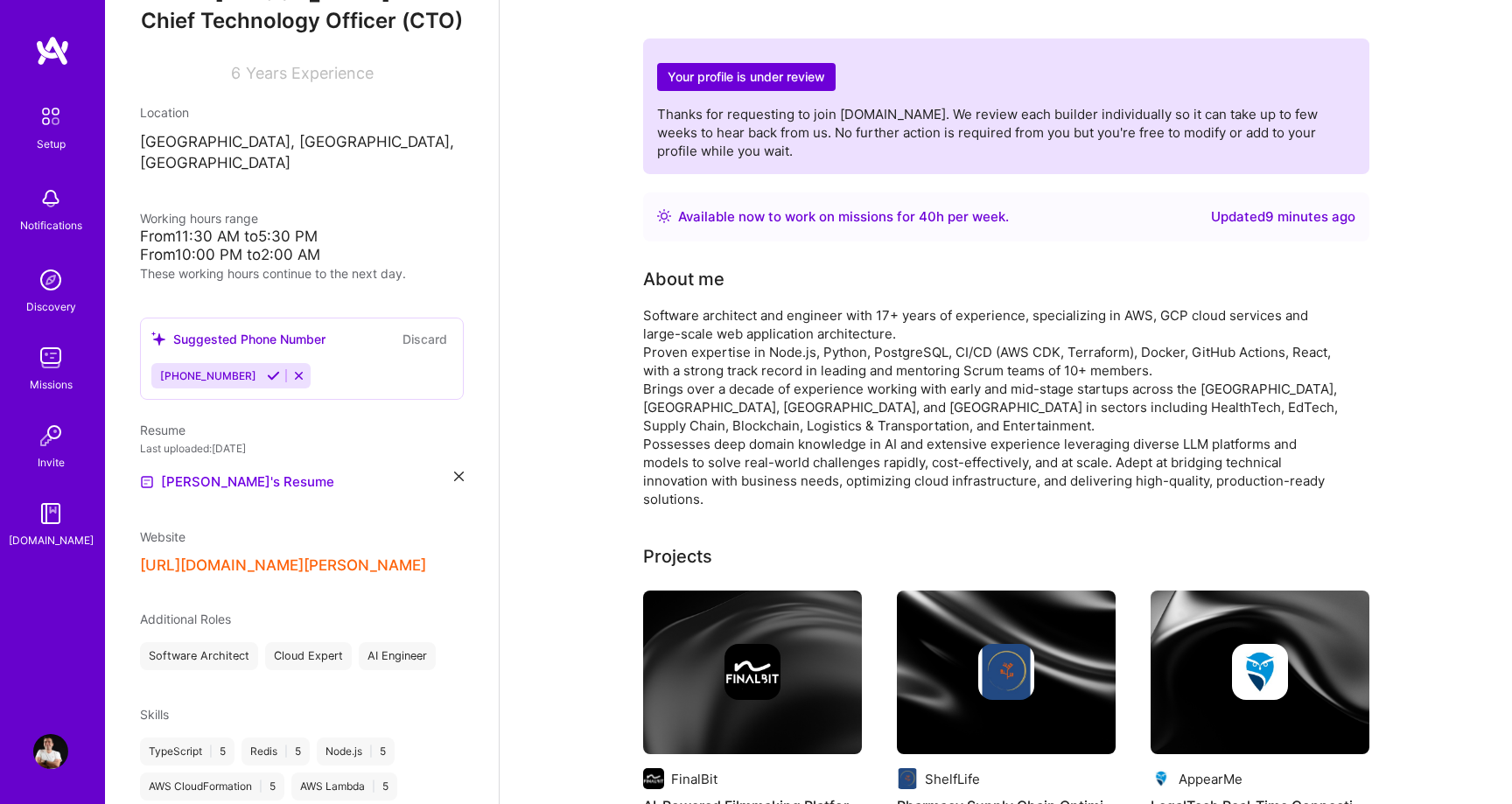
click at [267, 369] on icon at bounding box center [273, 375] width 14 height 14
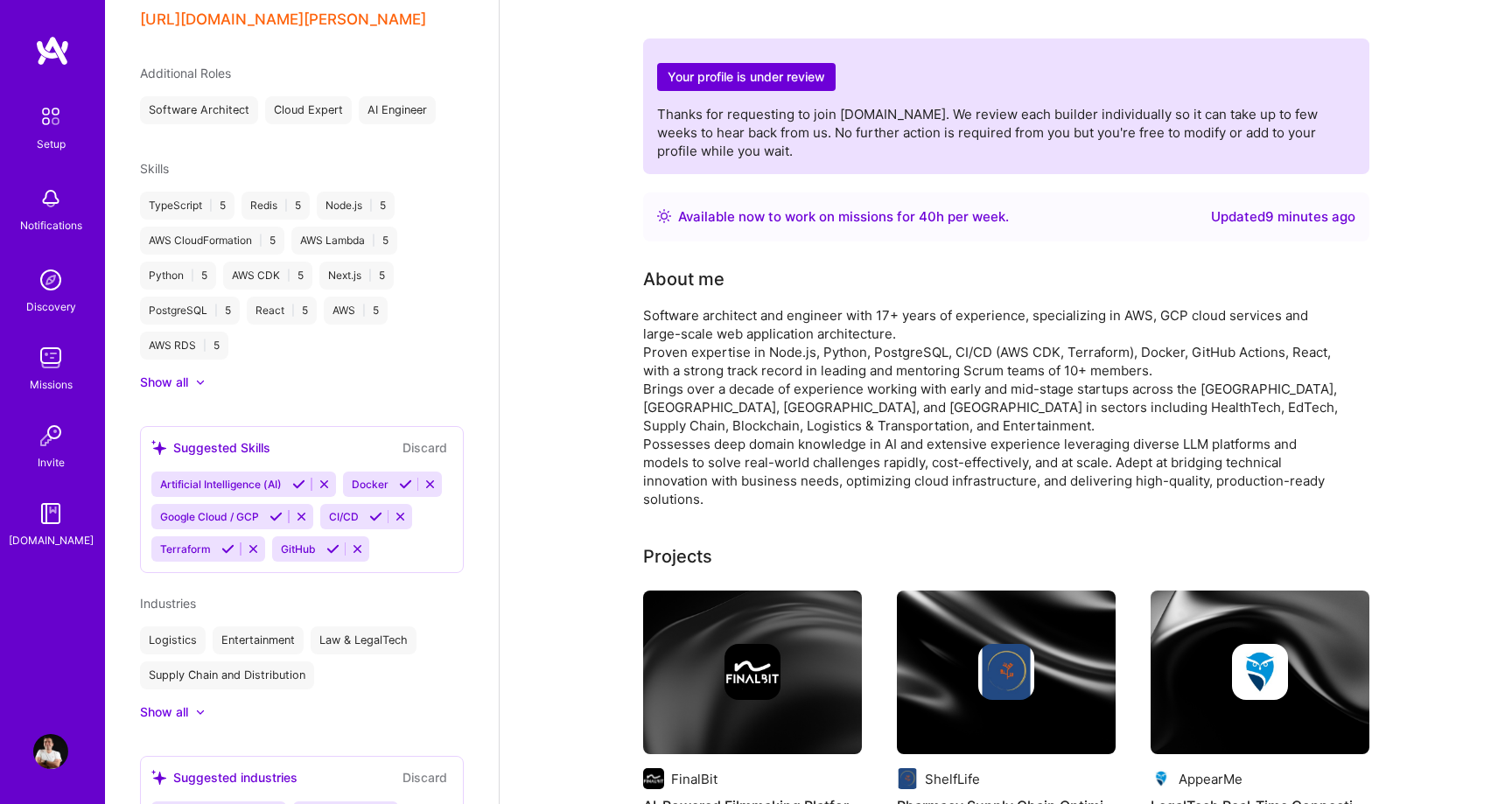
scroll to position [754, 0]
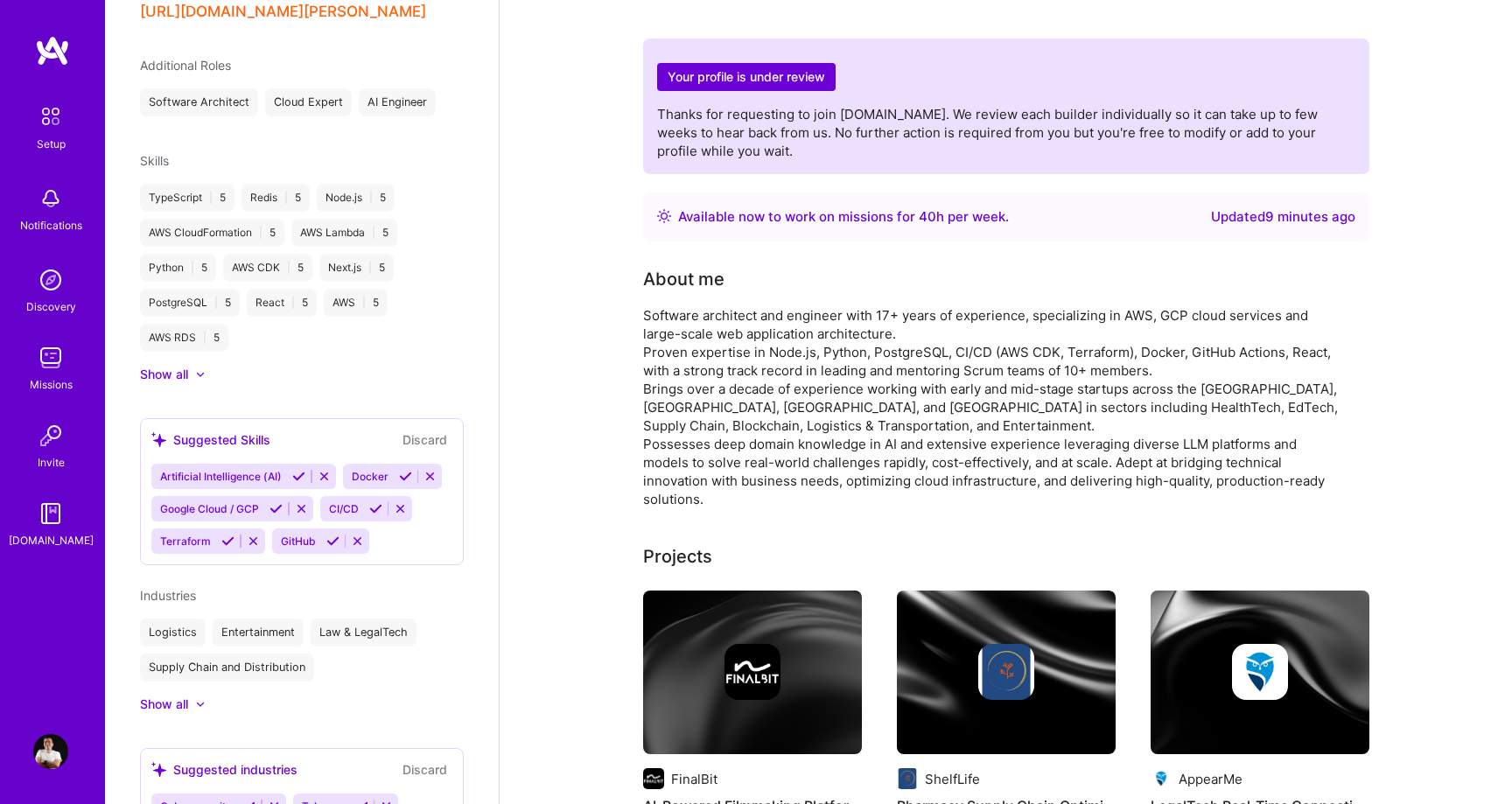
click at [300, 469] on icon at bounding box center [299, 476] width 14 height 14
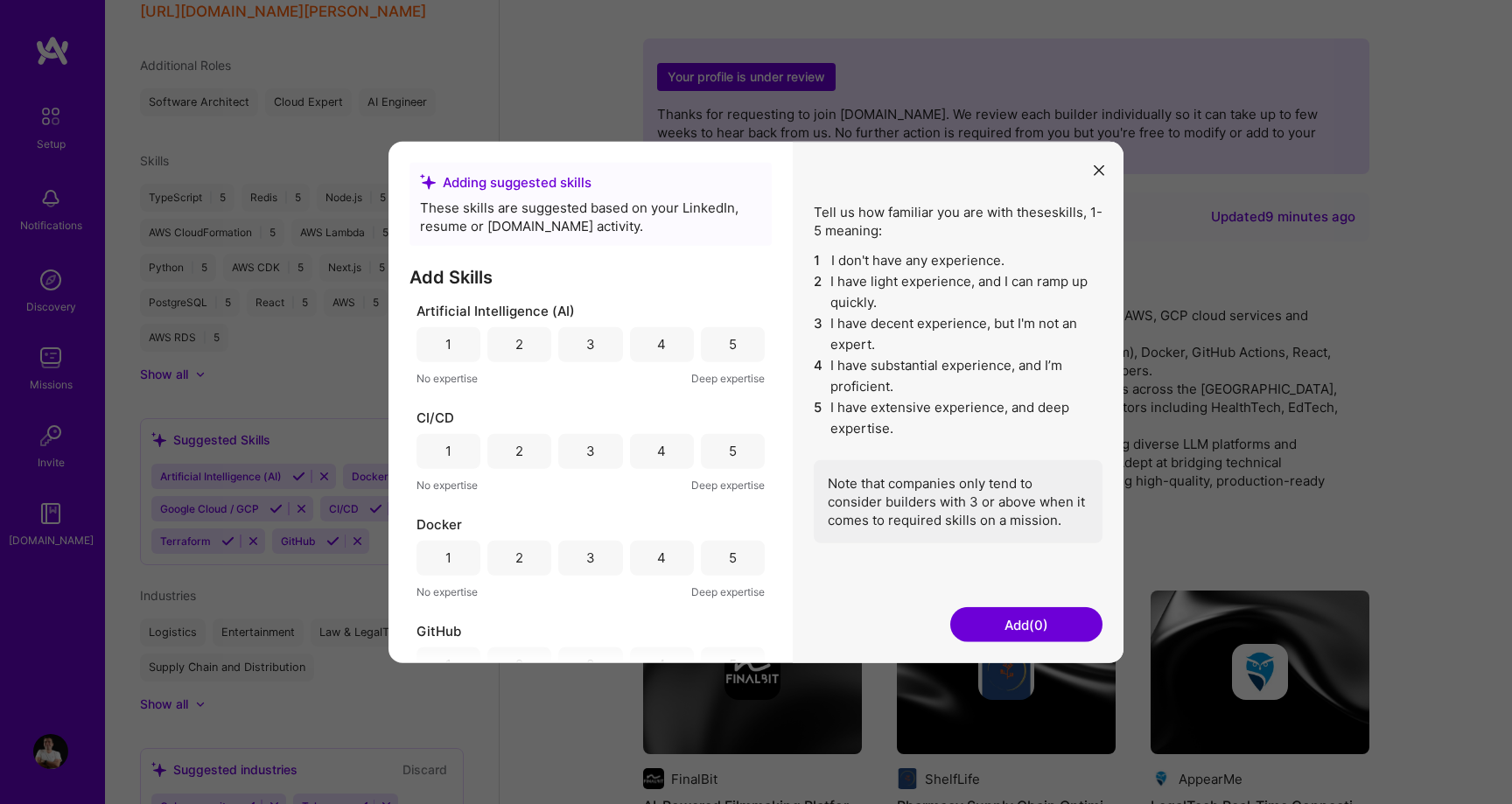
click at [720, 339] on div "5" at bounding box center [732, 344] width 64 height 35
click at [707, 442] on div "5" at bounding box center [732, 450] width 64 height 35
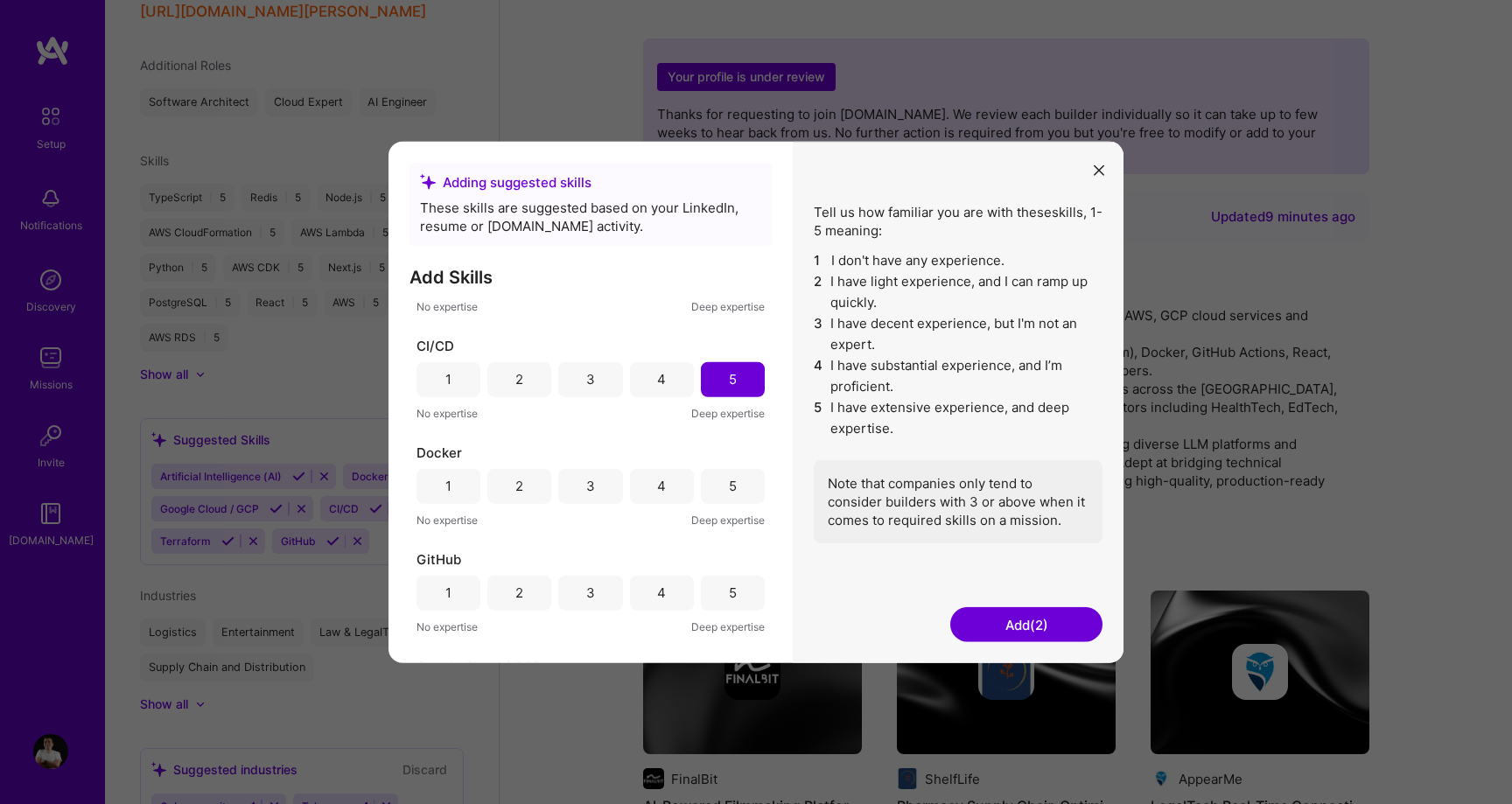
scroll to position [77, 0]
click at [734, 497] on div "5" at bounding box center [732, 479] width 64 height 35
click at [728, 583] on div "5" at bounding box center [732, 587] width 8 height 18
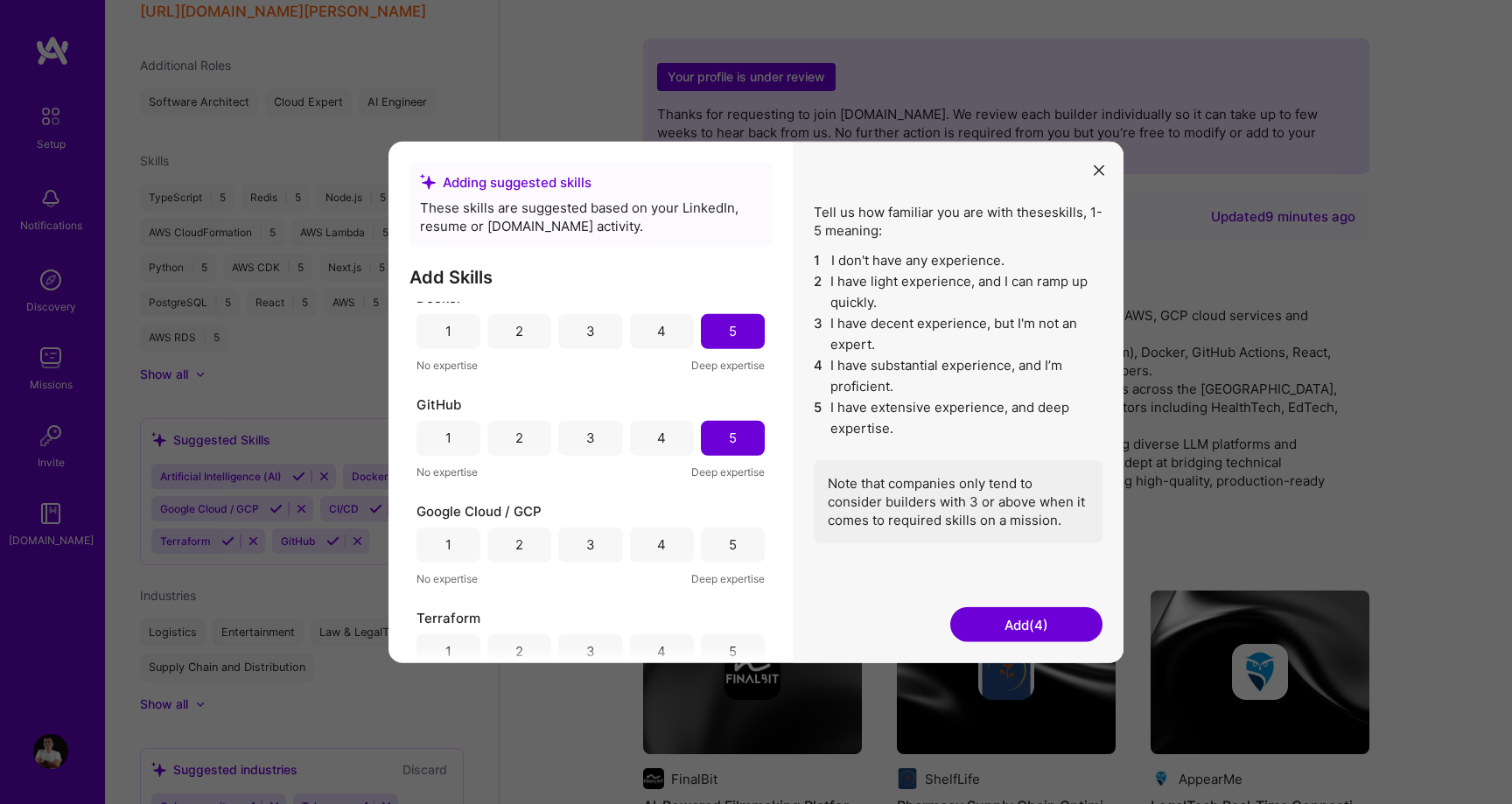
scroll to position [257, 0]
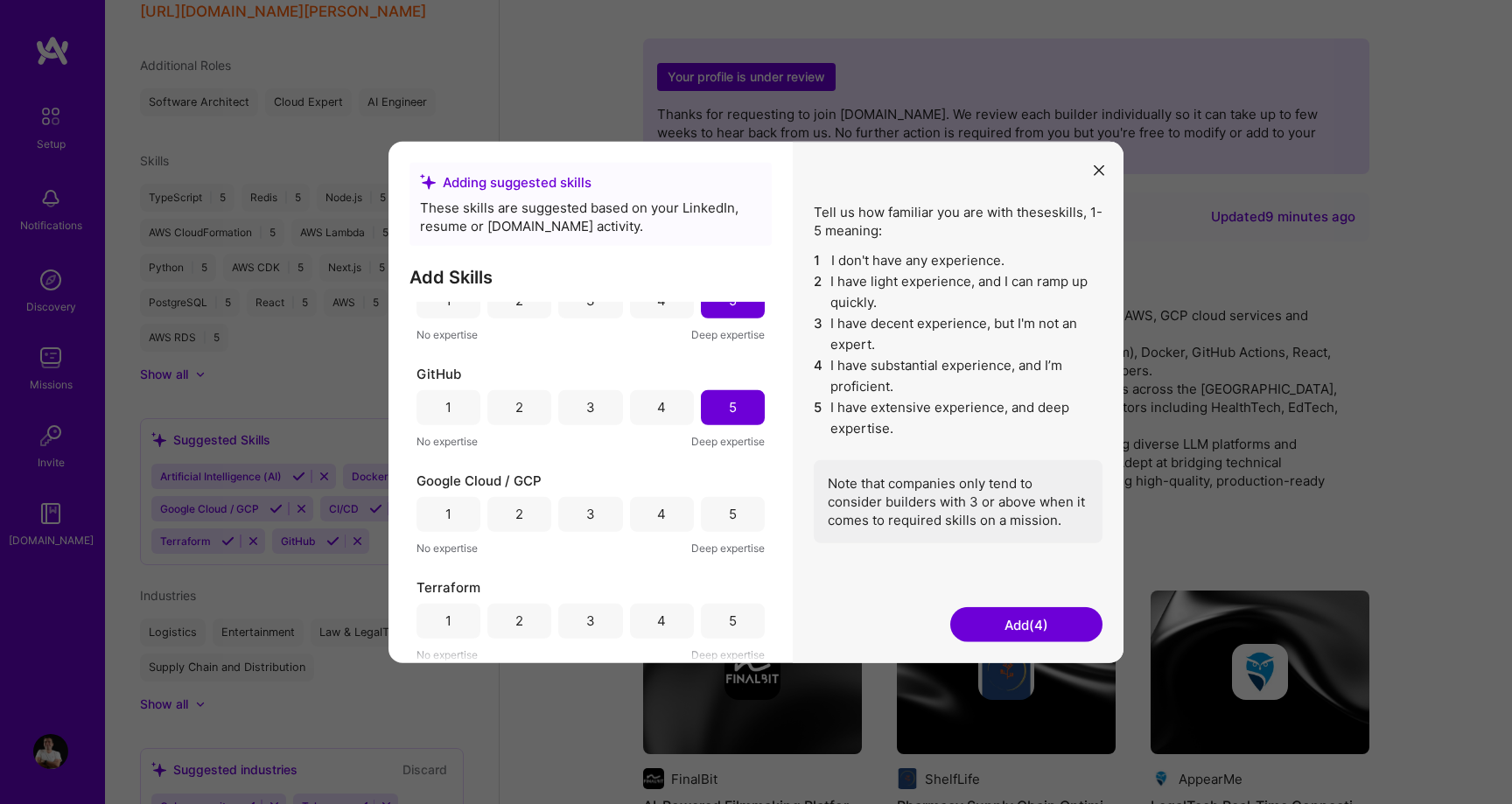
click at [665, 513] on div "4" at bounding box center [661, 513] width 64 height 35
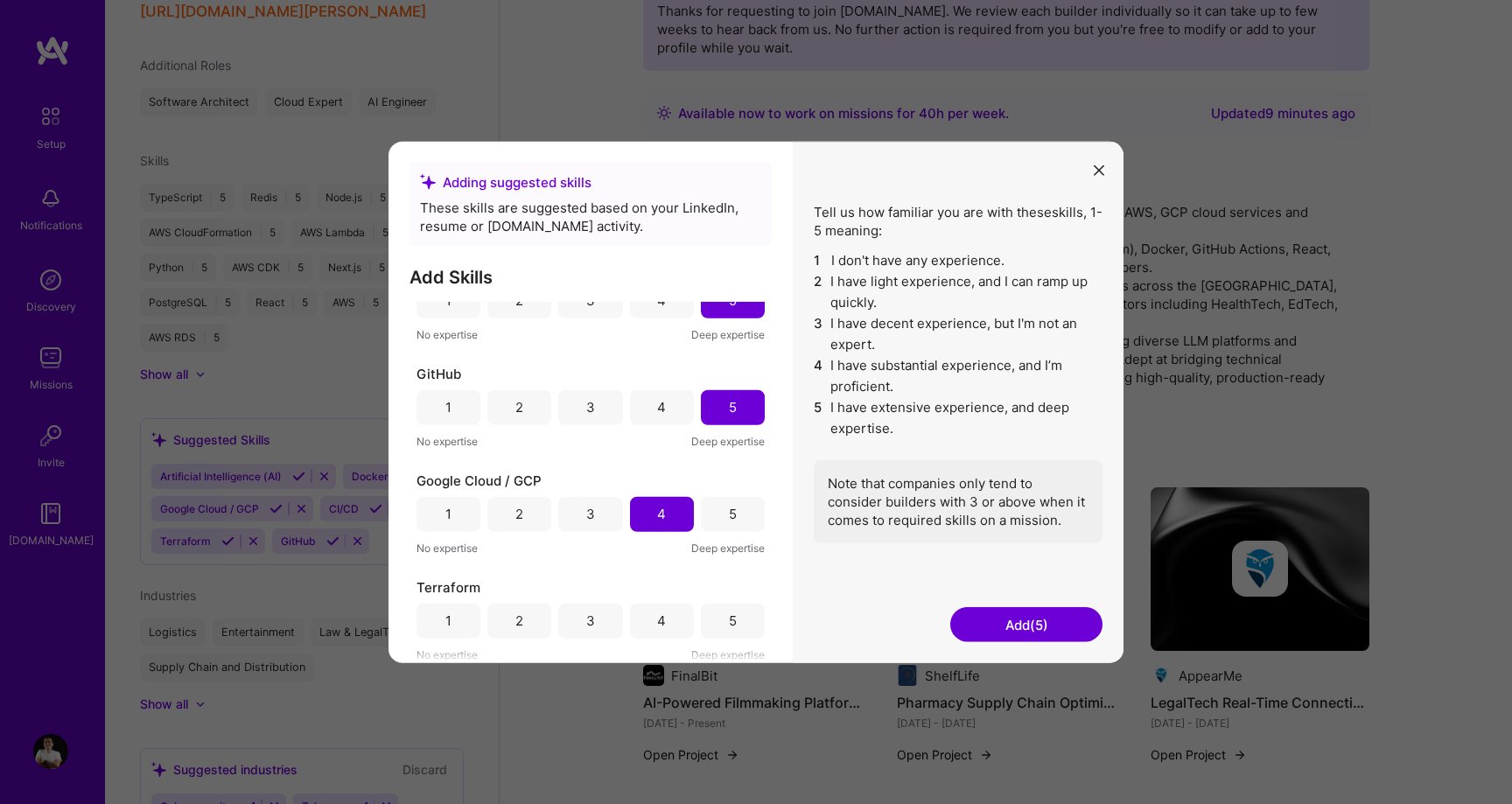
click at [650, 612] on div "4" at bounding box center [661, 620] width 64 height 35
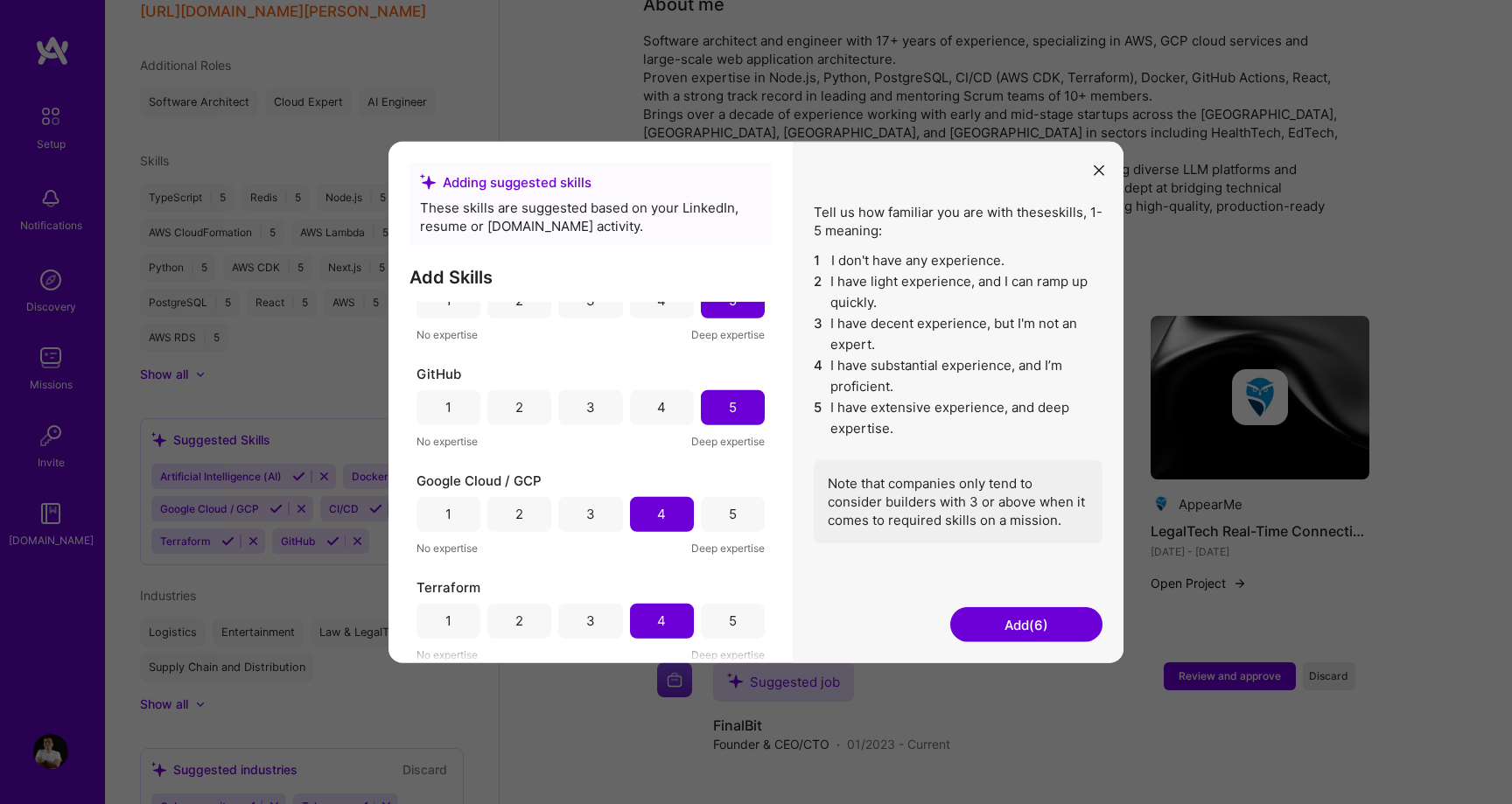
scroll to position [372, 0]
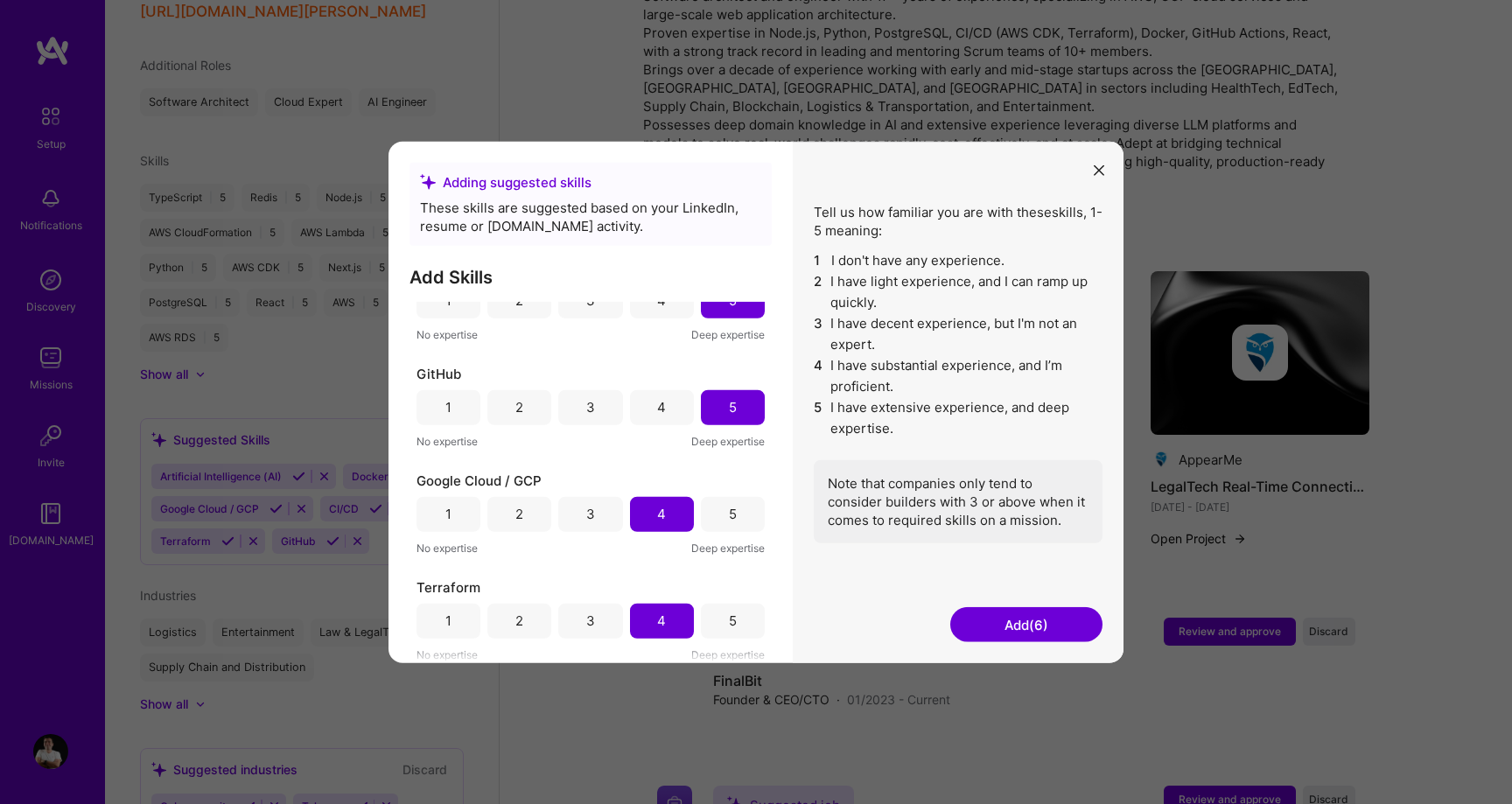
click at [1029, 631] on button "Add (6)" at bounding box center [1026, 624] width 152 height 35
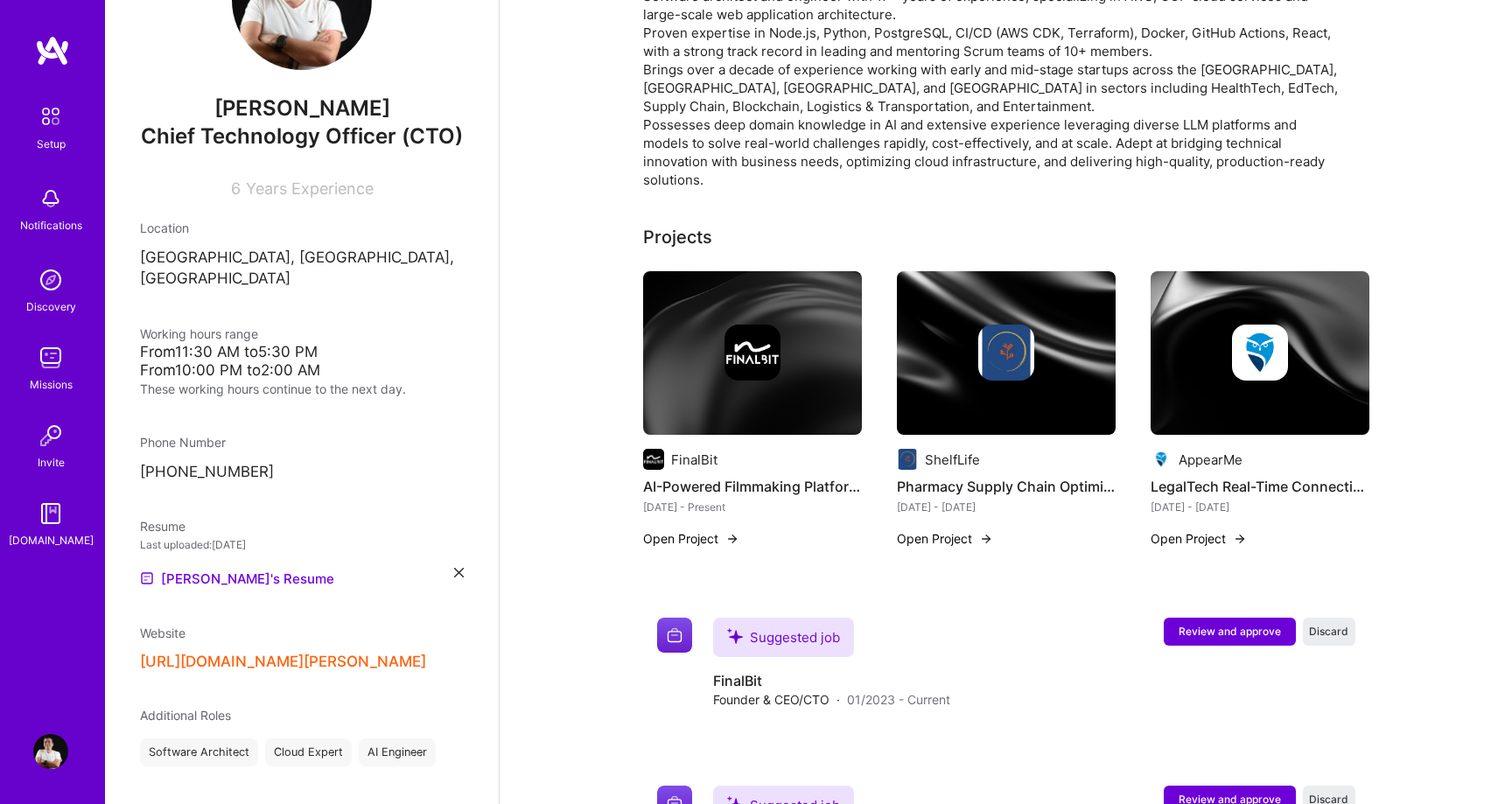
scroll to position [0, 0]
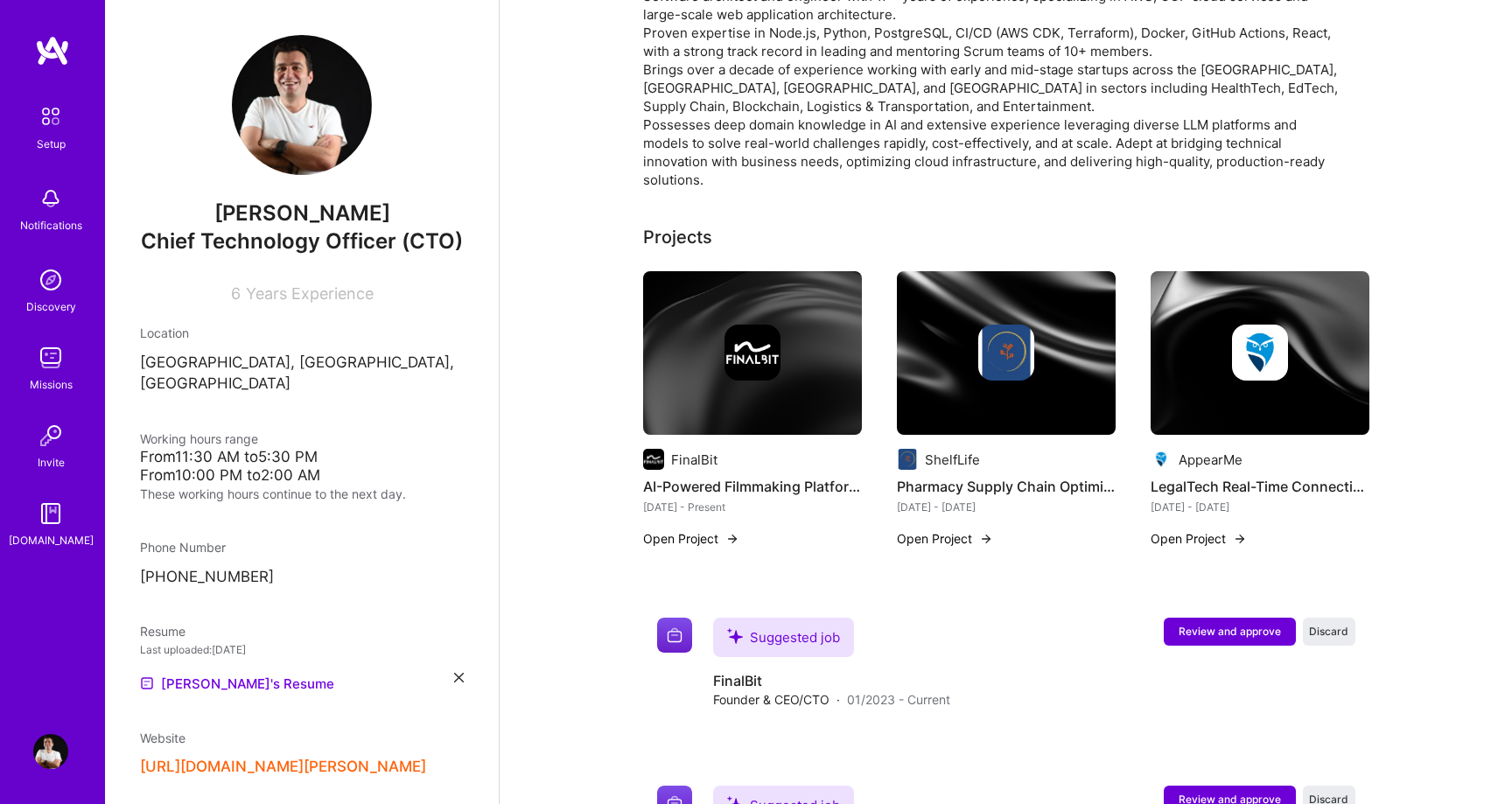
click at [234, 287] on span "6" at bounding box center [235, 293] width 10 height 18
click at [250, 306] on div "Khachatur Gharibyan Chief Technology Officer (CTO) 6 Years Experience Location …" at bounding box center [301, 402] width 394 height 804
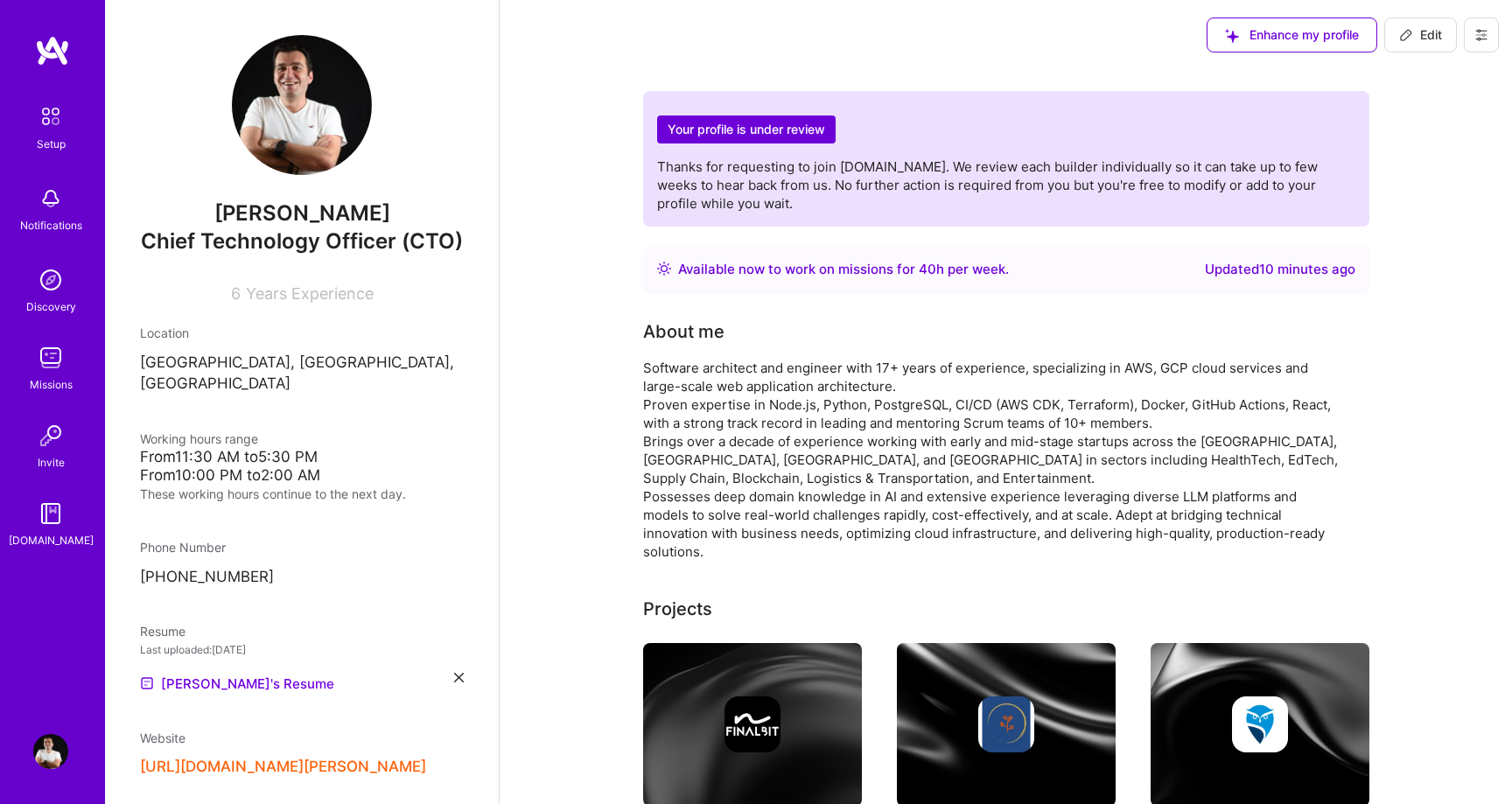
scroll to position [713, 0]
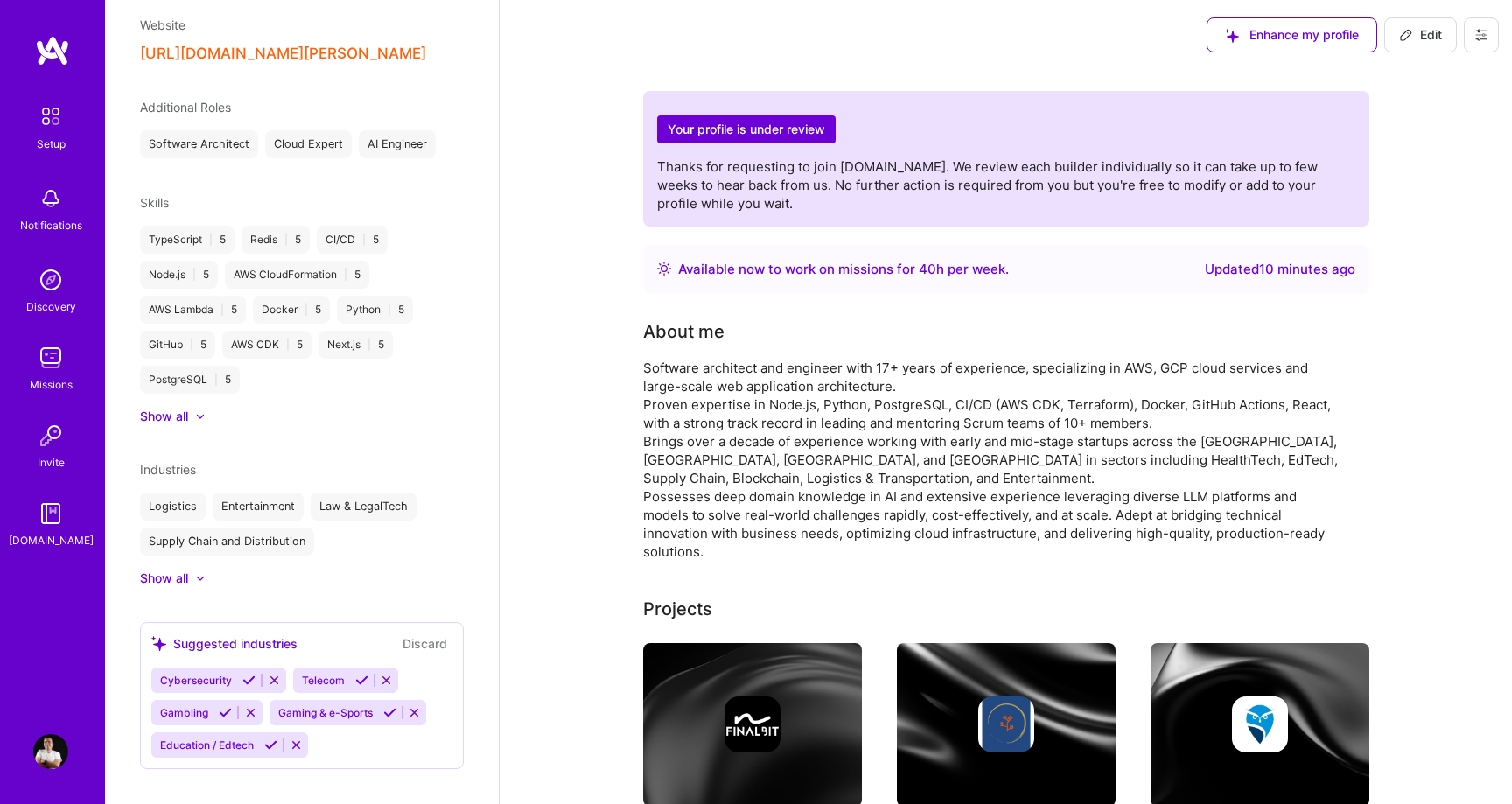
click at [291, 574] on div "Khachatur Gharibyan Chief Technology Officer (CTO) 6 Years Experience Location …" at bounding box center [301, 402] width 394 height 804
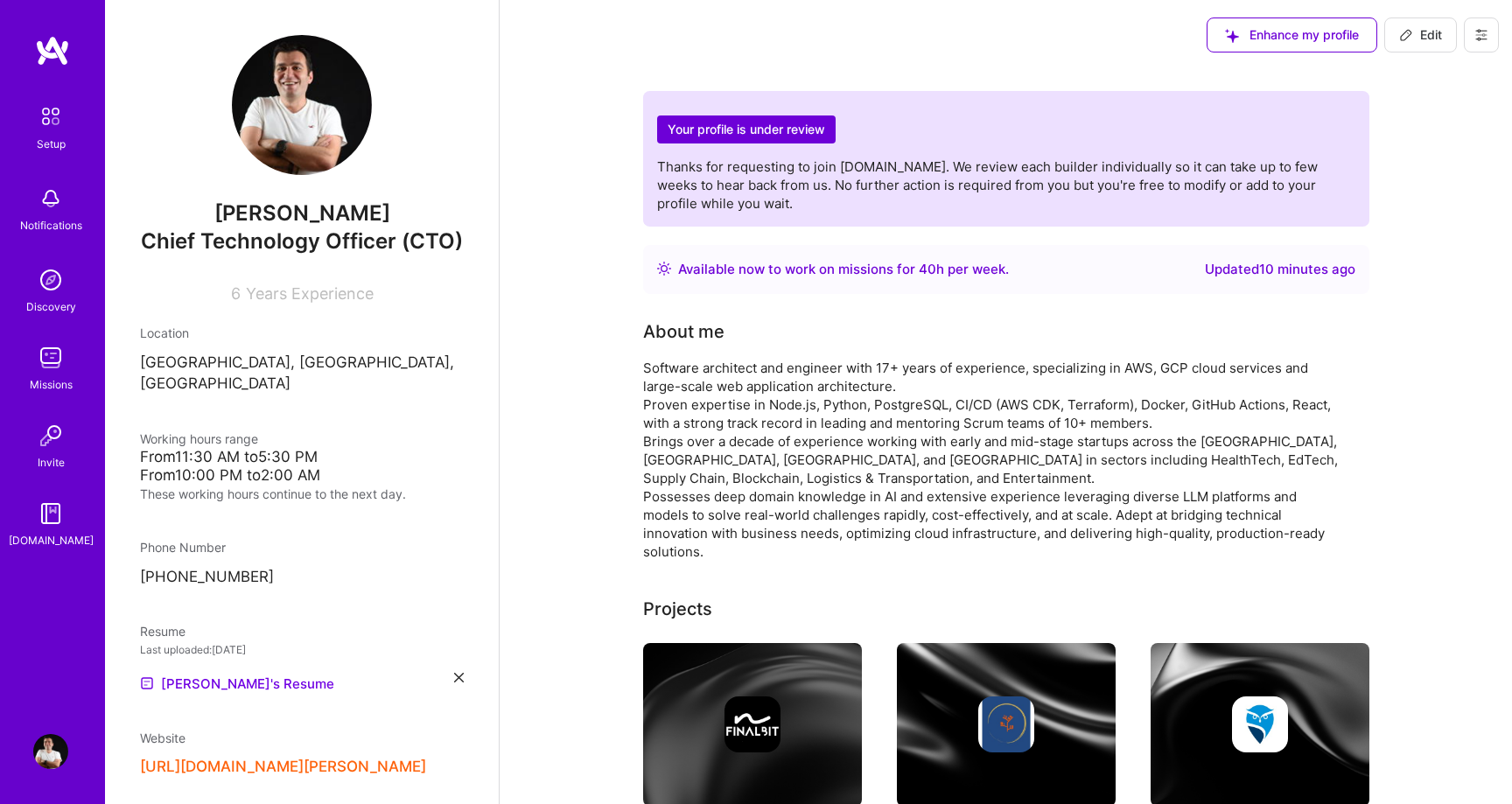
click at [1423, 43] on span "Edit" at bounding box center [1420, 34] width 43 height 17
select select "Right Now"
select select "AM"
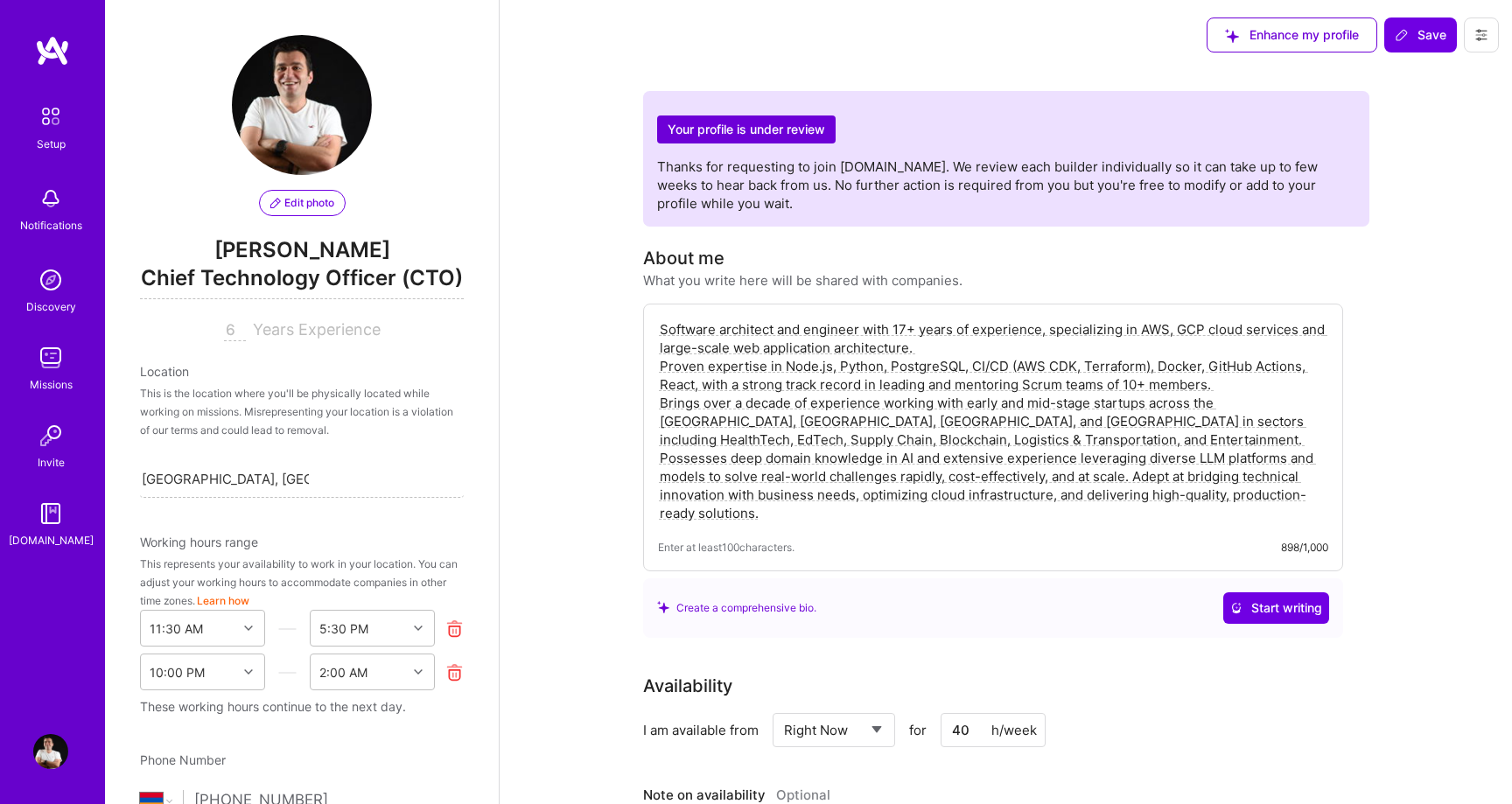
click at [222, 326] on div "6 Years Experience" at bounding box center [302, 330] width 324 height 21
click at [235, 329] on input "6" at bounding box center [235, 330] width 22 height 21
type input "6"
type input "17"
click at [1422, 40] on span "Save" at bounding box center [1420, 34] width 52 height 17
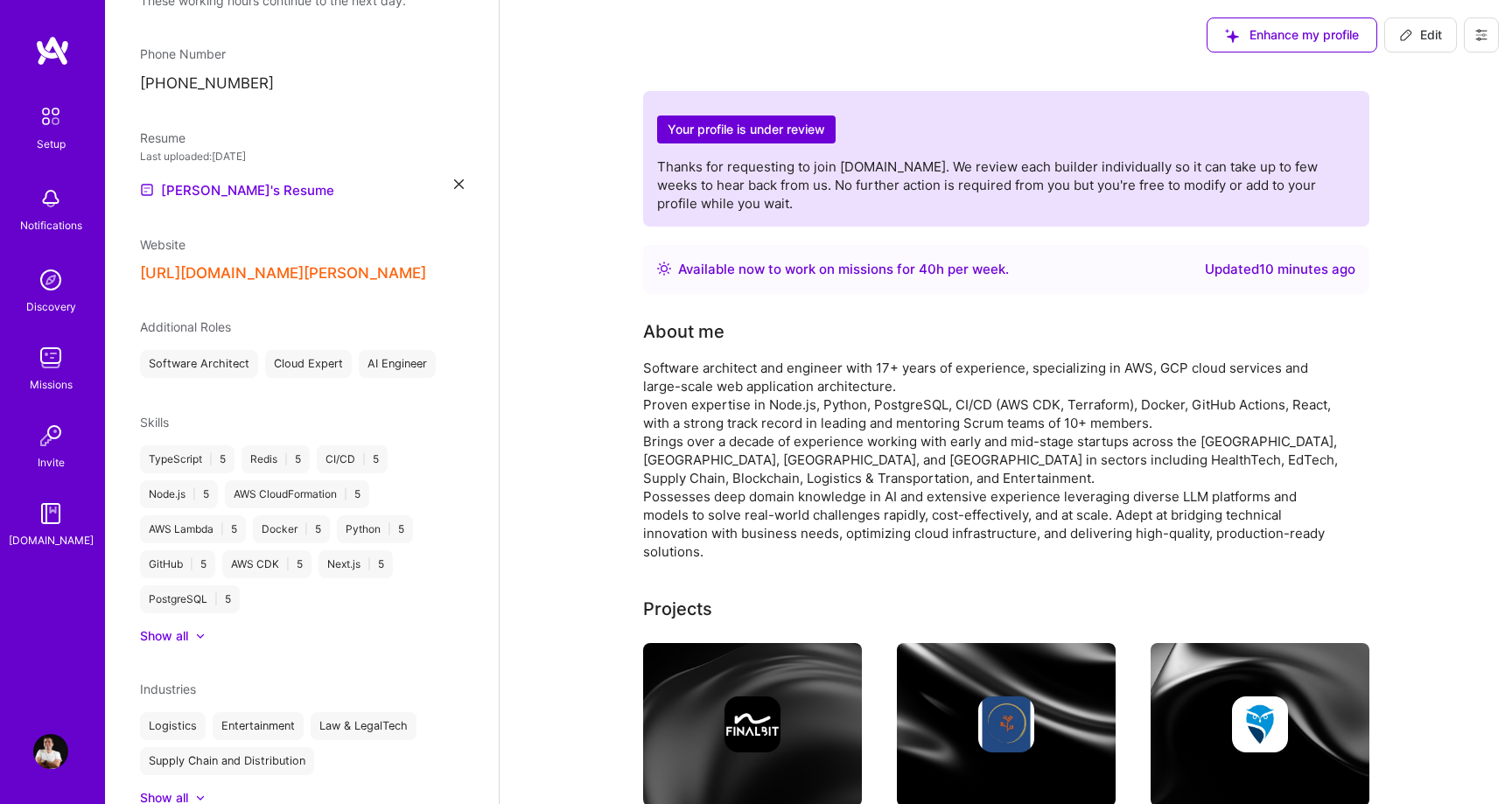
scroll to position [519, 0]
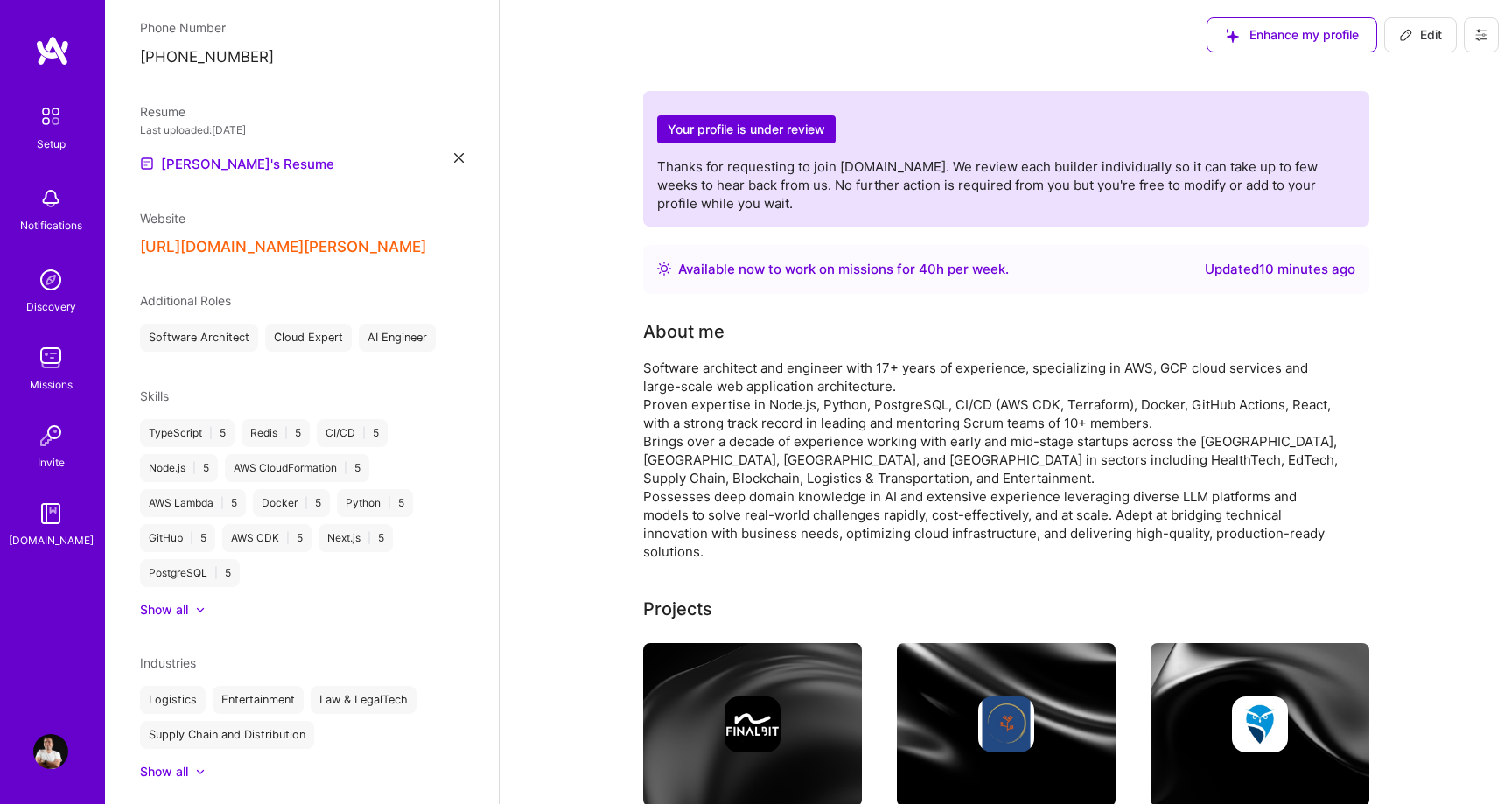
click at [214, 293] on span "Additional Roles" at bounding box center [185, 300] width 91 height 14
click at [293, 268] on div "Khachatur Gharibyan Chief Technology Officer (CTO) 17 Years Experience Location…" at bounding box center [301, 402] width 394 height 804
click at [1439, 33] on span "Edit" at bounding box center [1420, 34] width 43 height 17
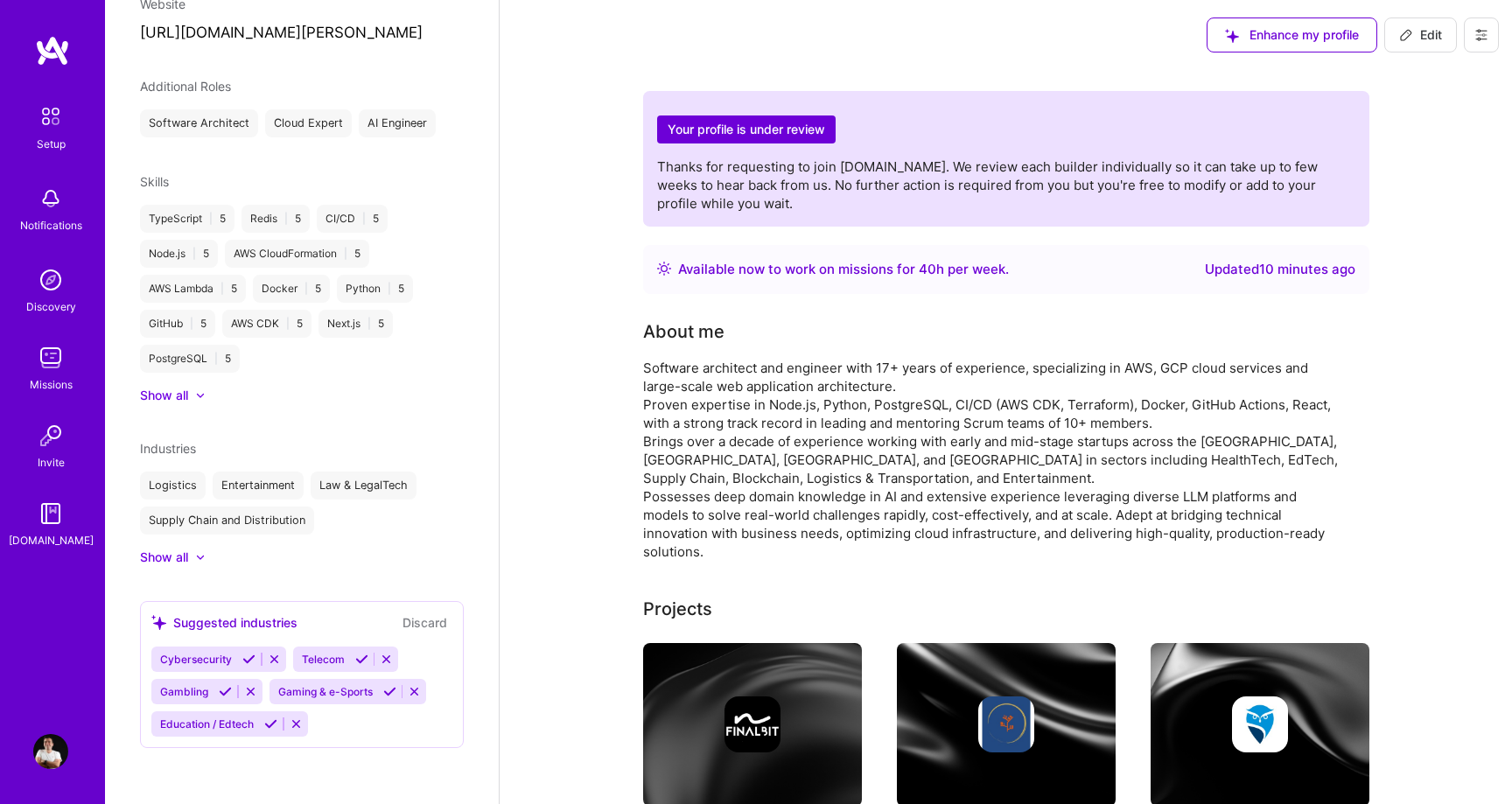
select select "Right Now"
select select "AM"
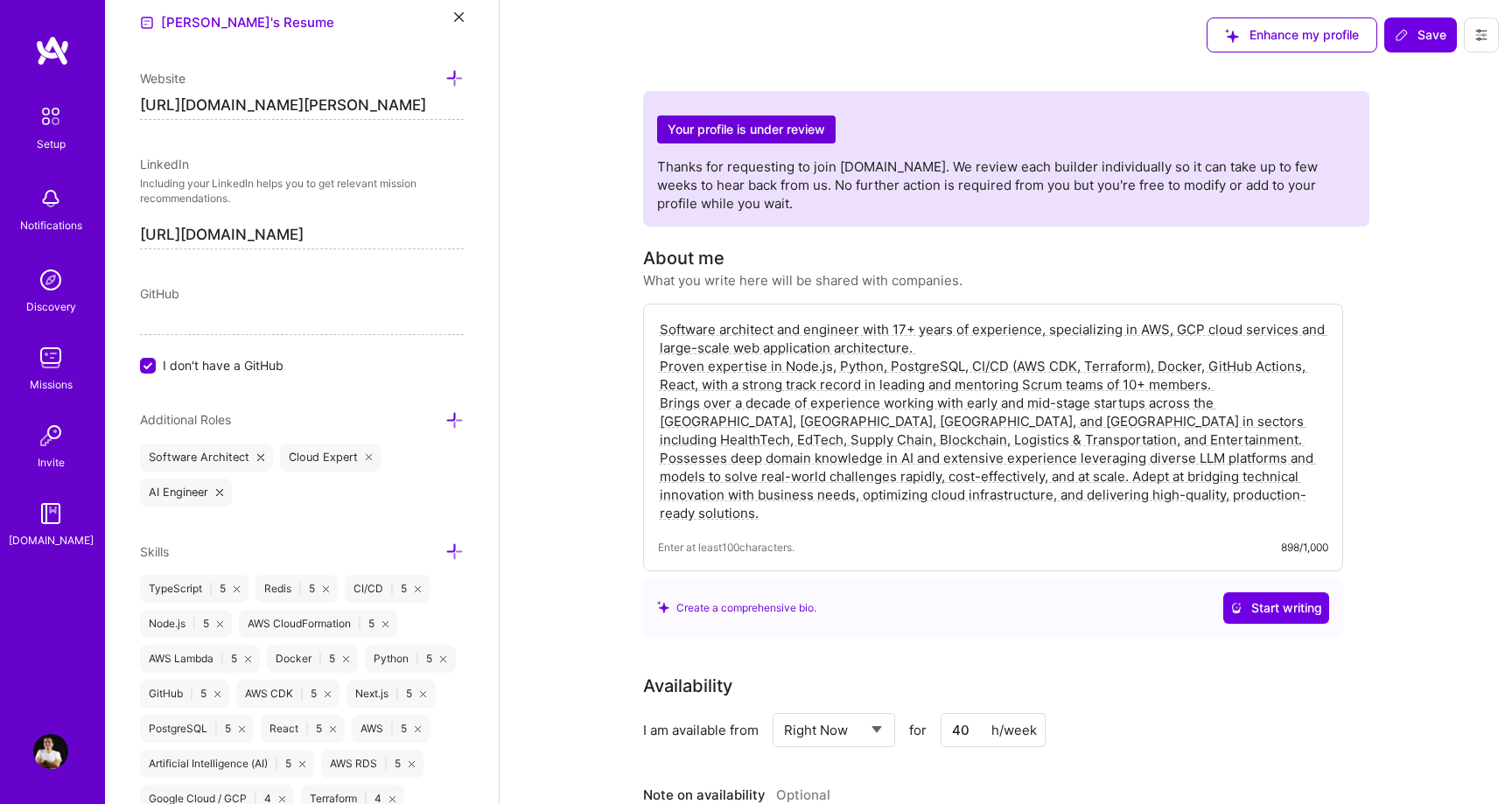
scroll to position [900, 0]
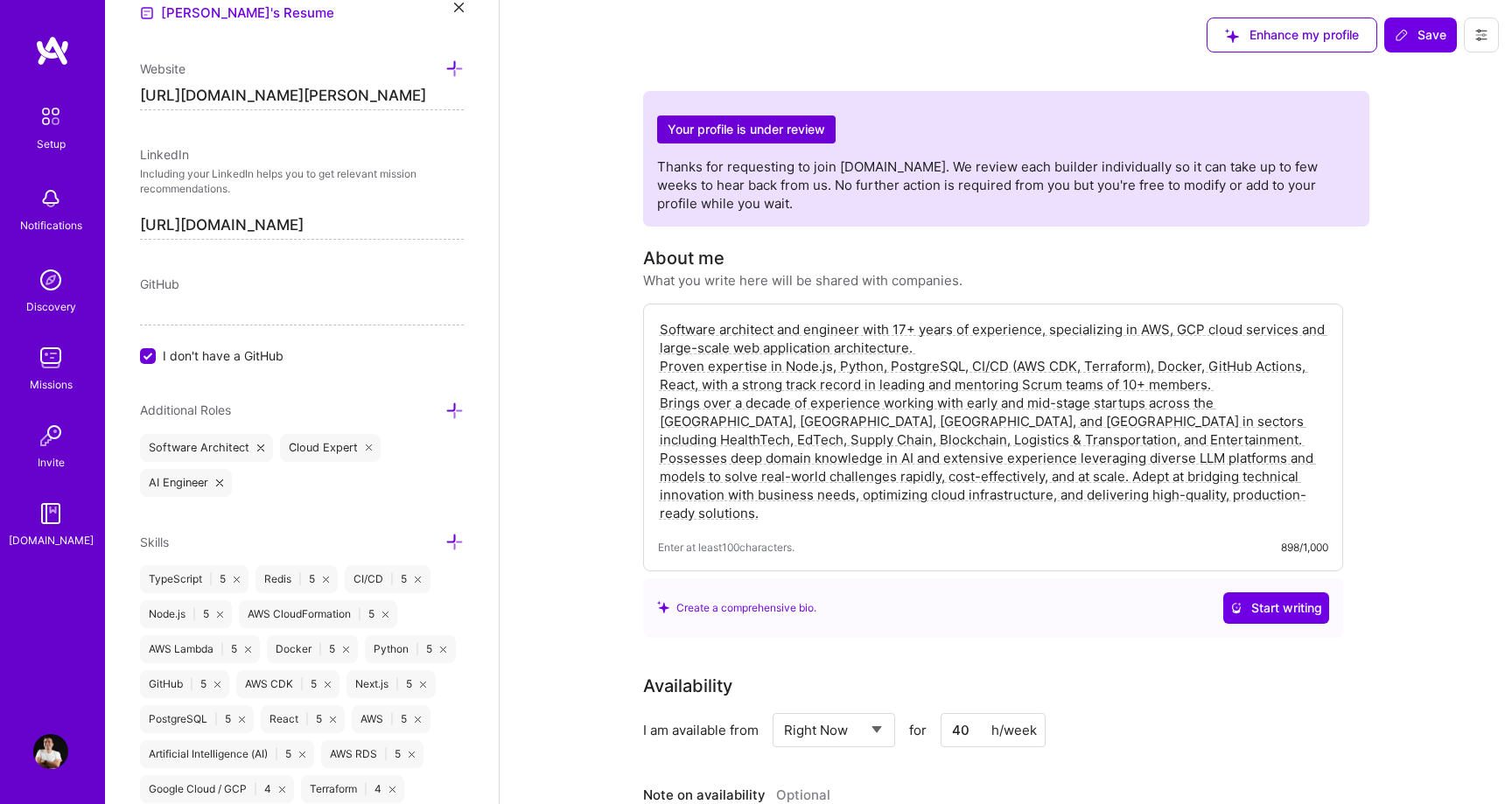
click at [459, 409] on icon at bounding box center [454, 411] width 18 height 18
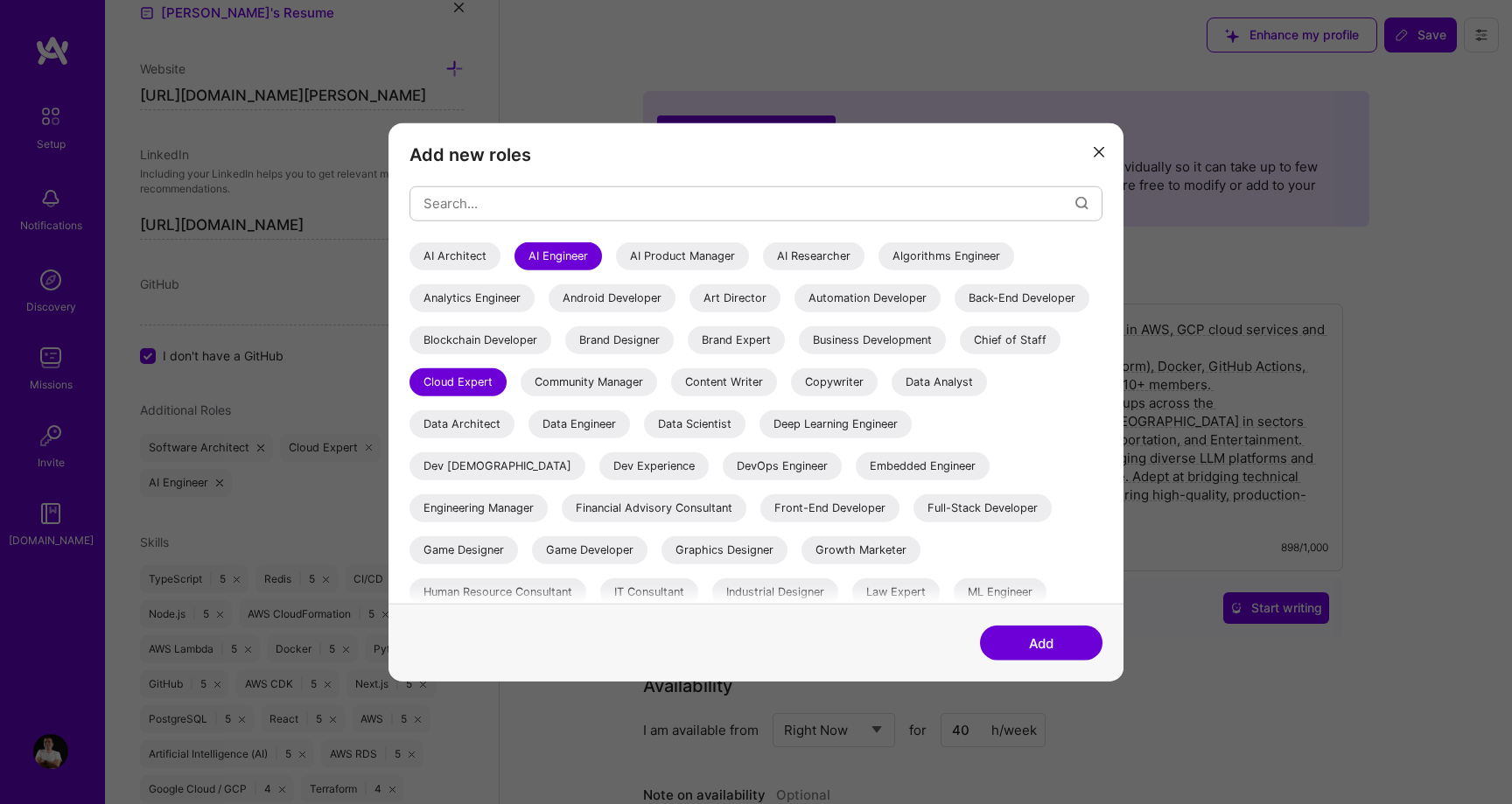
click at [955, 311] on div "Back-End Developer" at bounding box center [1022, 297] width 135 height 28
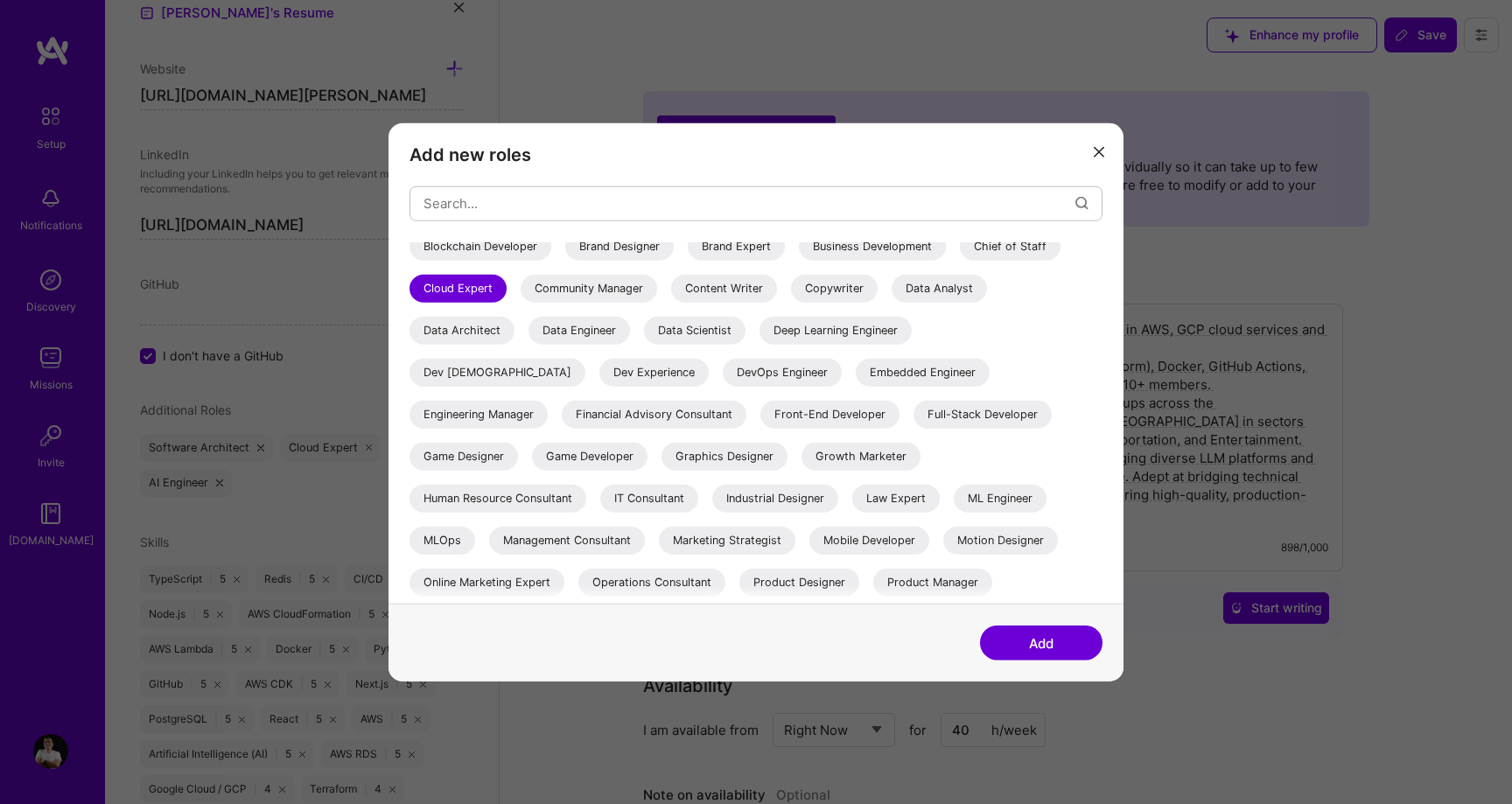
scroll to position [104, 0]
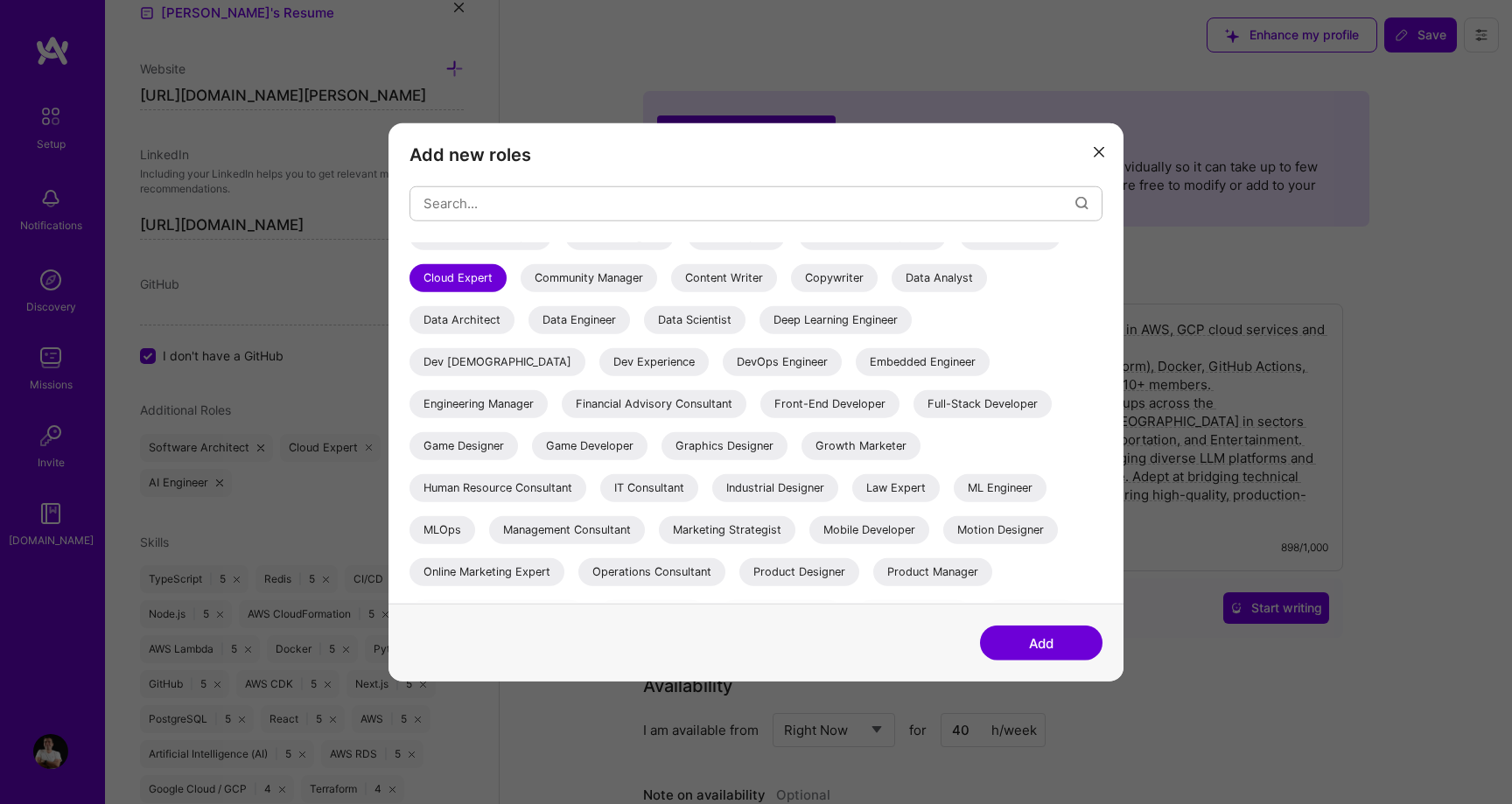
click at [842, 366] on div "DevOps Engineer" at bounding box center [782, 361] width 119 height 28
click at [899, 399] on div "Front-End Developer" at bounding box center [830, 402] width 139 height 28
click at [913, 417] on div "Full-Stack Developer" at bounding box center [982, 402] width 138 height 28
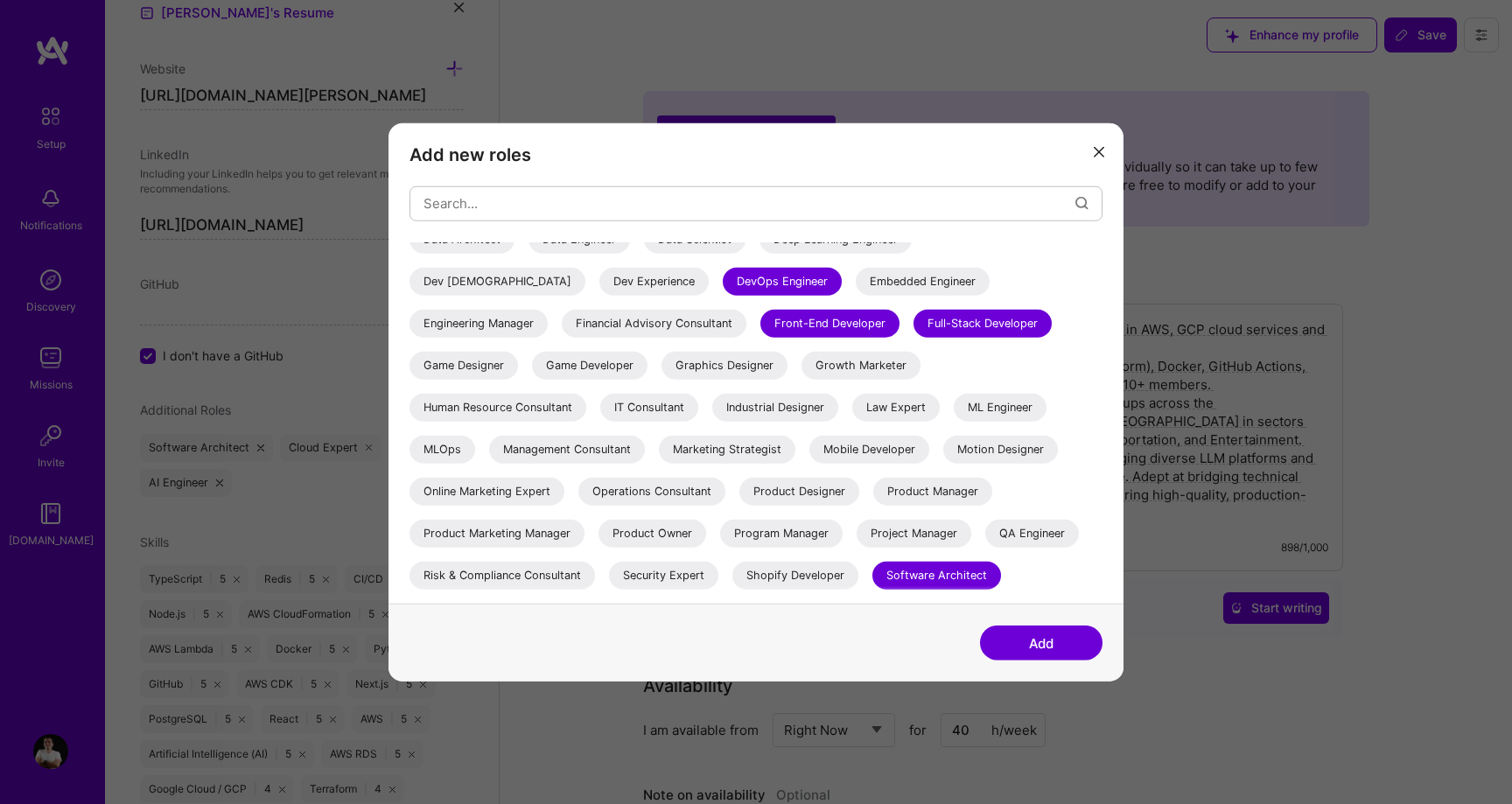
scroll to position [189, 0]
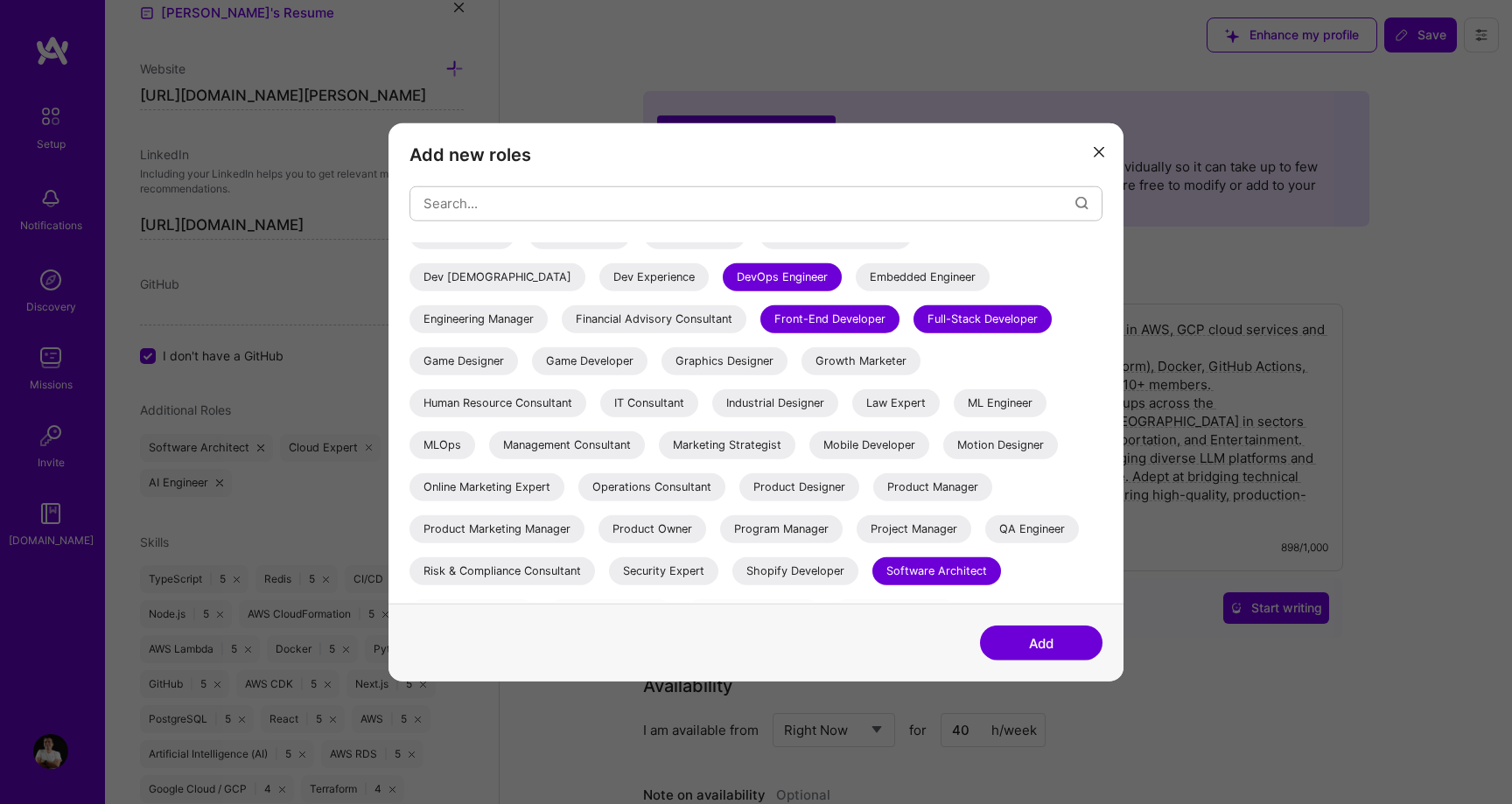
click at [644, 406] on div "IT Consultant" at bounding box center [649, 402] width 98 height 28
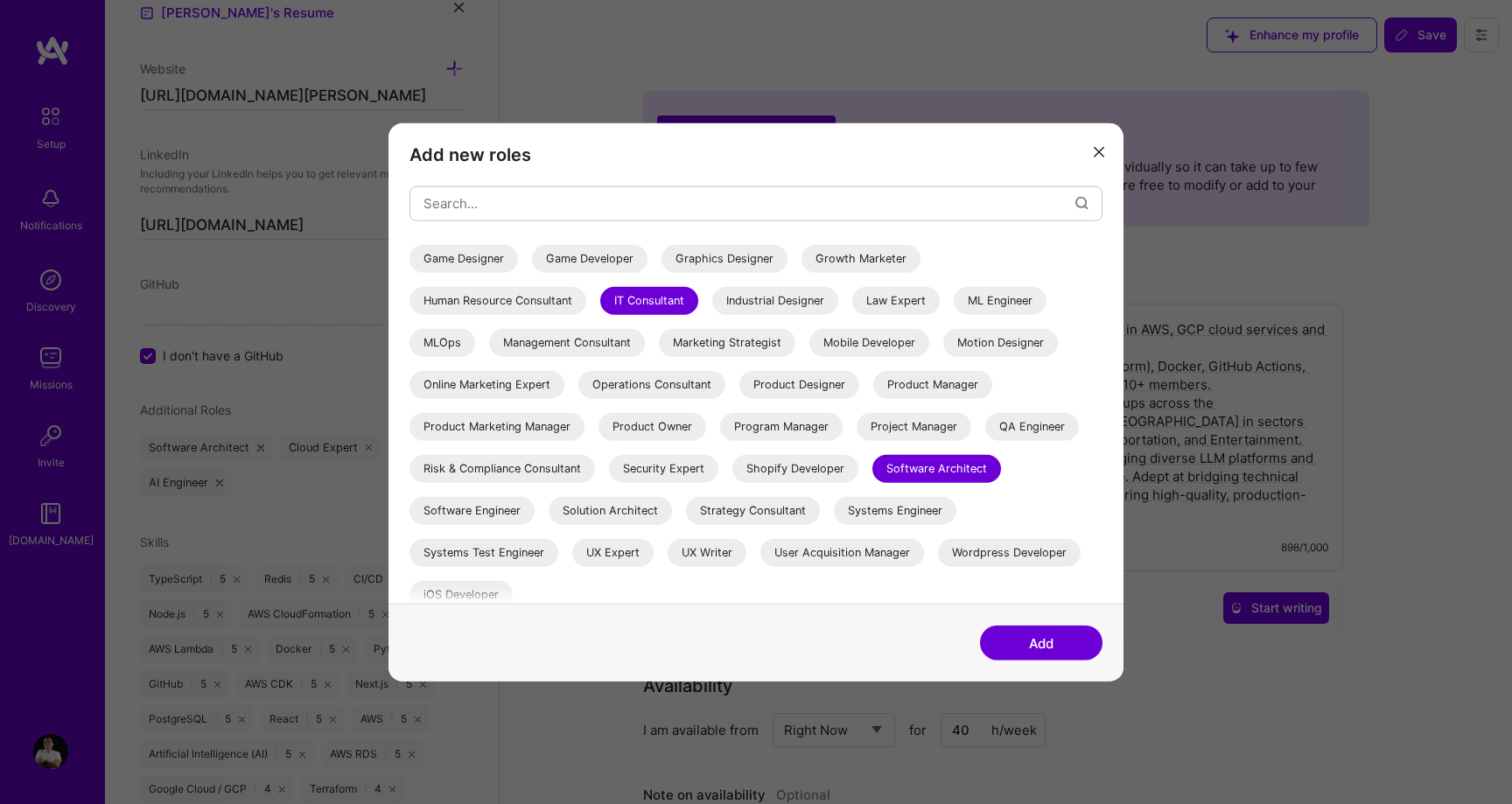
scroll to position [303, 0]
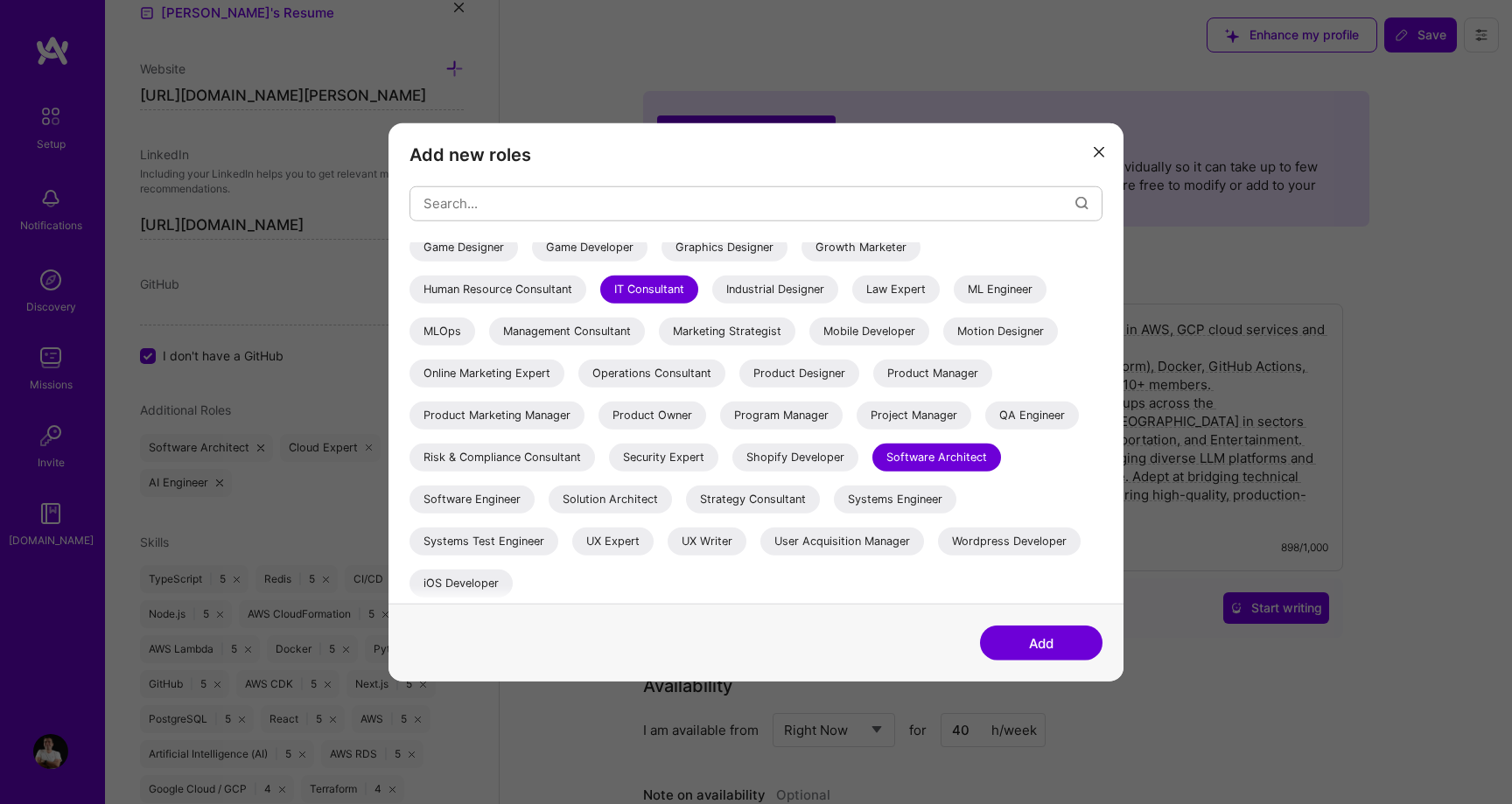
click at [514, 497] on div "Software Engineer" at bounding box center [471, 498] width 125 height 28
click at [640, 490] on div "Solution Architect" at bounding box center [610, 498] width 123 height 28
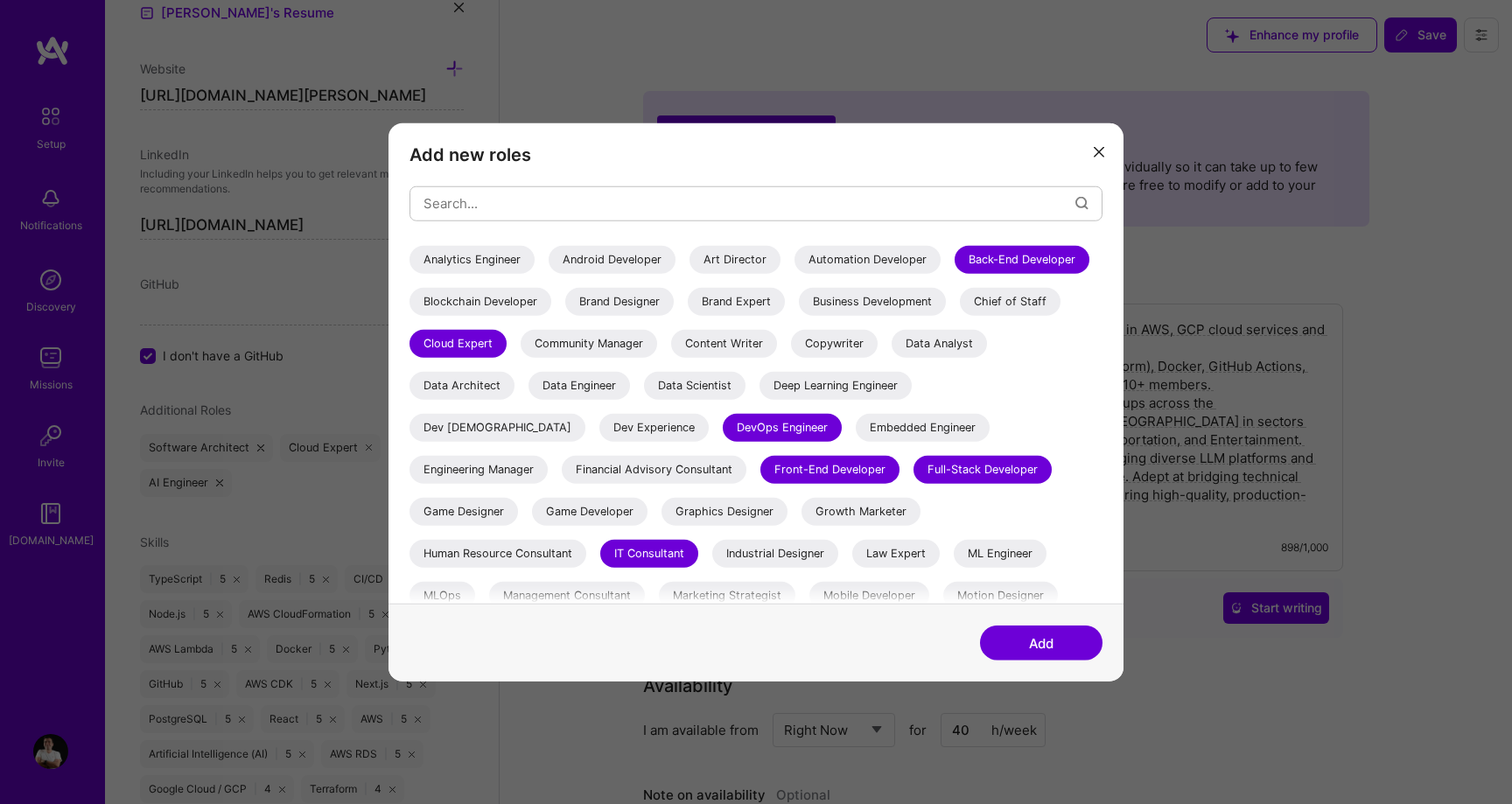
scroll to position [0, 0]
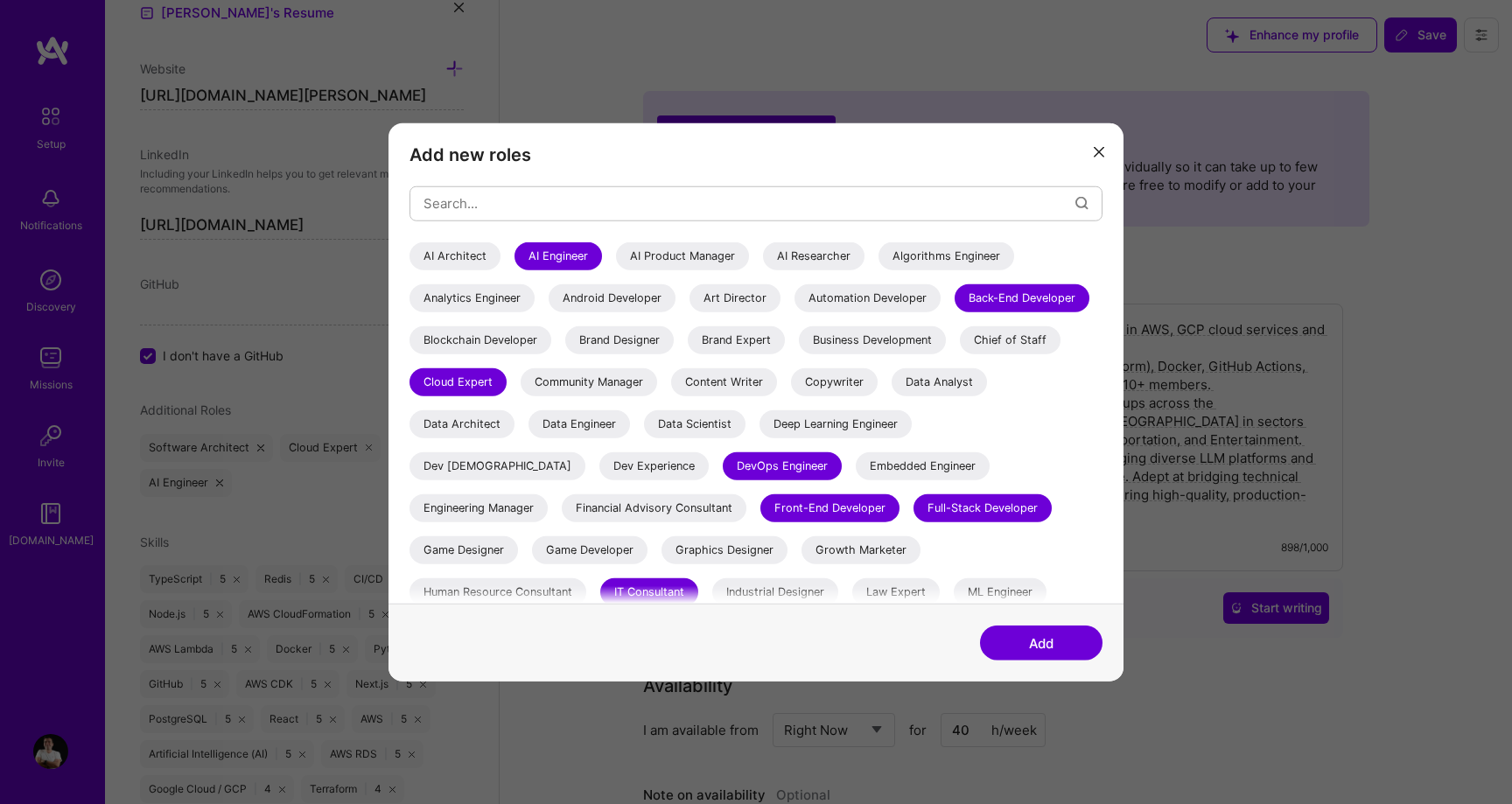
click at [1067, 636] on button "Add" at bounding box center [1041, 642] width 122 height 35
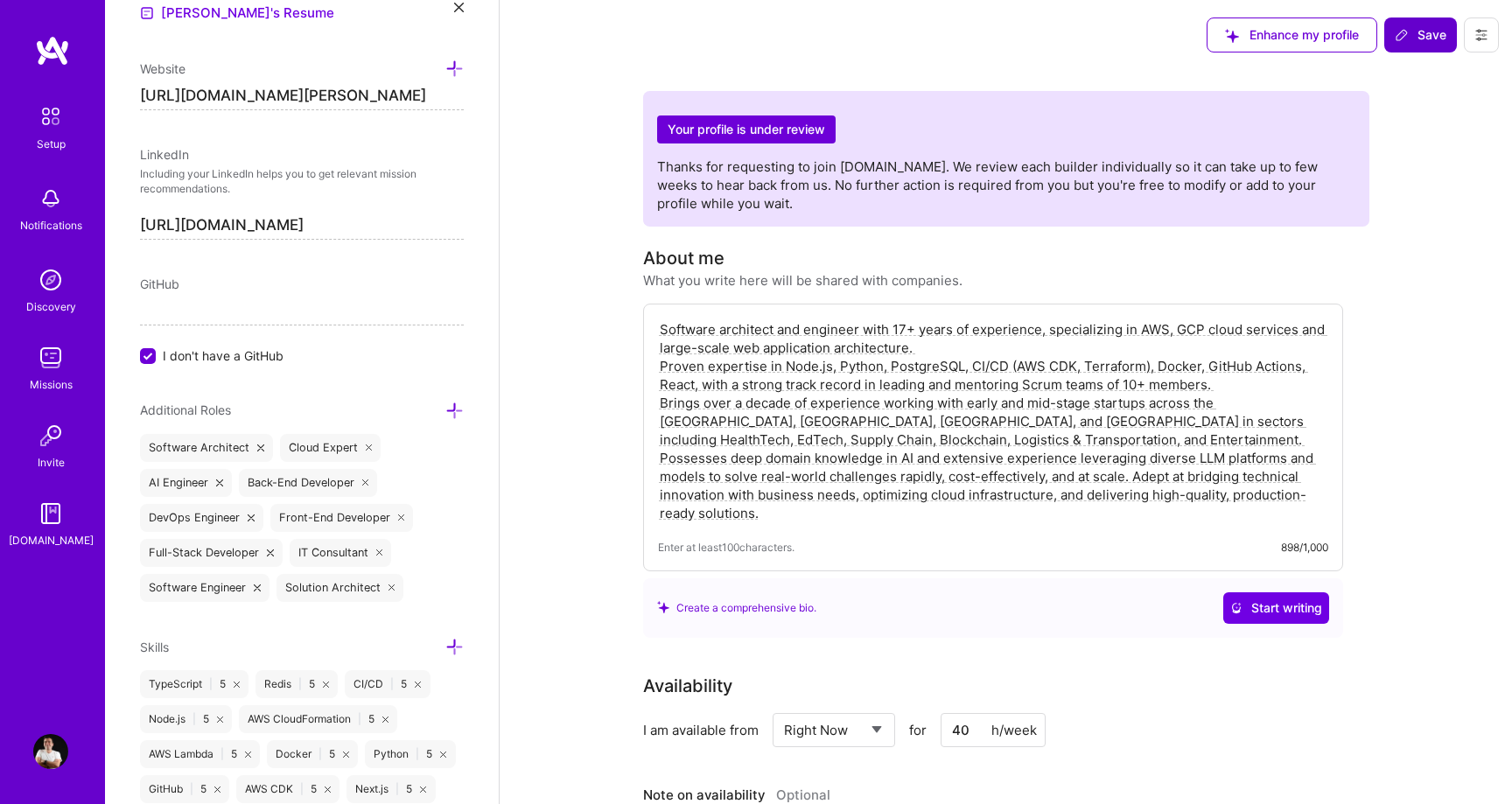
click at [1417, 51] on button "Save" at bounding box center [1421, 34] width 72 height 35
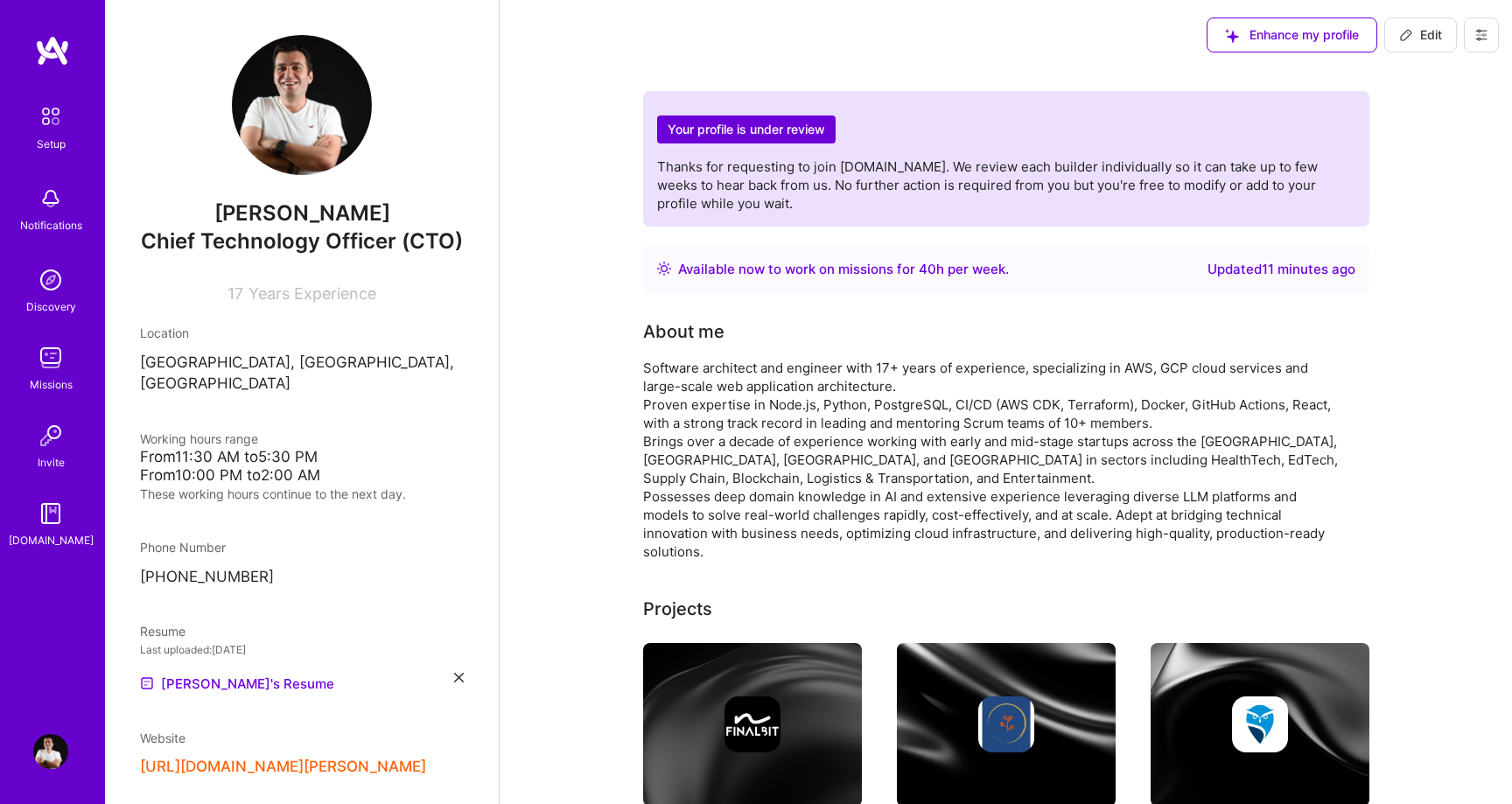
click at [271, 352] on div "Location Yerevan, Yerevan, Armenia" at bounding box center [302, 359] width 324 height 71
click at [289, 363] on p "[GEOGRAPHIC_DATA], [GEOGRAPHIC_DATA], [GEOGRAPHIC_DATA]" at bounding box center [302, 374] width 324 height 42
